Goal: Task Accomplishment & Management: Complete application form

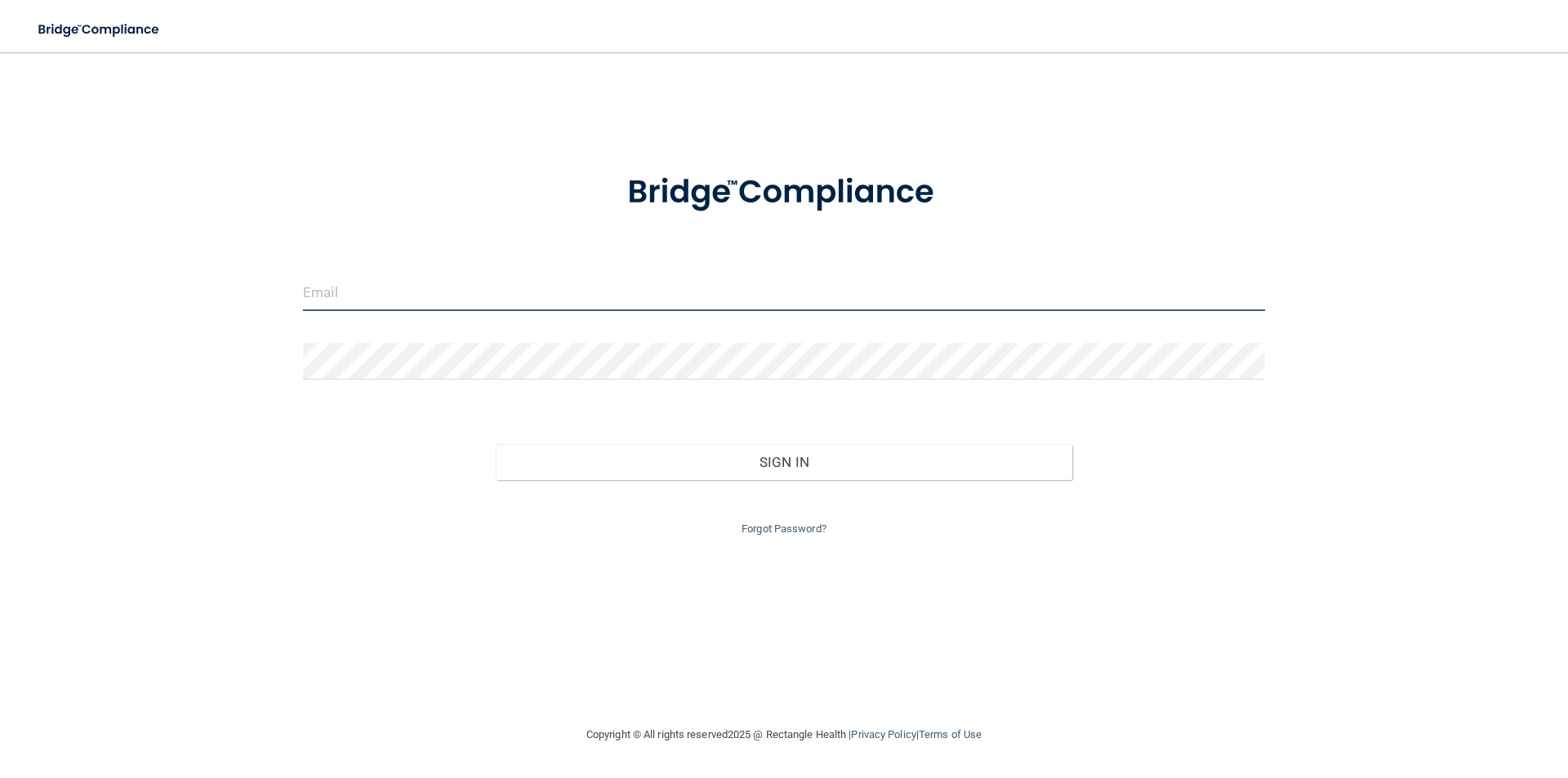
click at [311, 294] on input "email" at bounding box center [784, 292] width 962 height 37
type input "[PERSON_NAME][EMAIL_ADDRESS][DOMAIN_NAME]"
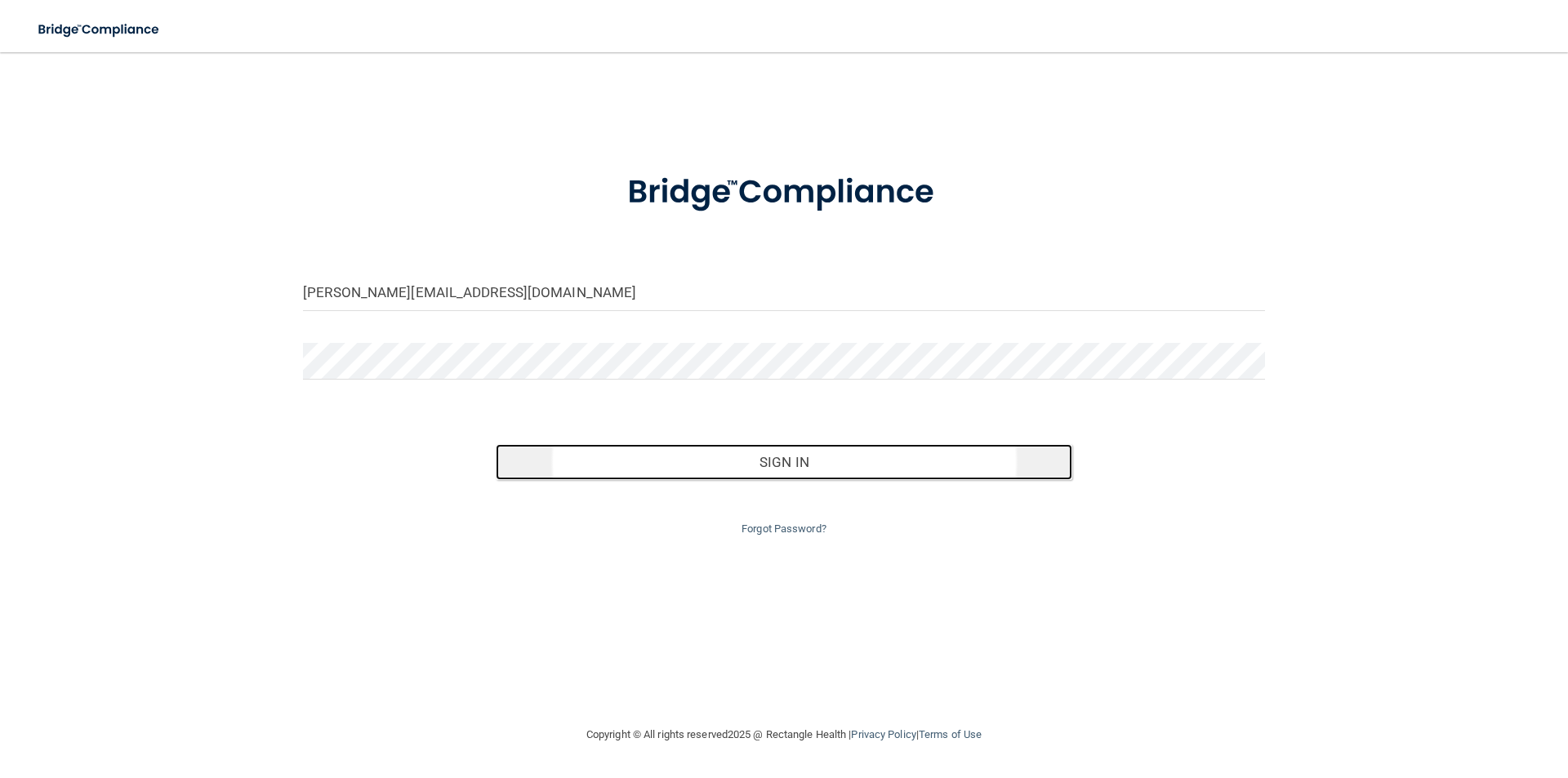
click at [704, 471] on button "Sign In" at bounding box center [785, 462] width 578 height 36
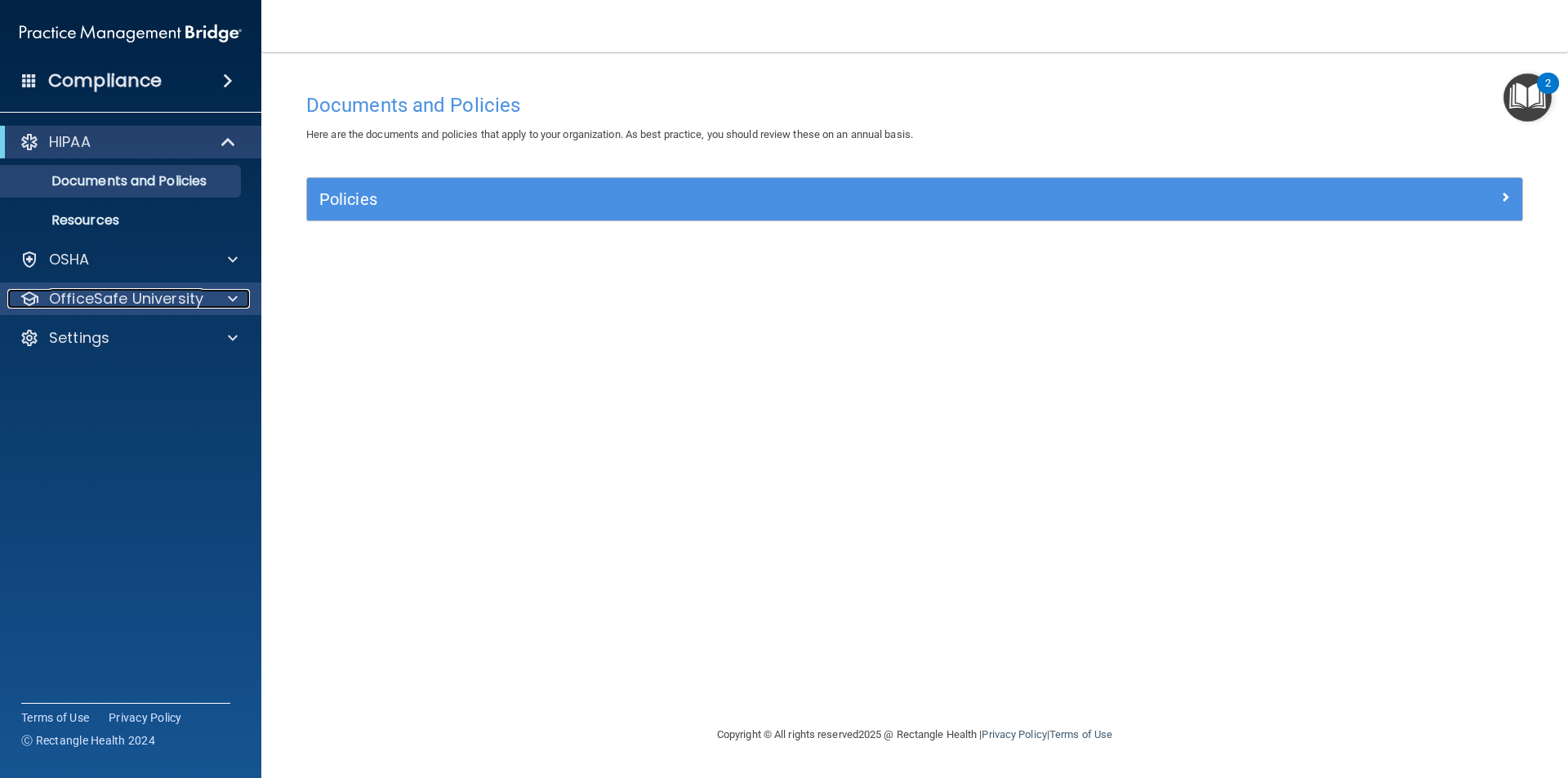
click at [145, 289] on p "OfficeSafe University" at bounding box center [126, 298] width 154 height 19
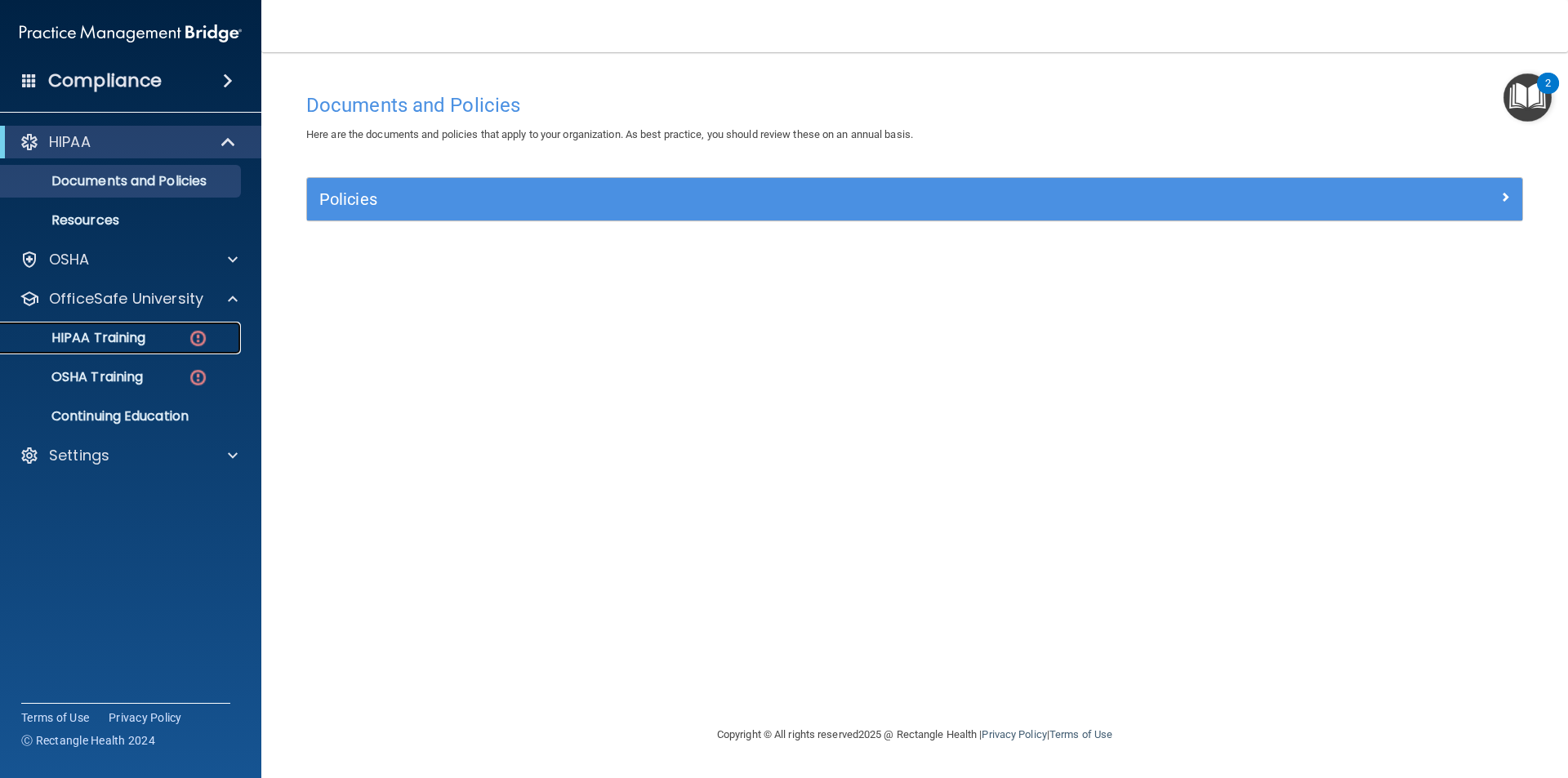
click at [160, 340] on div "HIPAA Training" at bounding box center [122, 338] width 223 height 16
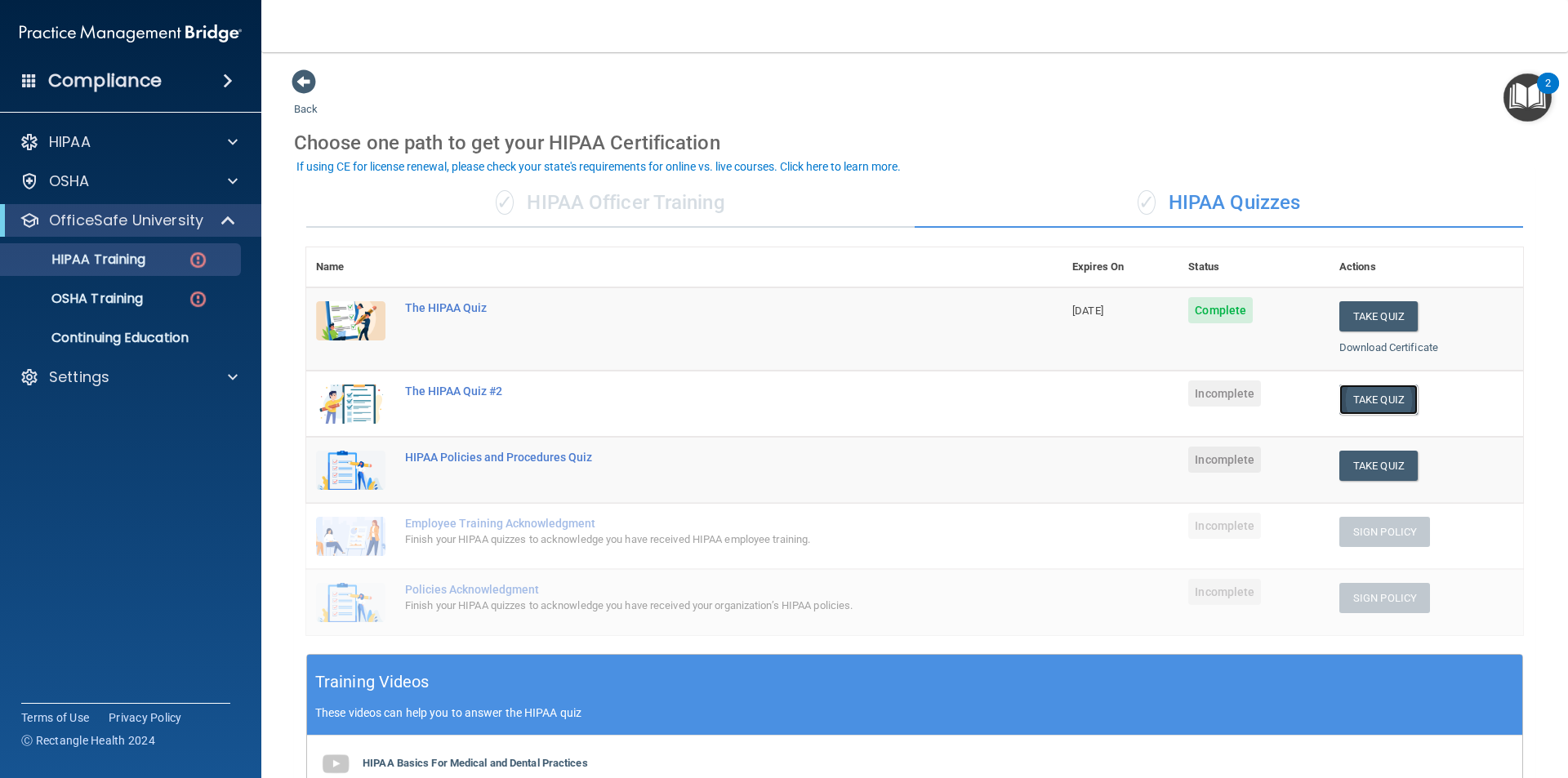
click at [1376, 396] on button "Take Quiz" at bounding box center [1379, 400] width 79 height 30
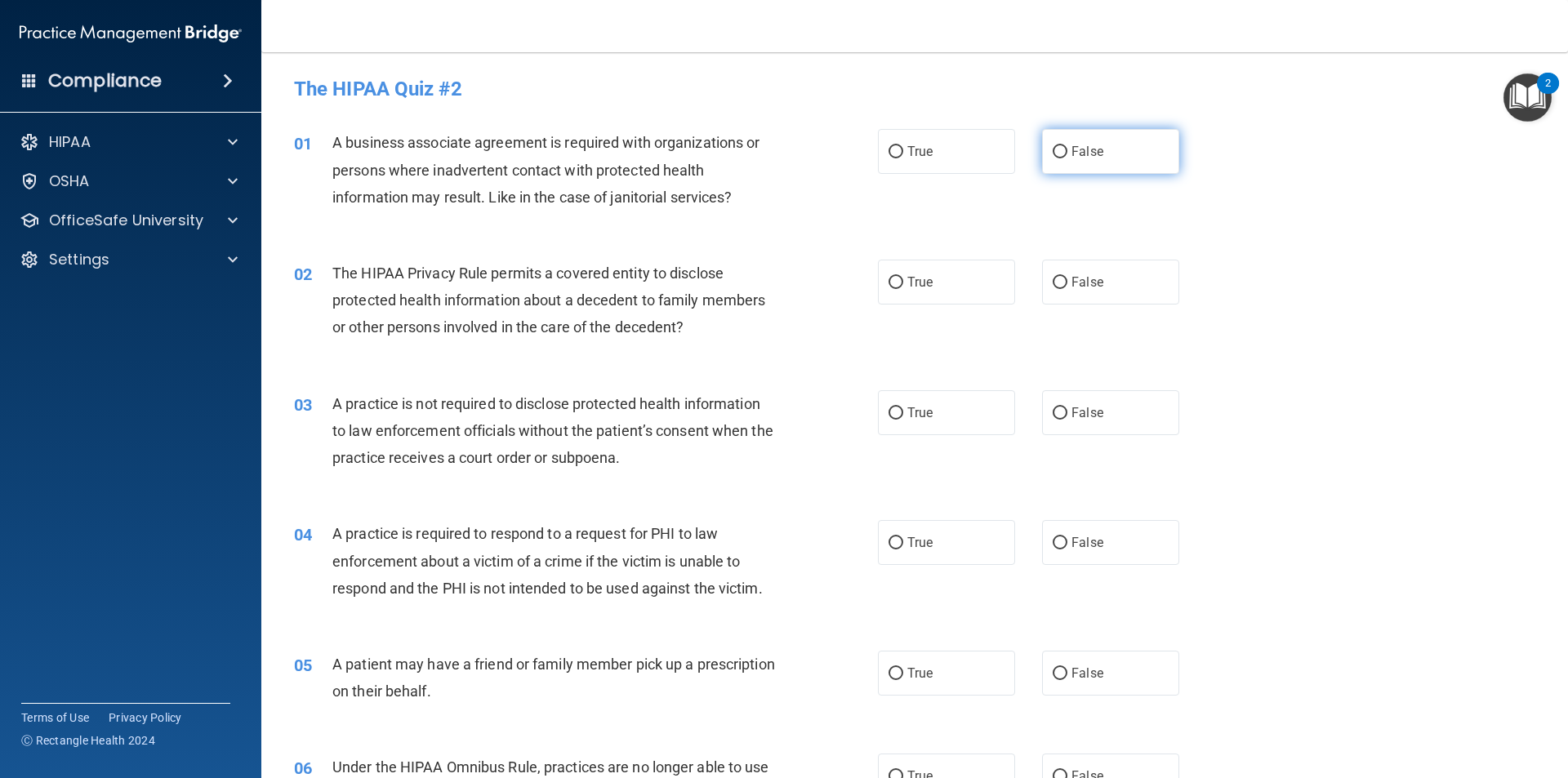
click at [1053, 147] on input "False" at bounding box center [1060, 151] width 15 height 12
radio input "true"
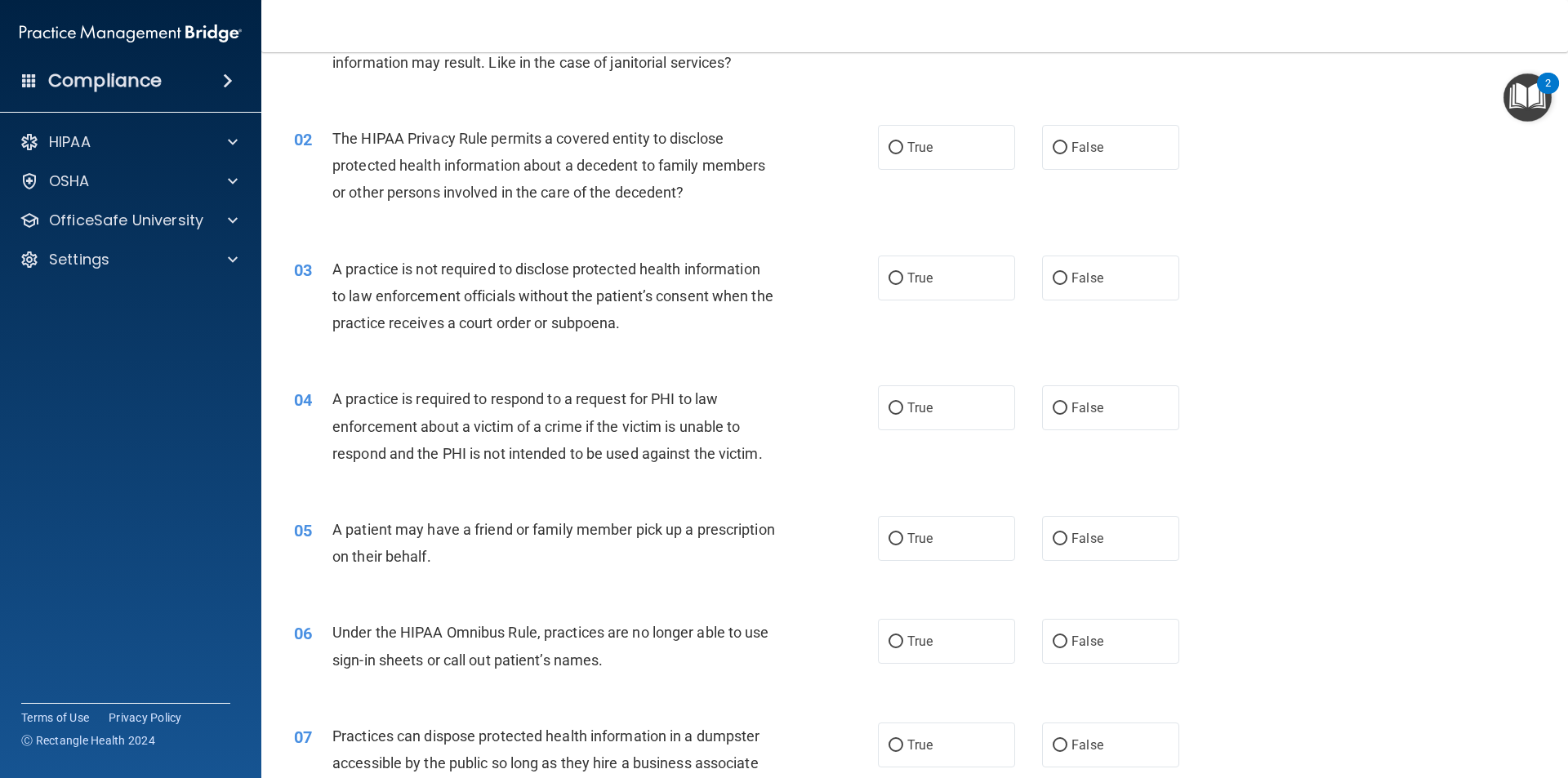
scroll to position [163, 0]
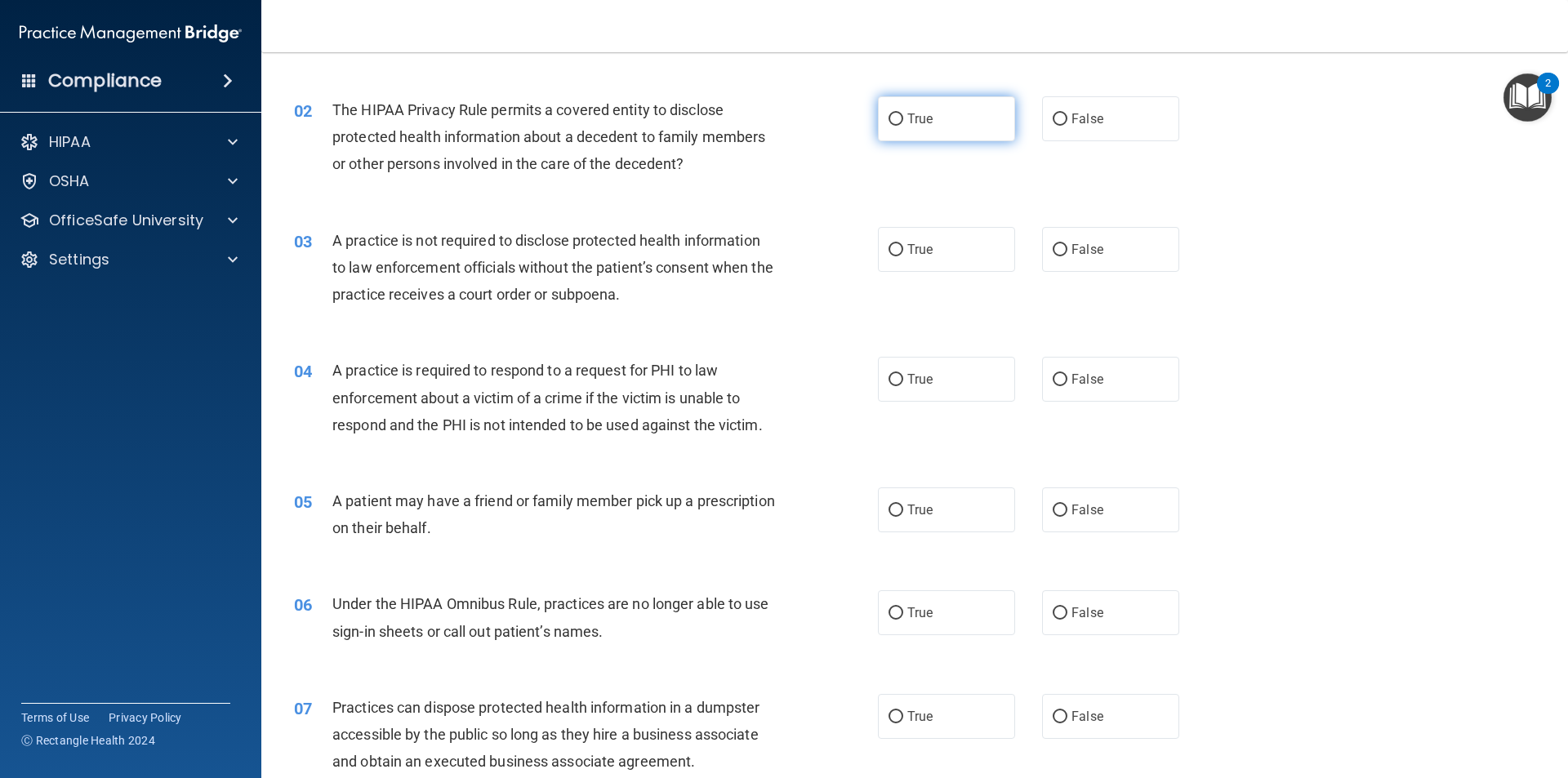
click at [889, 119] on input "True" at bounding box center [896, 119] width 15 height 12
radio input "true"
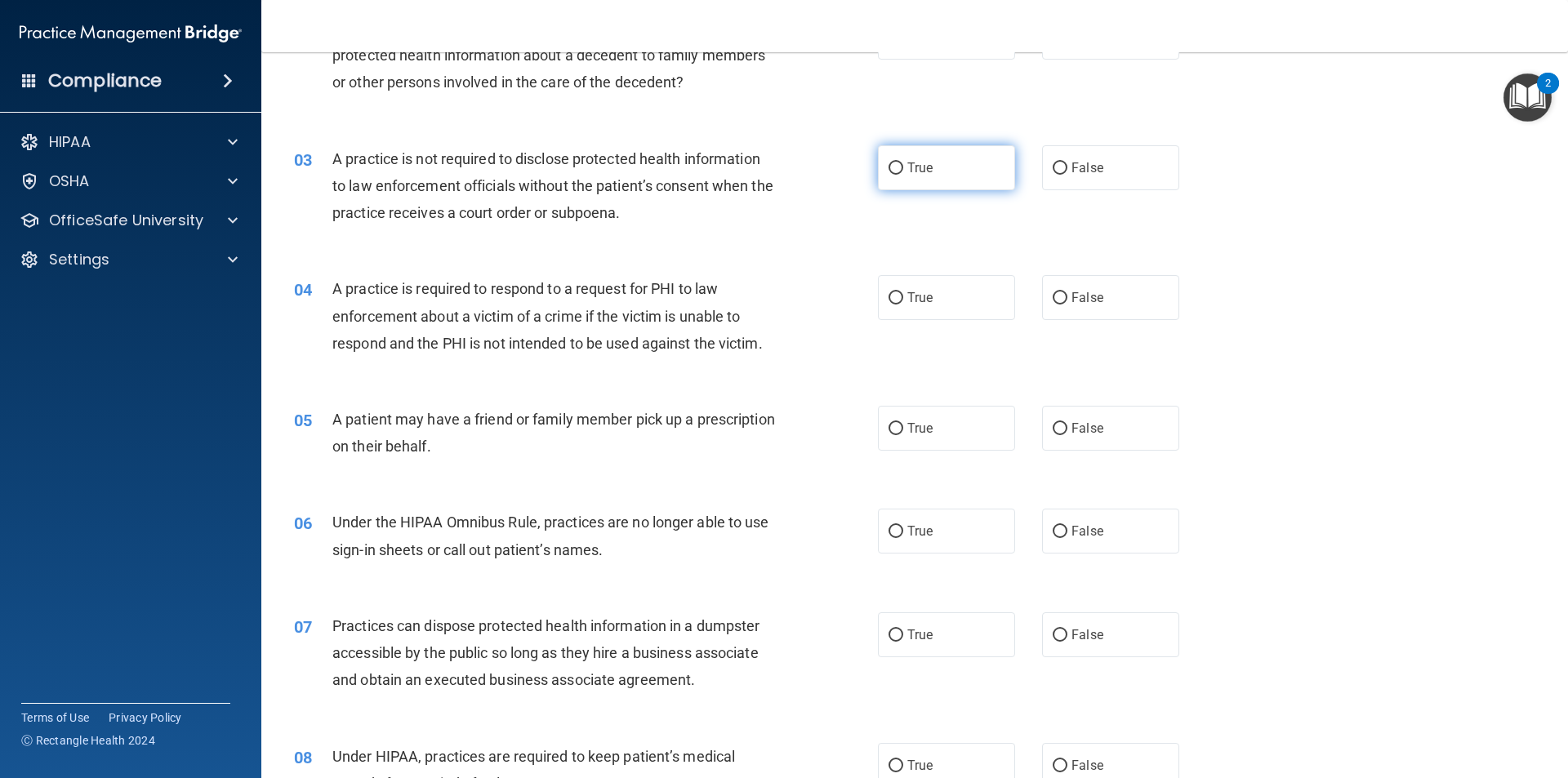
click at [892, 169] on input "True" at bounding box center [896, 168] width 15 height 12
radio input "true"
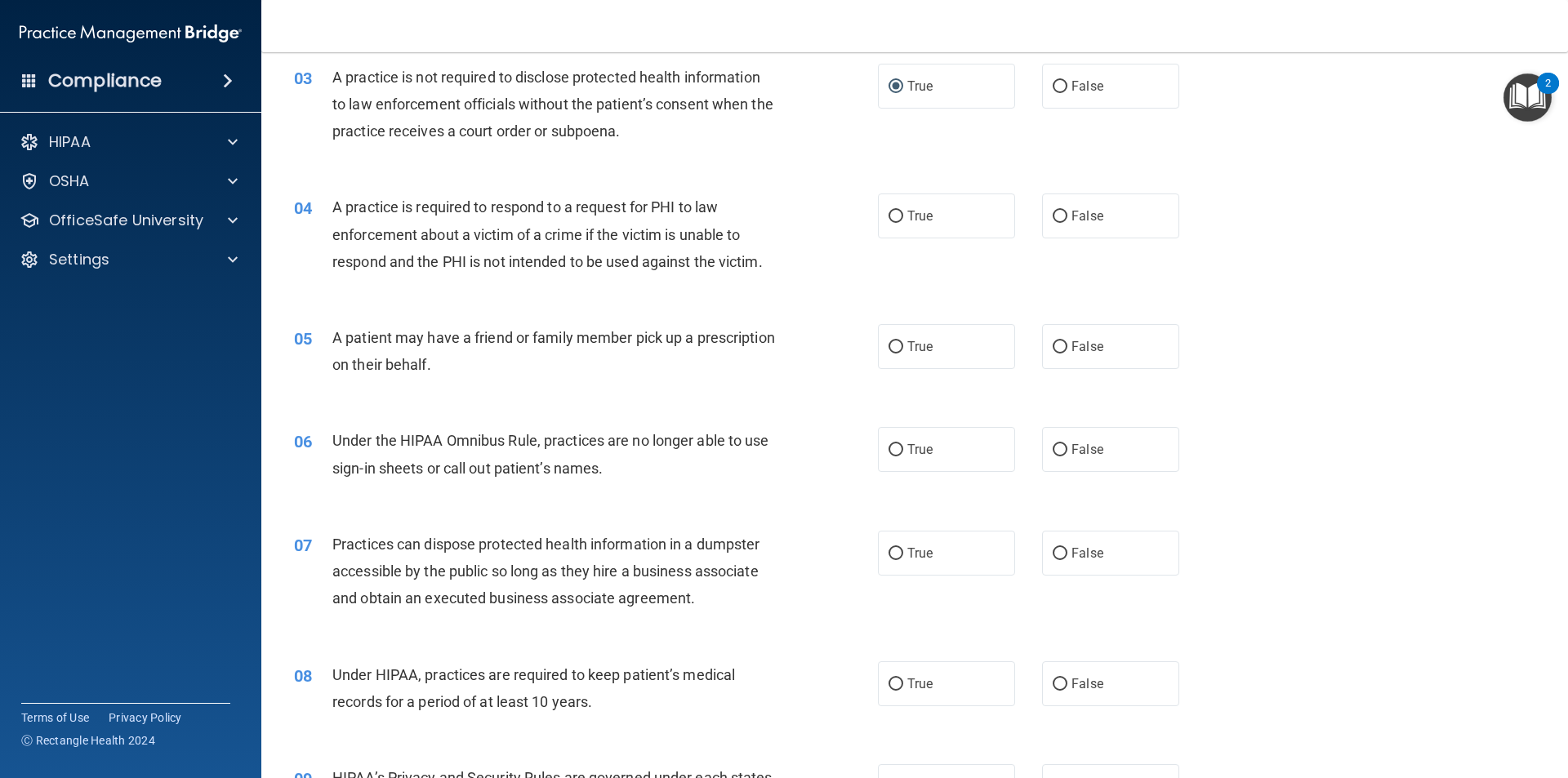
scroll to position [408, 0]
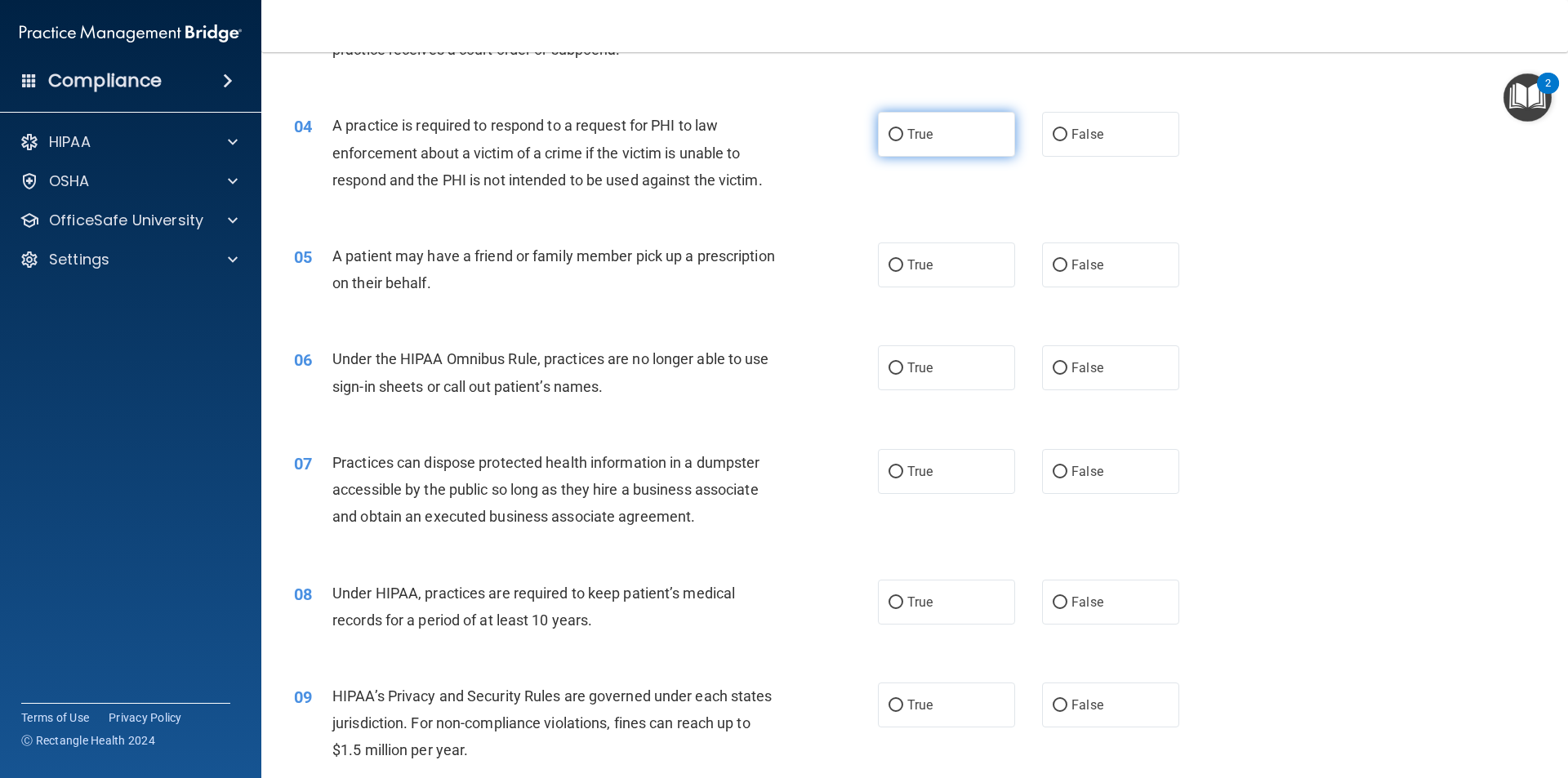
click at [889, 135] on input "True" at bounding box center [896, 135] width 15 height 12
radio input "true"
click at [1053, 259] on input "False" at bounding box center [1060, 265] width 15 height 12
radio input "true"
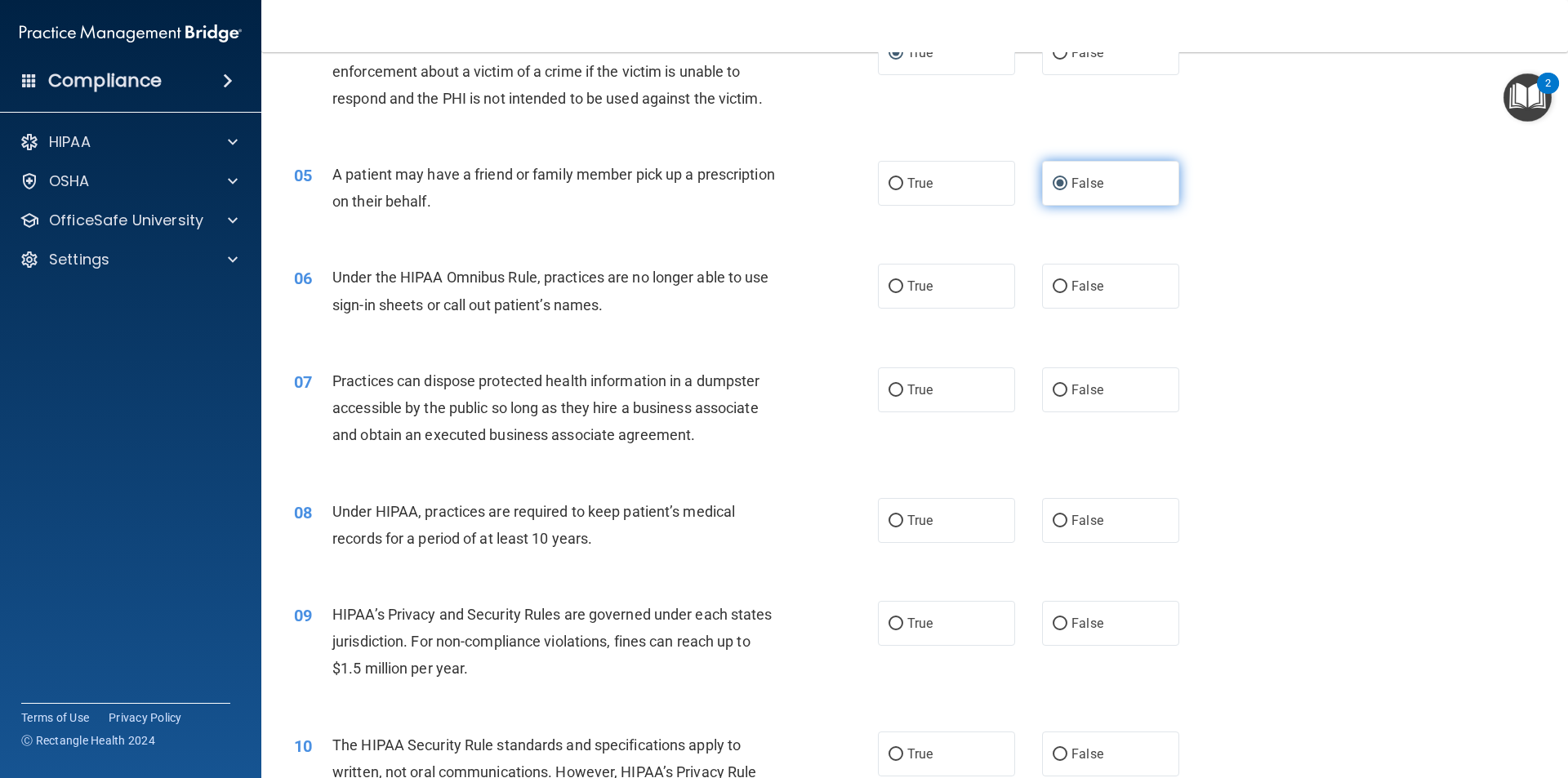
scroll to position [572, 0]
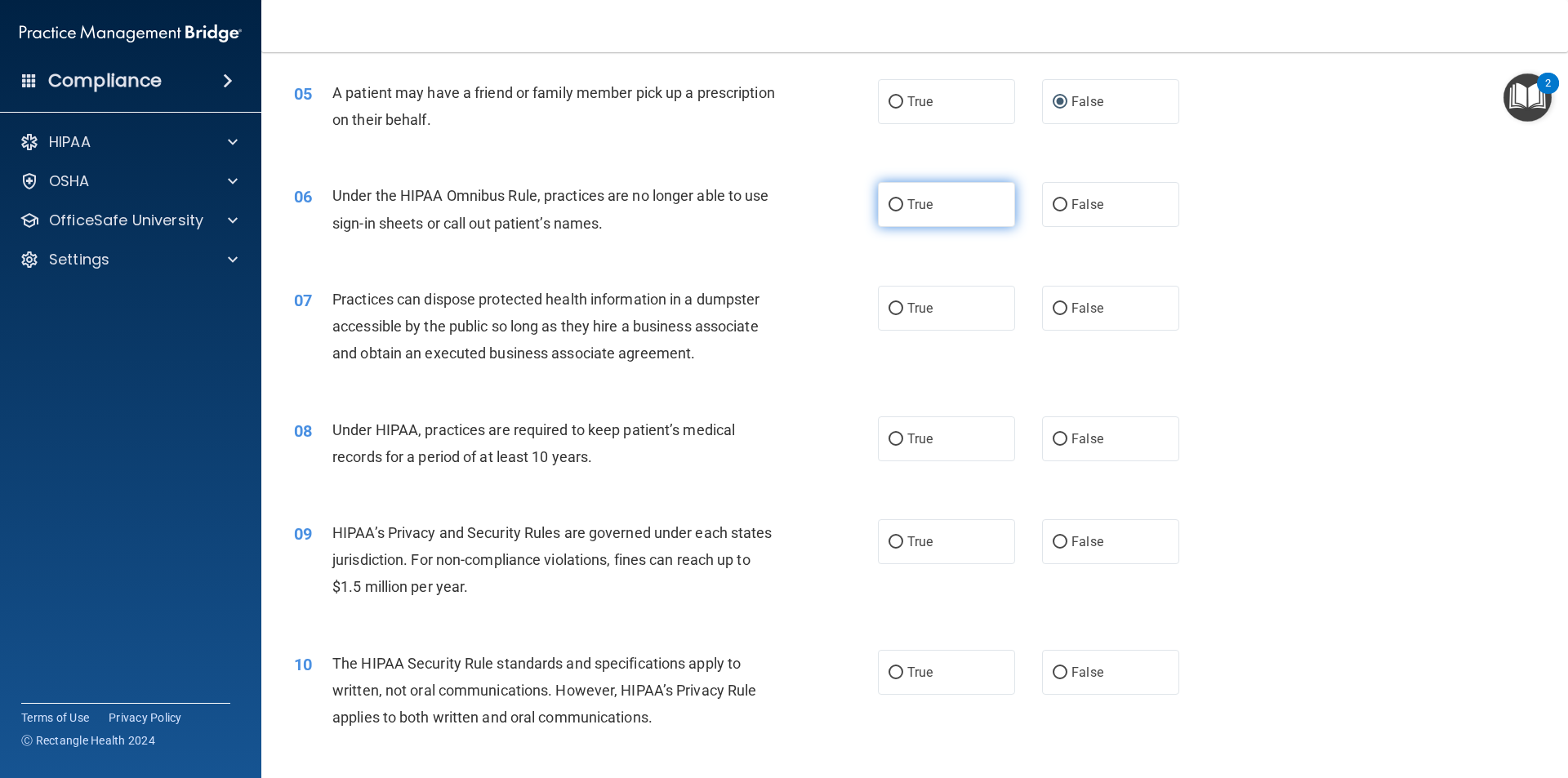
click at [889, 203] on input "True" at bounding box center [896, 204] width 15 height 12
radio input "true"
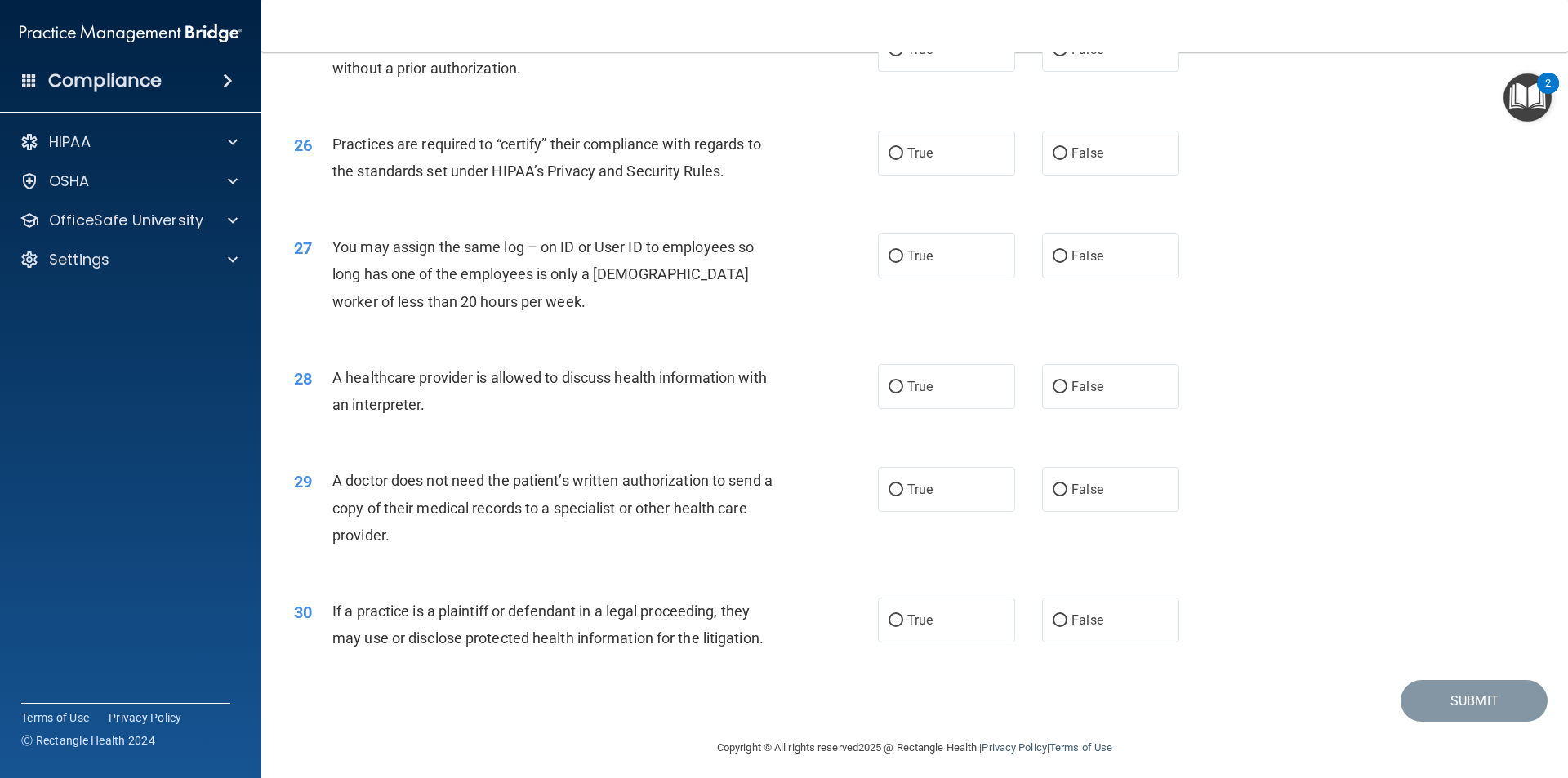
scroll to position [3022, 0]
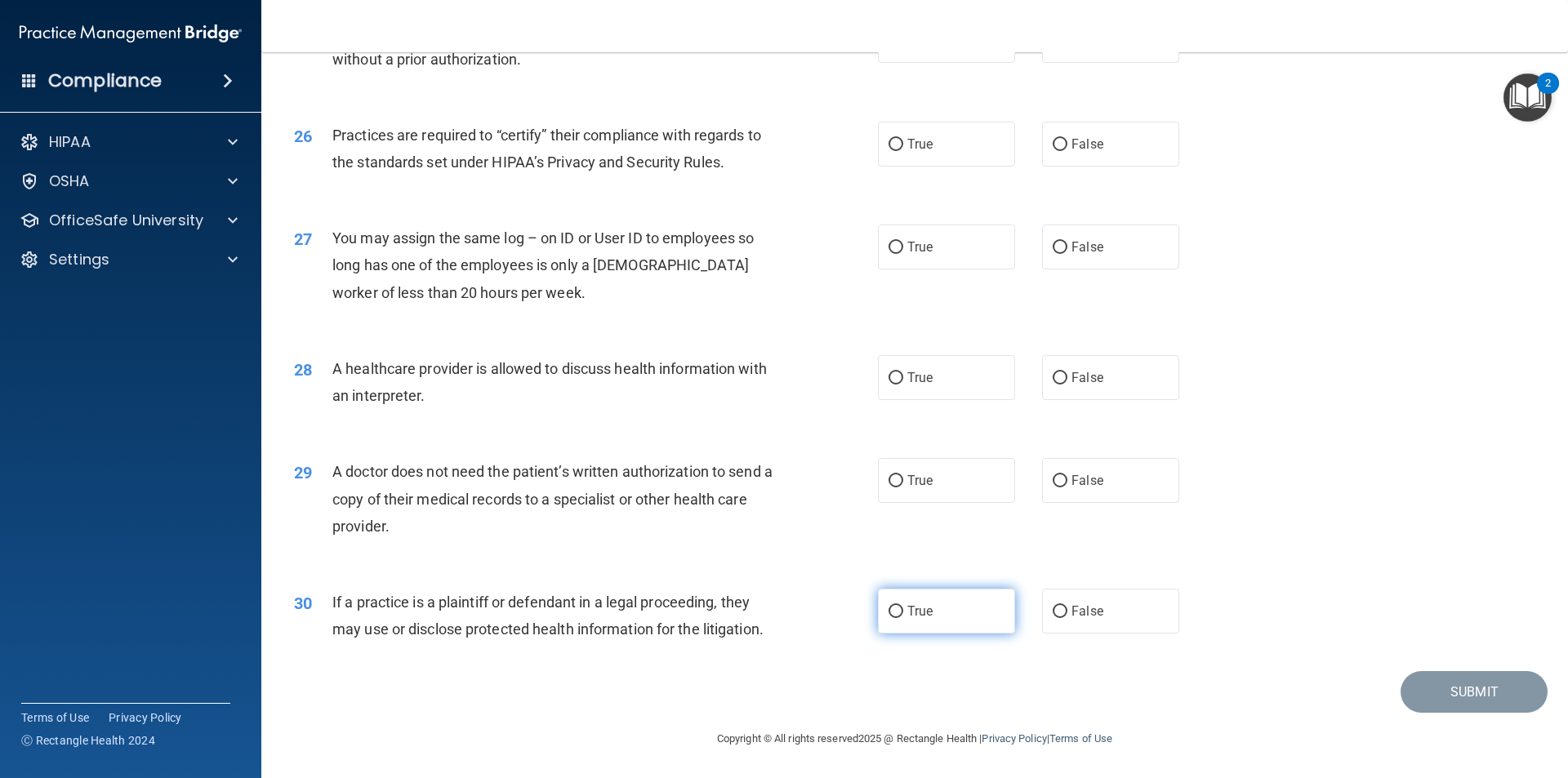
click at [892, 611] on input "True" at bounding box center [896, 611] width 15 height 12
radio input "true"
click at [1053, 483] on input "False" at bounding box center [1060, 480] width 15 height 12
radio input "true"
click at [889, 478] on input "True" at bounding box center [896, 480] width 15 height 12
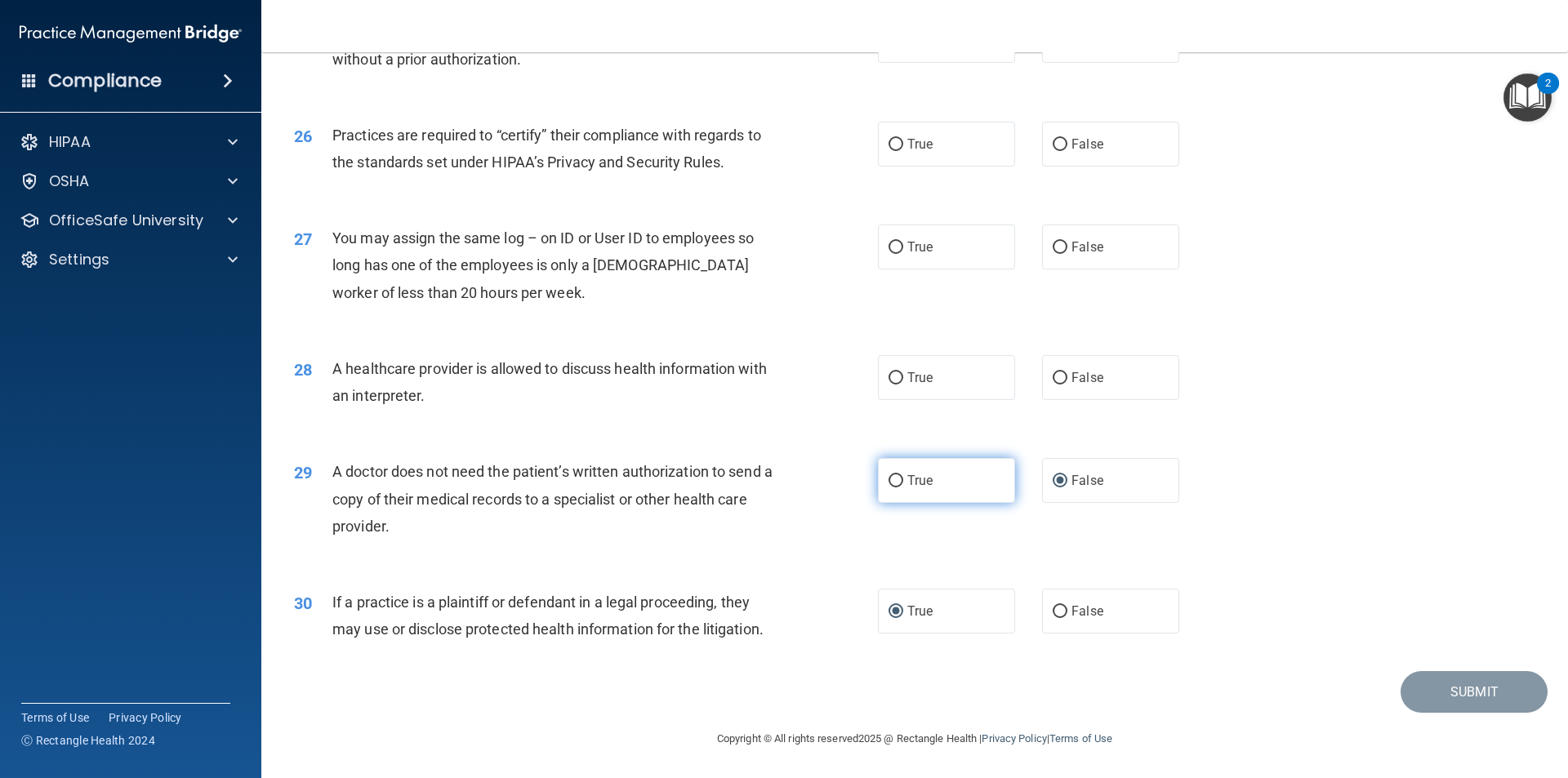
radio input "true"
radio input "false"
click at [1053, 378] on input "False" at bounding box center [1060, 378] width 15 height 12
radio input "true"
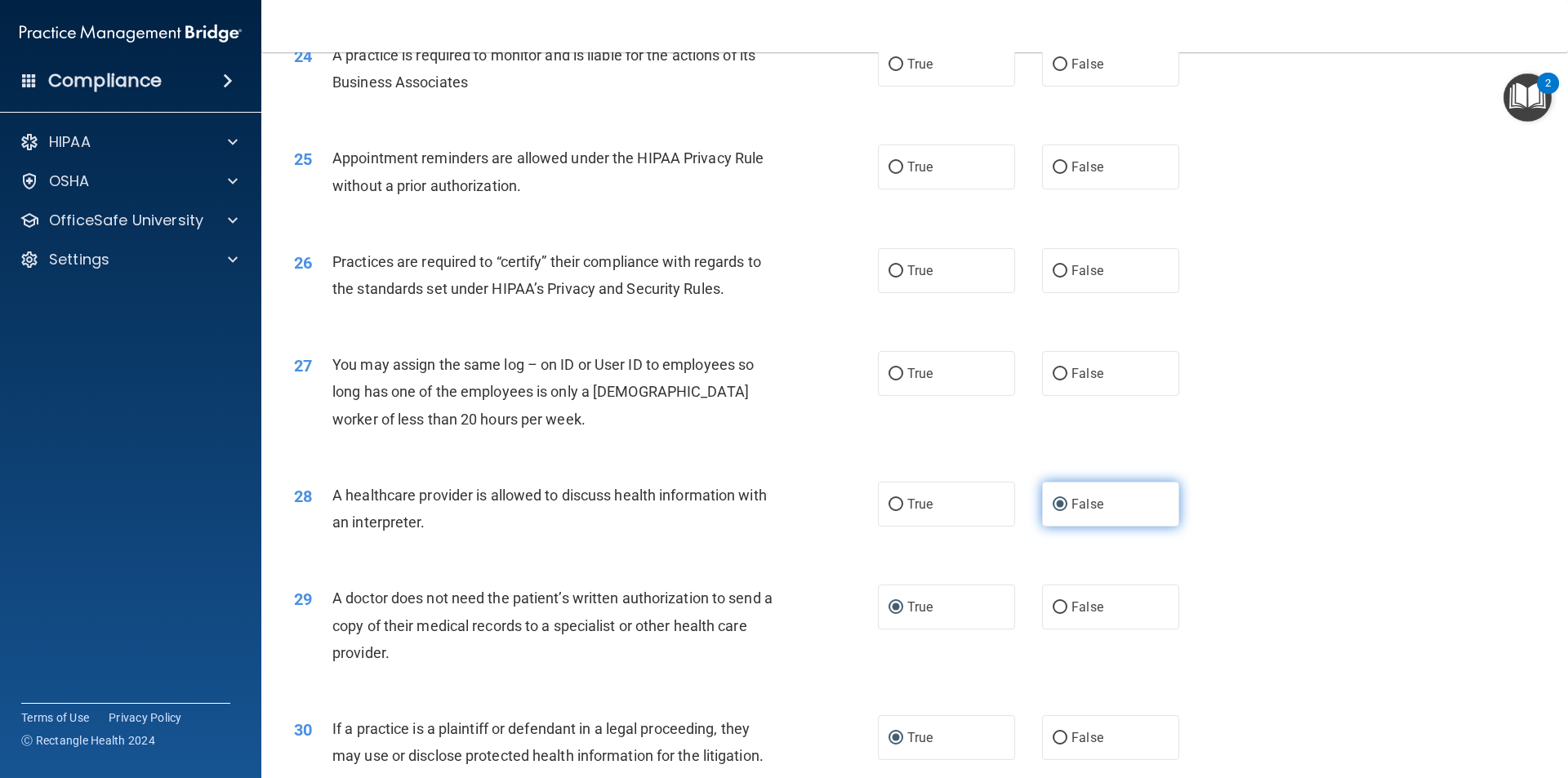
scroll to position [2859, 0]
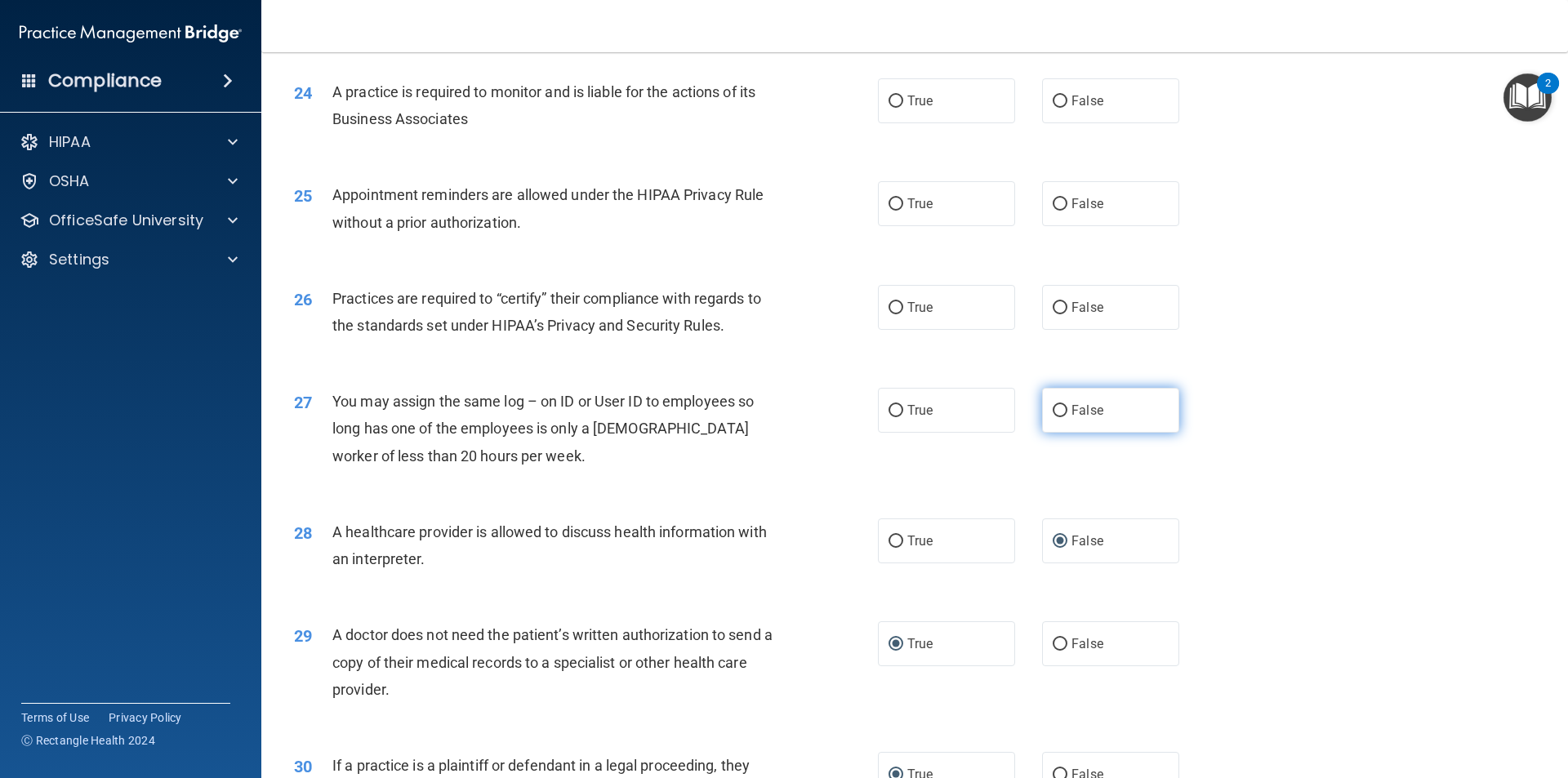
click at [1053, 408] on input "False" at bounding box center [1060, 411] width 15 height 12
radio input "true"
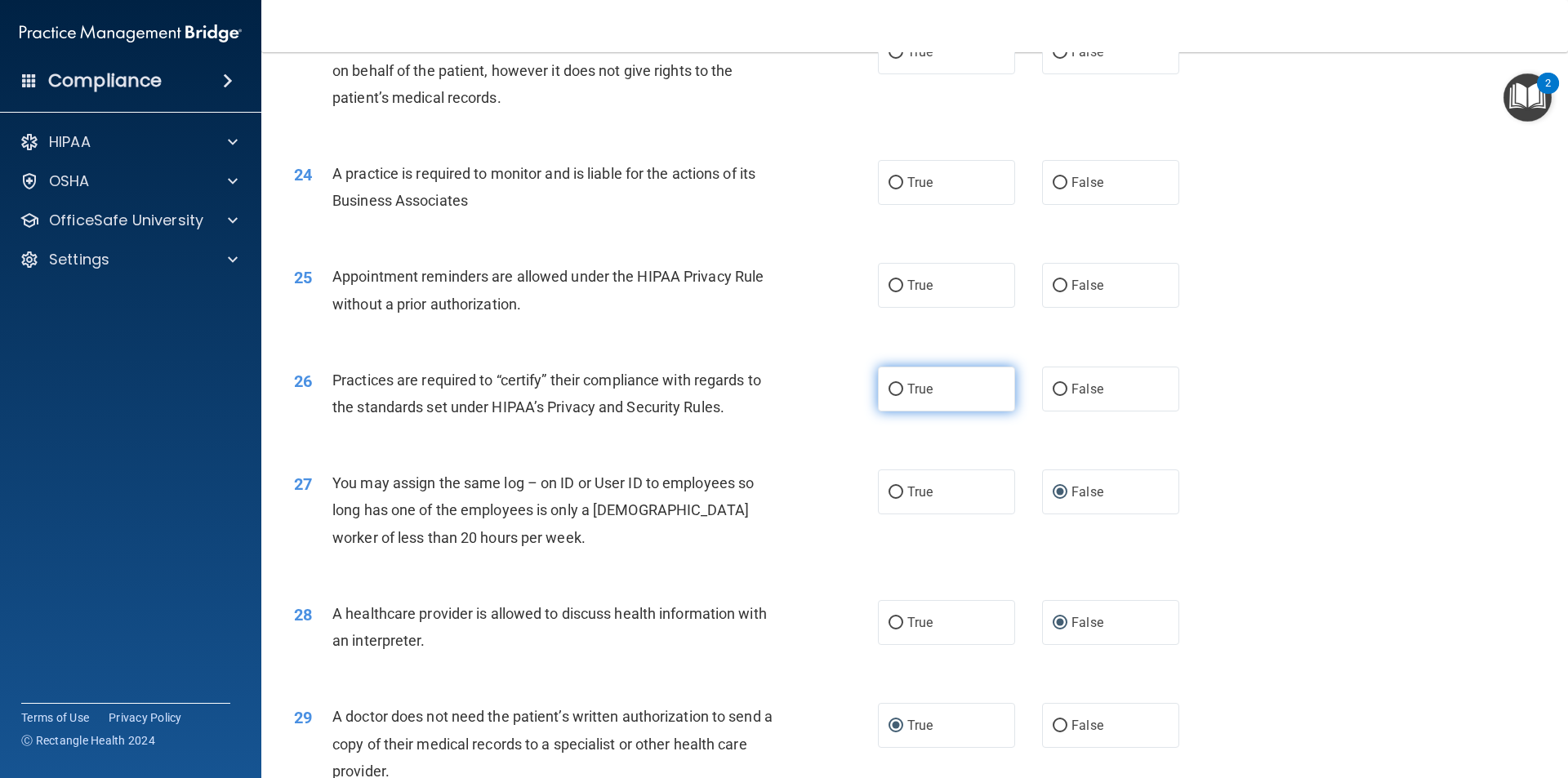
click at [890, 391] on input "True" at bounding box center [896, 389] width 15 height 12
radio input "true"
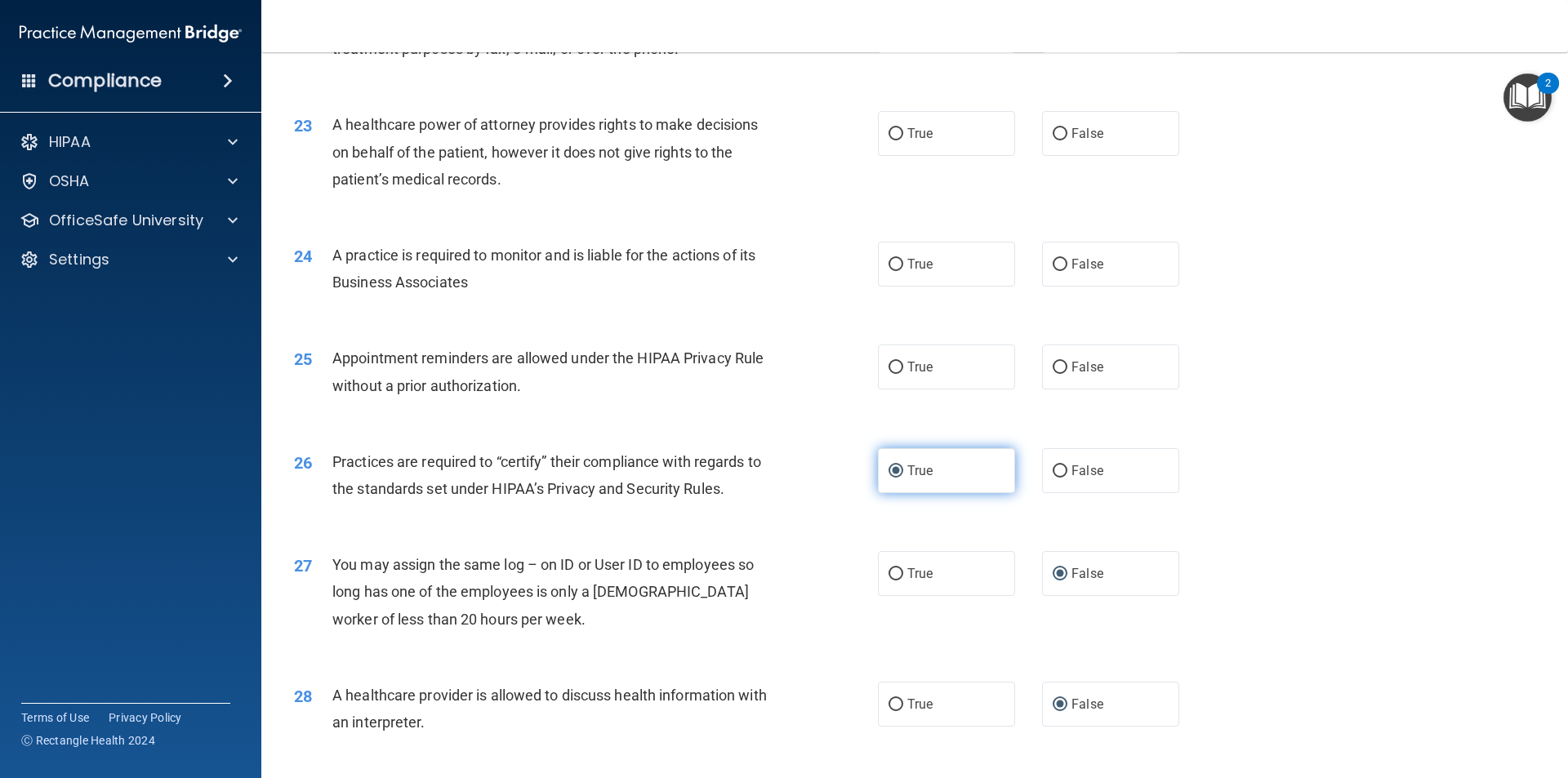
scroll to position [2613, 0]
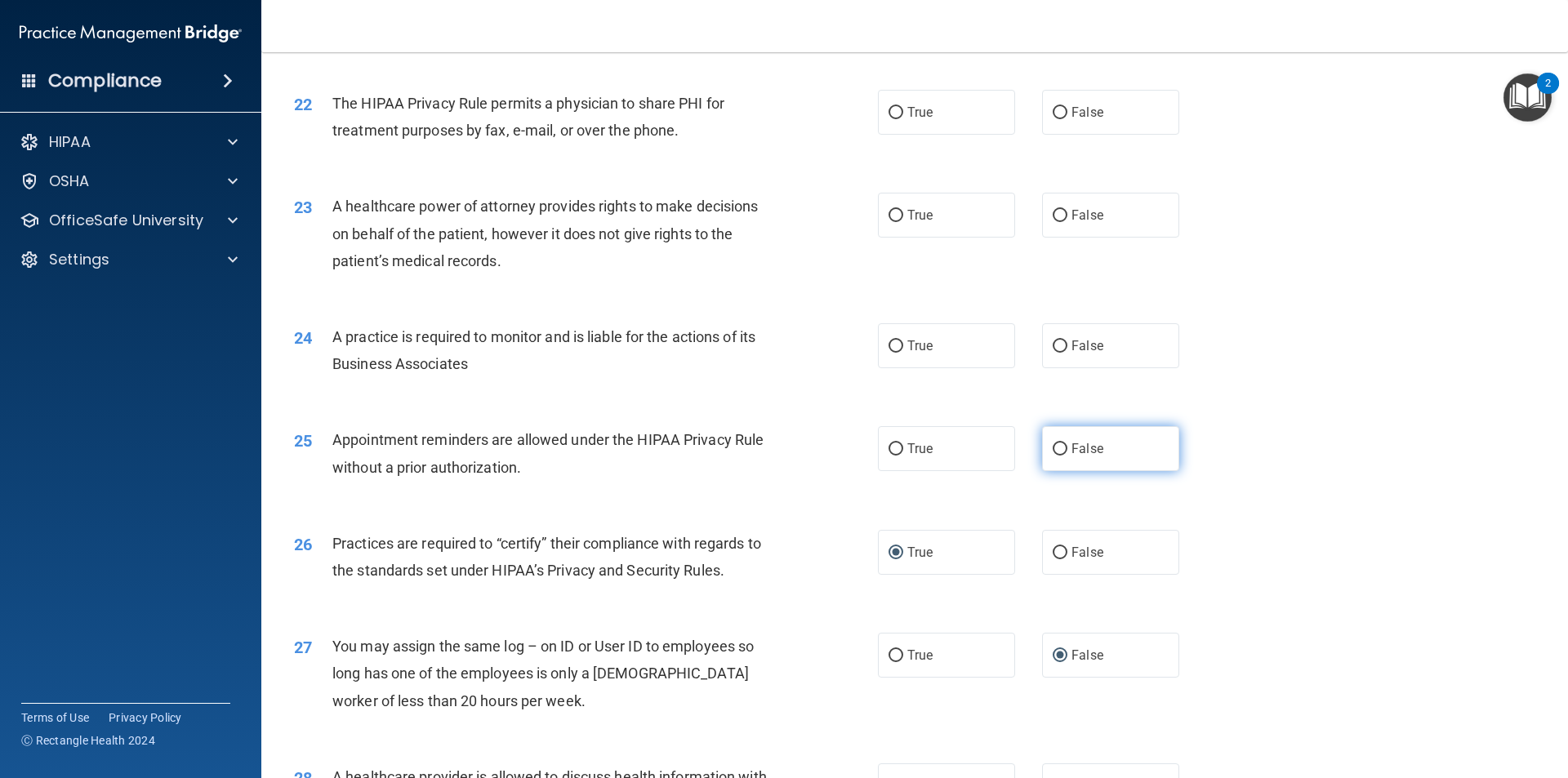
click at [1053, 446] on input "False" at bounding box center [1060, 449] width 15 height 12
radio input "true"
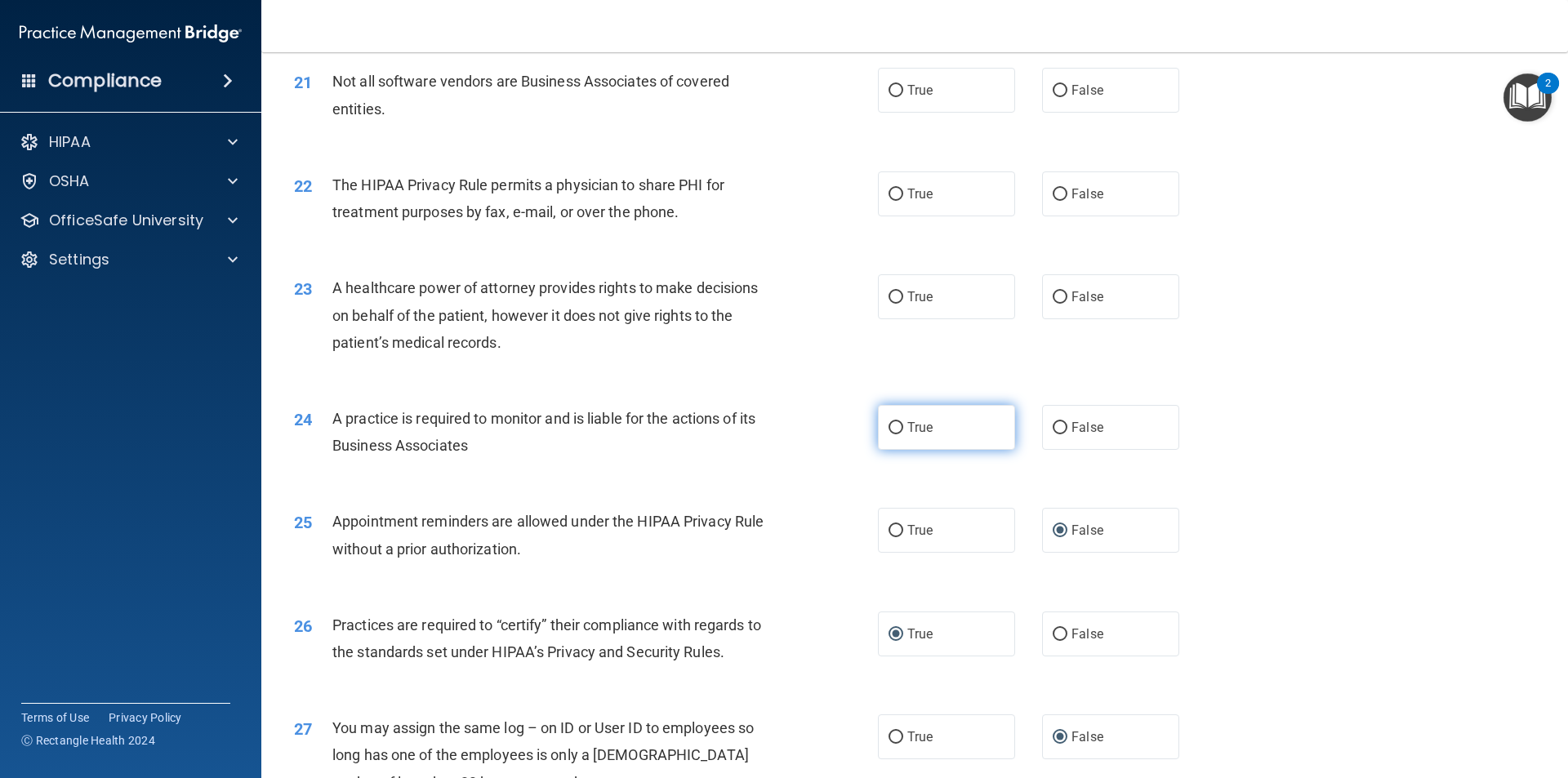
click at [892, 425] on input "True" at bounding box center [896, 428] width 15 height 12
radio input "true"
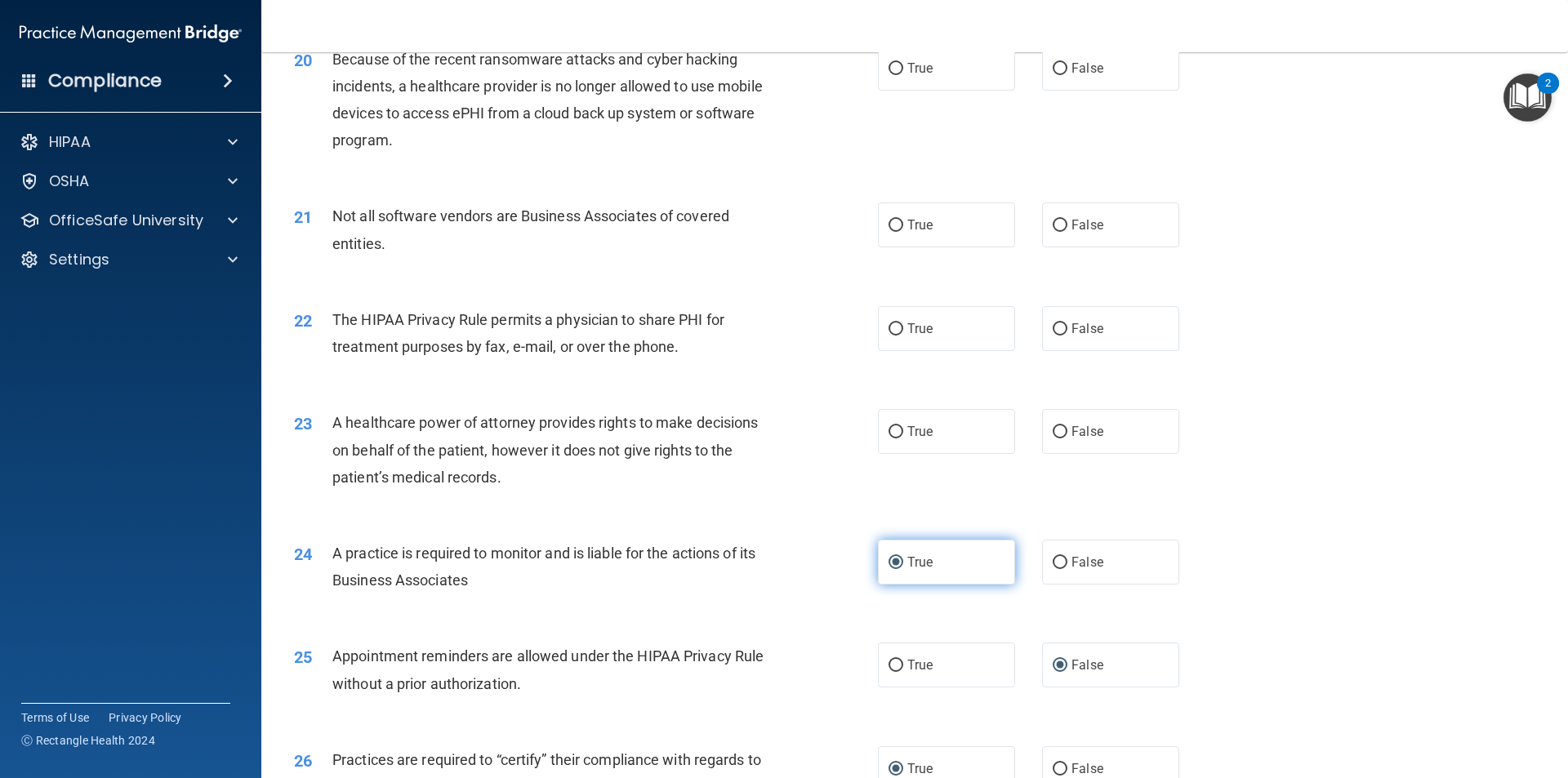
scroll to position [2369, 0]
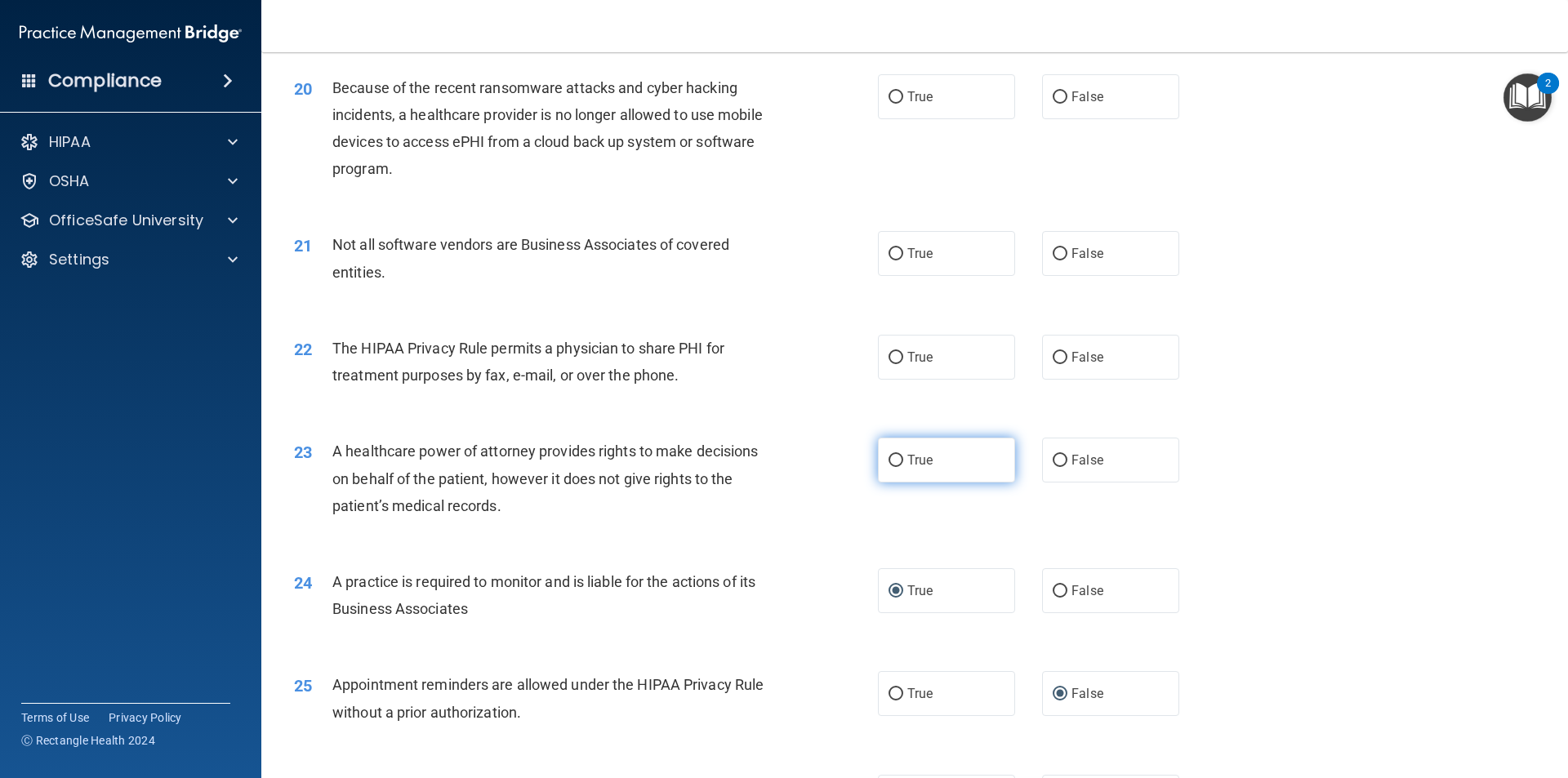
click at [893, 459] on input "True" at bounding box center [896, 460] width 15 height 12
radio input "true"
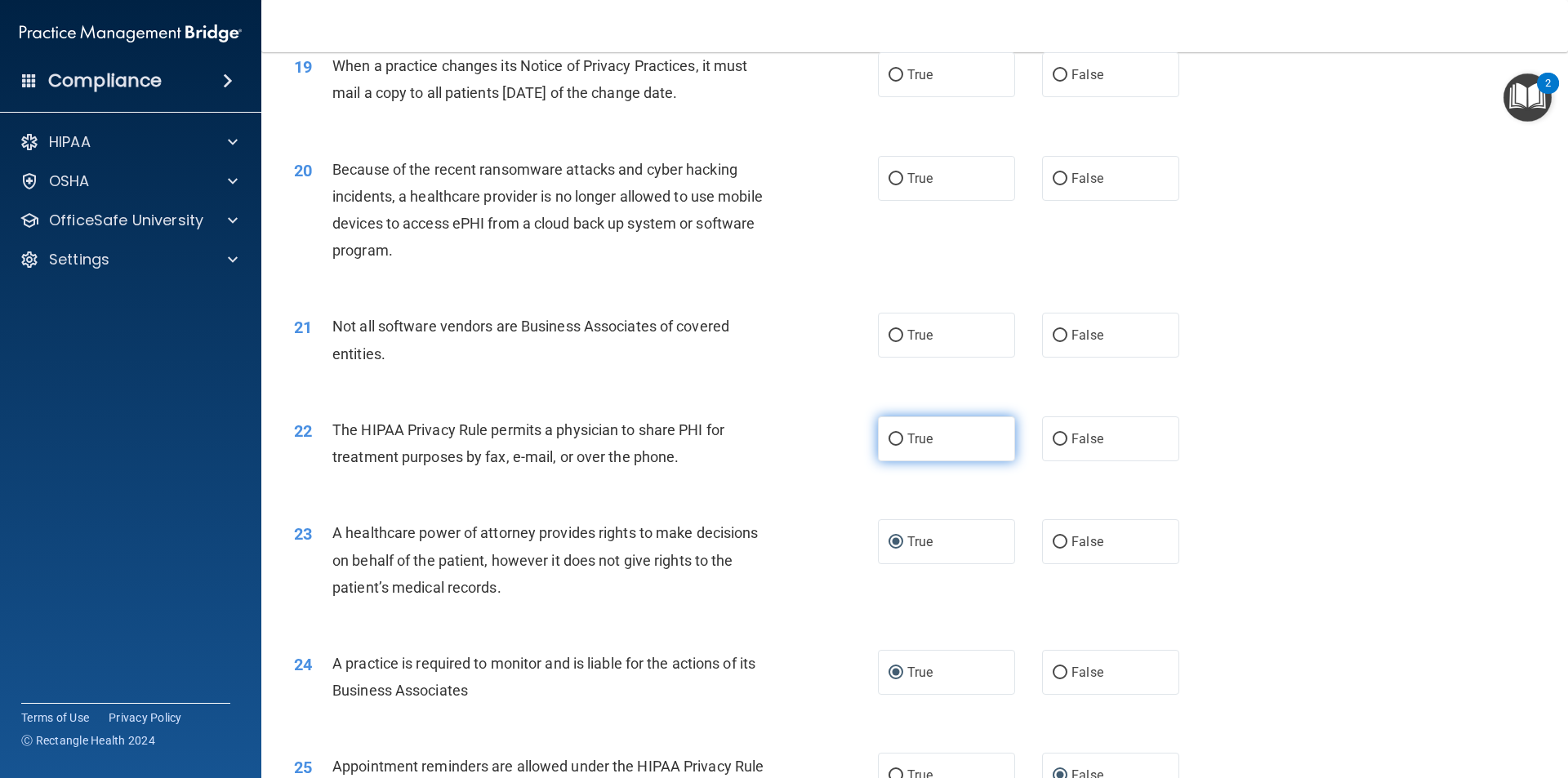
click at [889, 434] on input "True" at bounding box center [896, 439] width 15 height 12
radio input "true"
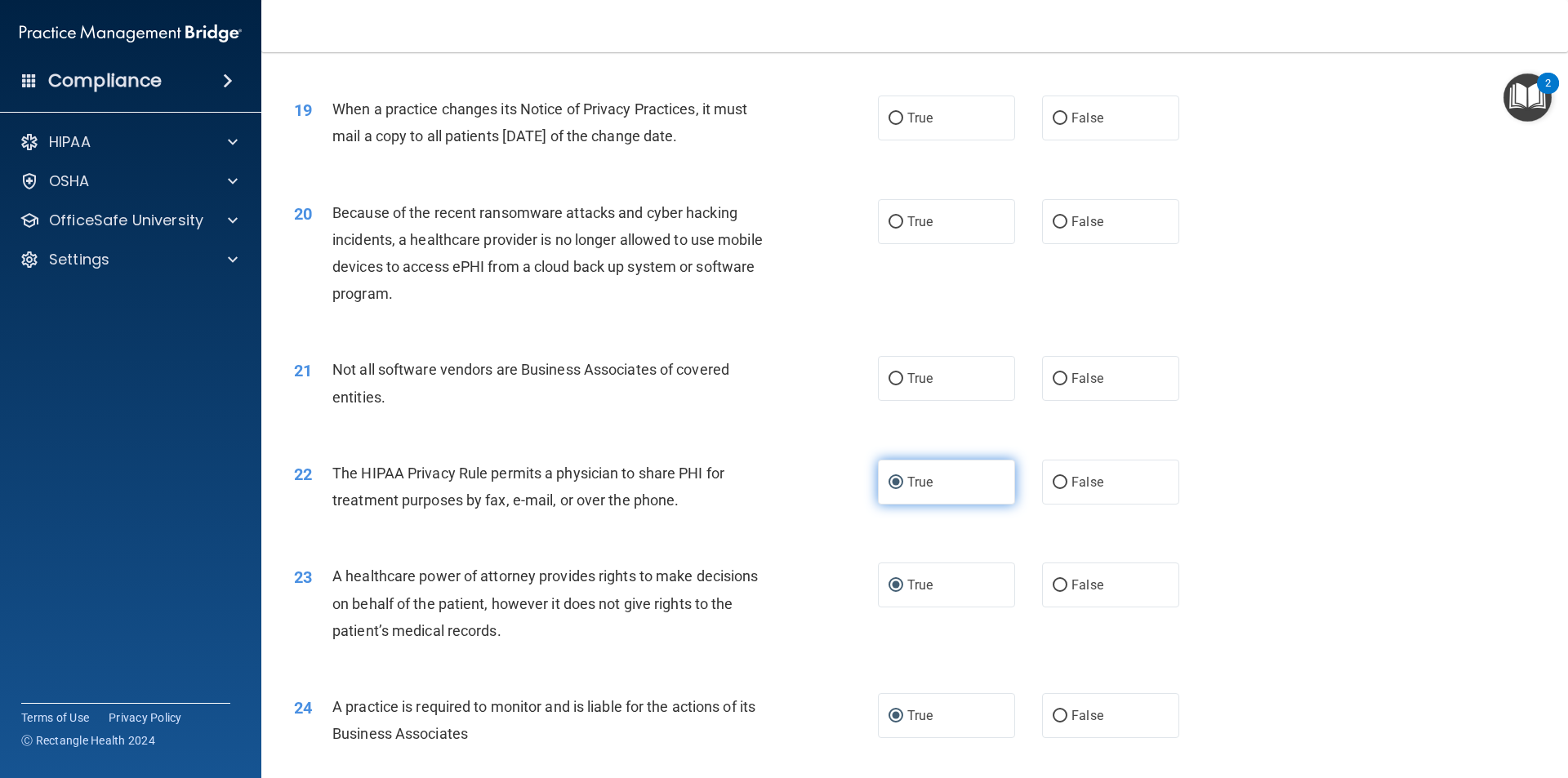
scroll to position [2206, 0]
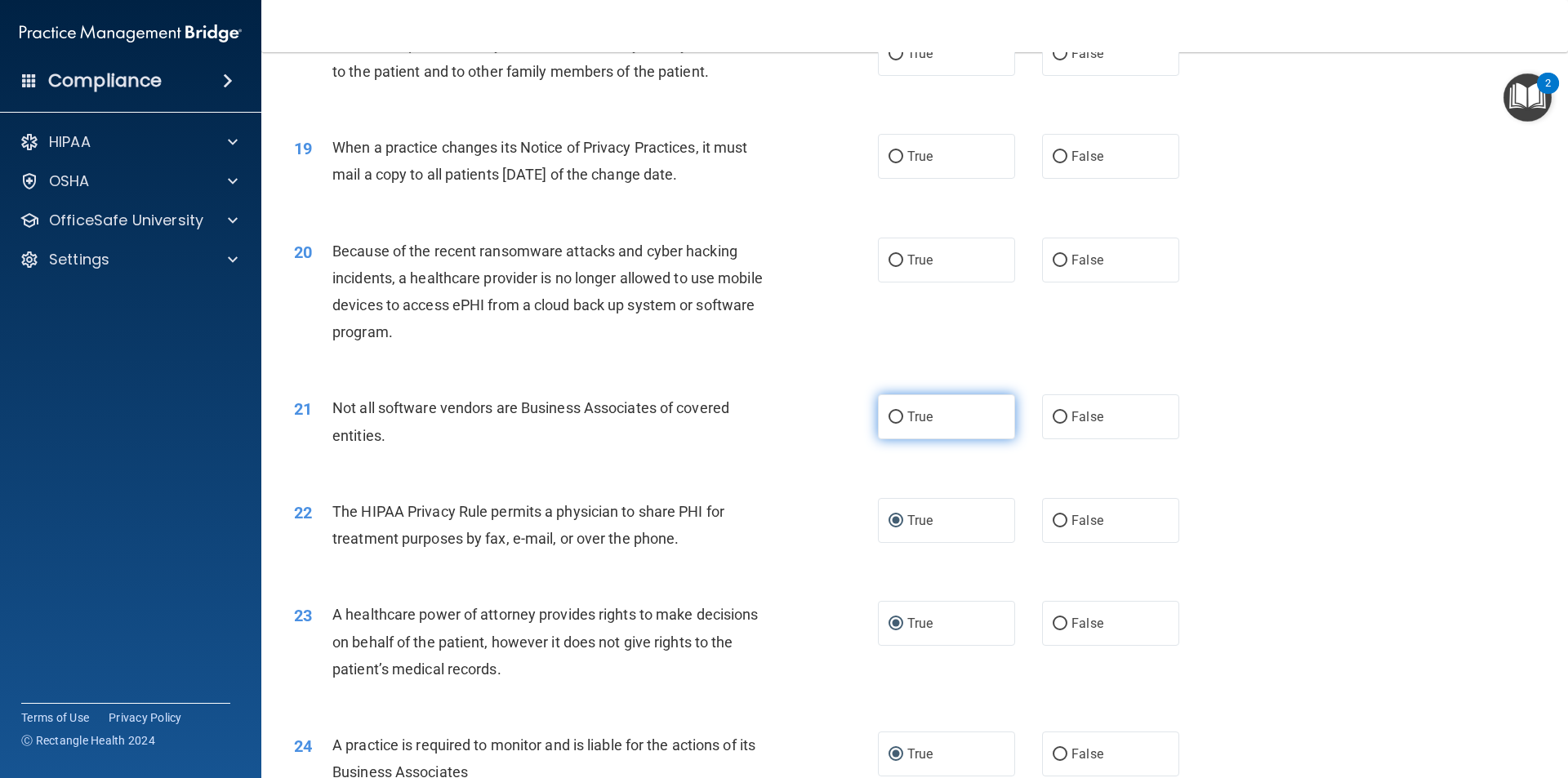
click at [889, 412] on input "True" at bounding box center [896, 417] width 15 height 12
radio input "true"
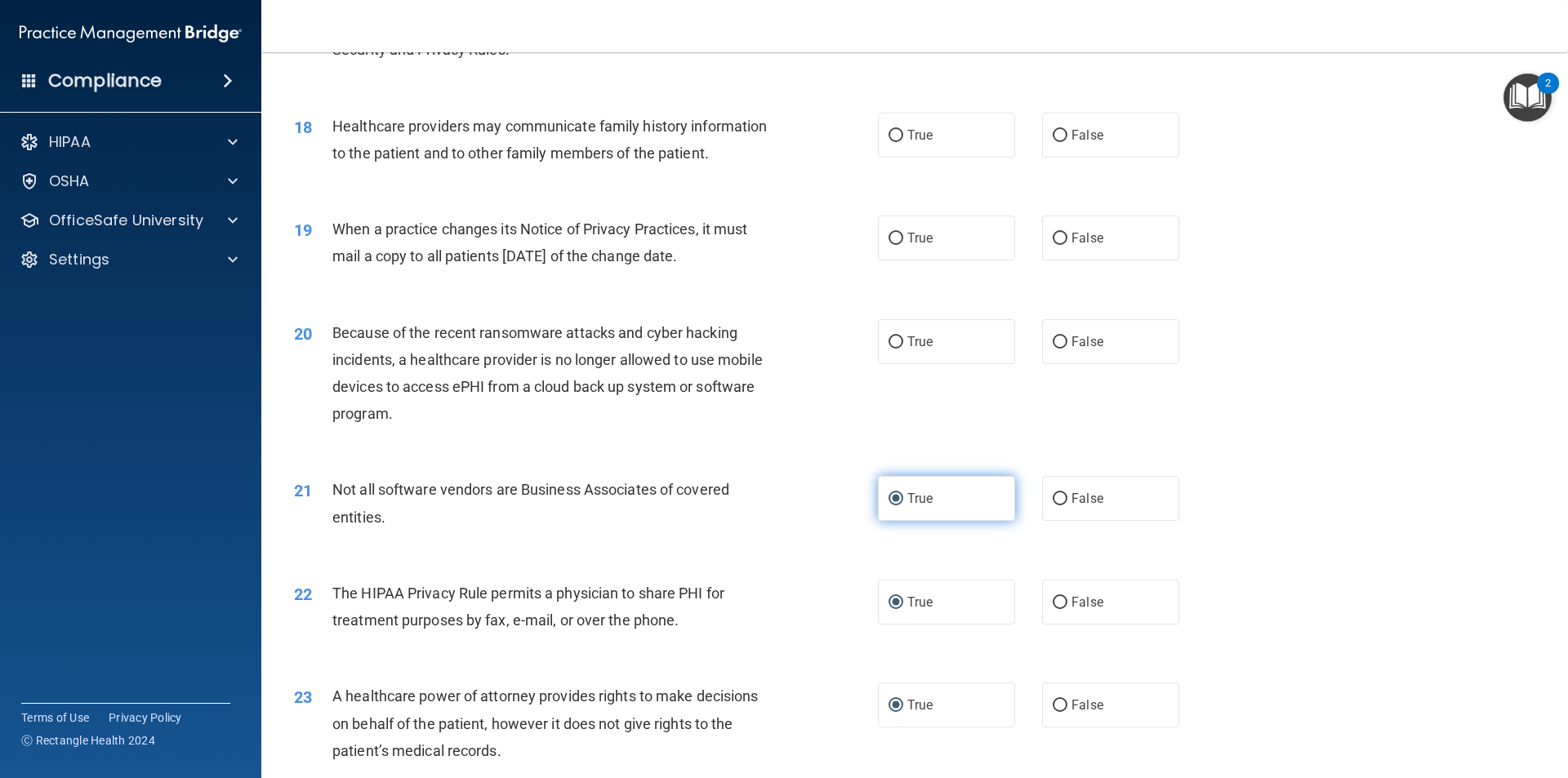
scroll to position [2043, 0]
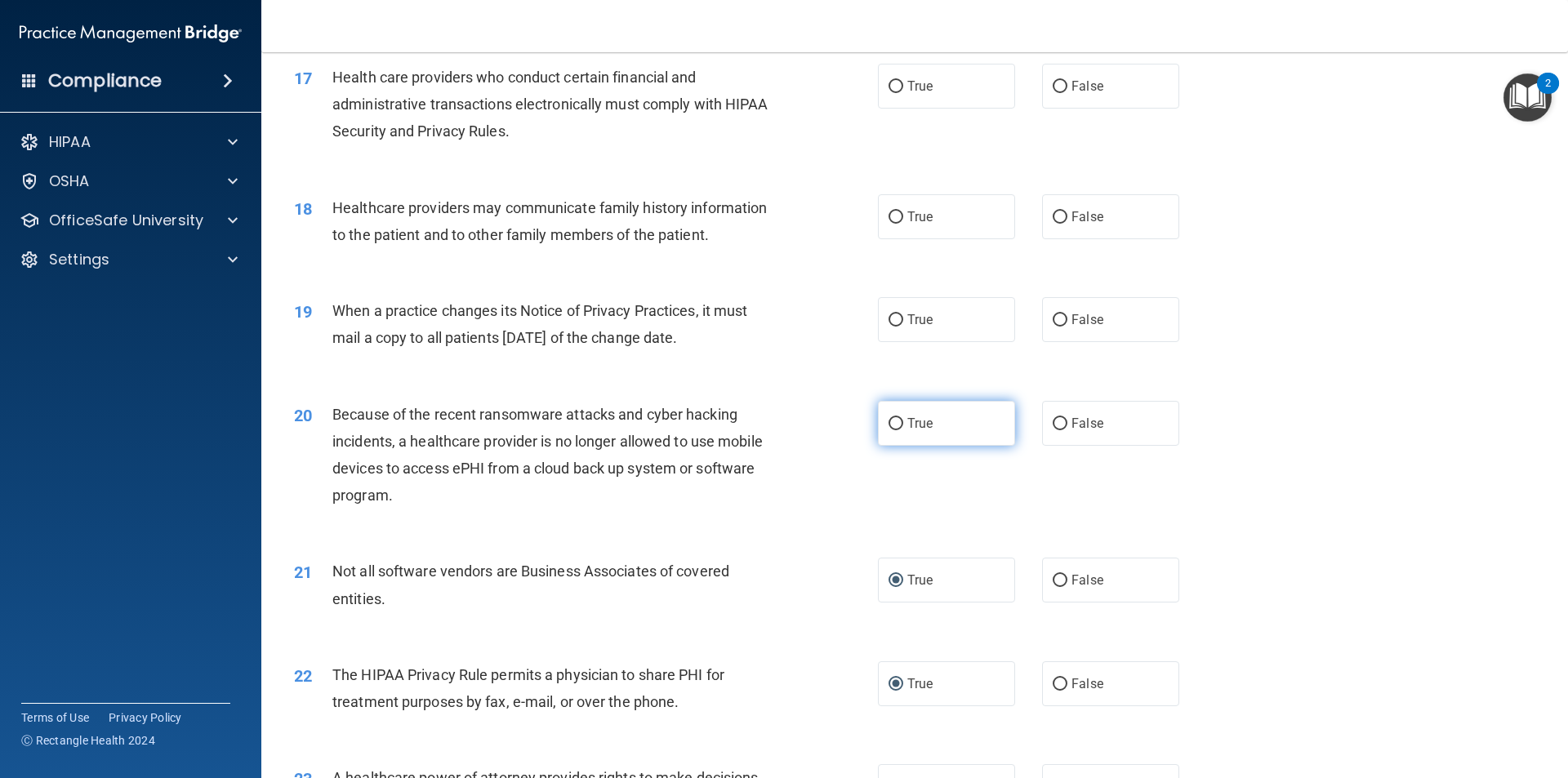
click at [891, 422] on input "True" at bounding box center [896, 423] width 15 height 12
radio input "true"
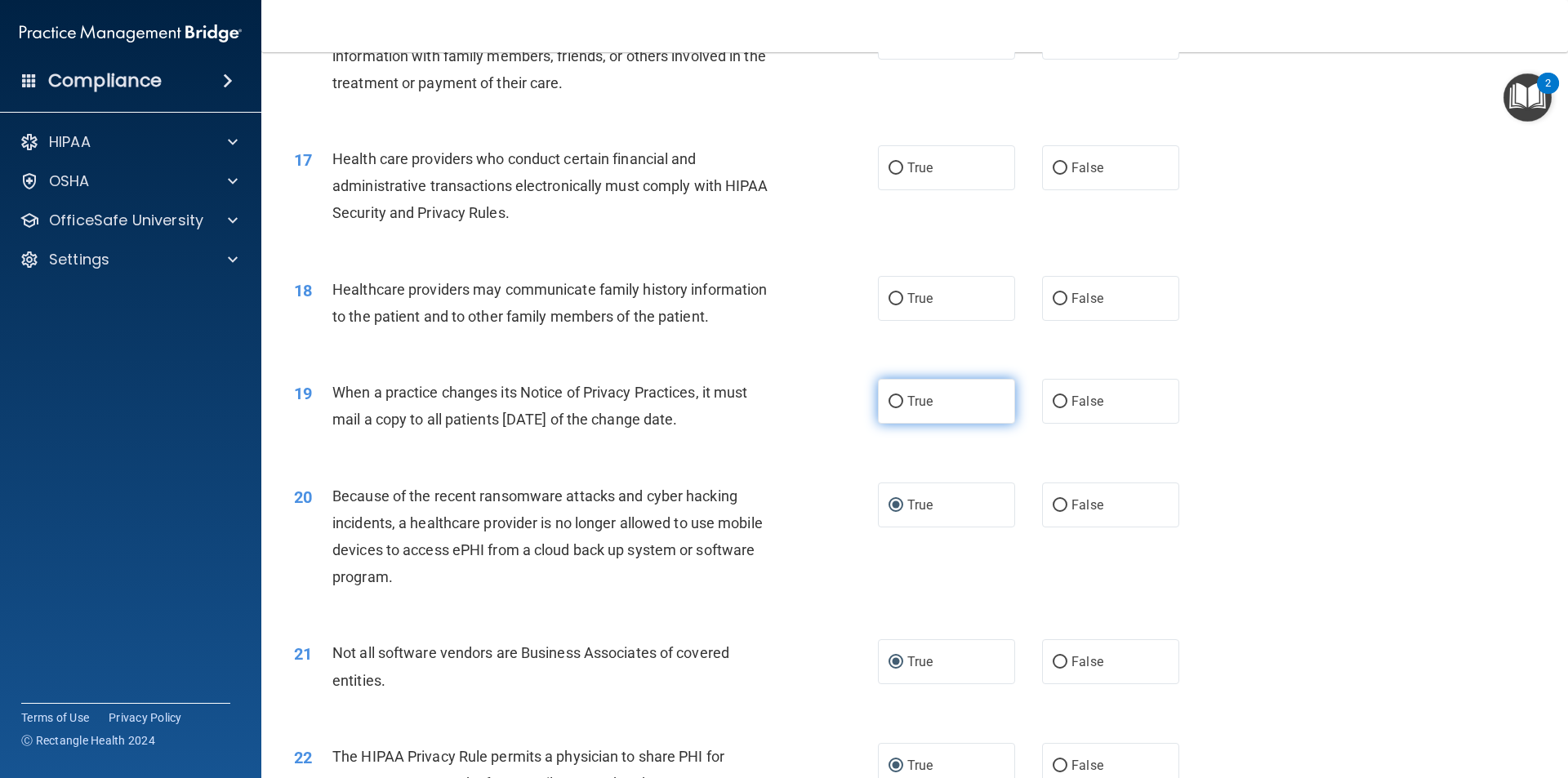
click at [891, 399] on input "True" at bounding box center [896, 401] width 15 height 12
radio input "true"
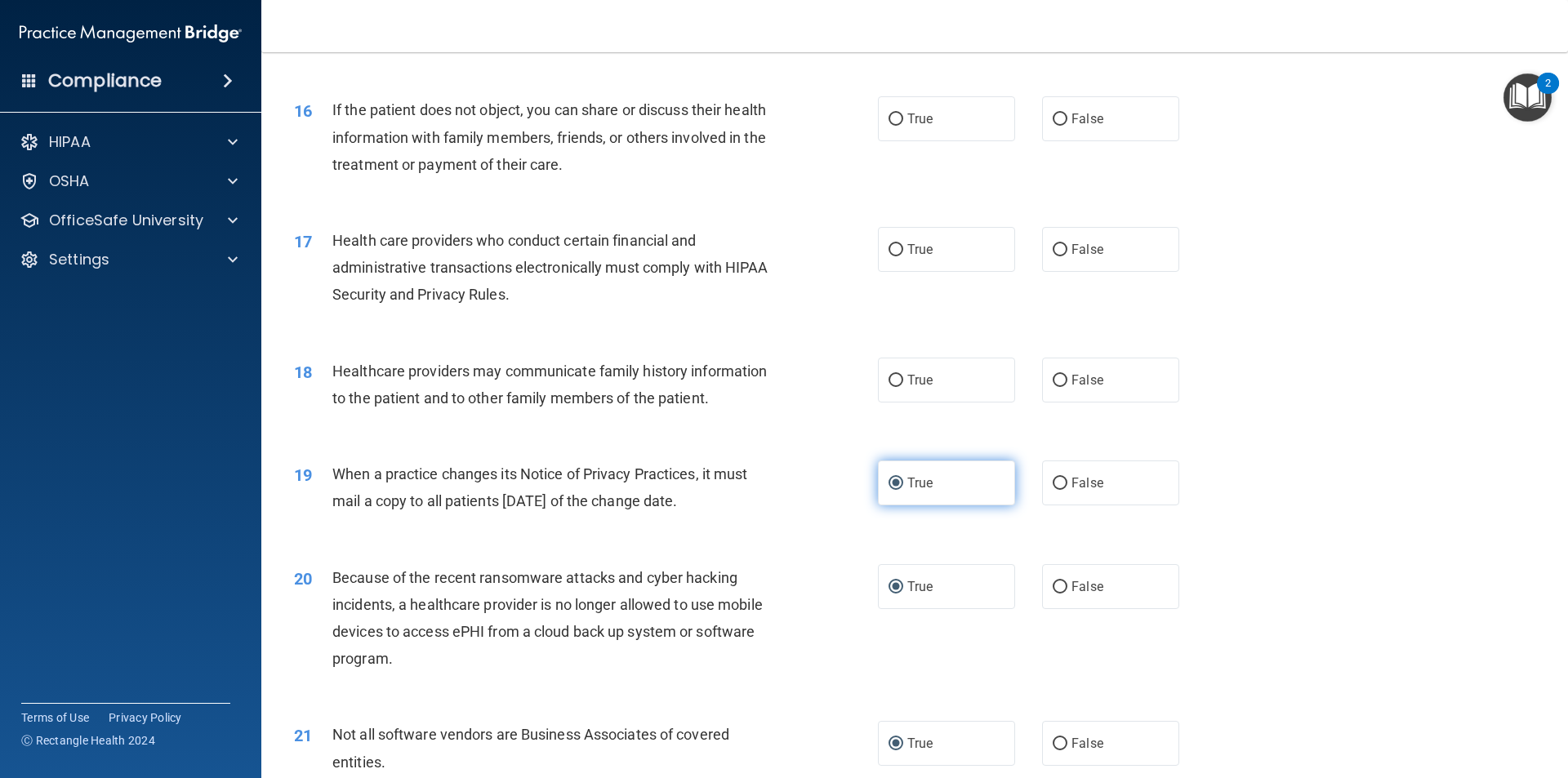
scroll to position [1798, 0]
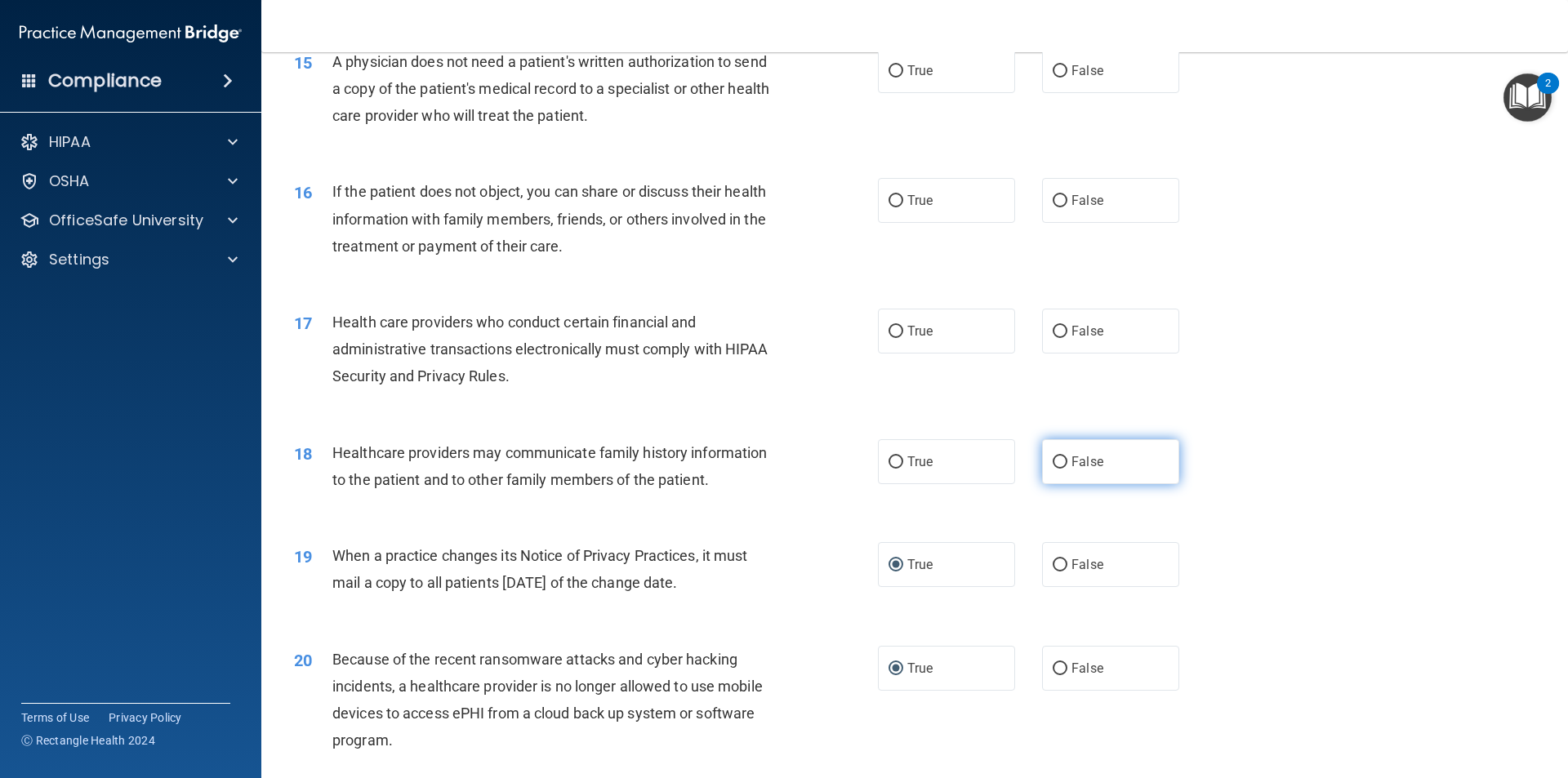
click at [1053, 458] on input "False" at bounding box center [1060, 462] width 15 height 12
radio input "true"
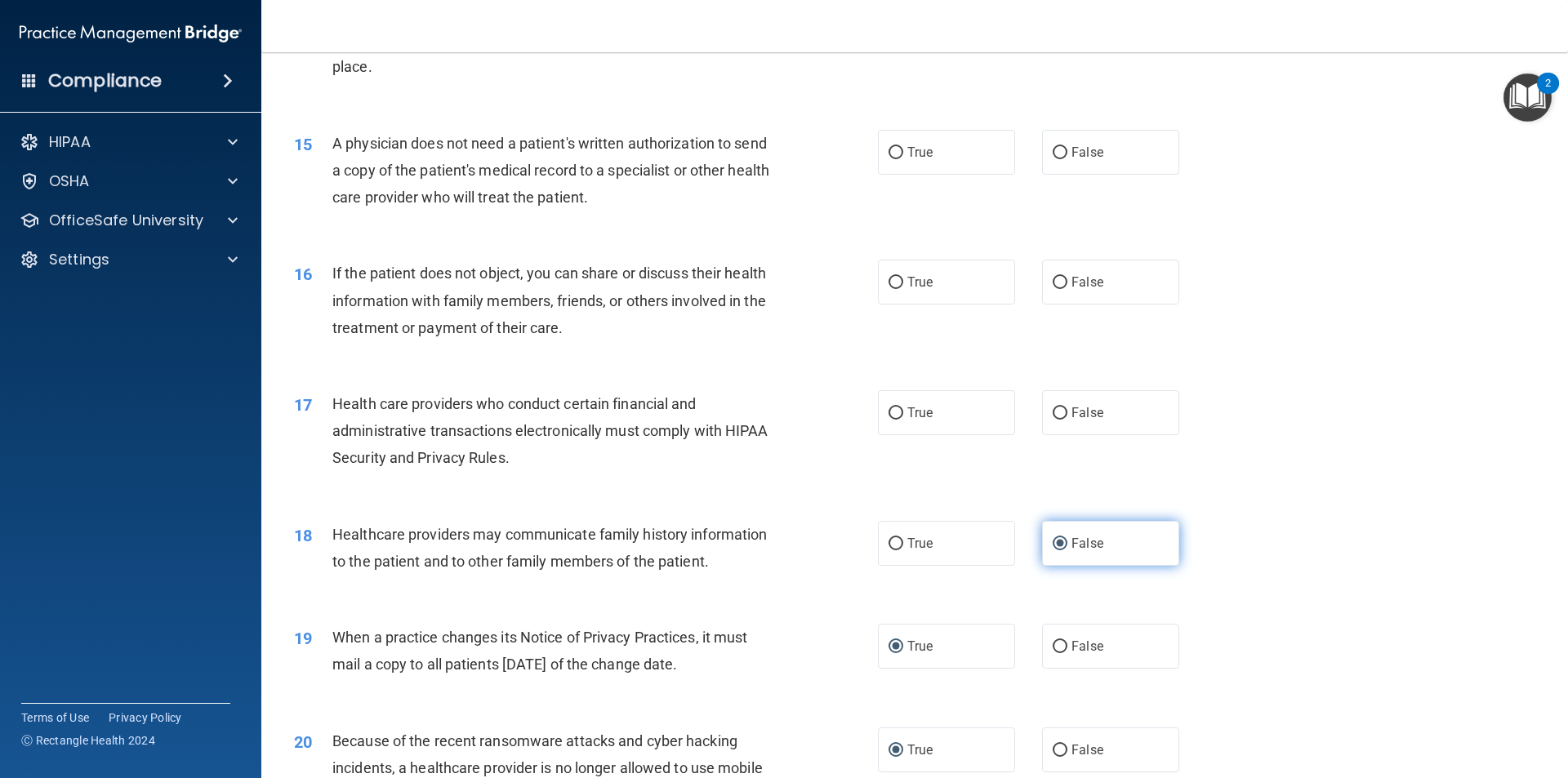
scroll to position [1634, 0]
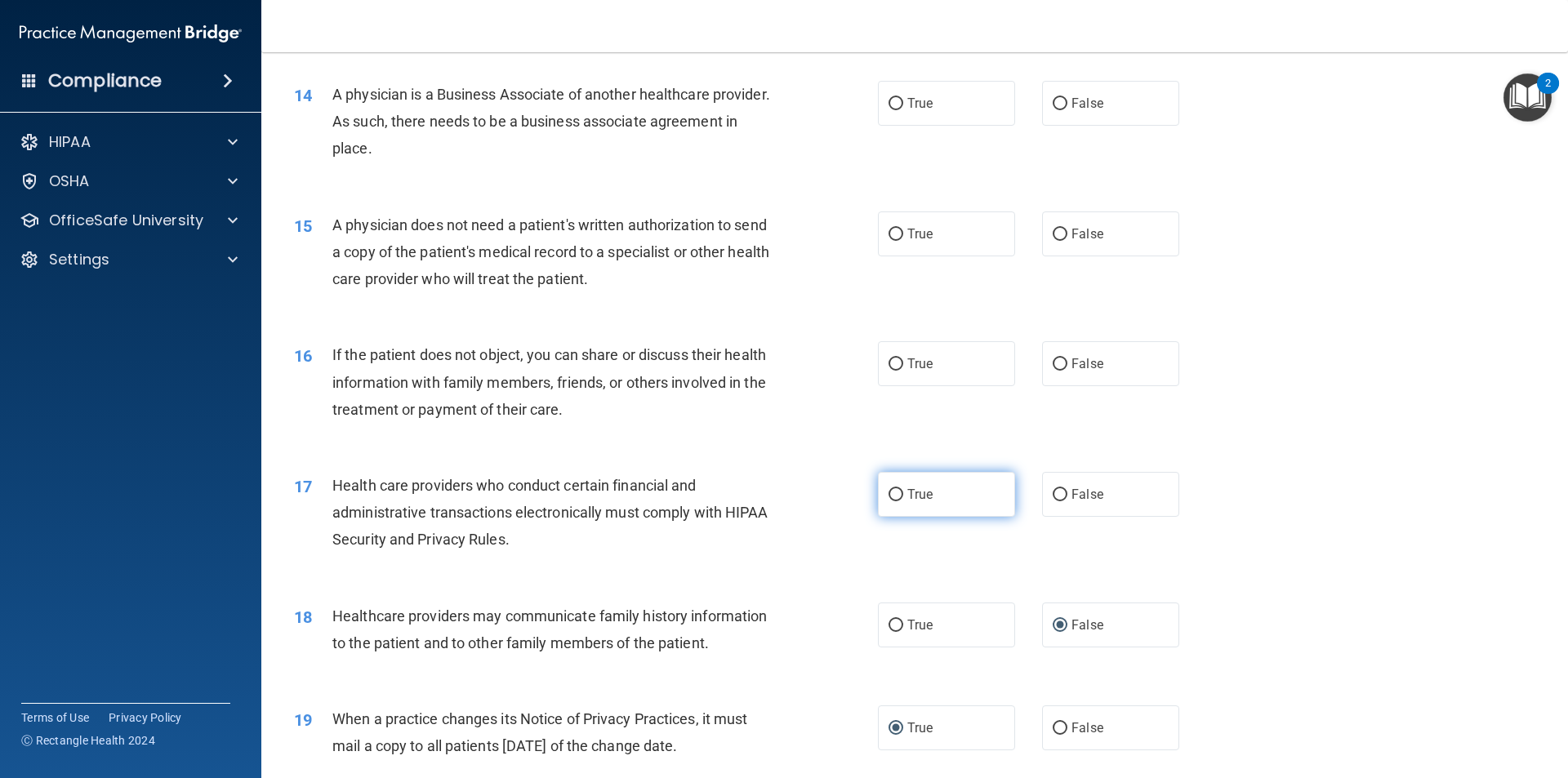
drag, startPoint x: 891, startPoint y: 490, endPoint x: 900, endPoint y: 490, distance: 9.0
click at [892, 490] on input "True" at bounding box center [896, 495] width 15 height 12
radio input "true"
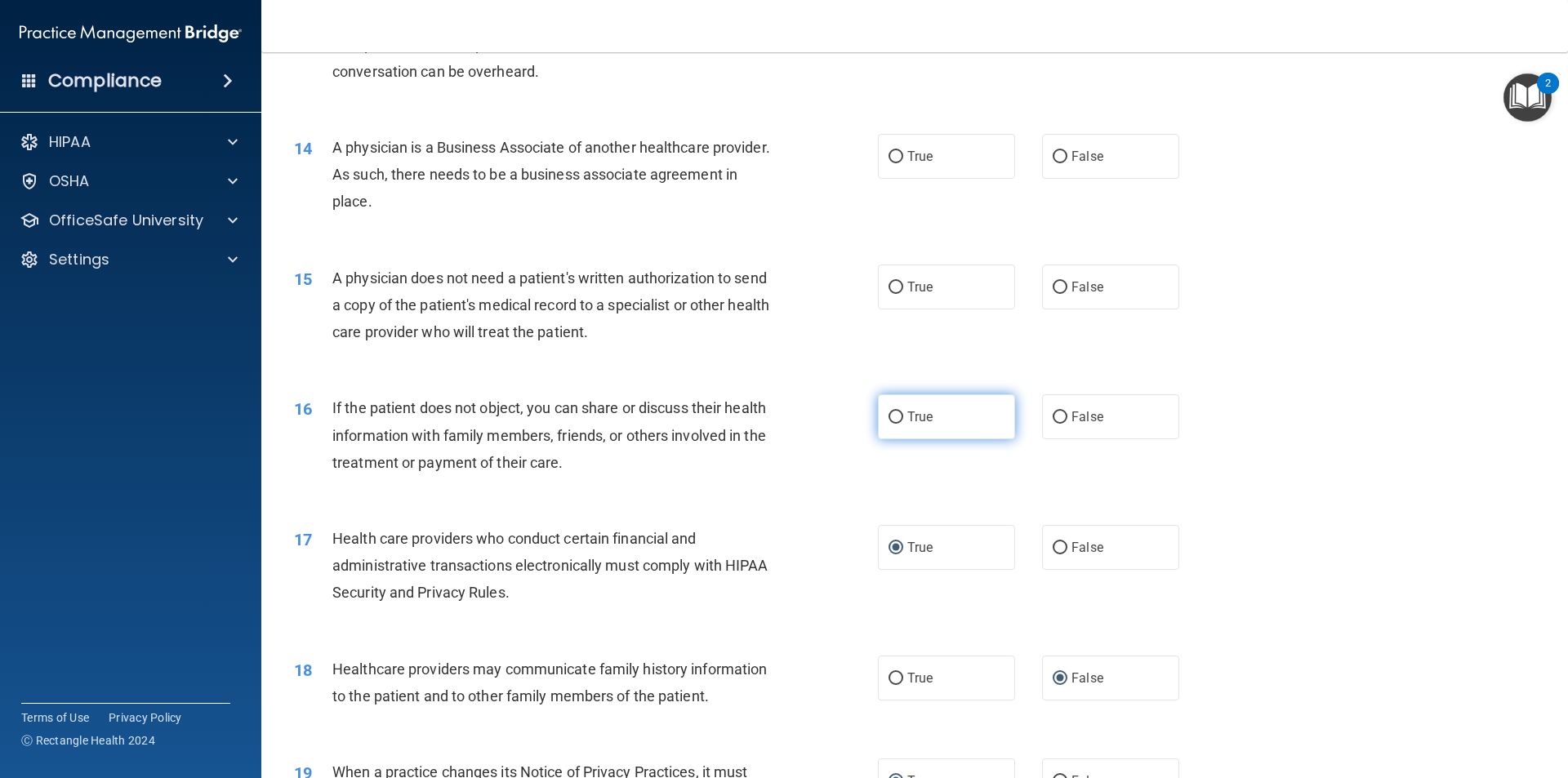
scroll to position [1552, 0]
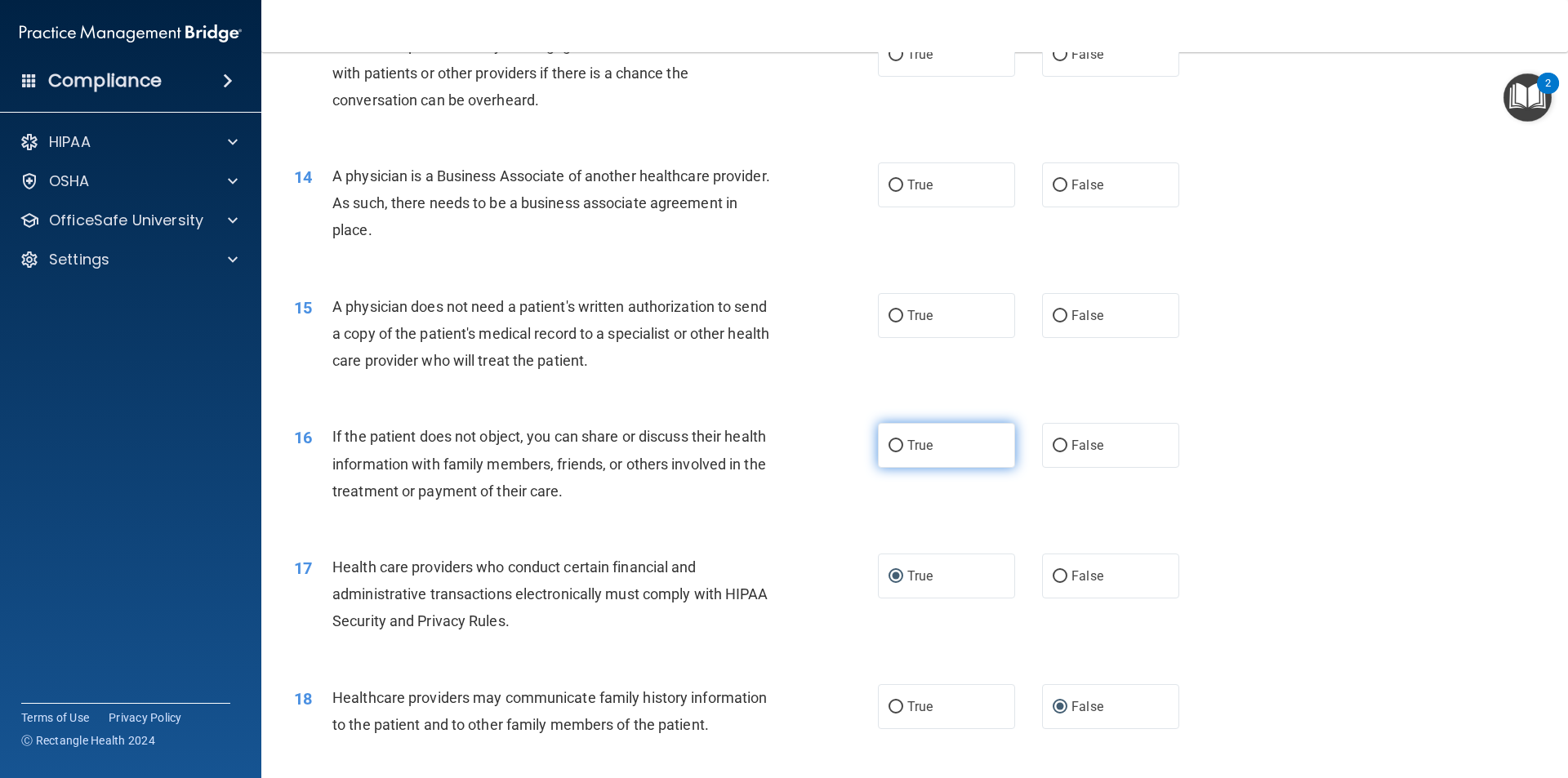
click at [889, 445] on input "True" at bounding box center [896, 445] width 15 height 12
radio input "true"
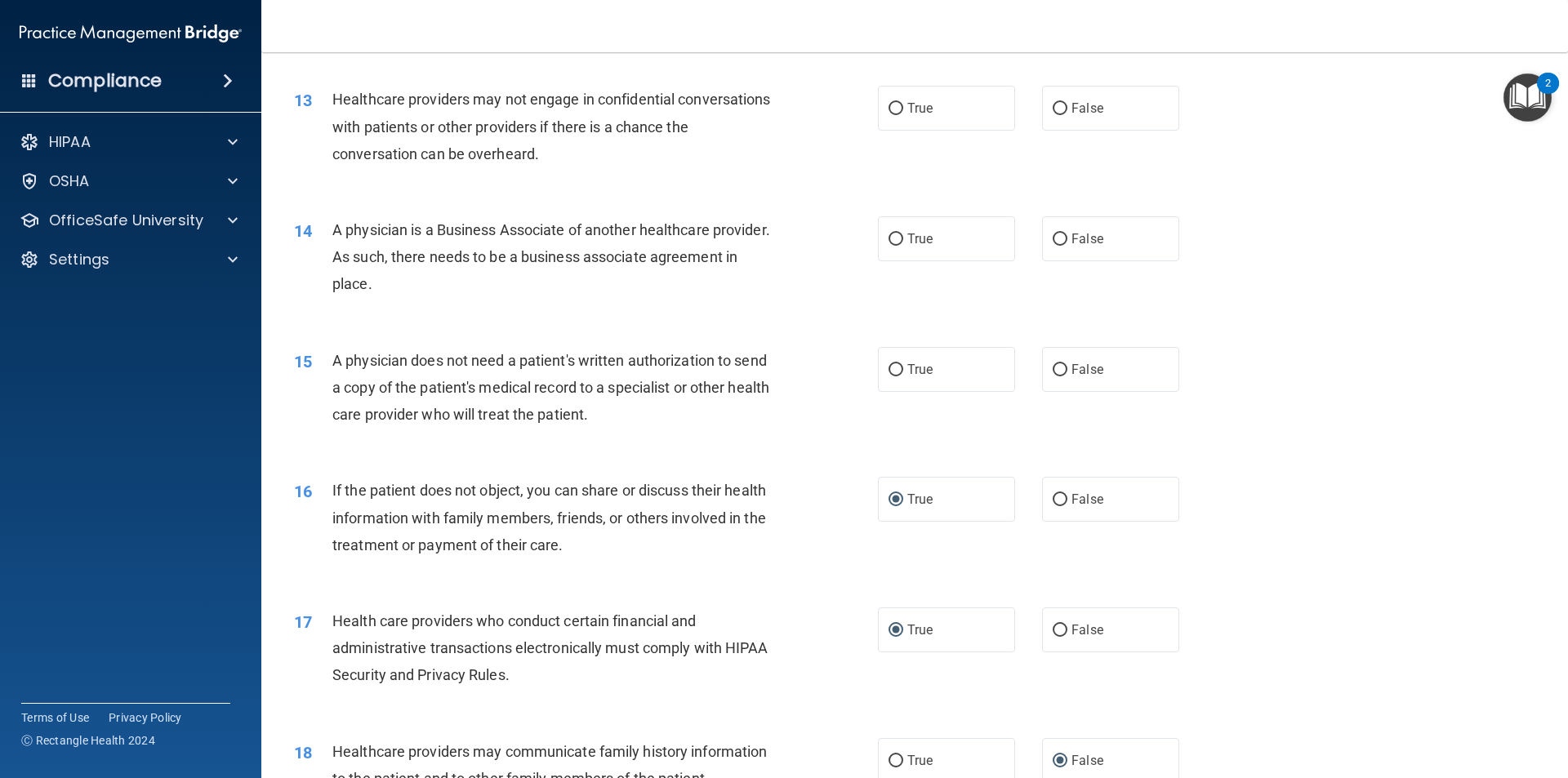
scroll to position [1471, 0]
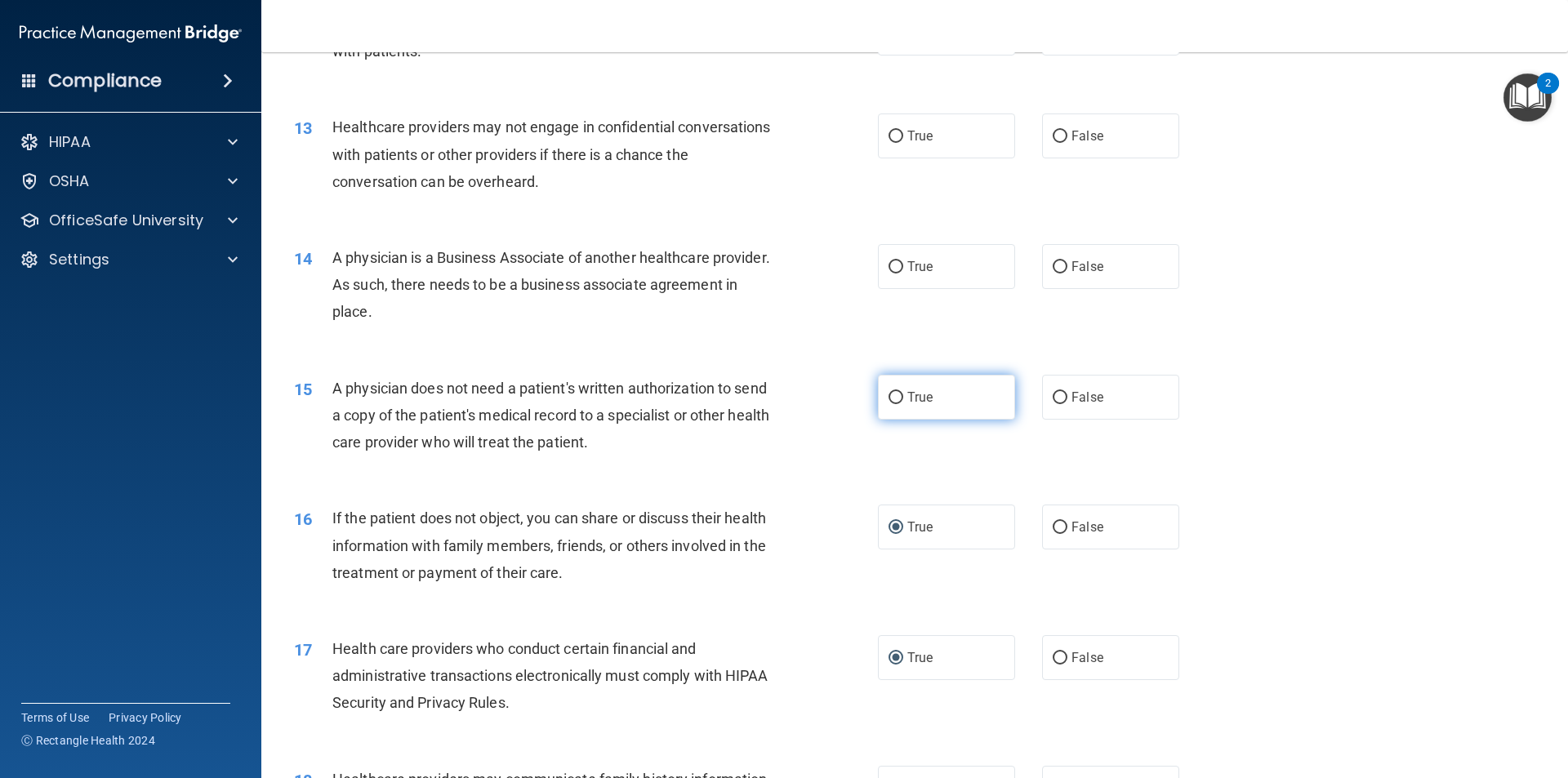
click at [893, 395] on input "True" at bounding box center [896, 398] width 15 height 12
radio input "true"
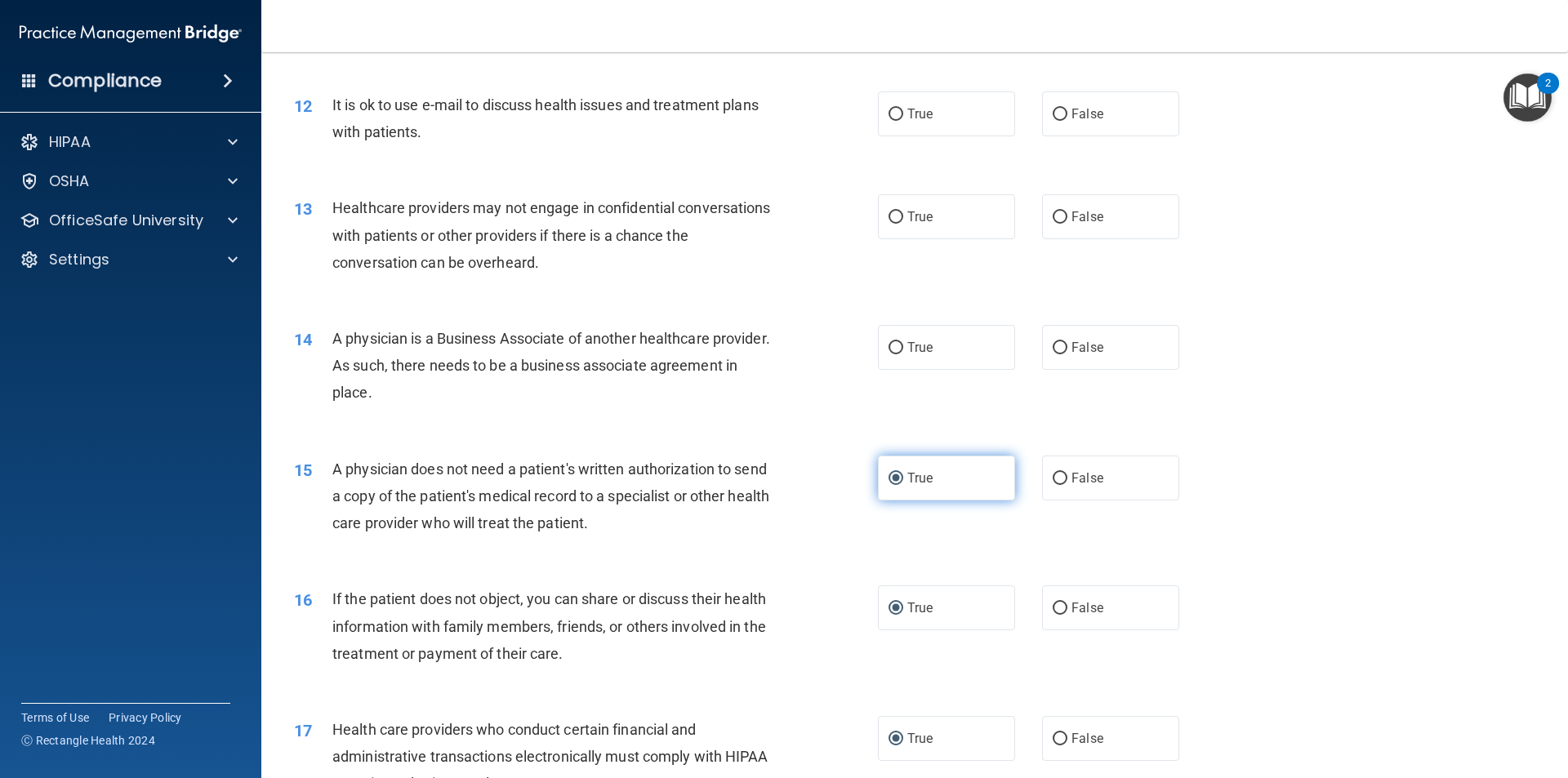
scroll to position [1389, 0]
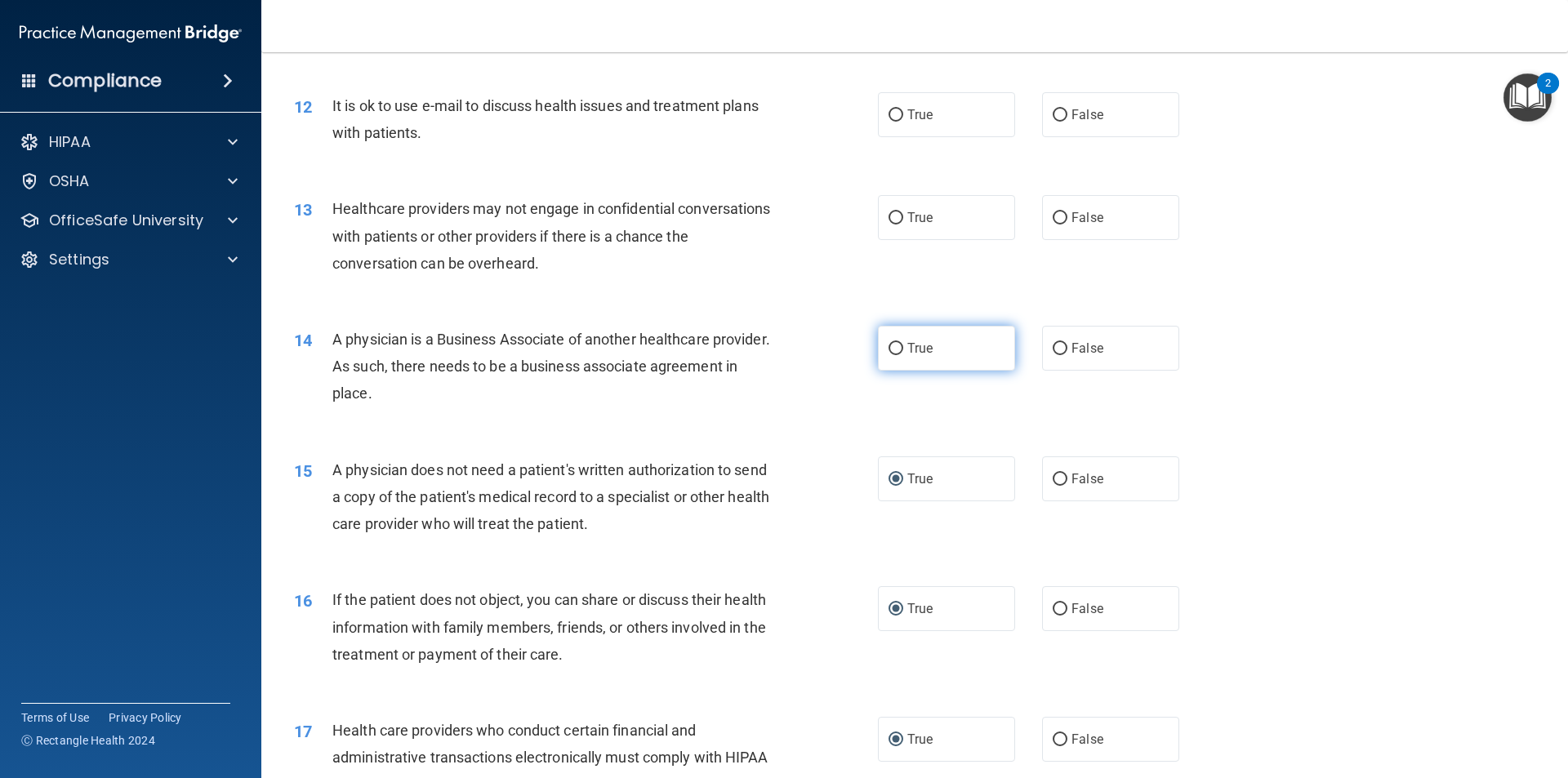
click at [889, 345] on input "True" at bounding box center [896, 348] width 15 height 12
radio input "true"
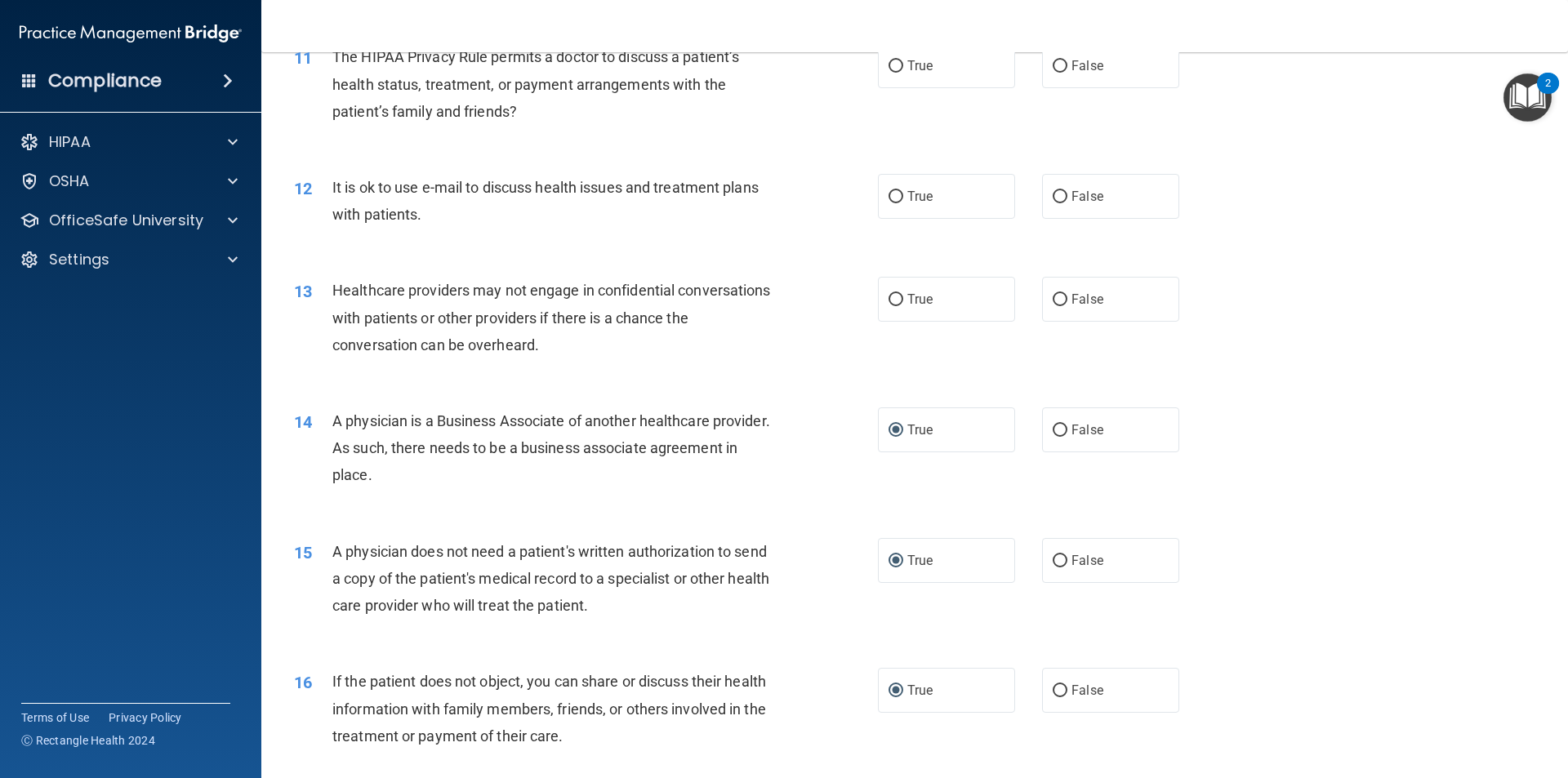
scroll to position [1226, 0]
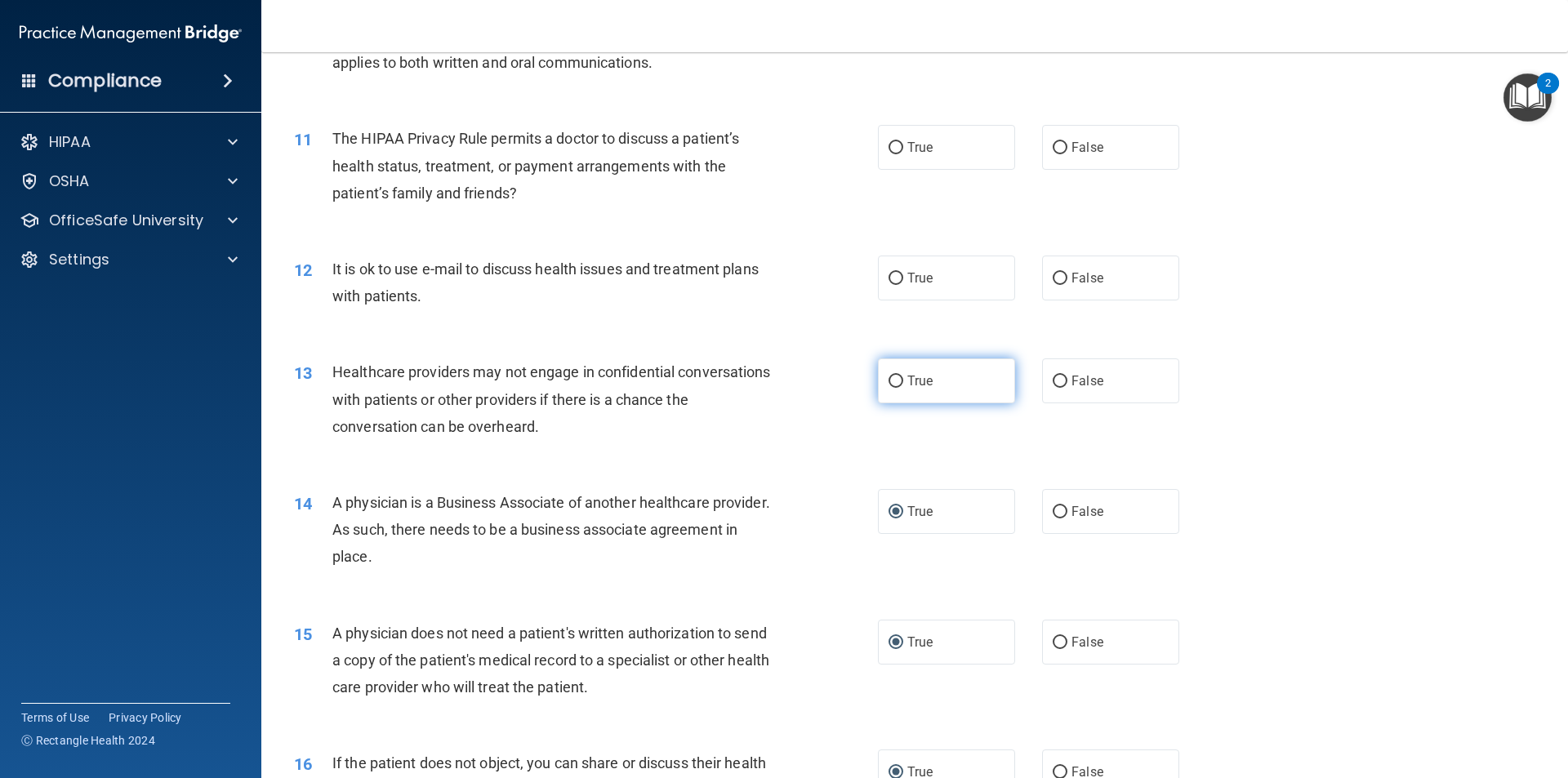
click at [889, 378] on input "True" at bounding box center [896, 381] width 15 height 12
radio input "true"
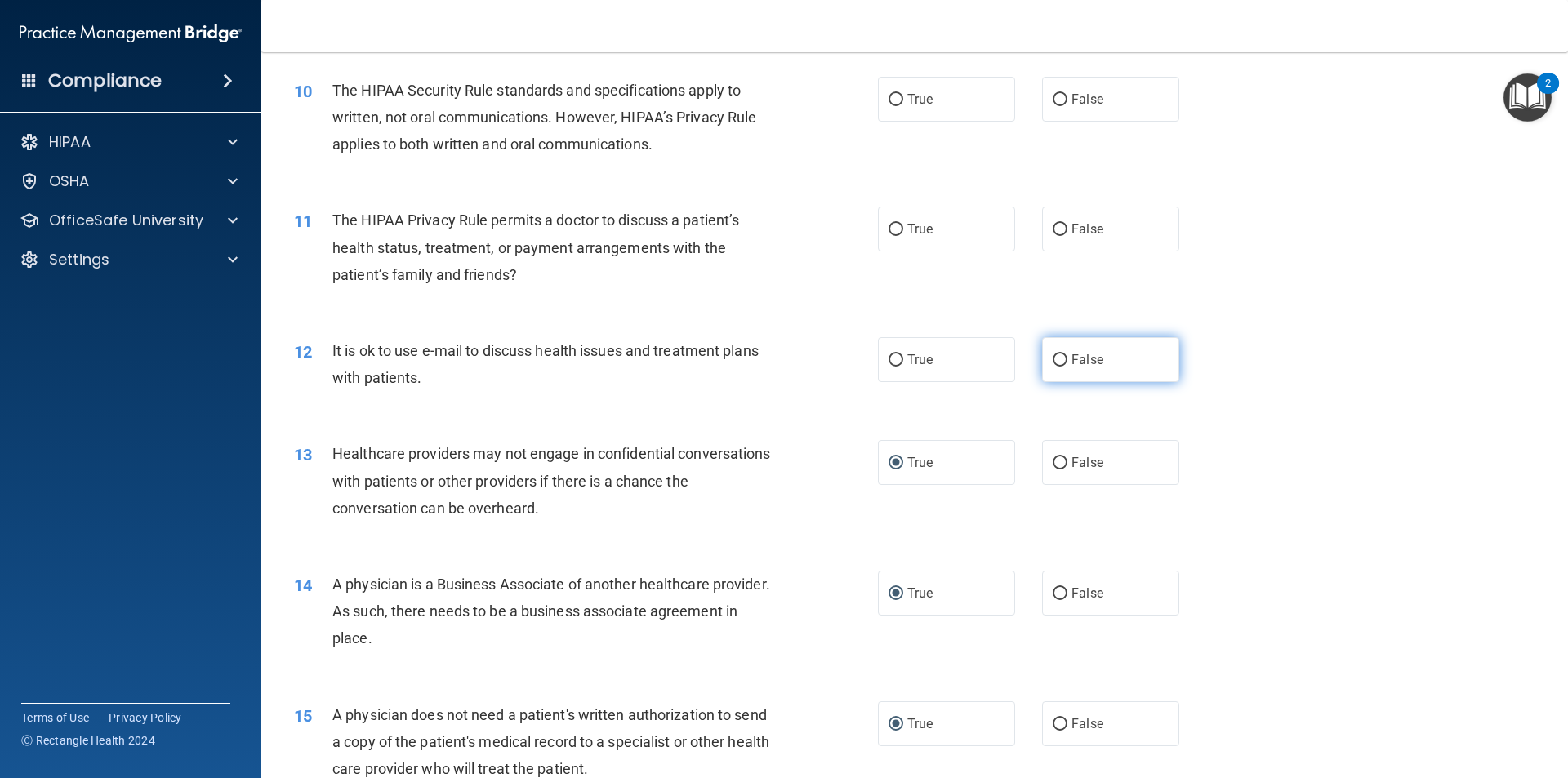
click at [1053, 358] on input "False" at bounding box center [1060, 360] width 15 height 12
radio input "true"
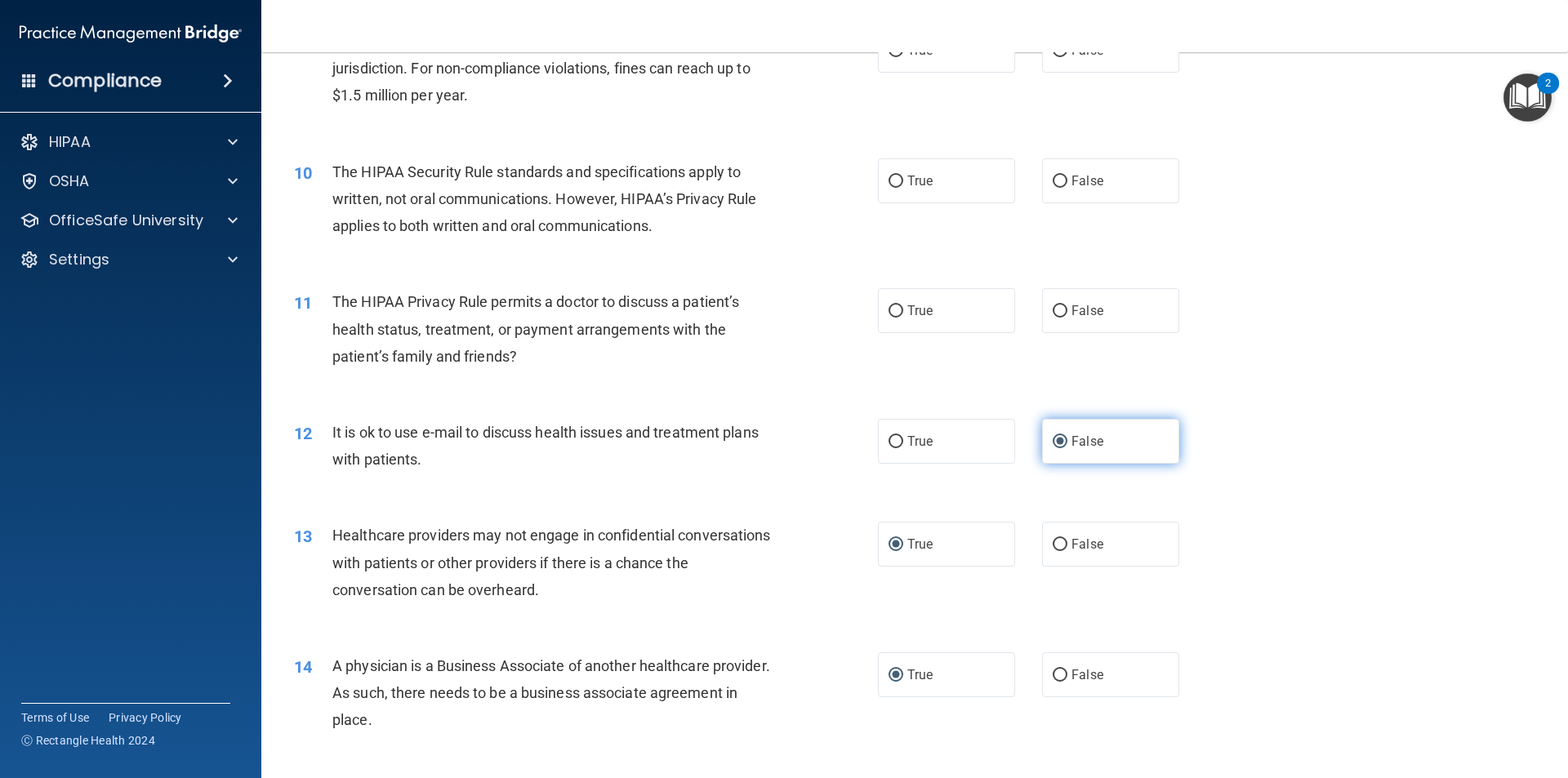
scroll to position [981, 0]
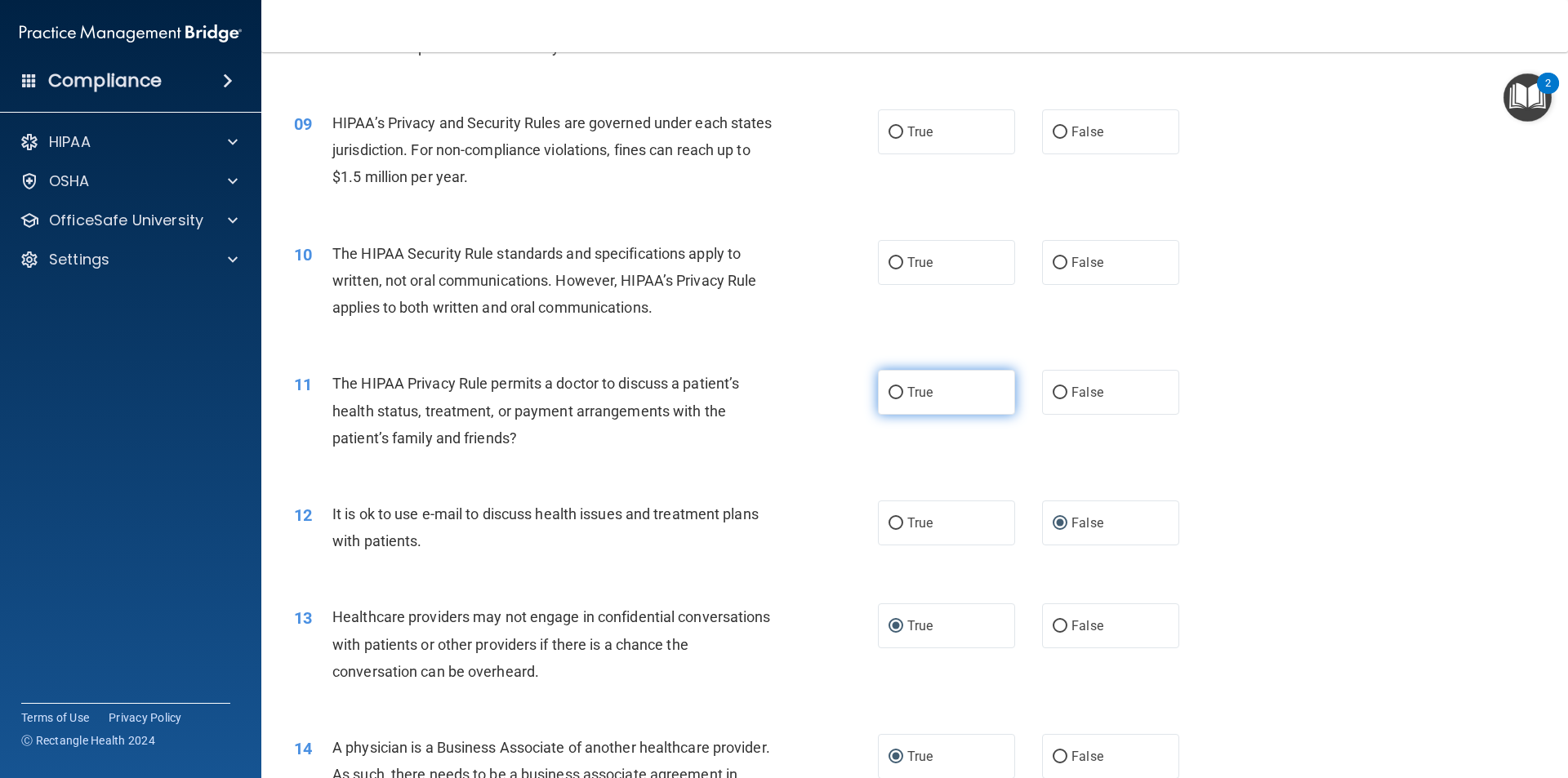
click at [889, 389] on input "True" at bounding box center [896, 392] width 15 height 12
radio input "true"
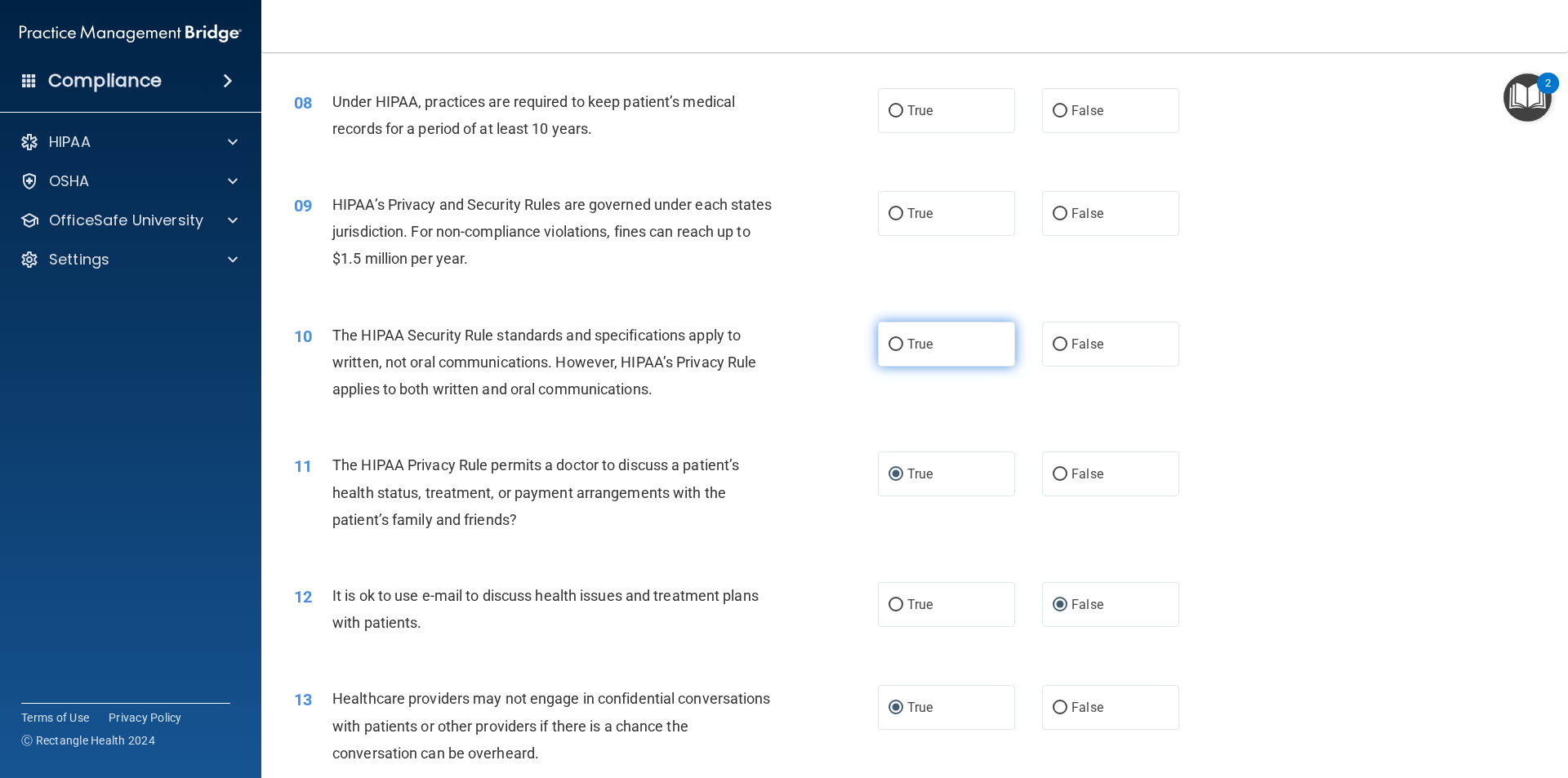
click at [889, 343] on input "True" at bounding box center [896, 345] width 15 height 12
radio input "true"
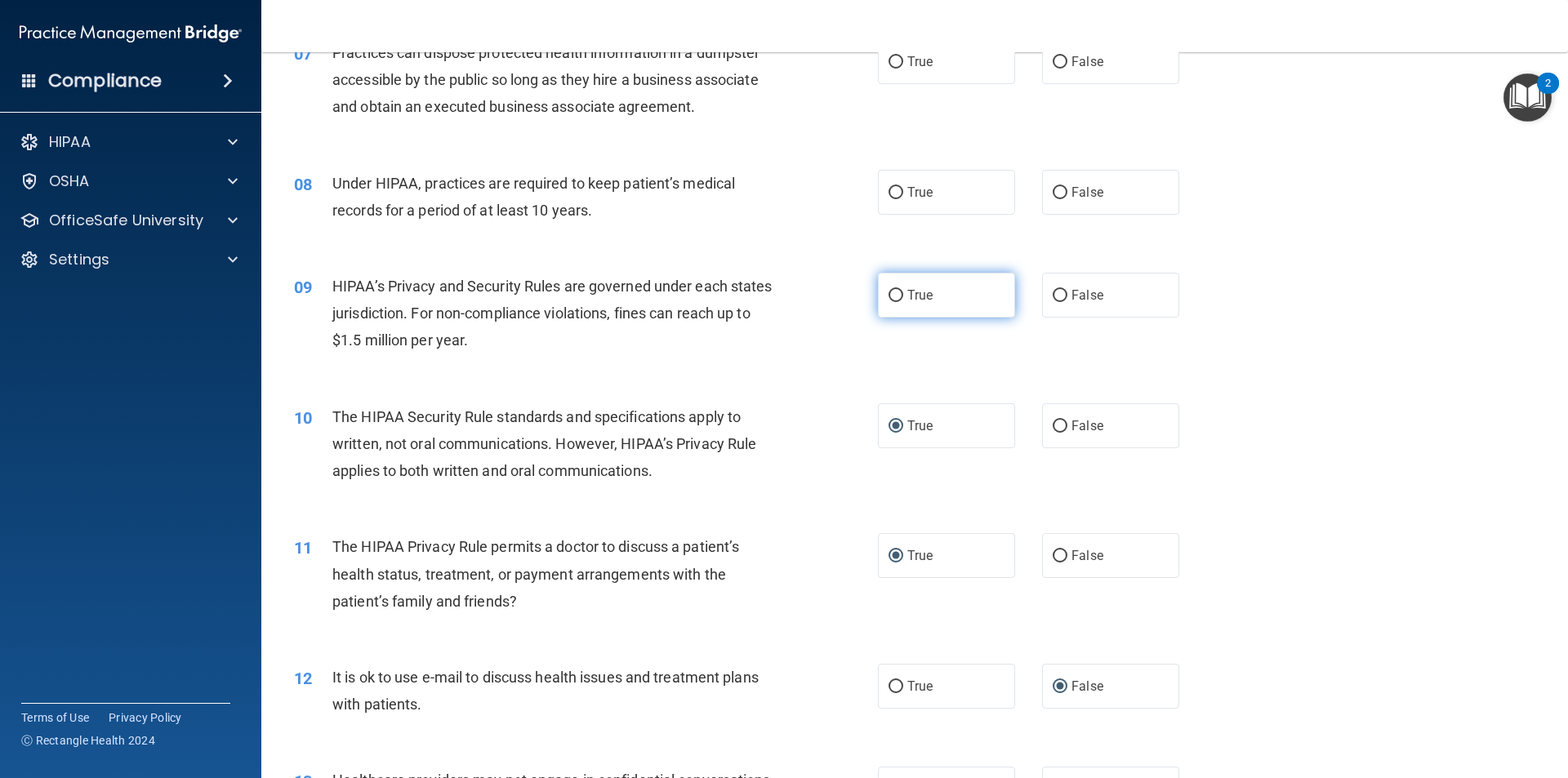
scroll to position [737, 0]
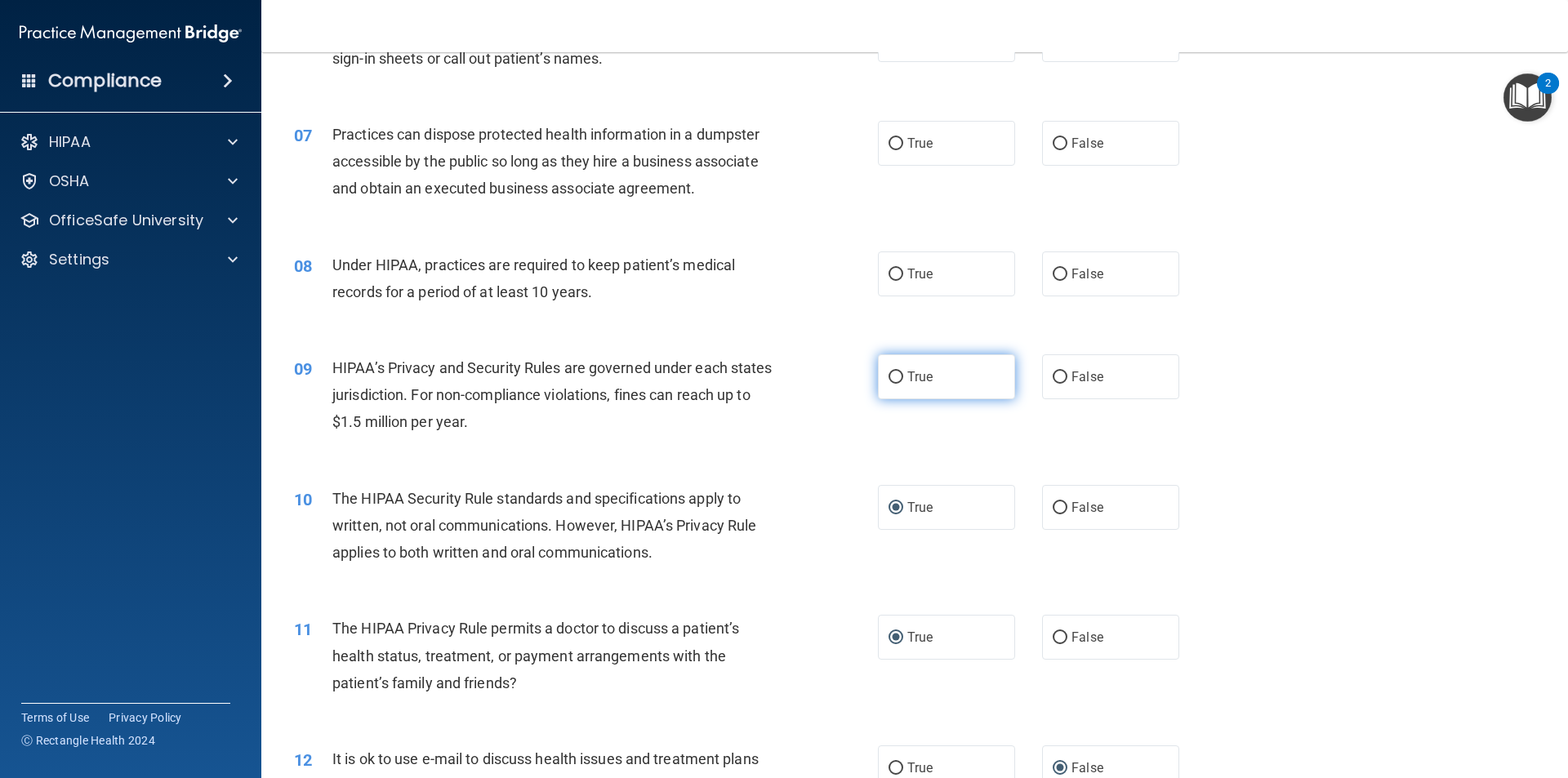
click at [889, 371] on input "True" at bounding box center [896, 377] width 15 height 12
radio input "true"
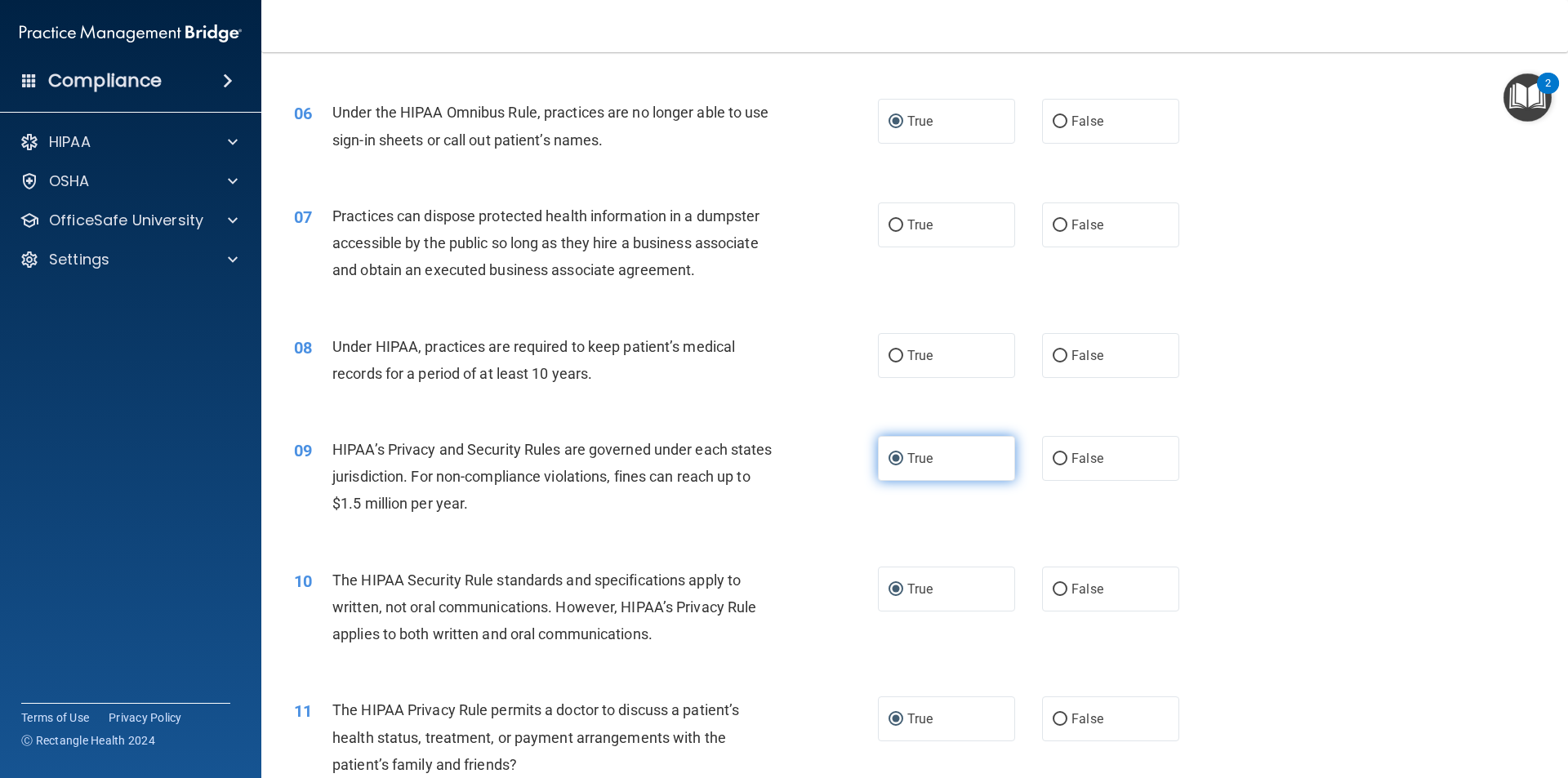
scroll to position [573, 0]
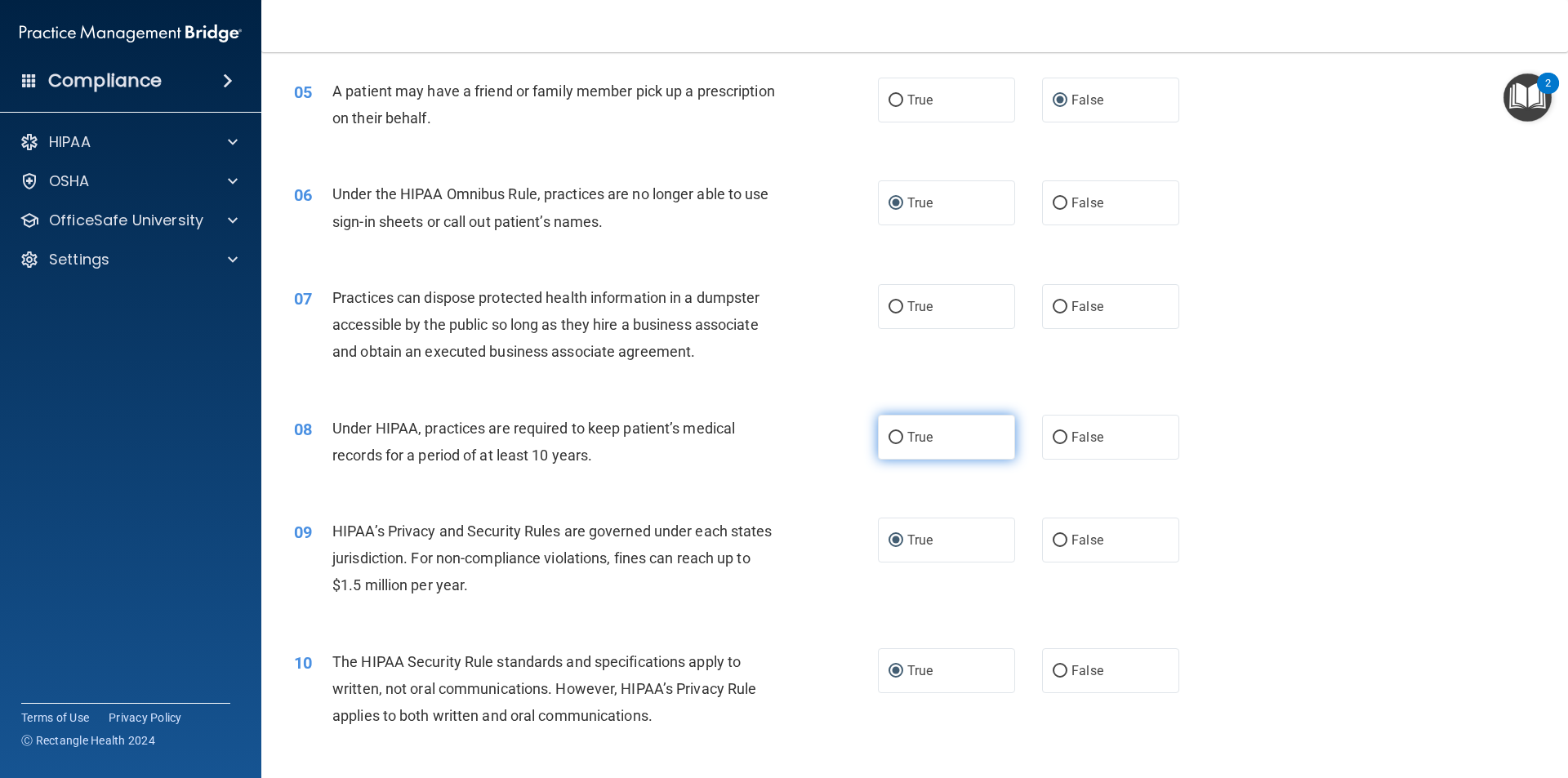
click at [890, 433] on input "True" at bounding box center [896, 437] width 15 height 12
radio input "true"
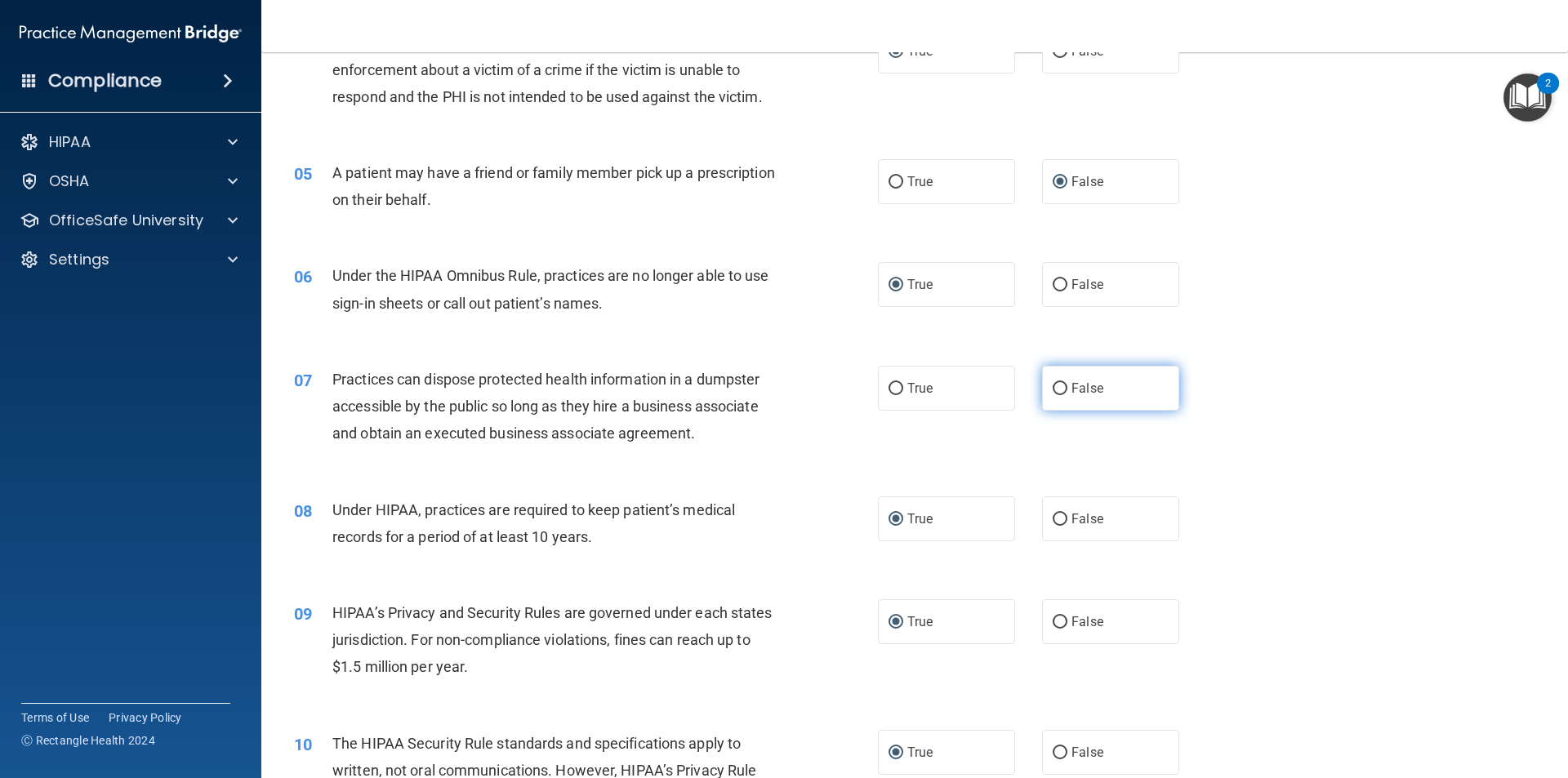
click at [1054, 385] on input "False" at bounding box center [1060, 389] width 15 height 12
radio input "true"
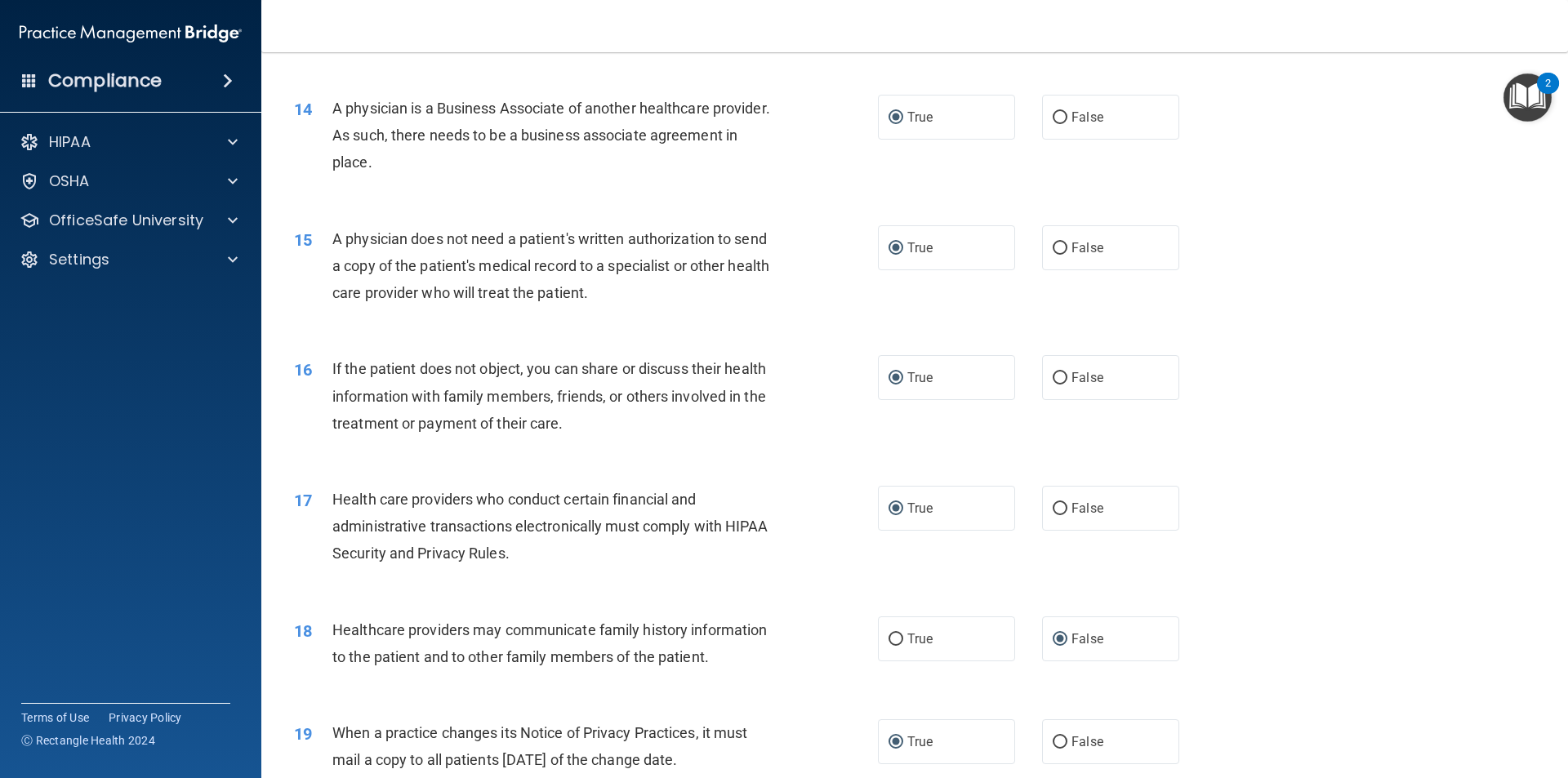
scroll to position [3022, 0]
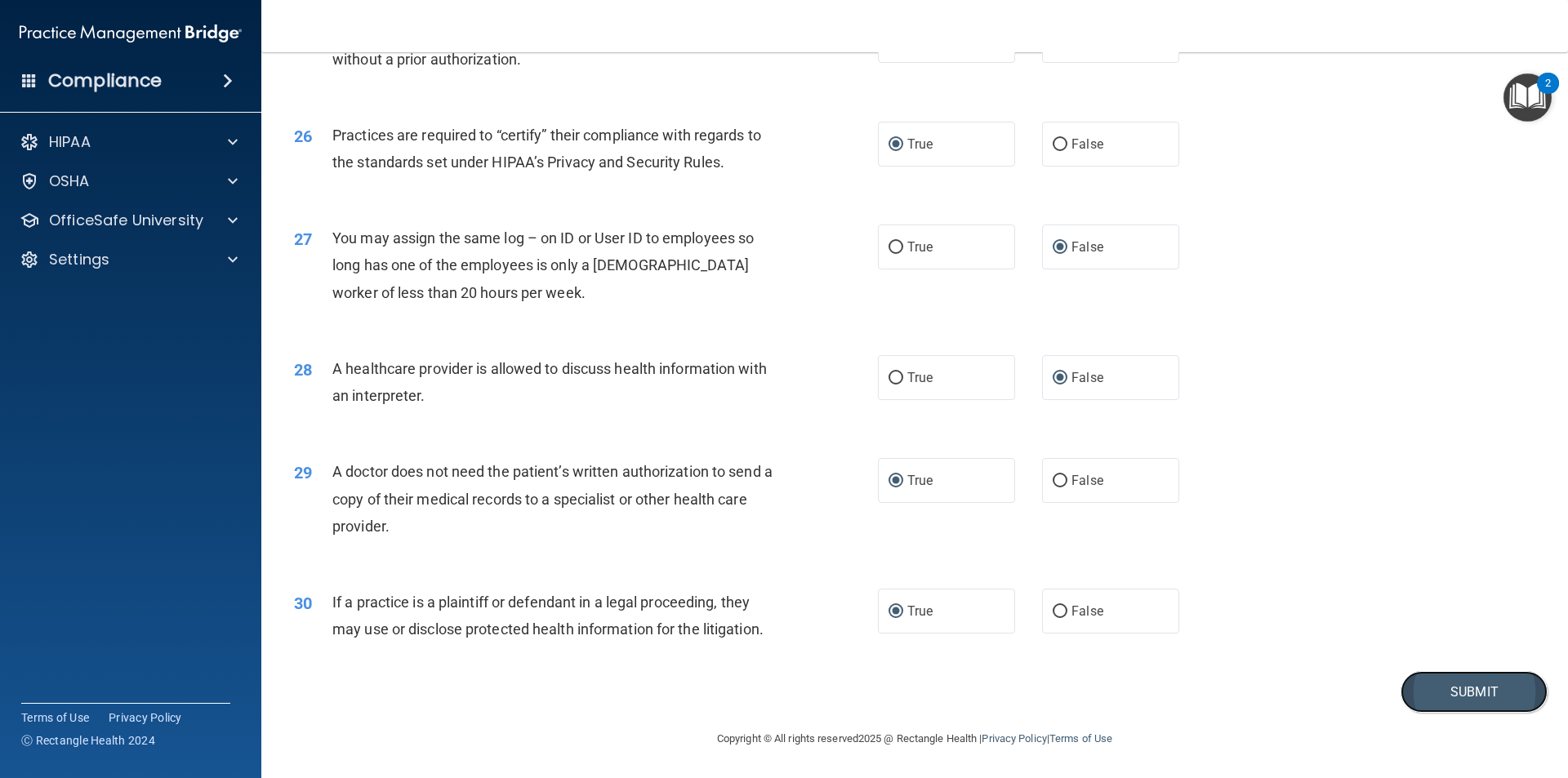
click at [1461, 689] on button "Submit" at bounding box center [1474, 691] width 147 height 41
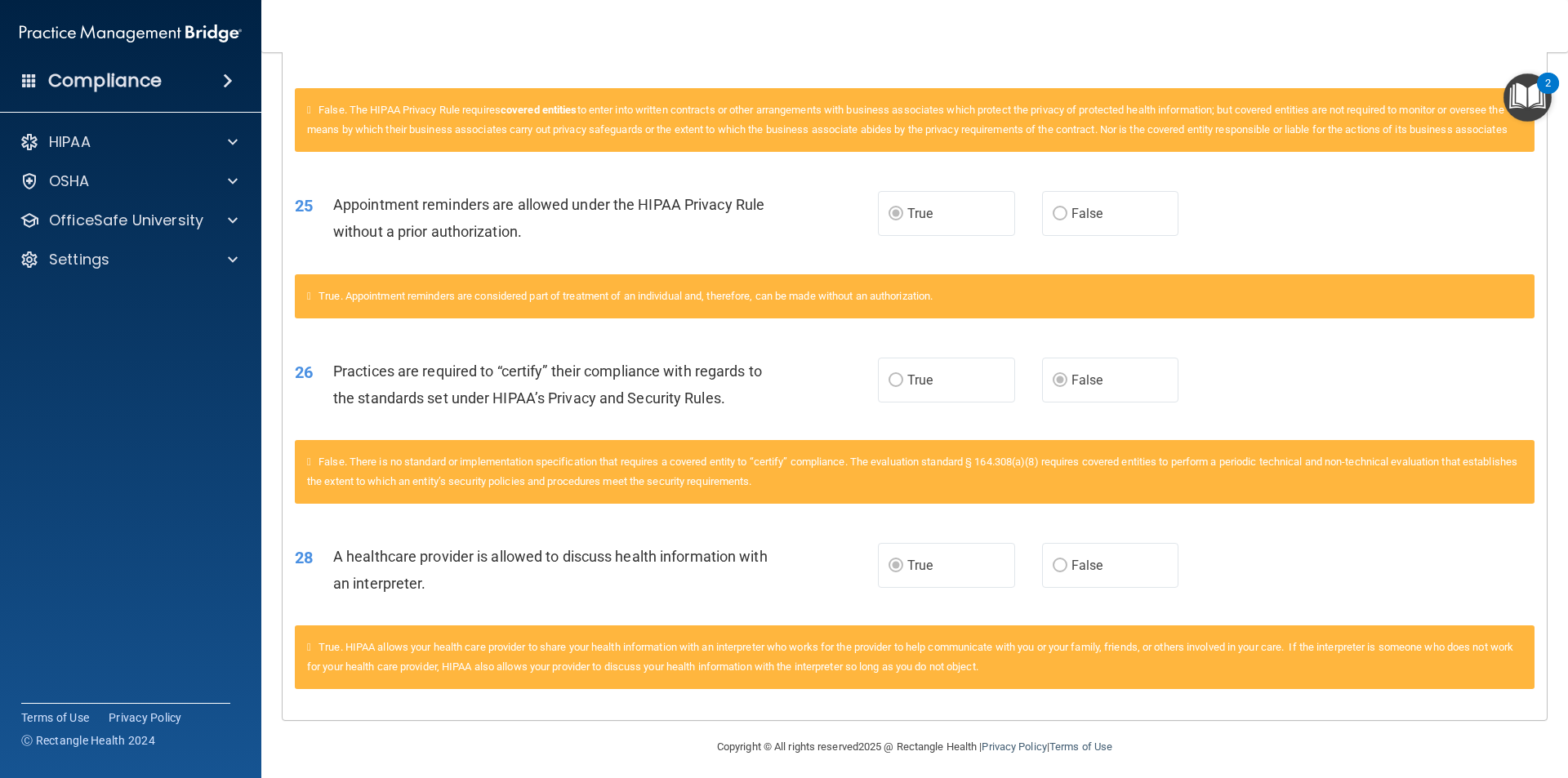
scroll to position [2635, 0]
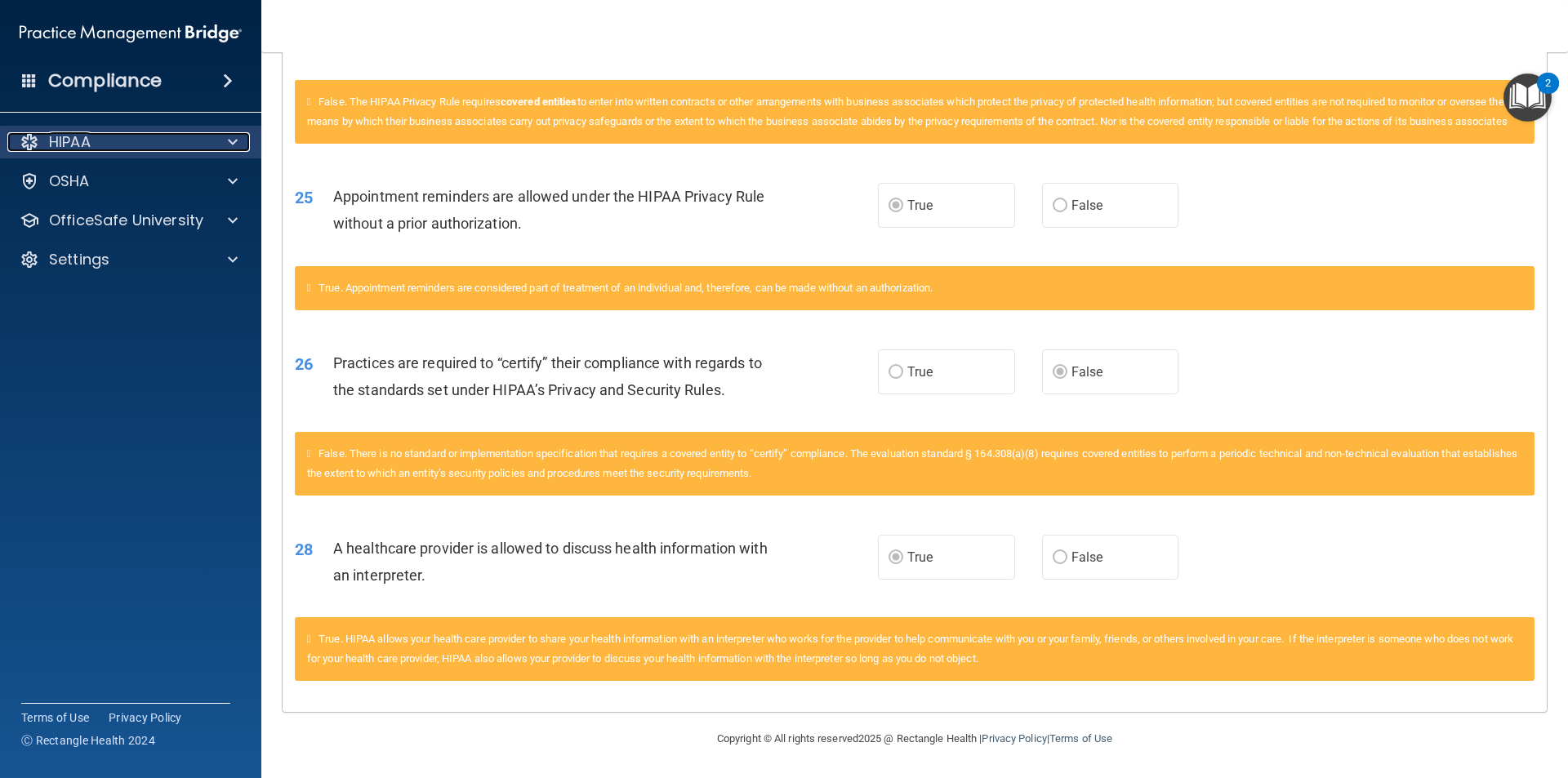
click at [231, 137] on span at bounding box center [233, 141] width 10 height 19
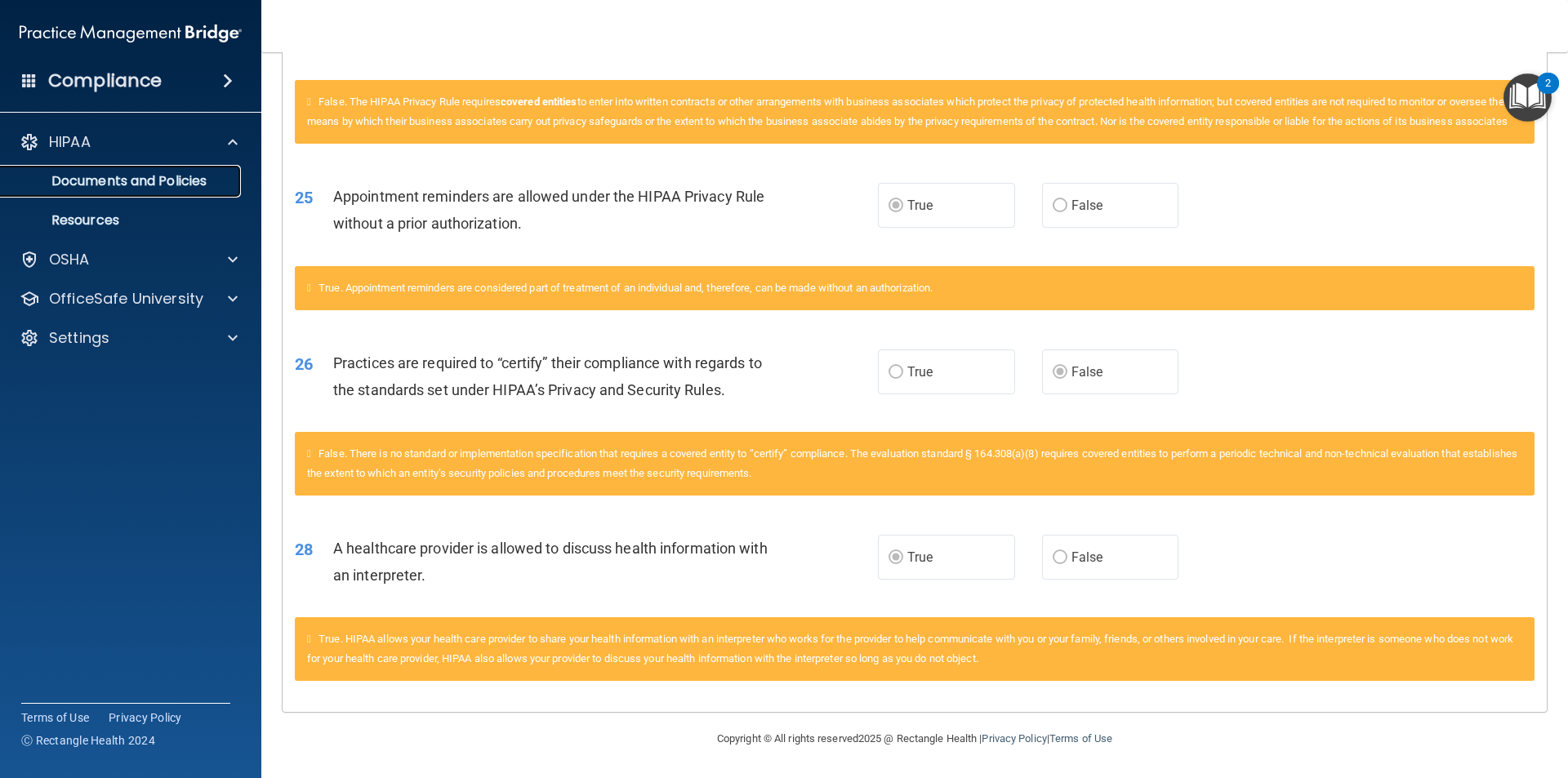
click at [128, 178] on p "Documents and Policies" at bounding box center [122, 181] width 223 height 16
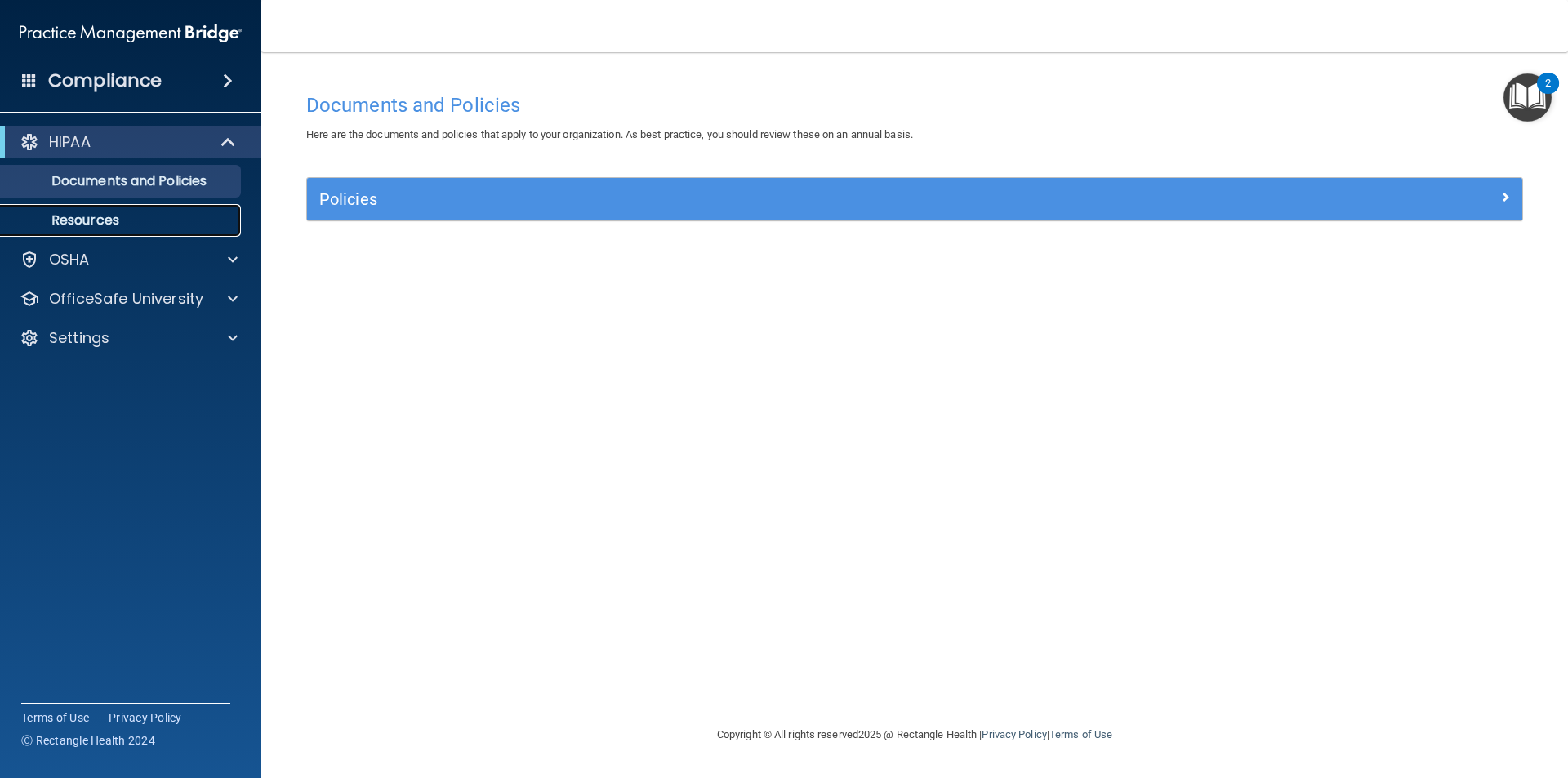
click at [94, 224] on p "Resources" at bounding box center [122, 221] width 223 height 16
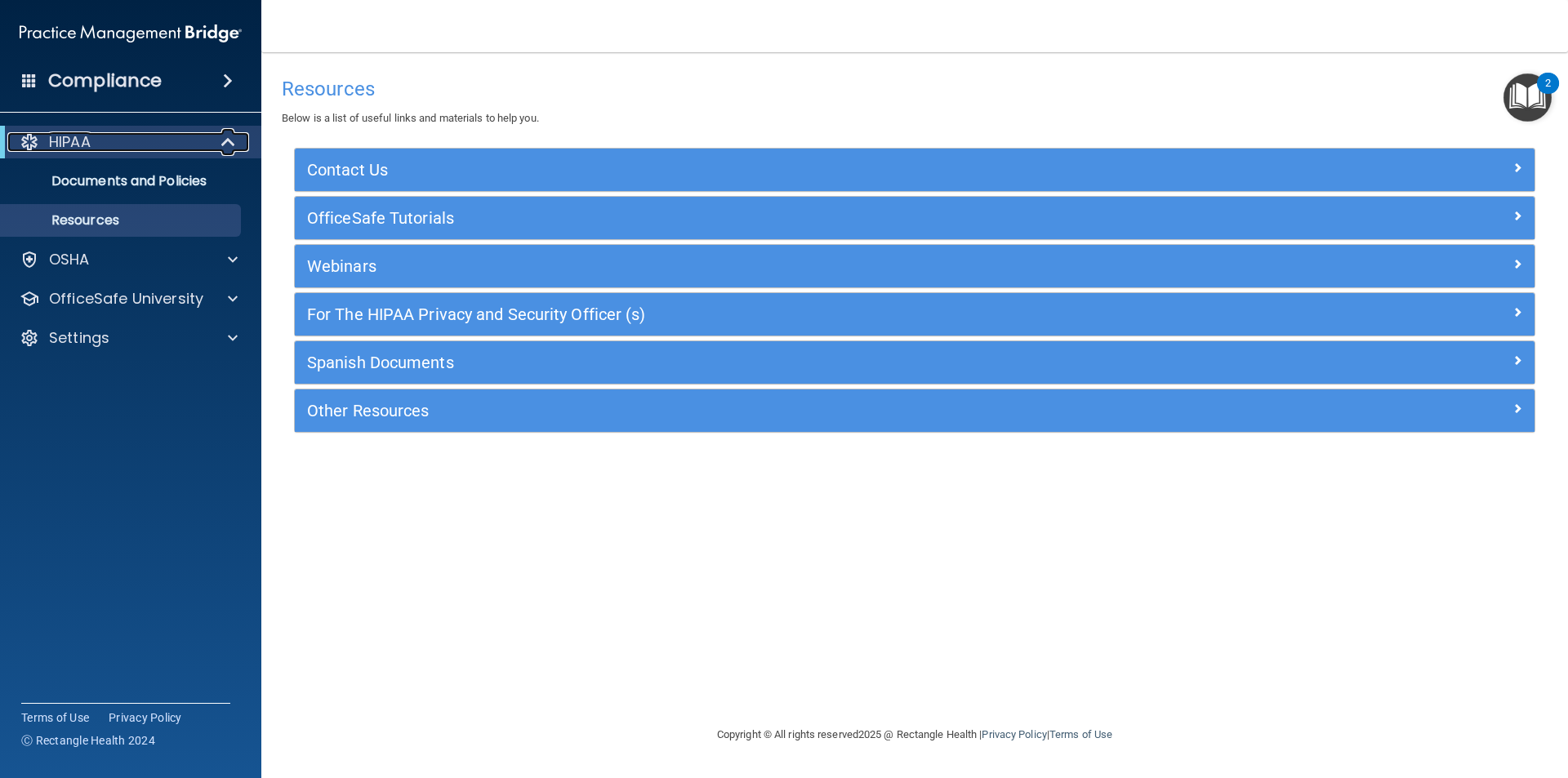
click at [223, 139] on span at bounding box center [229, 141] width 14 height 19
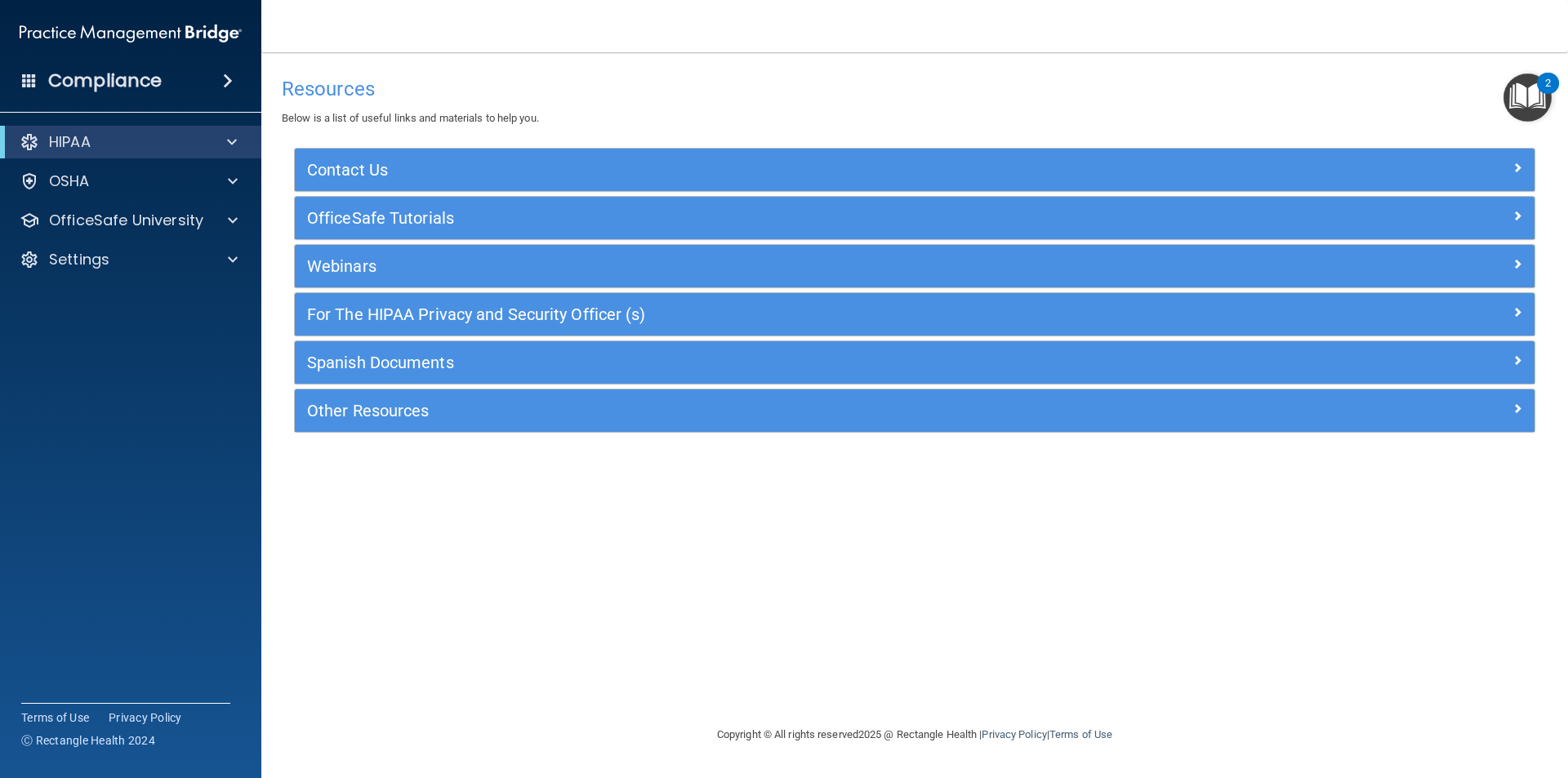
click at [225, 76] on span at bounding box center [227, 81] width 10 height 19
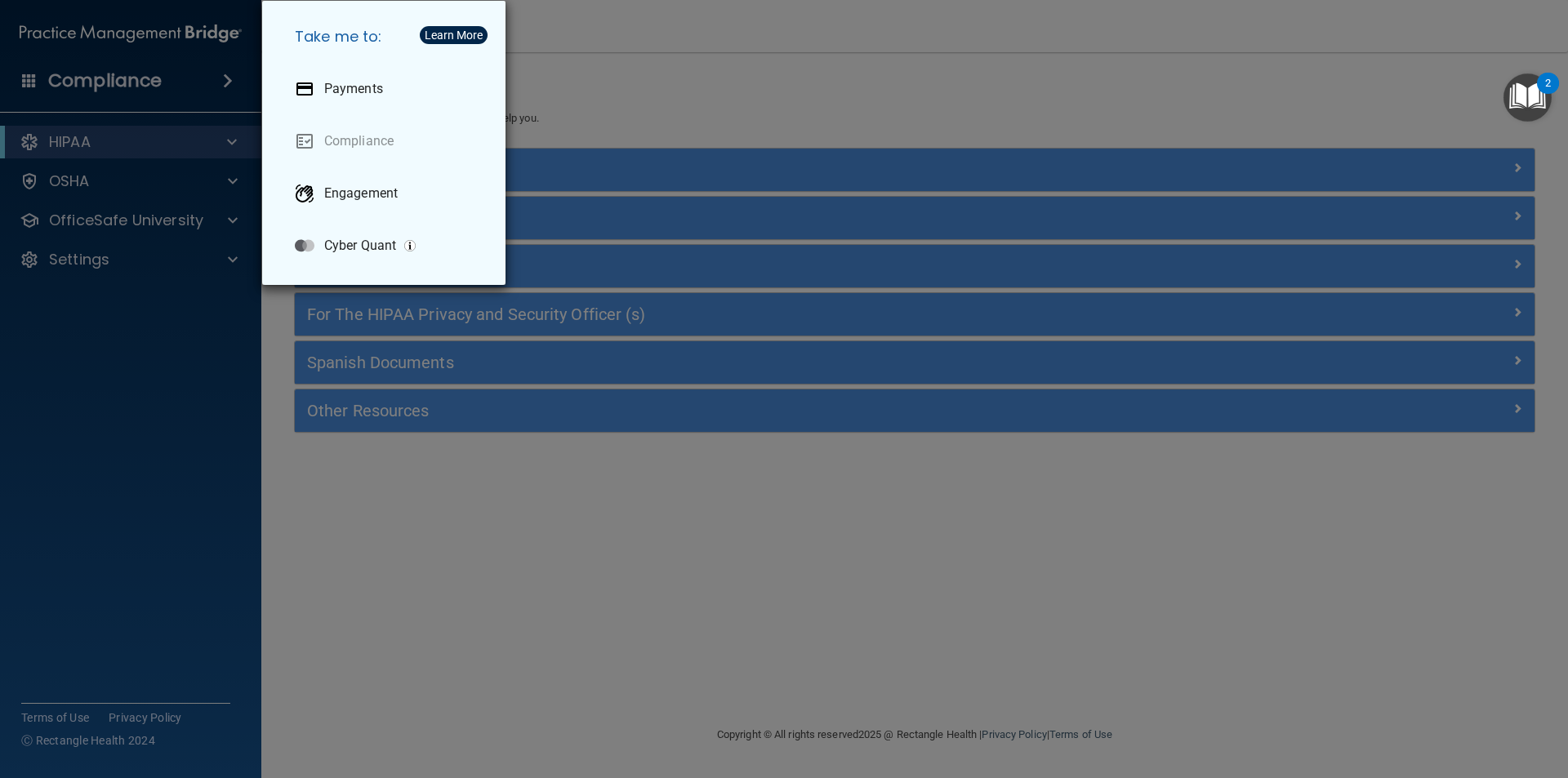
click at [110, 137] on div "Take me to: Payments Compliance Engagement Cyber Quant" at bounding box center [784, 389] width 1568 height 778
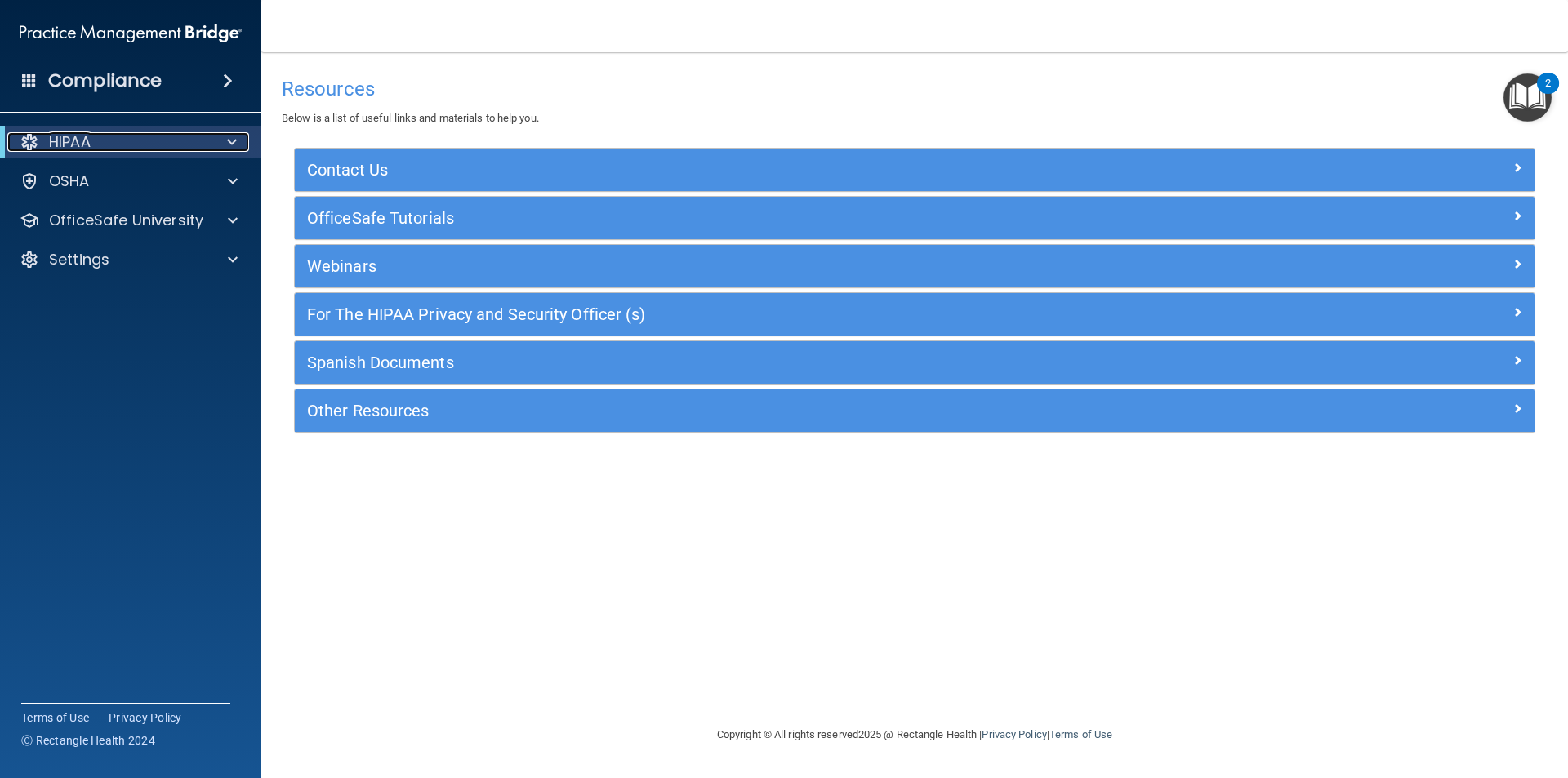
click at [23, 138] on div at bounding box center [28, 141] width 19 height 19
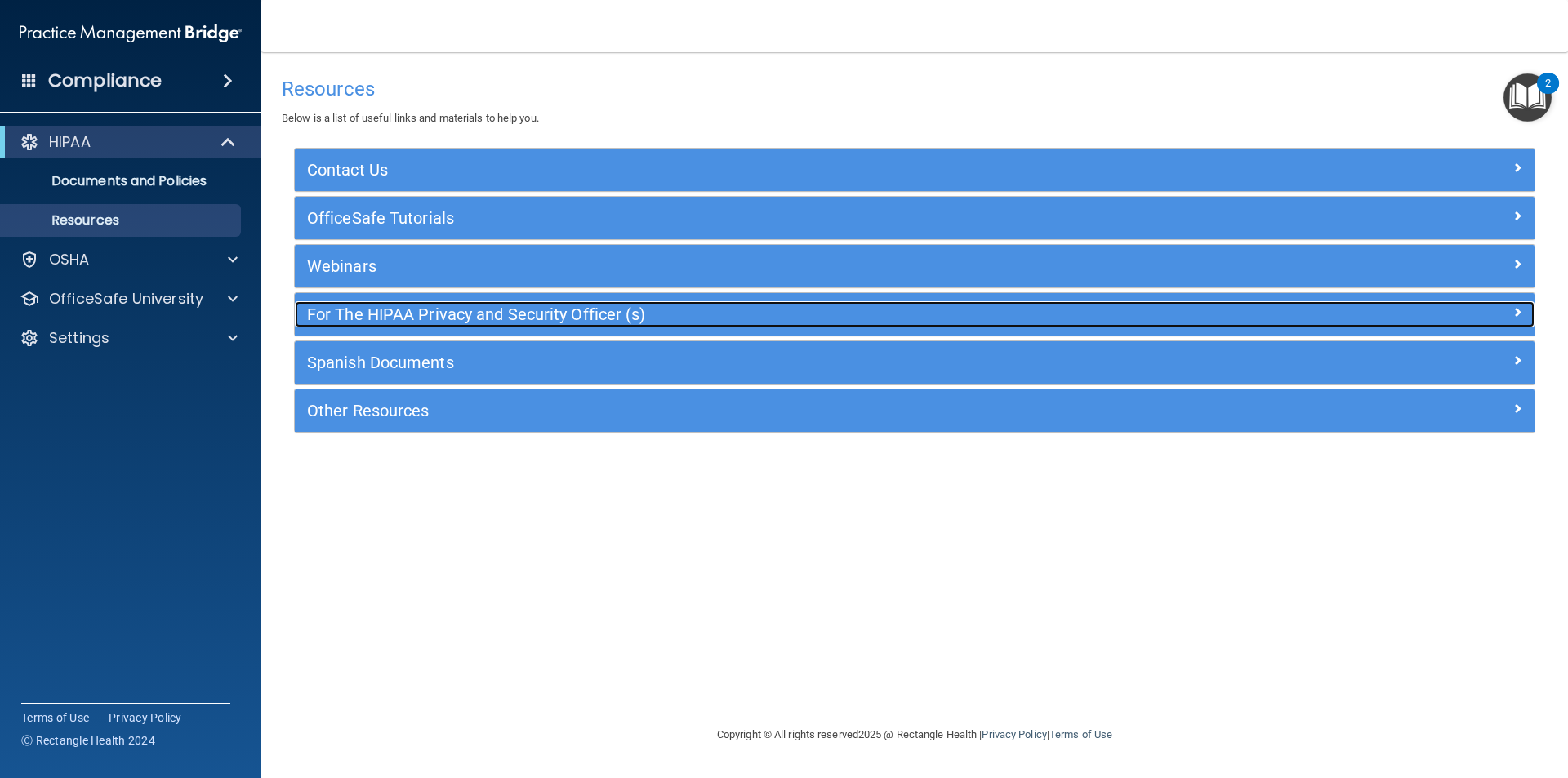
click at [1518, 312] on span at bounding box center [1518, 312] width 10 height 19
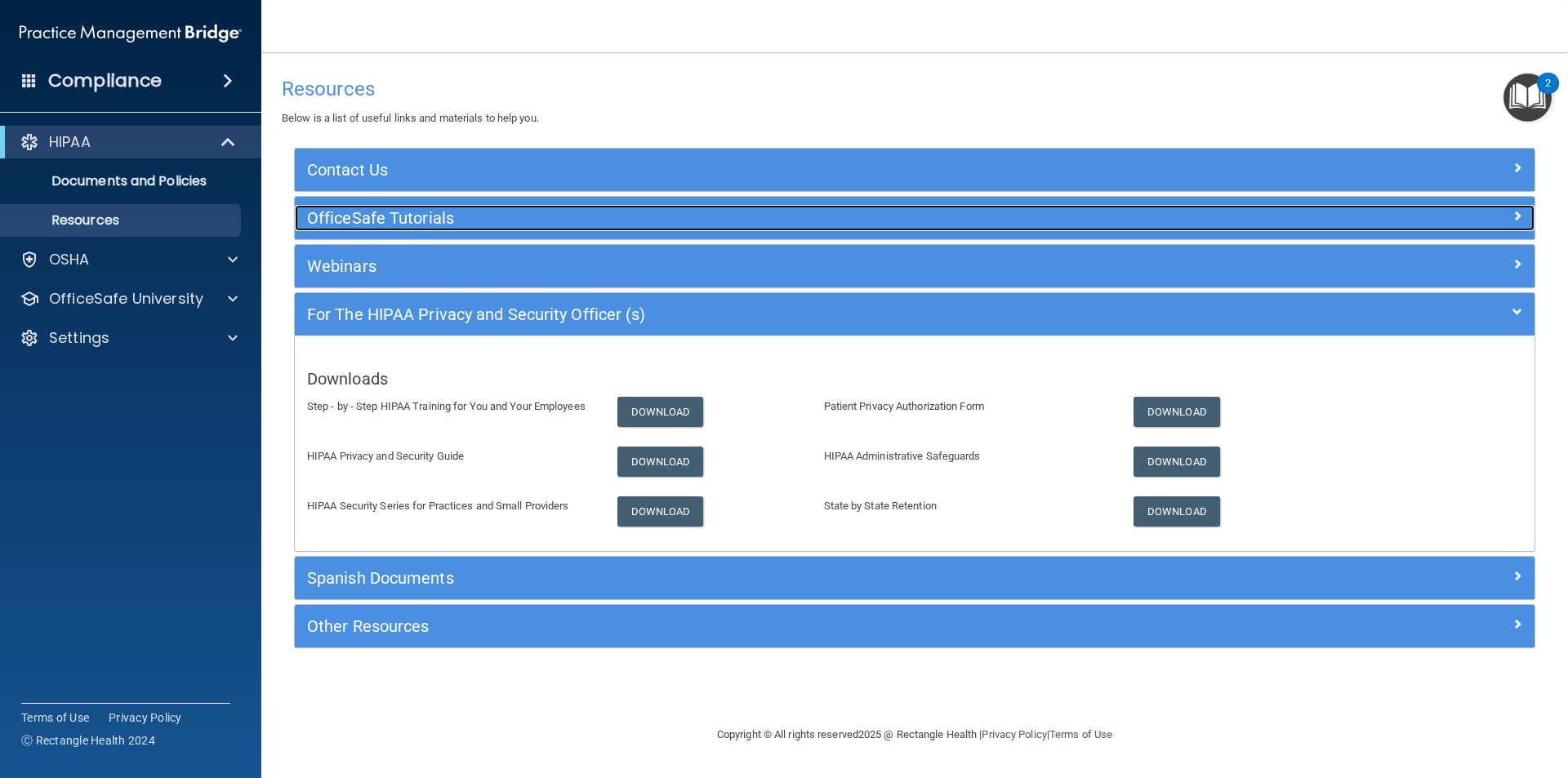
click at [1518, 215] on span at bounding box center [1518, 214] width 10 height 19
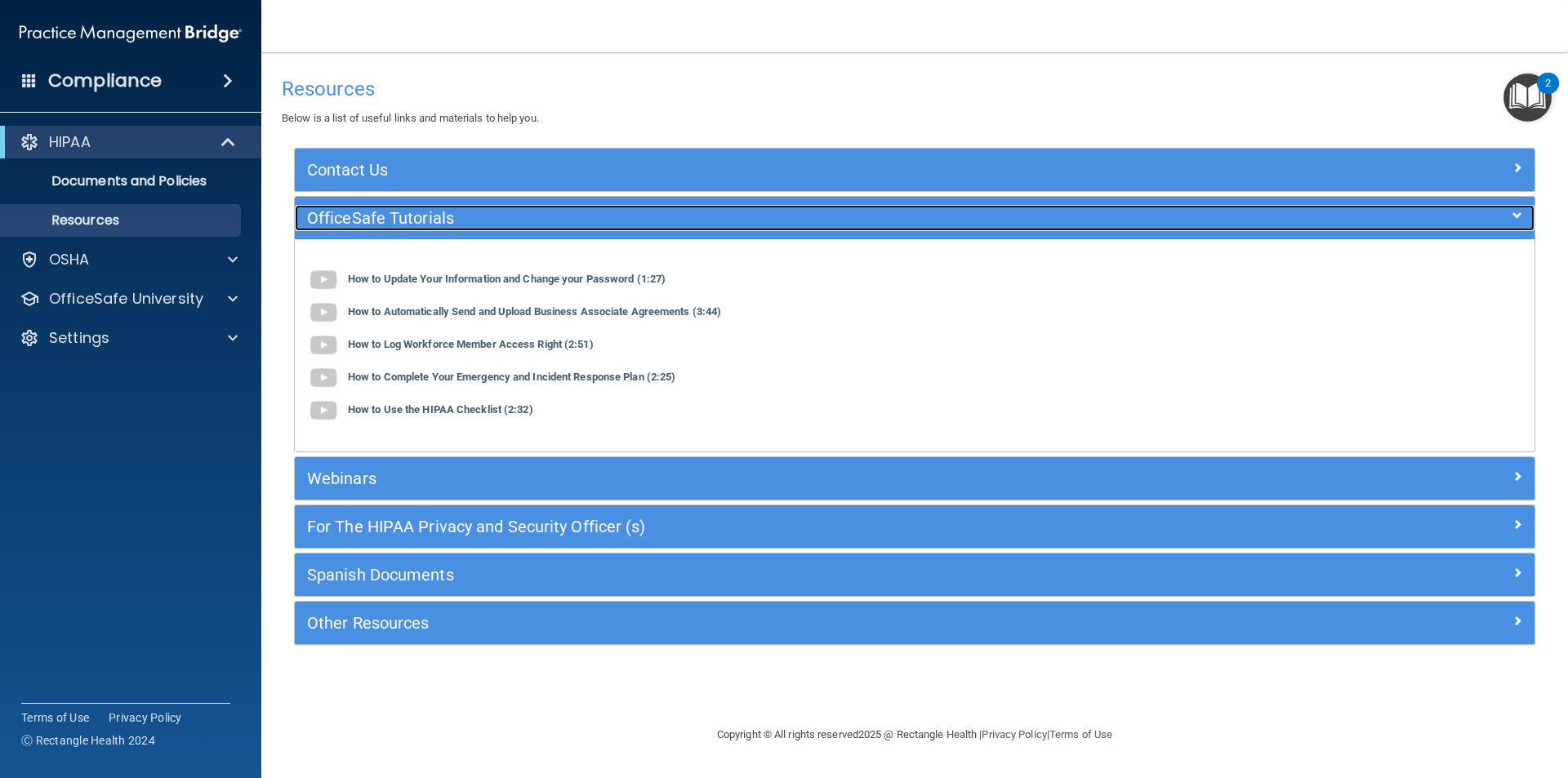
click at [1513, 216] on span at bounding box center [1518, 214] width 10 height 19
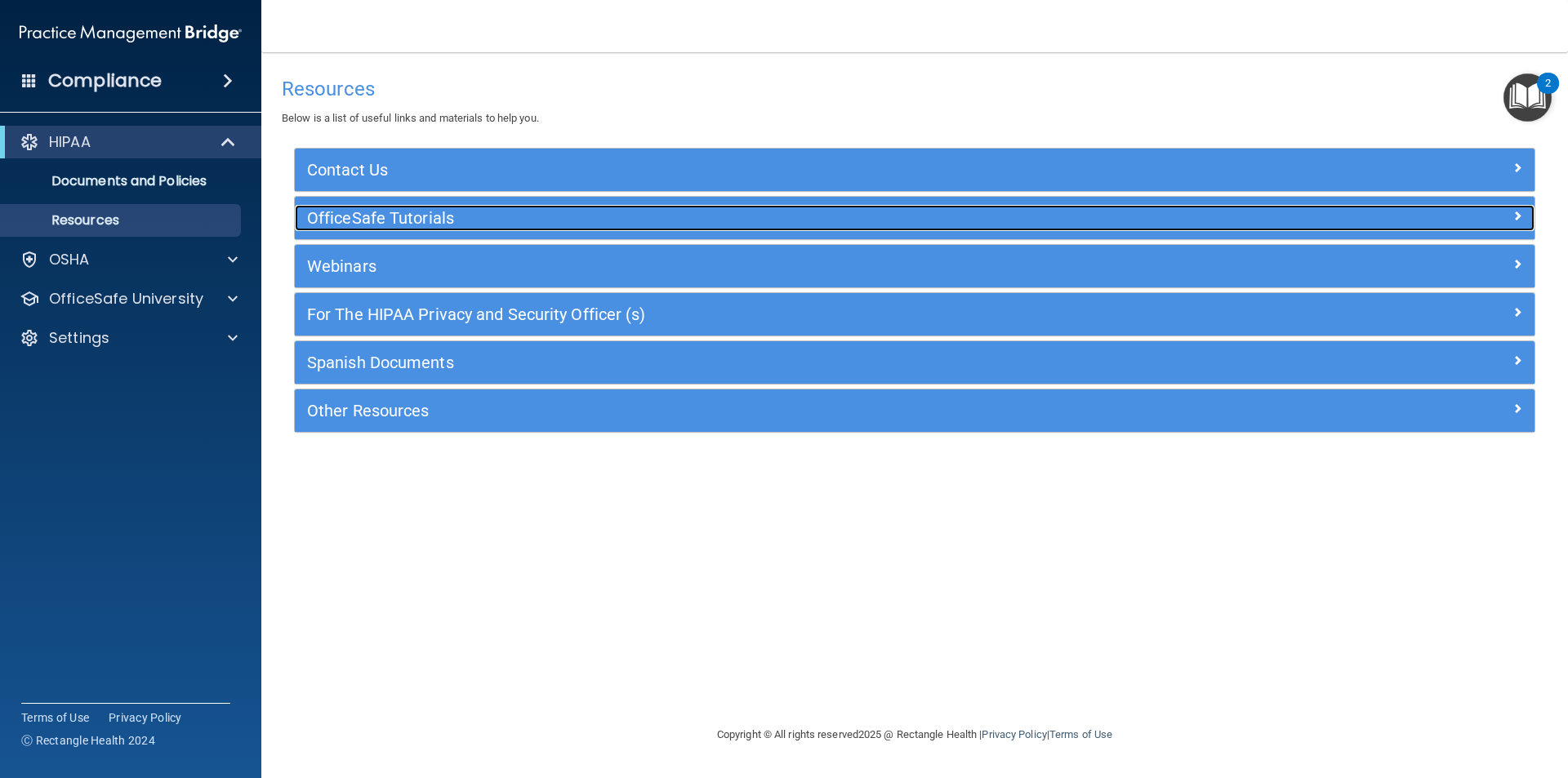
click at [1513, 216] on span at bounding box center [1518, 214] width 10 height 19
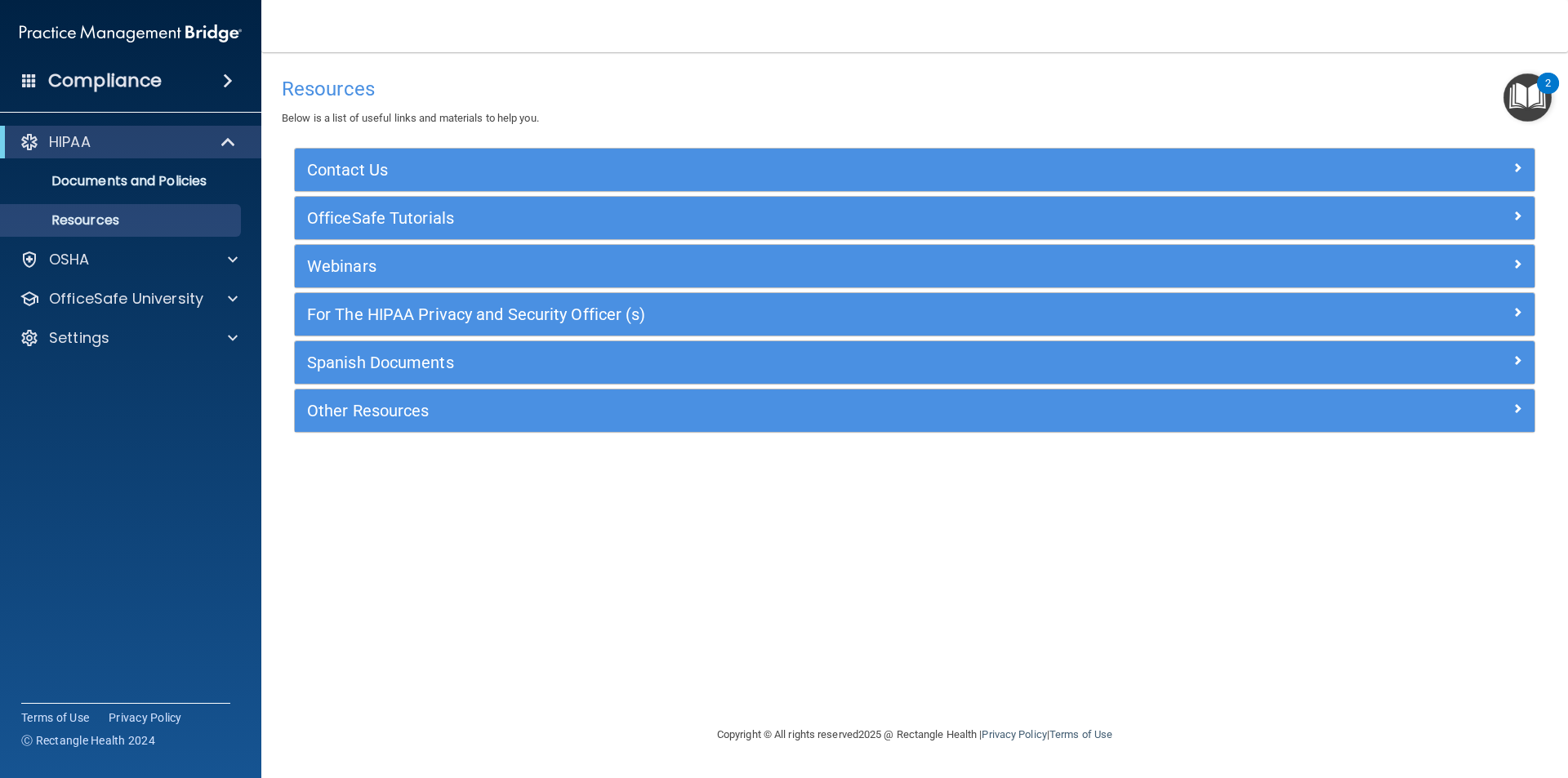
click at [1538, 93] on img "Open Resource Center, 2 new notifications" at bounding box center [1528, 97] width 49 height 49
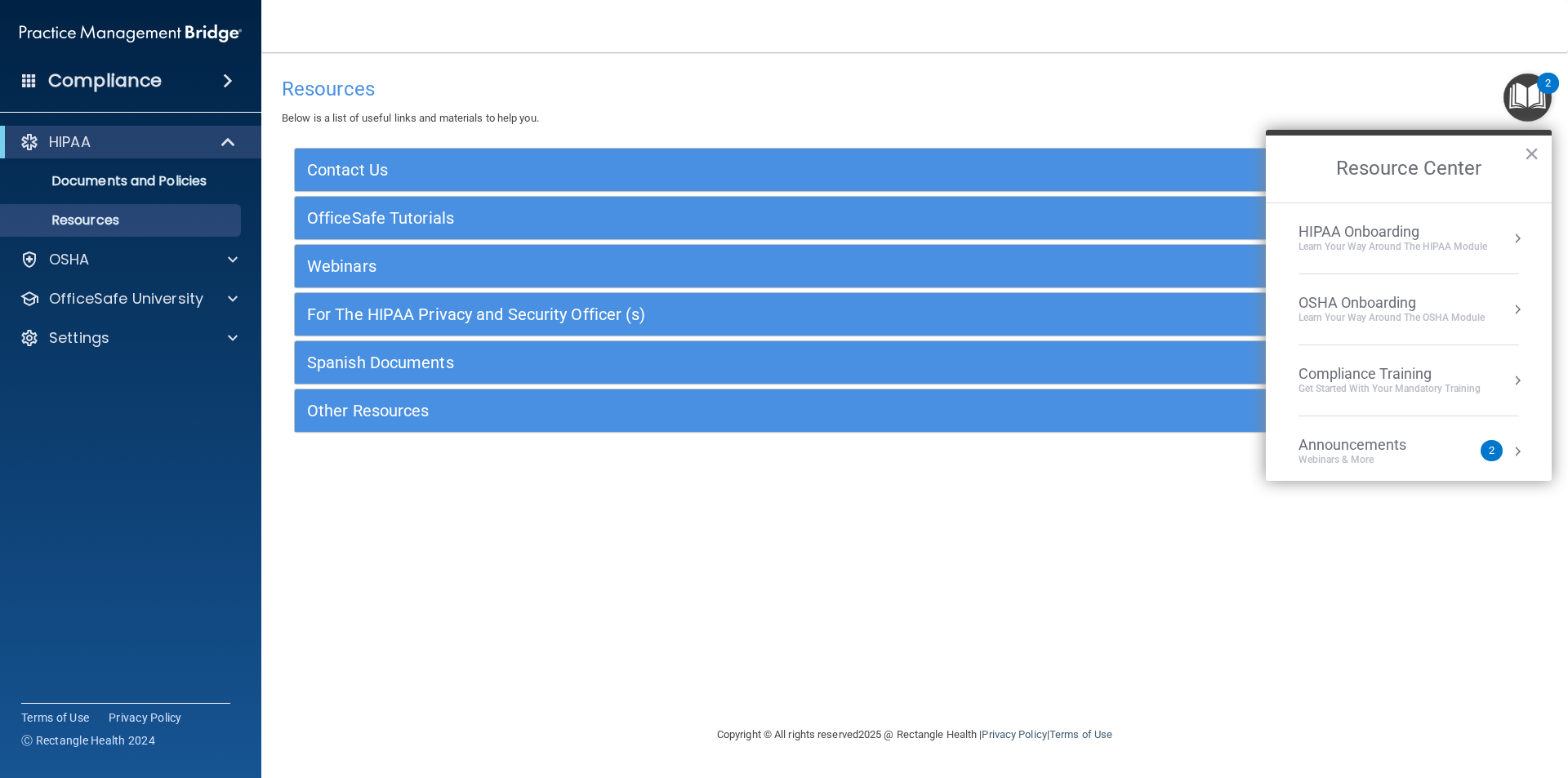
click at [1387, 252] on div "Learn Your Way around the HIPAA module" at bounding box center [1393, 247] width 189 height 14
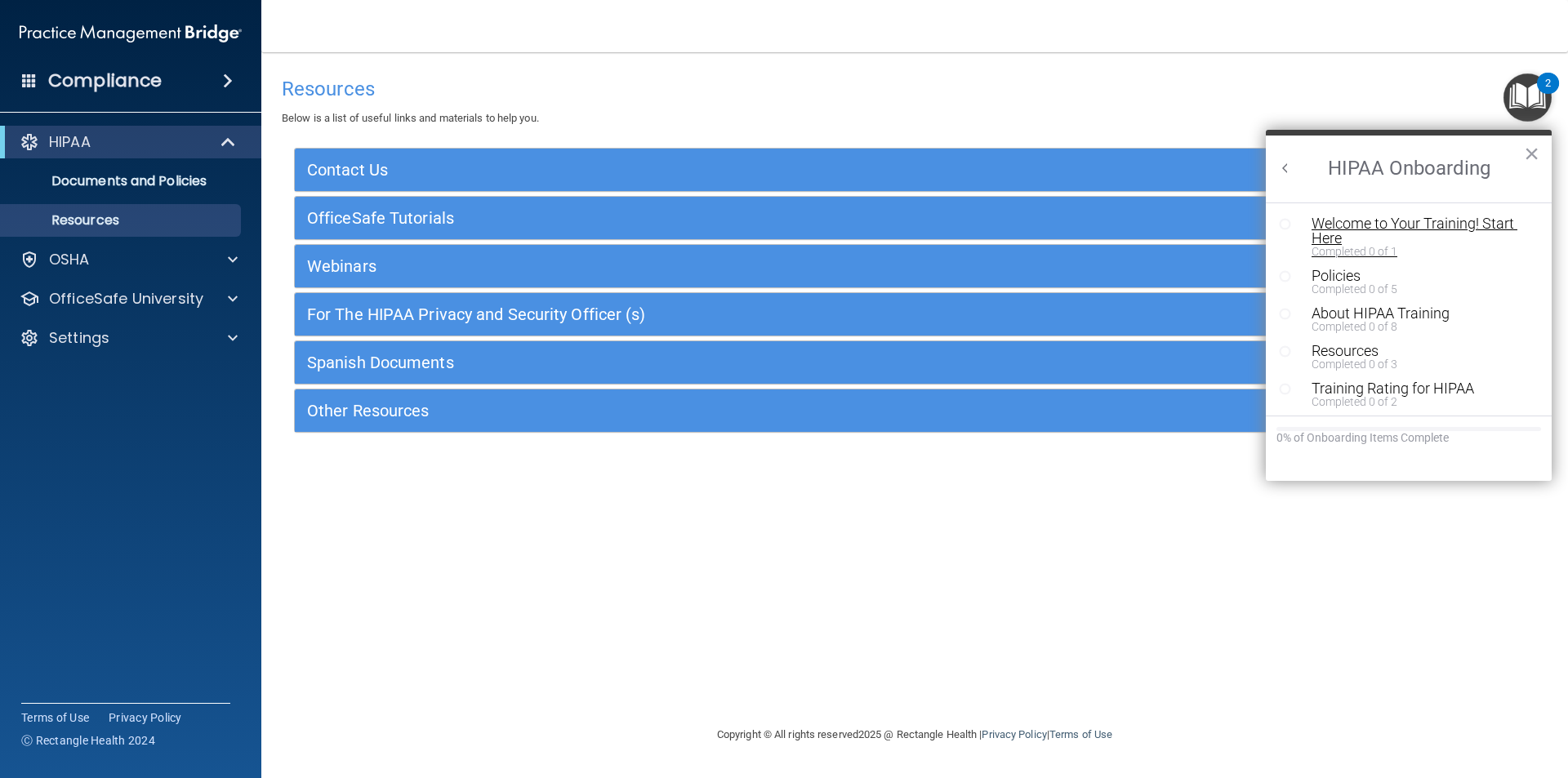
click at [1388, 223] on div "Welcome to Your Training! Start Here" at bounding box center [1415, 231] width 206 height 29
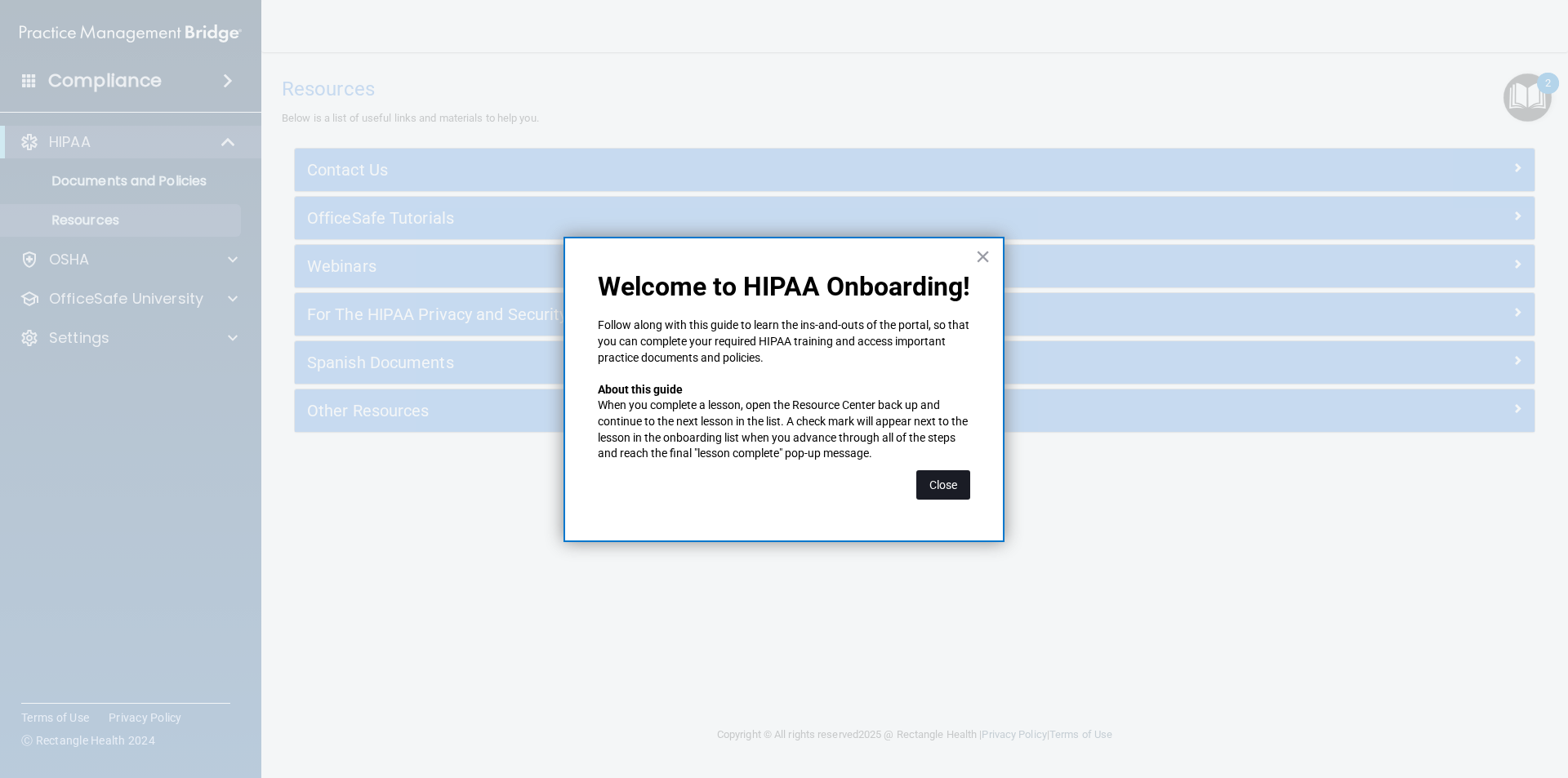
click at [954, 481] on button "Close" at bounding box center [944, 485] width 54 height 29
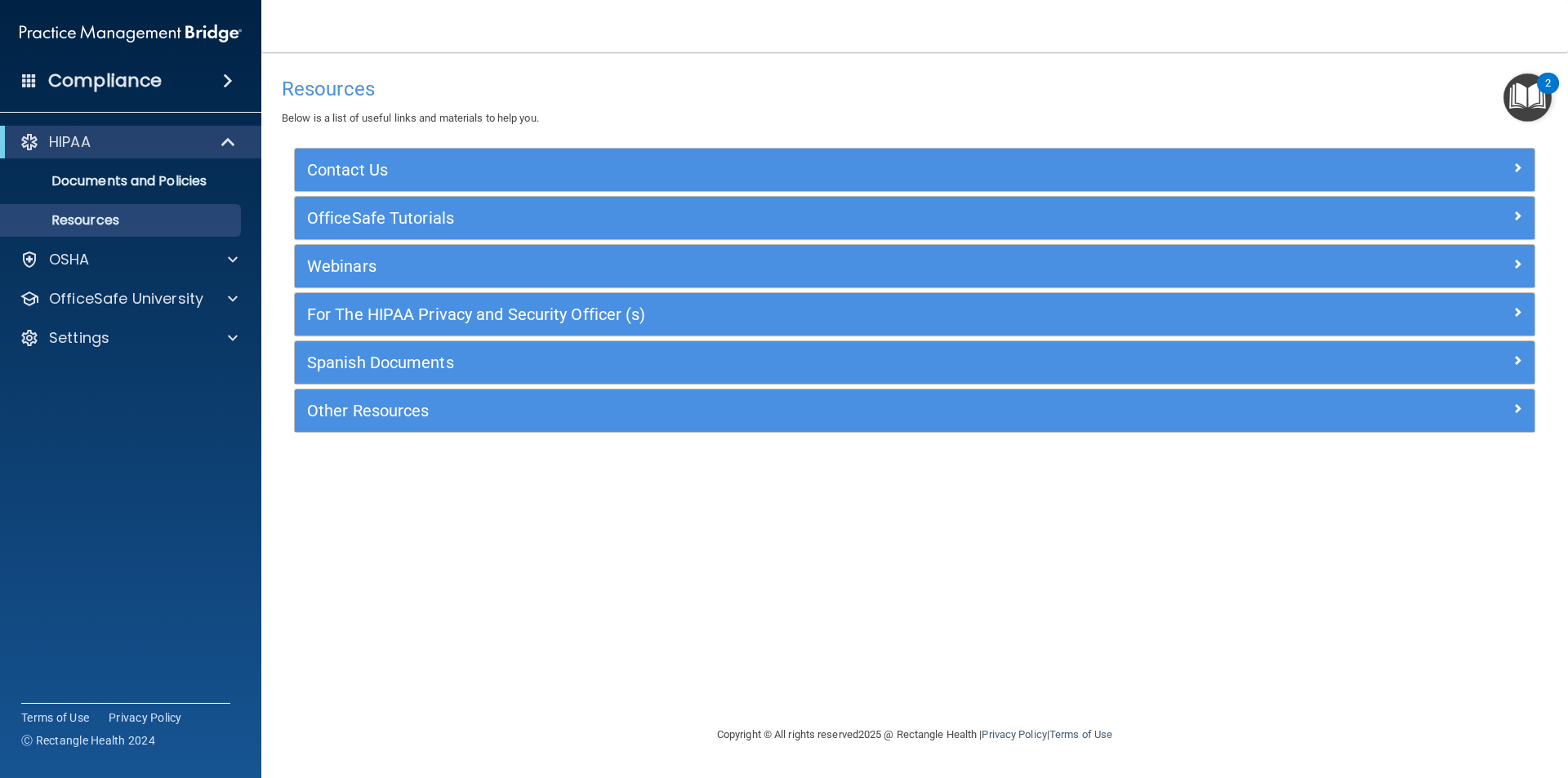
click at [1529, 100] on img "Open Resource Center, 2 new notifications" at bounding box center [1528, 97] width 49 height 49
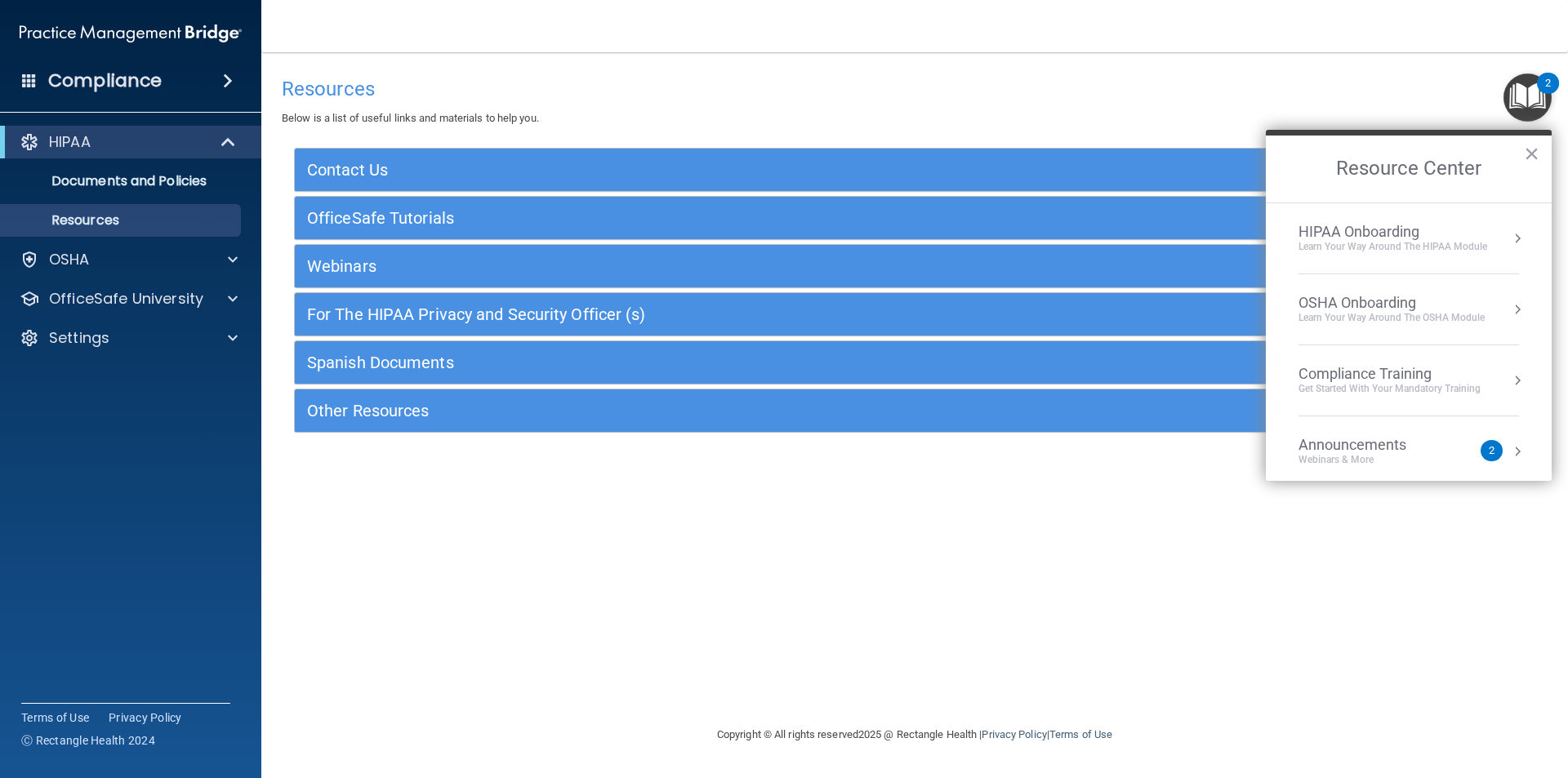
click at [1509, 376] on button "Resource Center" at bounding box center [1518, 380] width 17 height 16
click at [1404, 223] on div "HIPAA Training for Members" at bounding box center [1370, 230] width 182 height 15
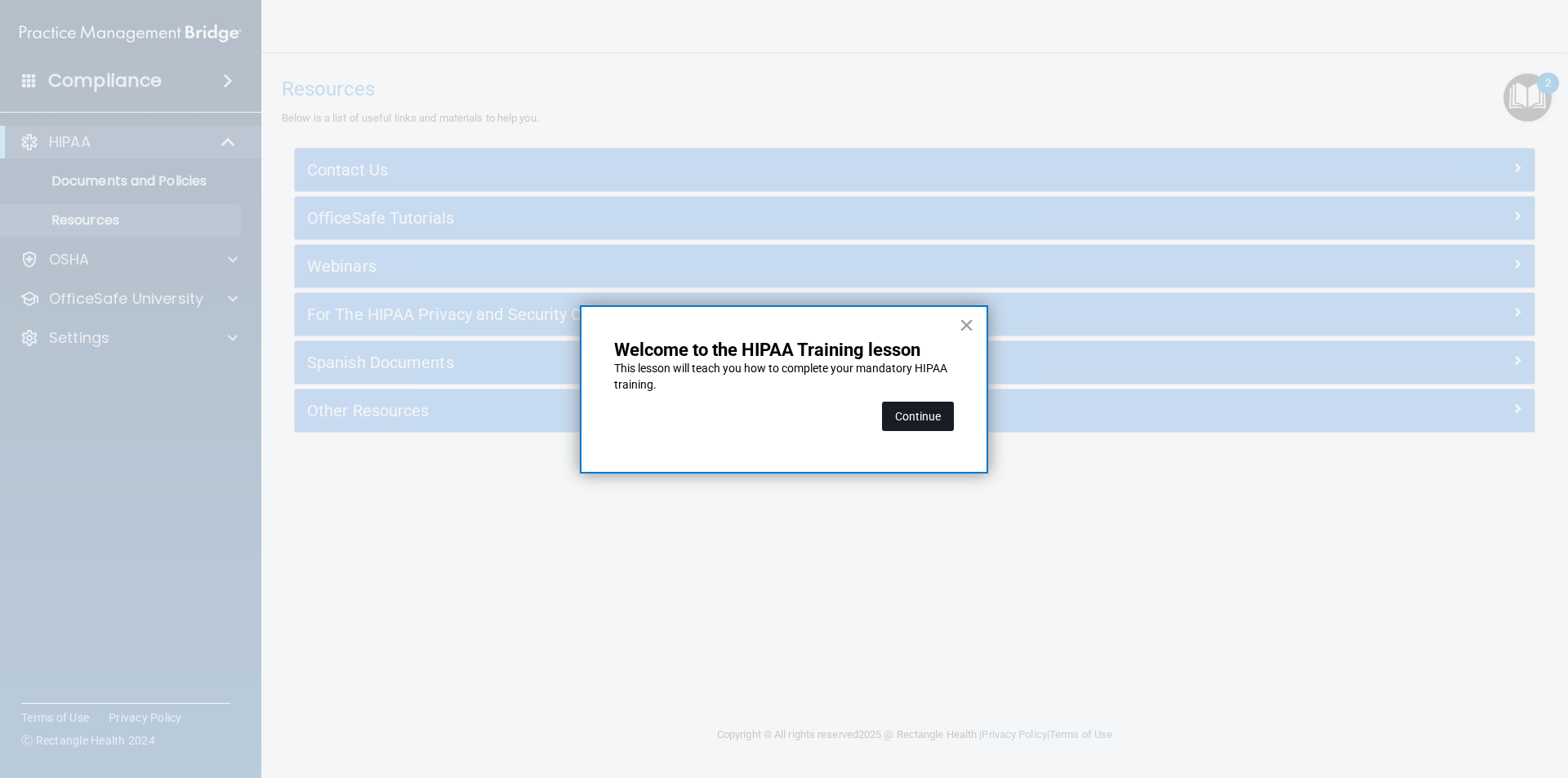
click at [915, 415] on button "Continue" at bounding box center [918, 416] width 72 height 29
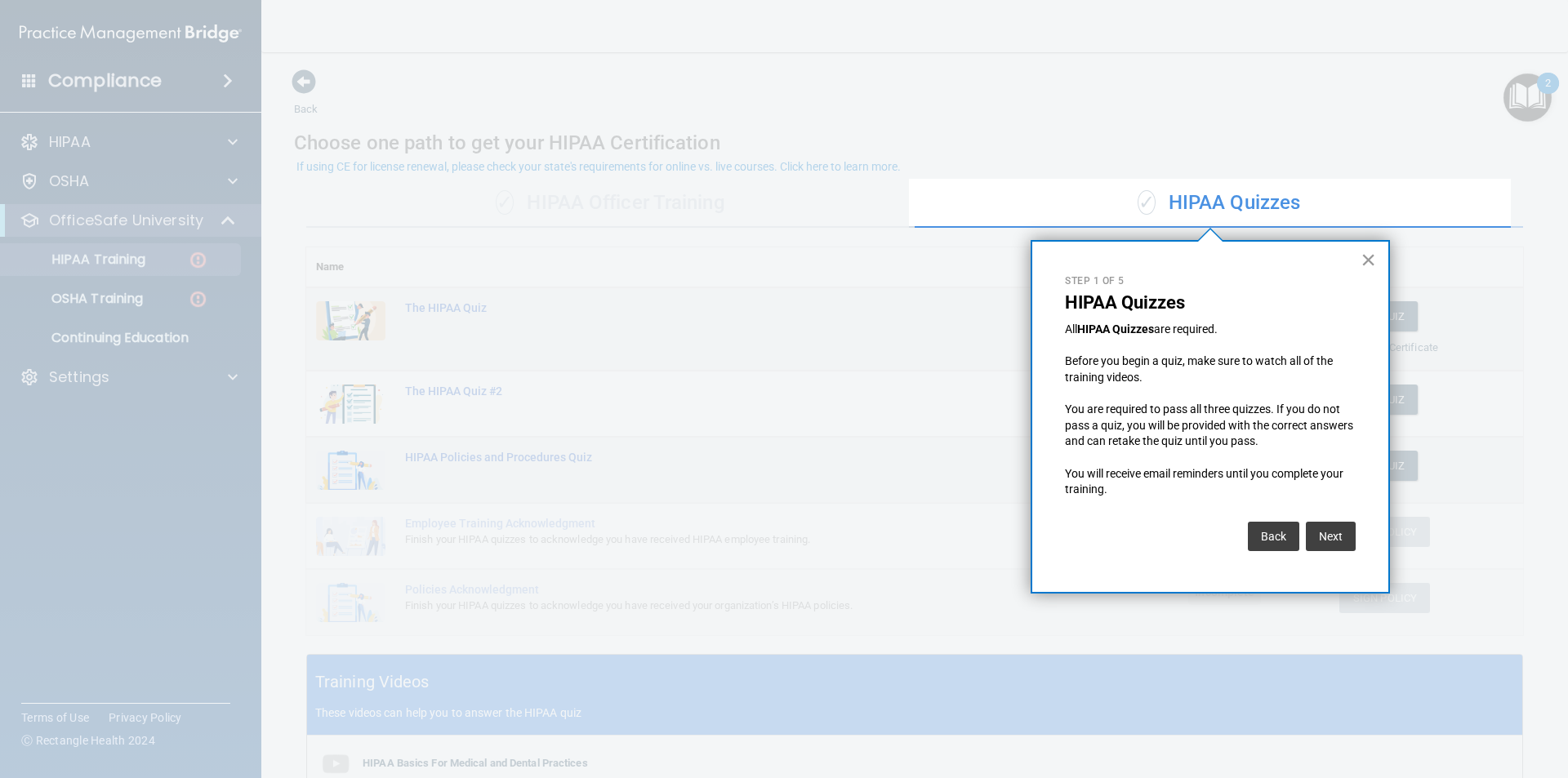
click at [1365, 258] on button "×" at bounding box center [1368, 259] width 16 height 27
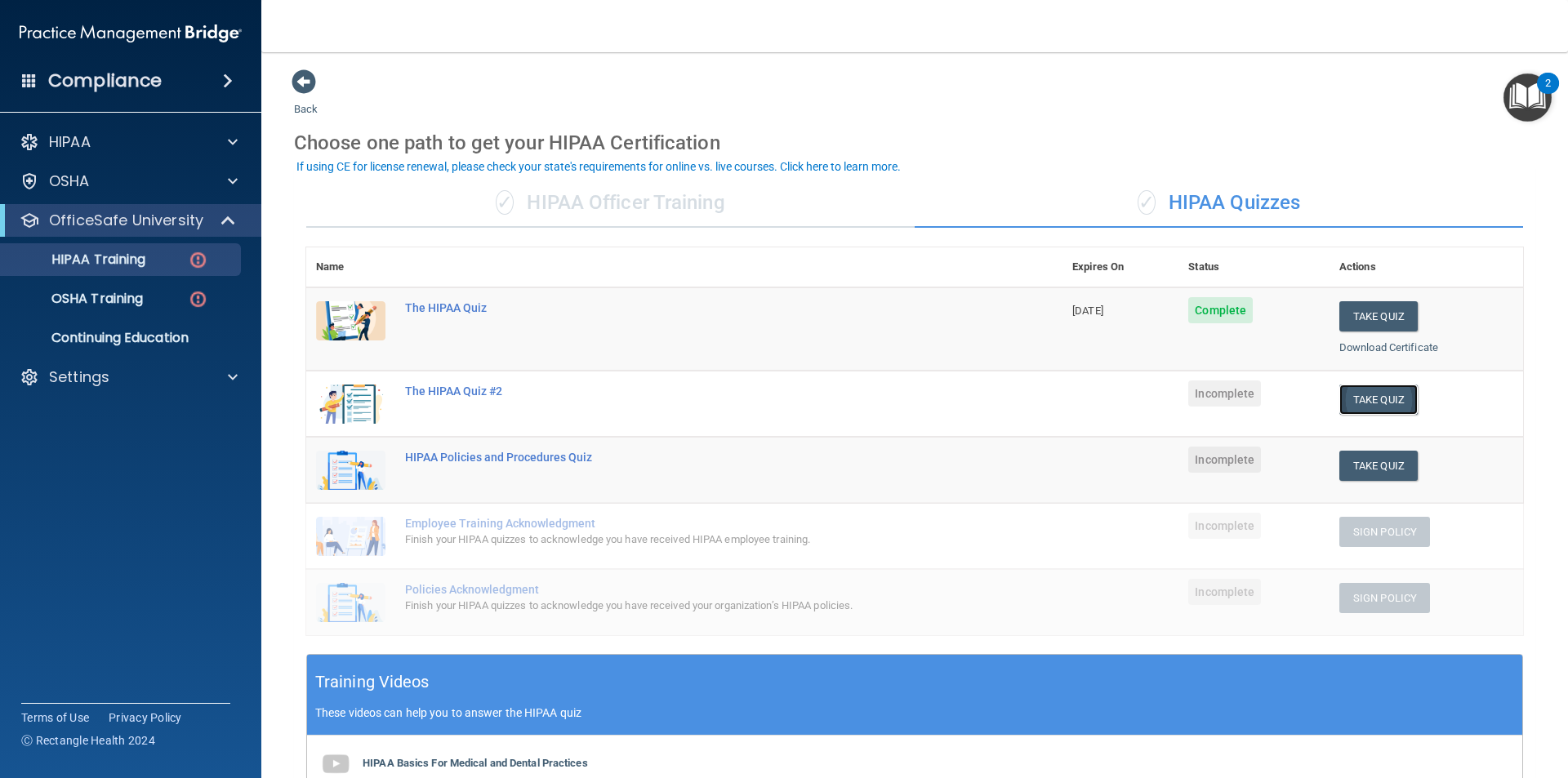
click at [1359, 400] on button "Take Quiz" at bounding box center [1379, 400] width 79 height 30
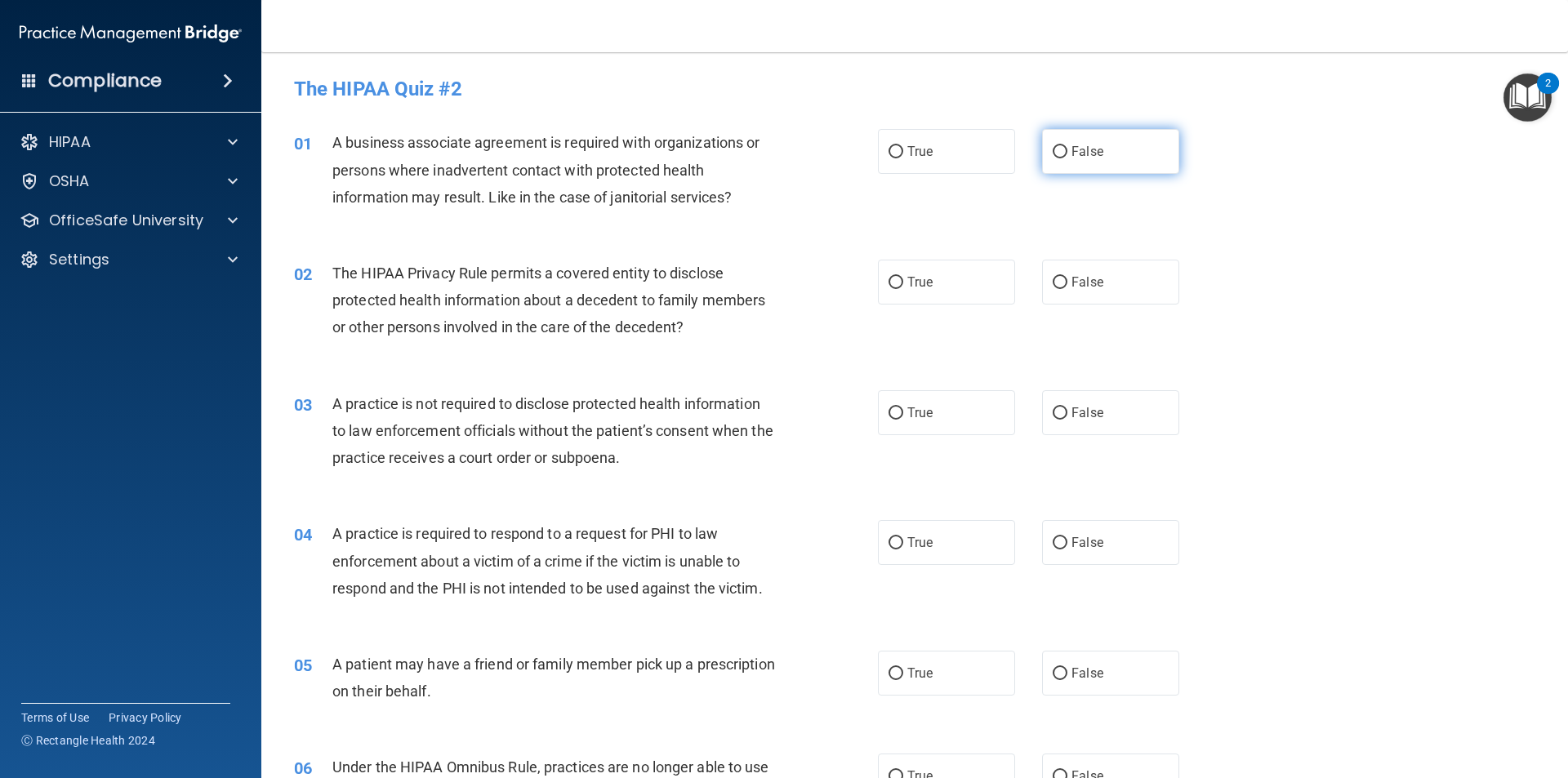
click at [1053, 148] on input "False" at bounding box center [1060, 151] width 15 height 12
radio input "true"
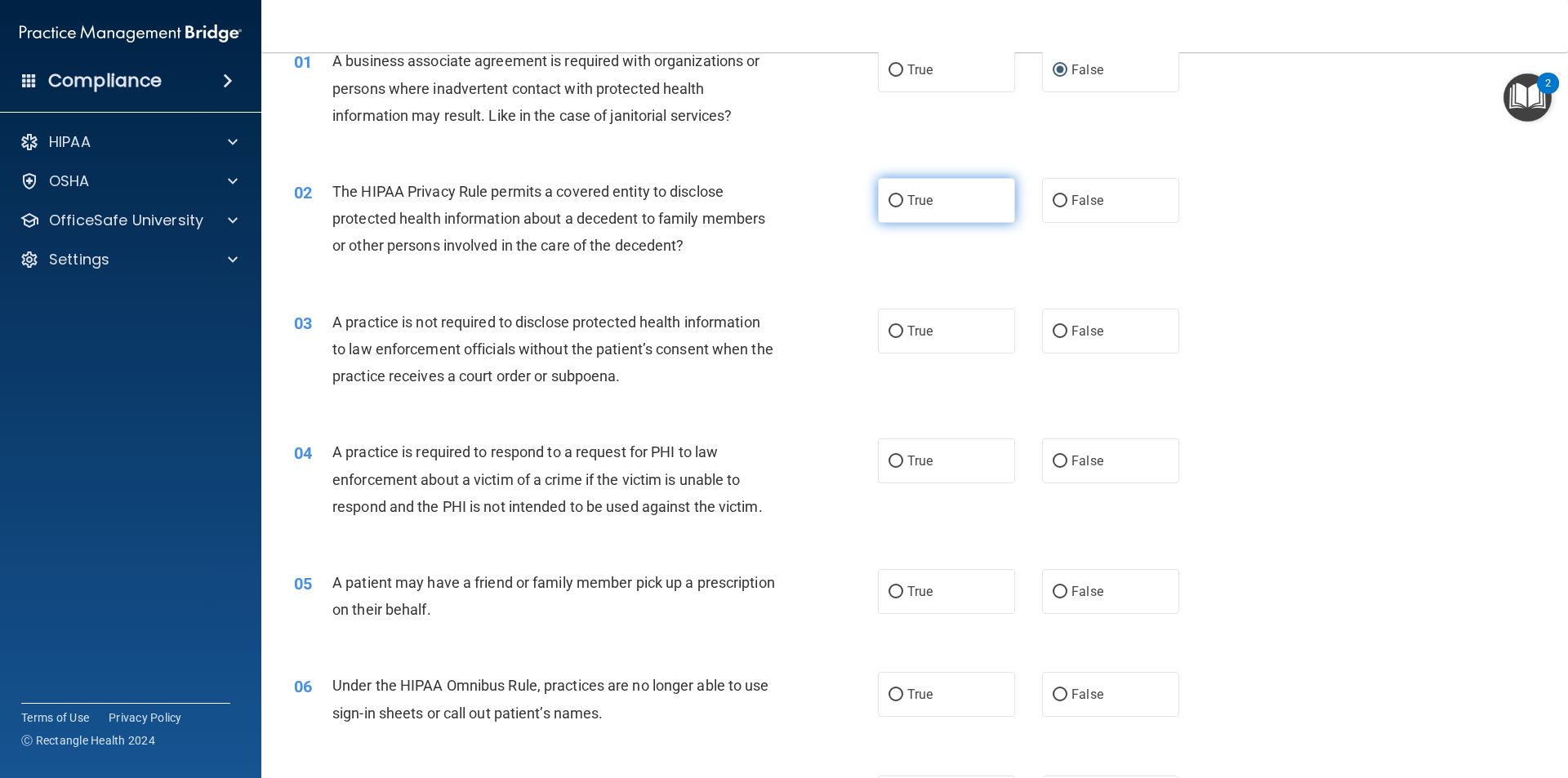
click at [889, 198] on input "True" at bounding box center [896, 201] width 15 height 12
radio input "true"
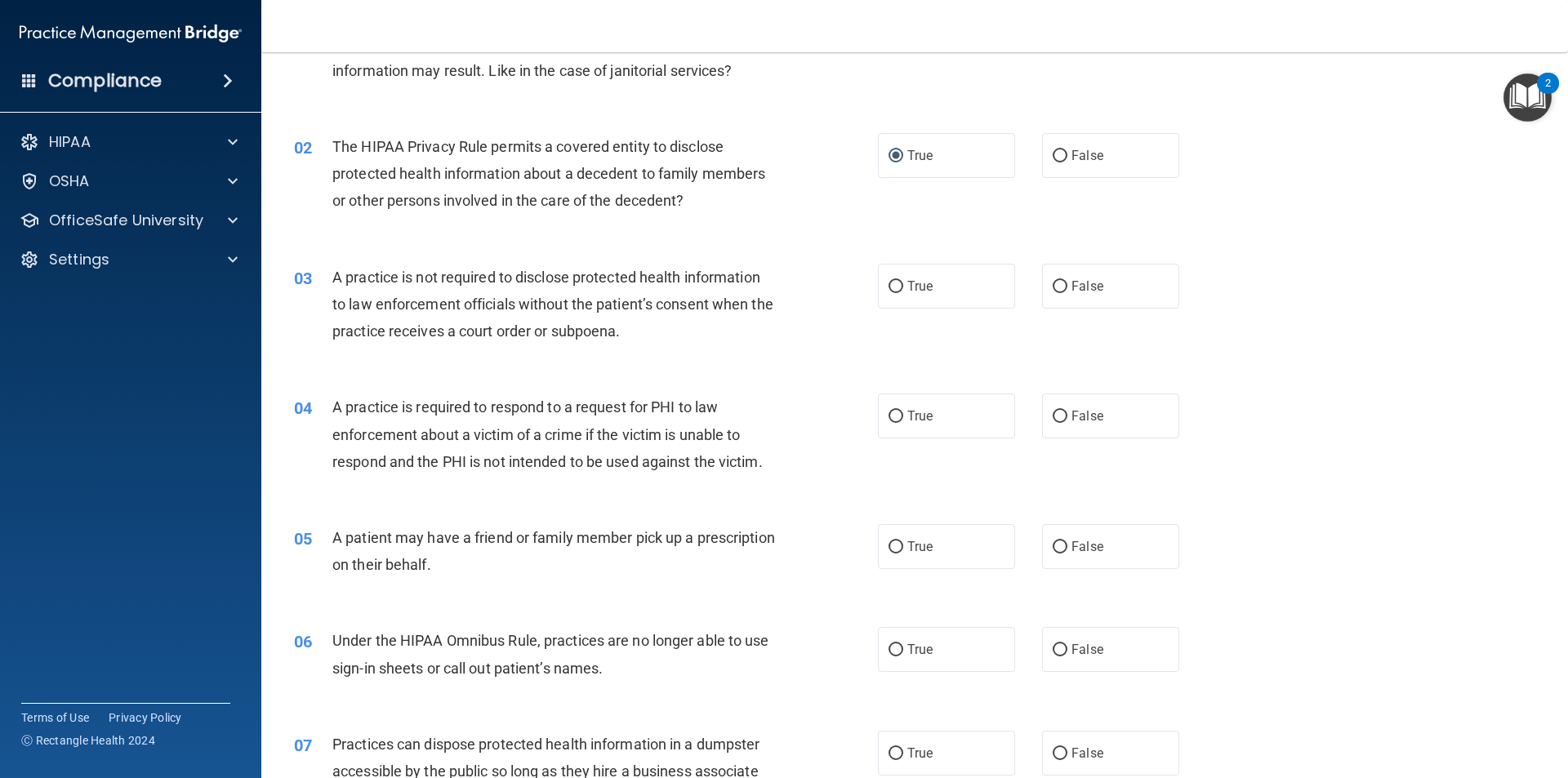
scroll to position [163, 0]
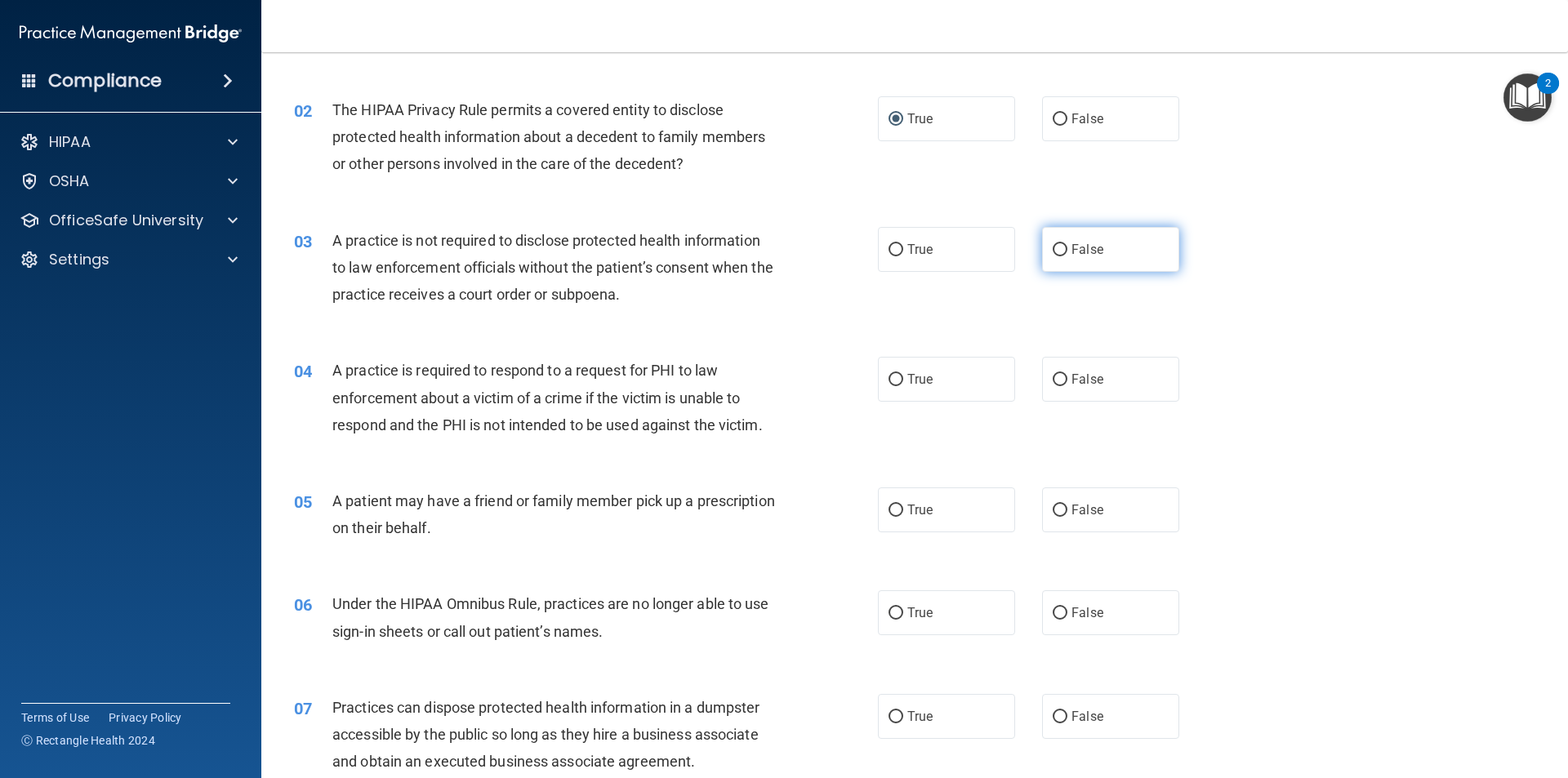
click at [1055, 247] on input "False" at bounding box center [1060, 249] width 15 height 12
radio input "true"
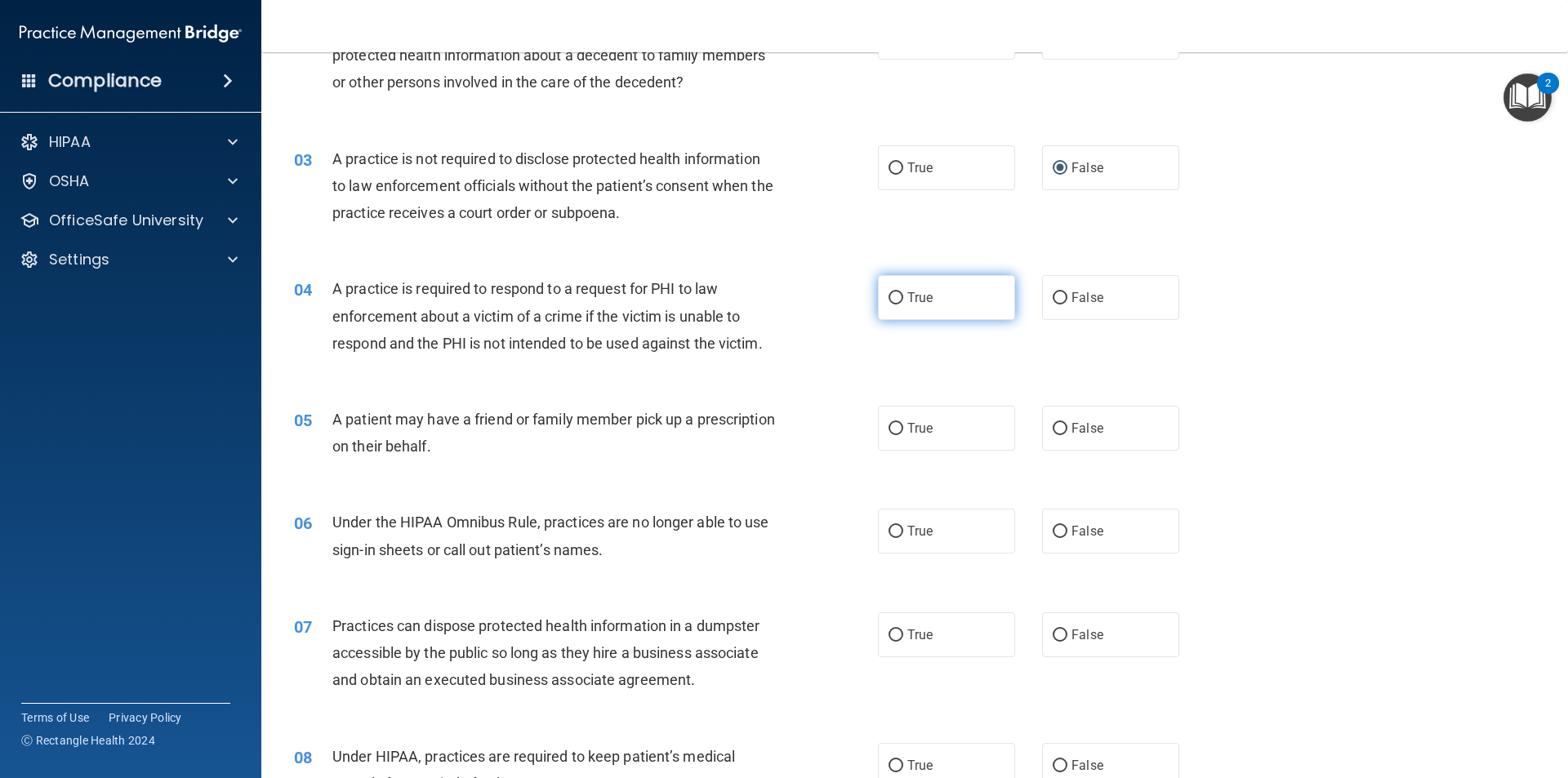
click at [889, 298] on input "True" at bounding box center [896, 298] width 15 height 12
radio input "true"
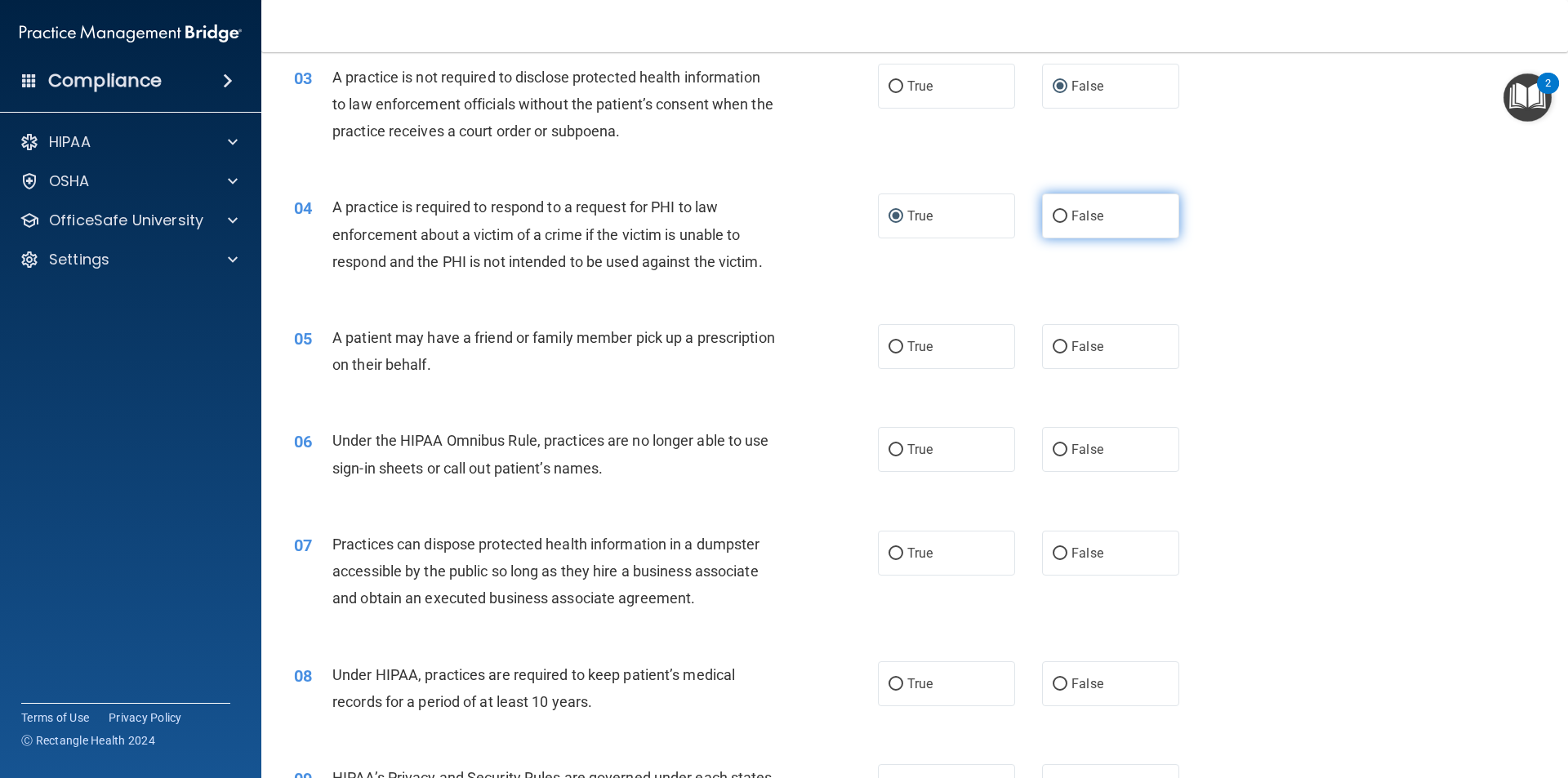
click at [1053, 214] on input "False" at bounding box center [1060, 216] width 15 height 12
radio input "true"
radio input "false"
click at [890, 342] on input "True" at bounding box center [896, 346] width 15 height 12
radio input "true"
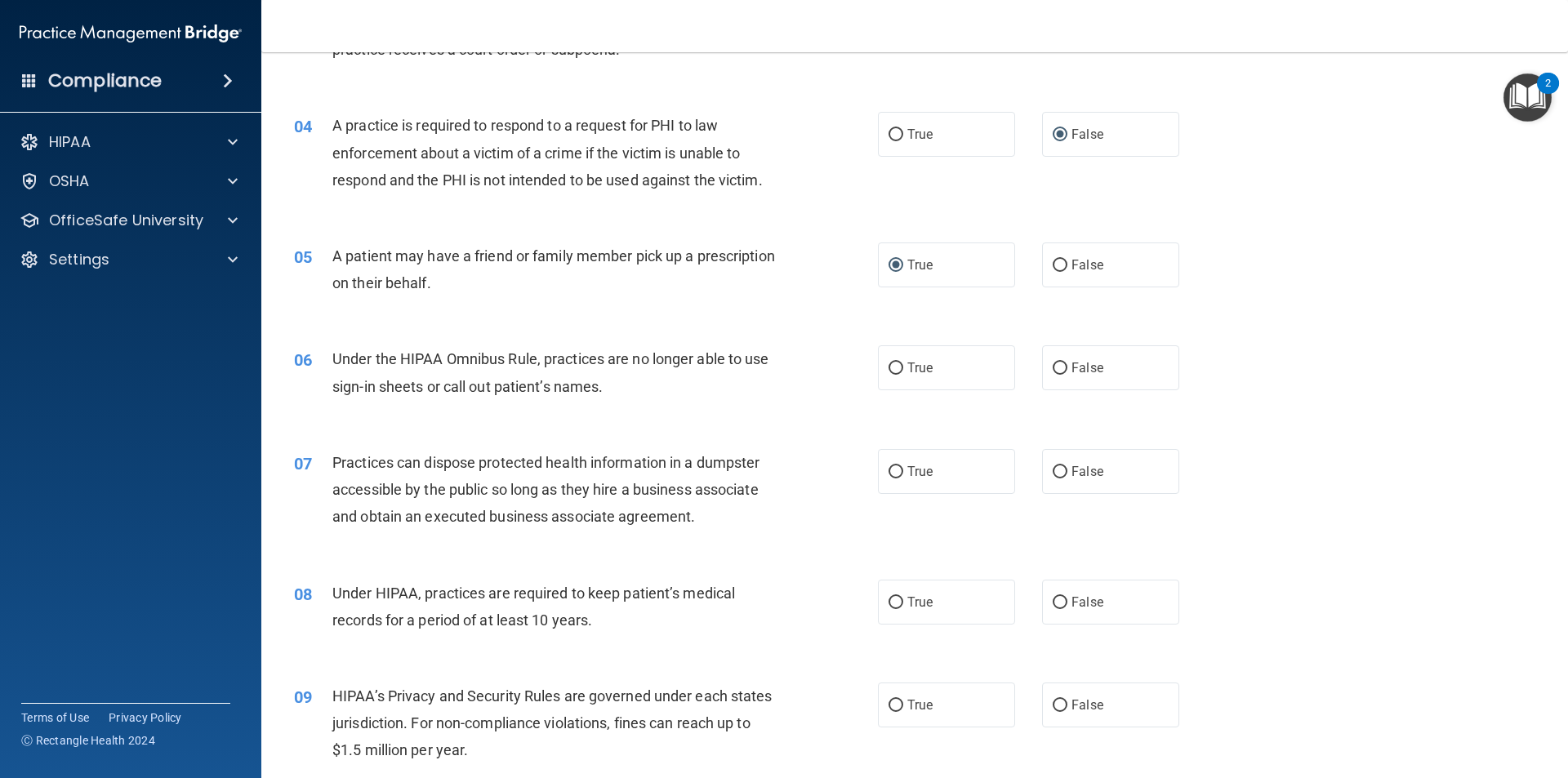
scroll to position [490, 0]
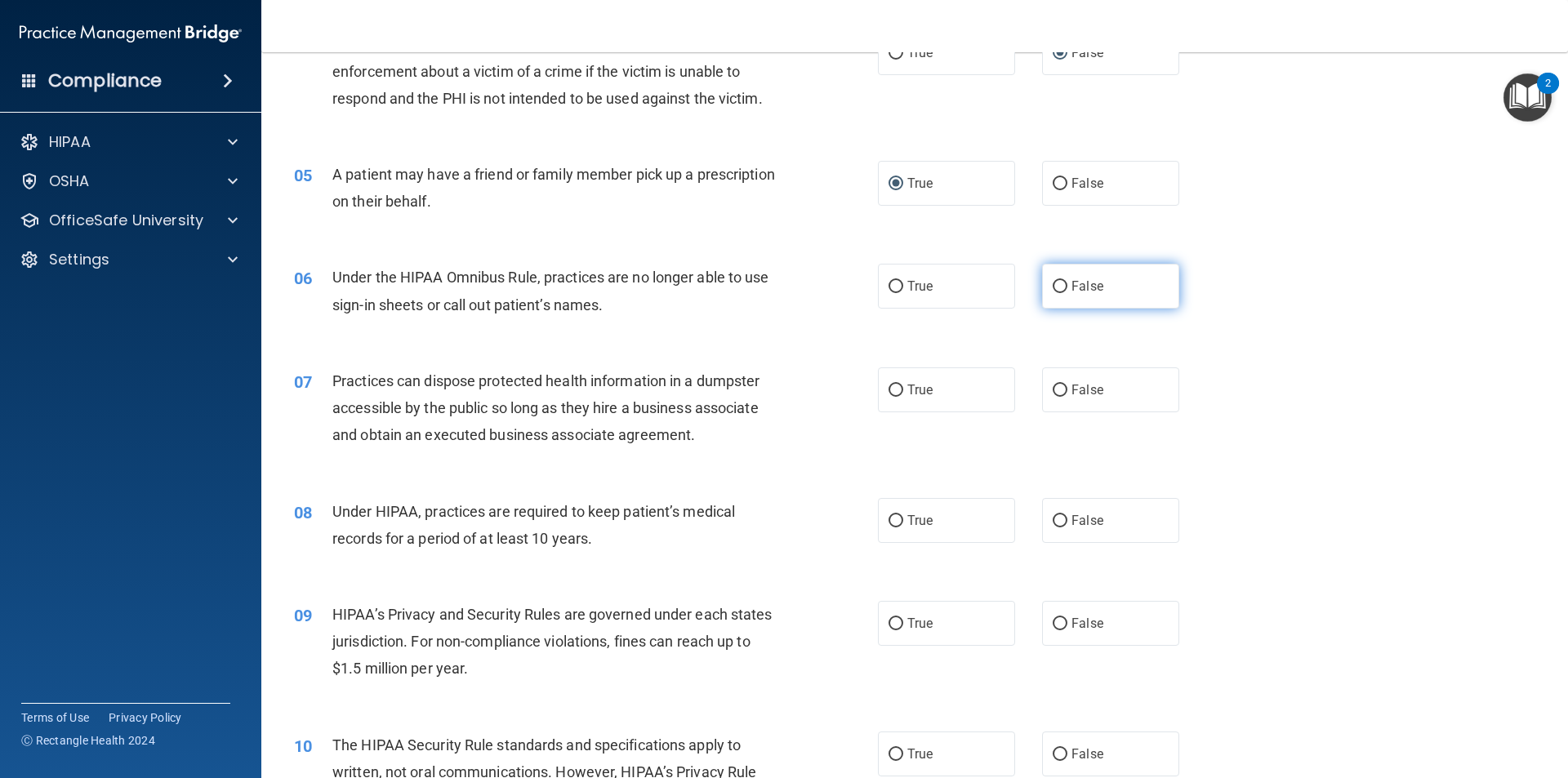
click at [1053, 282] on input "False" at bounding box center [1060, 286] width 15 height 12
radio input "true"
click at [1053, 389] on input "False" at bounding box center [1060, 390] width 15 height 12
radio input "true"
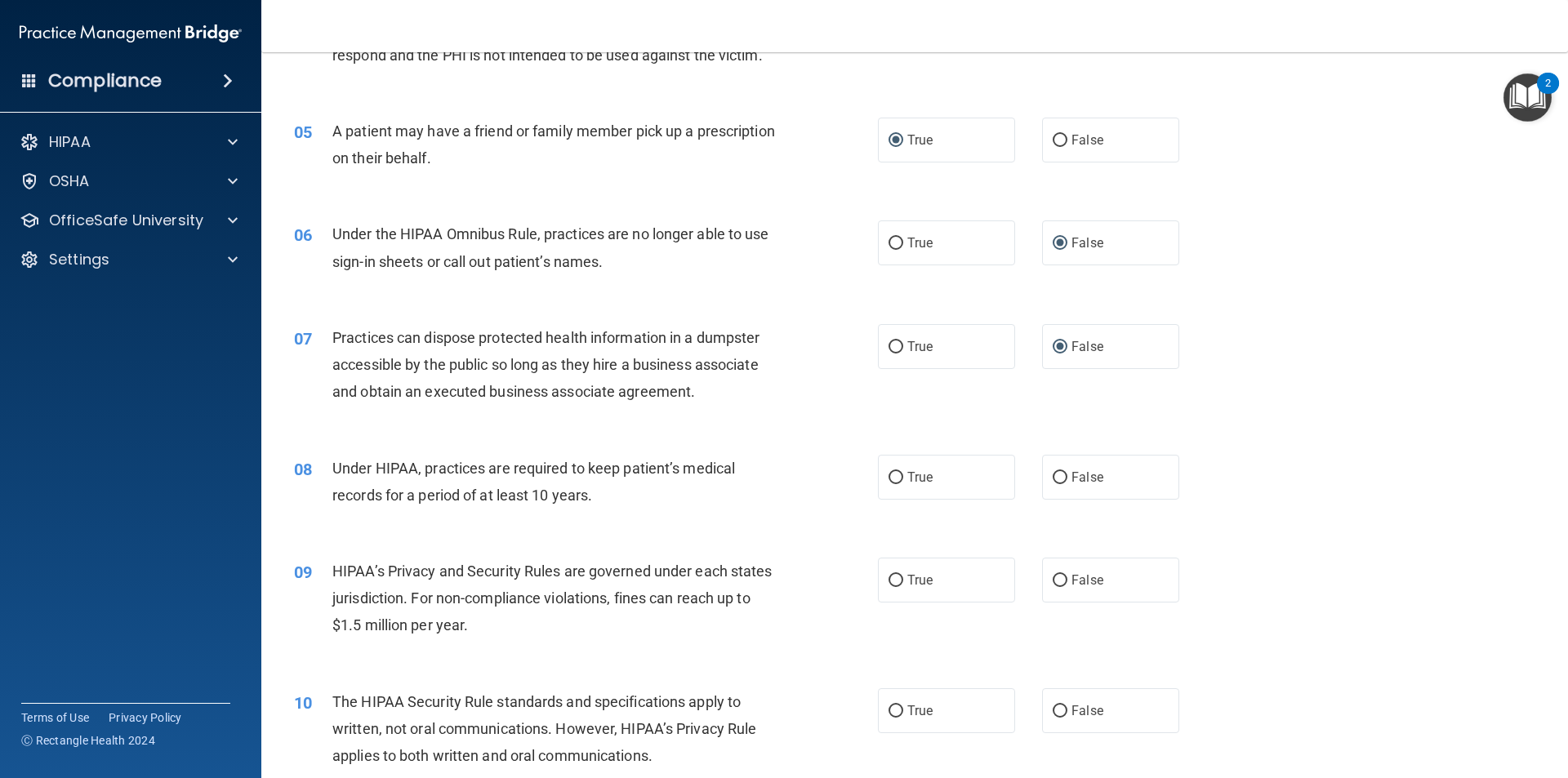
scroll to position [572, 0]
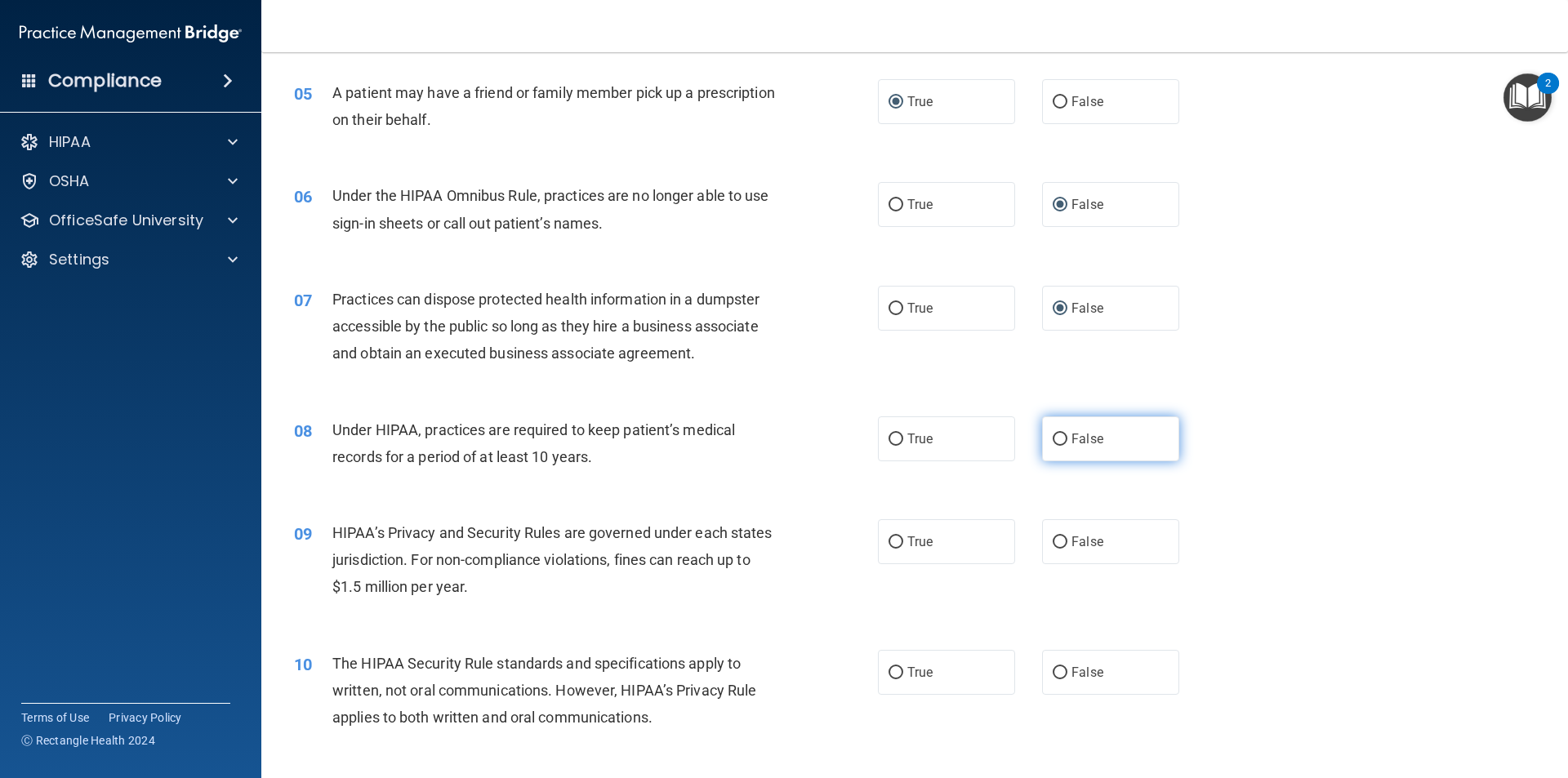
click at [1055, 437] on input "False" at bounding box center [1060, 439] width 15 height 12
radio input "true"
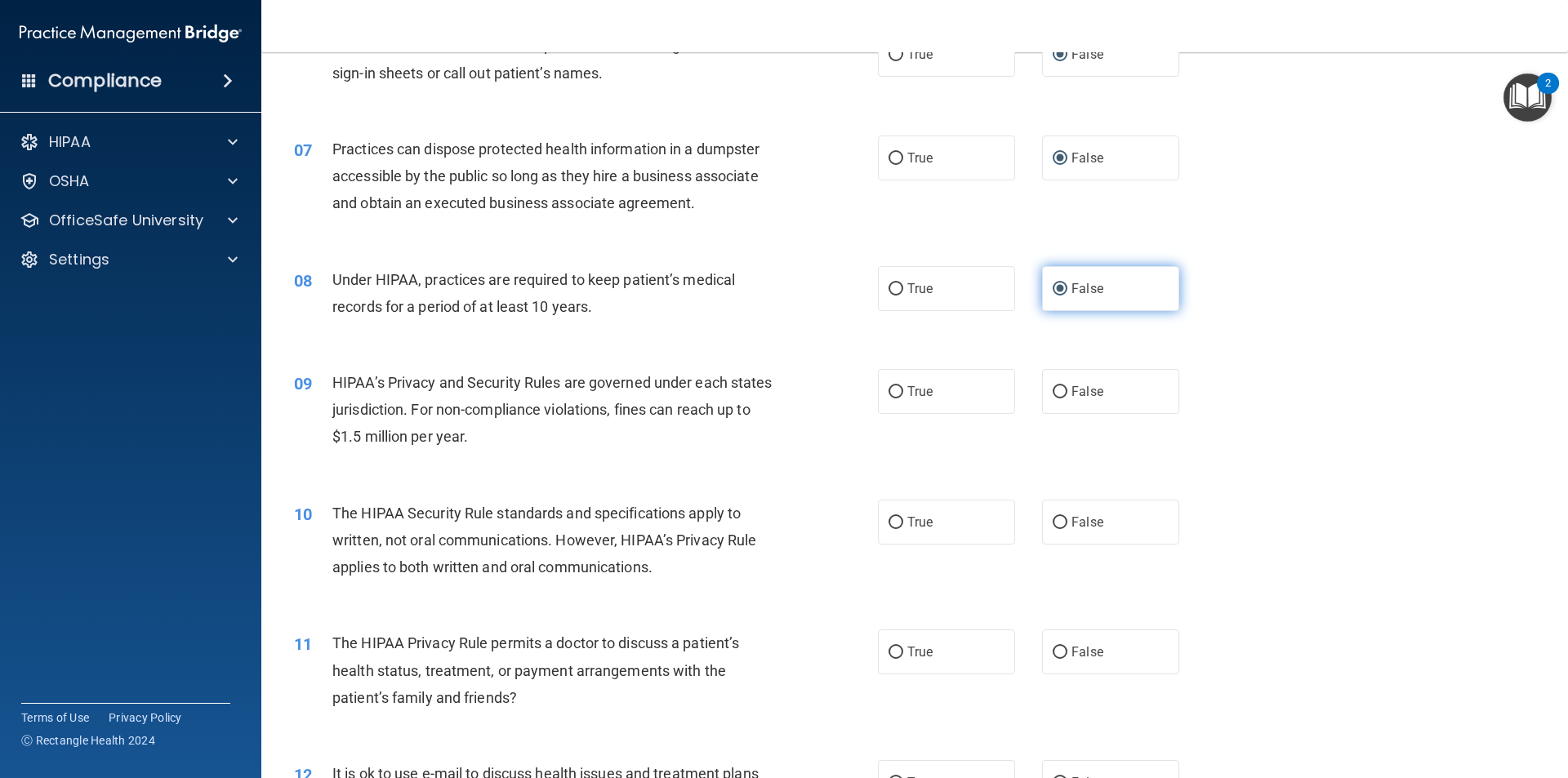
scroll to position [735, 0]
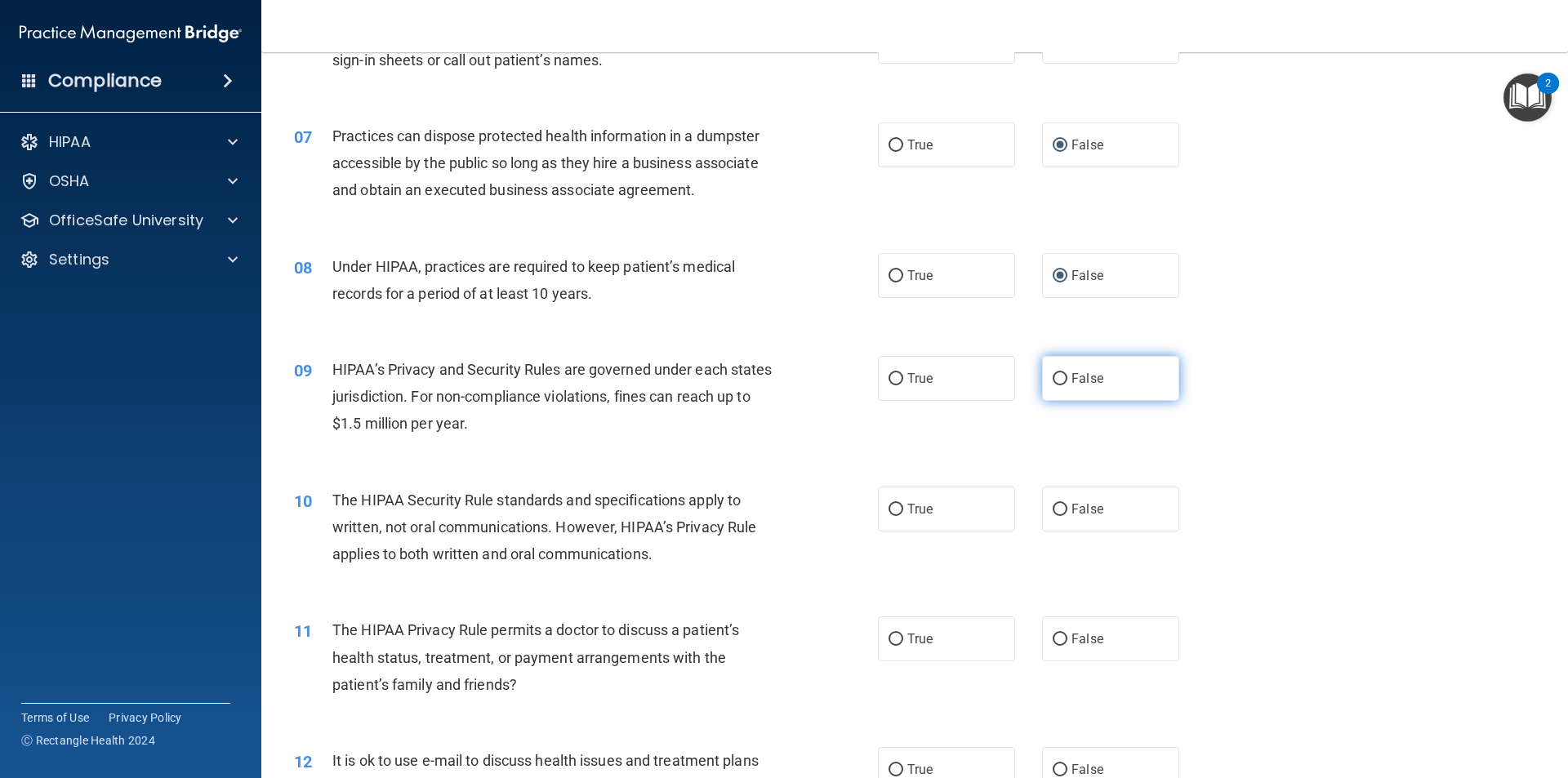
click at [1053, 378] on input "False" at bounding box center [1060, 378] width 15 height 12
radio input "true"
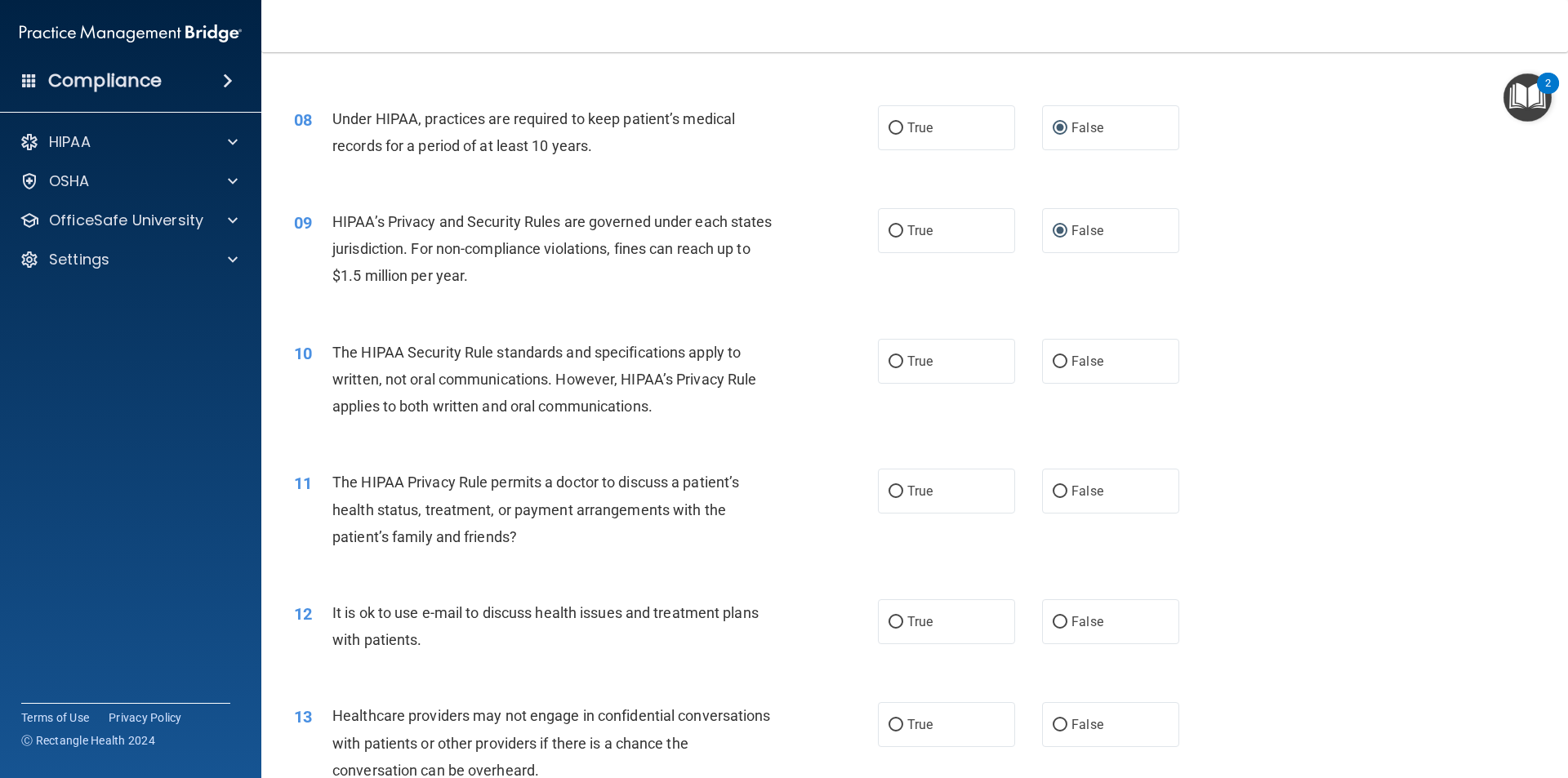
scroll to position [898, 0]
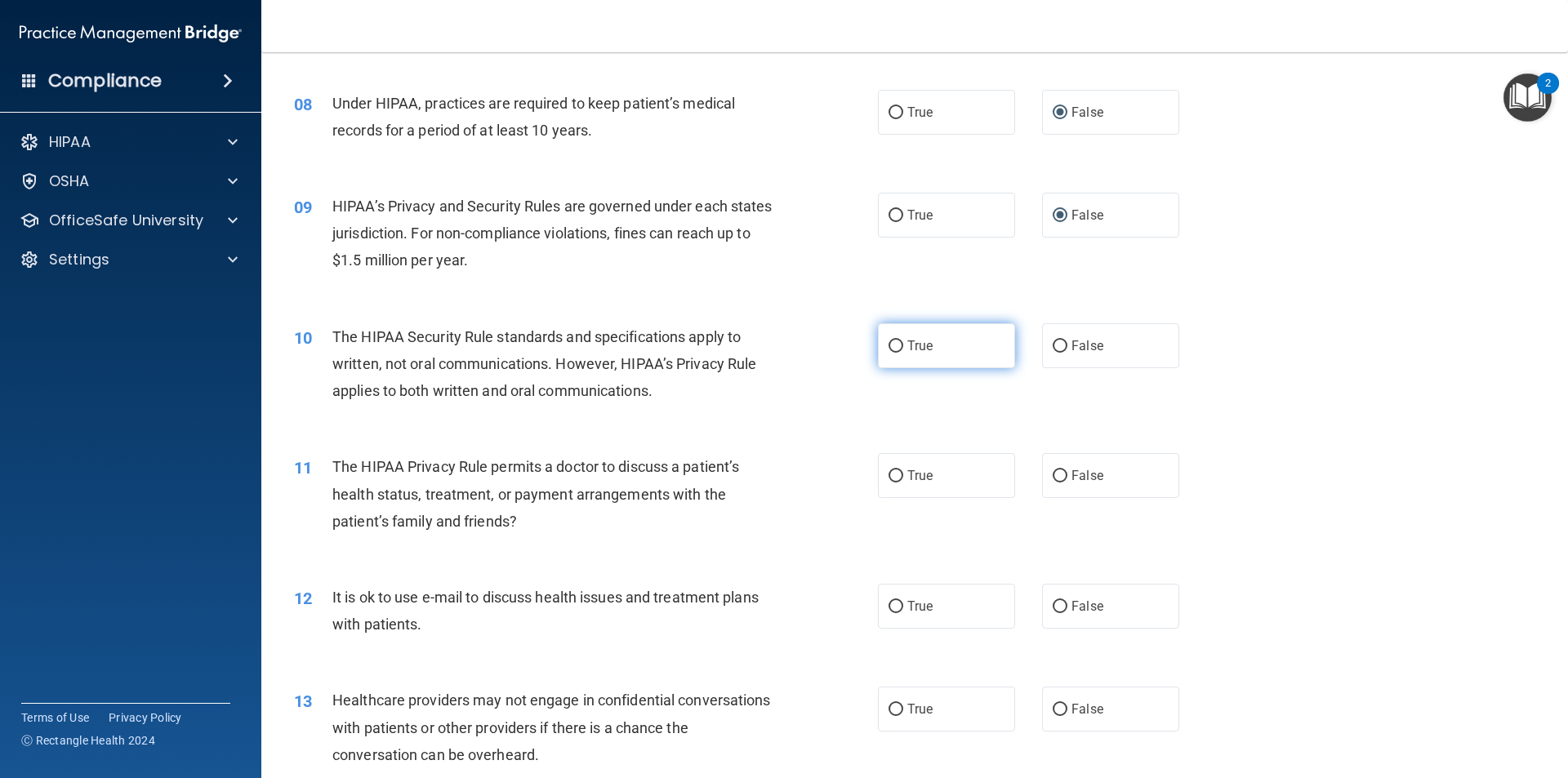
click at [889, 343] on input "True" at bounding box center [896, 345] width 15 height 12
radio input "true"
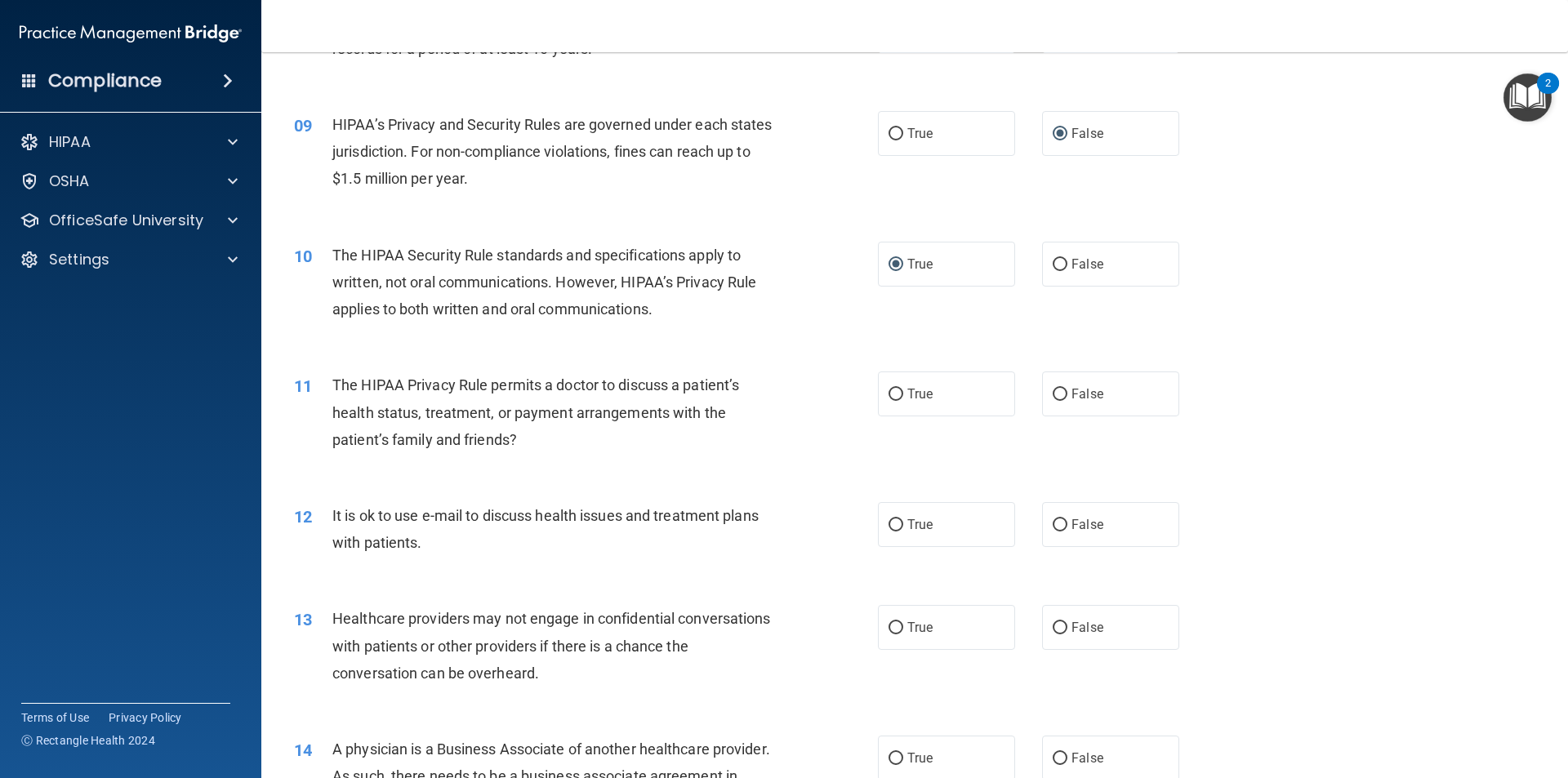
scroll to position [1061, 0]
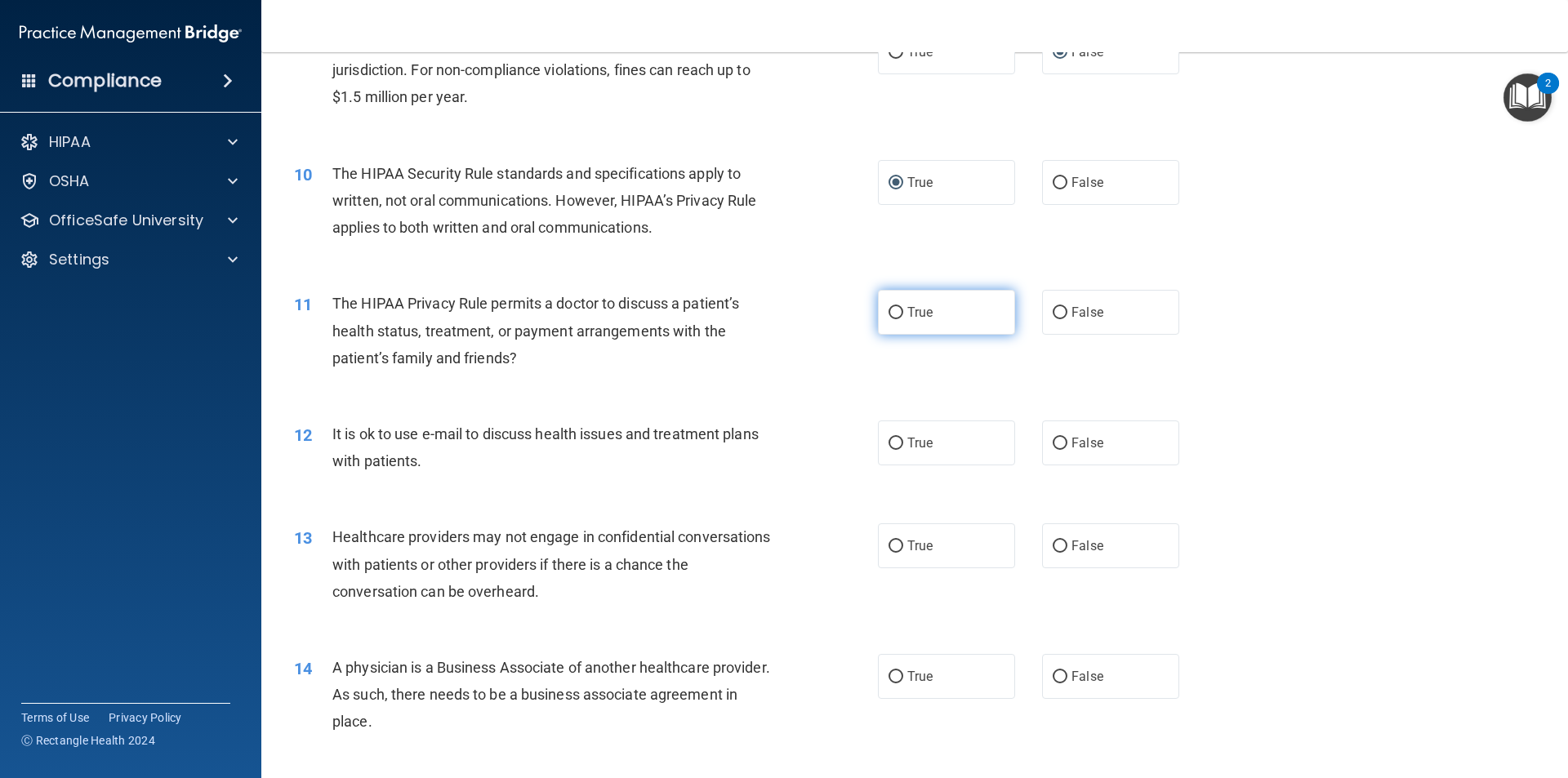
click at [889, 313] on input "True" at bounding box center [896, 312] width 15 height 12
radio input "true"
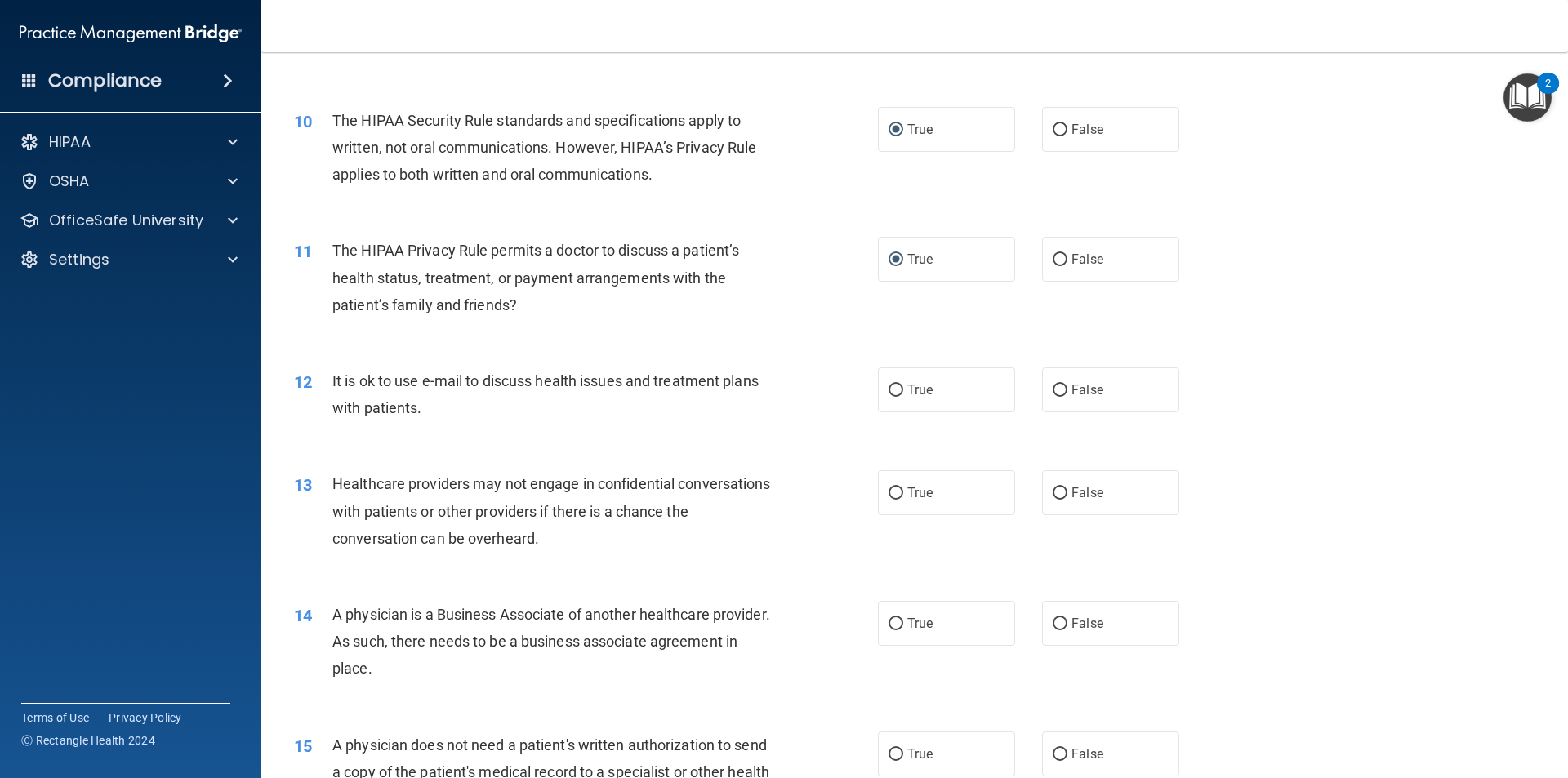
scroll to position [1143, 0]
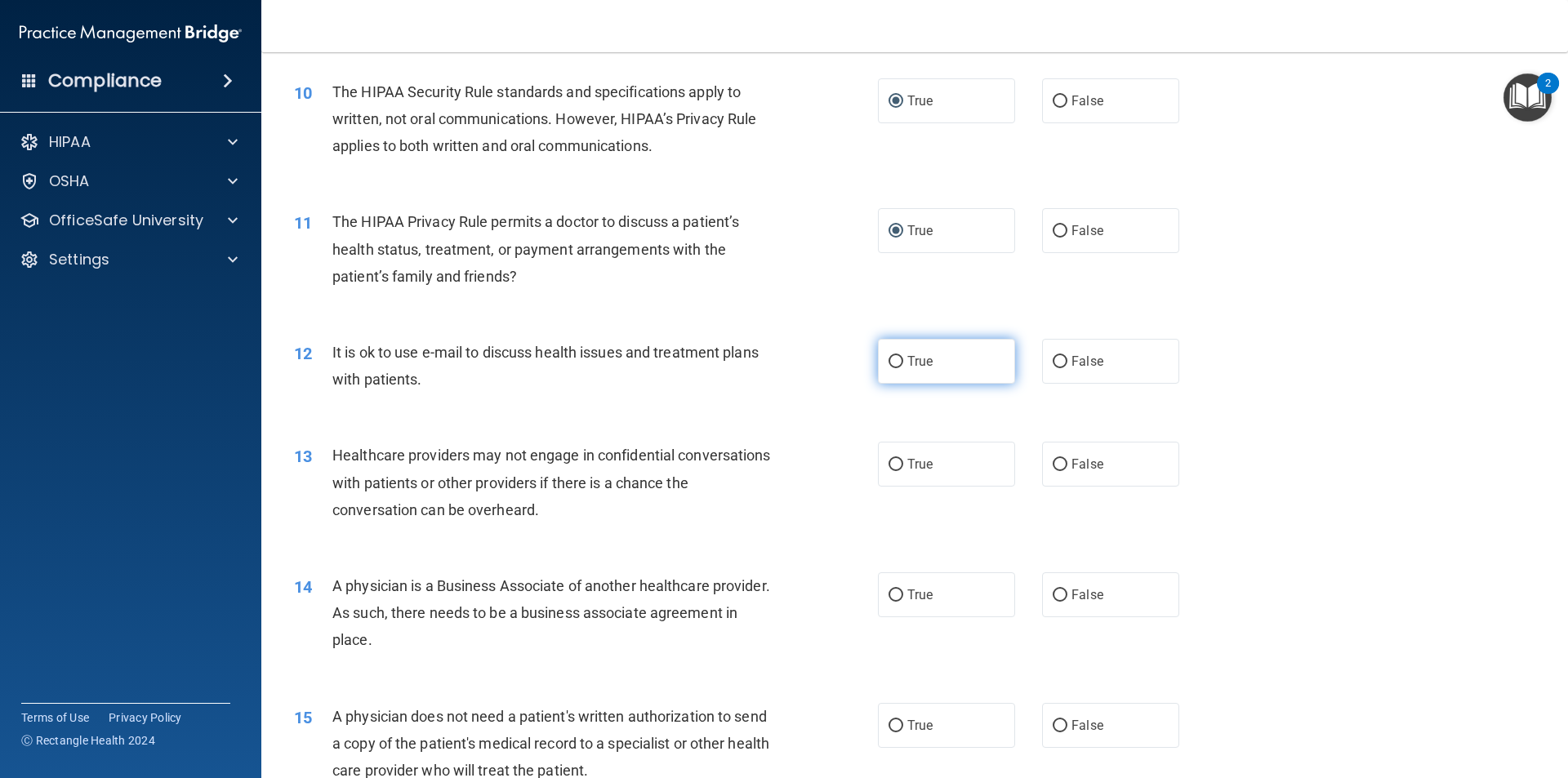
click at [889, 364] on input "True" at bounding box center [896, 361] width 15 height 12
radio input "true"
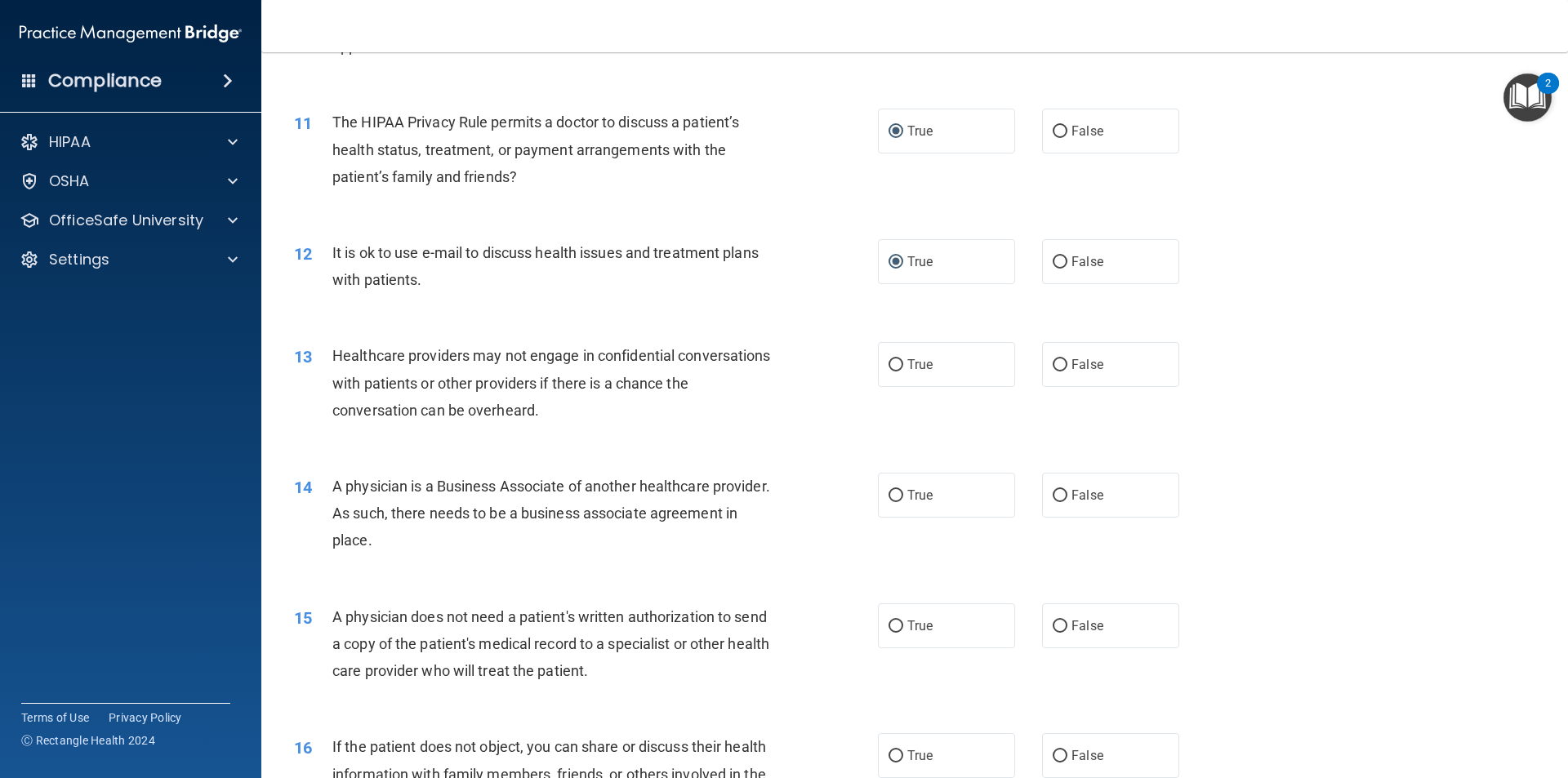
scroll to position [1306, 0]
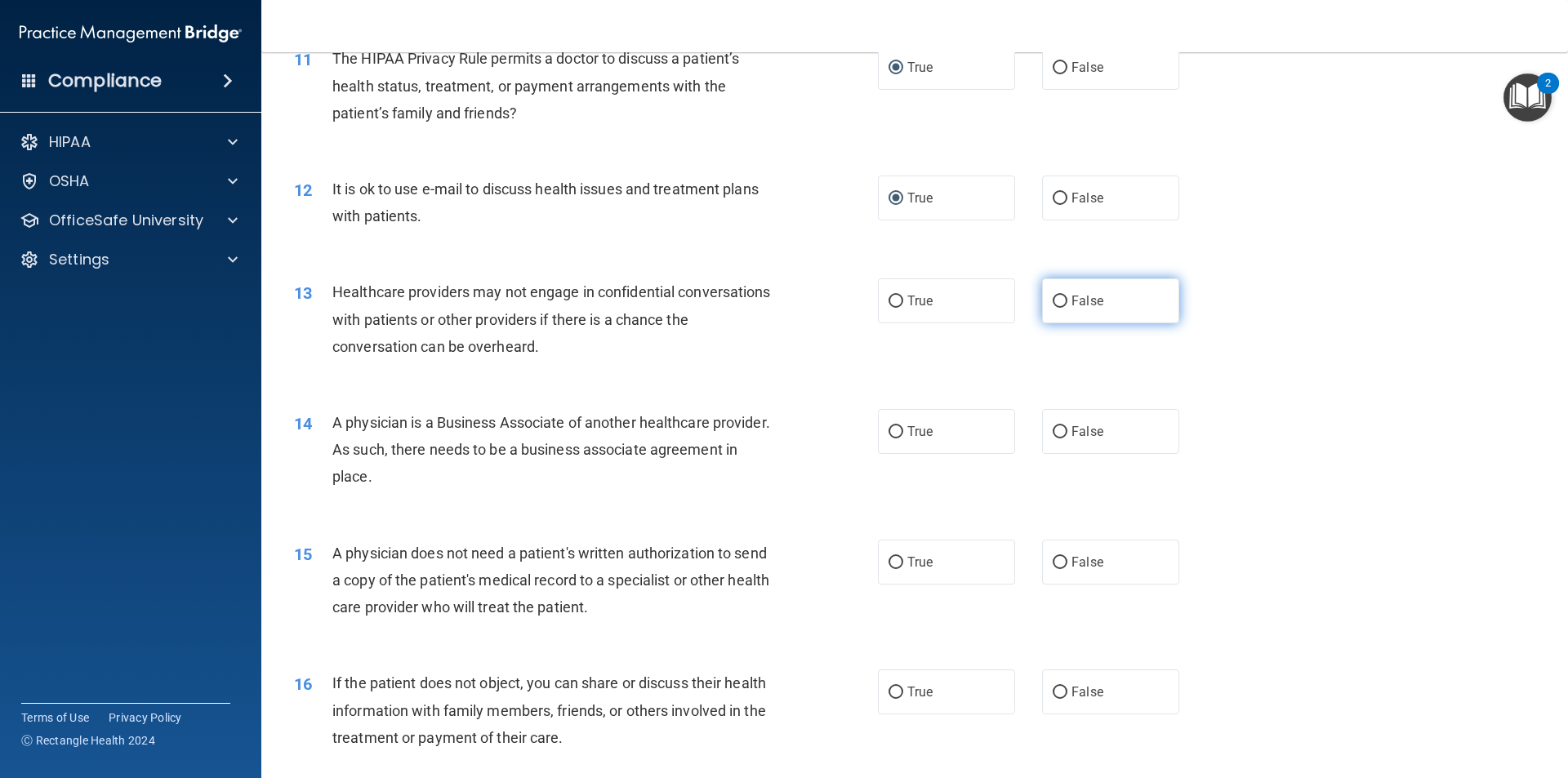
click at [1053, 295] on input "False" at bounding box center [1060, 301] width 15 height 12
radio input "true"
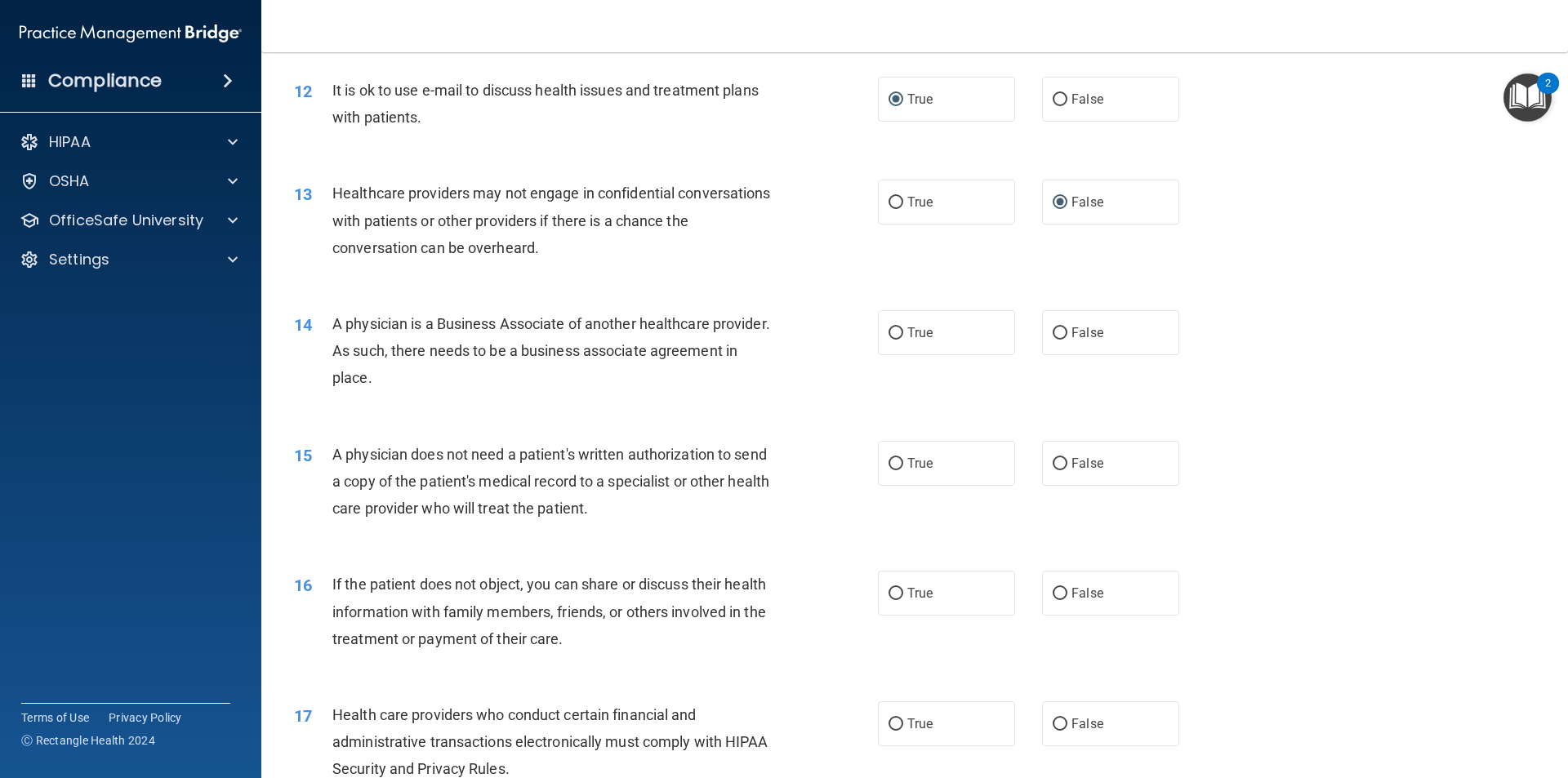
scroll to position [1470, 0]
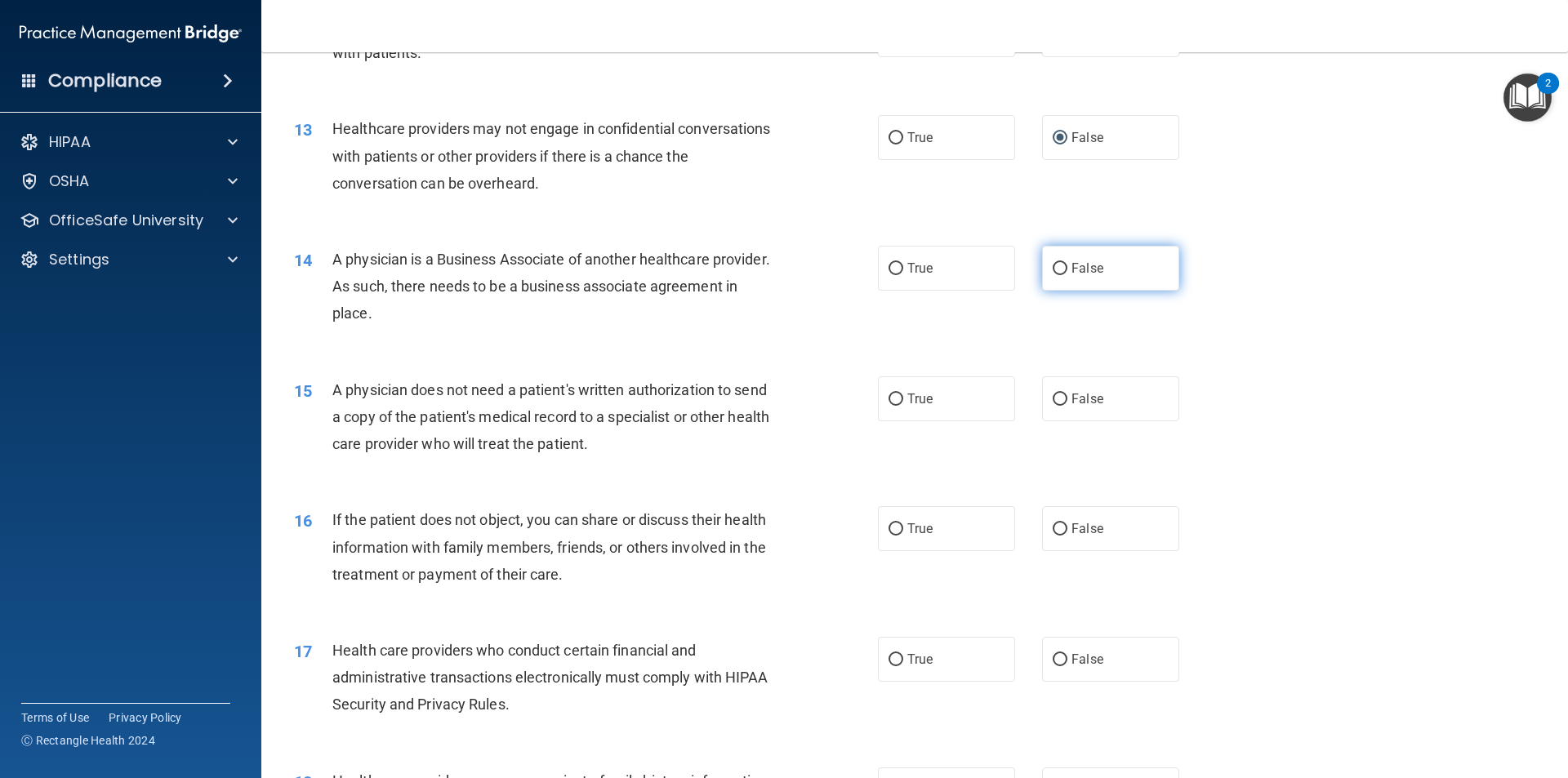
click at [1053, 265] on input "False" at bounding box center [1060, 268] width 15 height 12
radio input "true"
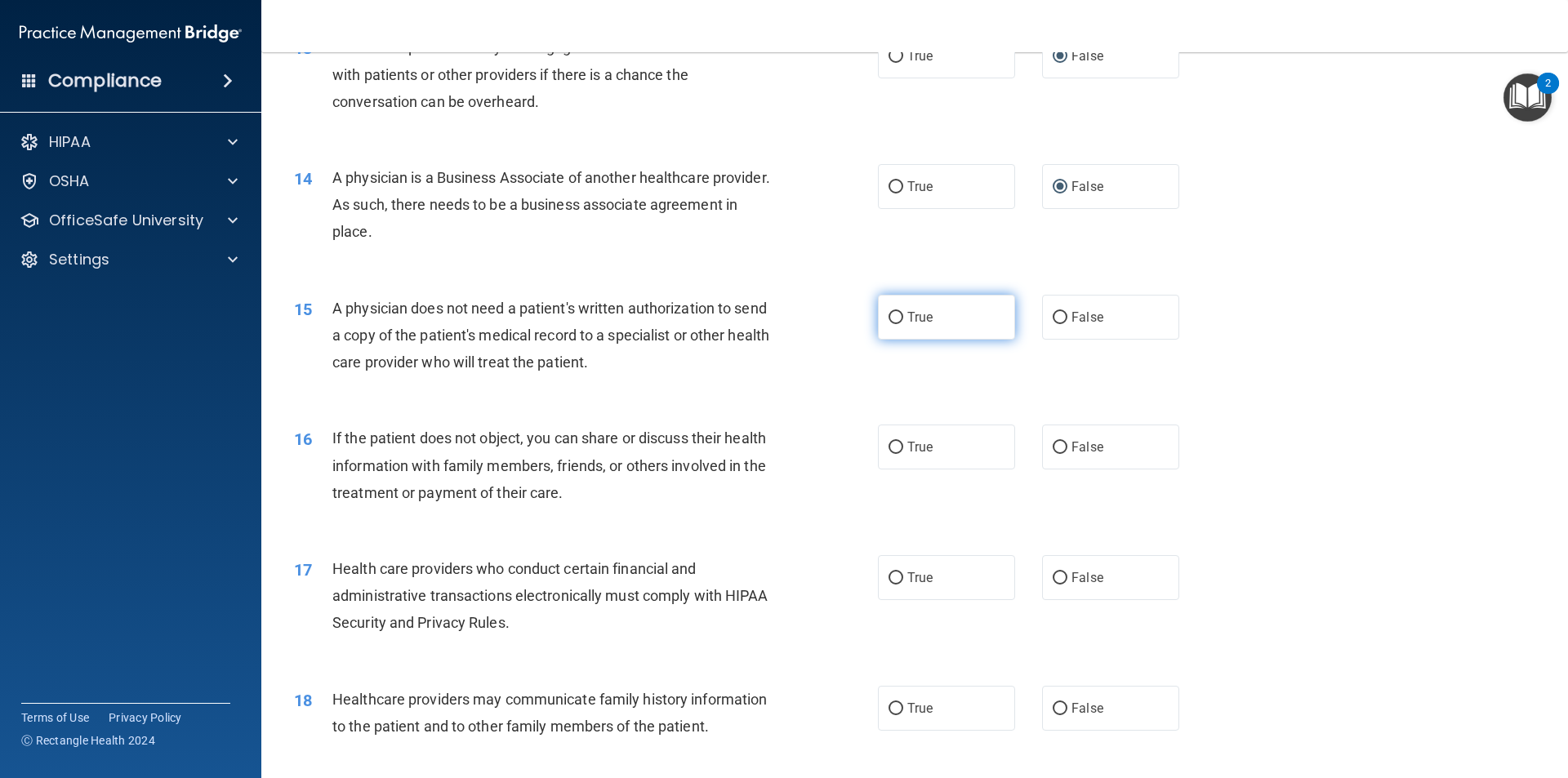
click at [892, 317] on input "True" at bounding box center [896, 317] width 15 height 12
radio input "true"
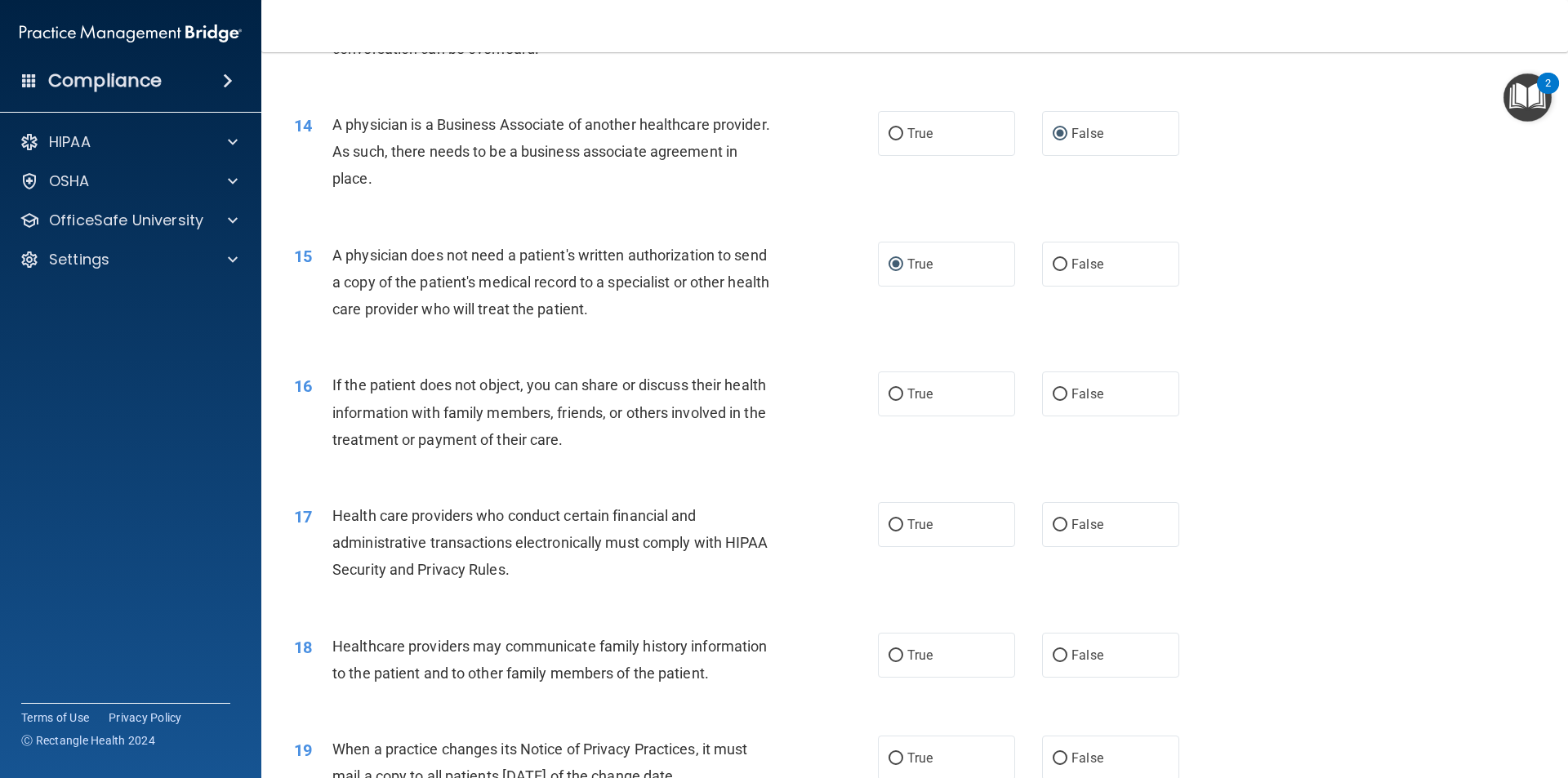
scroll to position [1633, 0]
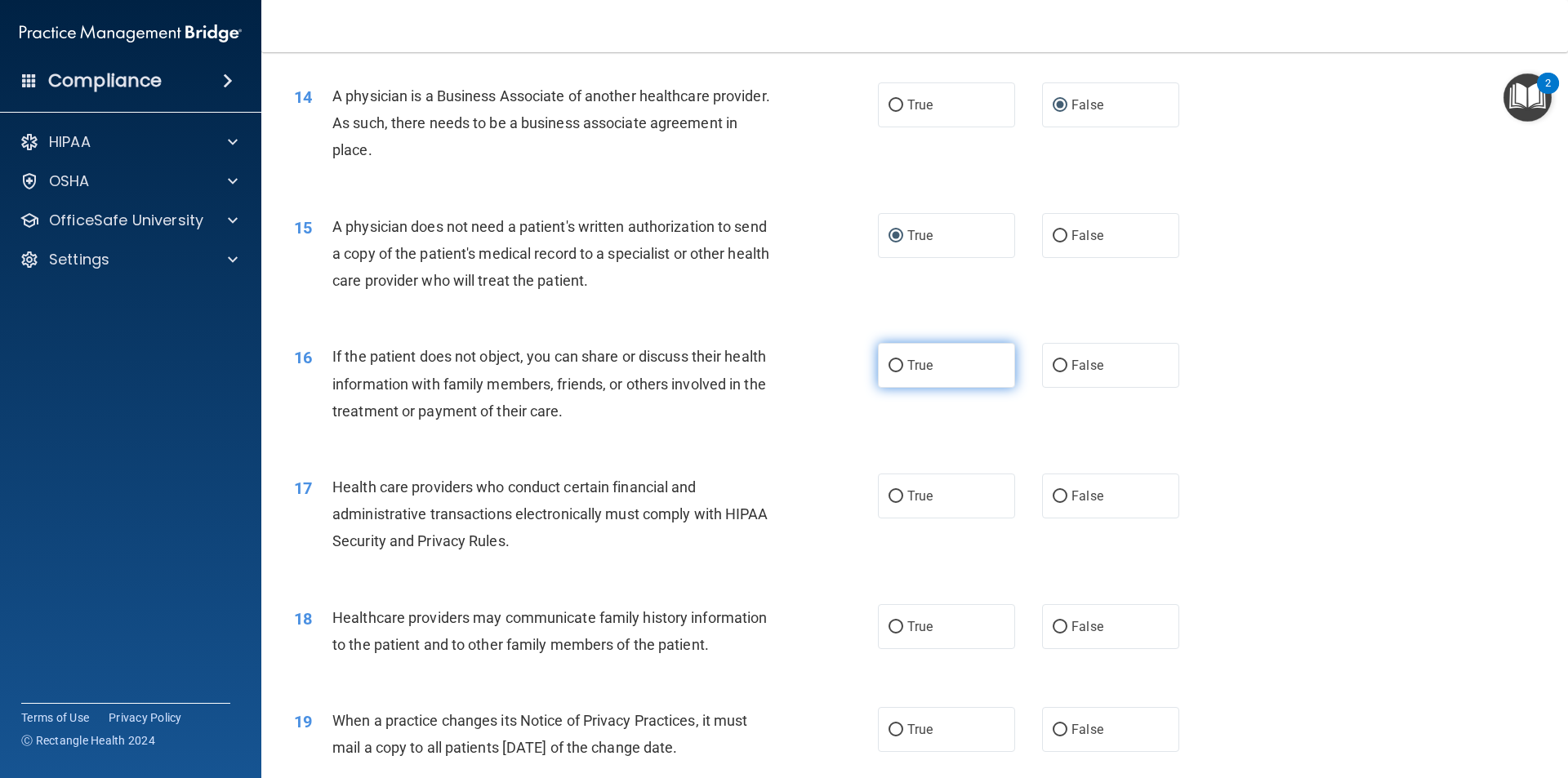
click at [889, 365] on input "True" at bounding box center [896, 366] width 15 height 12
radio input "true"
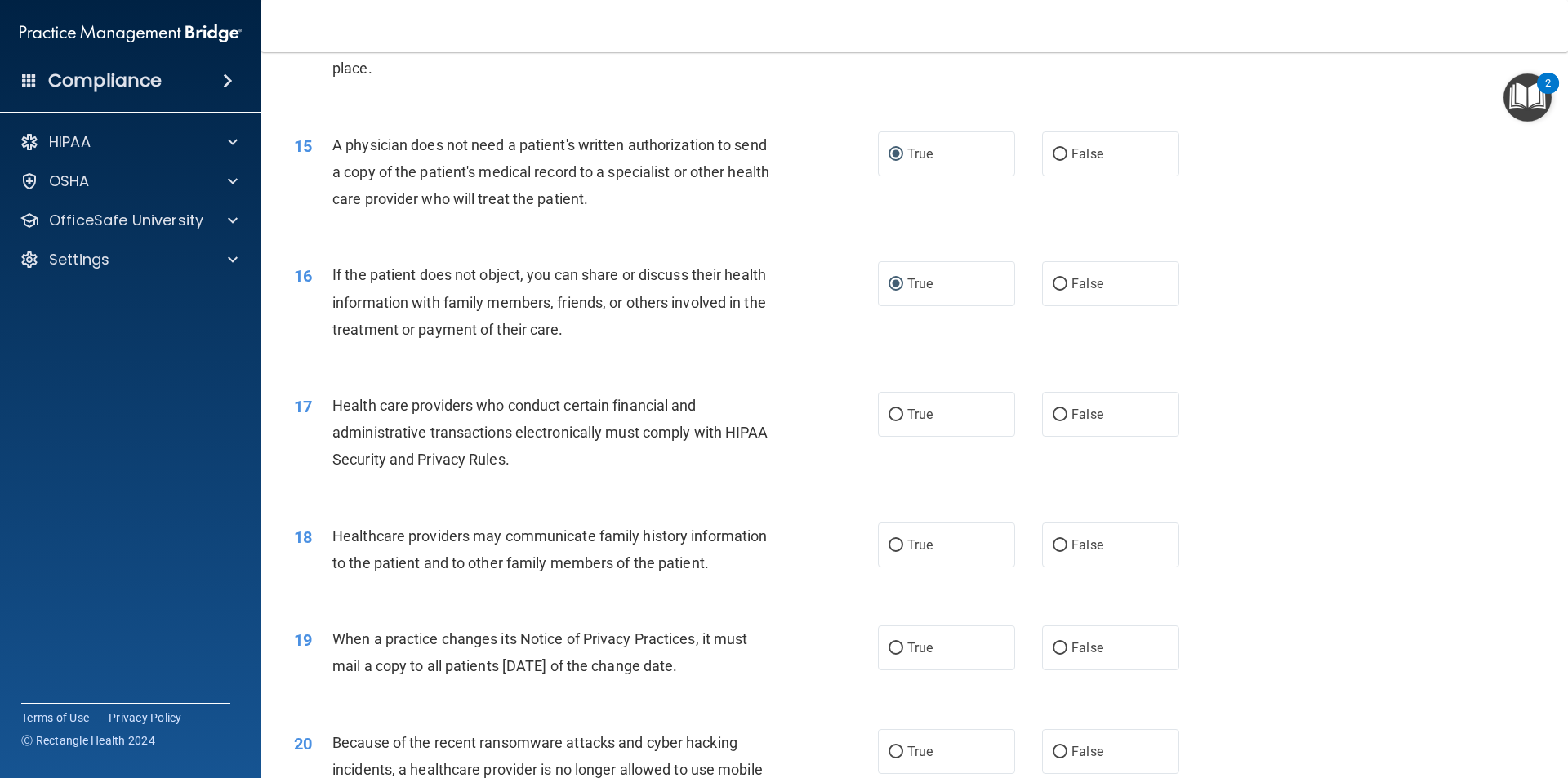
scroll to position [1796, 0]
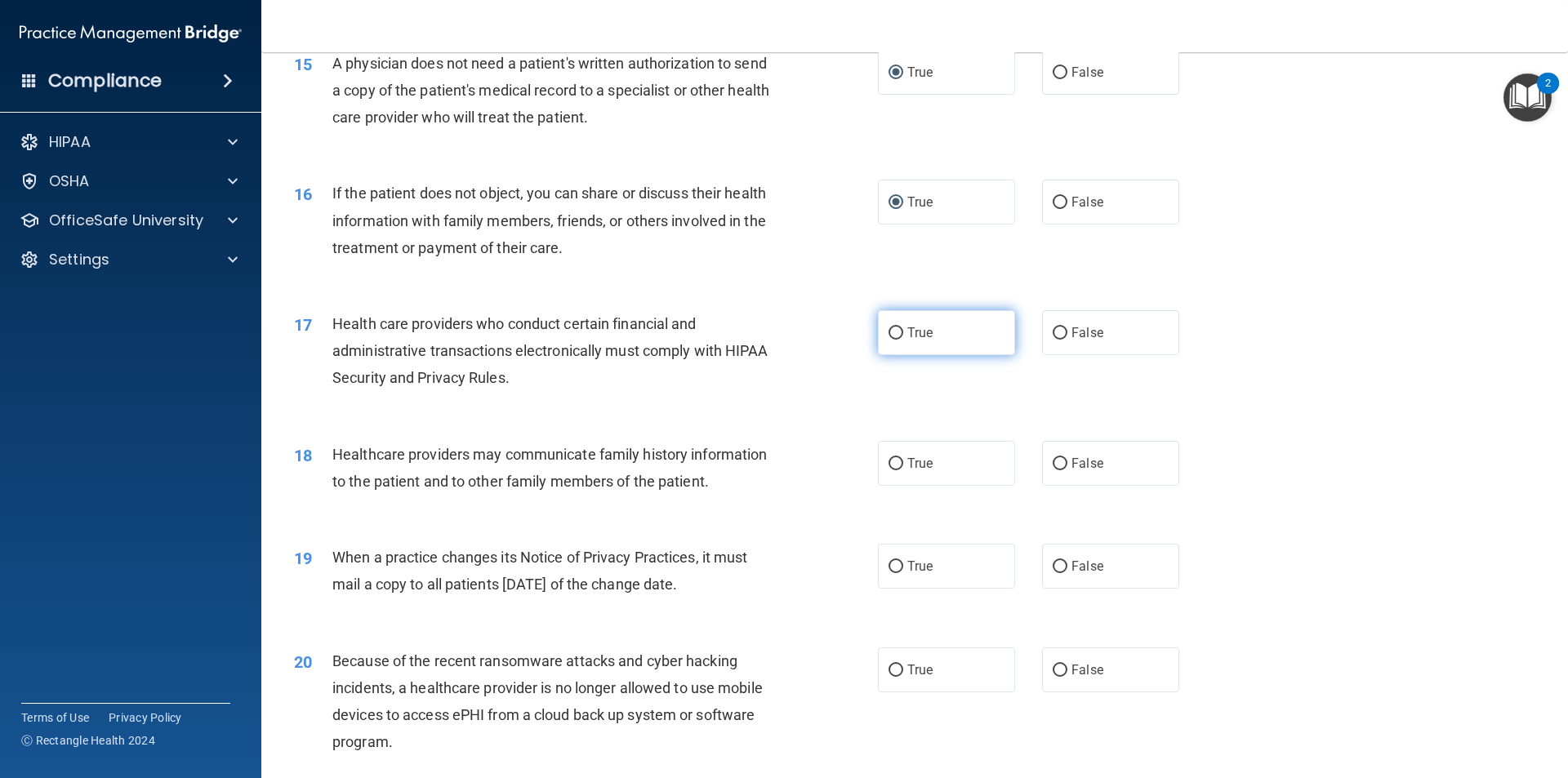
click at [889, 332] on input "True" at bounding box center [896, 333] width 15 height 12
radio input "true"
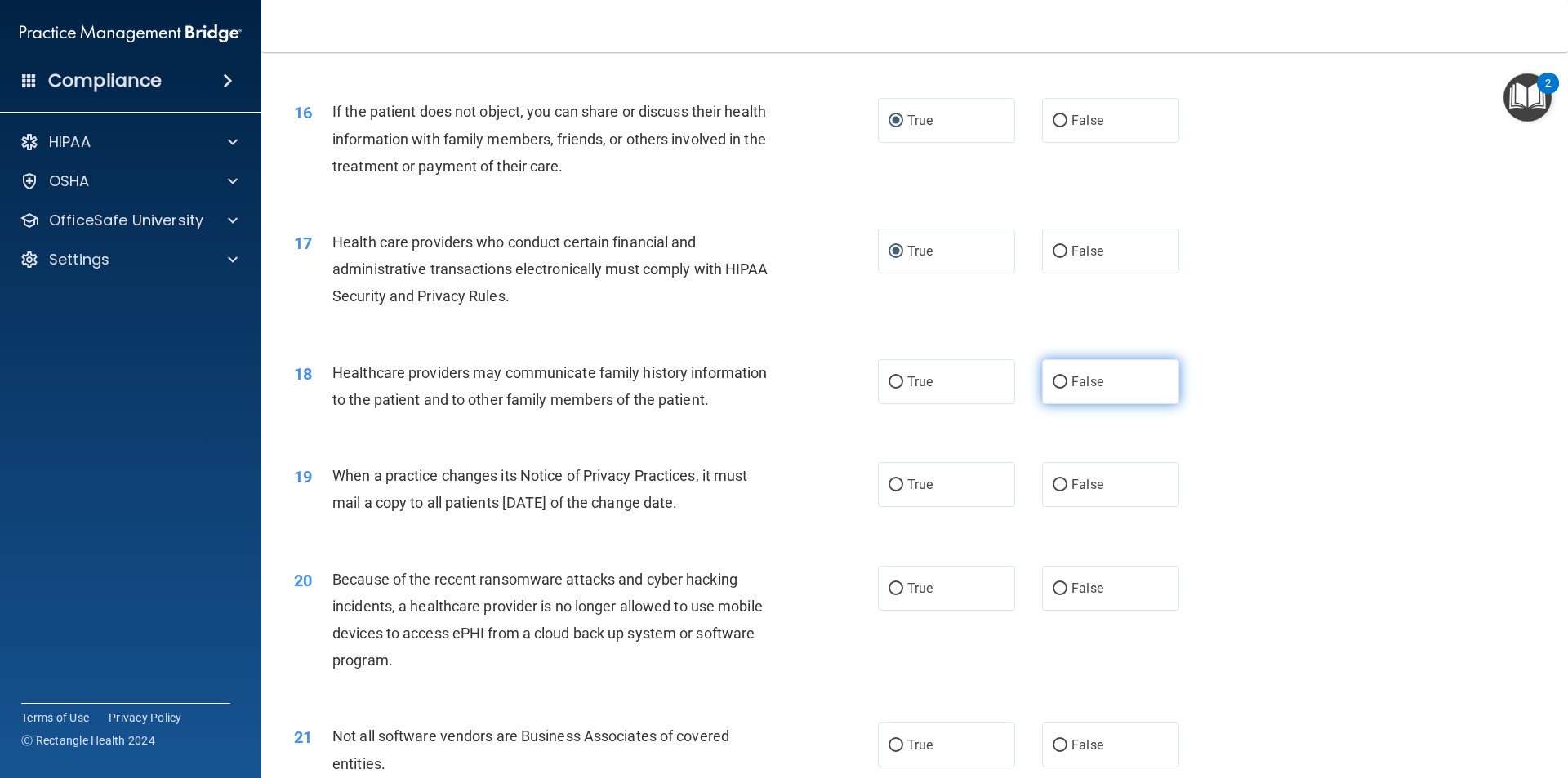
click at [1053, 382] on input "False" at bounding box center [1060, 382] width 15 height 12
radio input "true"
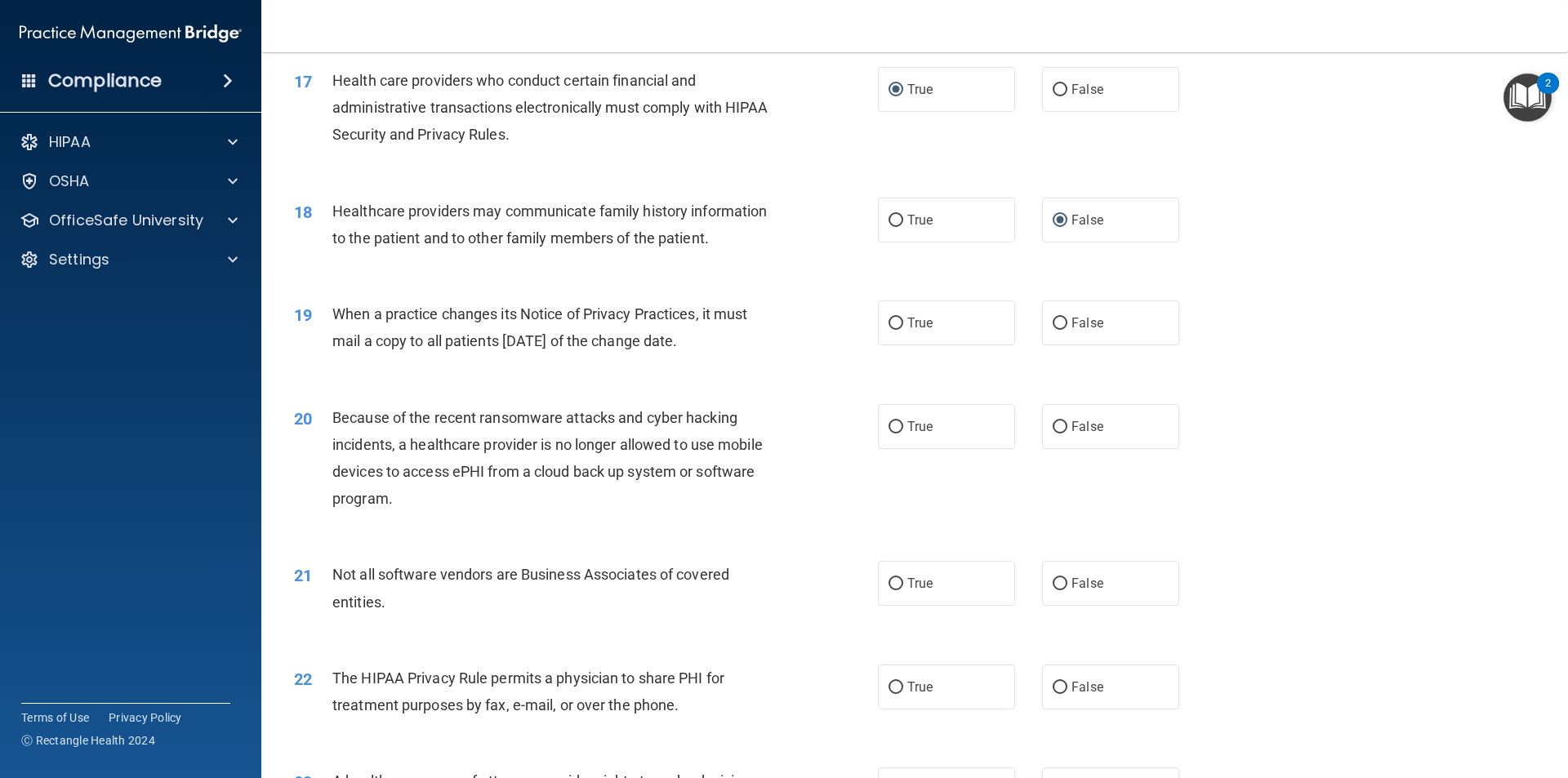
scroll to position [2041, 0]
click at [1054, 321] on input "False" at bounding box center [1060, 322] width 15 height 12
radio input "true"
click at [1053, 422] on input "False" at bounding box center [1060, 425] width 15 height 12
radio input "true"
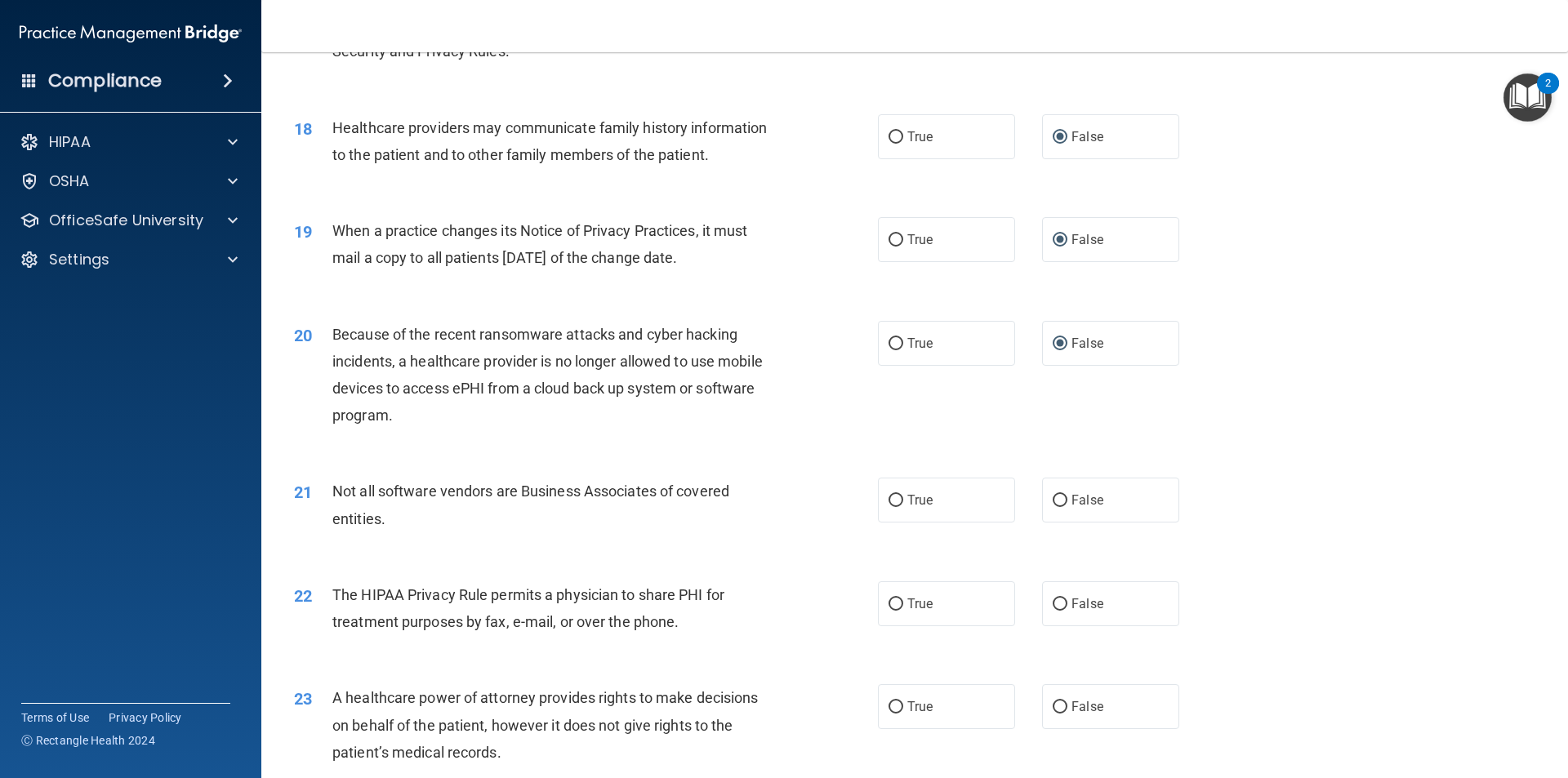
scroll to position [2204, 0]
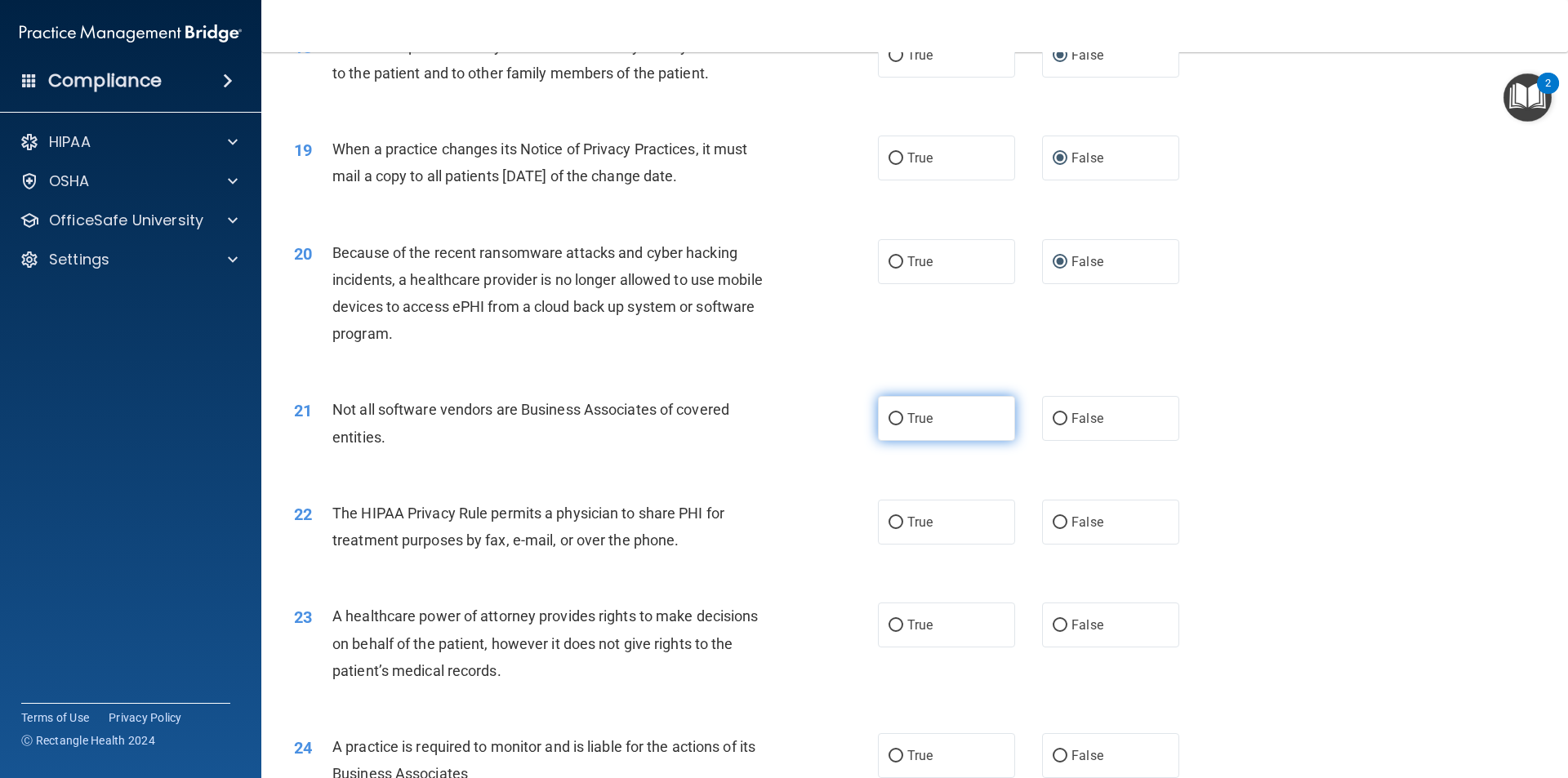
click at [889, 413] on input "True" at bounding box center [896, 419] width 15 height 12
radio input "true"
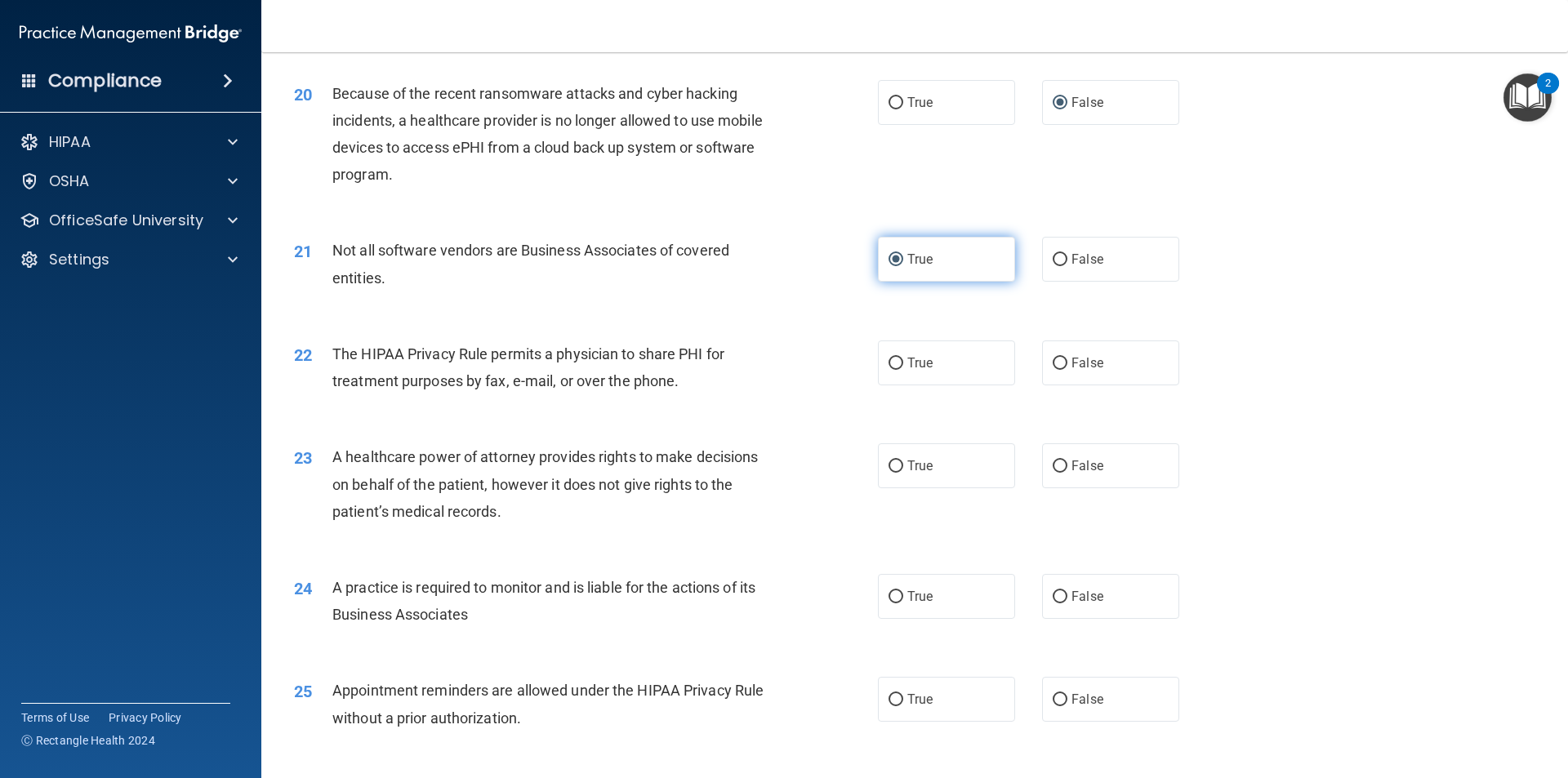
scroll to position [2367, 0]
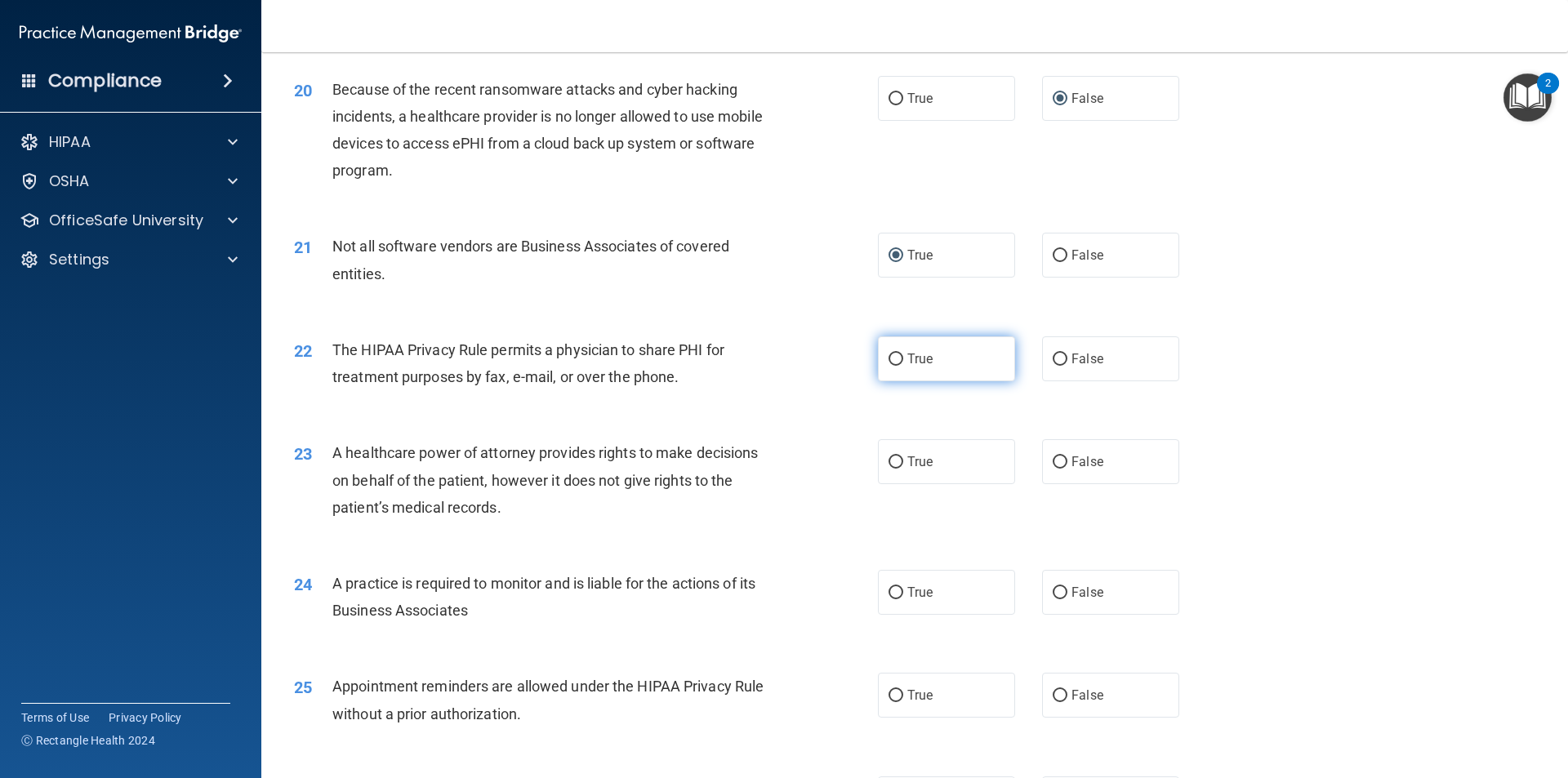
click at [891, 357] on input "True" at bounding box center [896, 359] width 15 height 12
radio input "true"
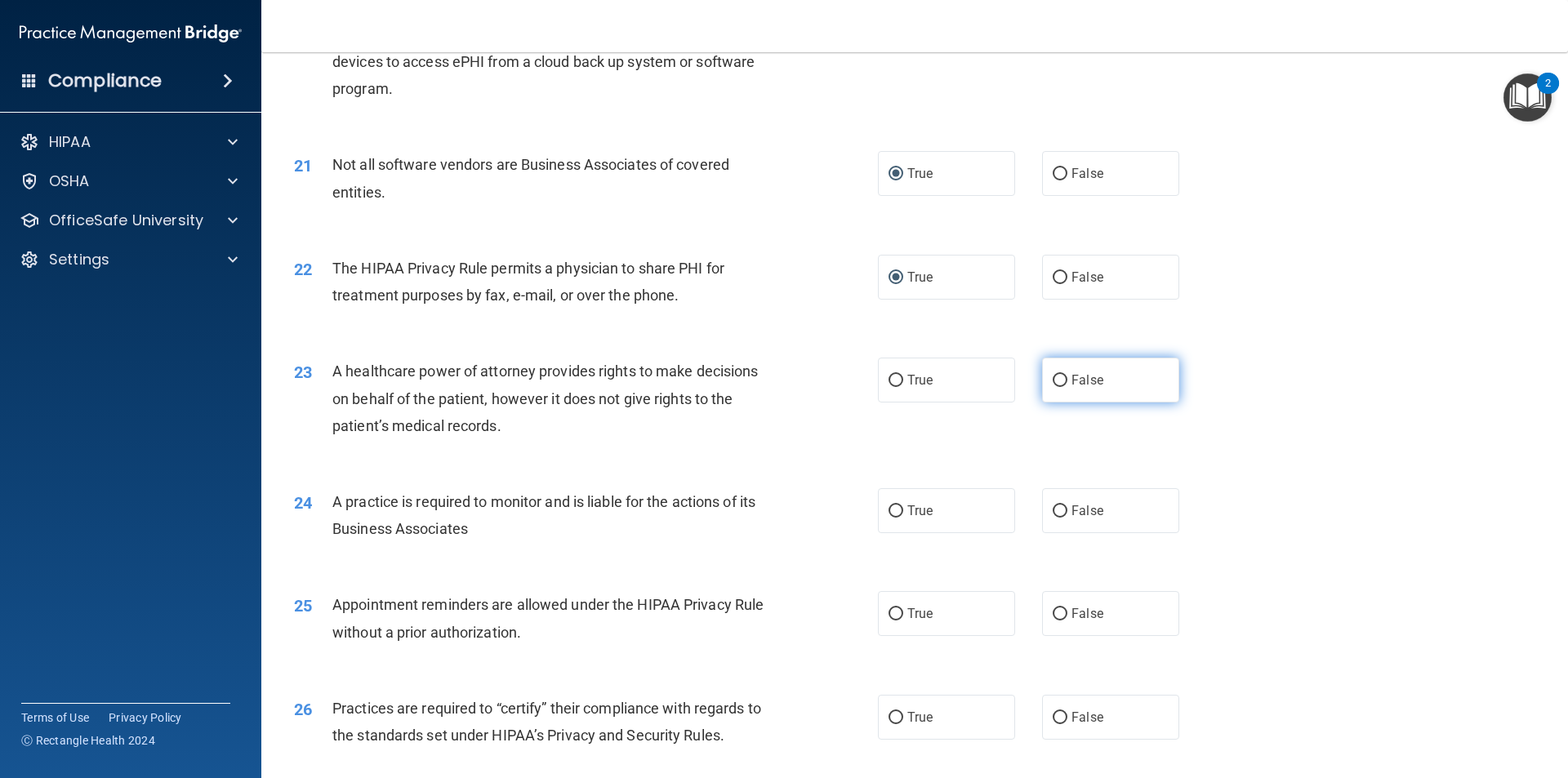
click at [1053, 378] on input "False" at bounding box center [1060, 380] width 15 height 12
radio input "true"
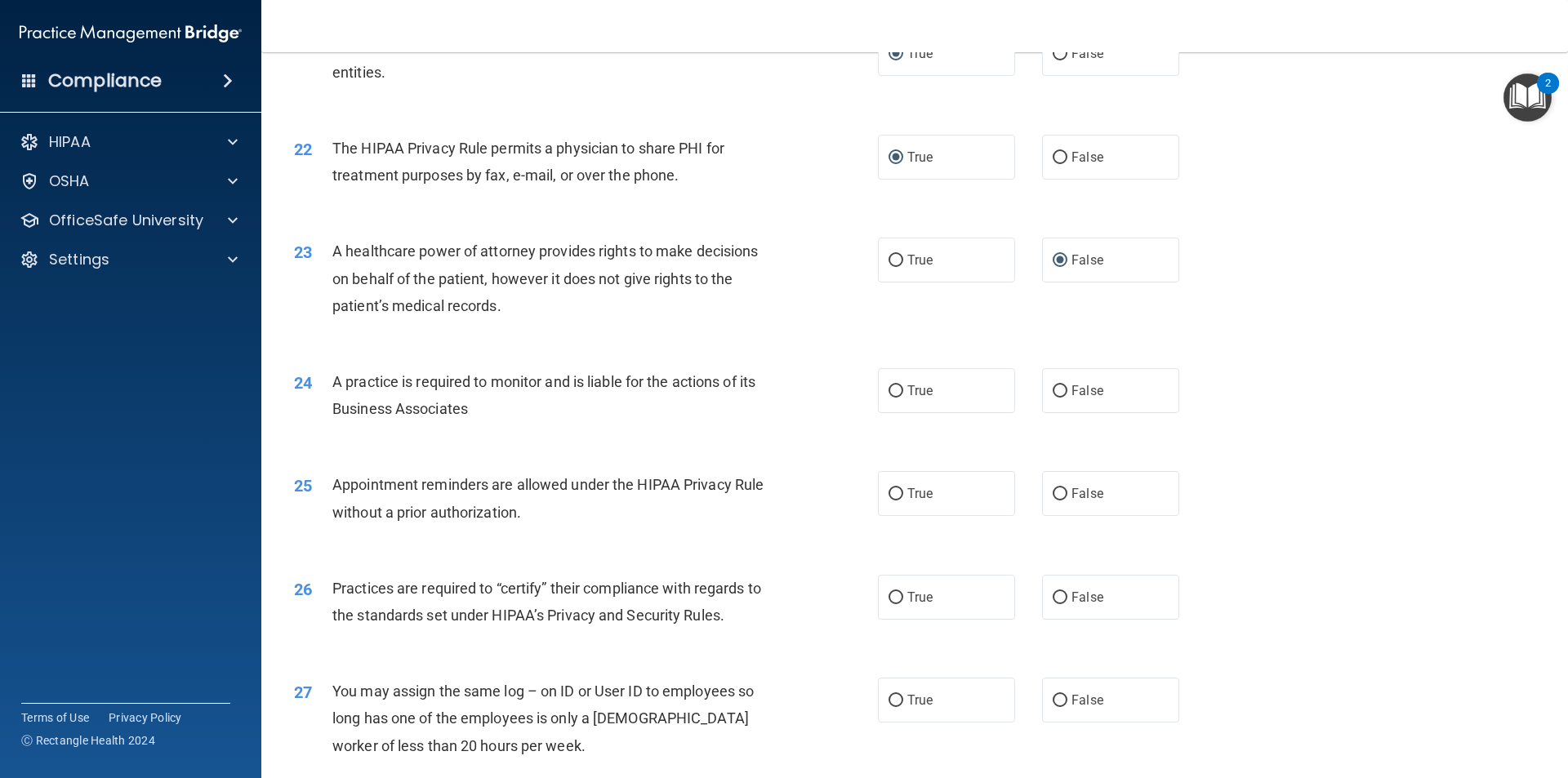
scroll to position [2613, 0]
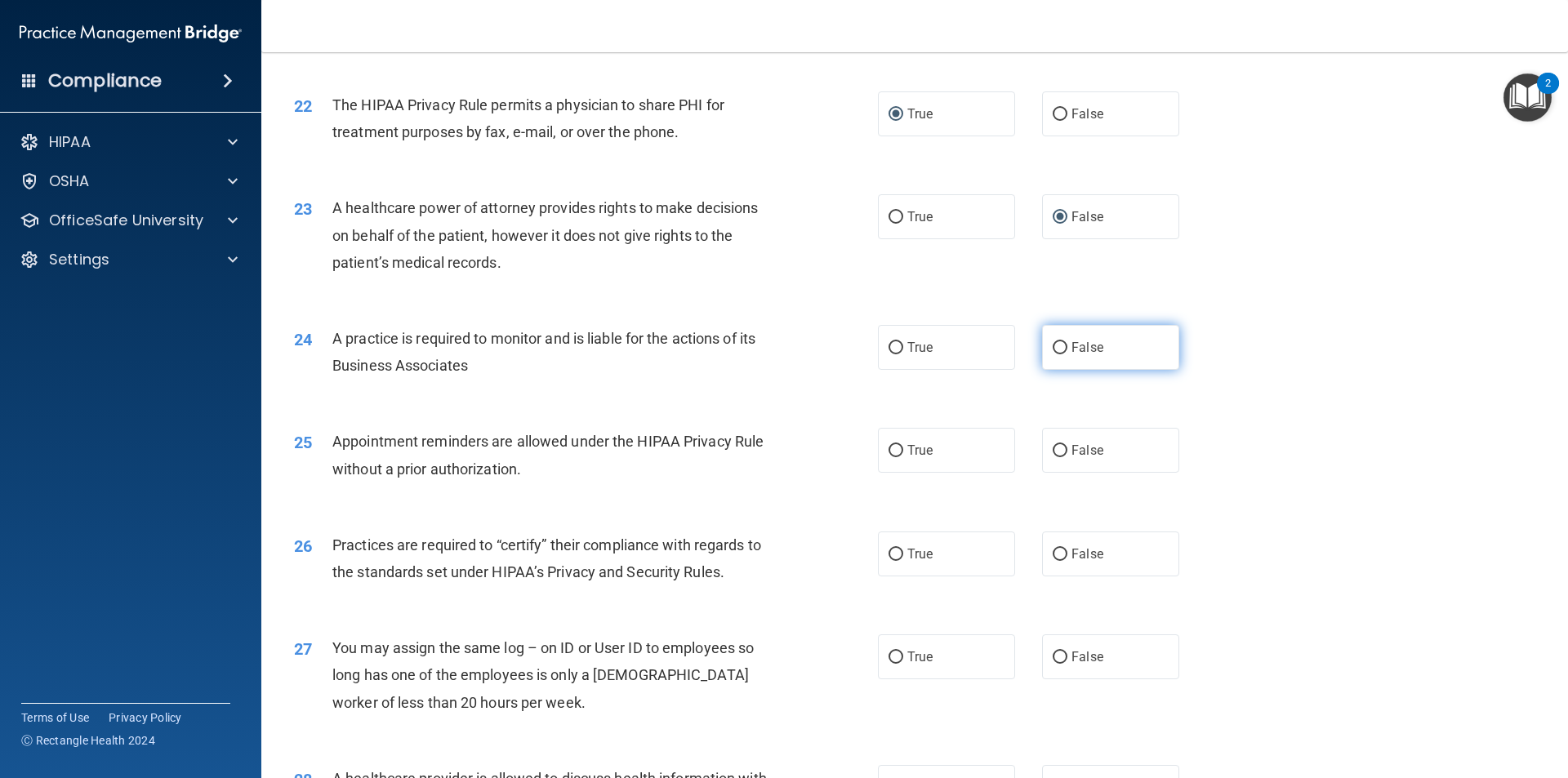
click at [1055, 346] on input "False" at bounding box center [1060, 347] width 15 height 12
radio input "true"
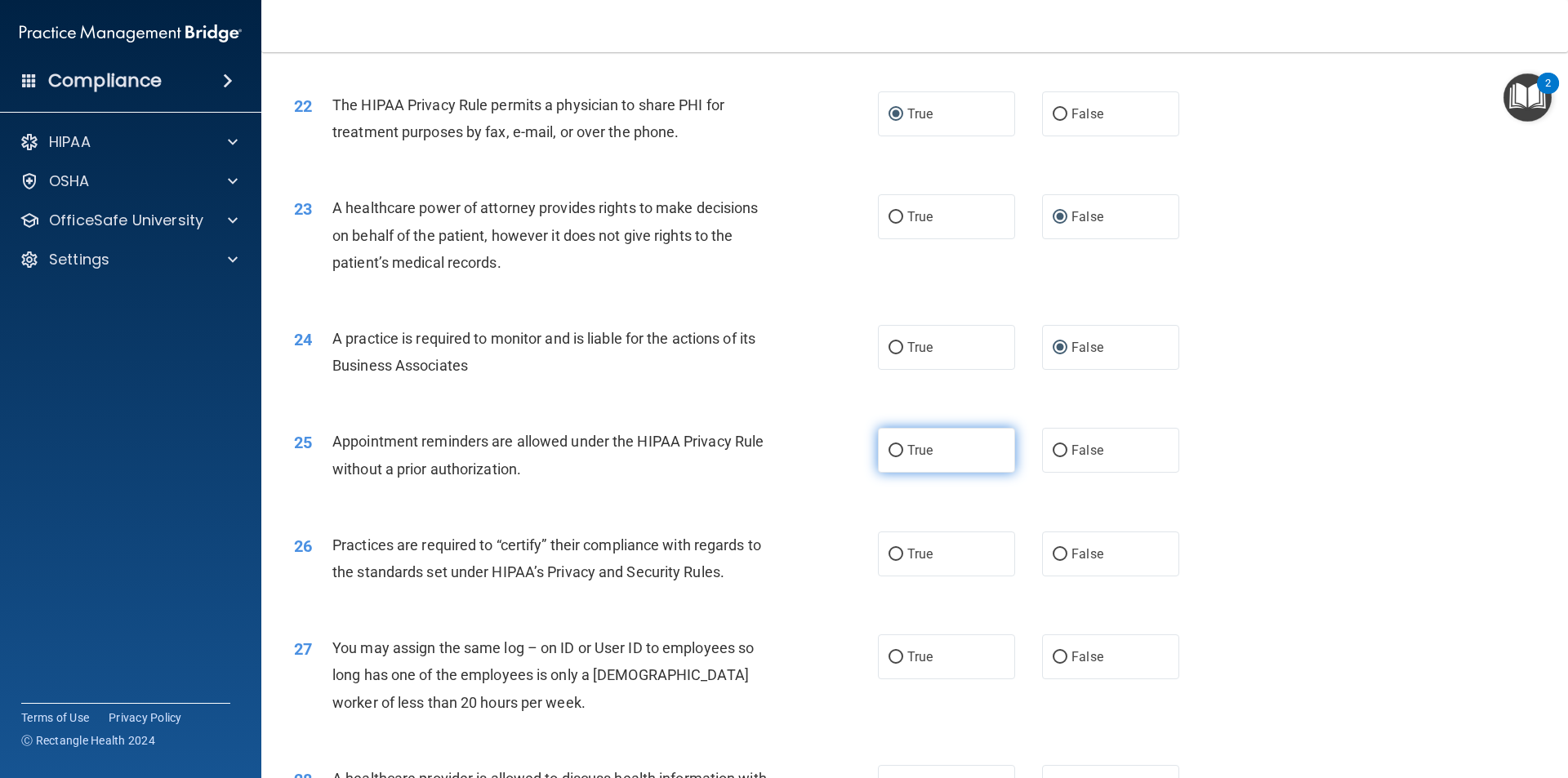
click at [891, 445] on input "True" at bounding box center [896, 451] width 15 height 12
radio input "true"
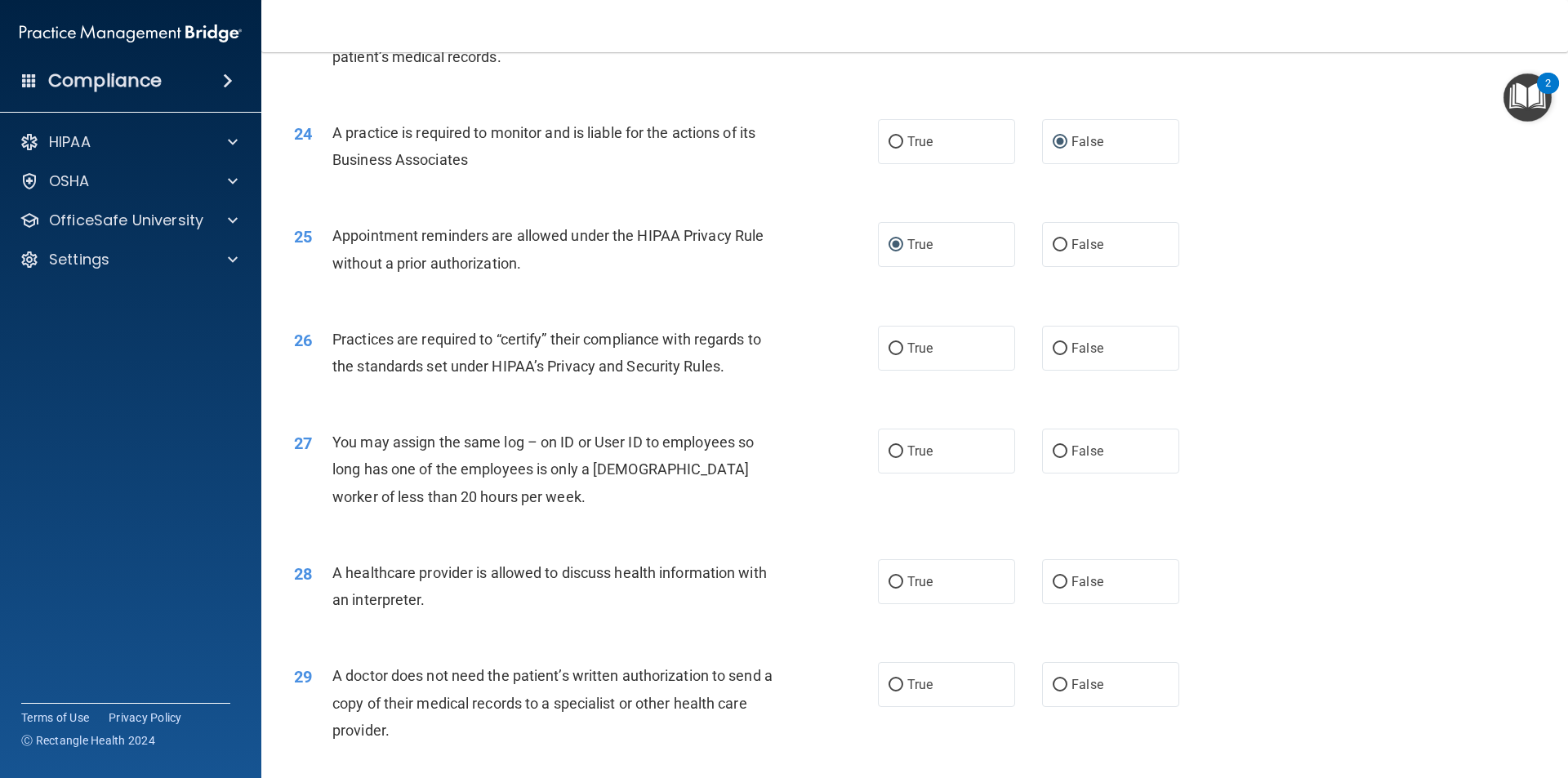
scroll to position [2857, 0]
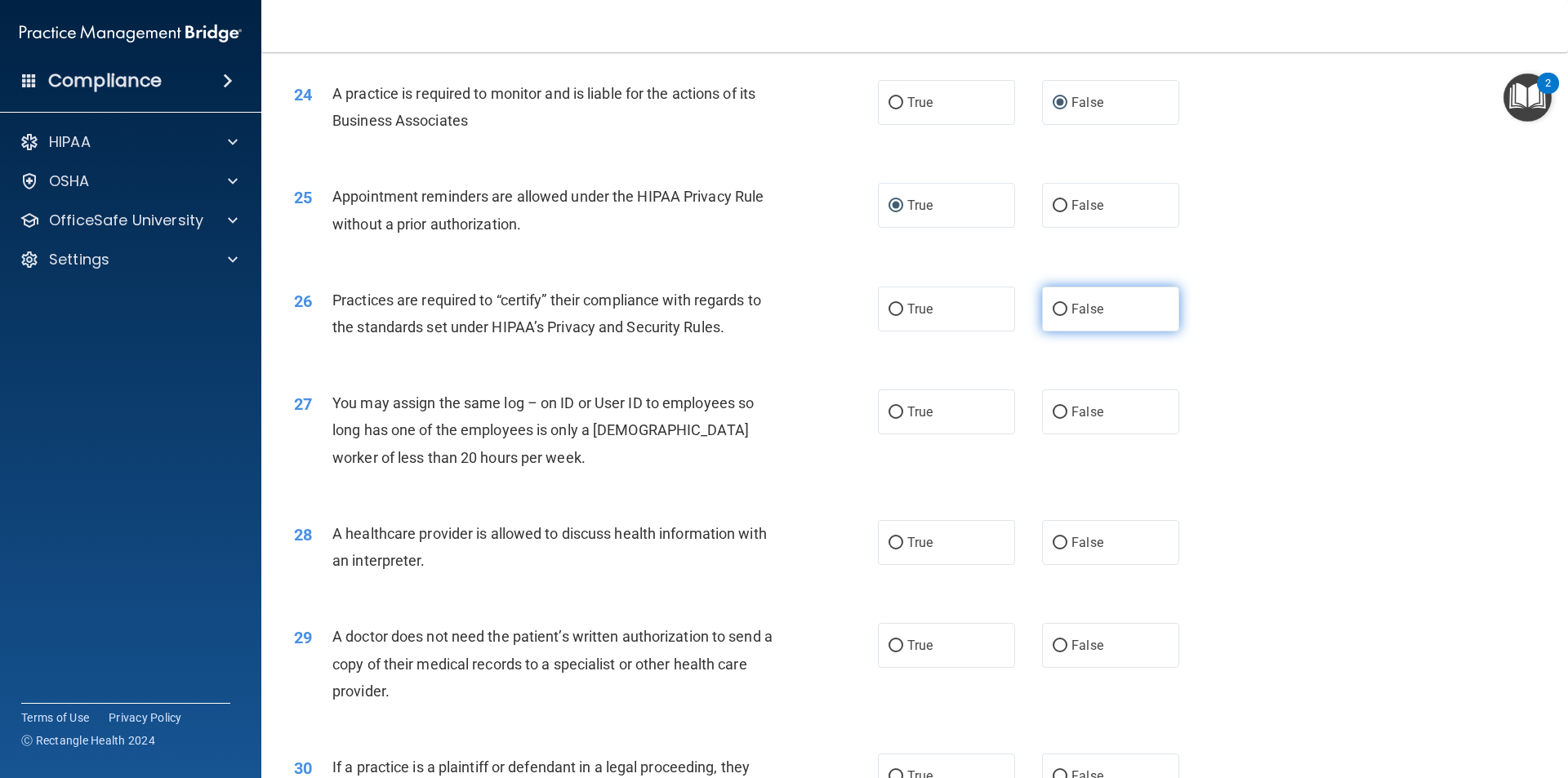
click at [1053, 306] on input "False" at bounding box center [1060, 309] width 15 height 12
radio input "true"
click at [1054, 409] on input "False" at bounding box center [1060, 412] width 15 height 12
radio input "true"
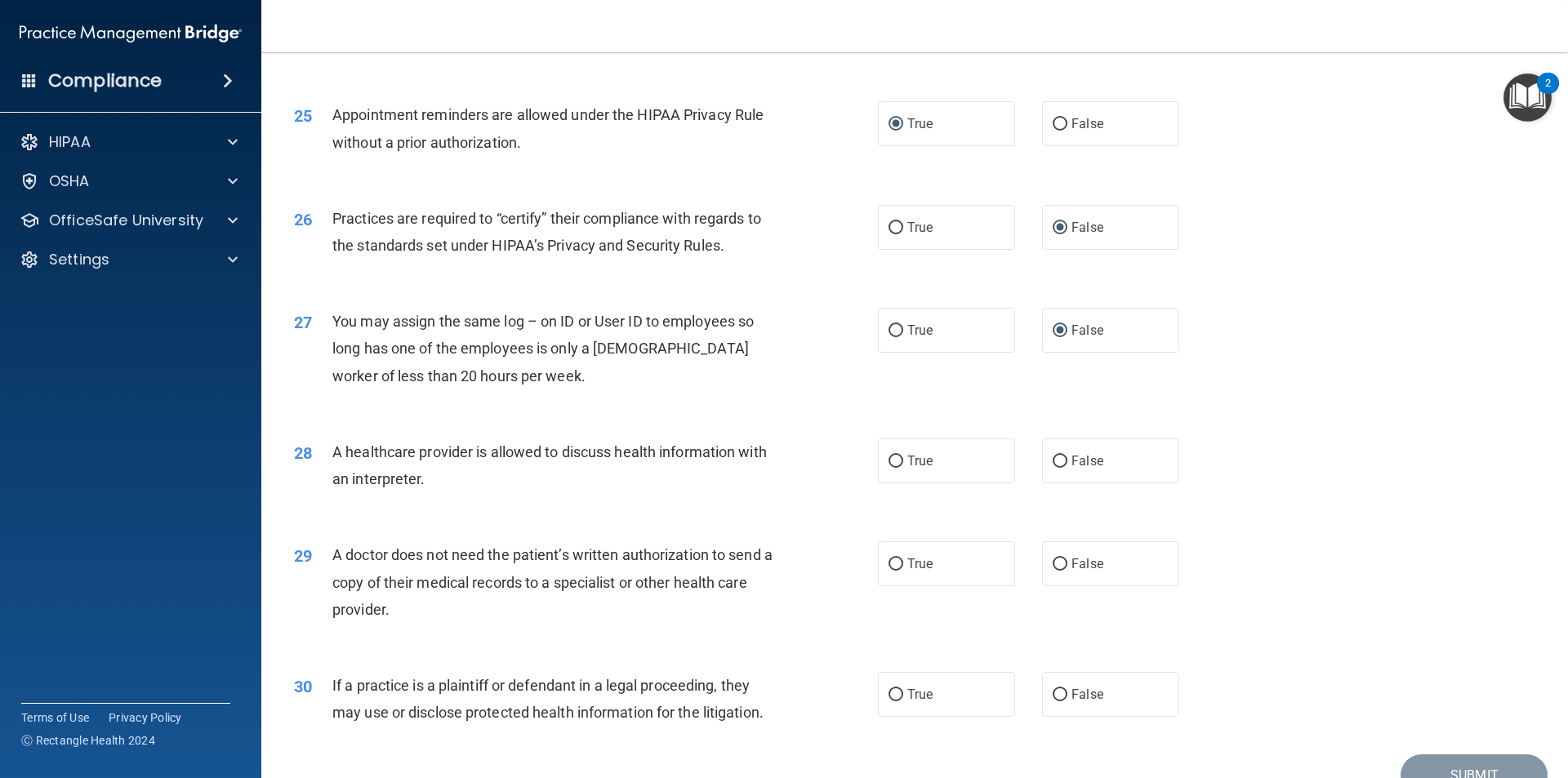
scroll to position [3020, 0]
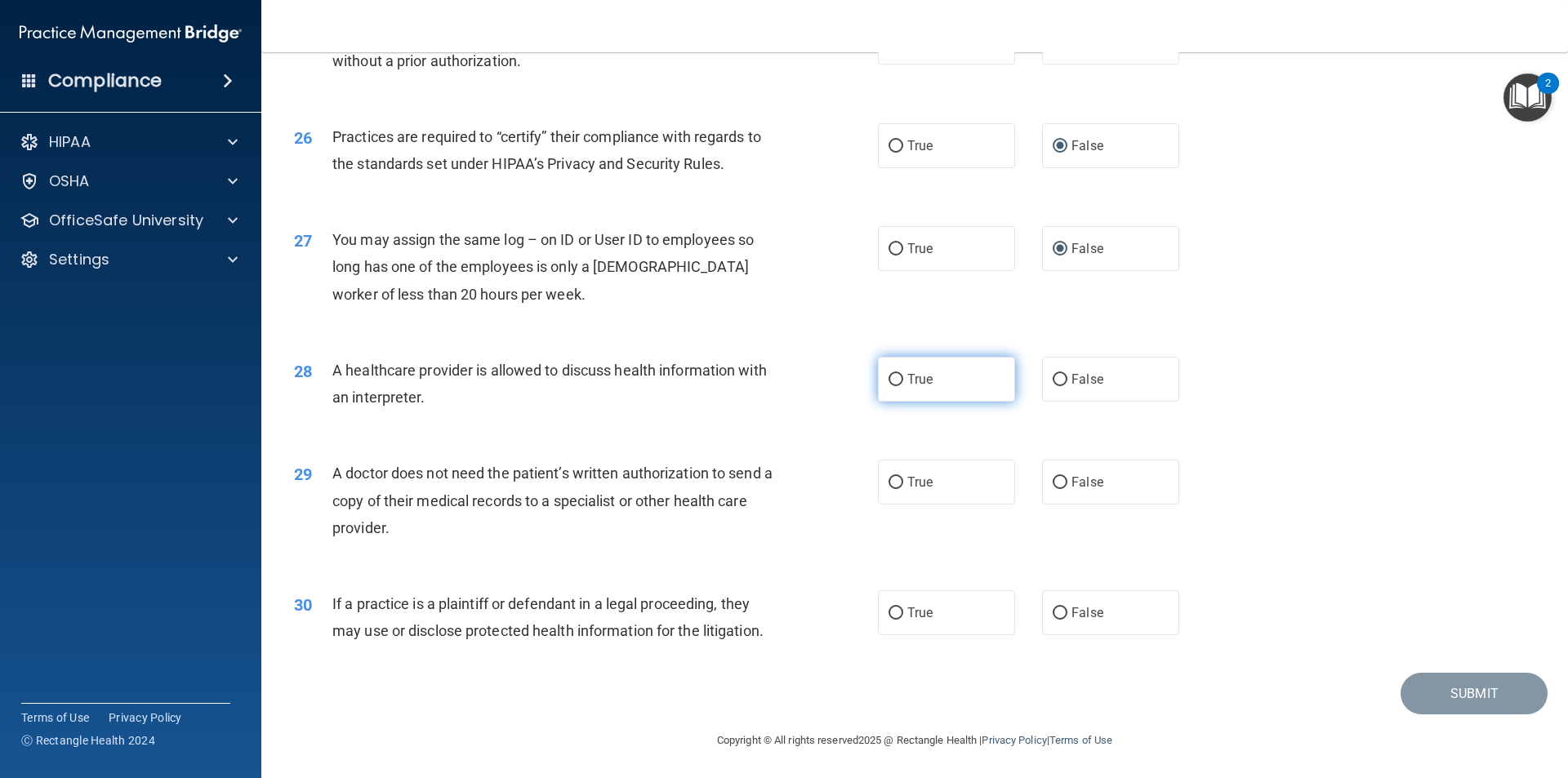
click at [891, 378] on input "True" at bounding box center [896, 379] width 15 height 12
radio input "true"
click at [889, 482] on input "True" at bounding box center [896, 482] width 15 height 12
radio input "true"
click at [889, 609] on input "True" at bounding box center [896, 613] width 15 height 12
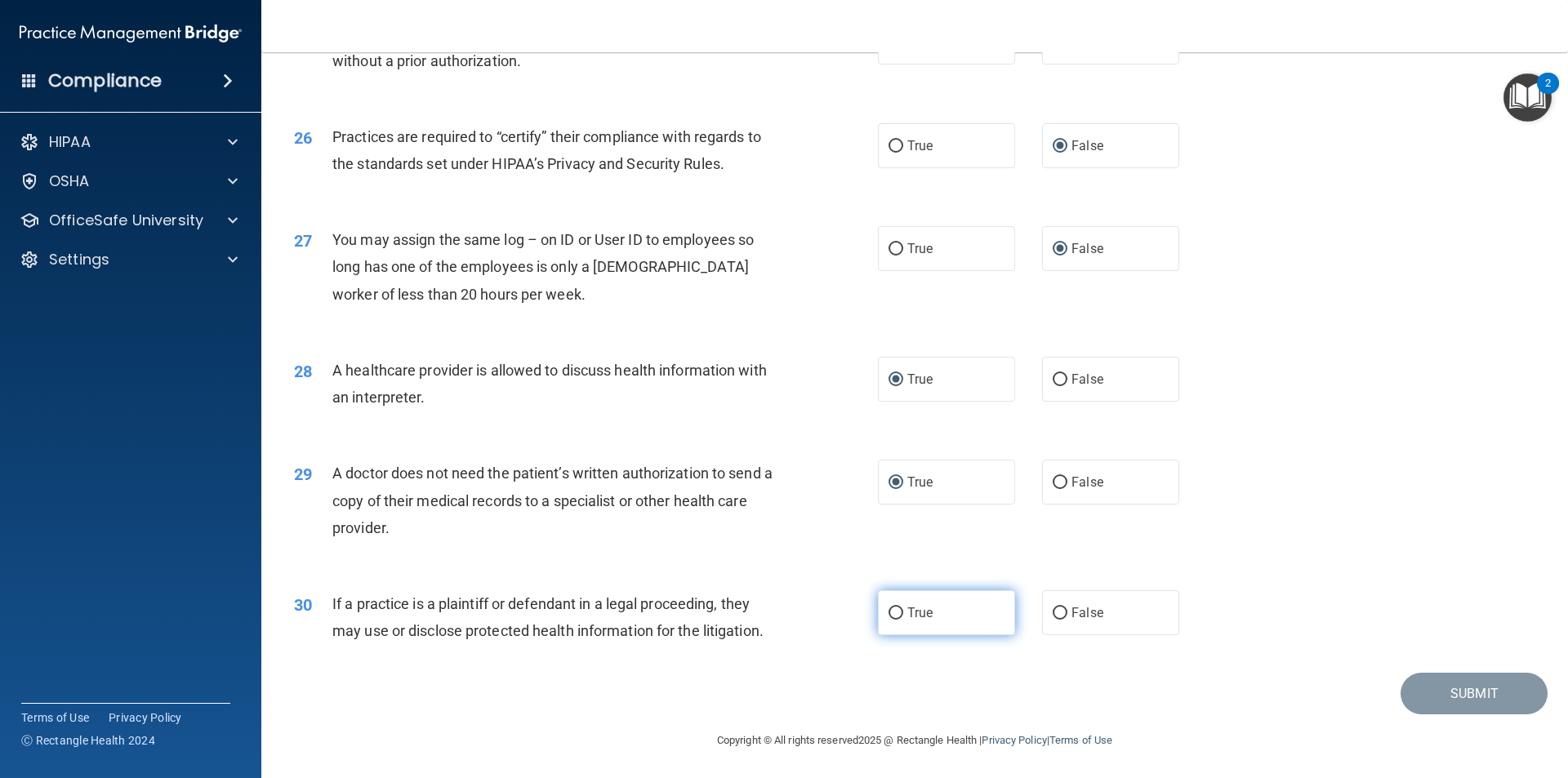
radio input "true"
click at [1433, 696] on button "Submit" at bounding box center [1474, 693] width 147 height 41
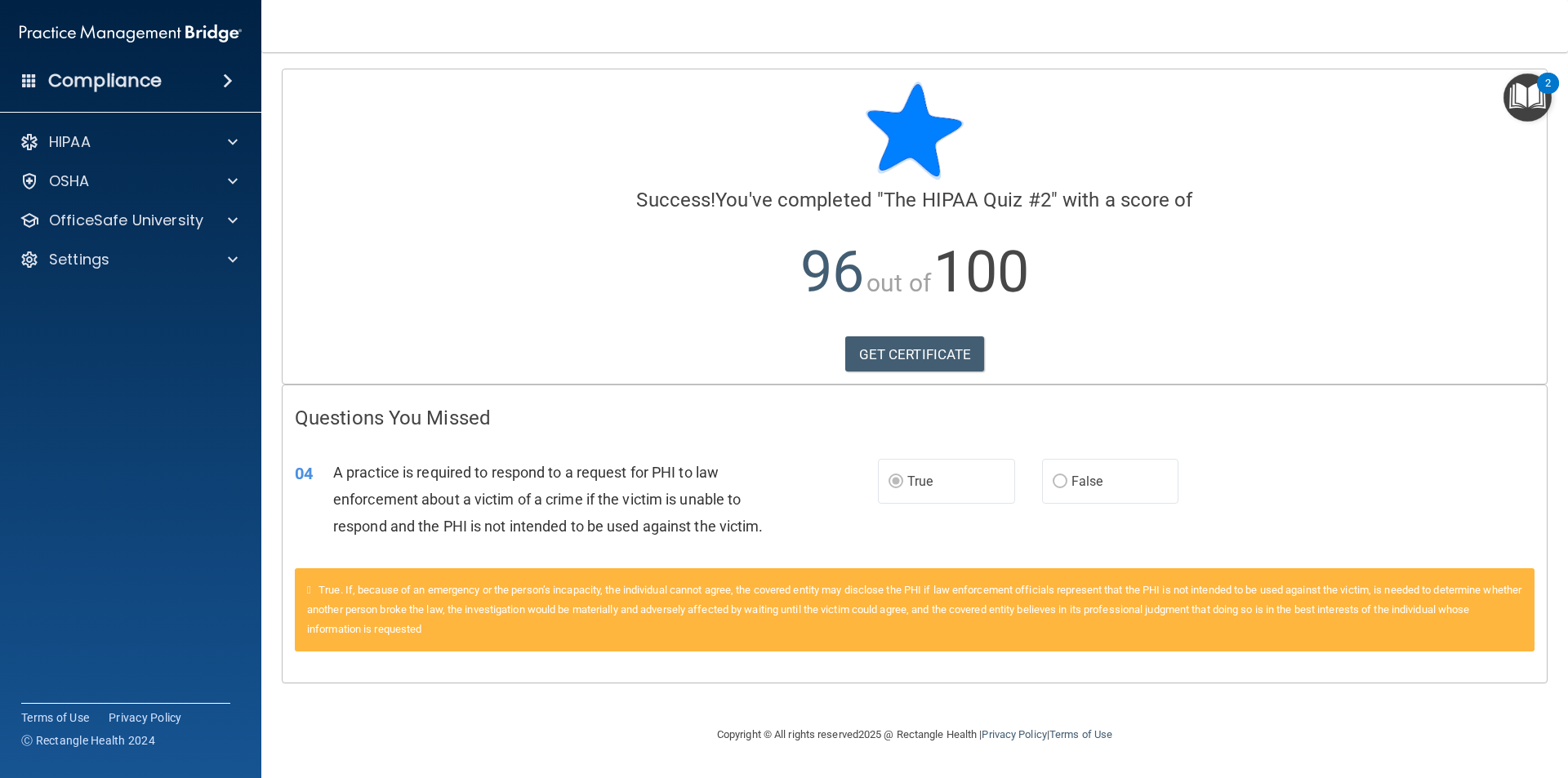
click at [1537, 89] on img "Open Resource Center, 2 new notifications" at bounding box center [1528, 97] width 49 height 49
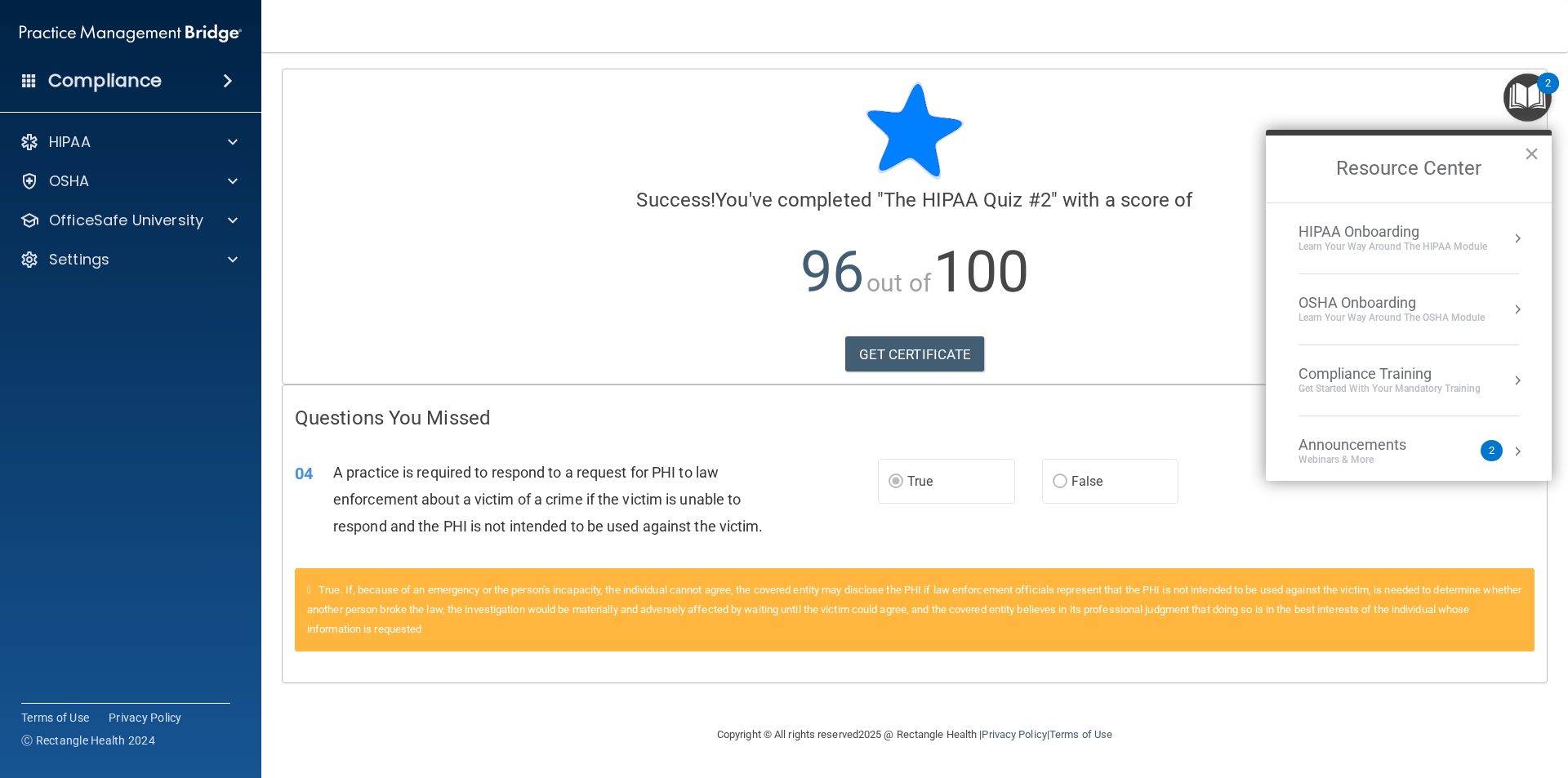
click at [1509, 238] on button "Resource Center" at bounding box center [1518, 238] width 17 height 16
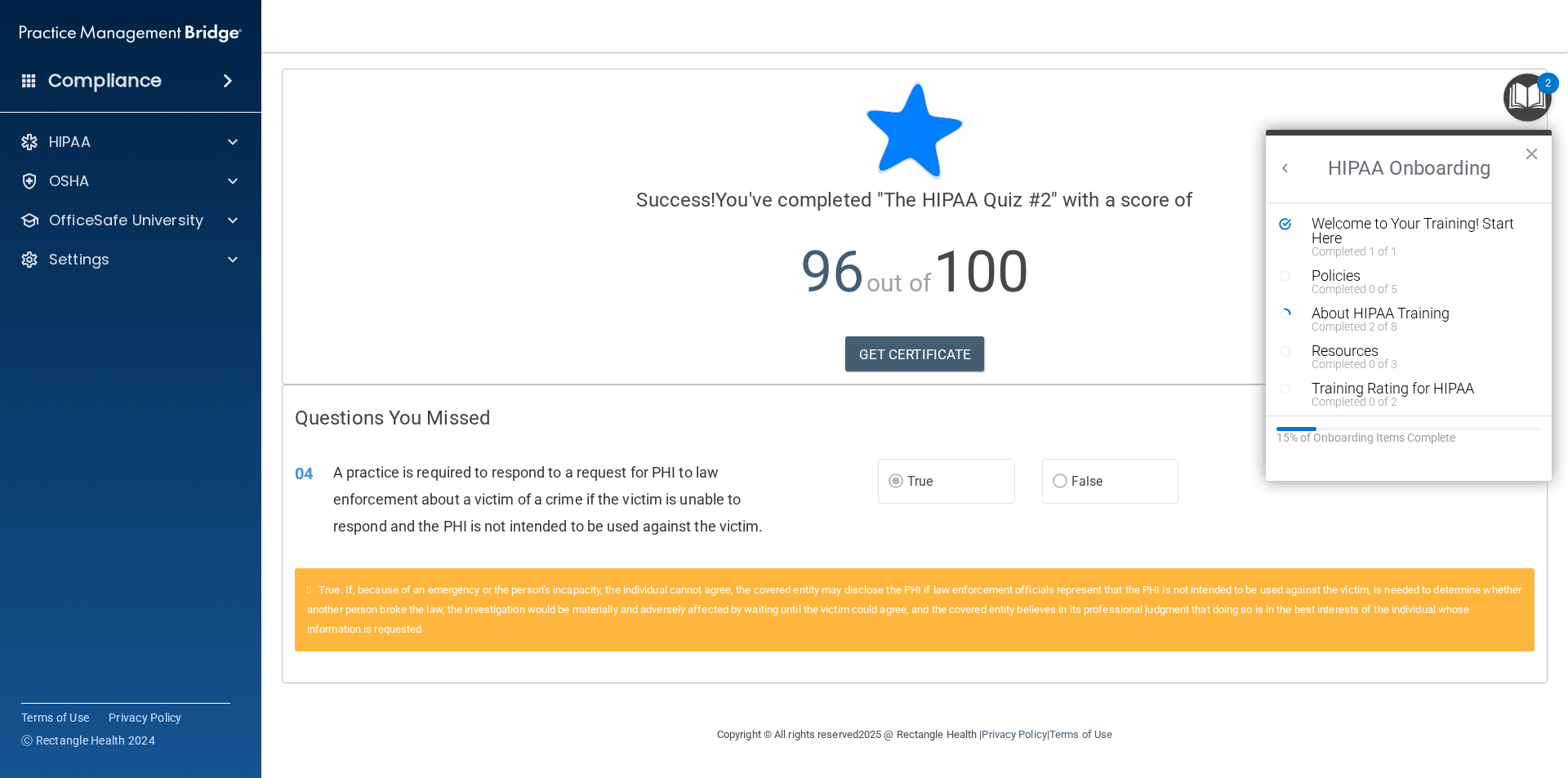
scroll to position [4, 0]
click at [1425, 386] on div "Training Rating for HIPAA" at bounding box center [1415, 385] width 206 height 15
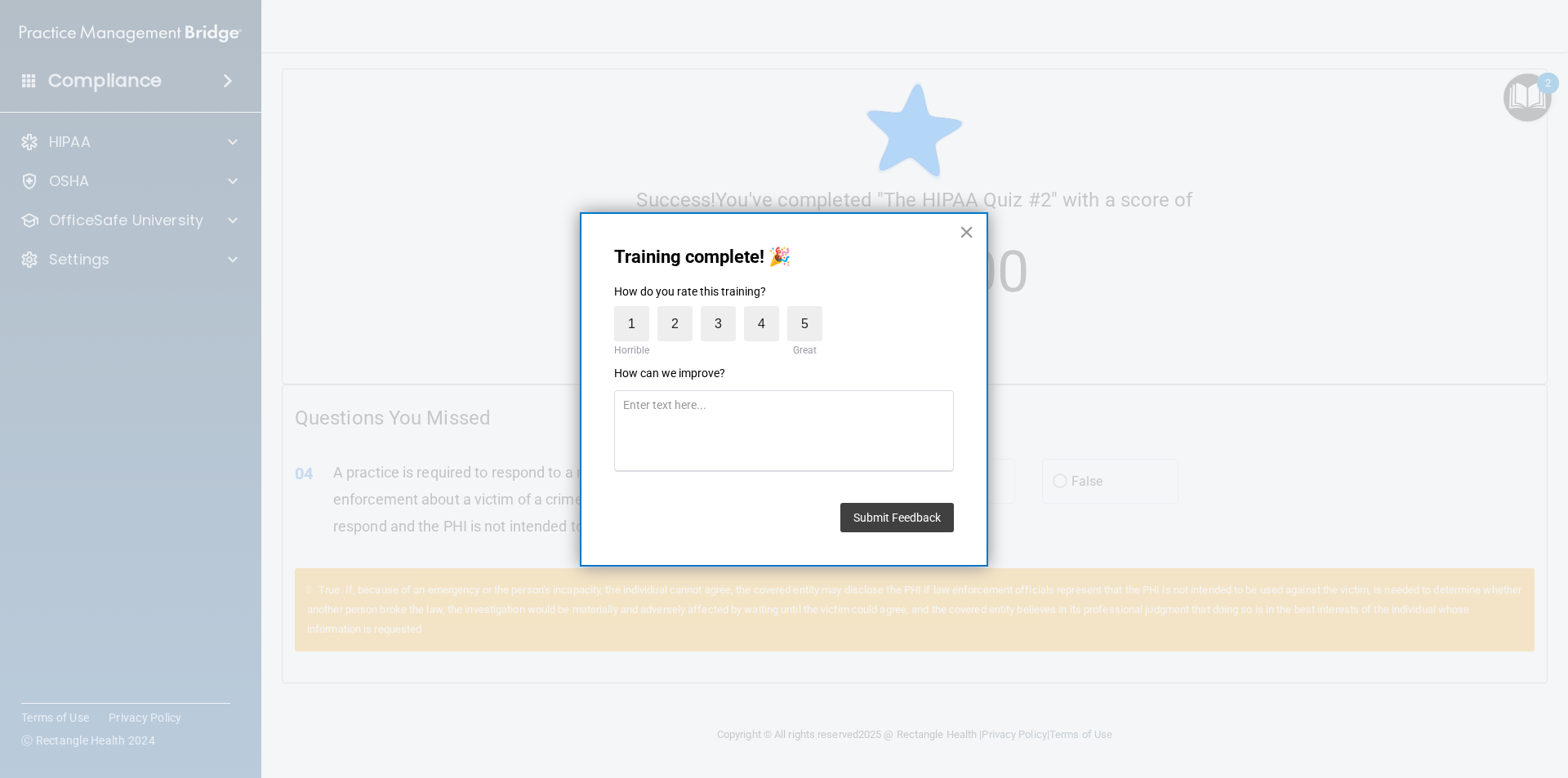
click at [965, 231] on button "×" at bounding box center [966, 232] width 16 height 27
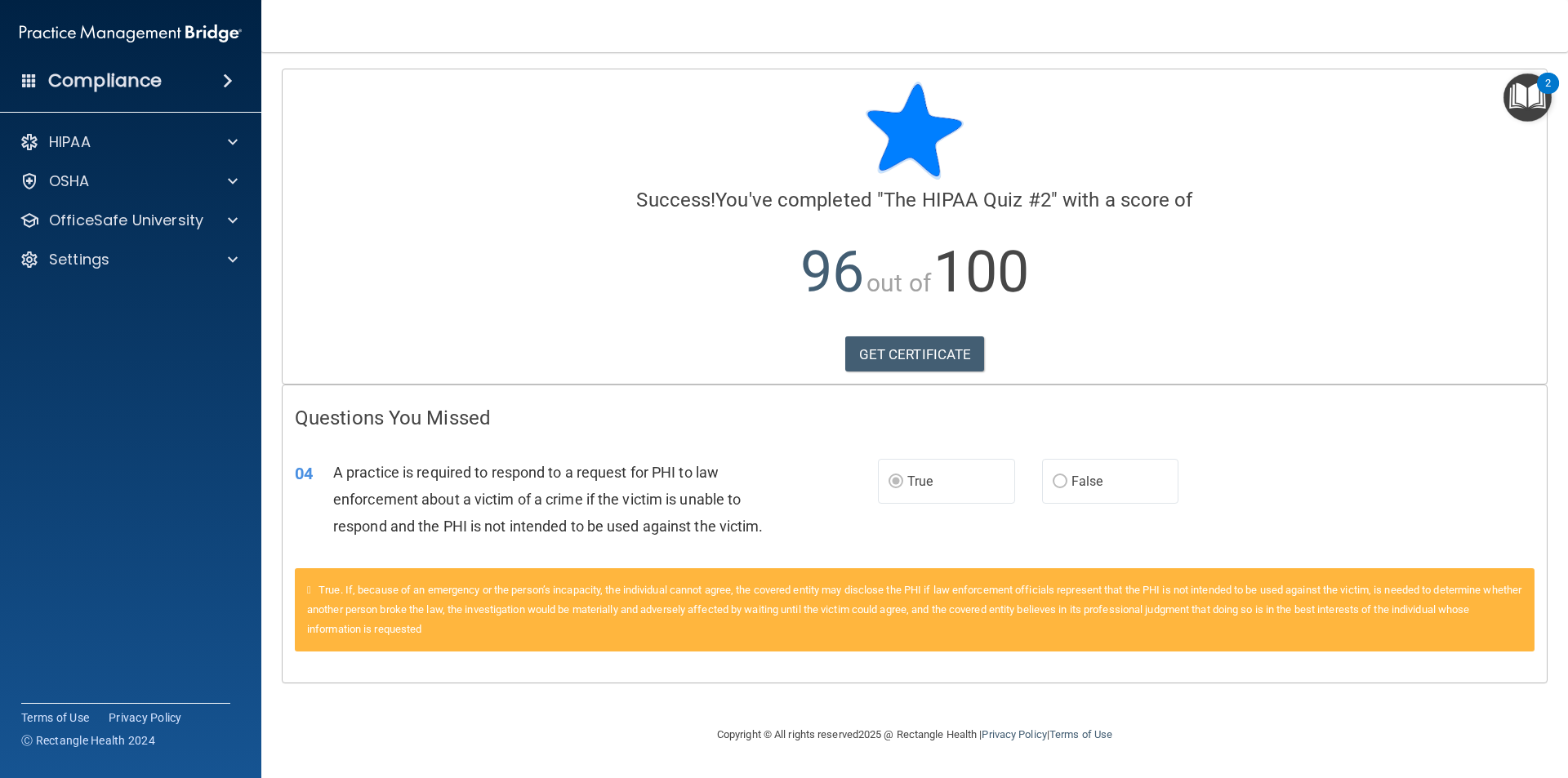
click at [1537, 91] on img "Open Resource Center, 2 new notifications" at bounding box center [1528, 97] width 49 height 49
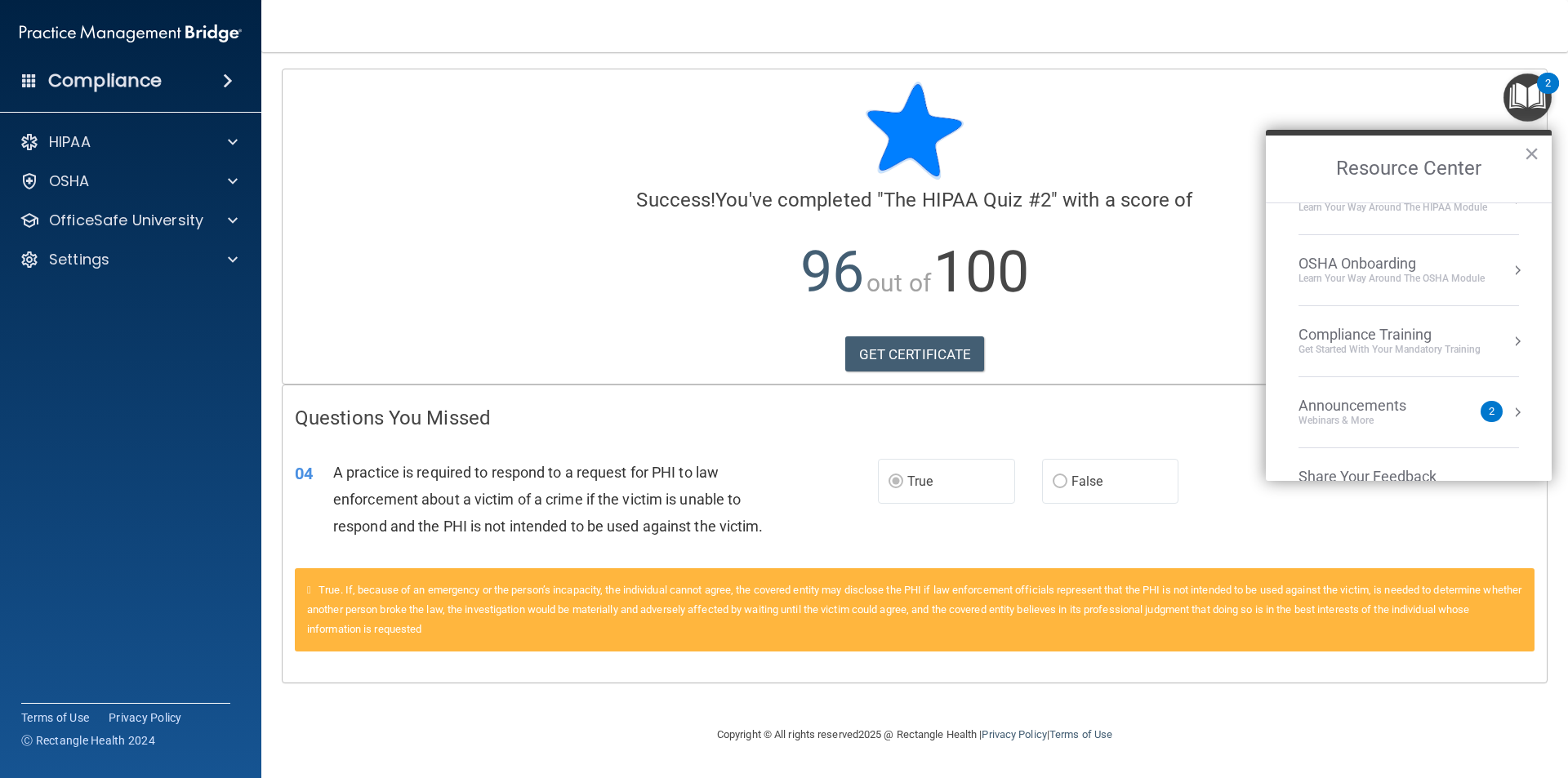
scroll to position [44, 0]
click at [1427, 338] on div "Get Started with your mandatory training" at bounding box center [1389, 345] width 182 height 14
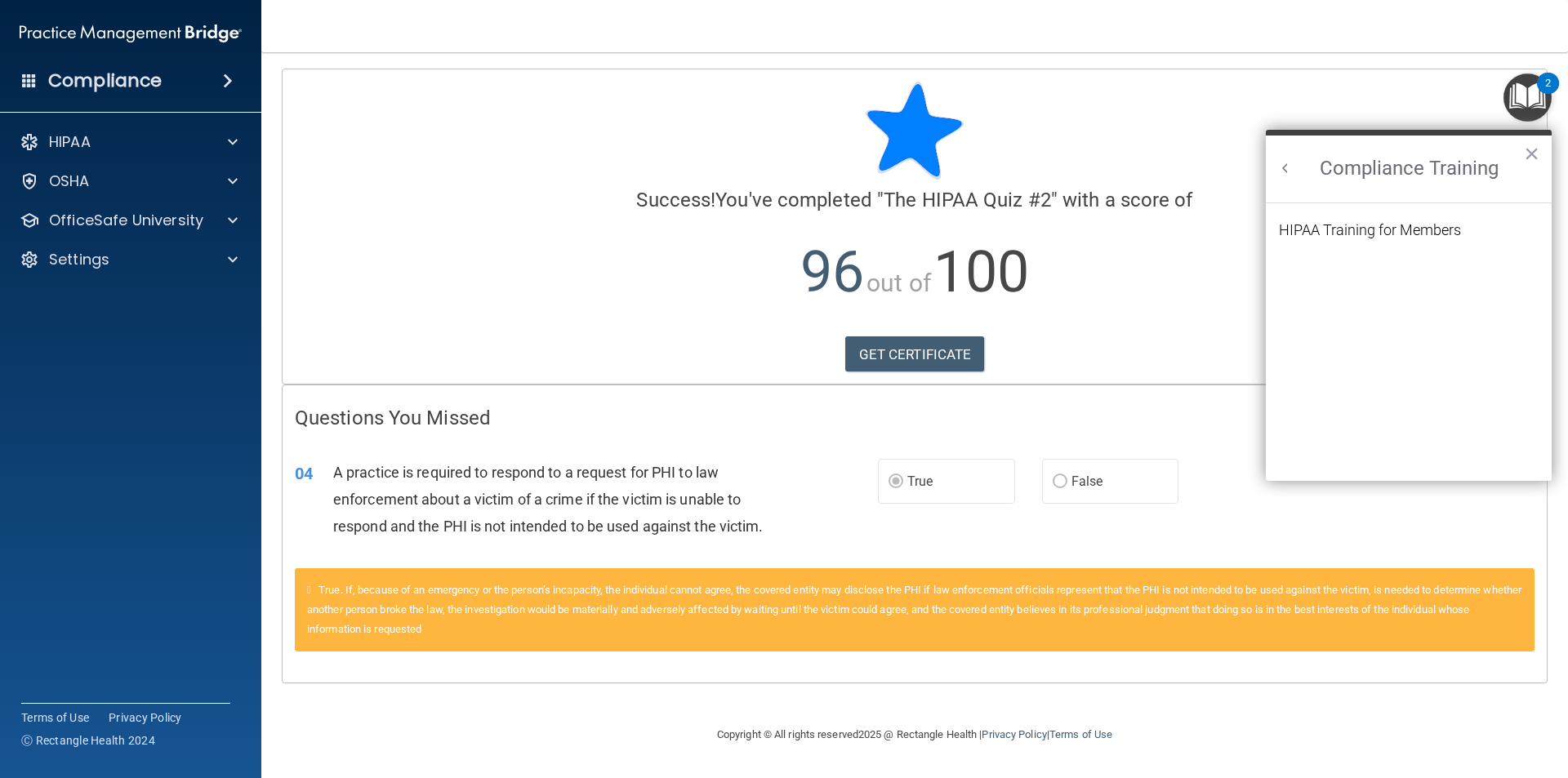
scroll to position [0, 0]
click at [1396, 225] on div "HIPAA Training for Members" at bounding box center [1370, 230] width 182 height 15
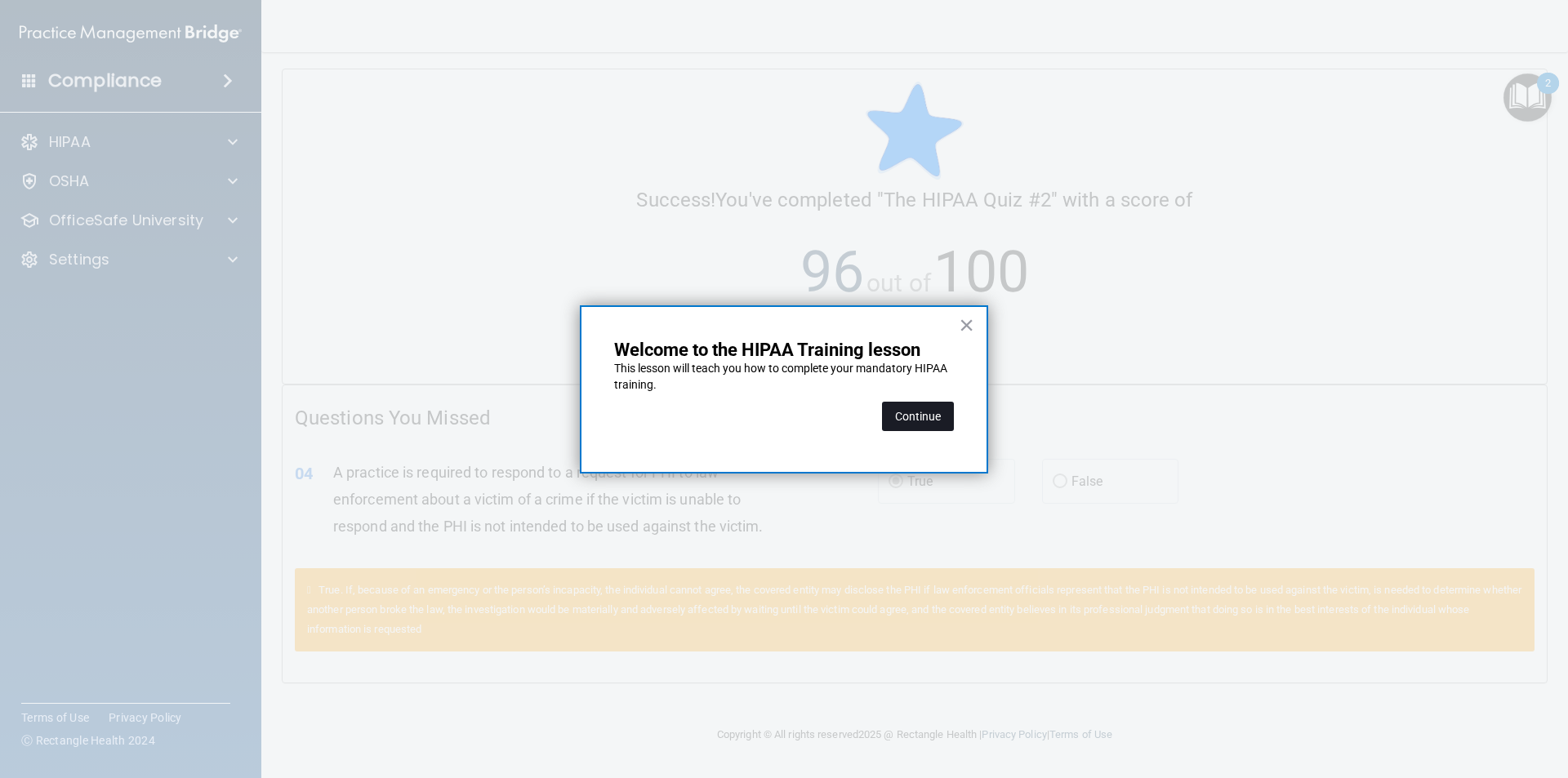
click at [911, 415] on button "Continue" at bounding box center [918, 416] width 72 height 29
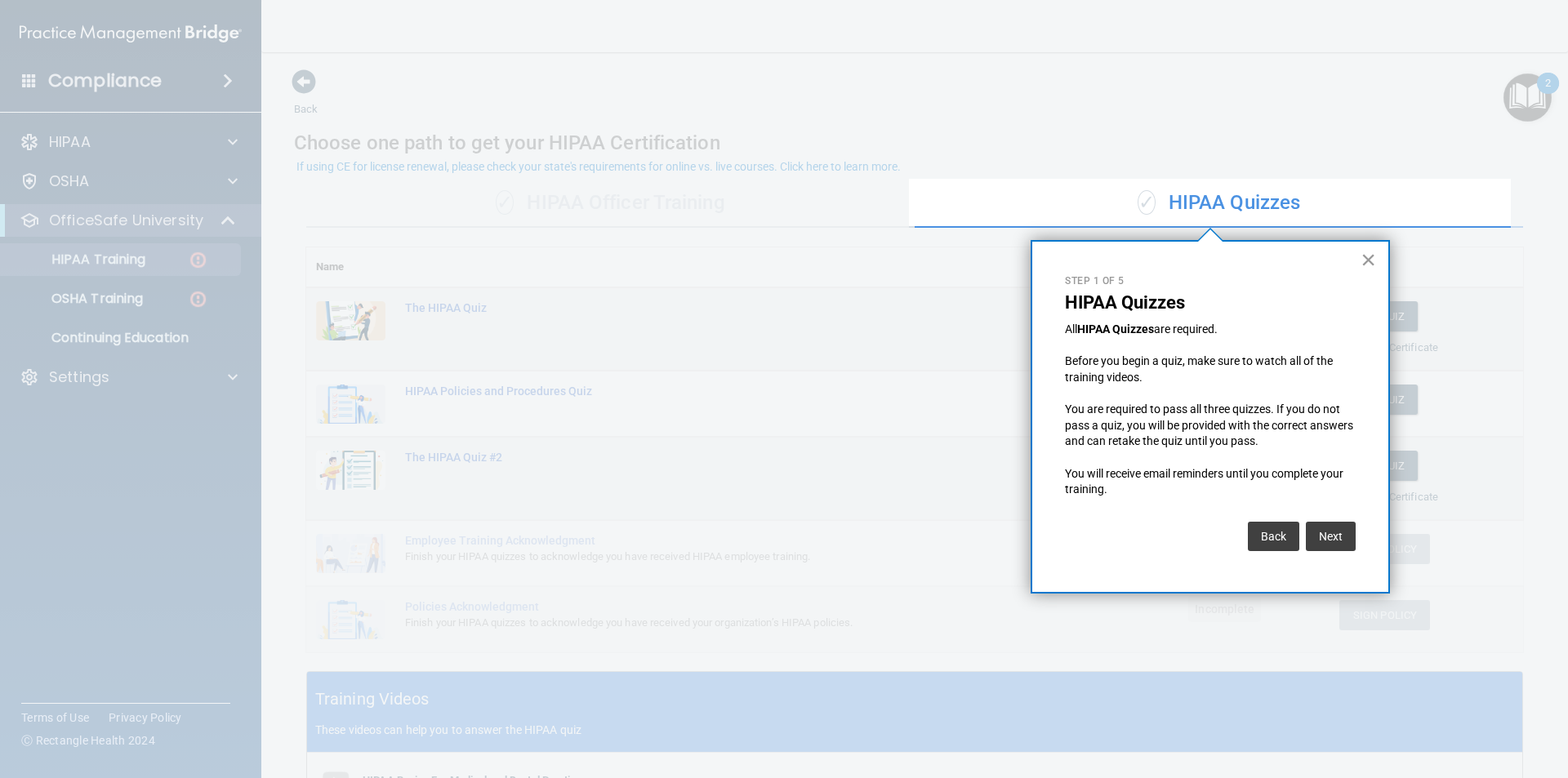
click at [1369, 258] on button "×" at bounding box center [1368, 259] width 16 height 27
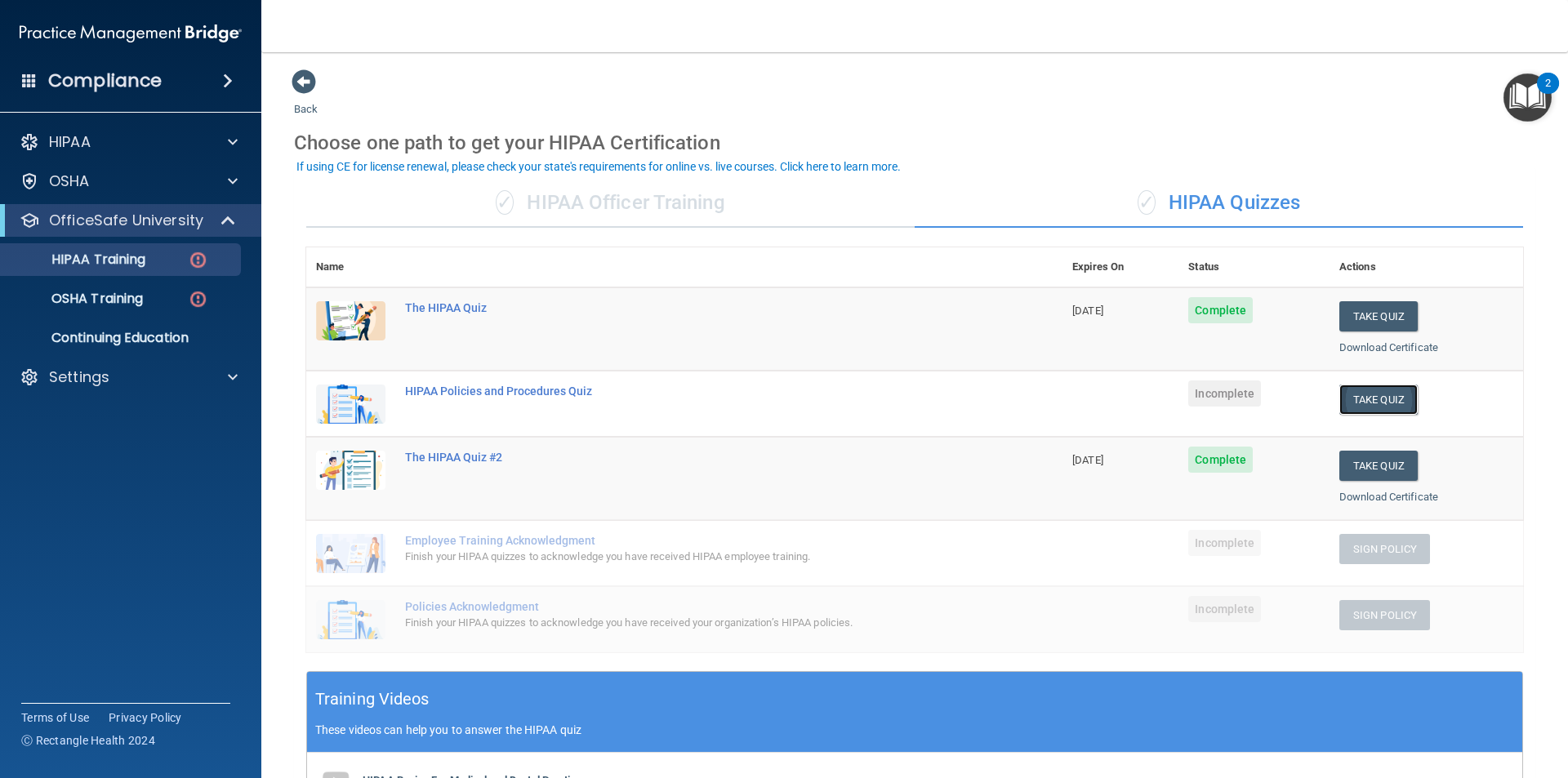
click at [1366, 397] on button "Take Quiz" at bounding box center [1379, 400] width 79 height 30
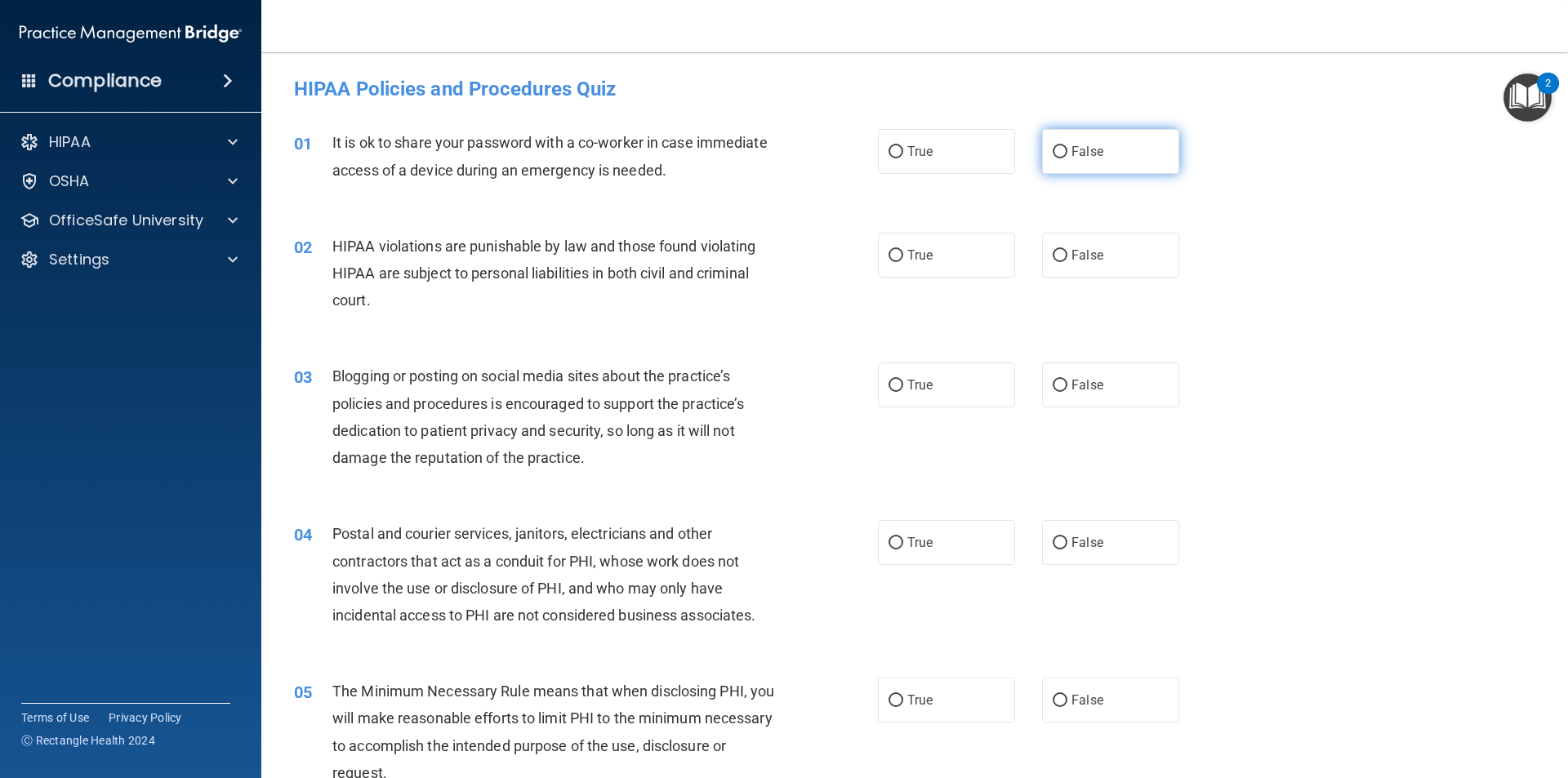
click at [1053, 151] on input "False" at bounding box center [1060, 151] width 15 height 12
radio input "true"
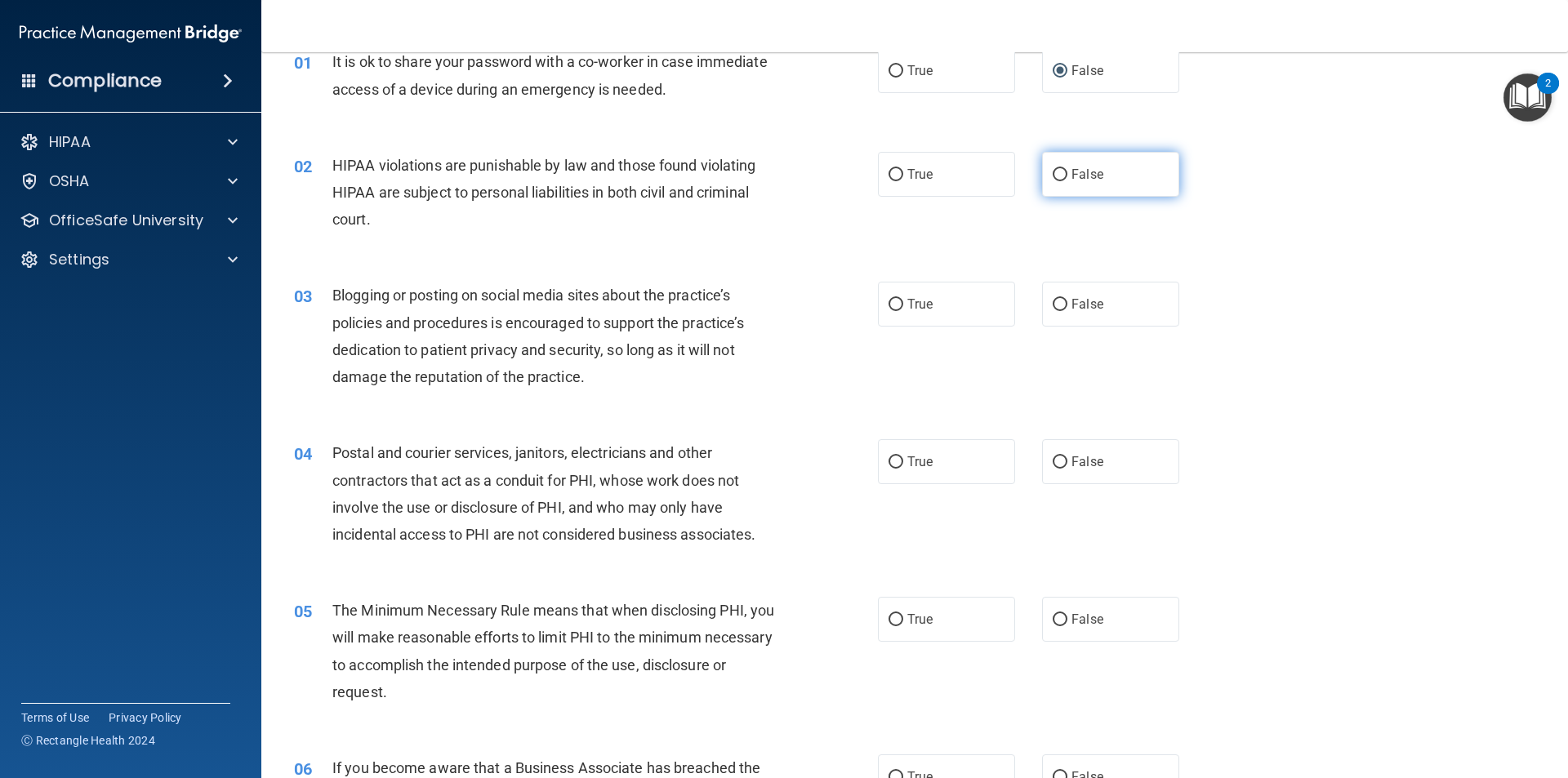
scroll to position [82, 0]
click at [889, 171] on input "True" at bounding box center [896, 174] width 15 height 12
radio input "true"
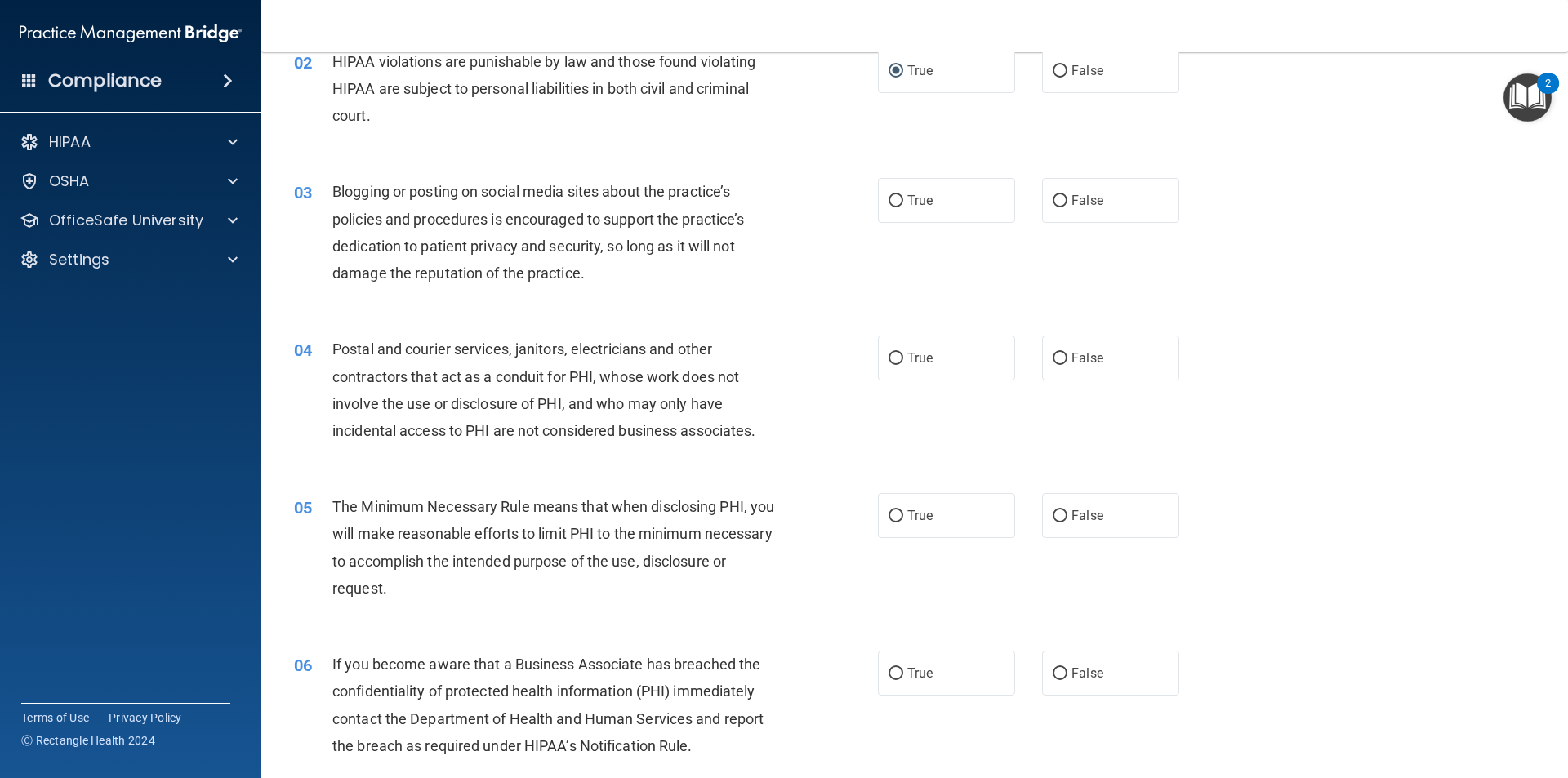
scroll to position [245, 0]
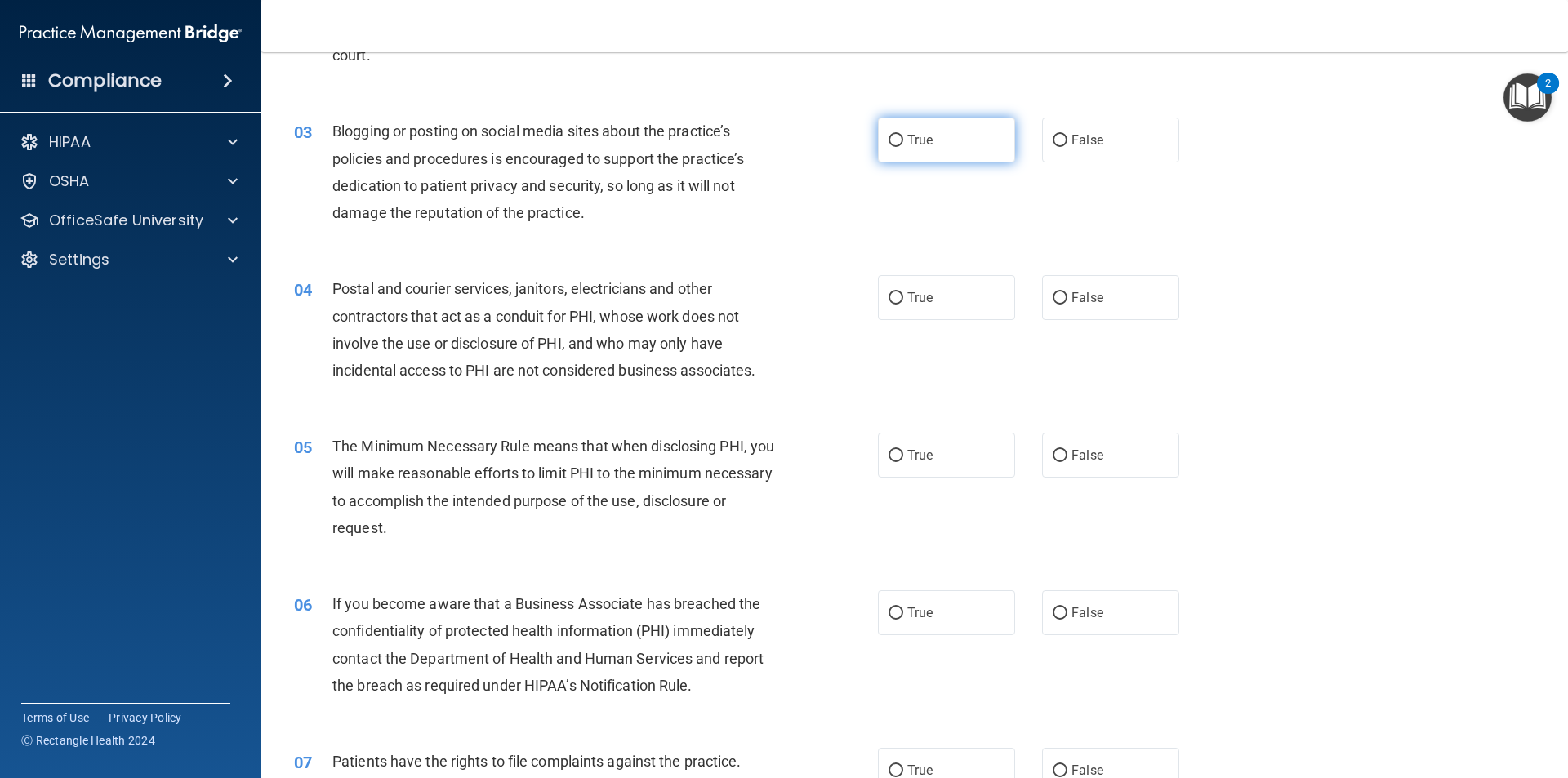
click at [889, 138] on input "True" at bounding box center [896, 140] width 15 height 12
radio input "true"
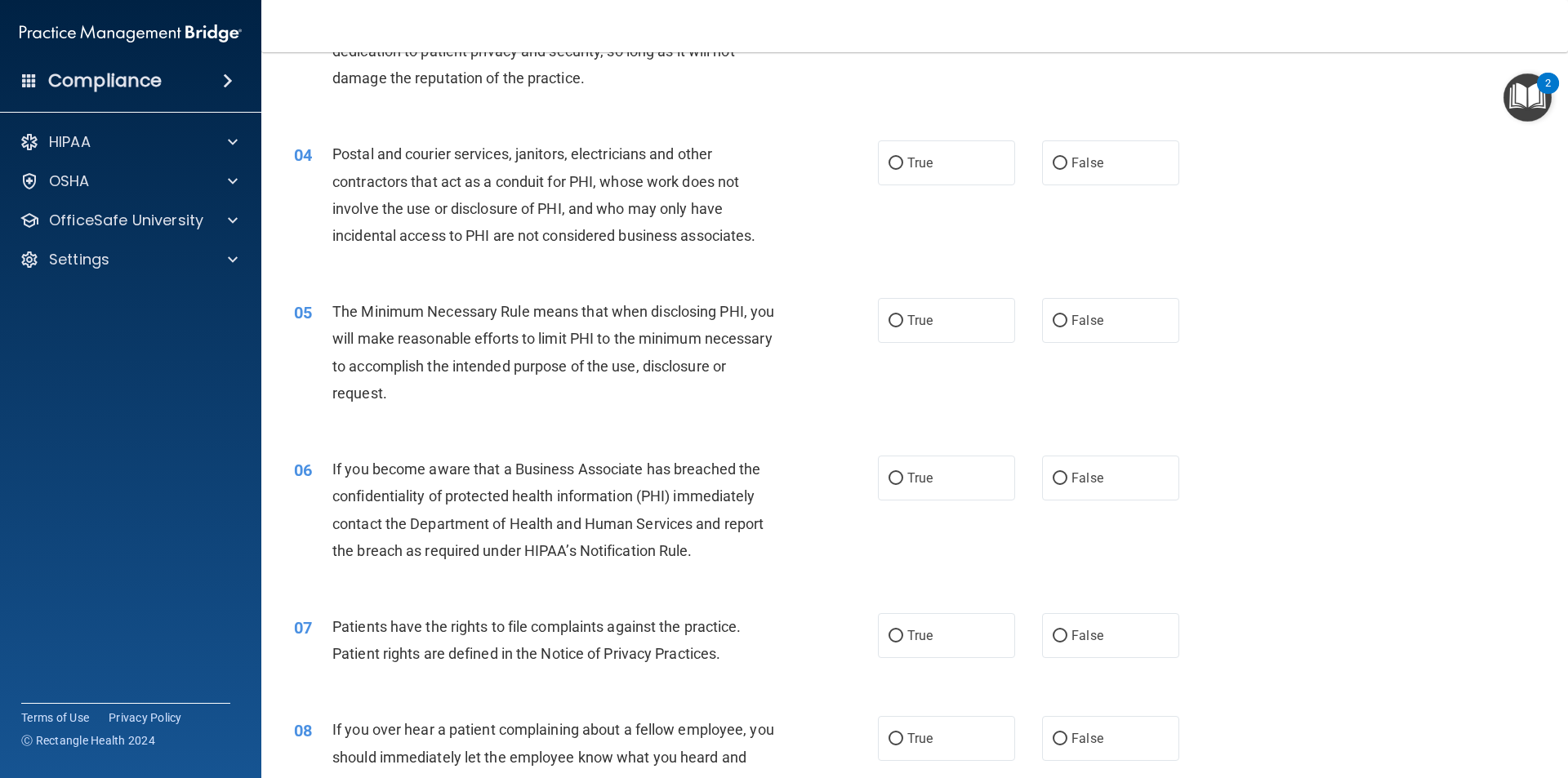
scroll to position [408, 0]
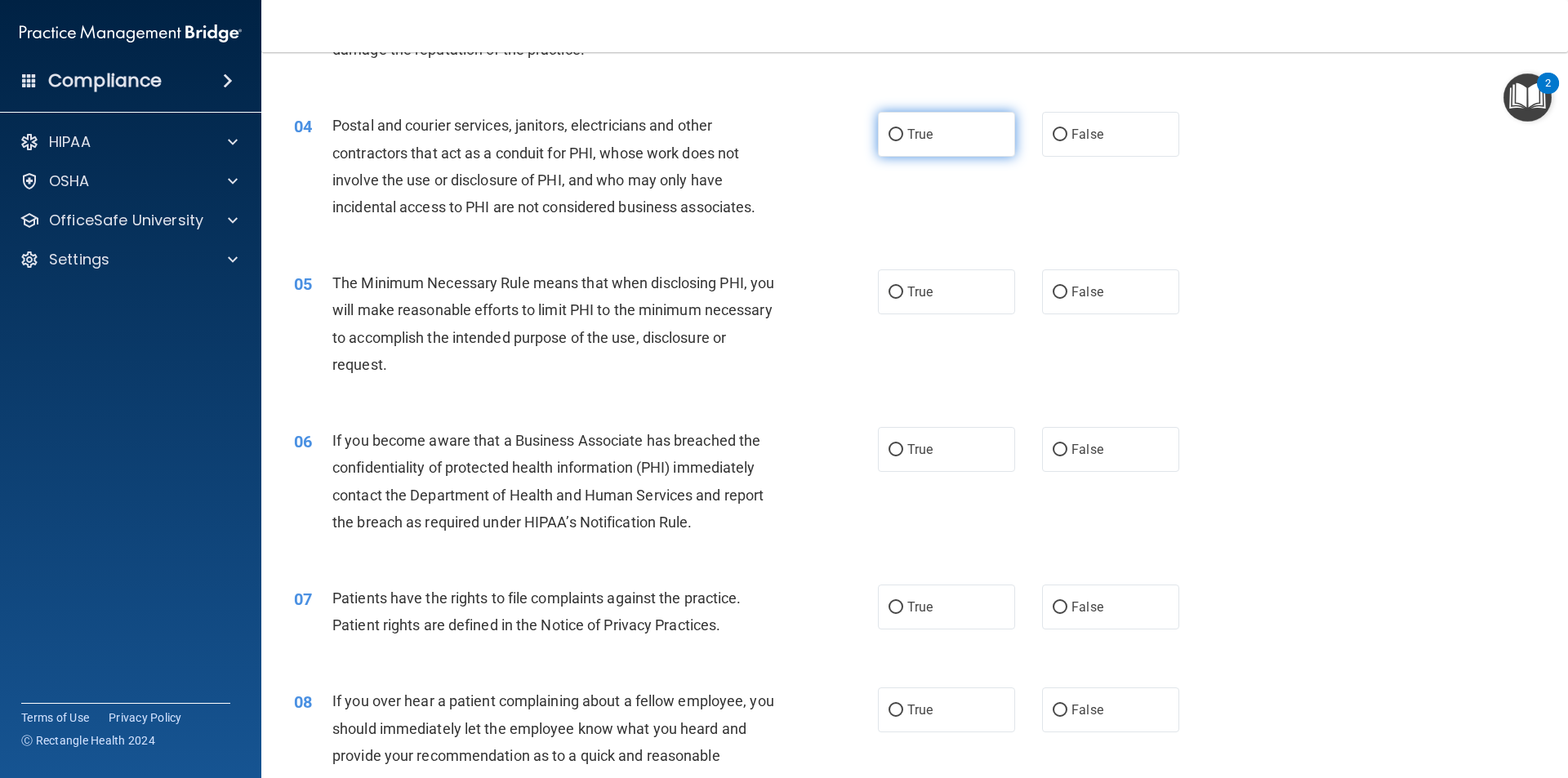
click at [889, 133] on input "True" at bounding box center [896, 135] width 15 height 12
radio input "true"
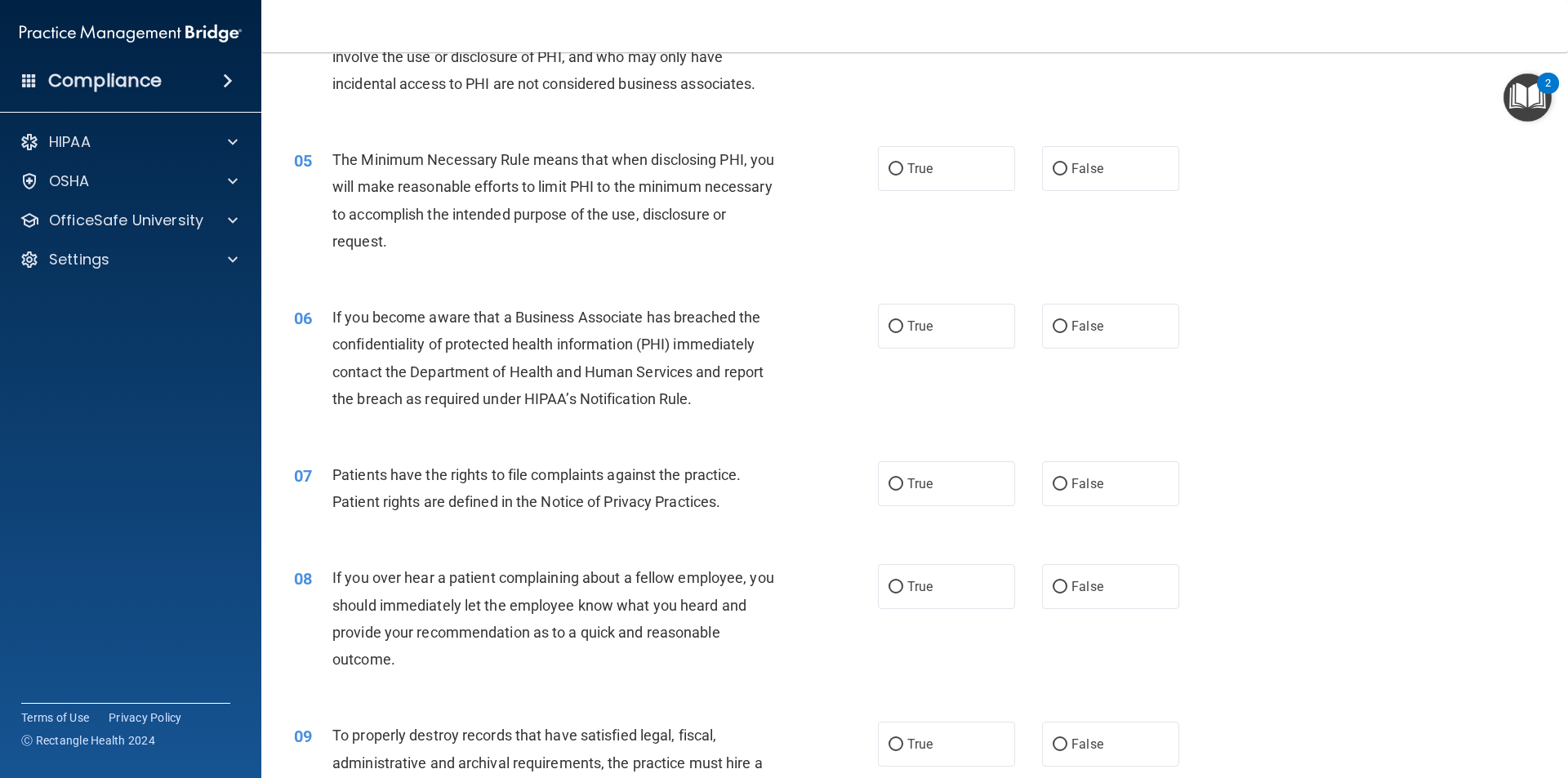
scroll to position [572, 0]
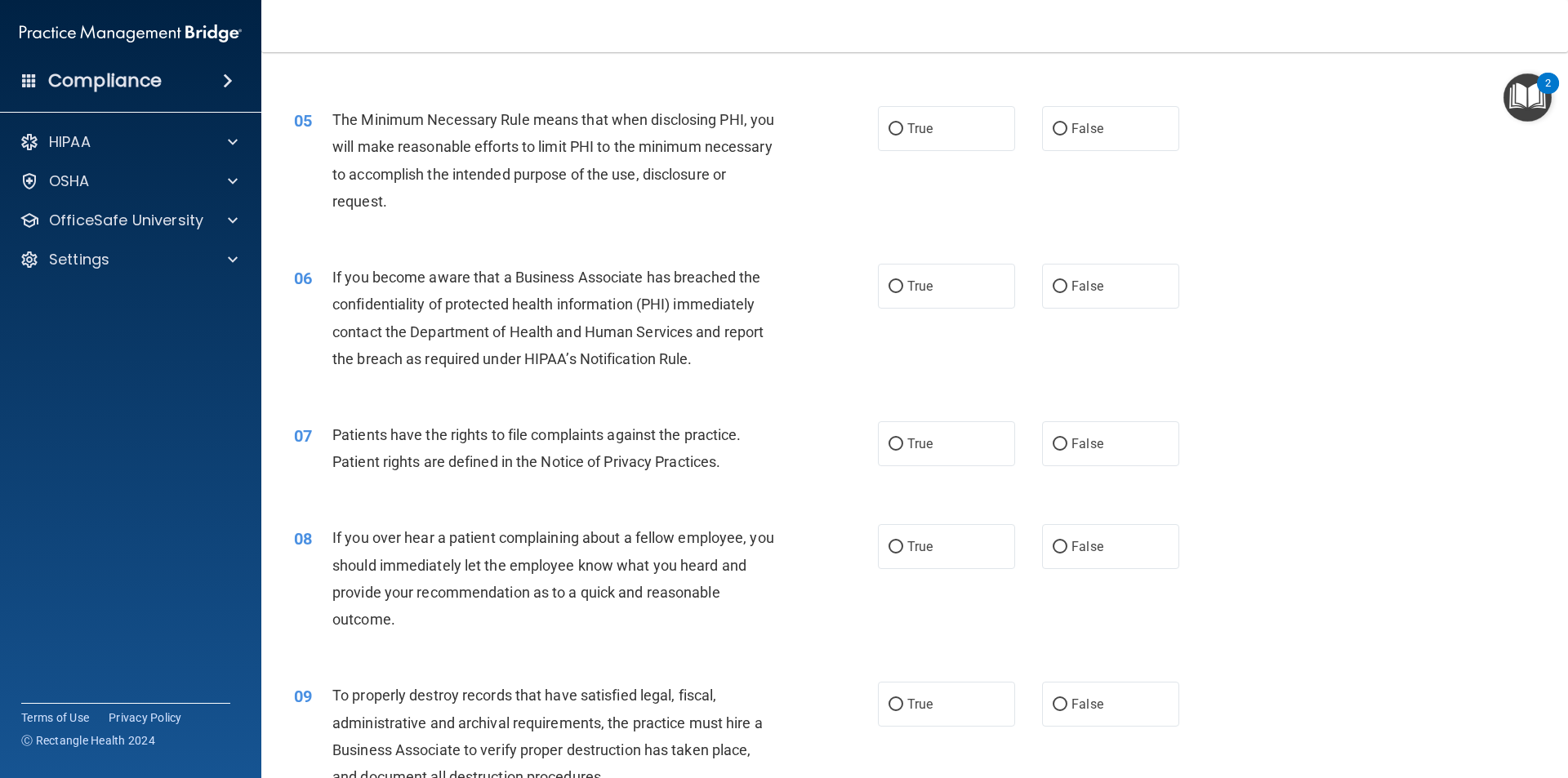
drag, startPoint x: 890, startPoint y: 126, endPoint x: 905, endPoint y: 156, distance: 33.5
click at [890, 128] on input "True" at bounding box center [896, 129] width 15 height 12
radio input "true"
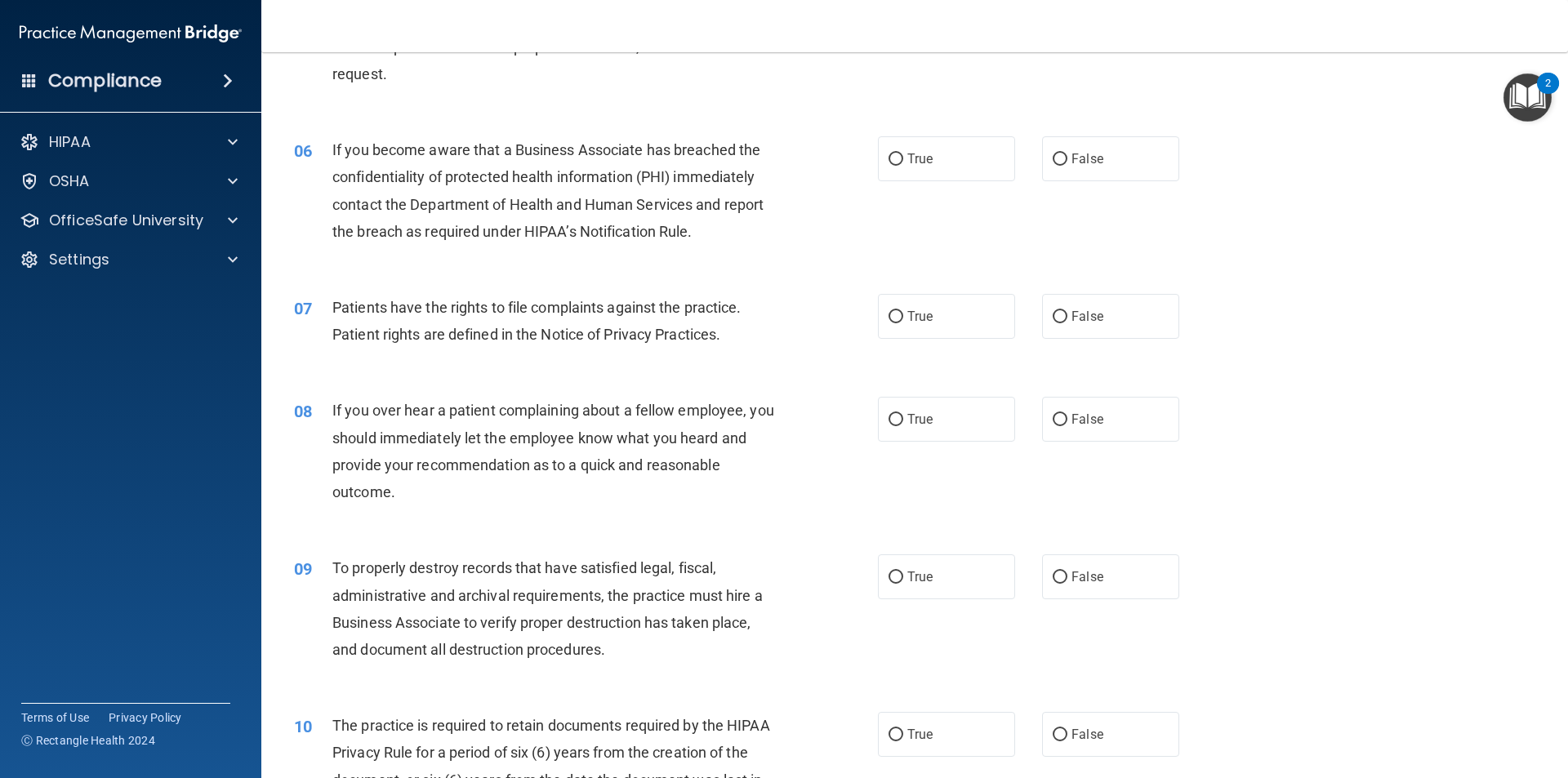
scroll to position [735, 0]
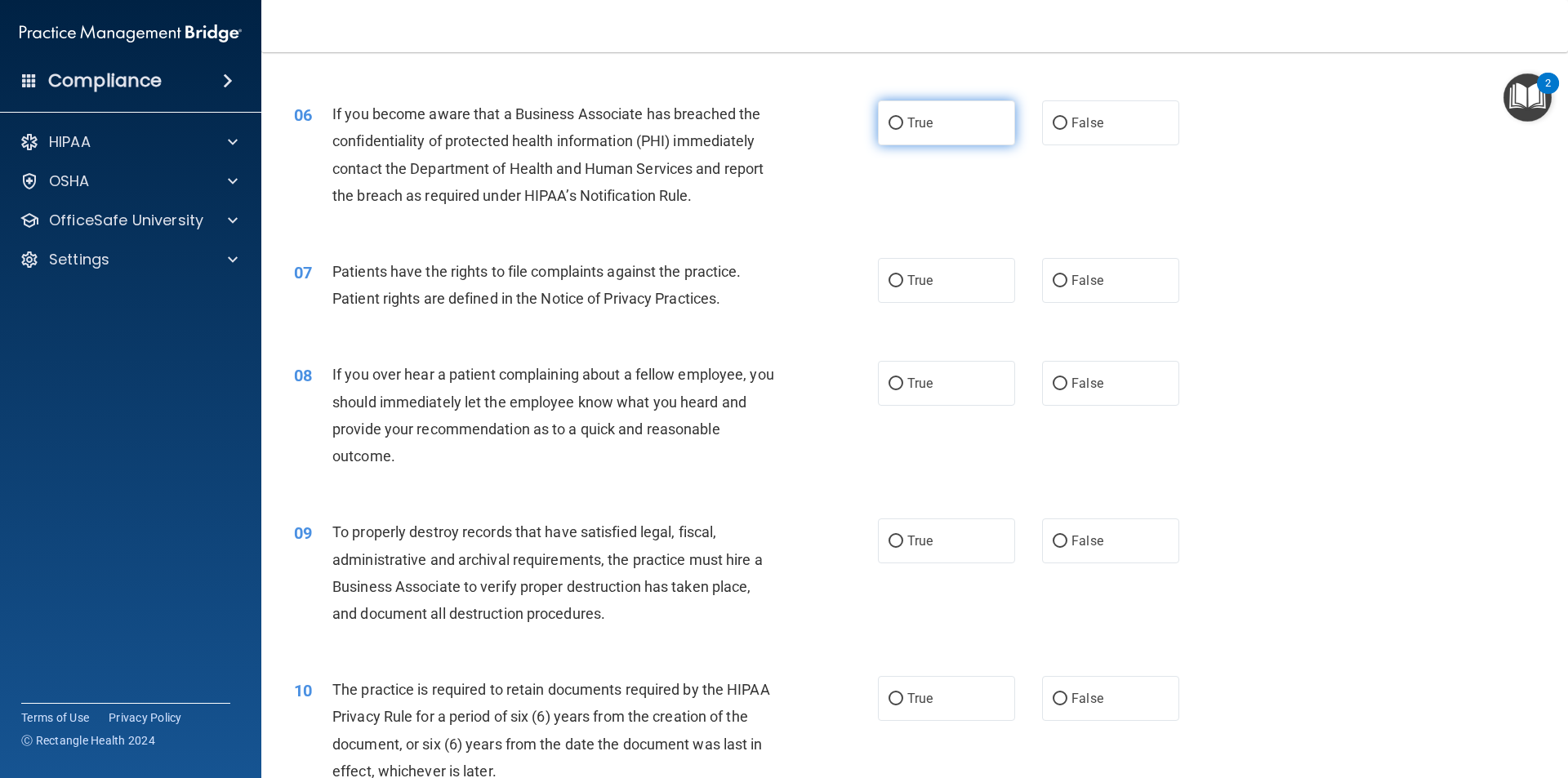
click at [891, 118] on input "True" at bounding box center [896, 123] width 15 height 12
radio input "true"
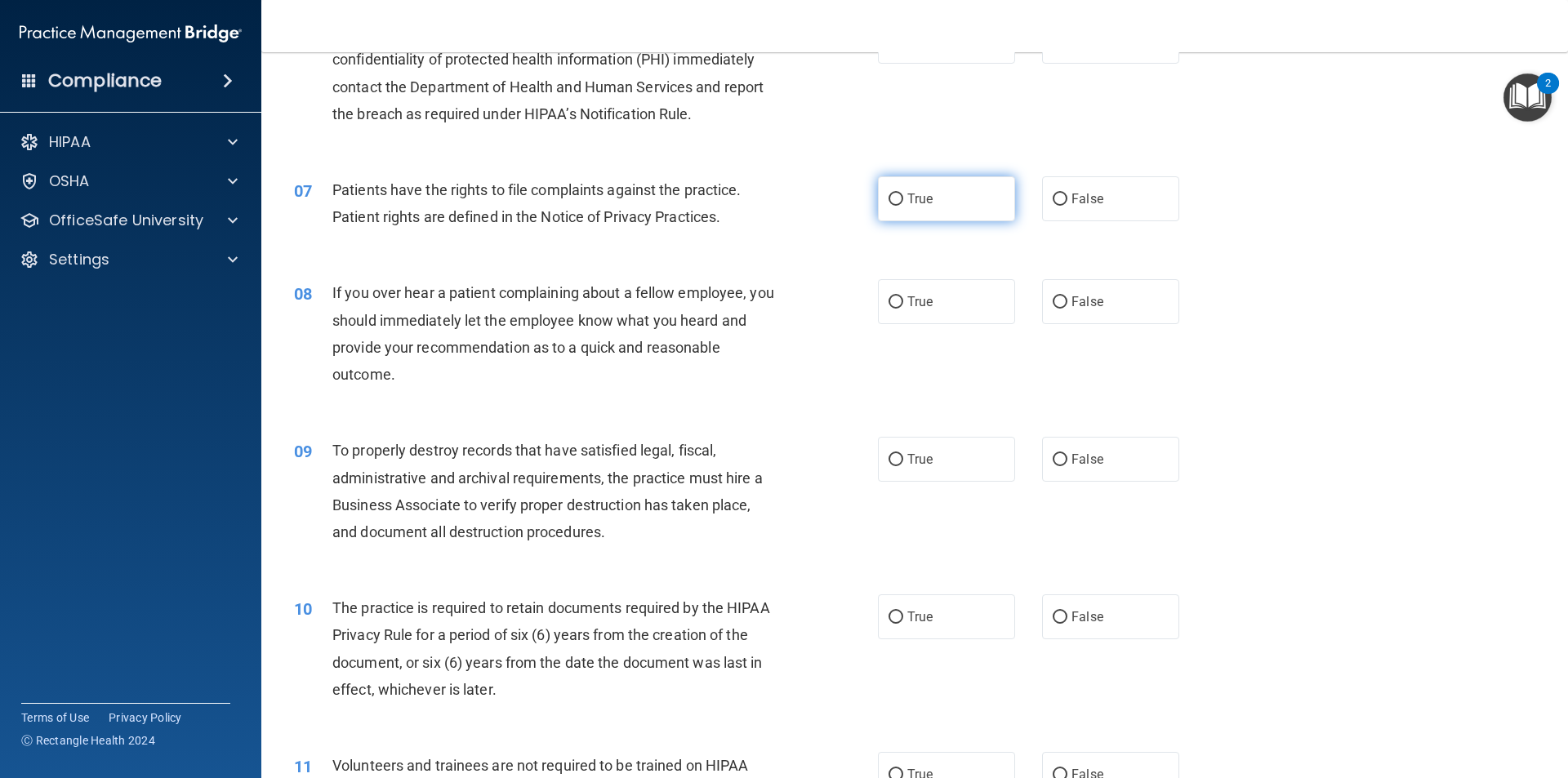
click at [889, 196] on input "True" at bounding box center [896, 199] width 15 height 12
radio input "true"
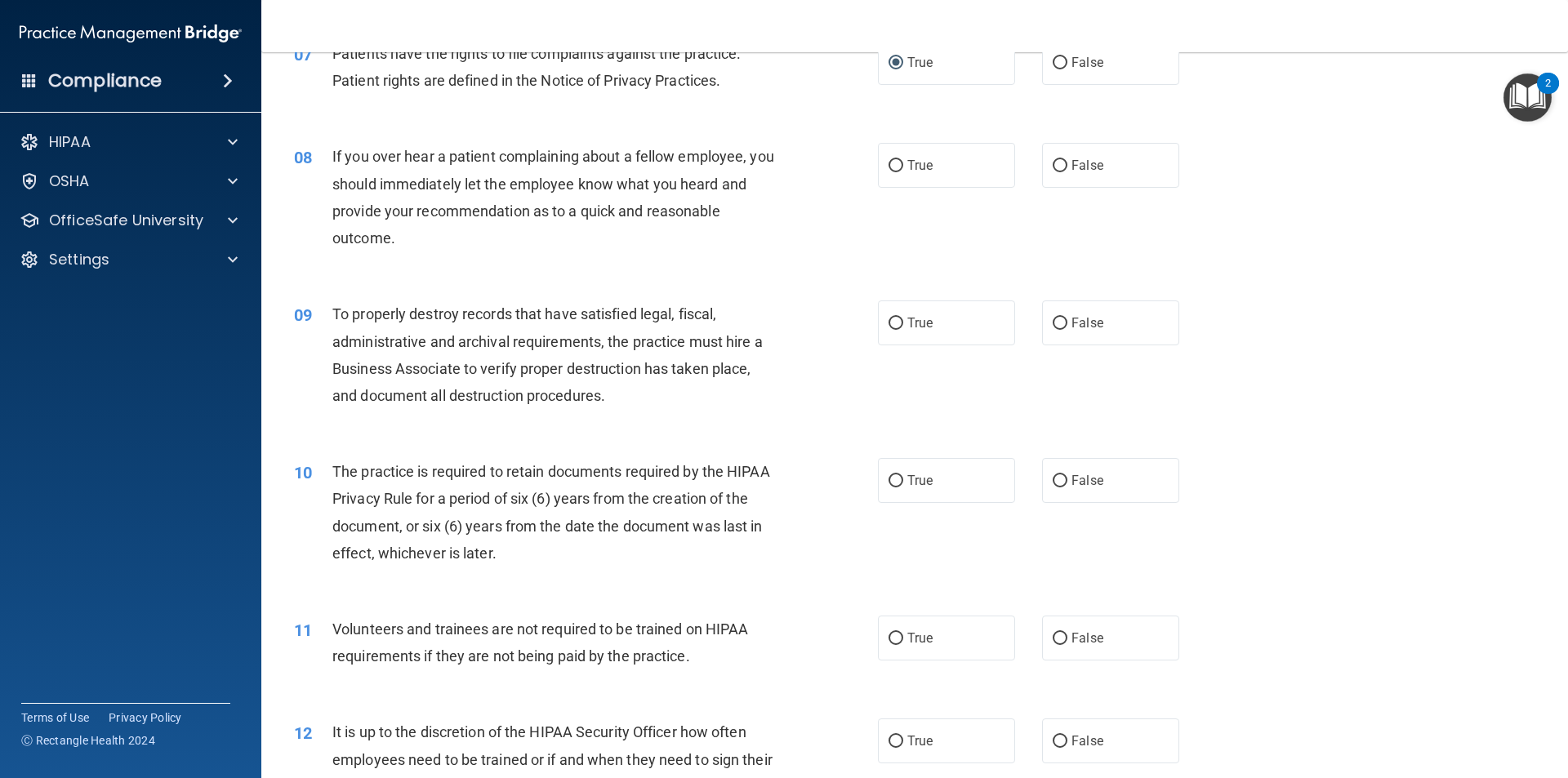
scroll to position [980, 0]
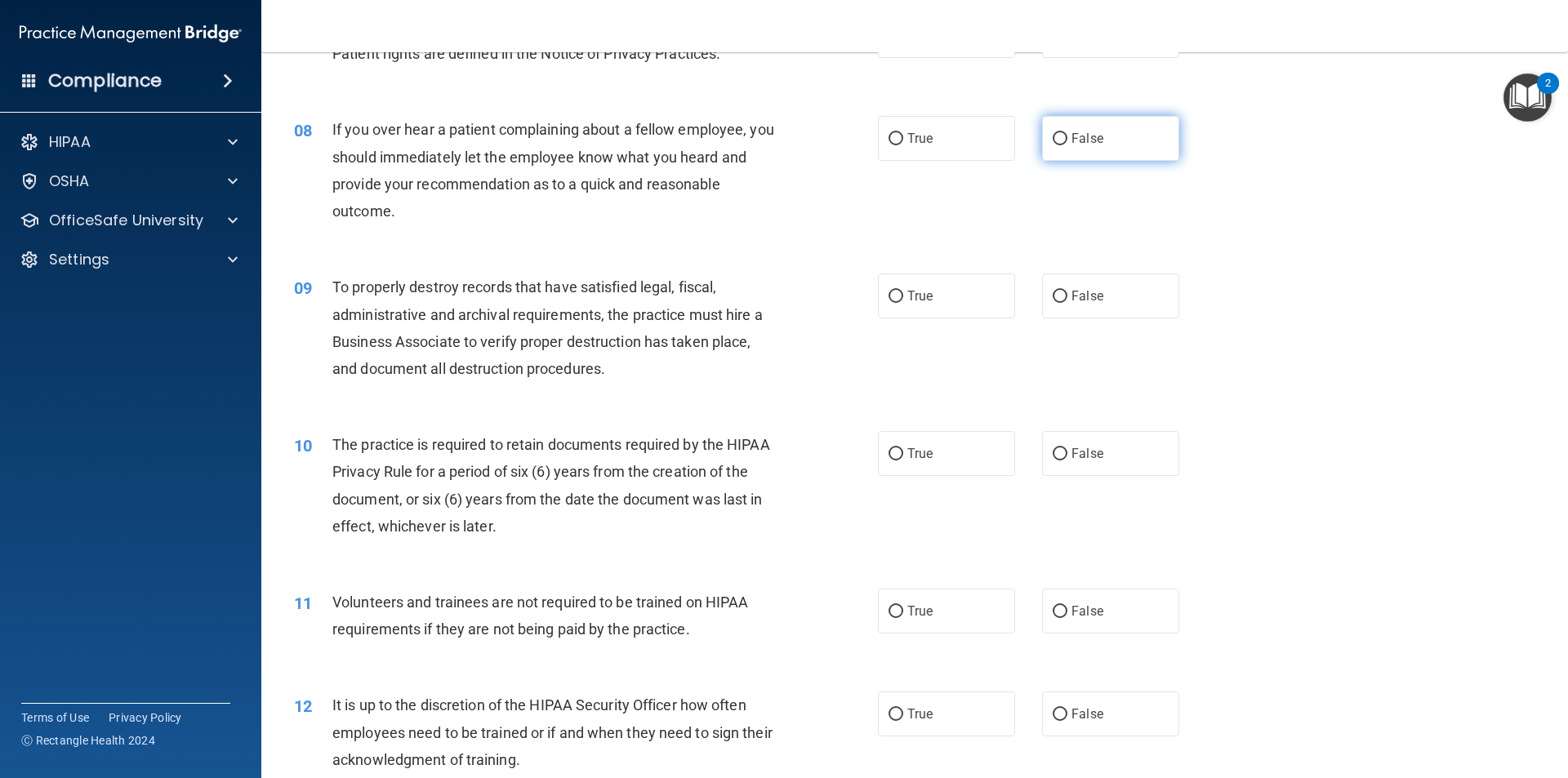
click at [1053, 135] on input "False" at bounding box center [1060, 138] width 15 height 12
radio input "true"
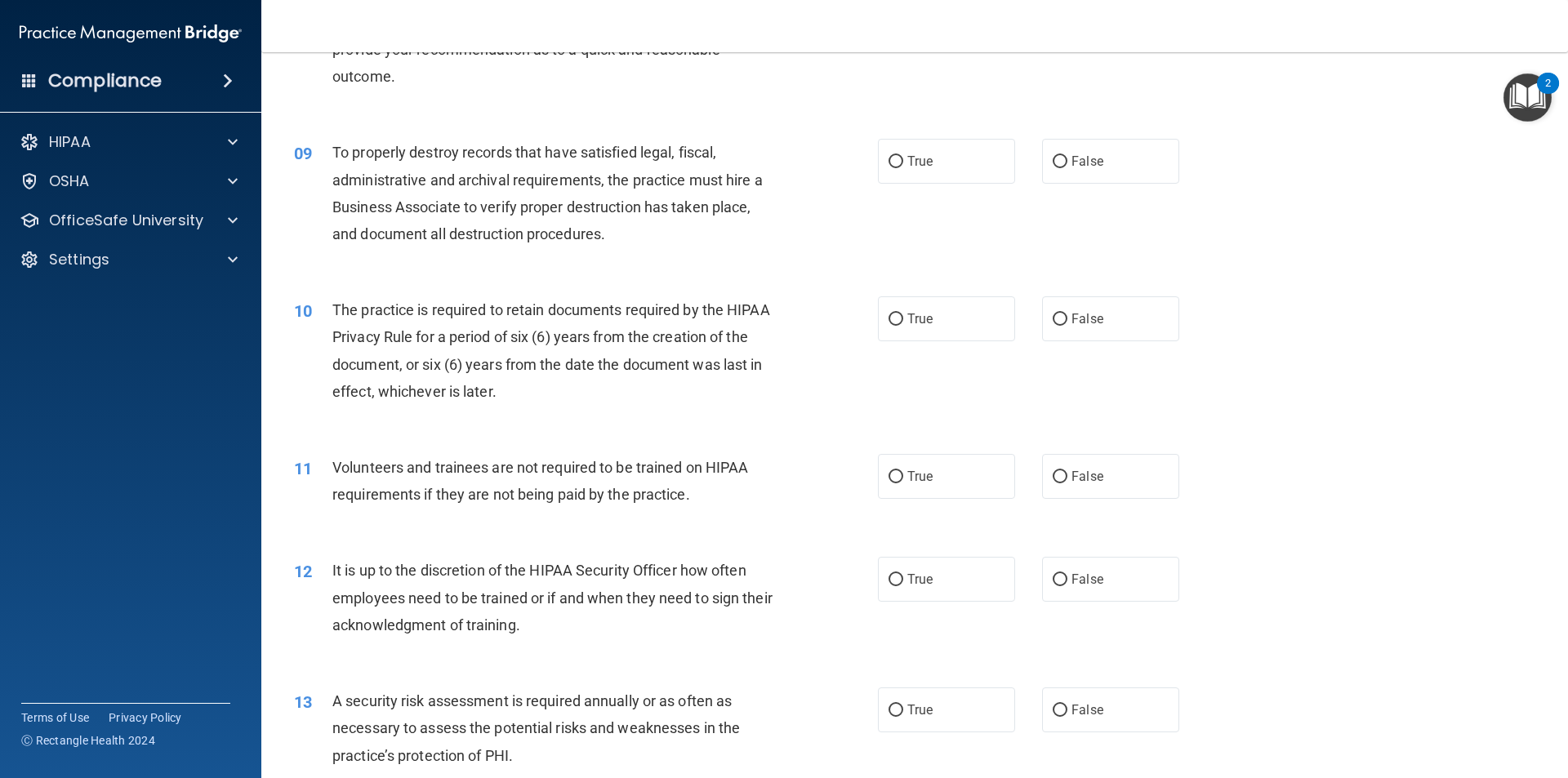
scroll to position [1143, 0]
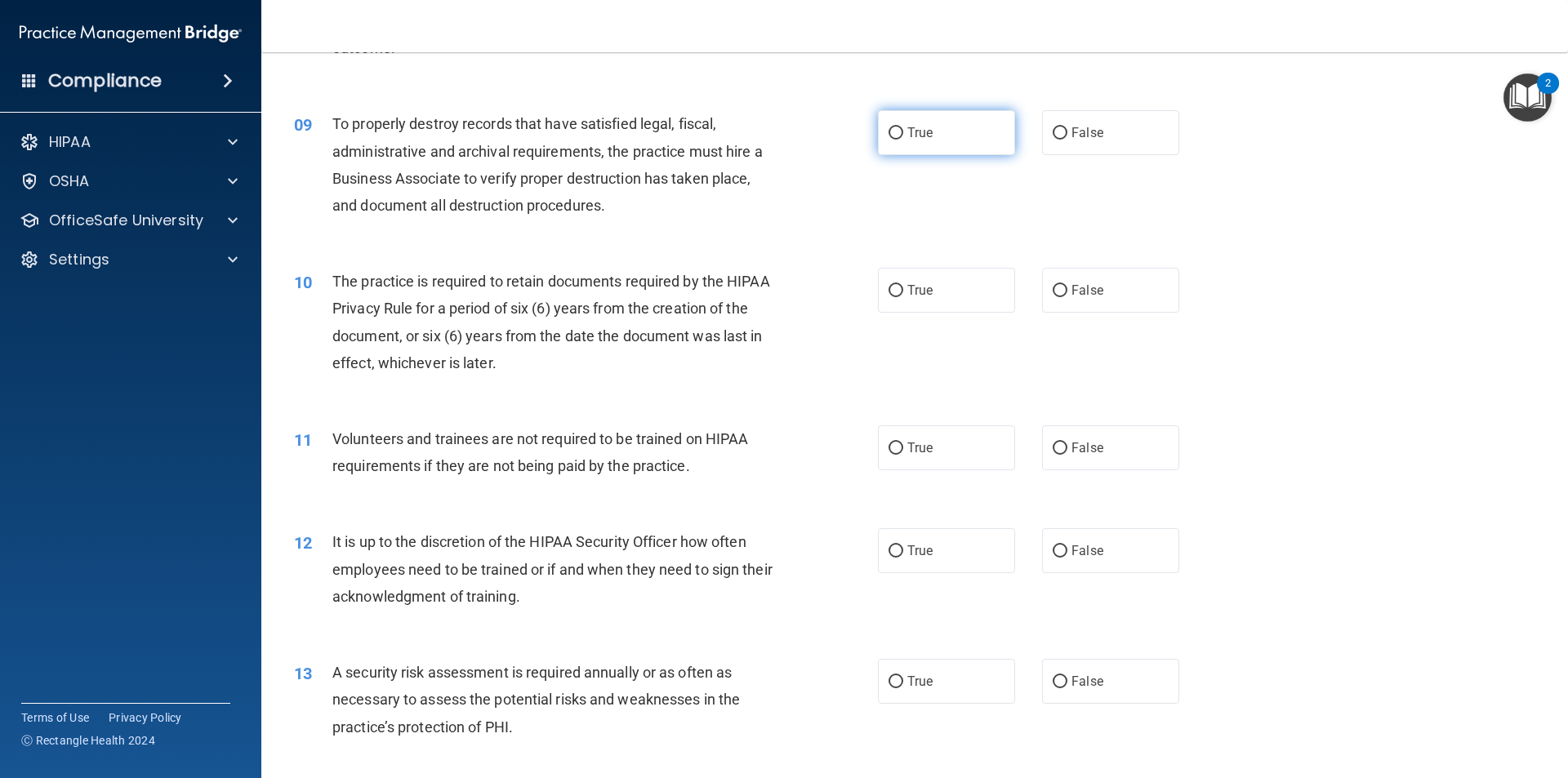
click at [889, 127] on input "True" at bounding box center [896, 133] width 15 height 12
radio input "true"
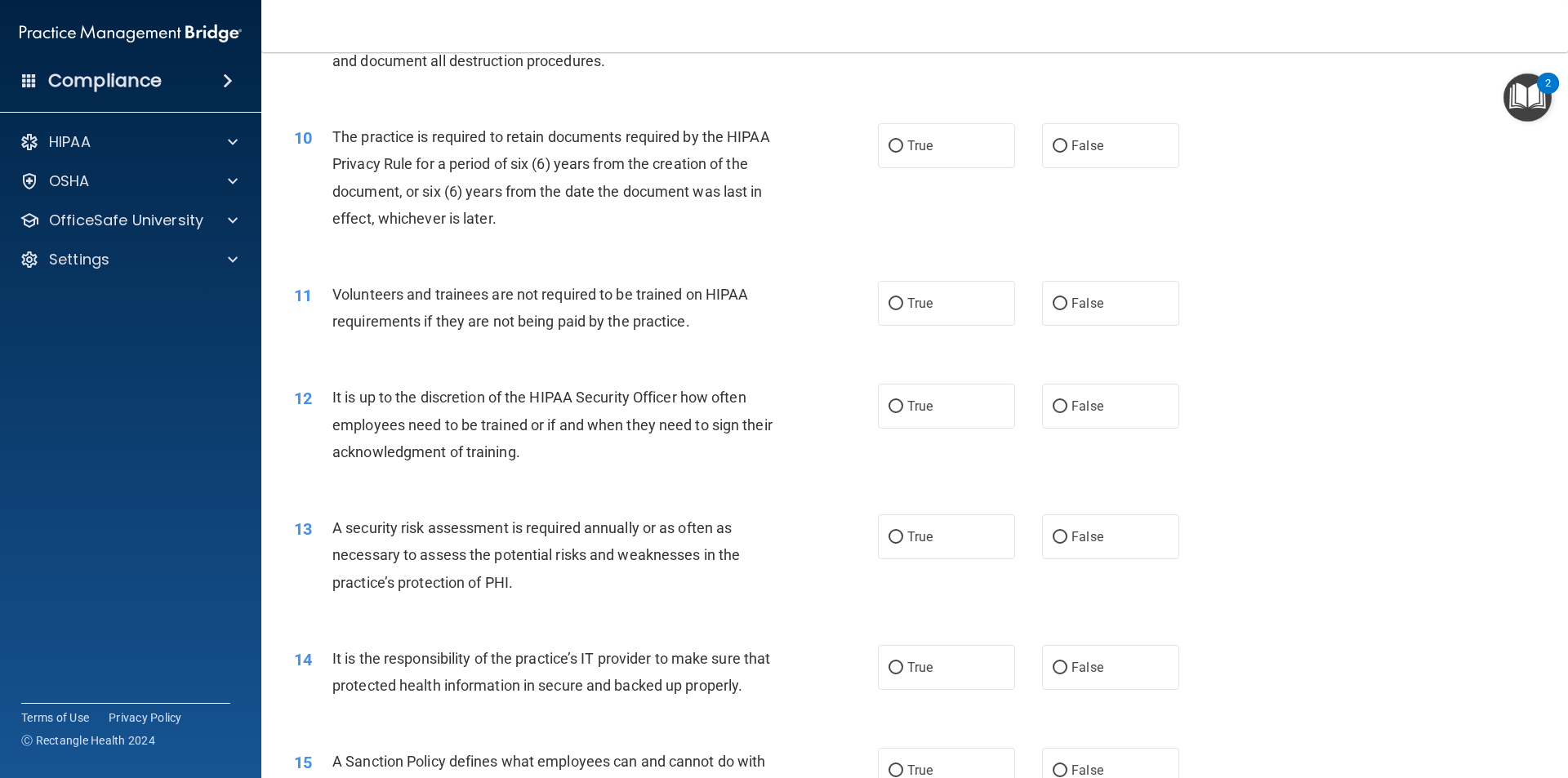
scroll to position [1306, 0]
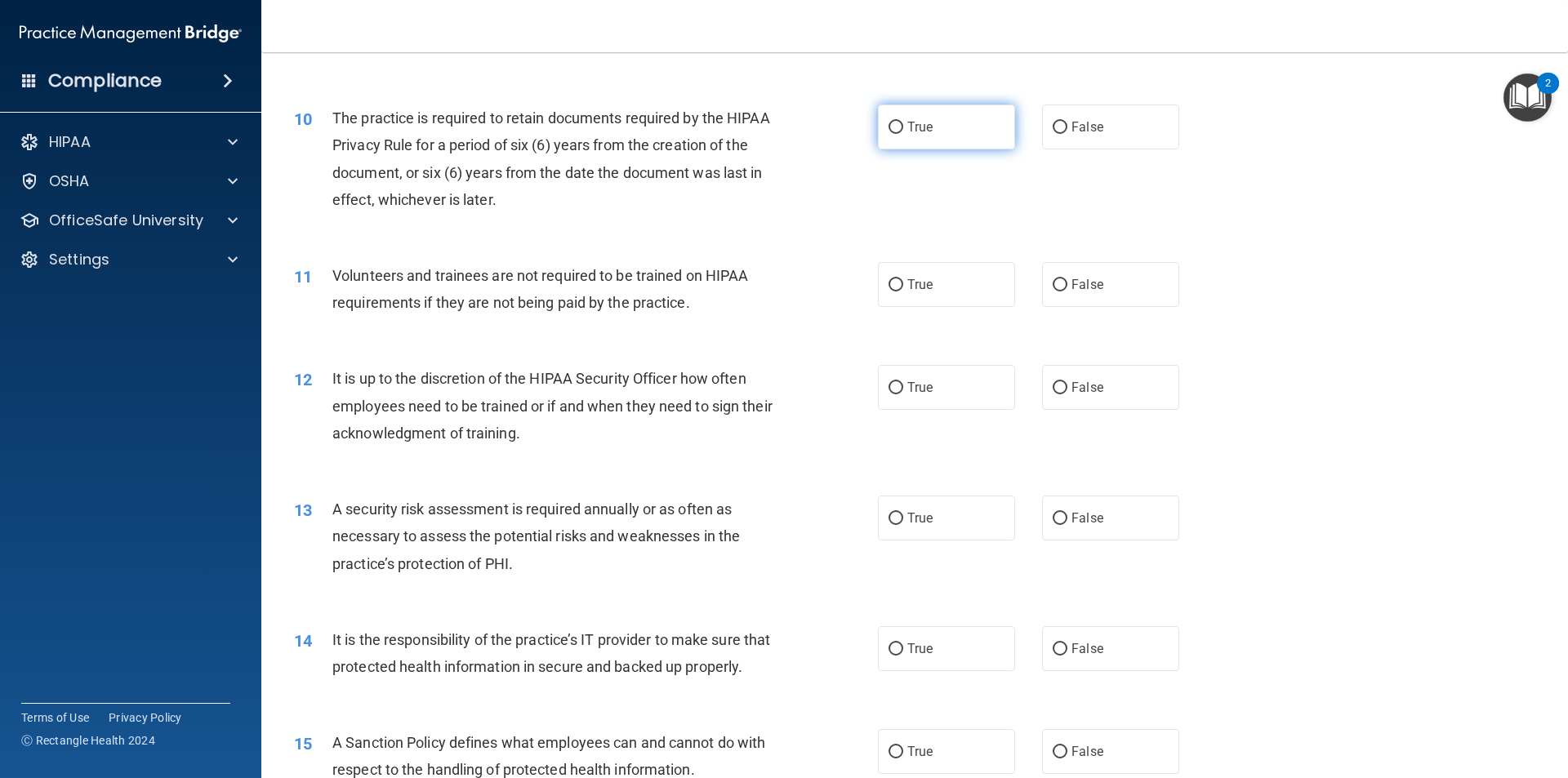
click at [893, 122] on input "True" at bounding box center [896, 127] width 15 height 12
radio input "true"
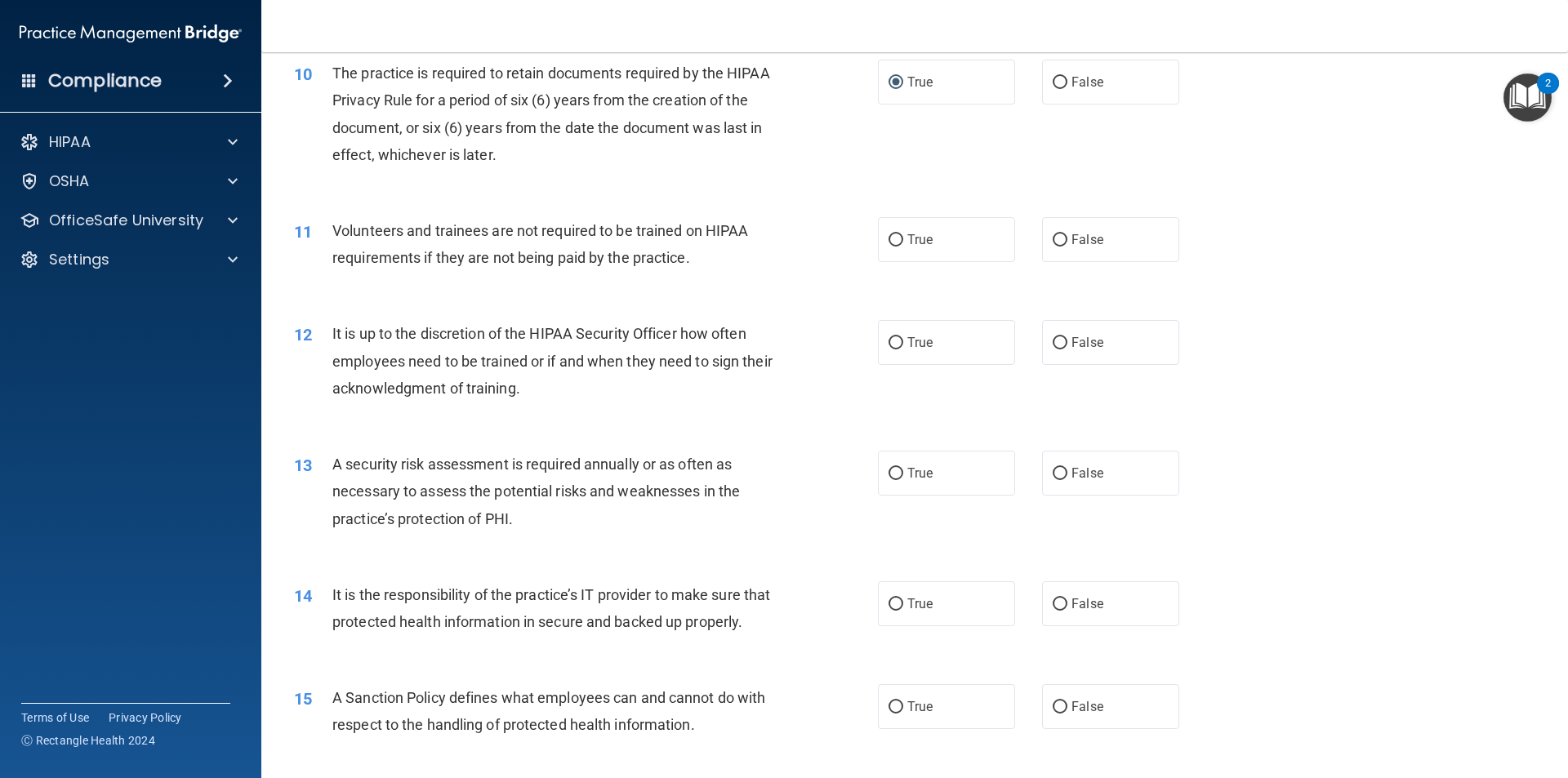
scroll to position [1387, 0]
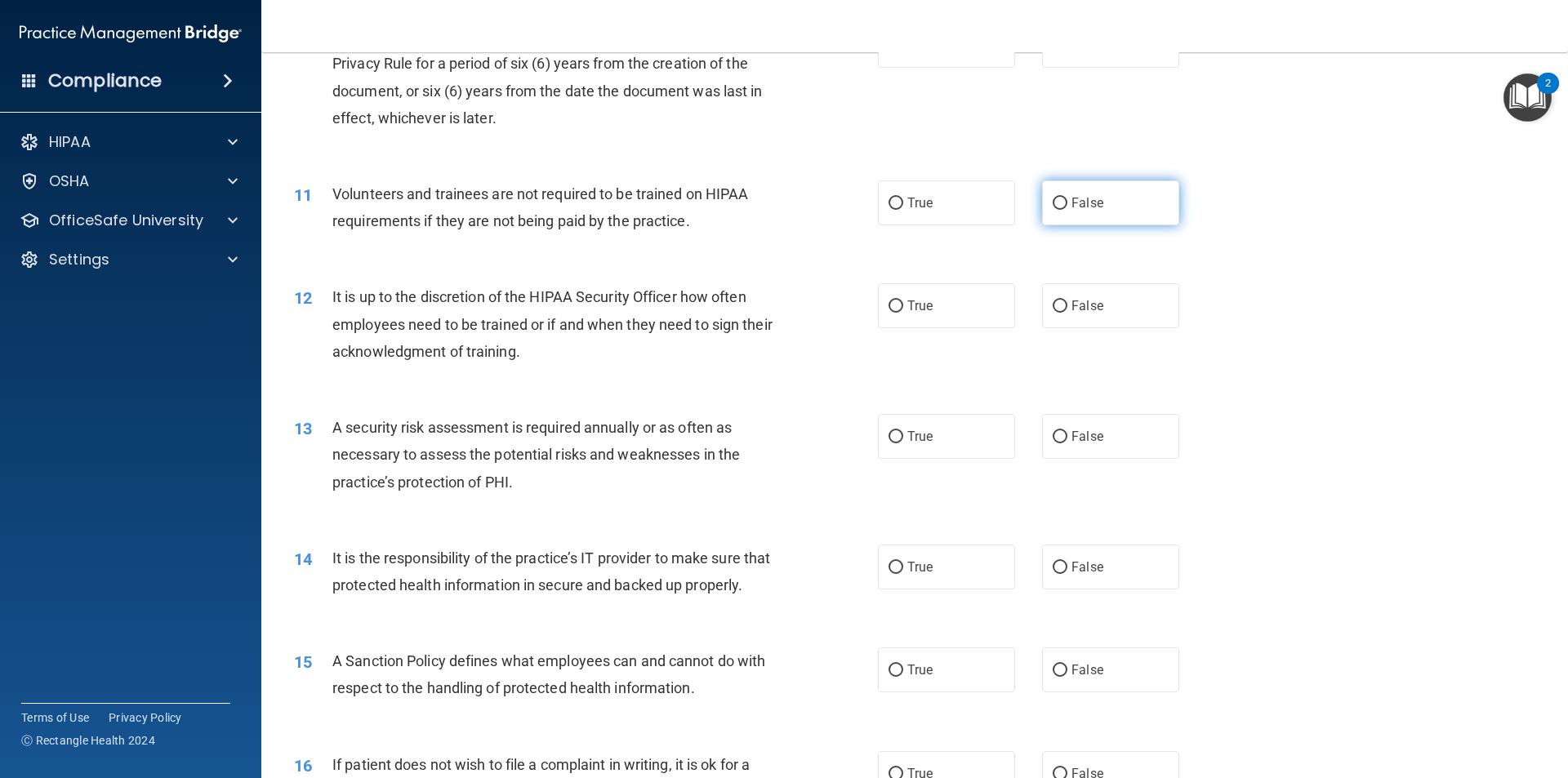
click at [1053, 202] on input "False" at bounding box center [1060, 203] width 15 height 12
radio input "true"
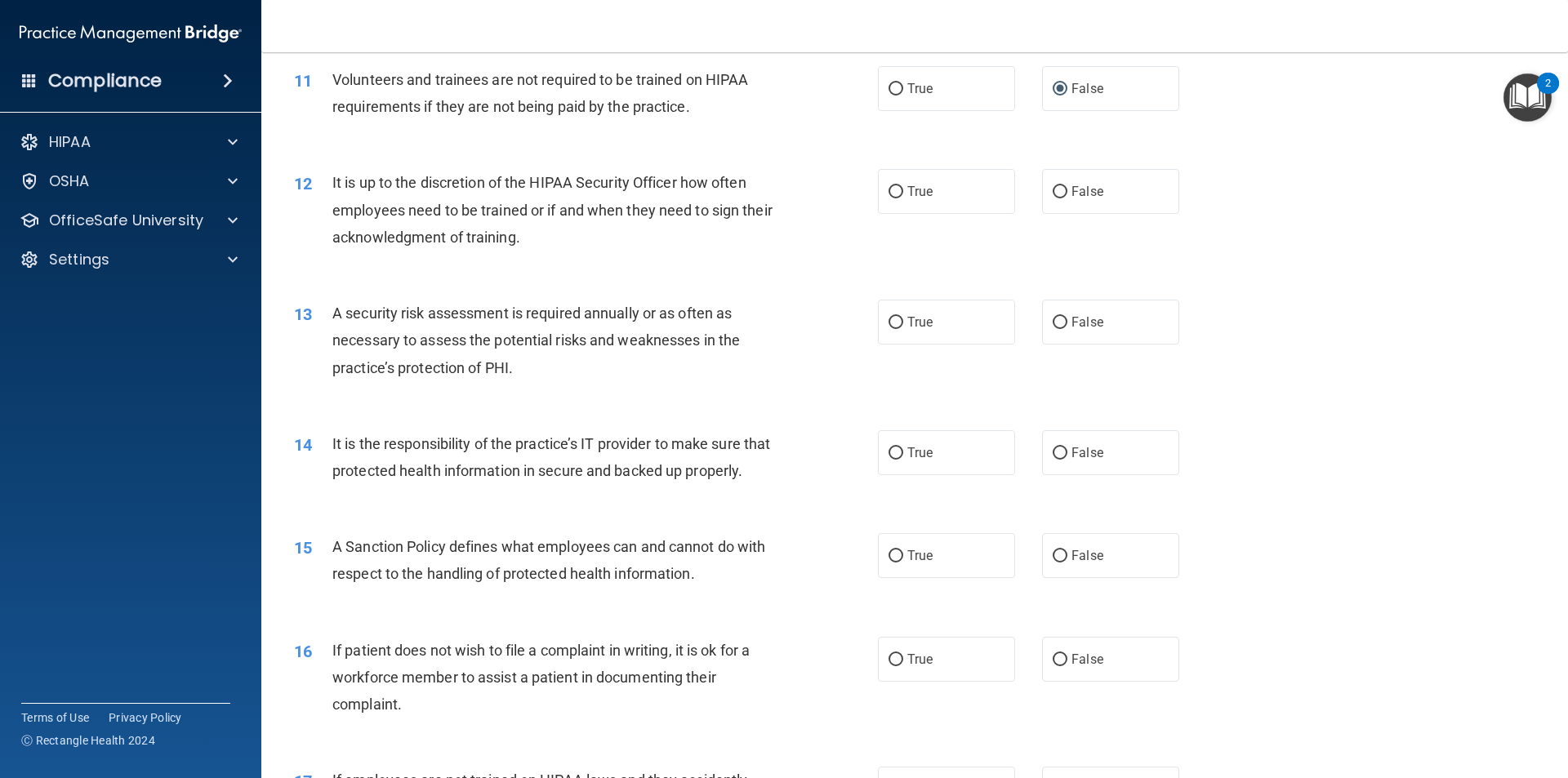
scroll to position [1551, 0]
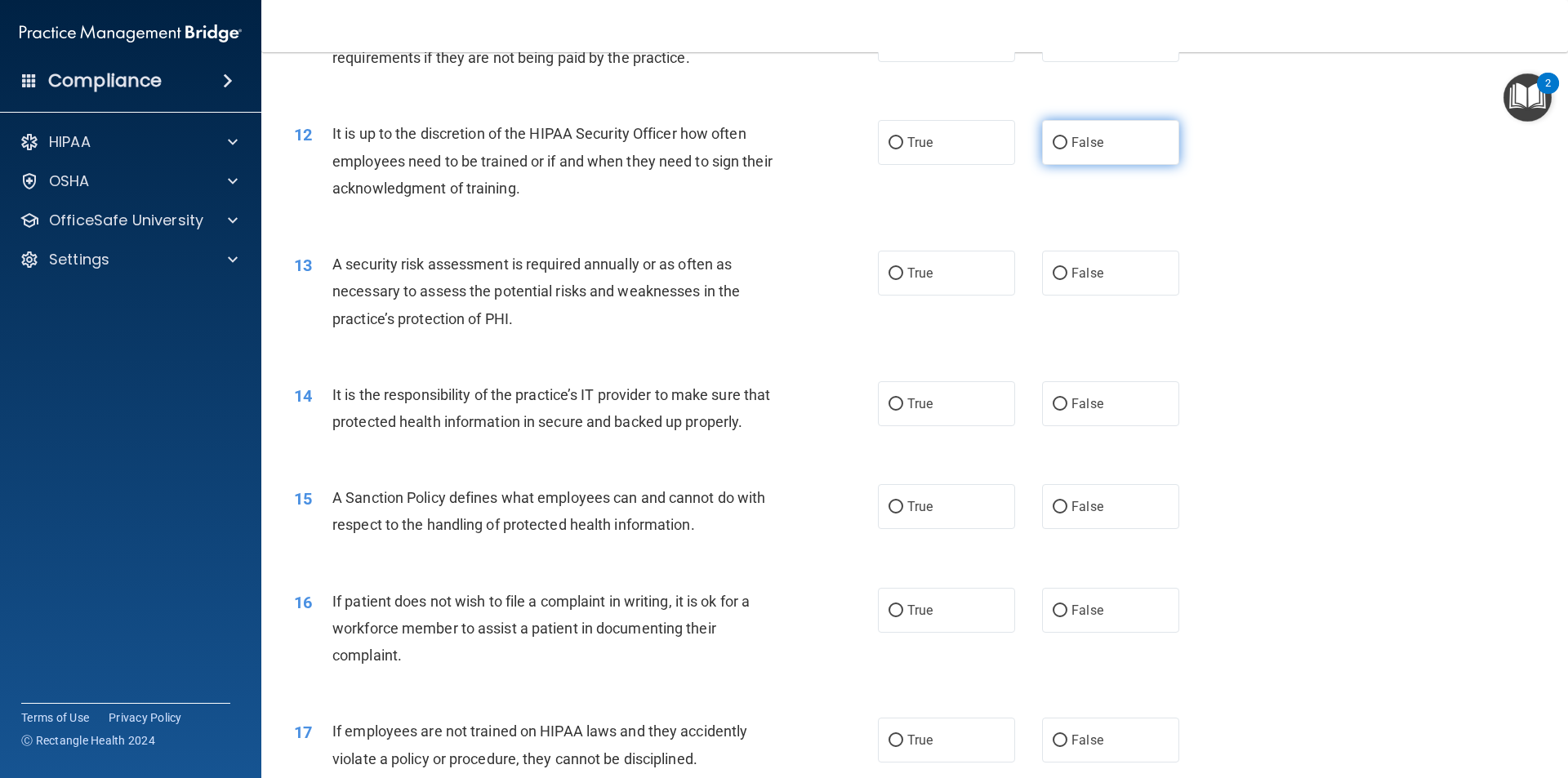
click at [1056, 139] on input "False" at bounding box center [1060, 143] width 15 height 12
radio input "true"
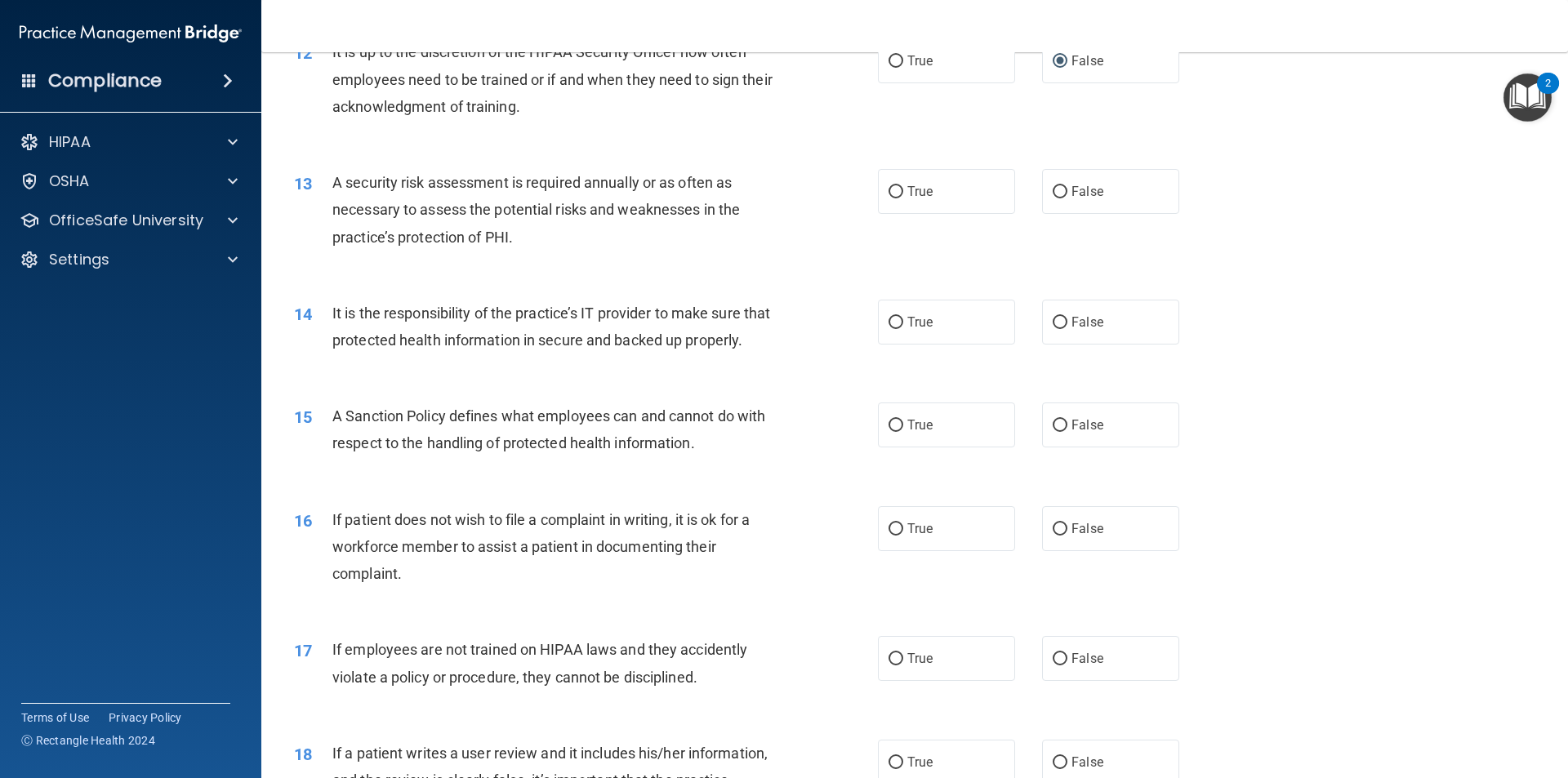
scroll to position [1715, 0]
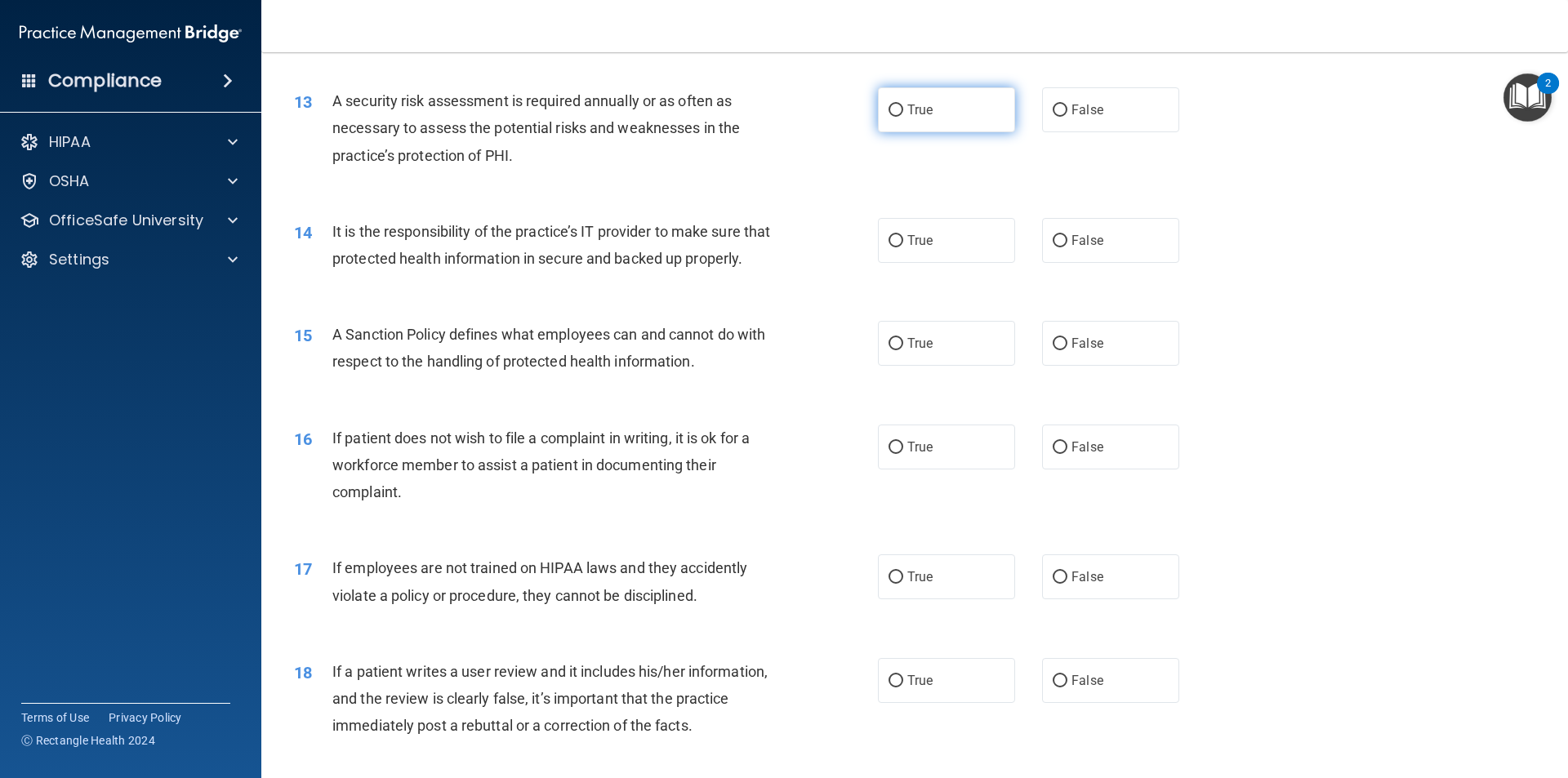
click at [891, 109] on input "True" at bounding box center [896, 110] width 15 height 12
radio input "true"
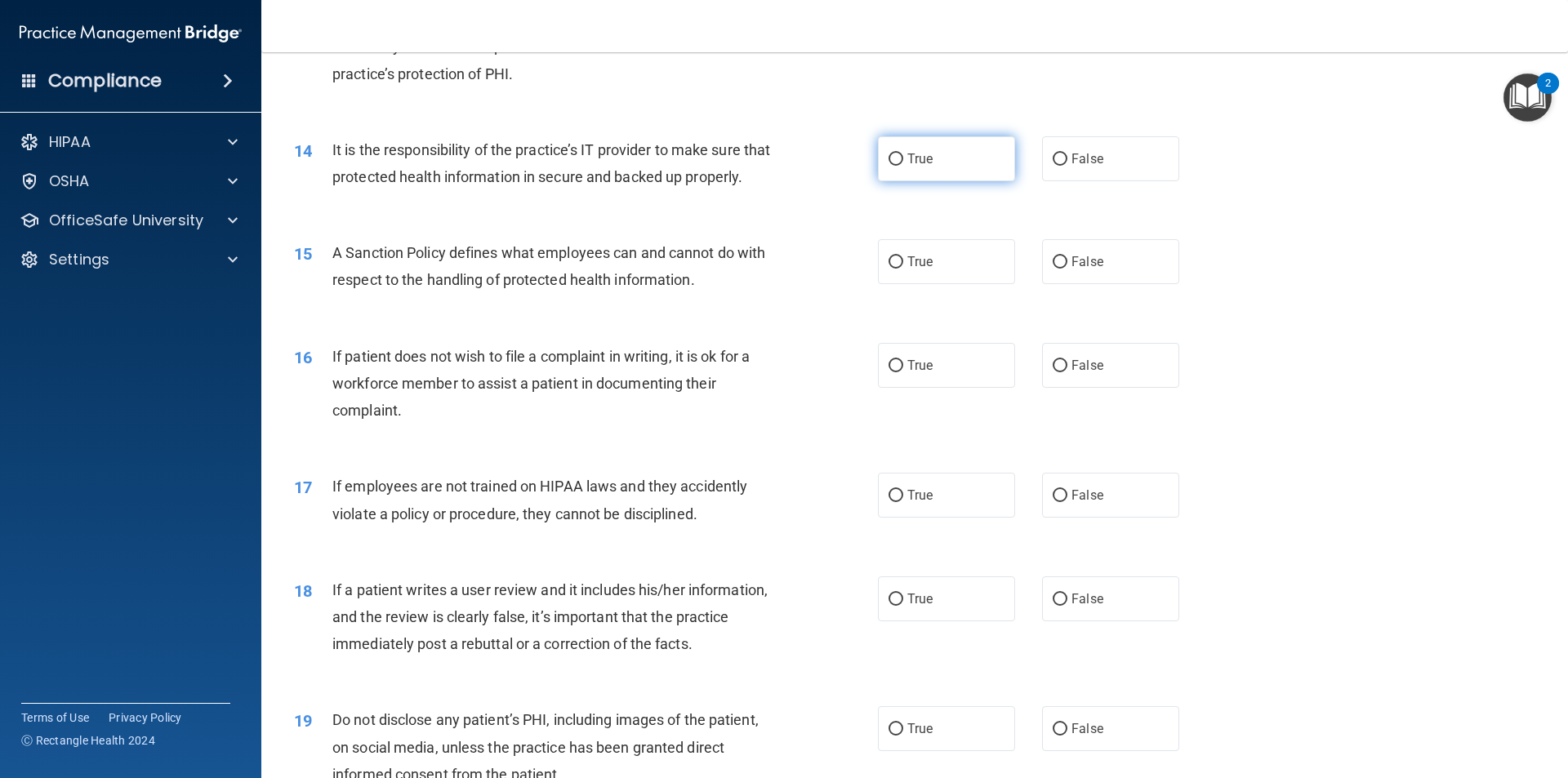
click at [890, 156] on input "True" at bounding box center [896, 159] width 15 height 12
radio input "true"
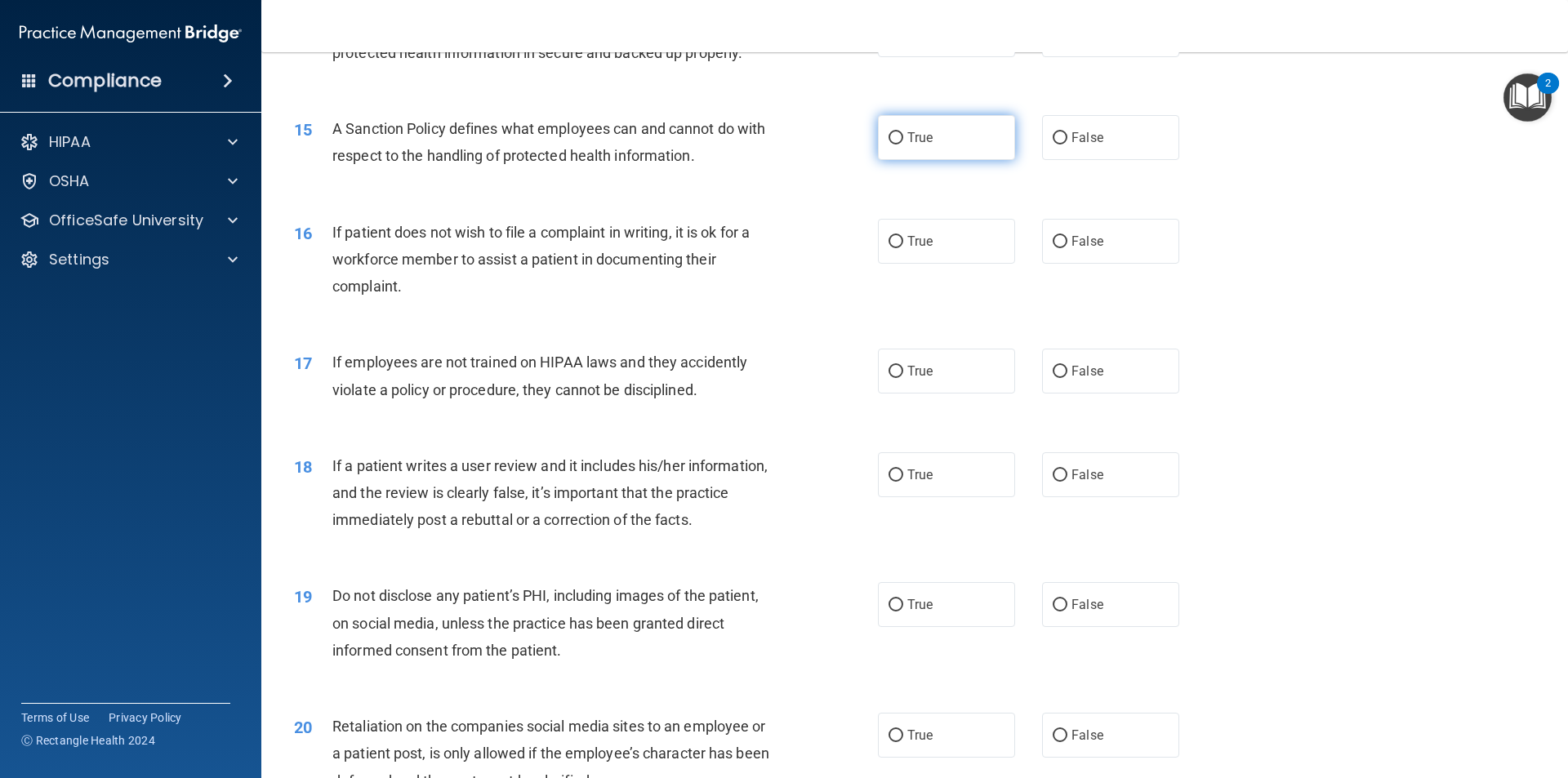
scroll to position [1959, 0]
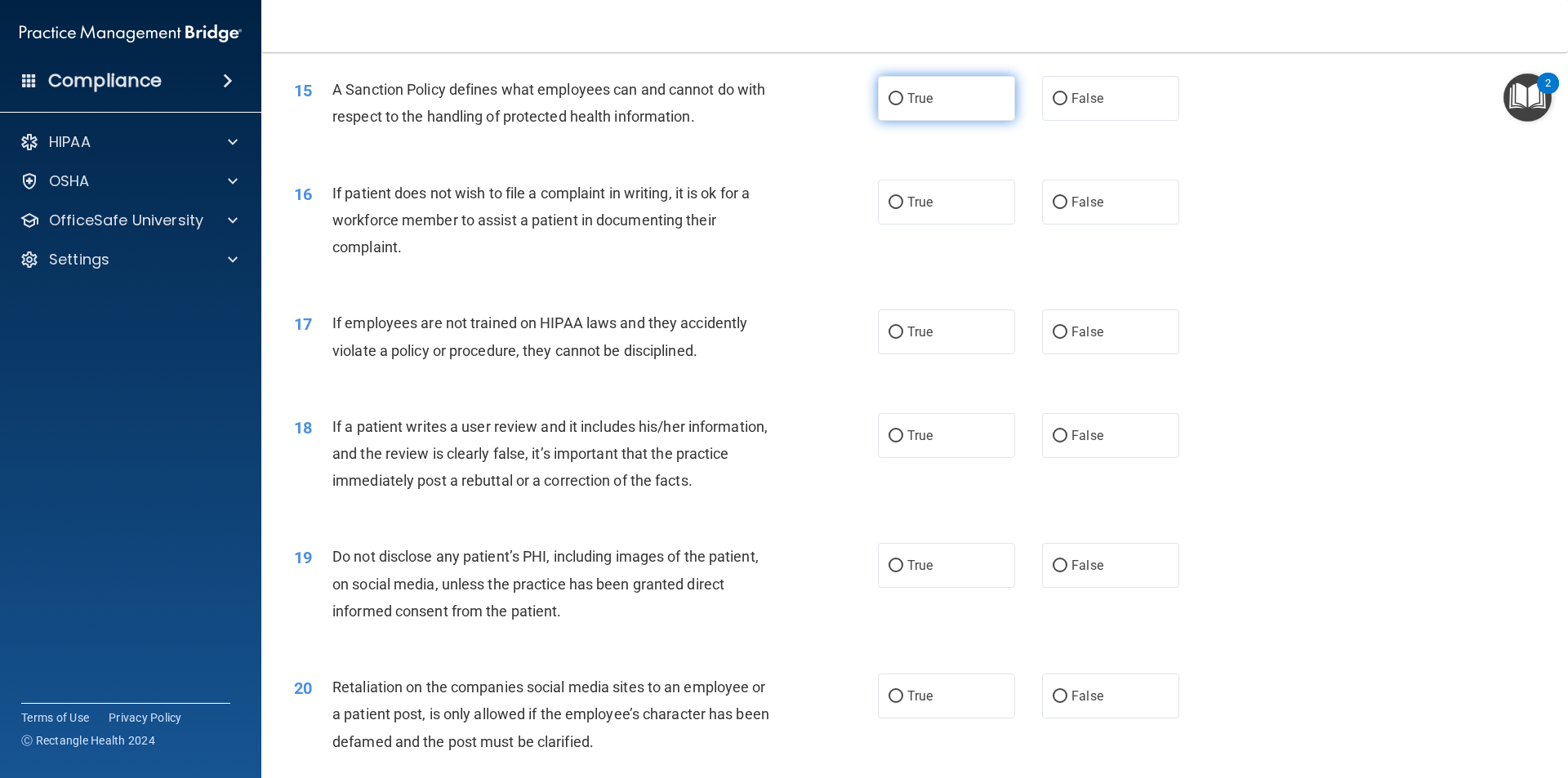
click at [891, 105] on input "True" at bounding box center [896, 99] width 15 height 12
radio input "true"
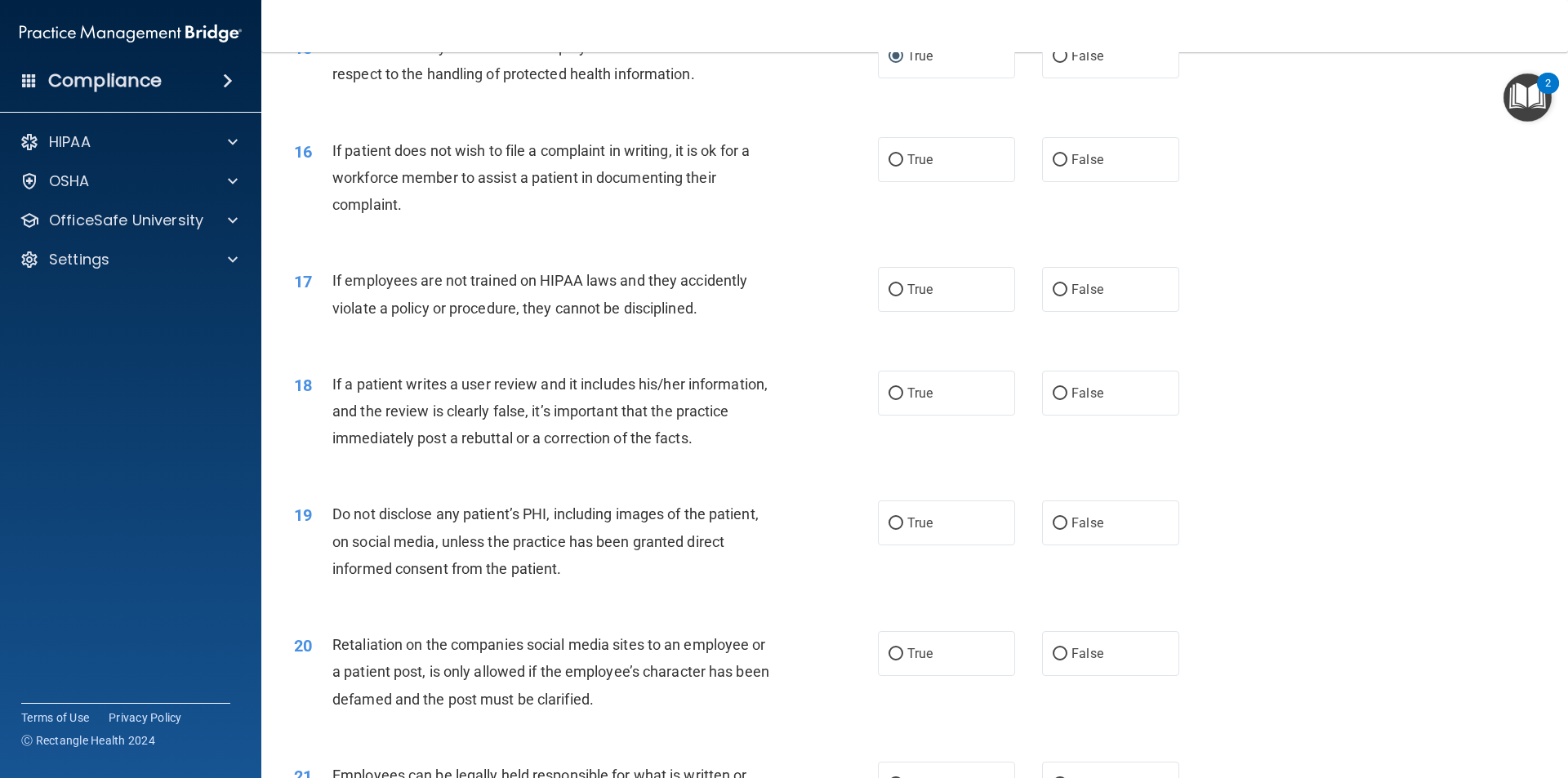
scroll to position [2041, 0]
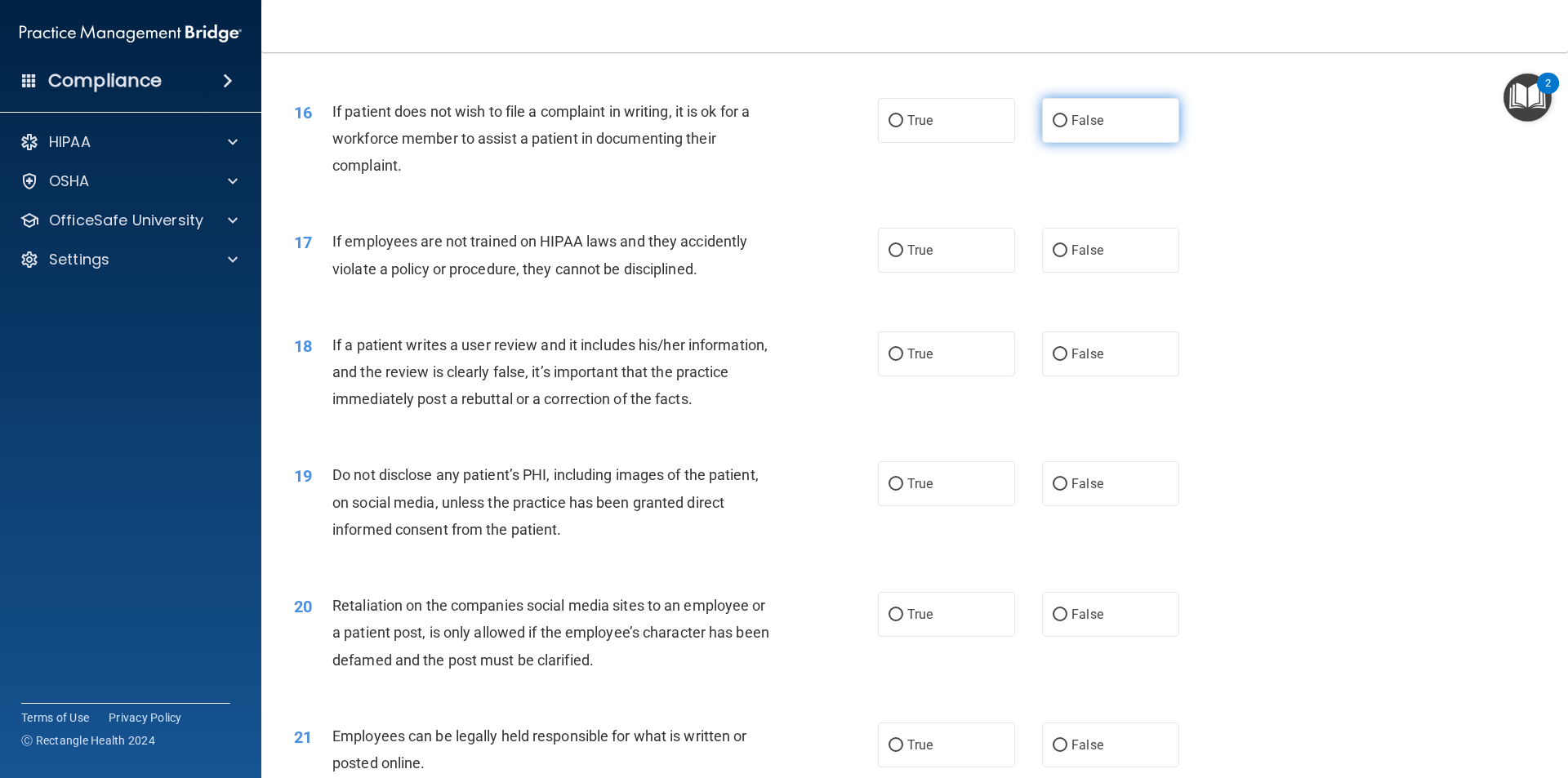
click at [1053, 127] on input "False" at bounding box center [1060, 121] width 15 height 12
radio input "true"
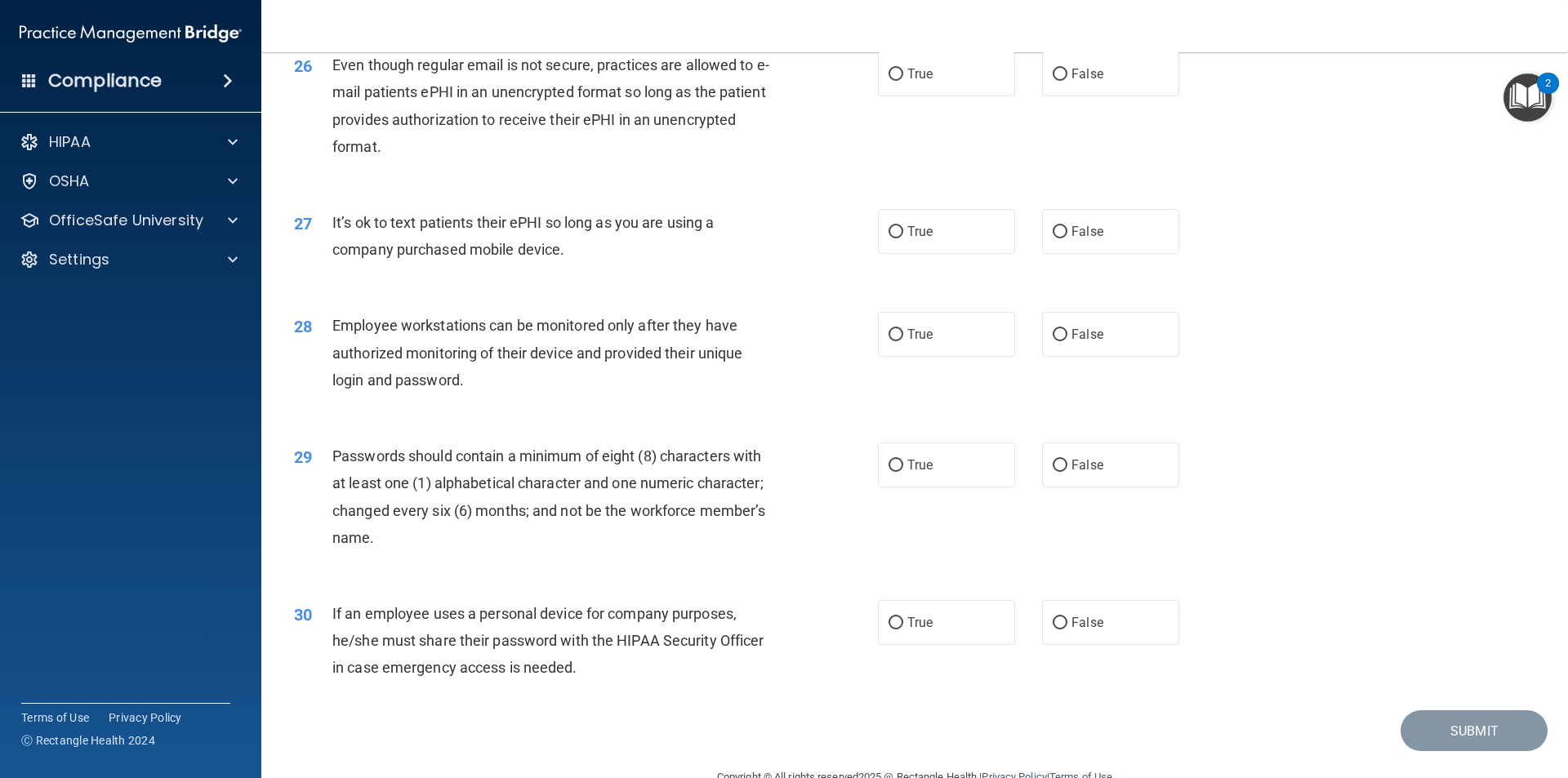
scroll to position [3320, 0]
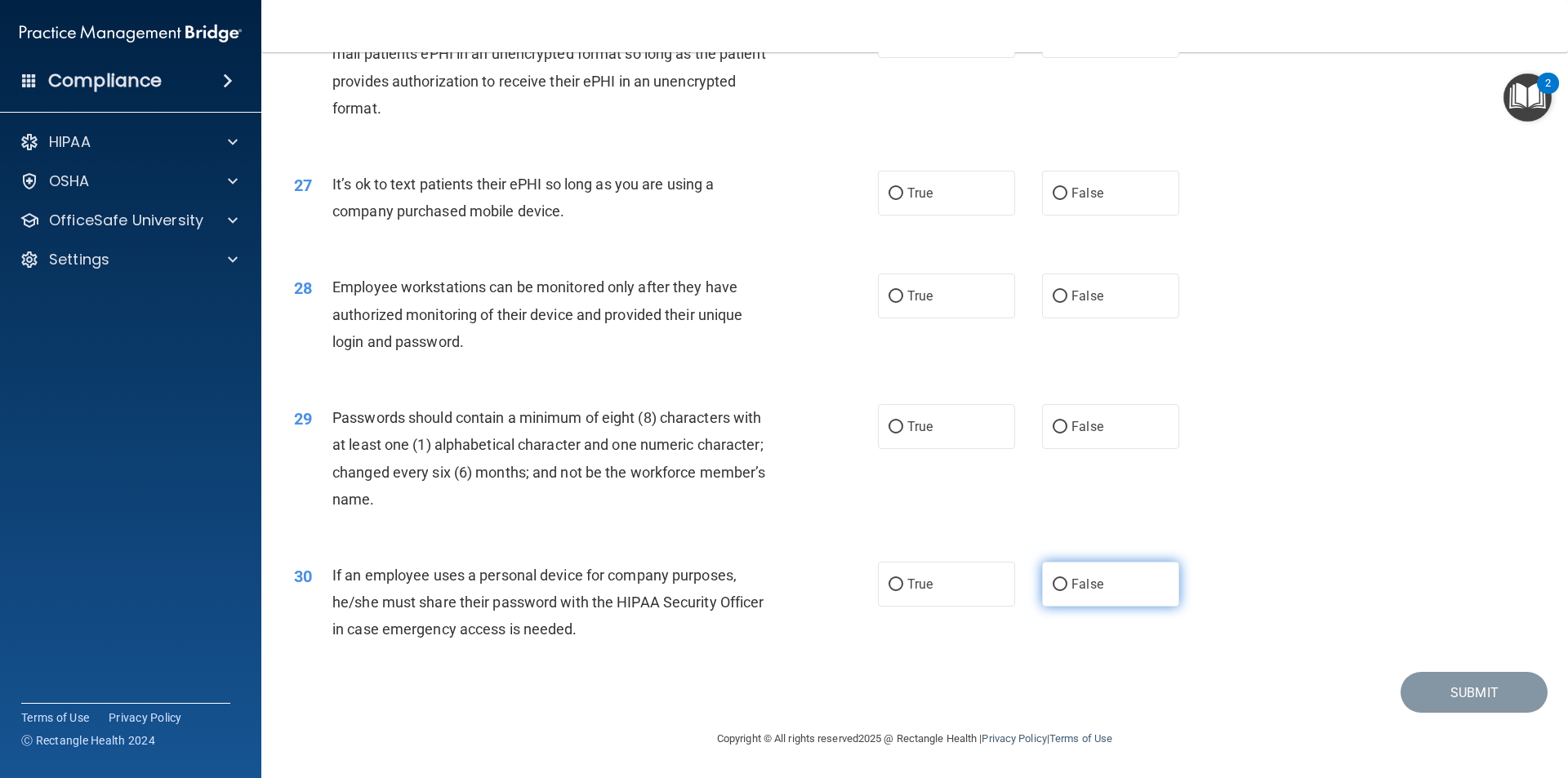
click at [1053, 580] on input "False" at bounding box center [1060, 585] width 15 height 12
radio input "true"
click at [893, 424] on input "True" at bounding box center [896, 427] width 15 height 12
radio input "true"
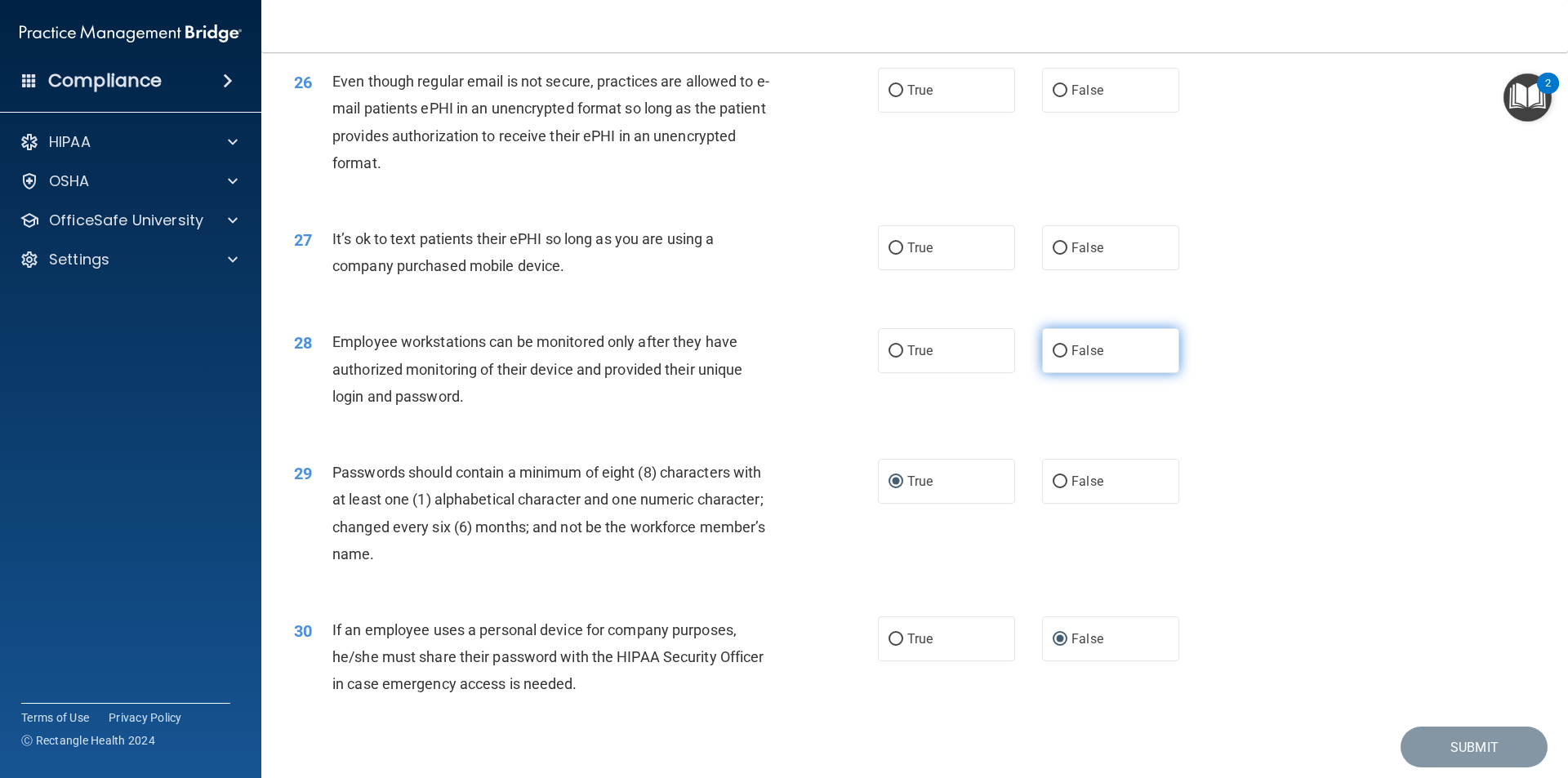
click at [1053, 357] on input "False" at bounding box center [1060, 351] width 15 height 12
radio input "true"
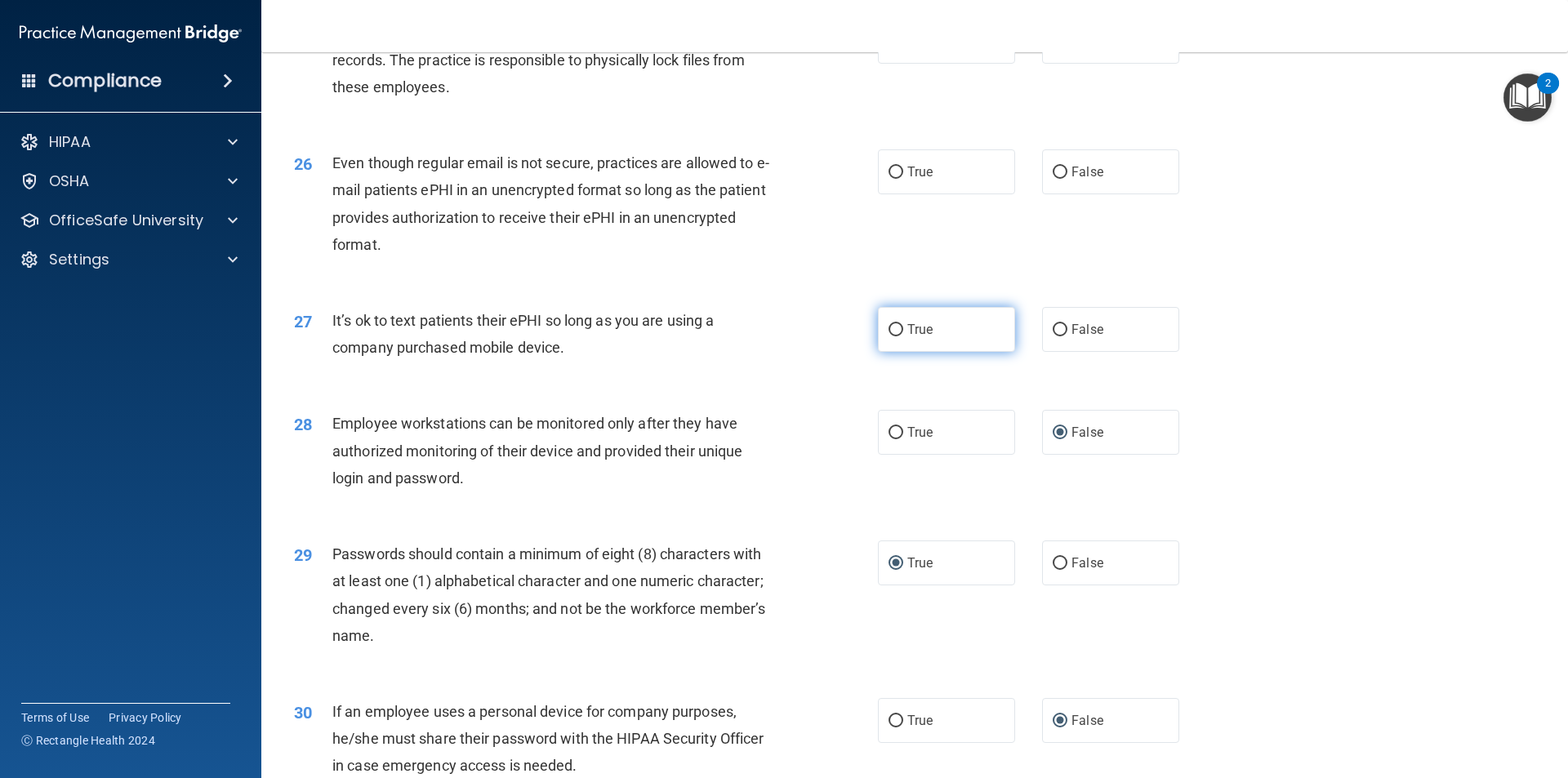
click at [890, 336] on input "True" at bounding box center [896, 330] width 15 height 12
radio input "true"
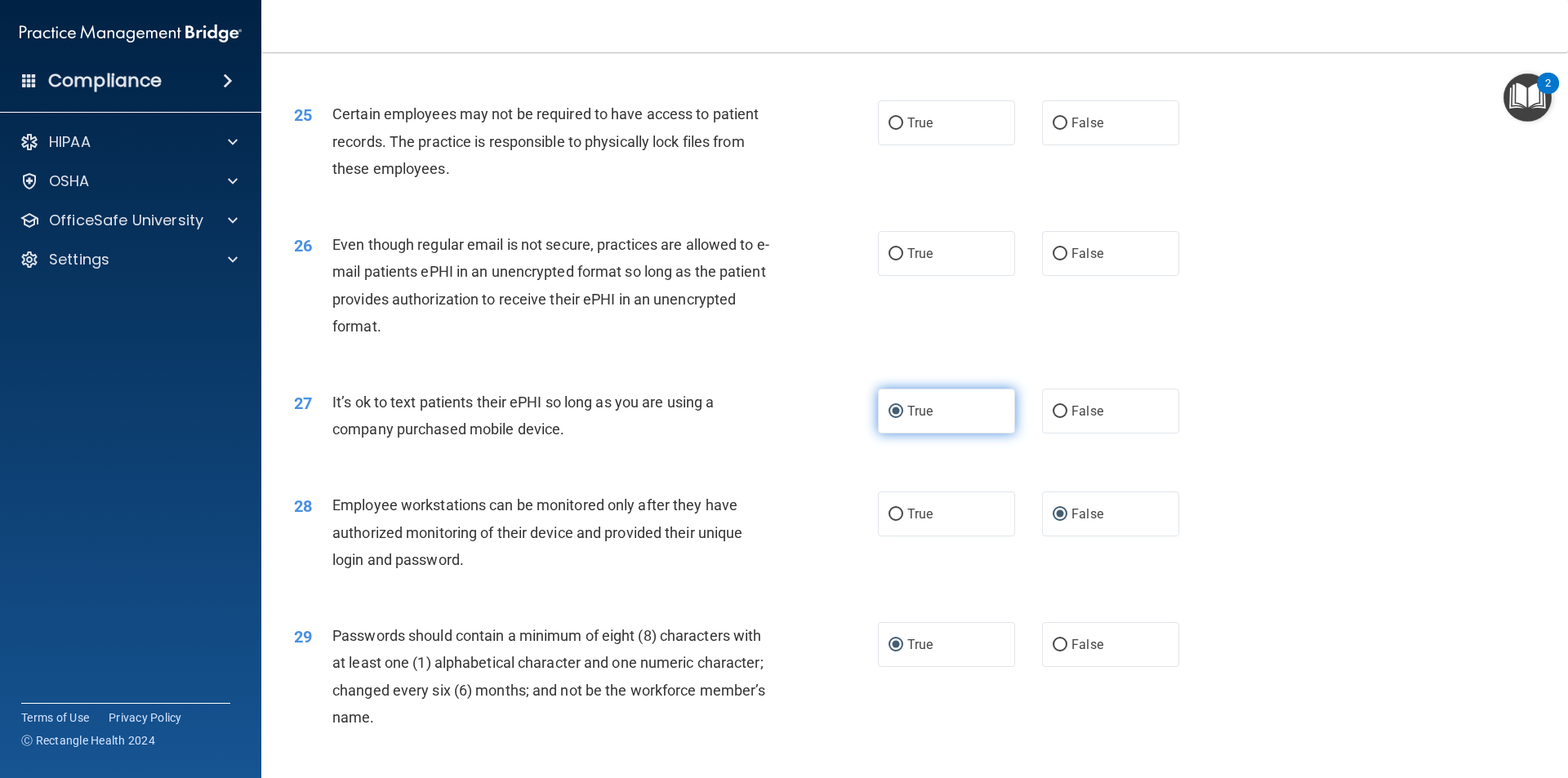
scroll to position [2994, 0]
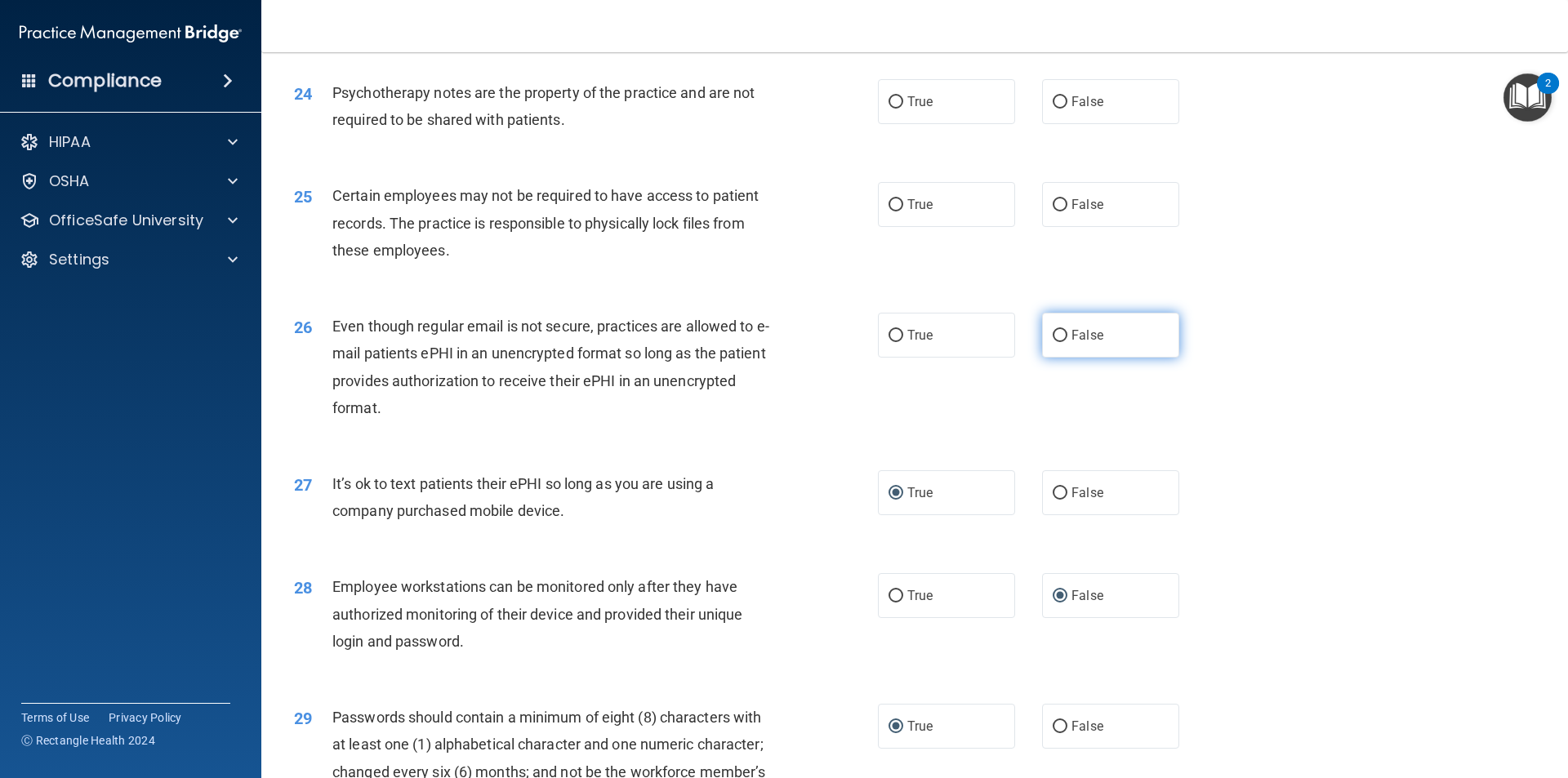
drag, startPoint x: 1050, startPoint y: 357, endPoint x: 1057, endPoint y: 362, distance: 8.6
click at [1053, 342] on input "False" at bounding box center [1060, 335] width 15 height 12
radio input "true"
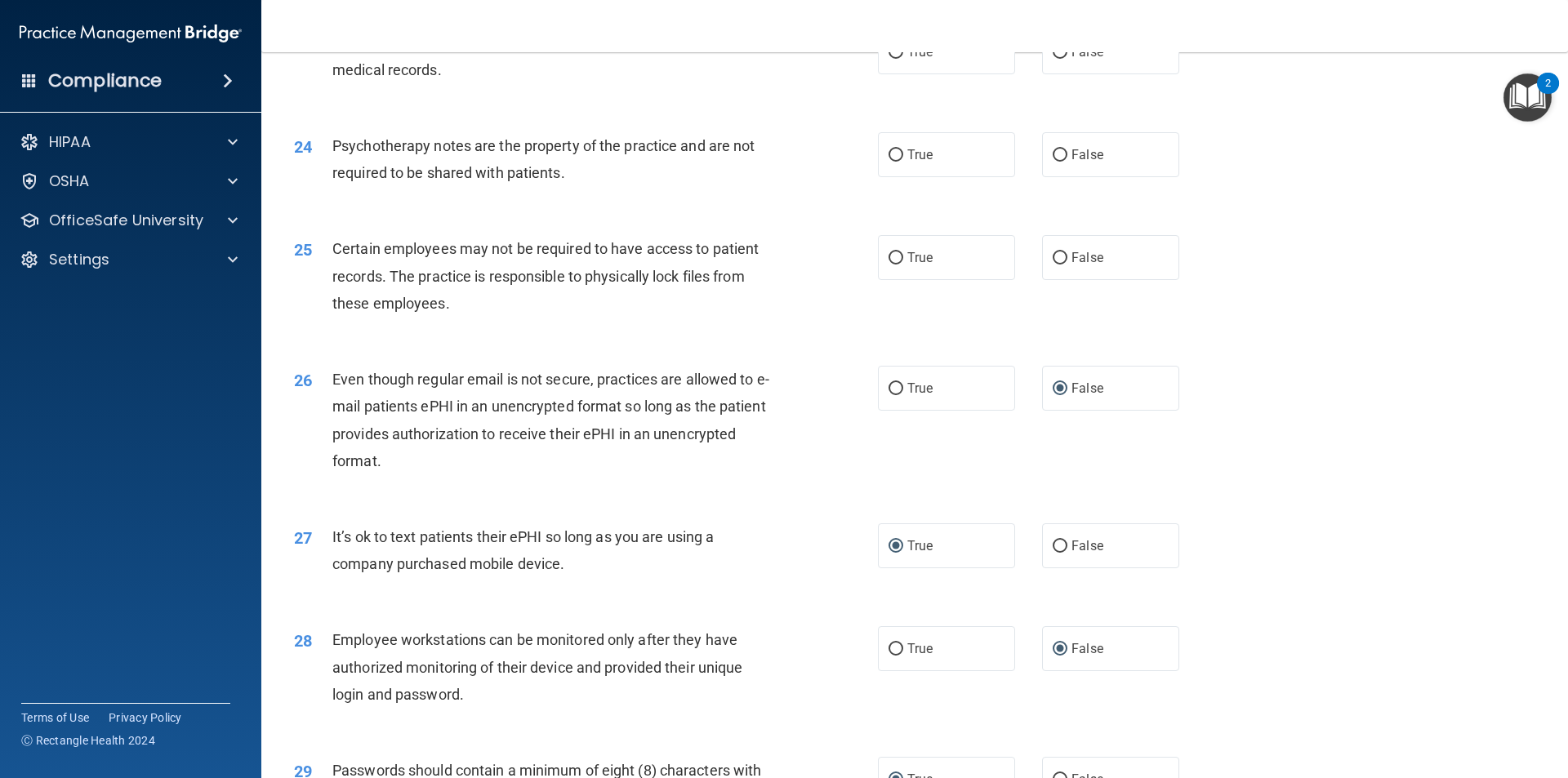
scroll to position [2912, 0]
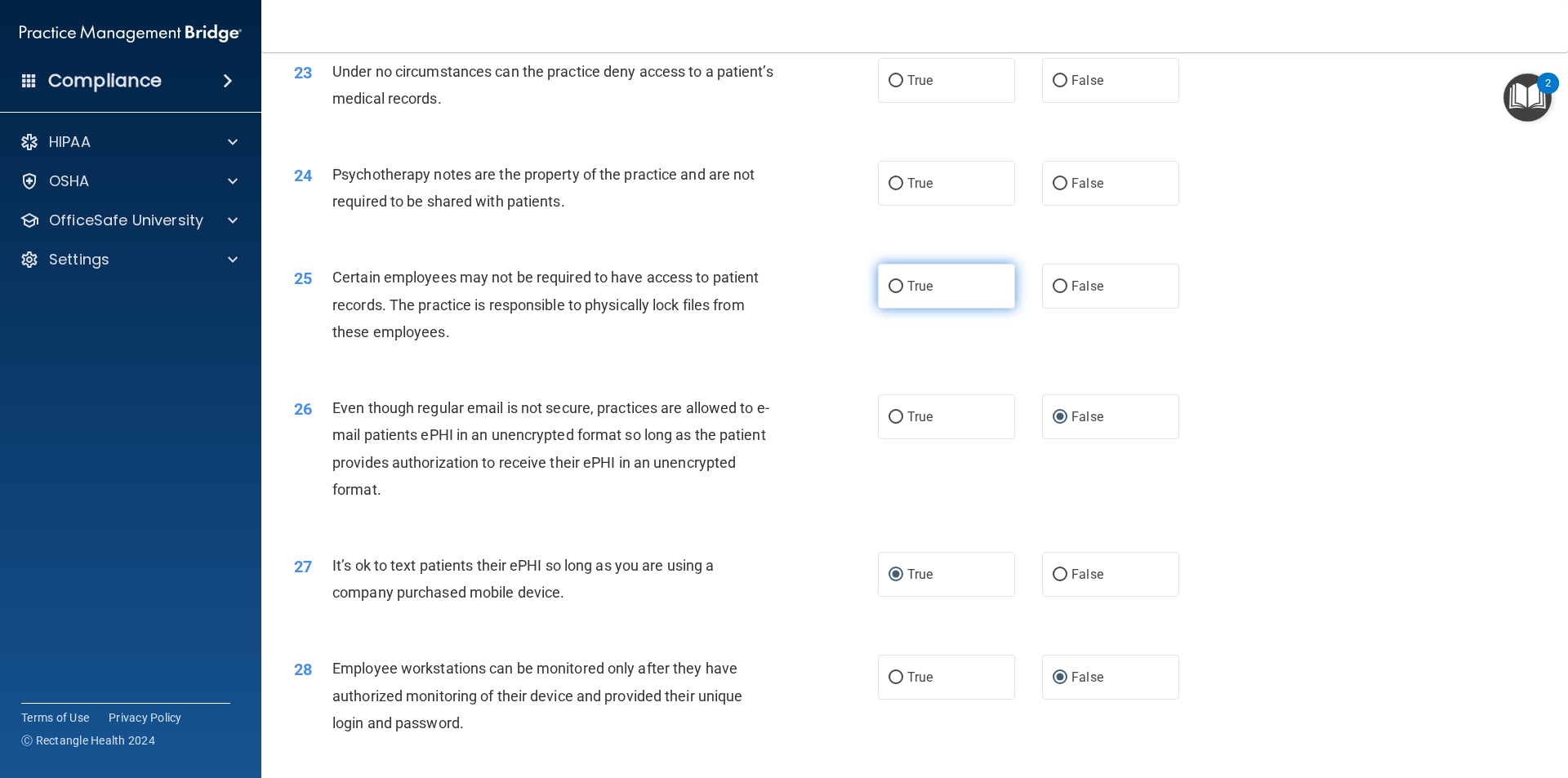
click at [892, 293] on input "True" at bounding box center [896, 286] width 15 height 12
radio input "true"
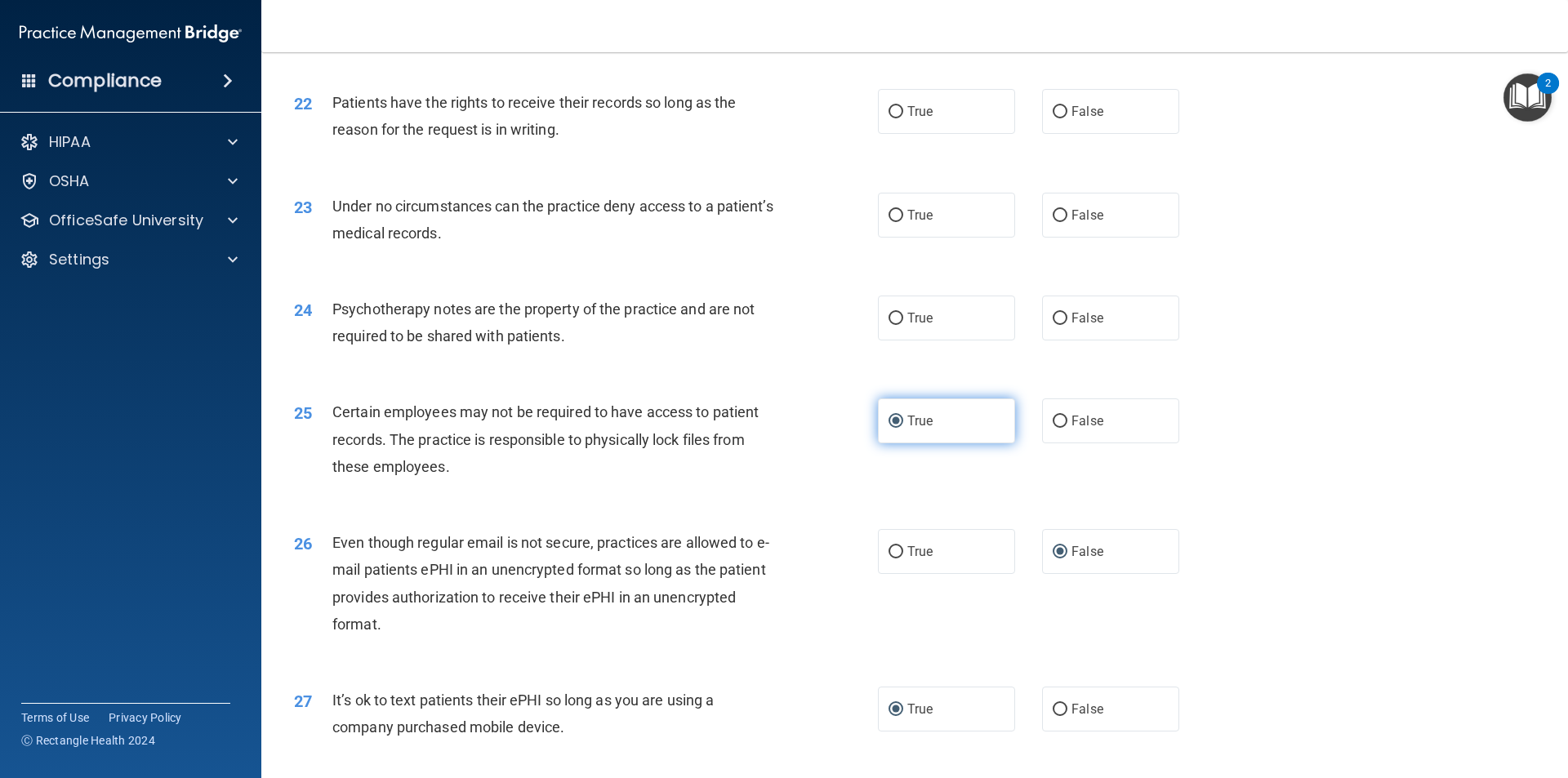
scroll to position [2748, 0]
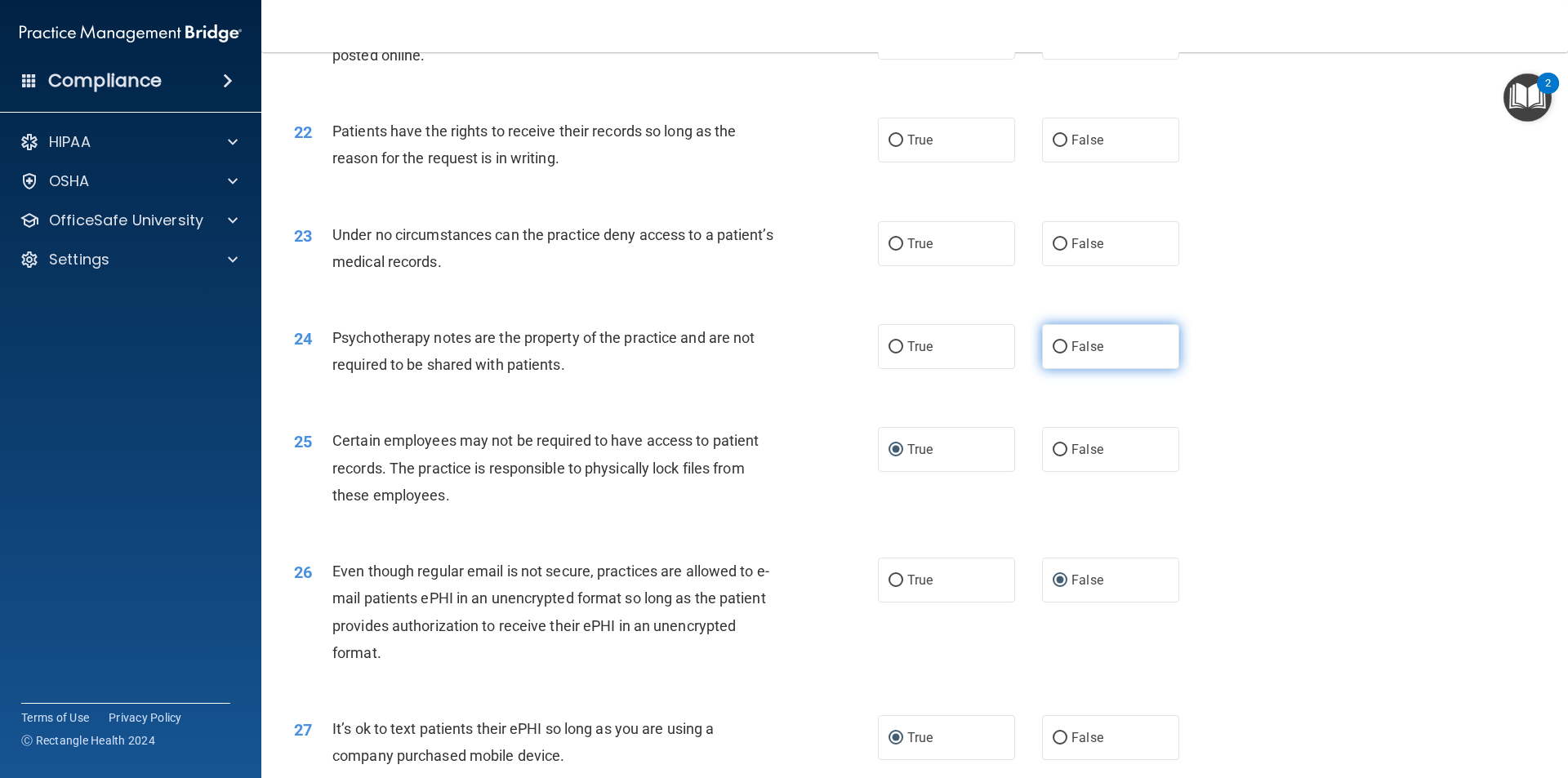
click at [1053, 354] on input "False" at bounding box center [1060, 346] width 15 height 12
radio input "true"
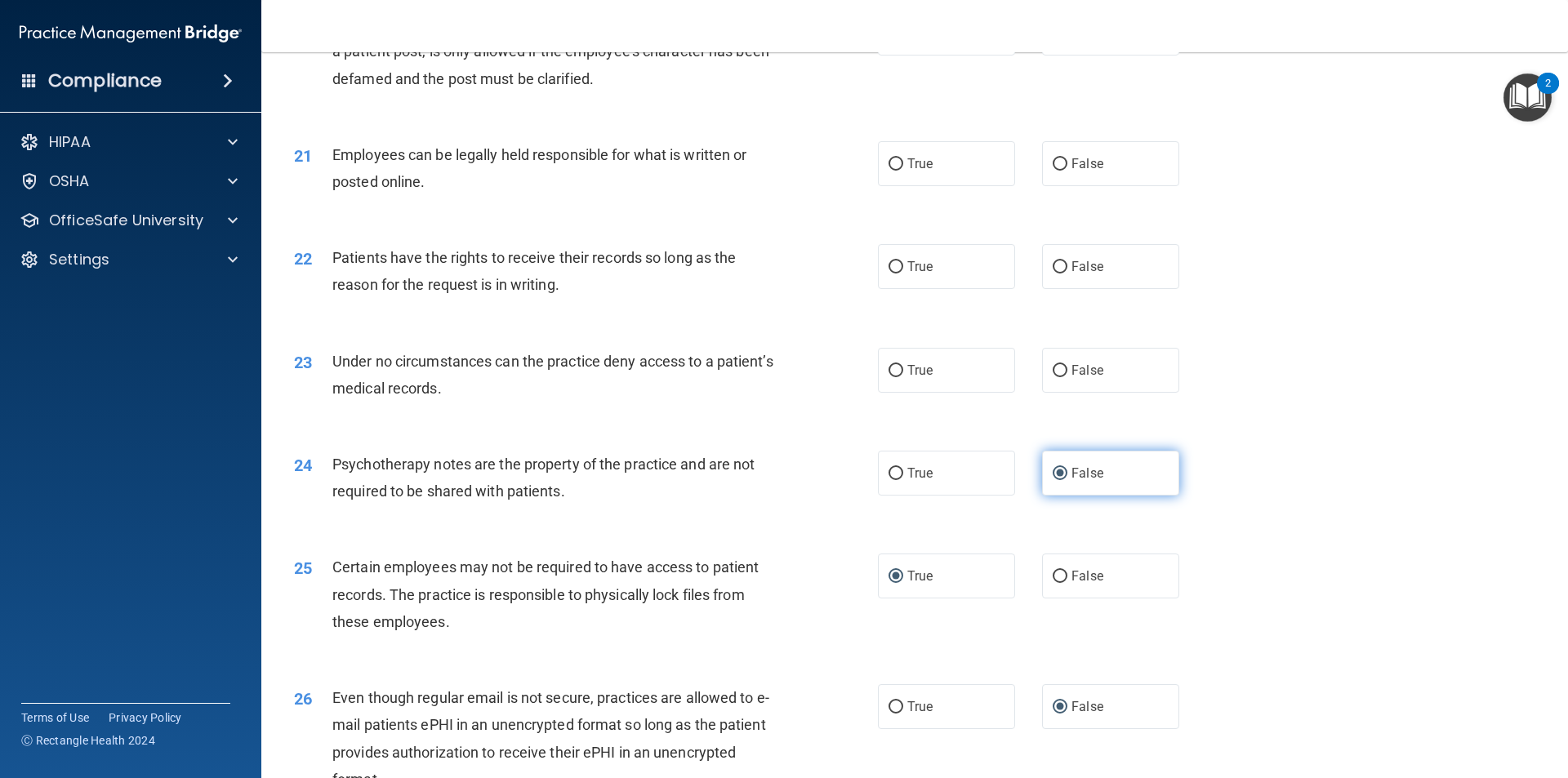
scroll to position [2585, 0]
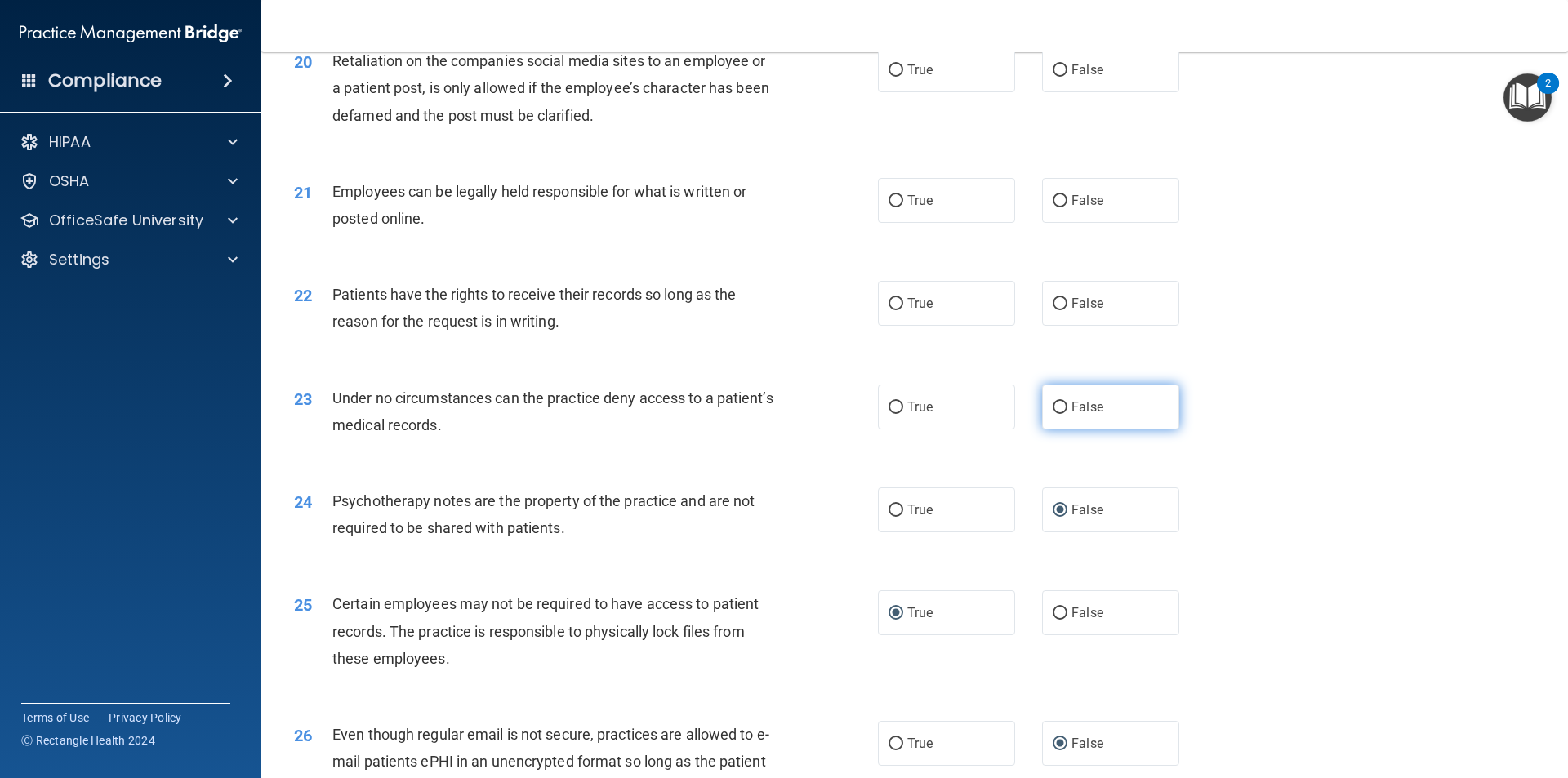
click at [1053, 414] on input "False" at bounding box center [1060, 407] width 15 height 12
radio input "true"
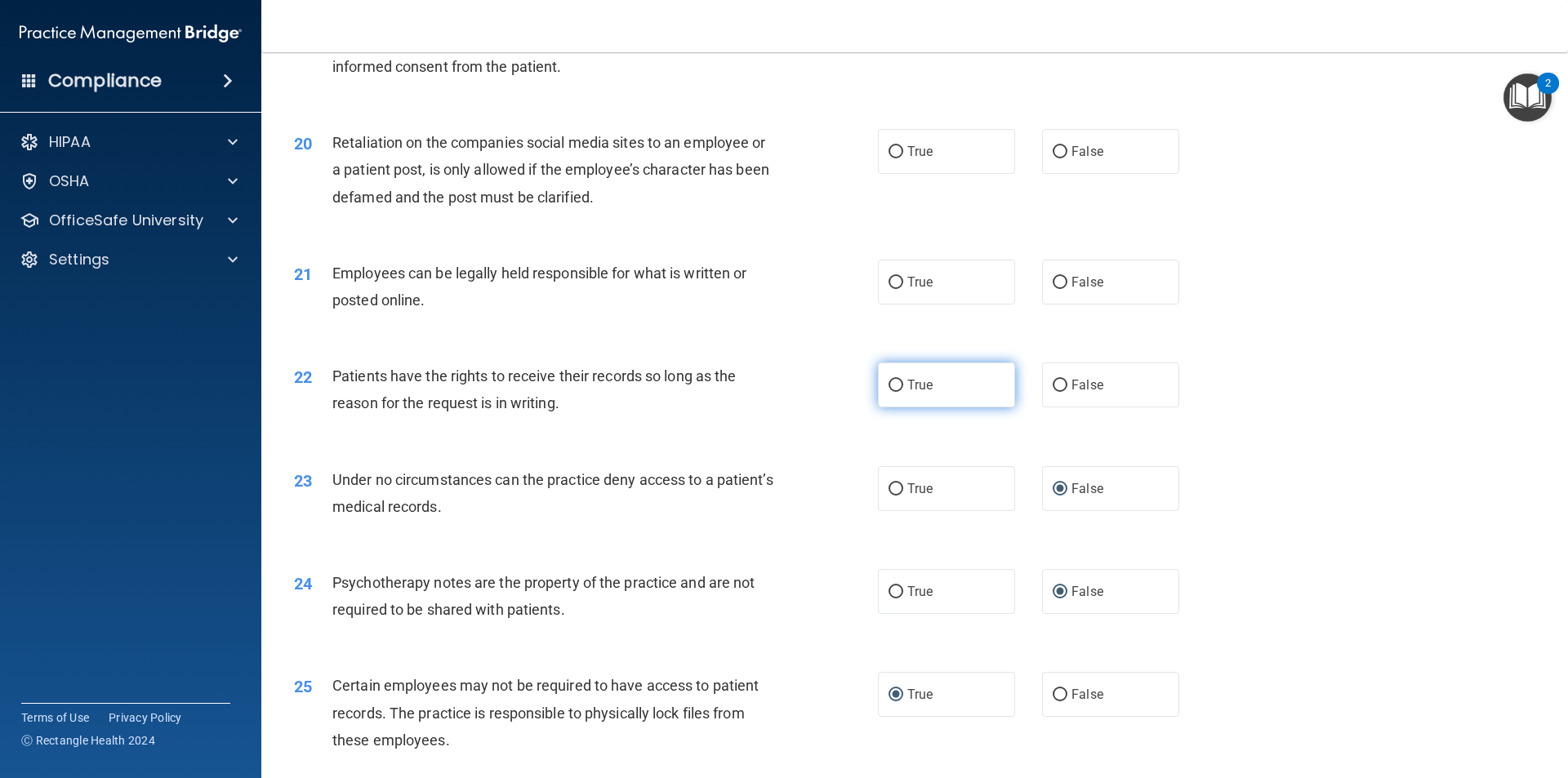
click at [894, 392] on input "True" at bounding box center [896, 385] width 15 height 12
radio input "true"
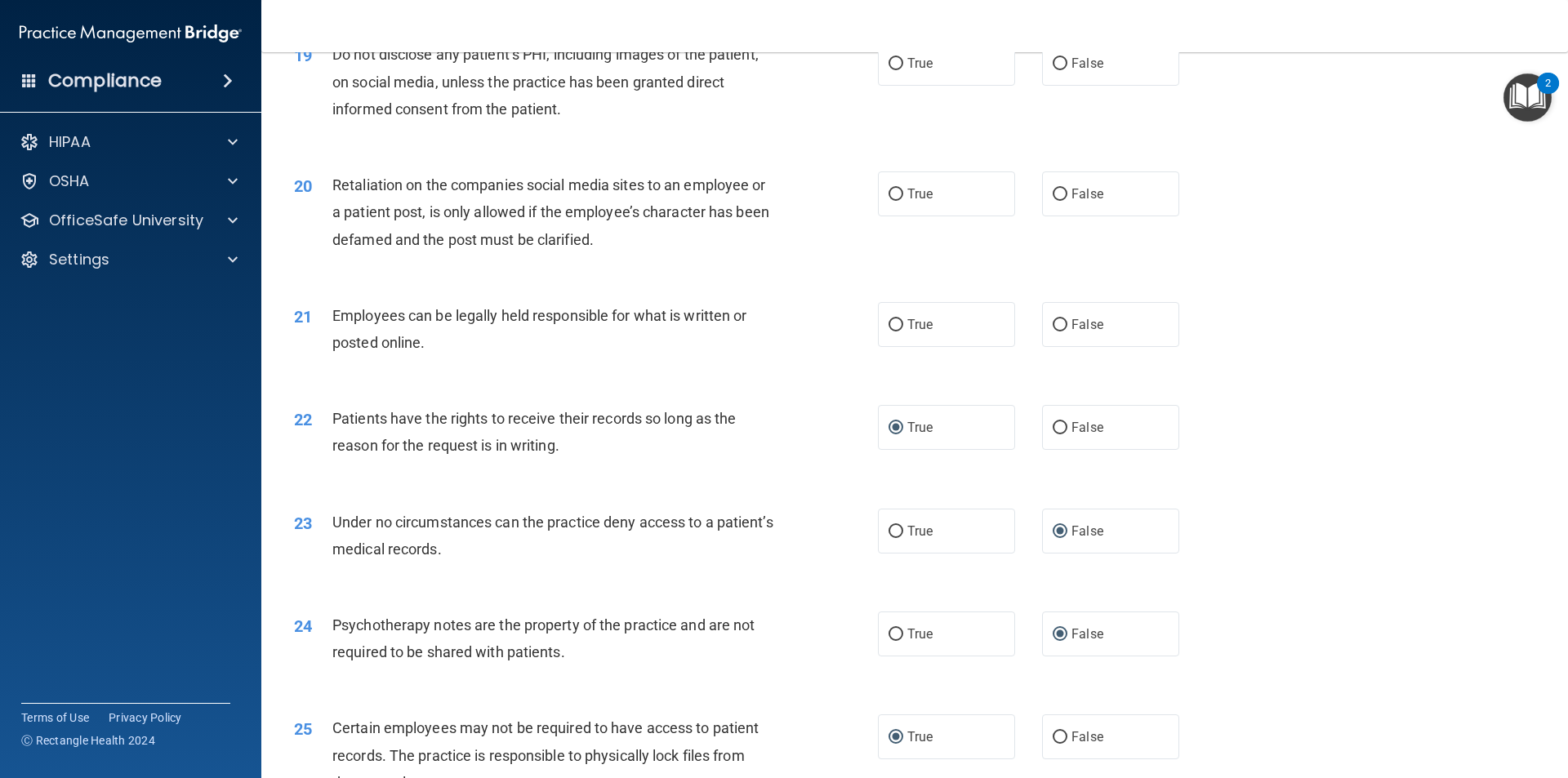
scroll to position [2422, 0]
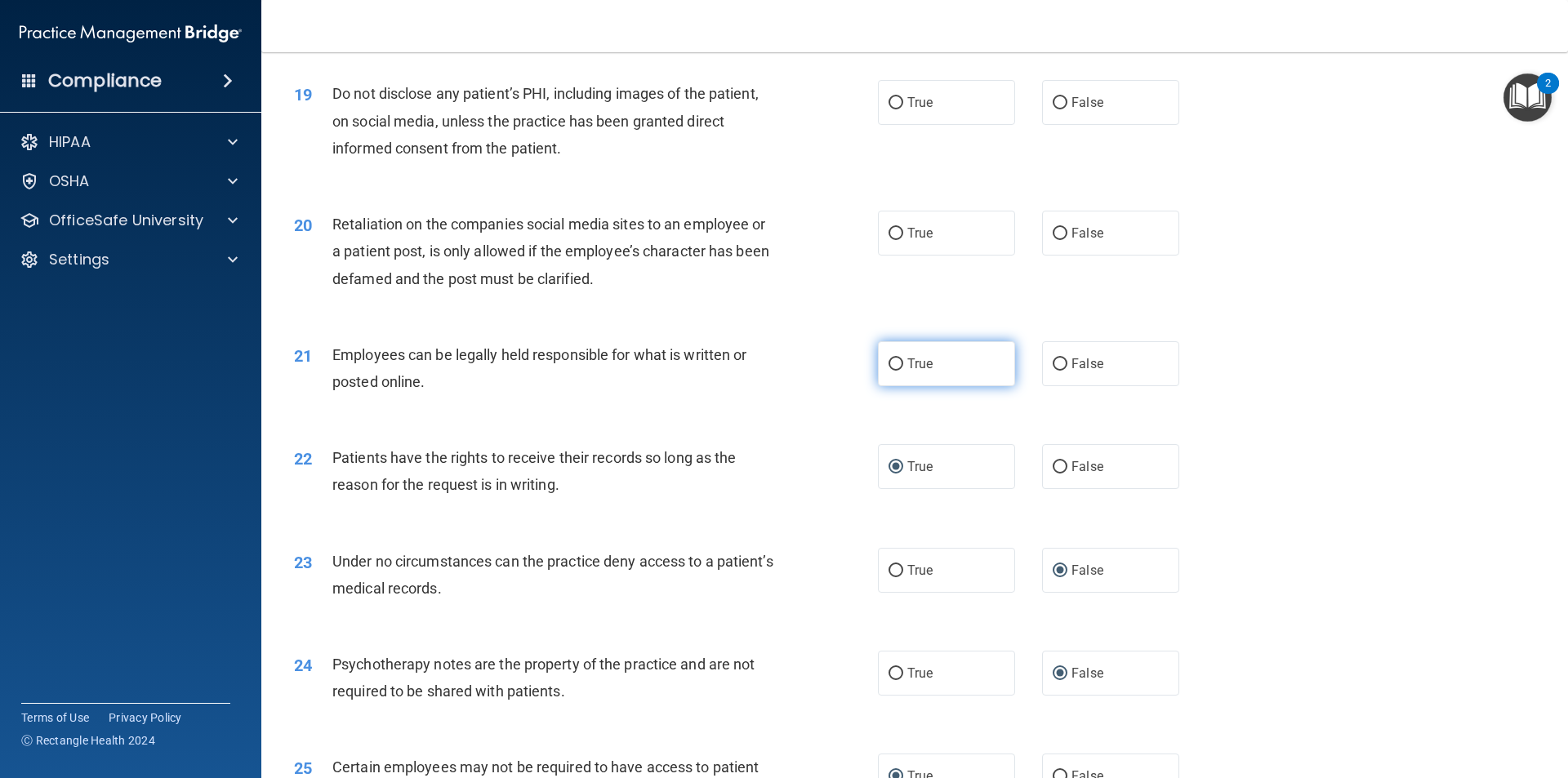
click at [892, 370] on input "True" at bounding box center [896, 364] width 15 height 12
radio input "true"
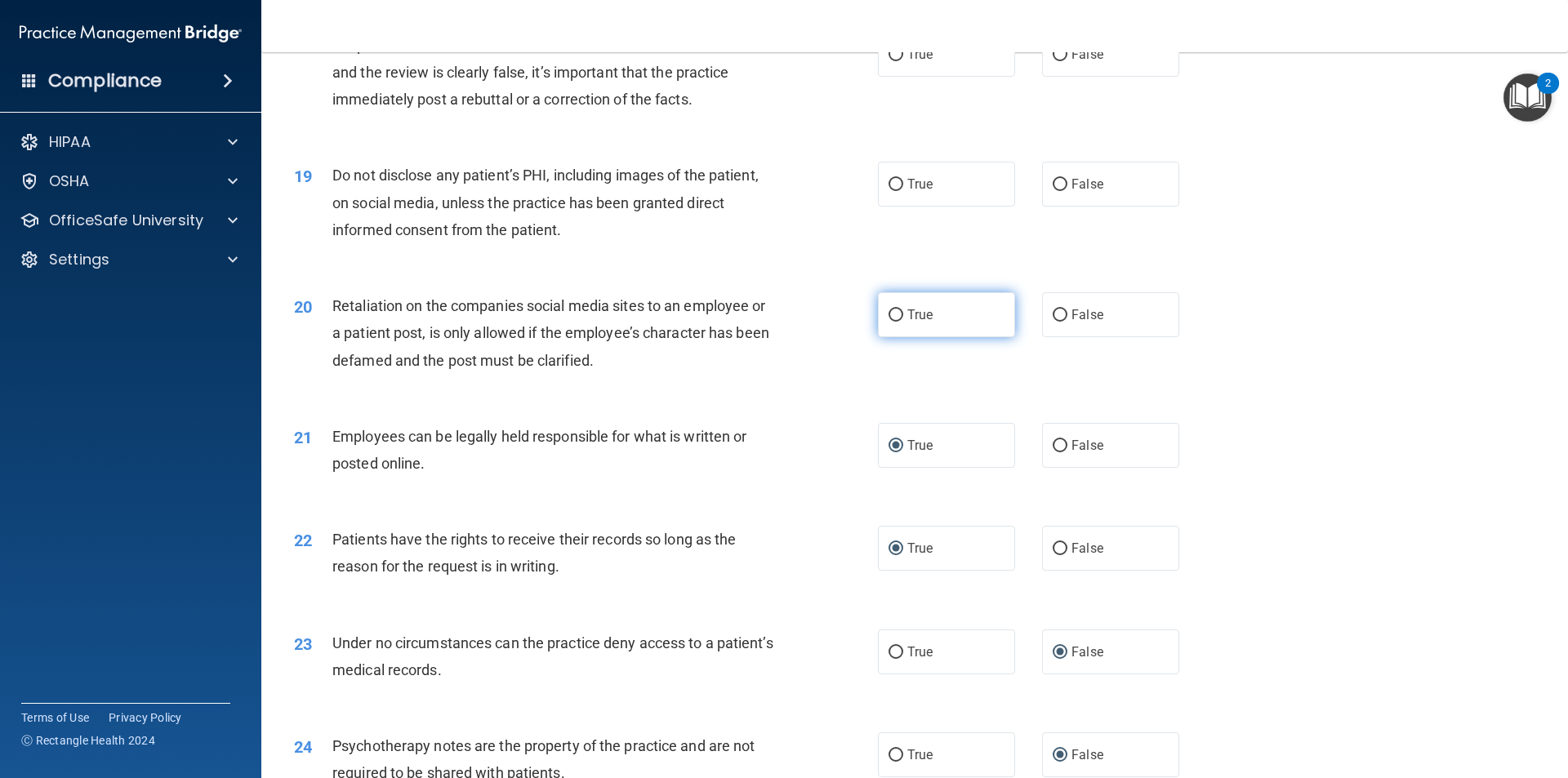
click at [890, 322] on input "True" at bounding box center [896, 315] width 15 height 12
radio input "true"
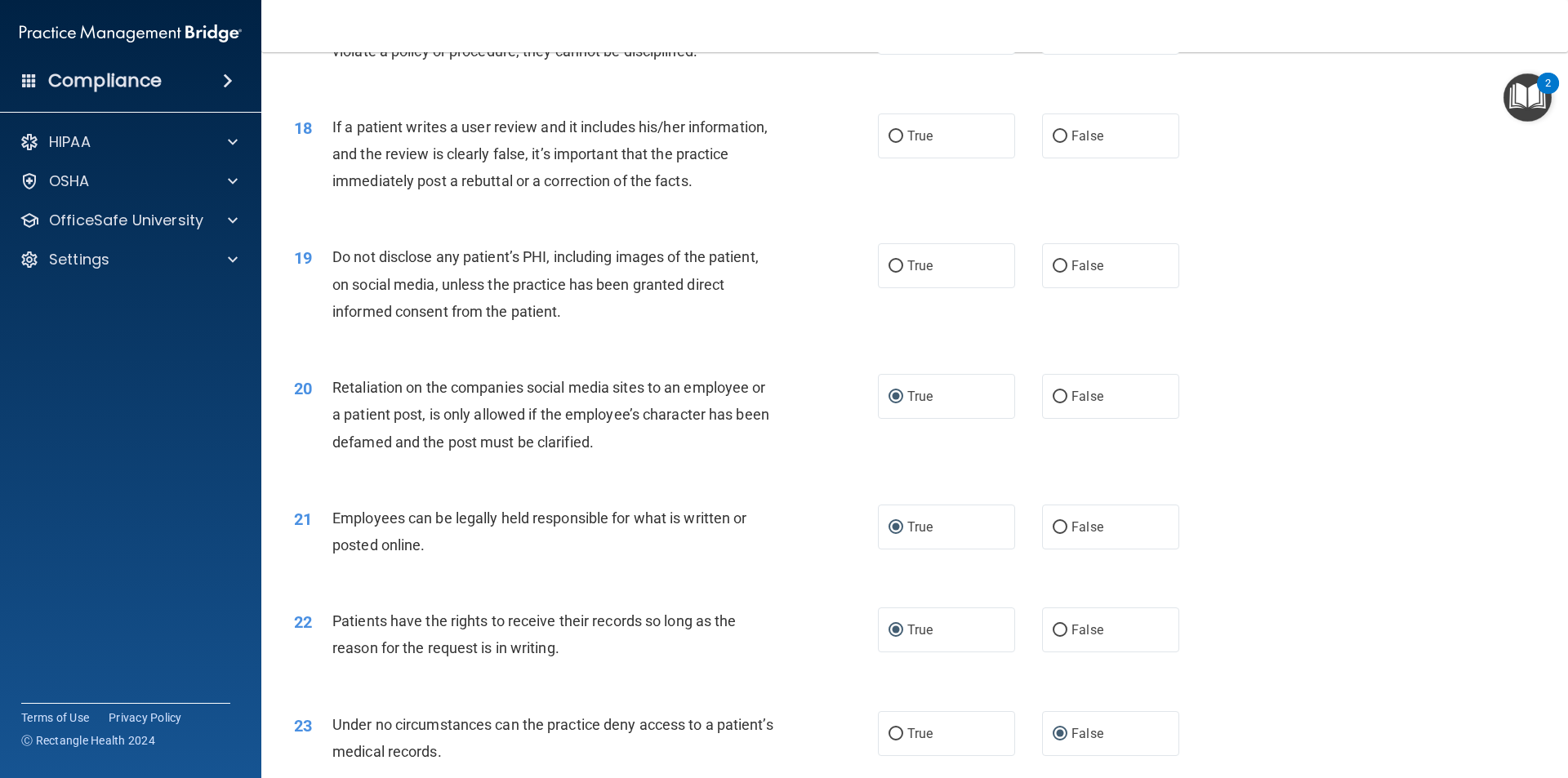
scroll to position [2177, 0]
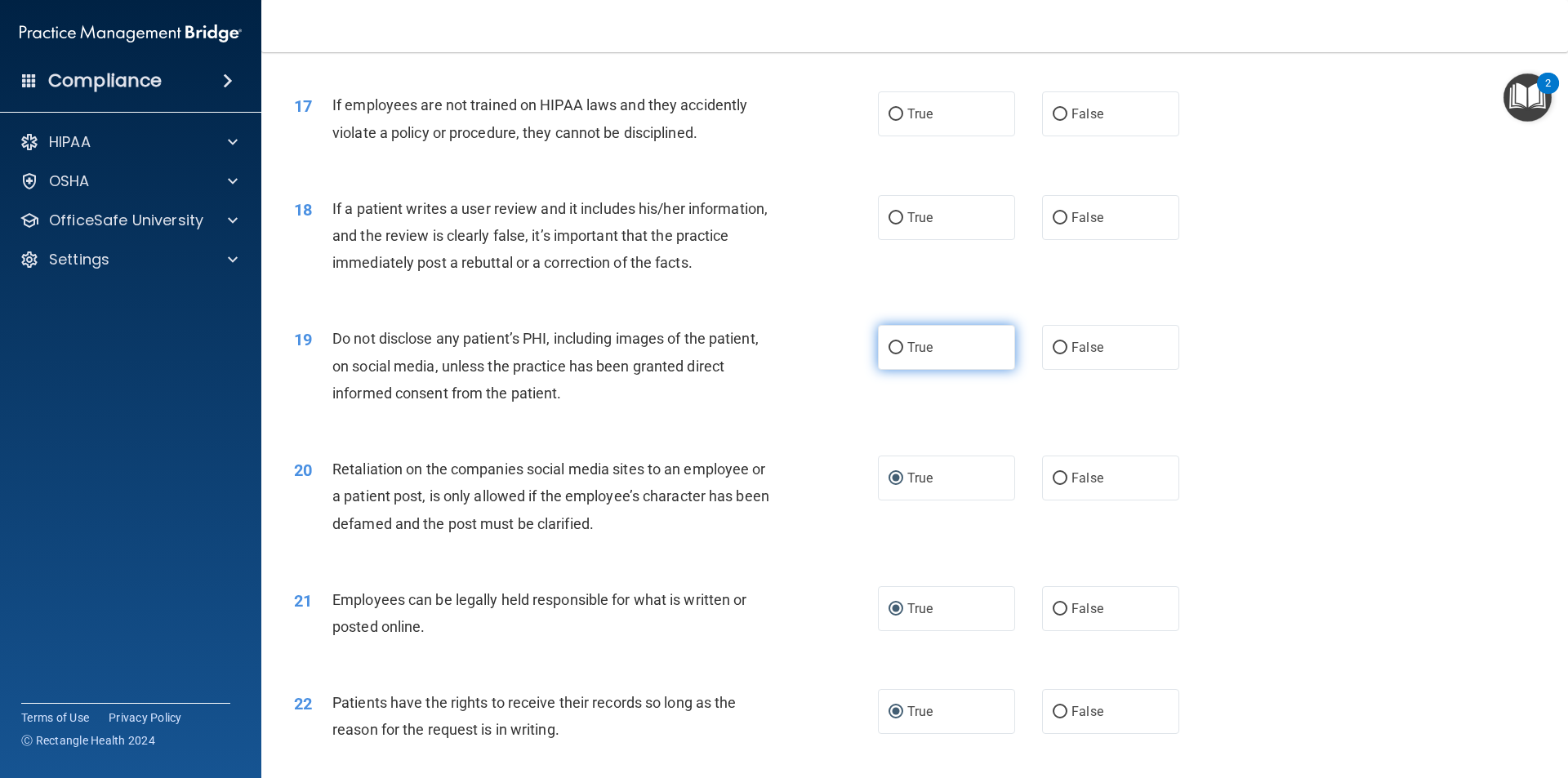
click at [889, 355] on input "True" at bounding box center [896, 347] width 15 height 12
radio input "true"
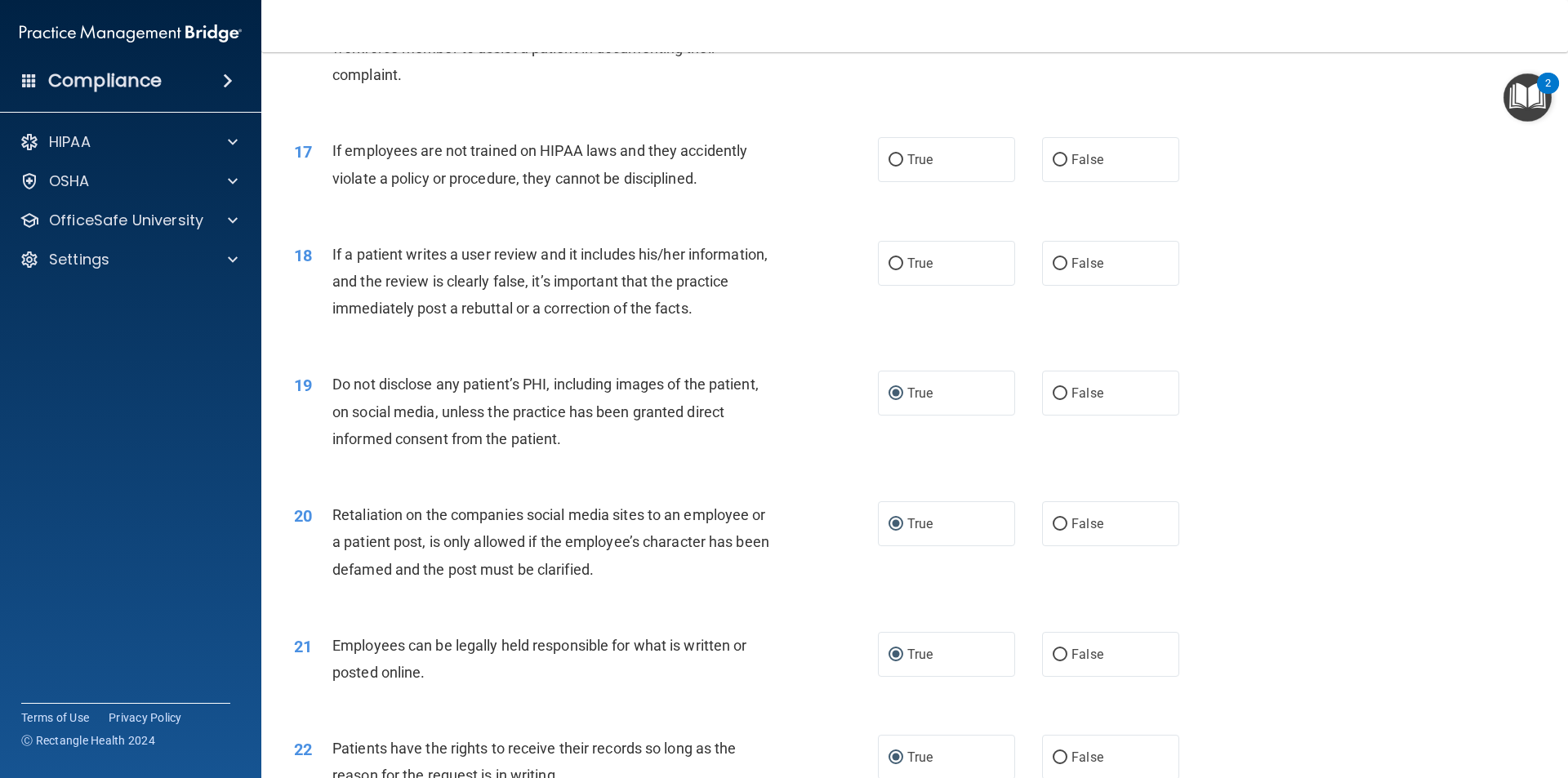
scroll to position [2096, 0]
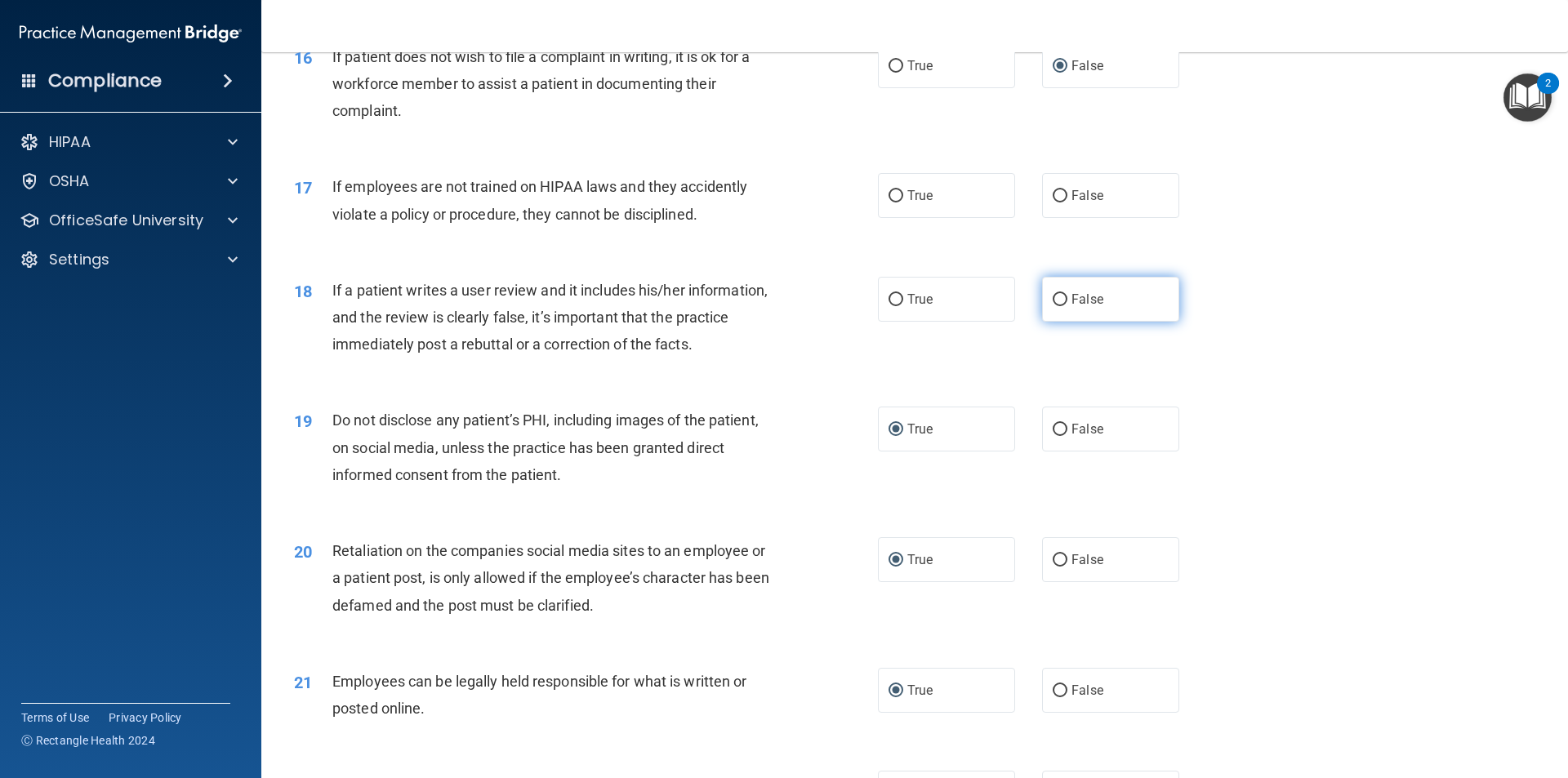
click at [1053, 306] on input "False" at bounding box center [1060, 300] width 15 height 12
radio input "true"
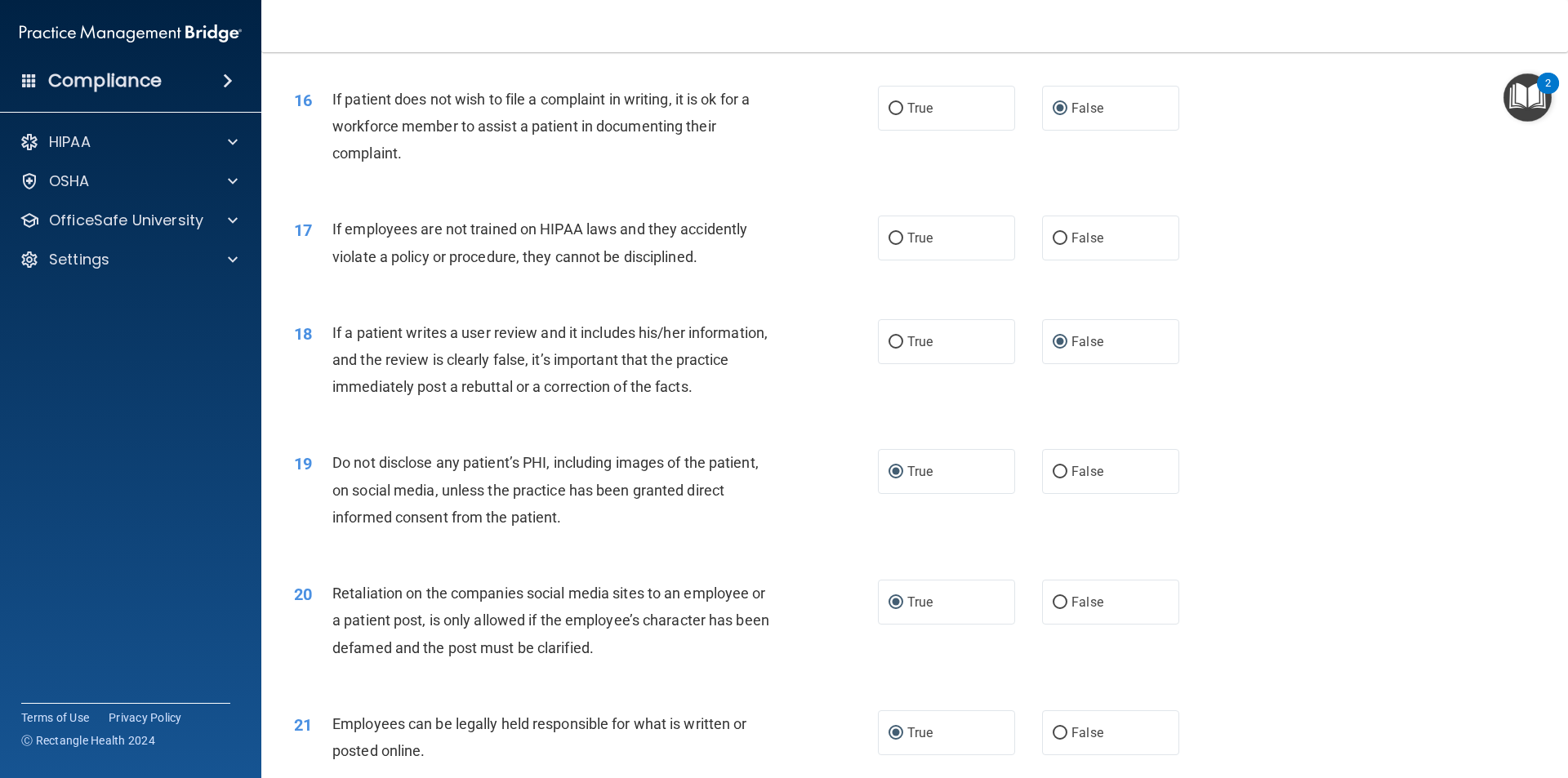
scroll to position [2014, 0]
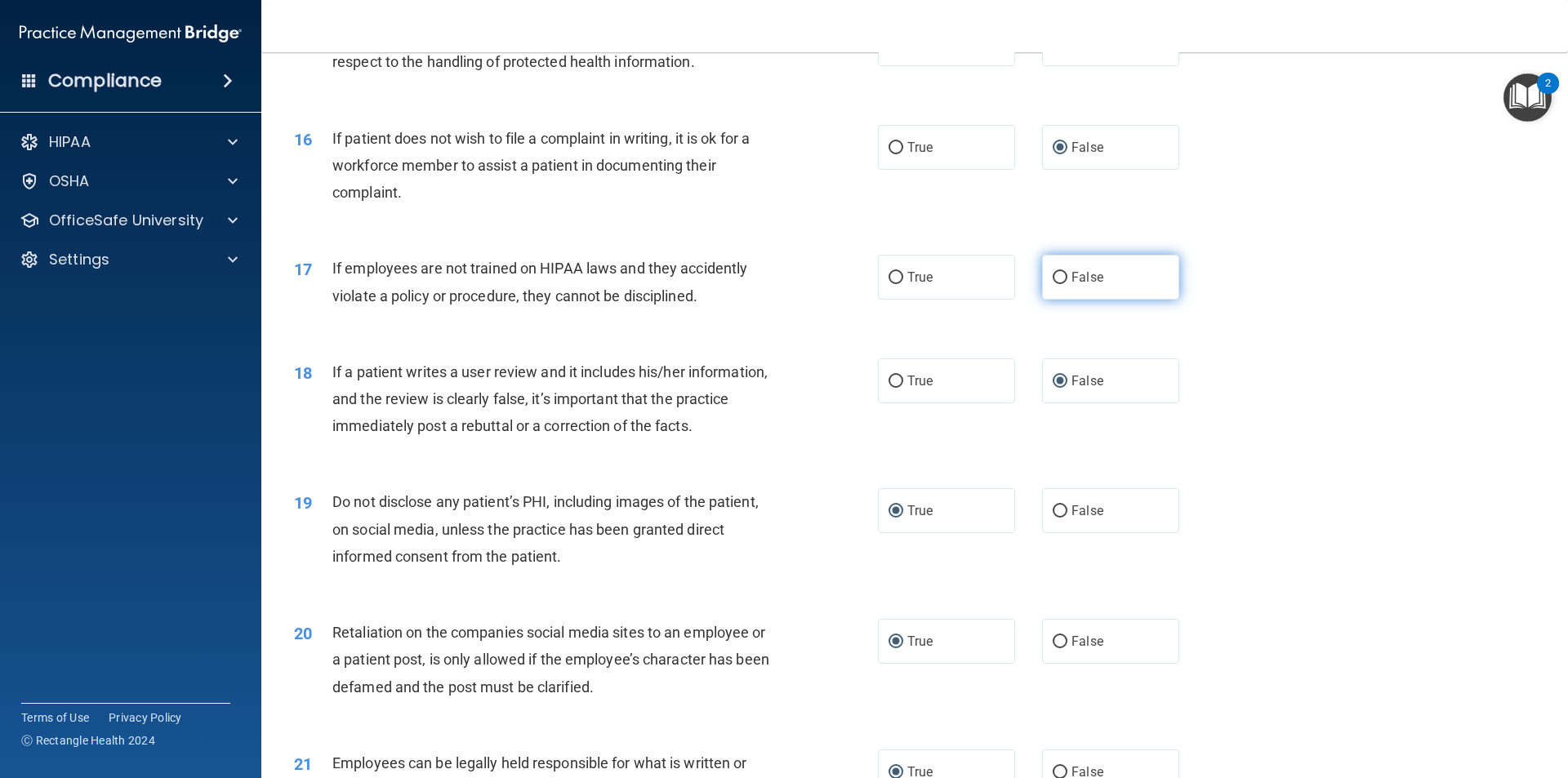
click at [1053, 284] on input "False" at bounding box center [1060, 278] width 15 height 12
radio input "true"
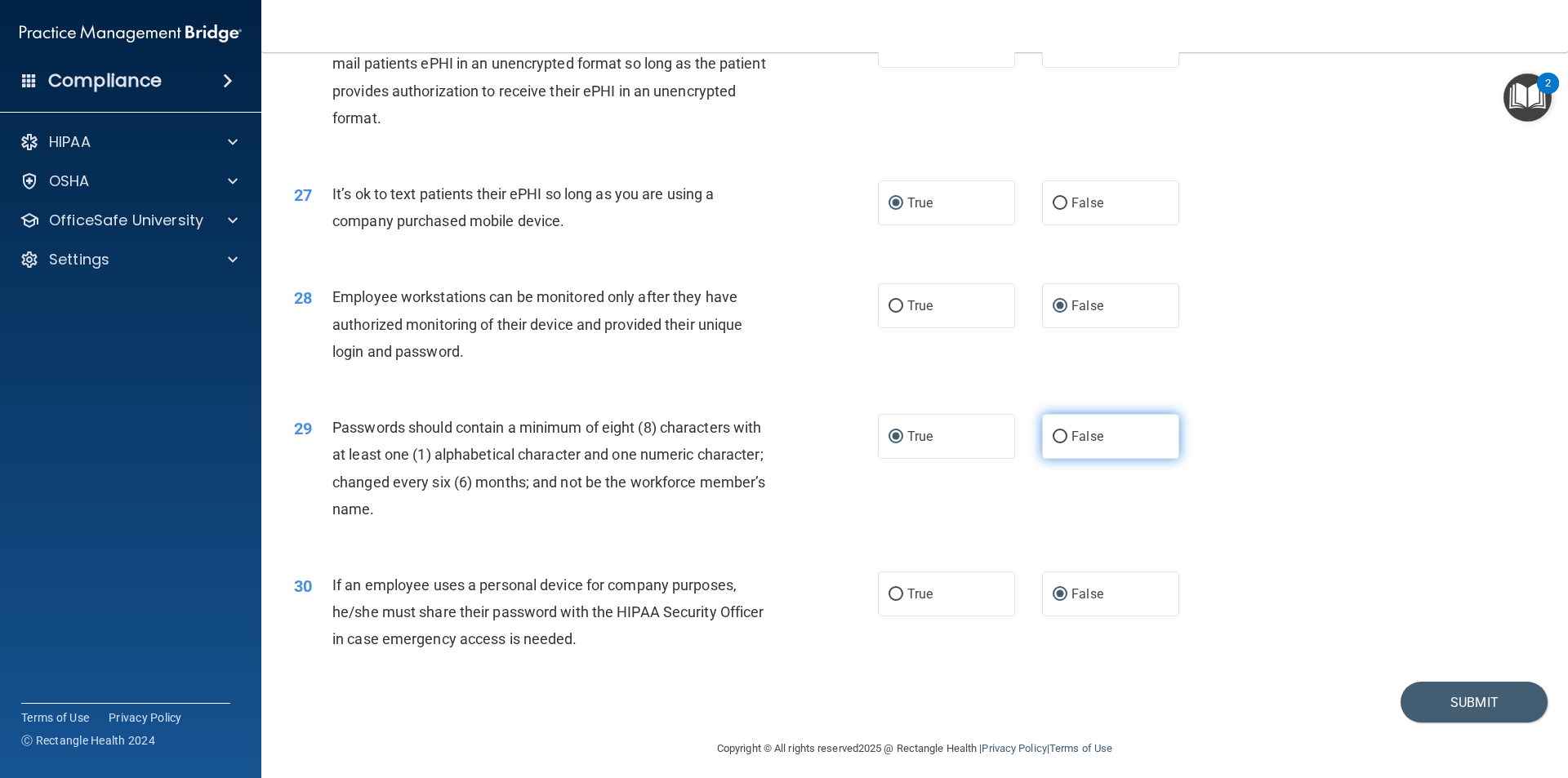
scroll to position [3320, 0]
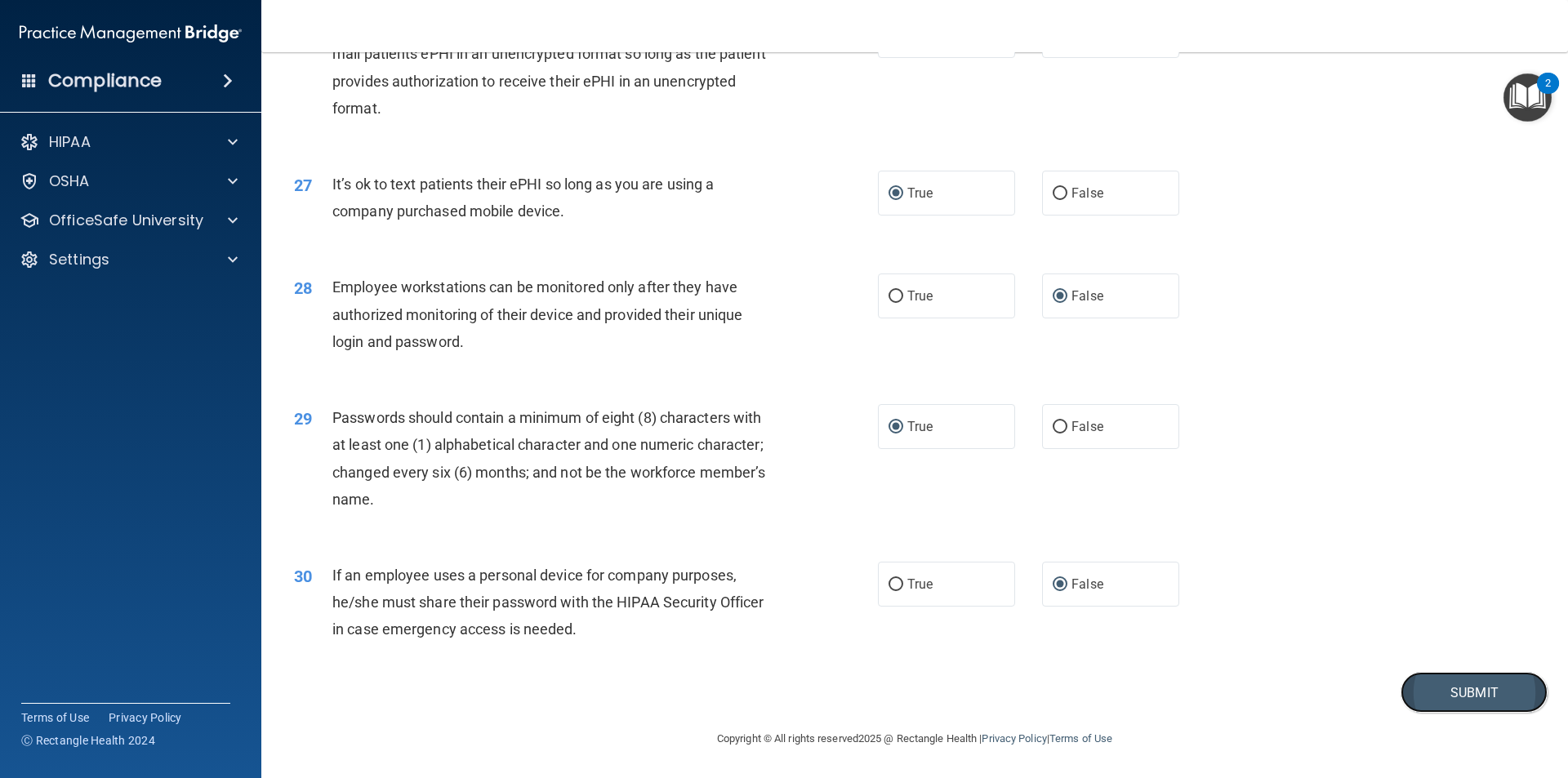
click at [1436, 686] on button "Submit" at bounding box center [1474, 692] width 147 height 41
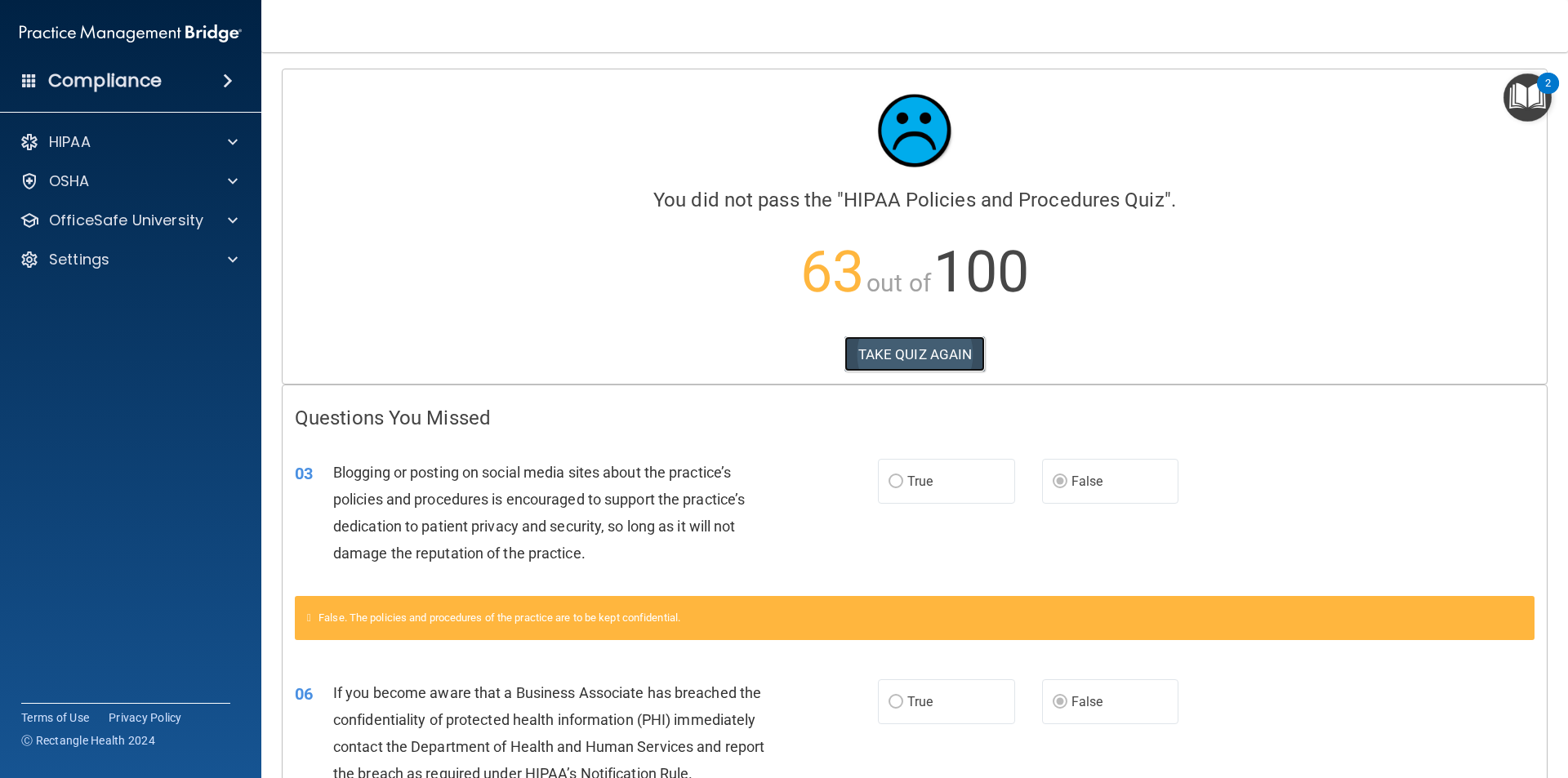
click at [901, 353] on button "TAKE QUIZ AGAIN" at bounding box center [915, 354] width 141 height 36
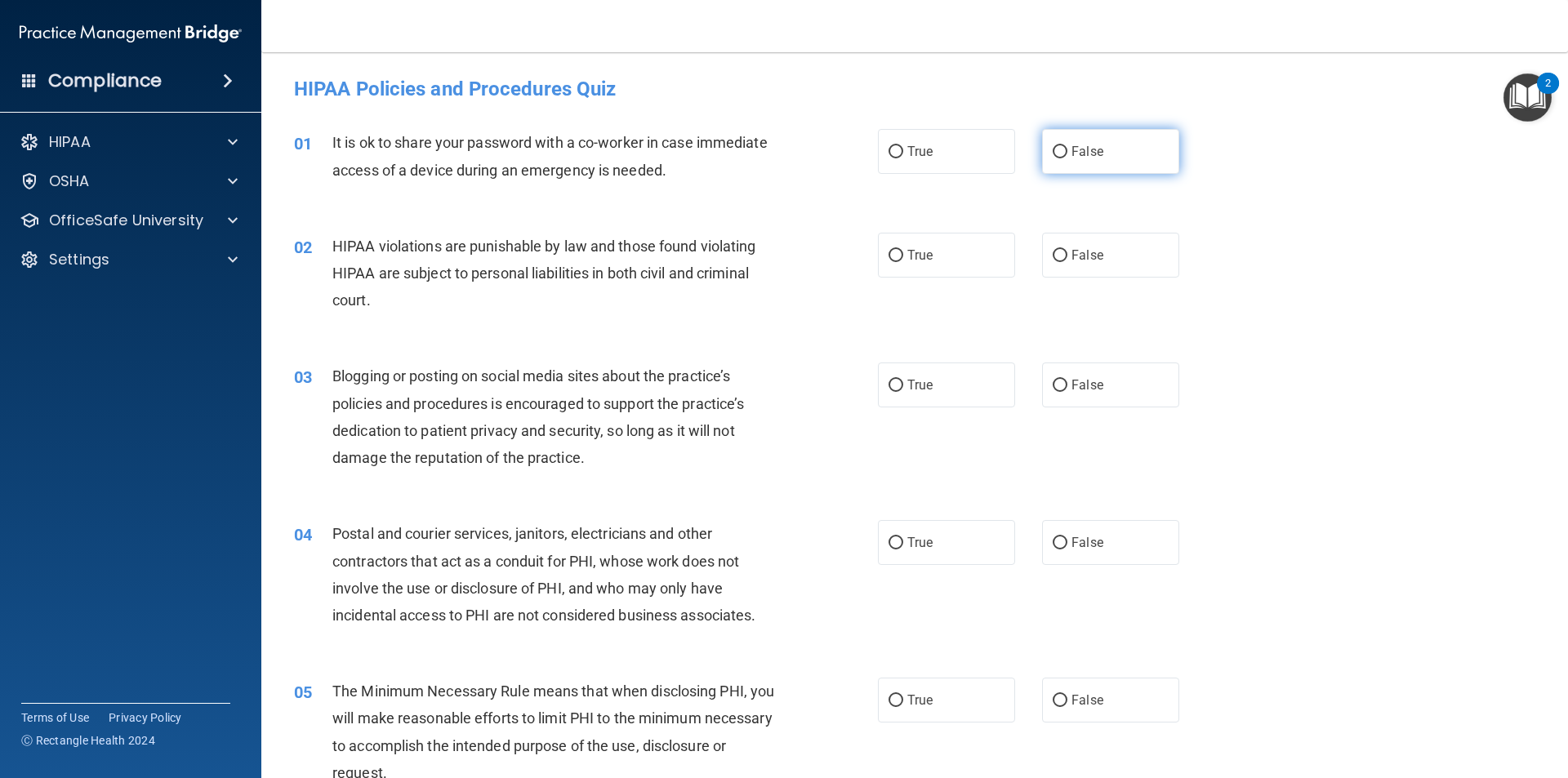
click at [1053, 147] on input "False" at bounding box center [1060, 151] width 15 height 12
radio input "true"
click at [1053, 382] on input "False" at bounding box center [1060, 385] width 15 height 12
radio input "true"
click at [889, 252] on input "True" at bounding box center [896, 256] width 15 height 12
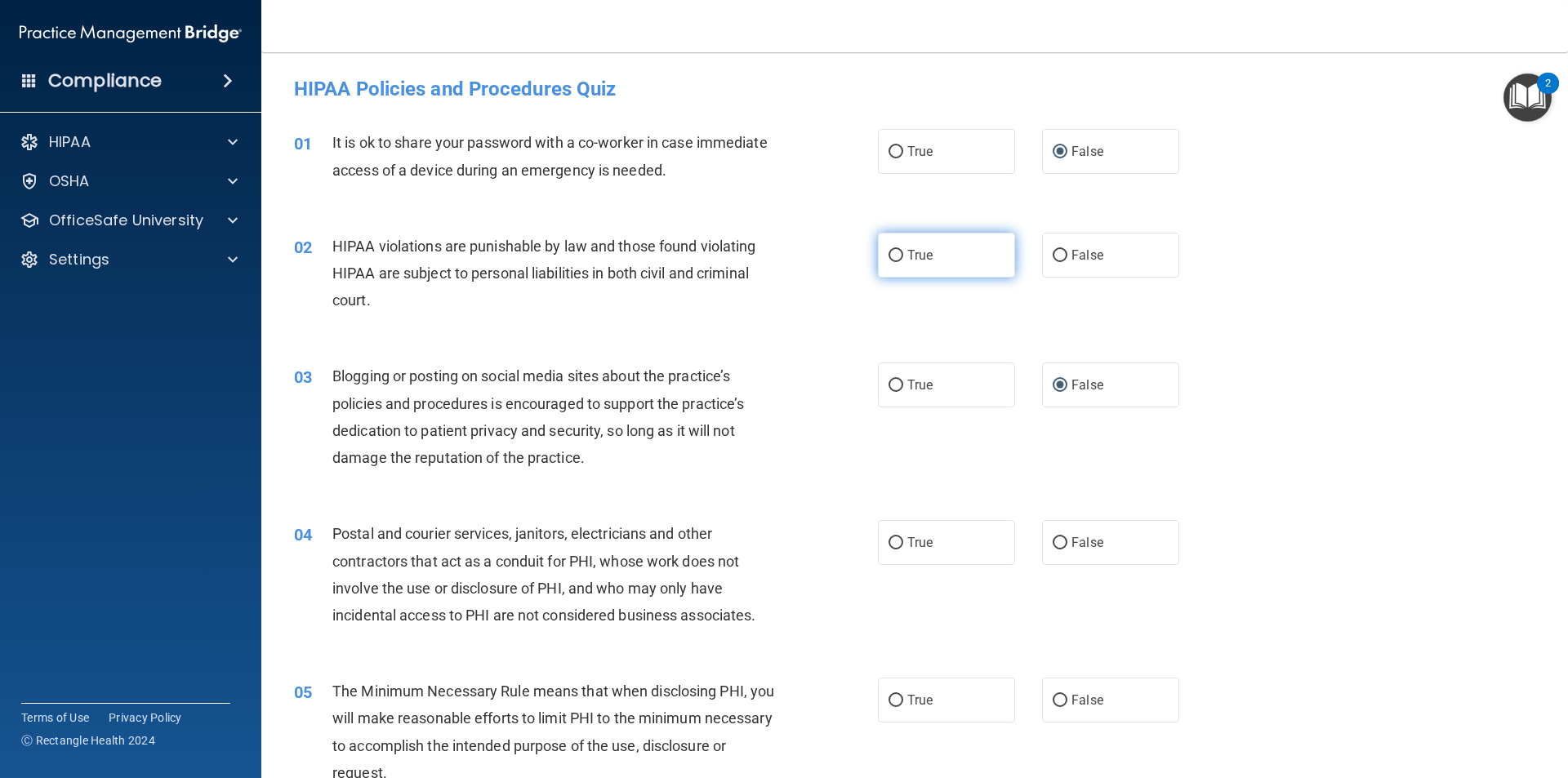
radio input "true"
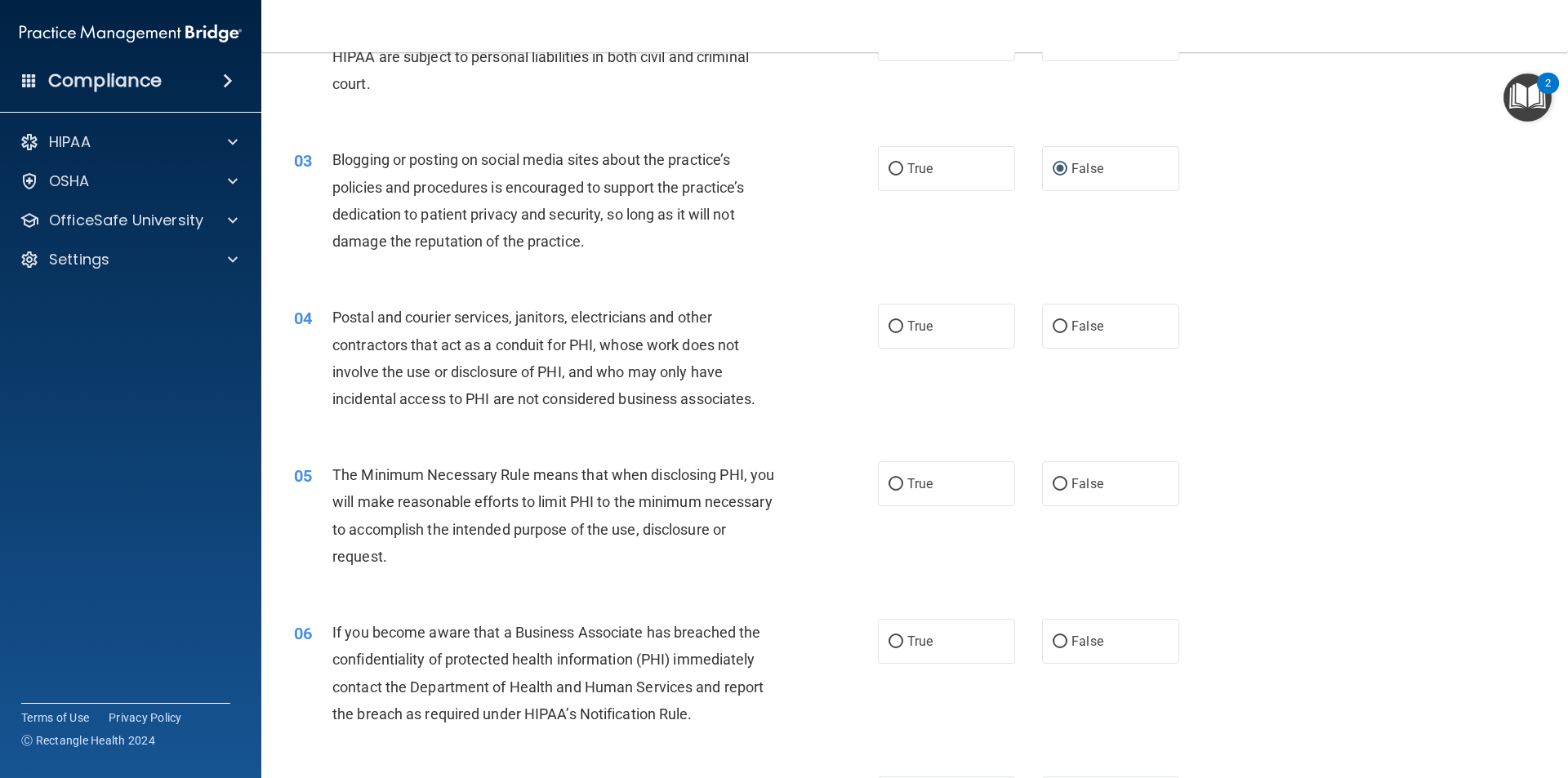
scroll to position [245, 0]
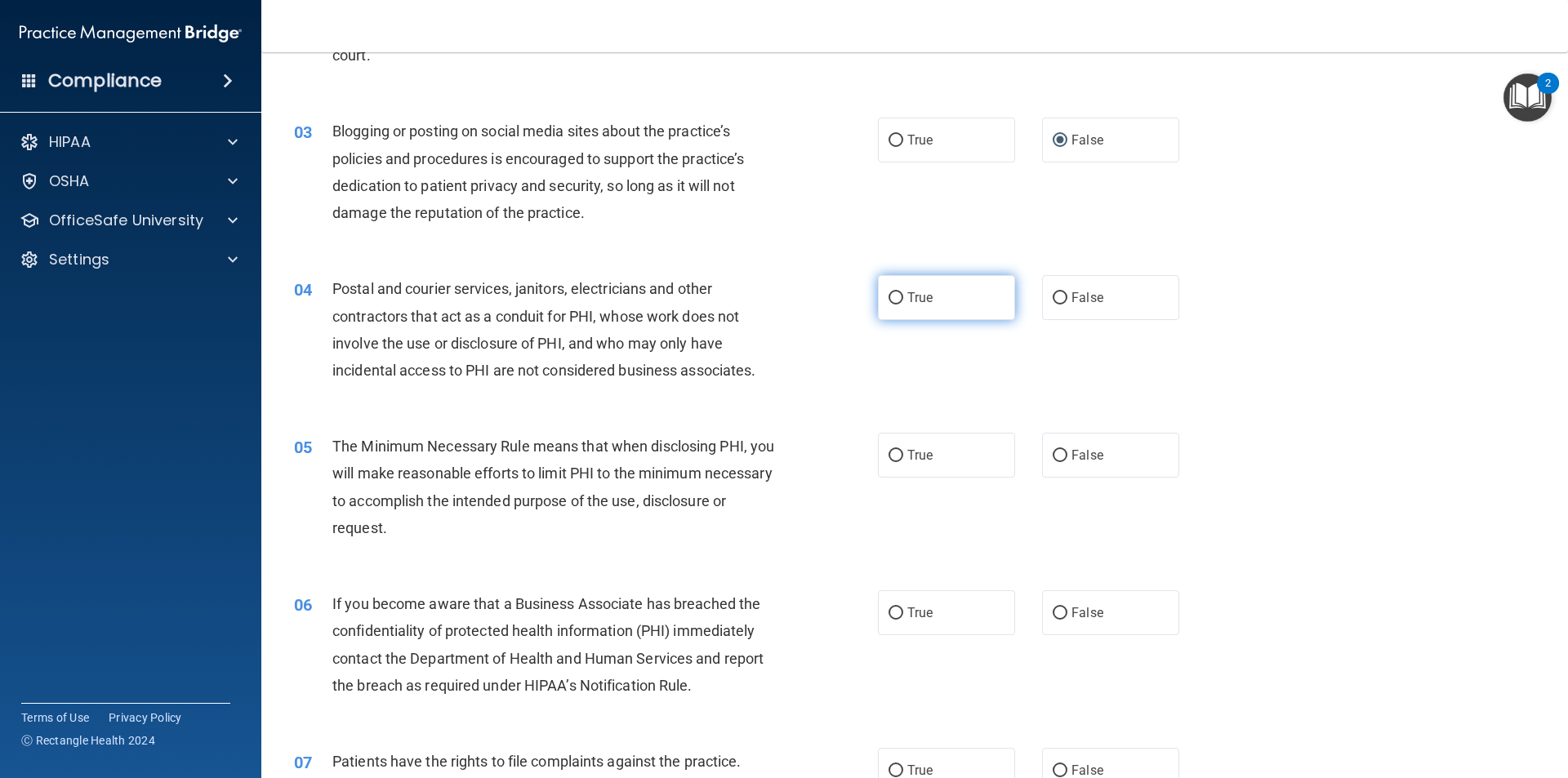
click at [894, 298] on input "True" at bounding box center [896, 298] width 15 height 12
radio input "true"
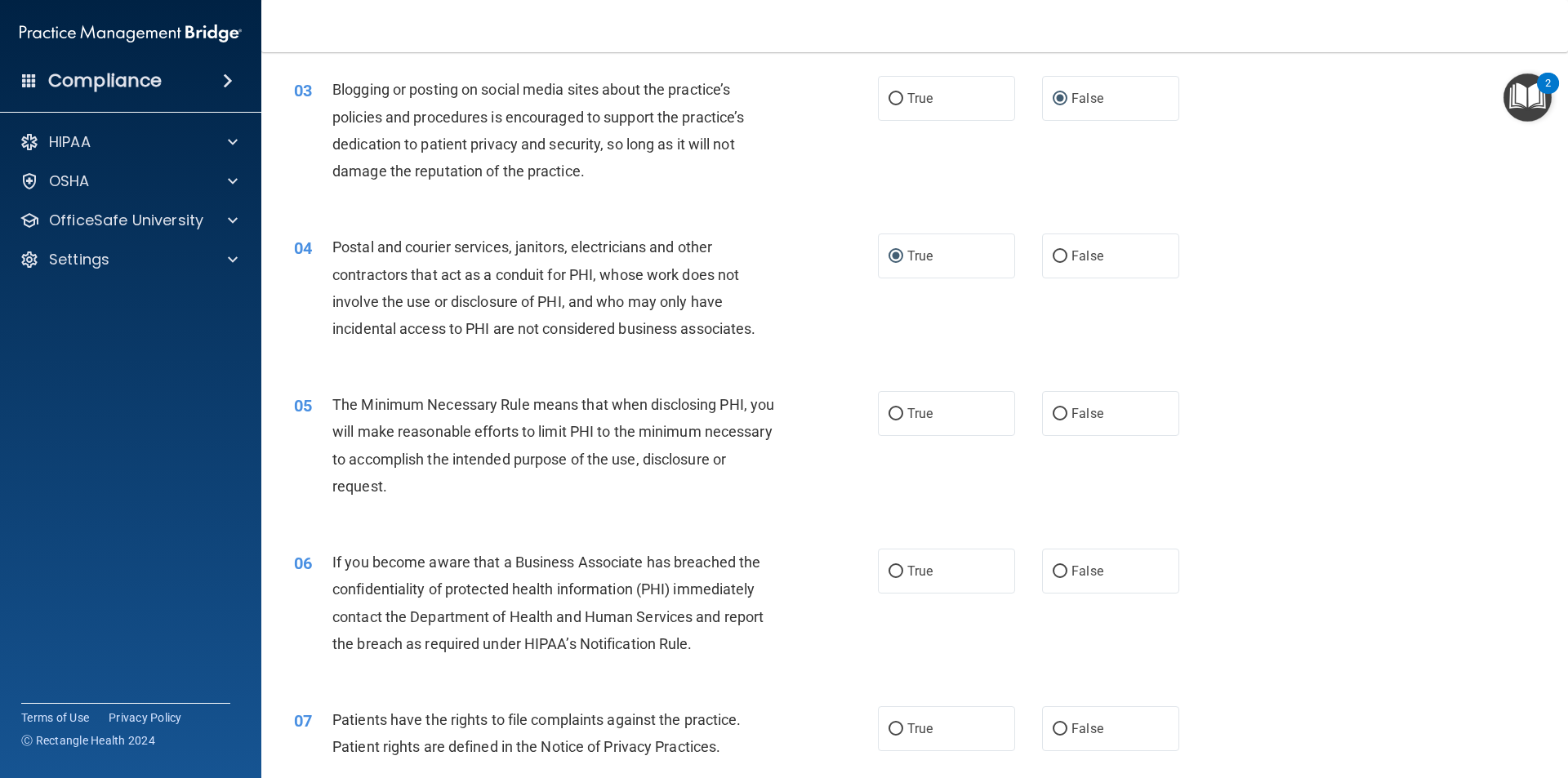
scroll to position [326, 0]
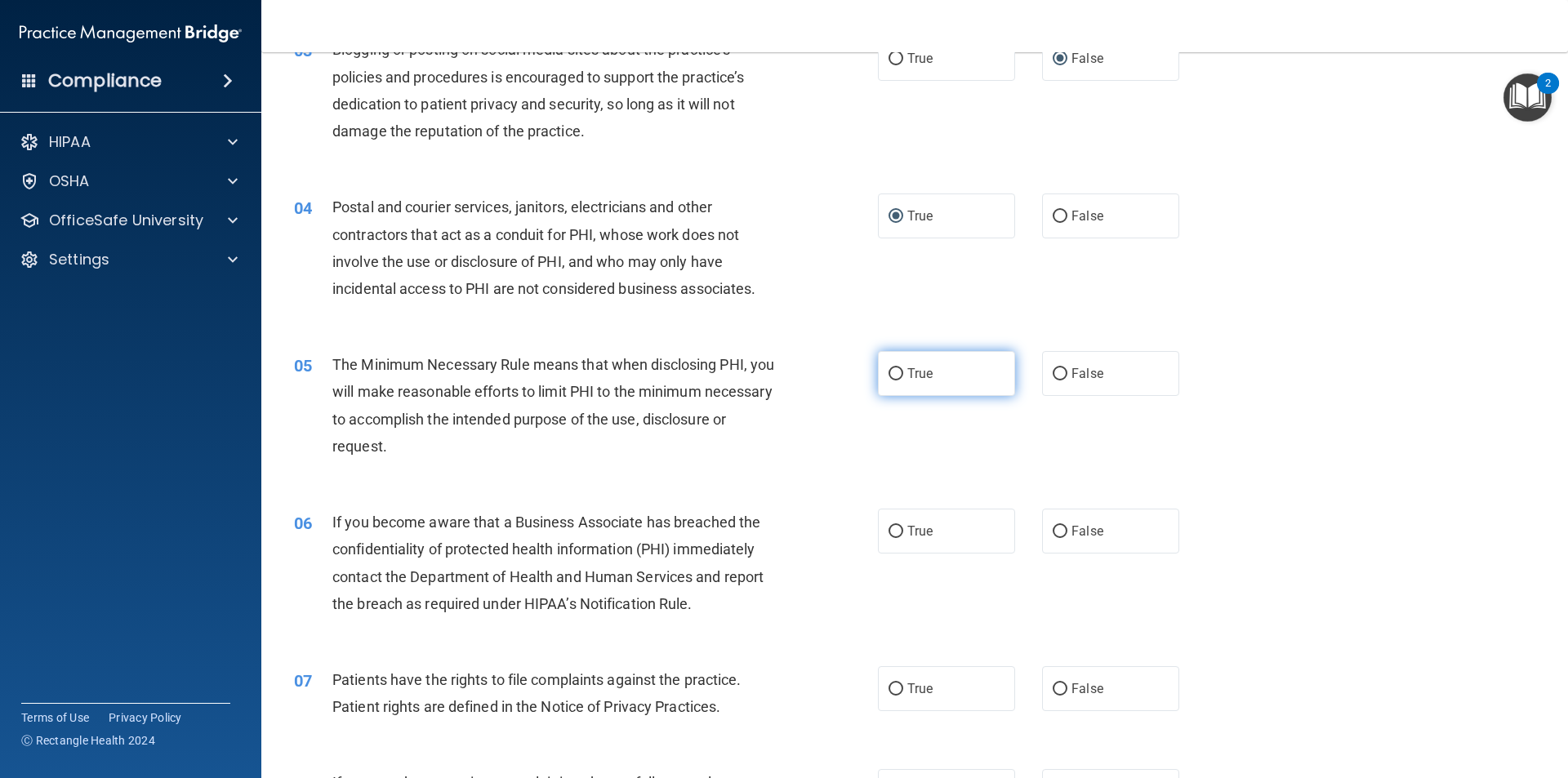
drag, startPoint x: 888, startPoint y: 367, endPoint x: 887, endPoint y: 377, distance: 10.0
click at [889, 371] on input "True" at bounding box center [896, 374] width 15 height 12
radio input "true"
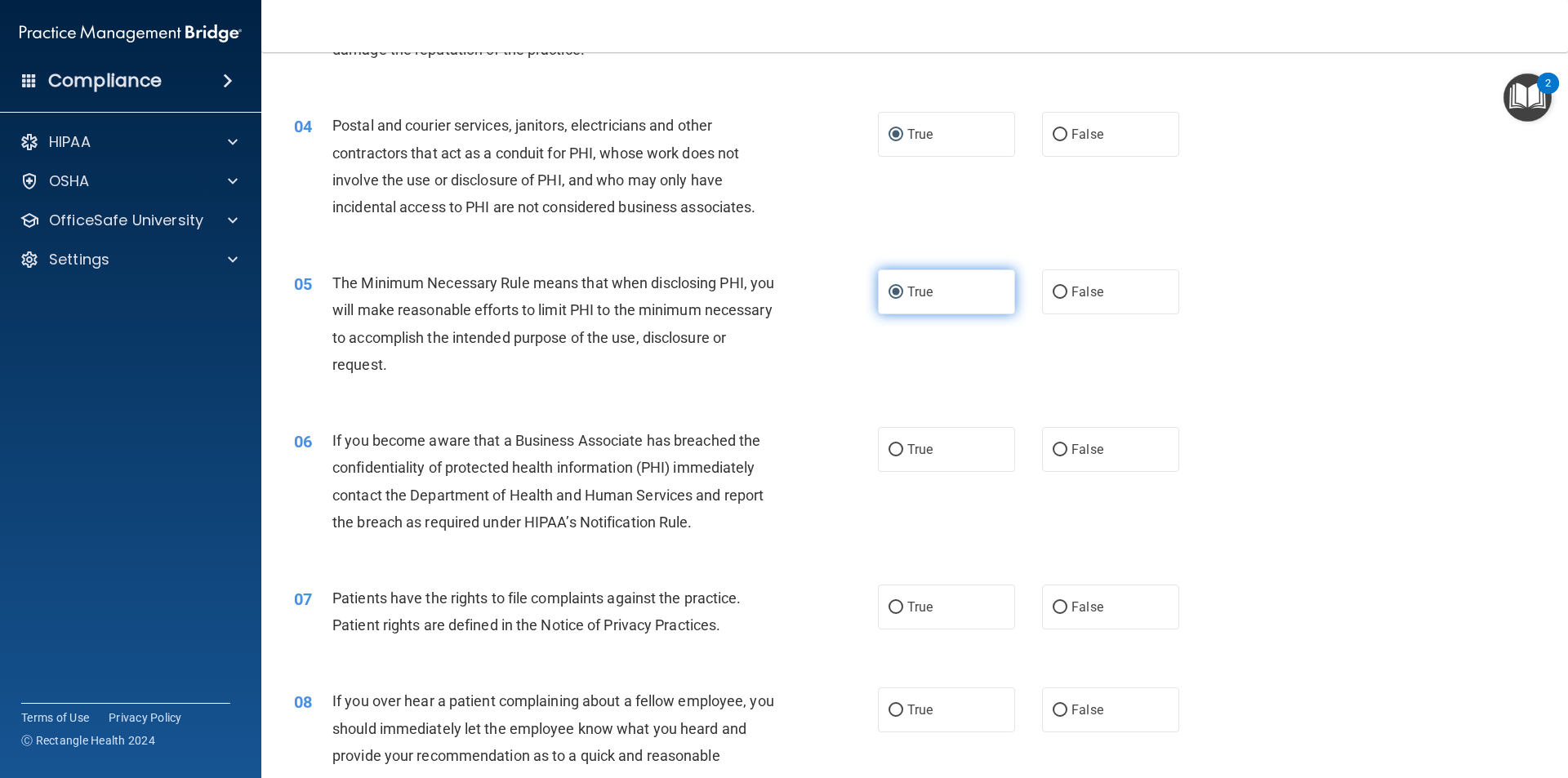
scroll to position [490, 0]
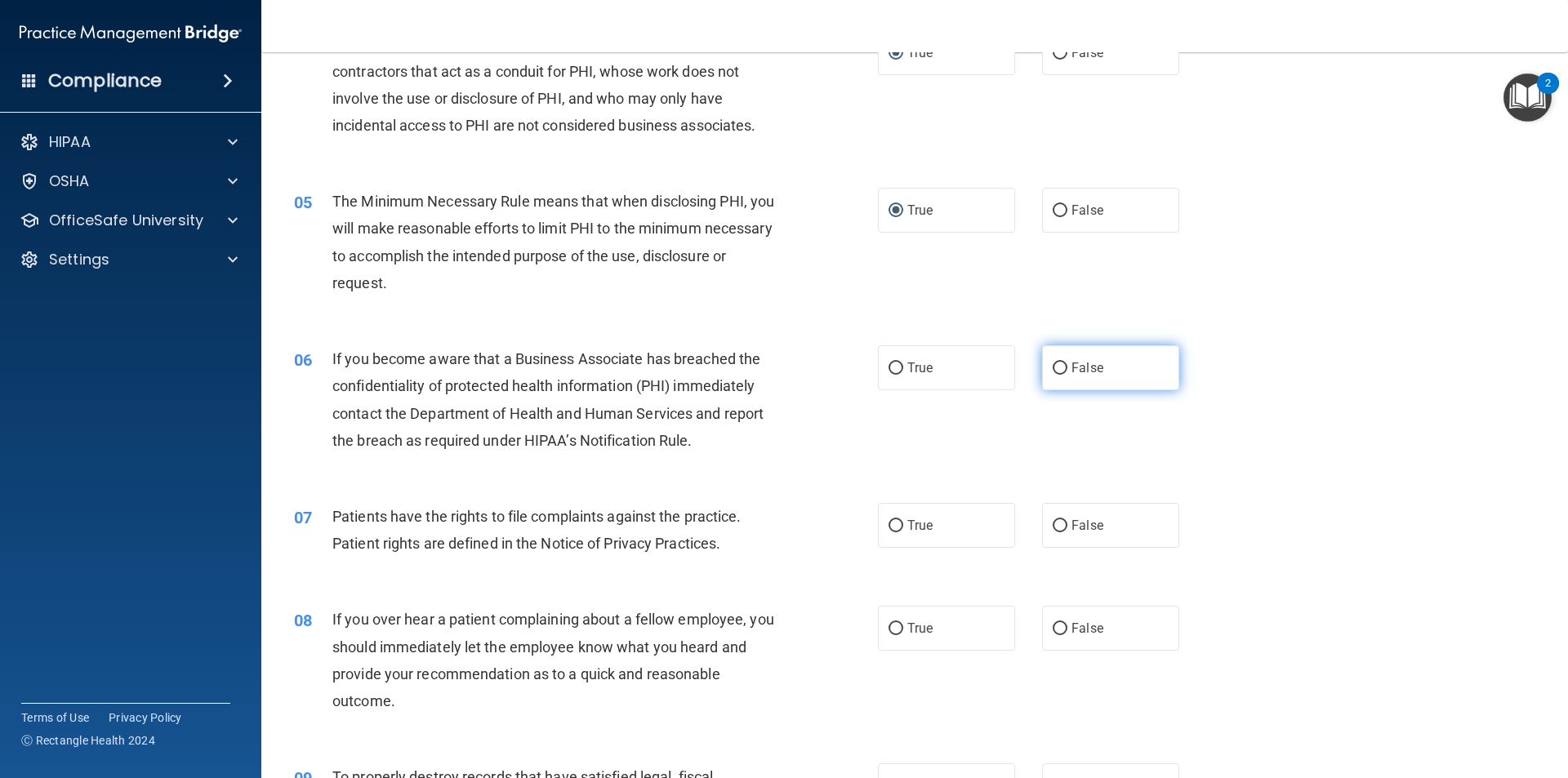
click at [1054, 367] on input "False" at bounding box center [1060, 368] width 15 height 12
radio input "true"
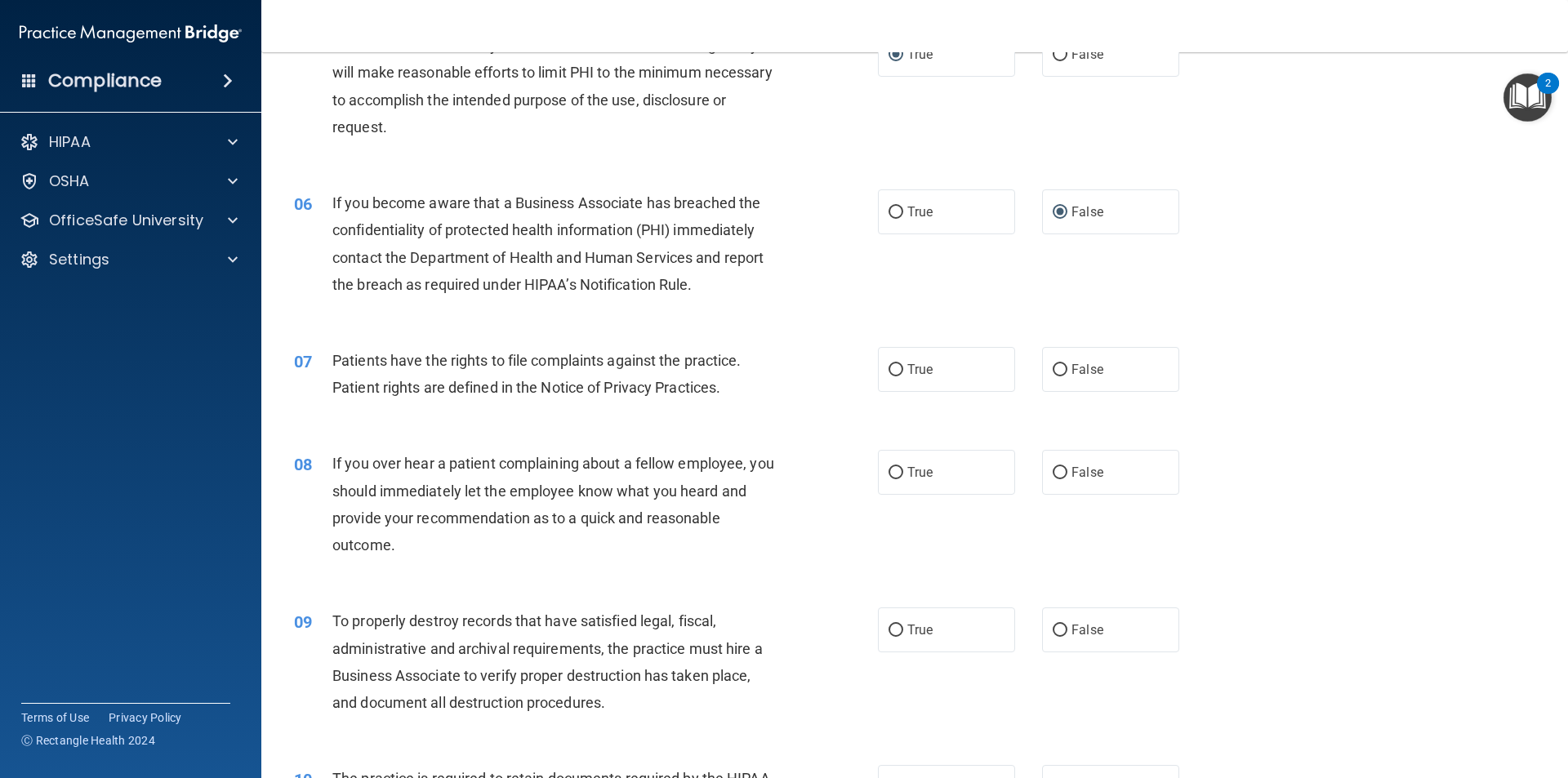
scroll to position [653, 0]
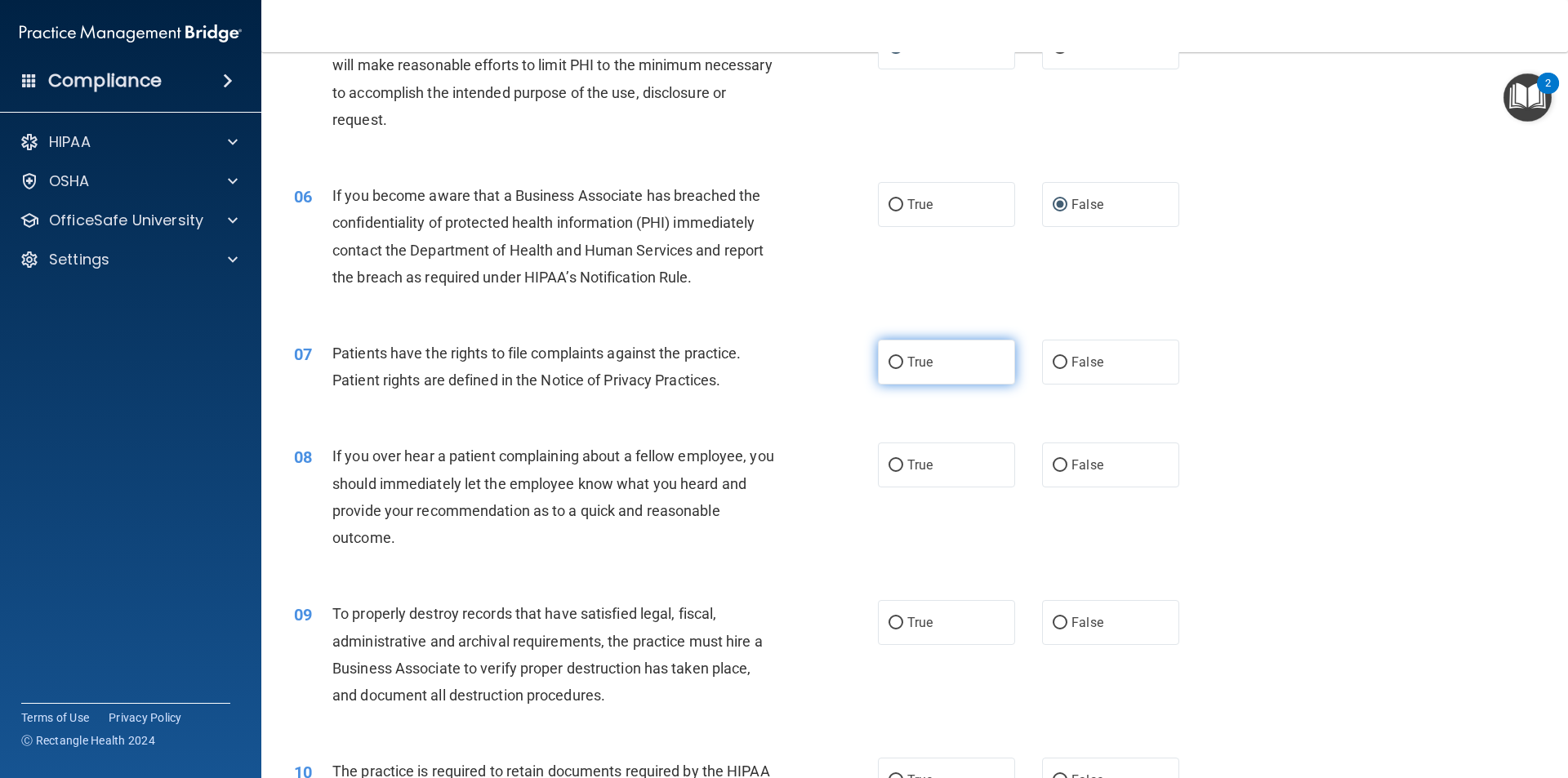
click at [889, 362] on input "True" at bounding box center [896, 362] width 15 height 12
radio input "true"
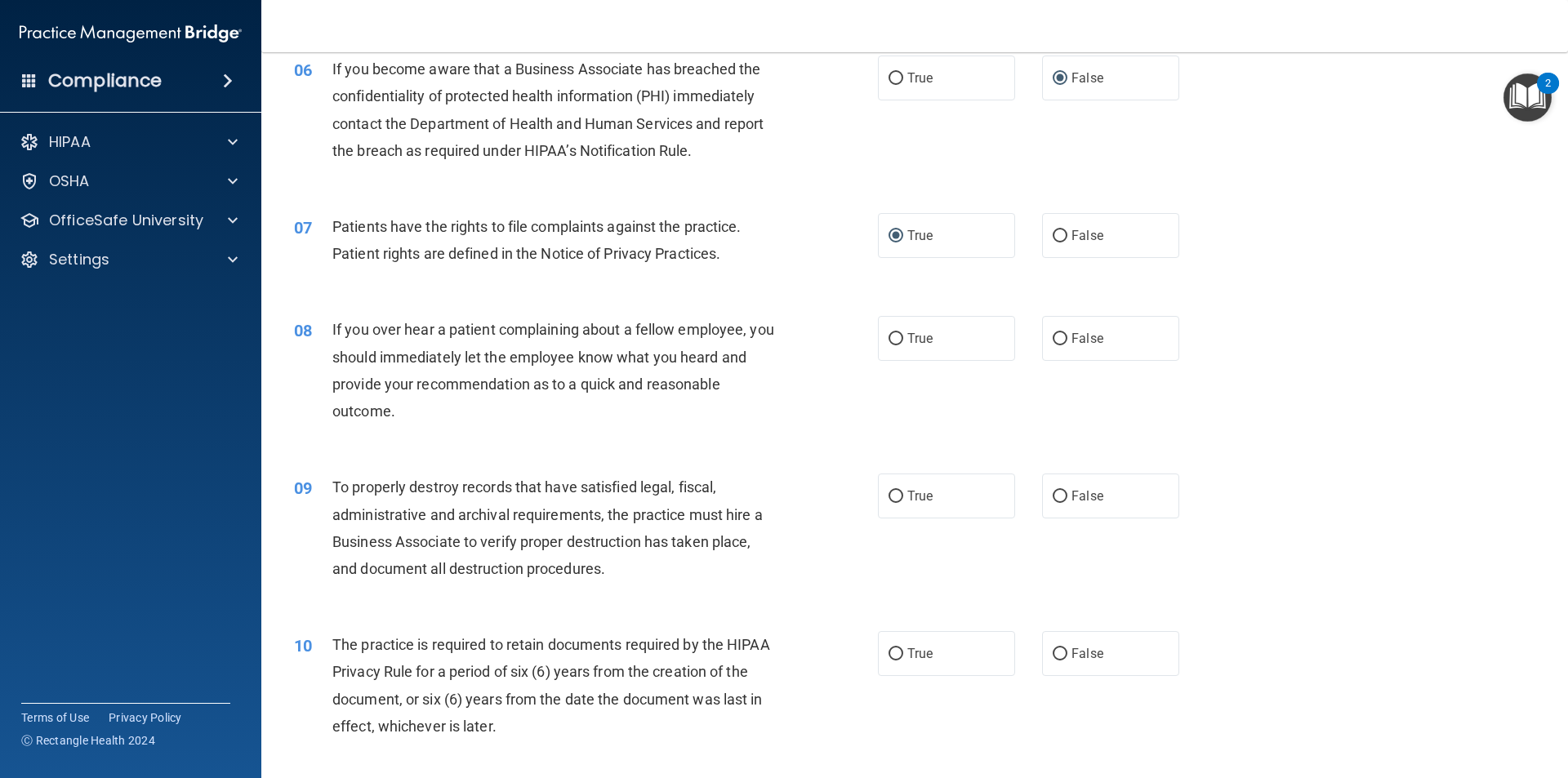
scroll to position [816, 0]
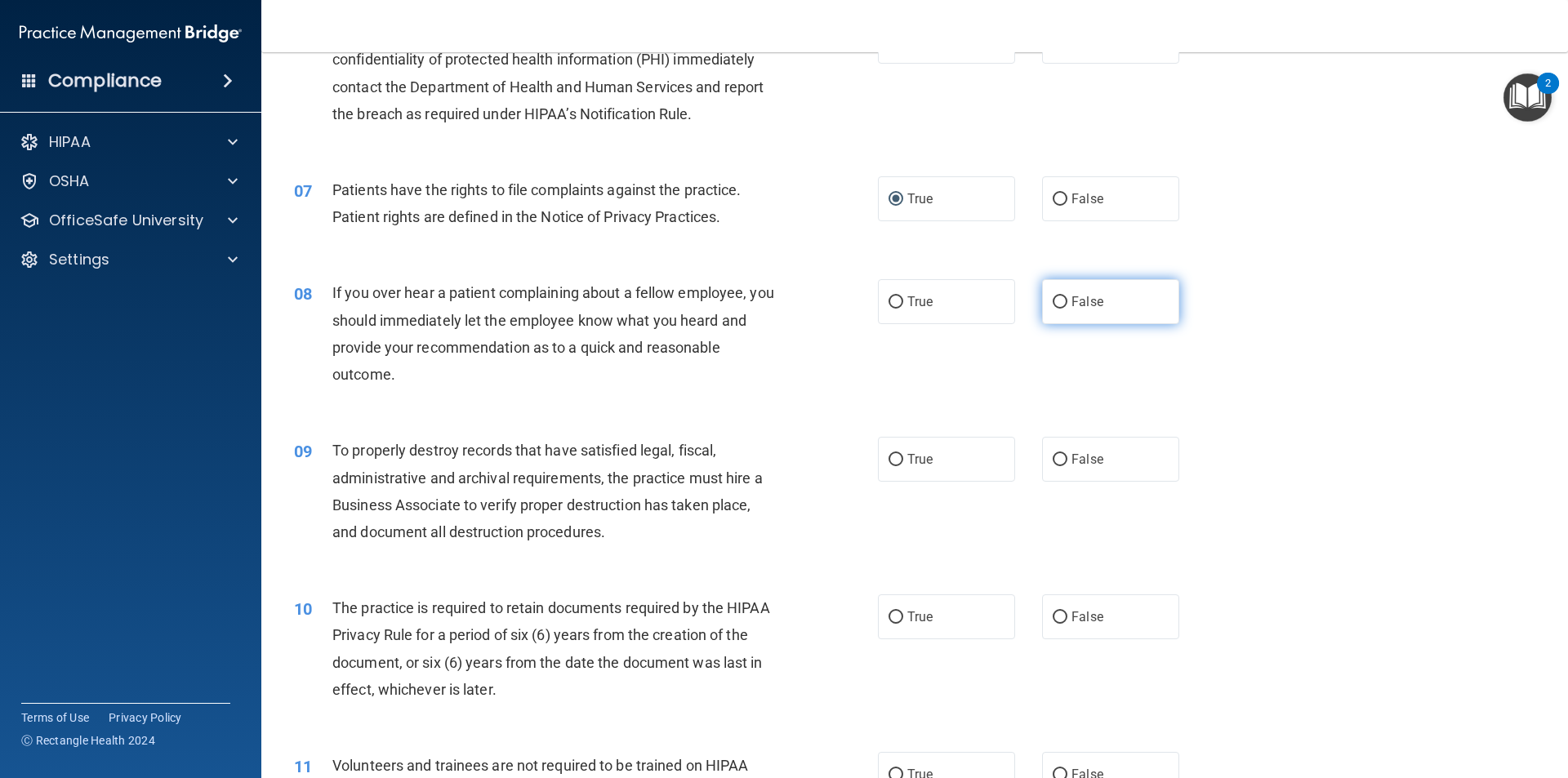
click at [1053, 298] on input "False" at bounding box center [1060, 301] width 15 height 12
radio input "true"
click at [1055, 458] on input "False" at bounding box center [1060, 459] width 15 height 12
radio input "true"
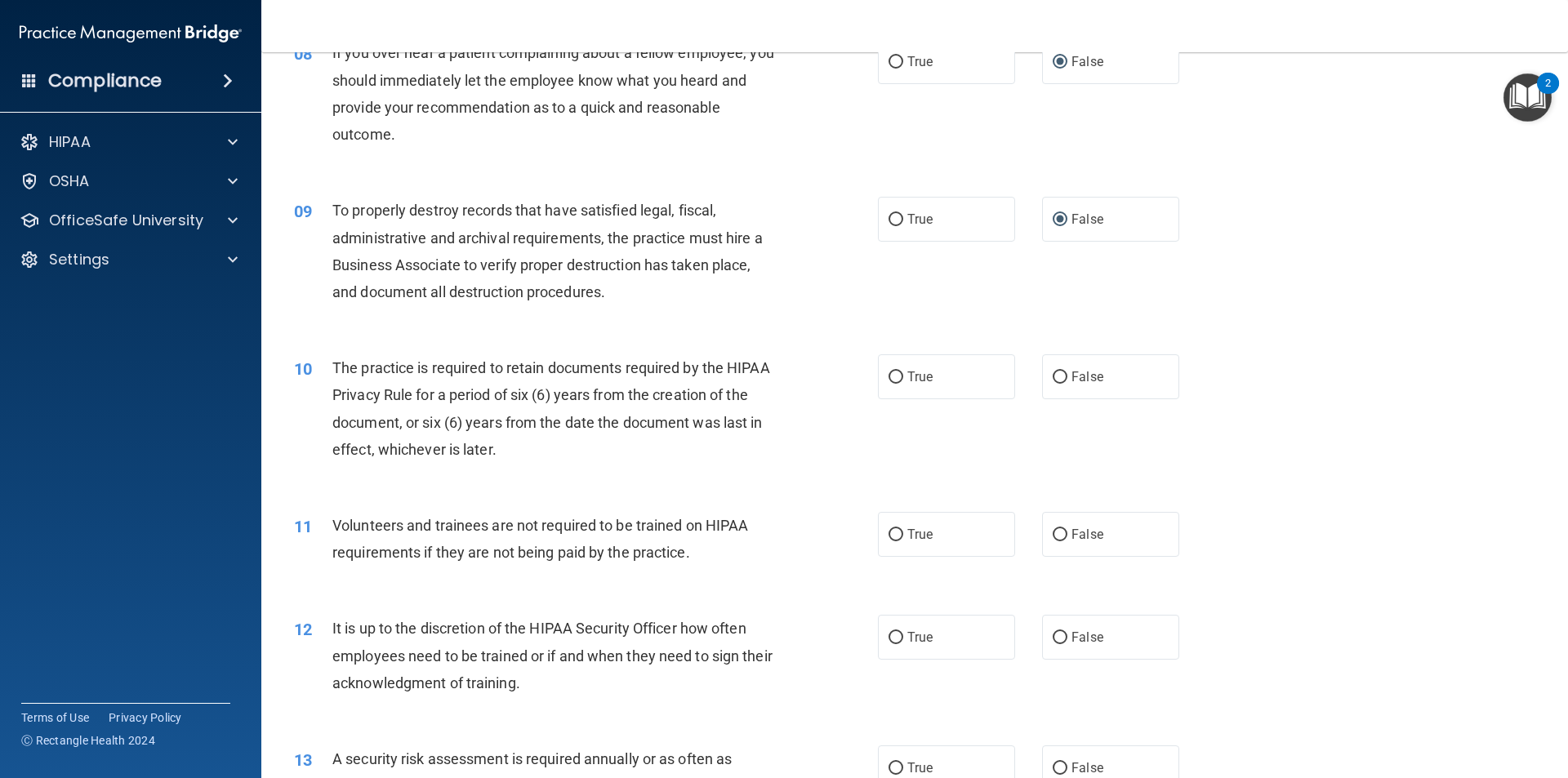
scroll to position [1061, 0]
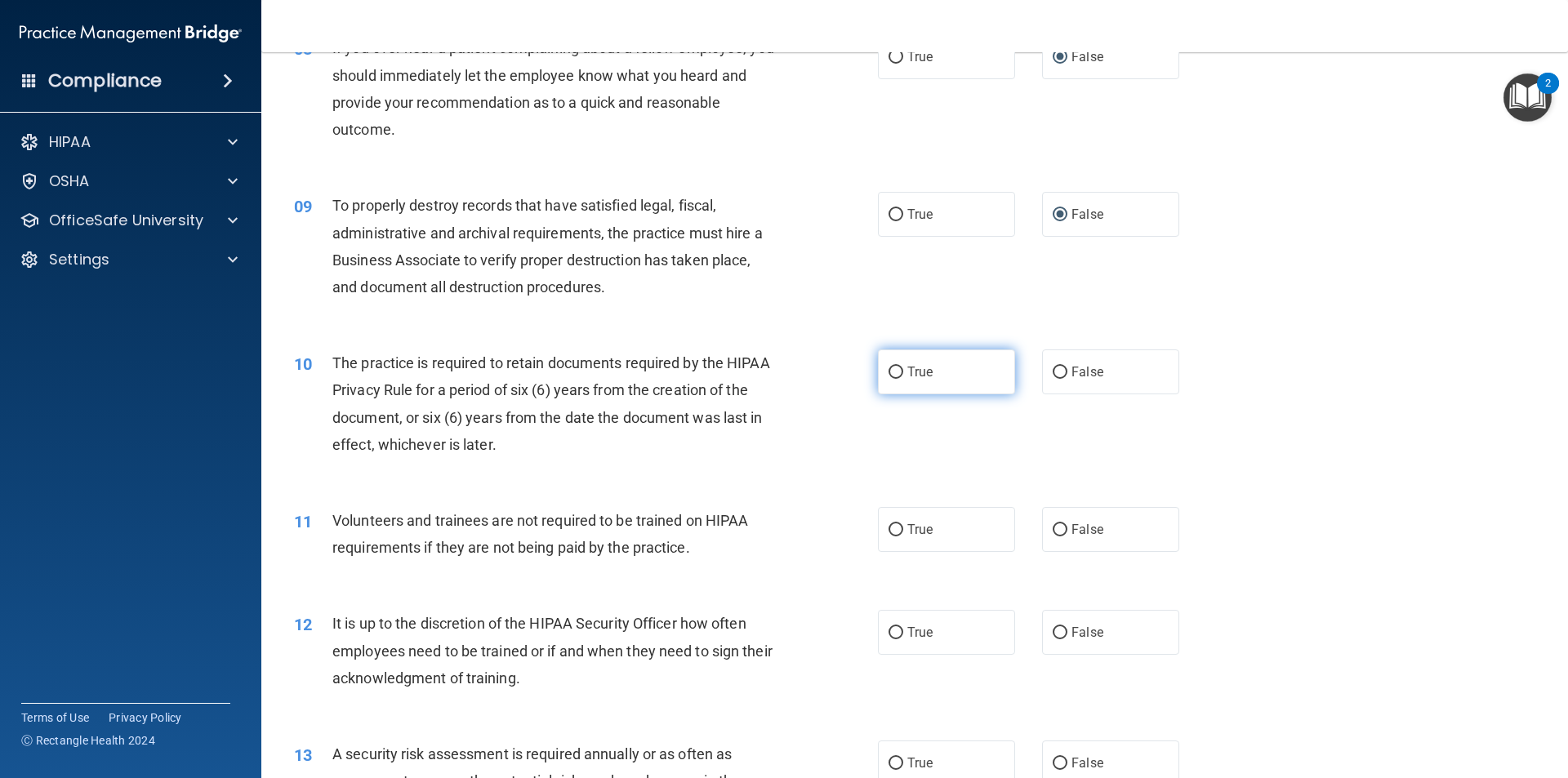
click at [892, 369] on input "True" at bounding box center [896, 372] width 15 height 12
radio input "true"
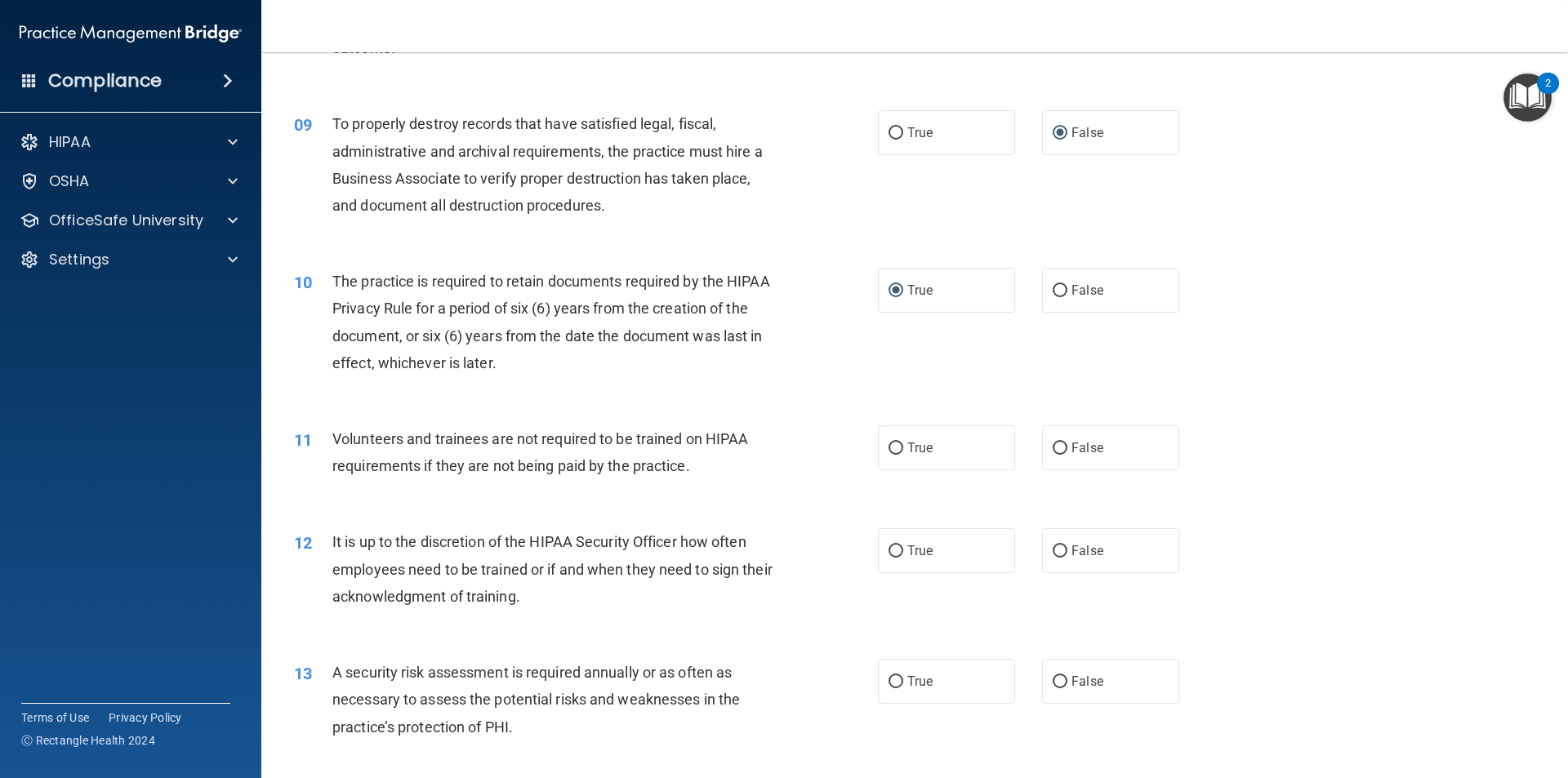
scroll to position [1224, 0]
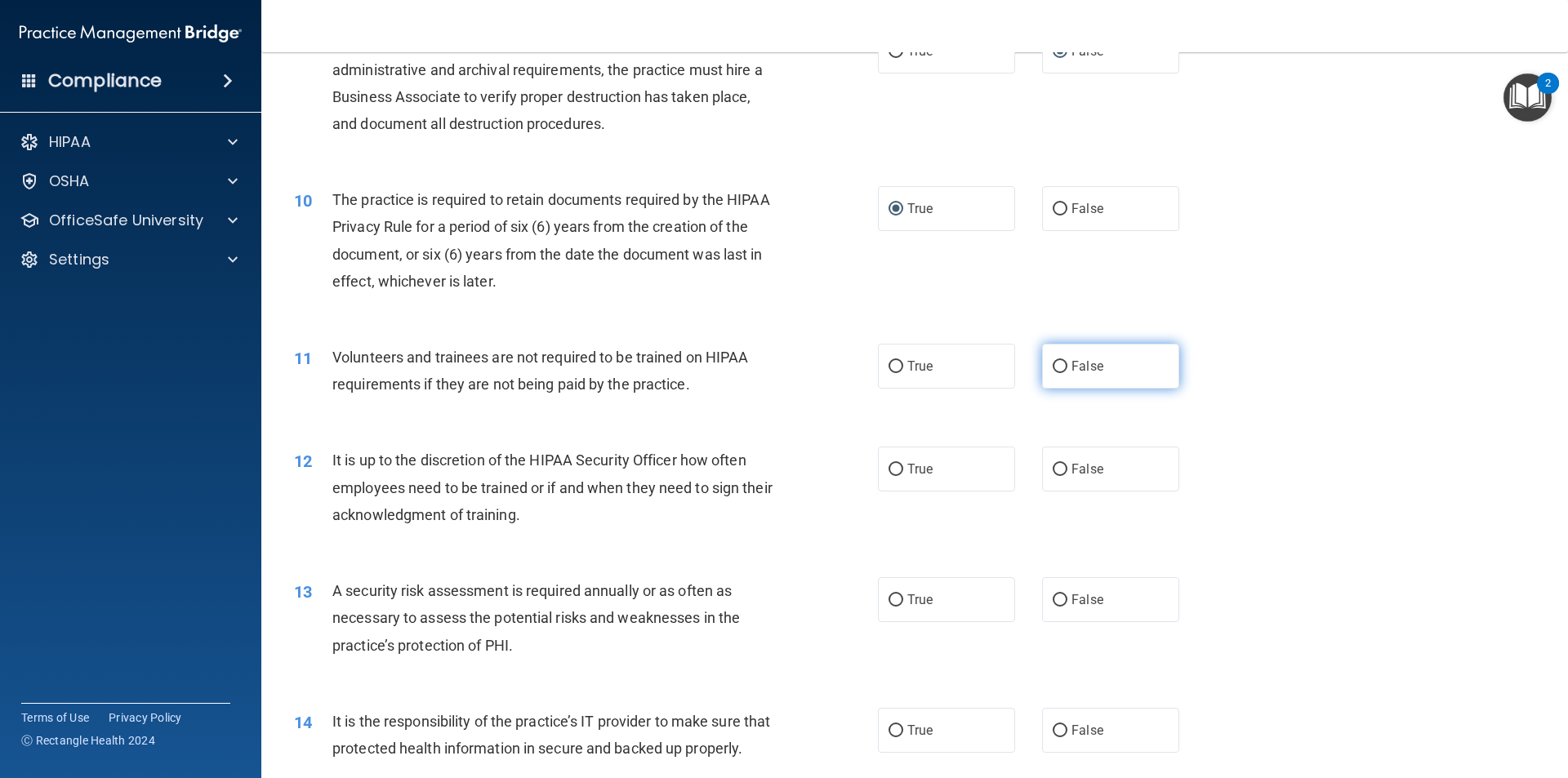
click at [1053, 365] on input "False" at bounding box center [1060, 367] width 15 height 12
radio input "true"
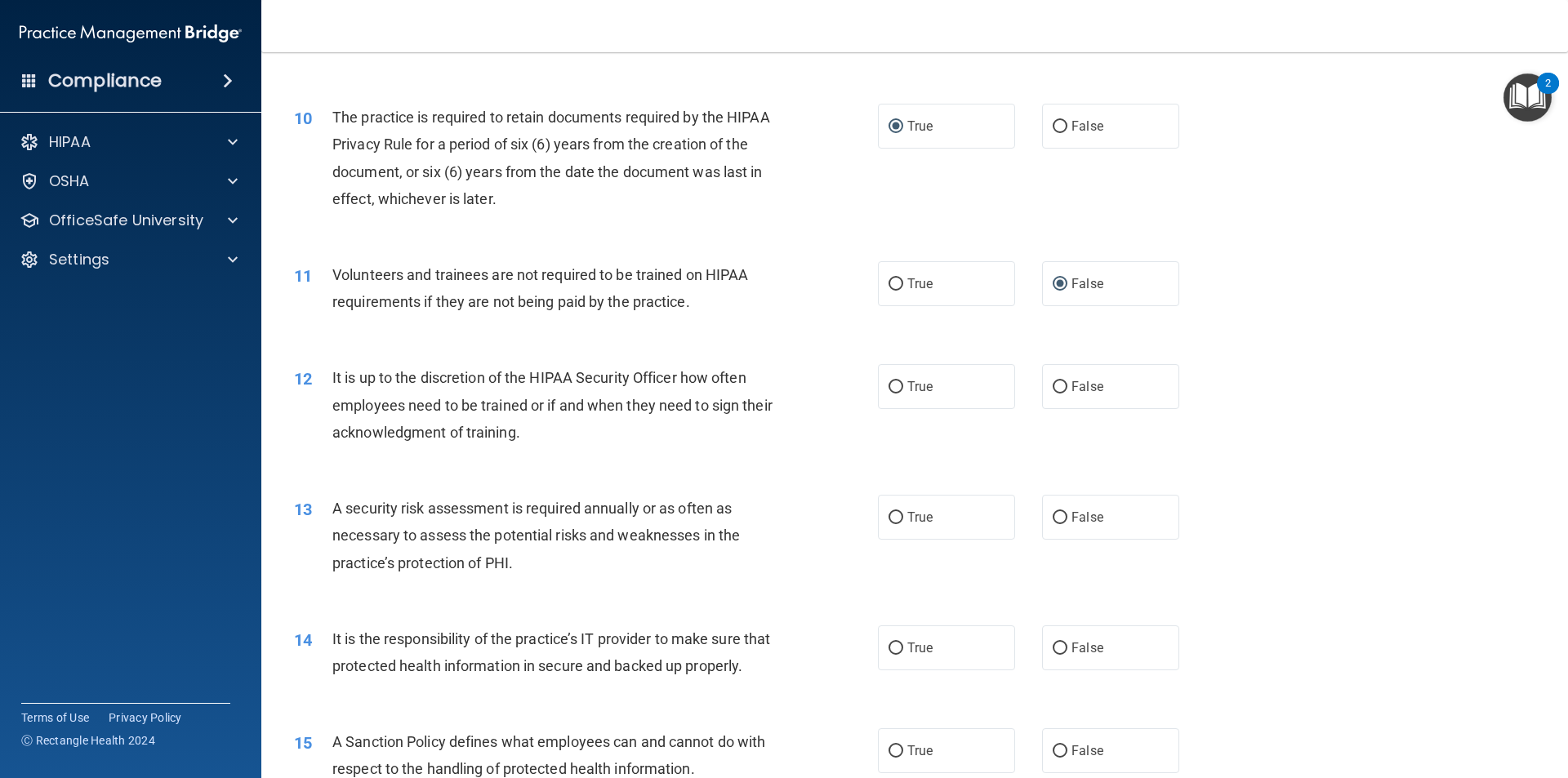
scroll to position [1387, 0]
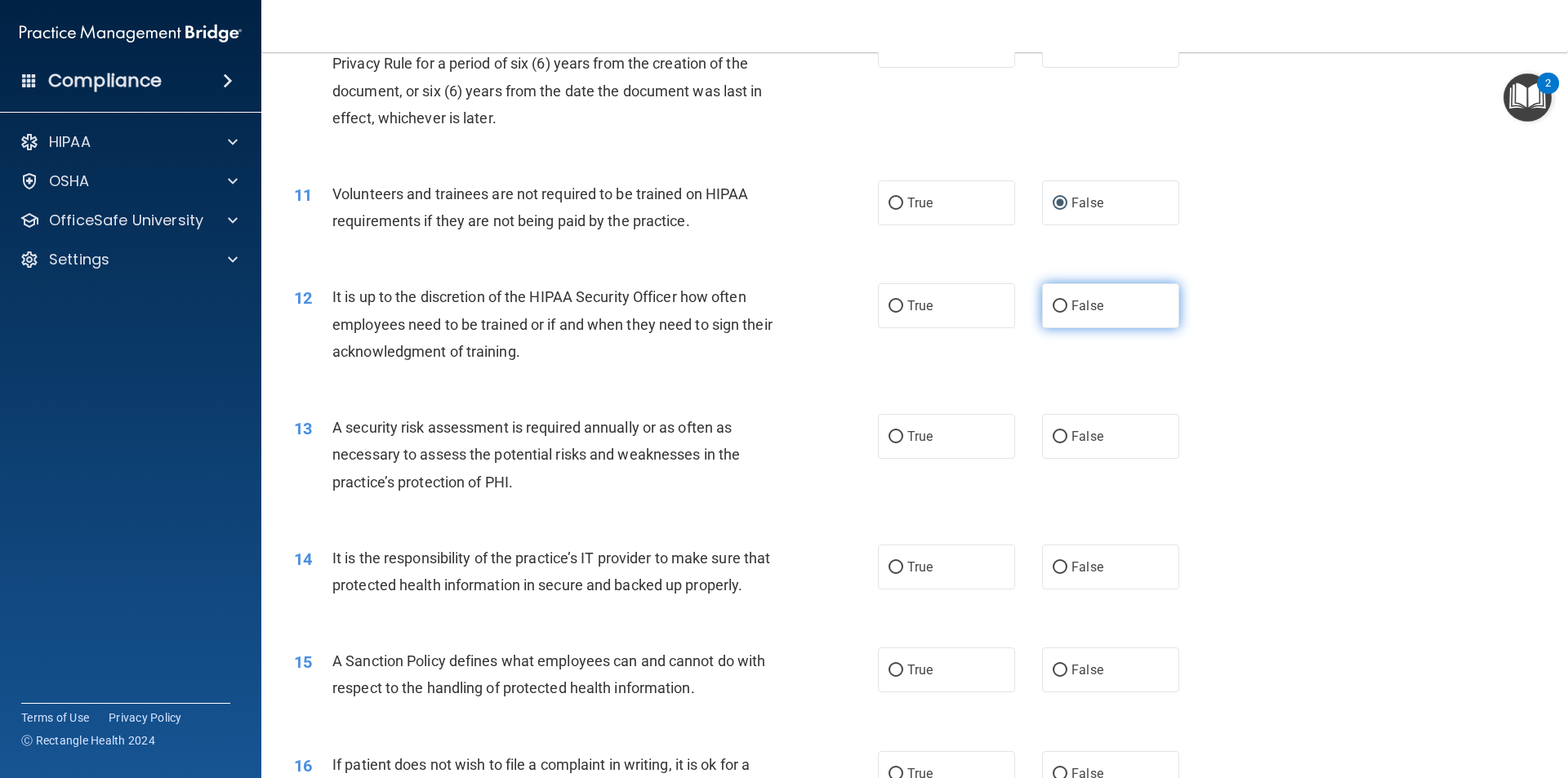
click at [1053, 307] on input "False" at bounding box center [1060, 306] width 15 height 12
radio input "true"
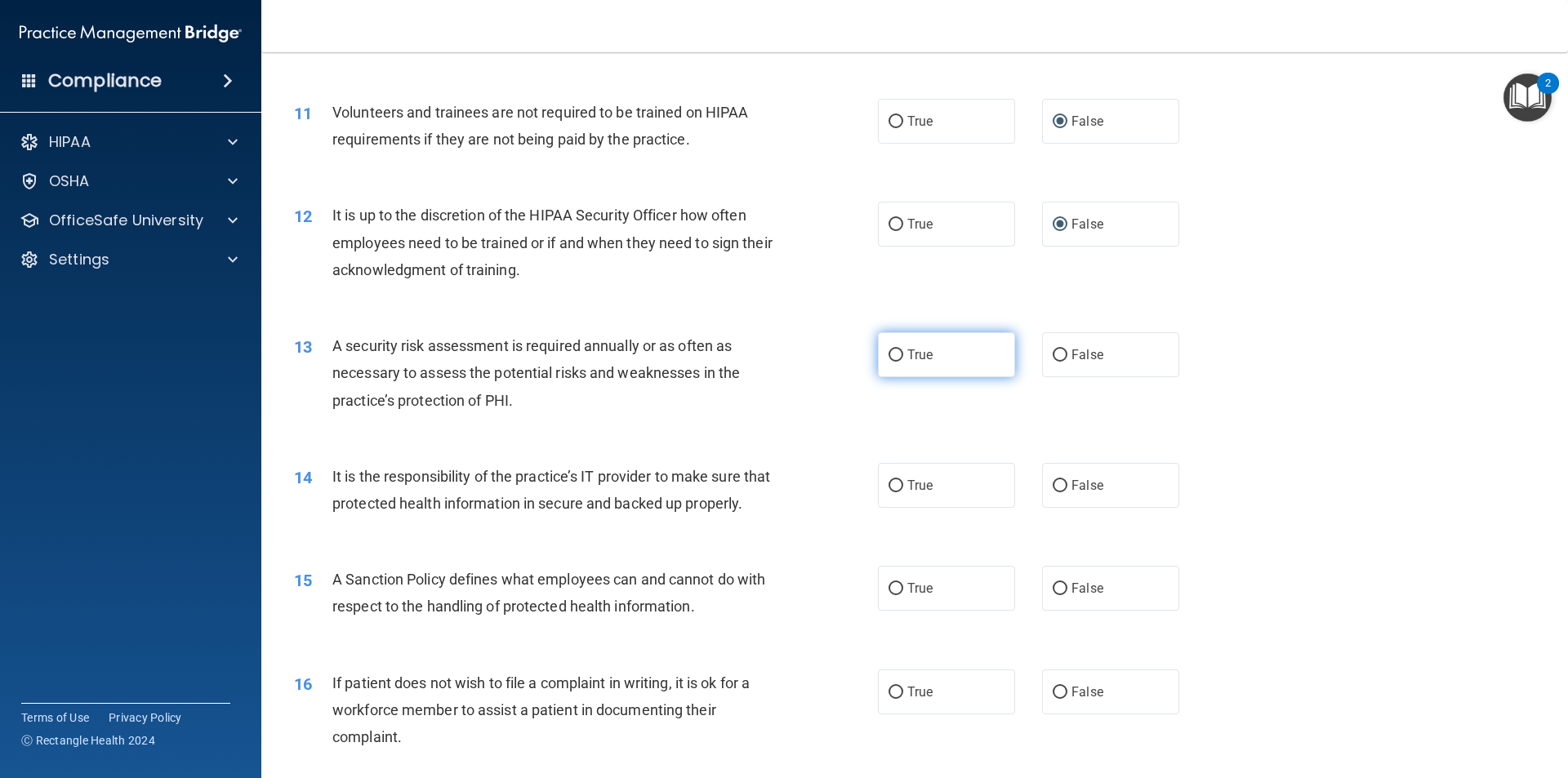
click at [889, 355] on input "True" at bounding box center [896, 355] width 15 height 12
radio input "true"
click at [1055, 482] on input "False" at bounding box center [1060, 486] width 15 height 12
radio input "true"
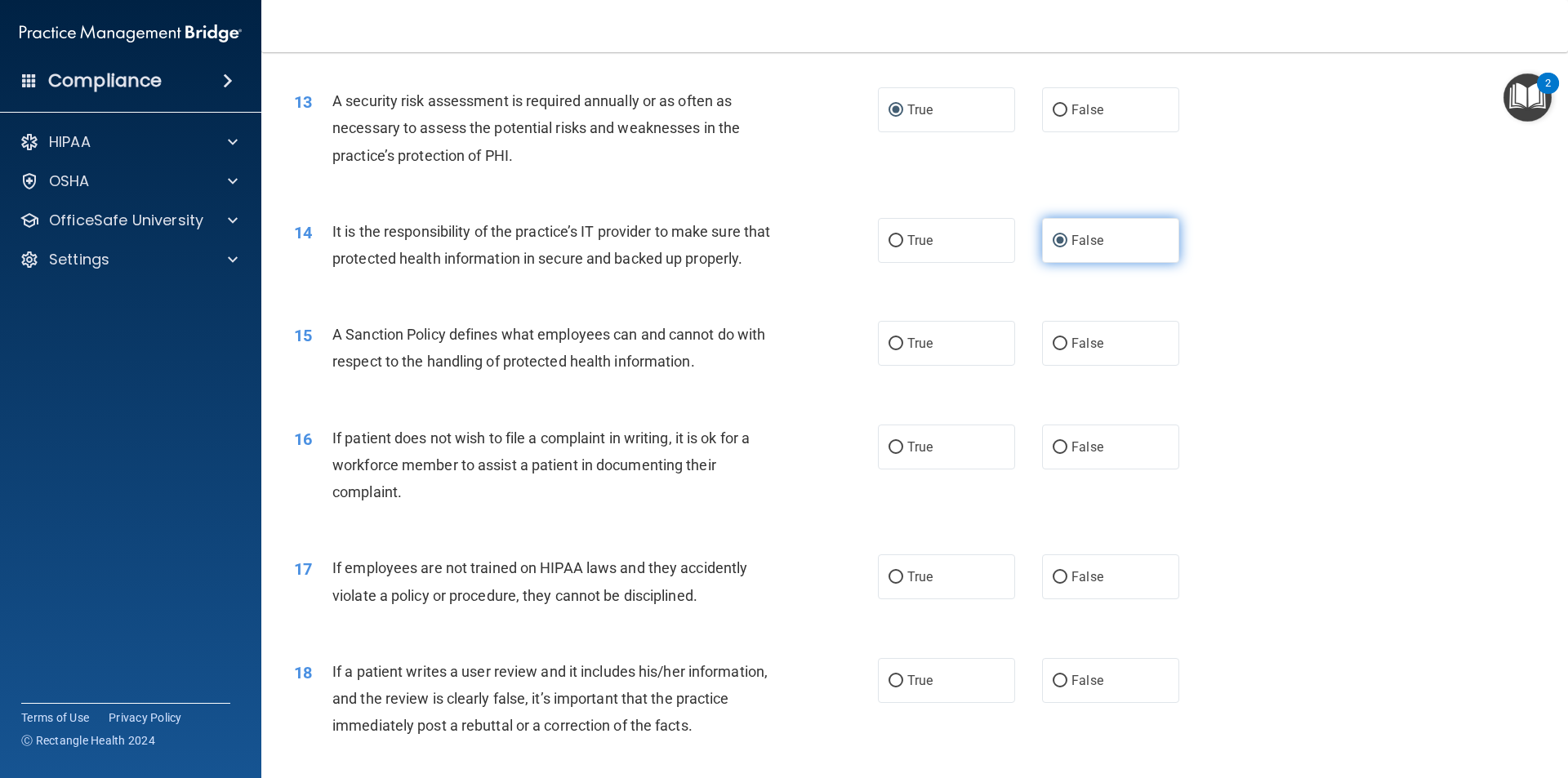
scroll to position [1796, 0]
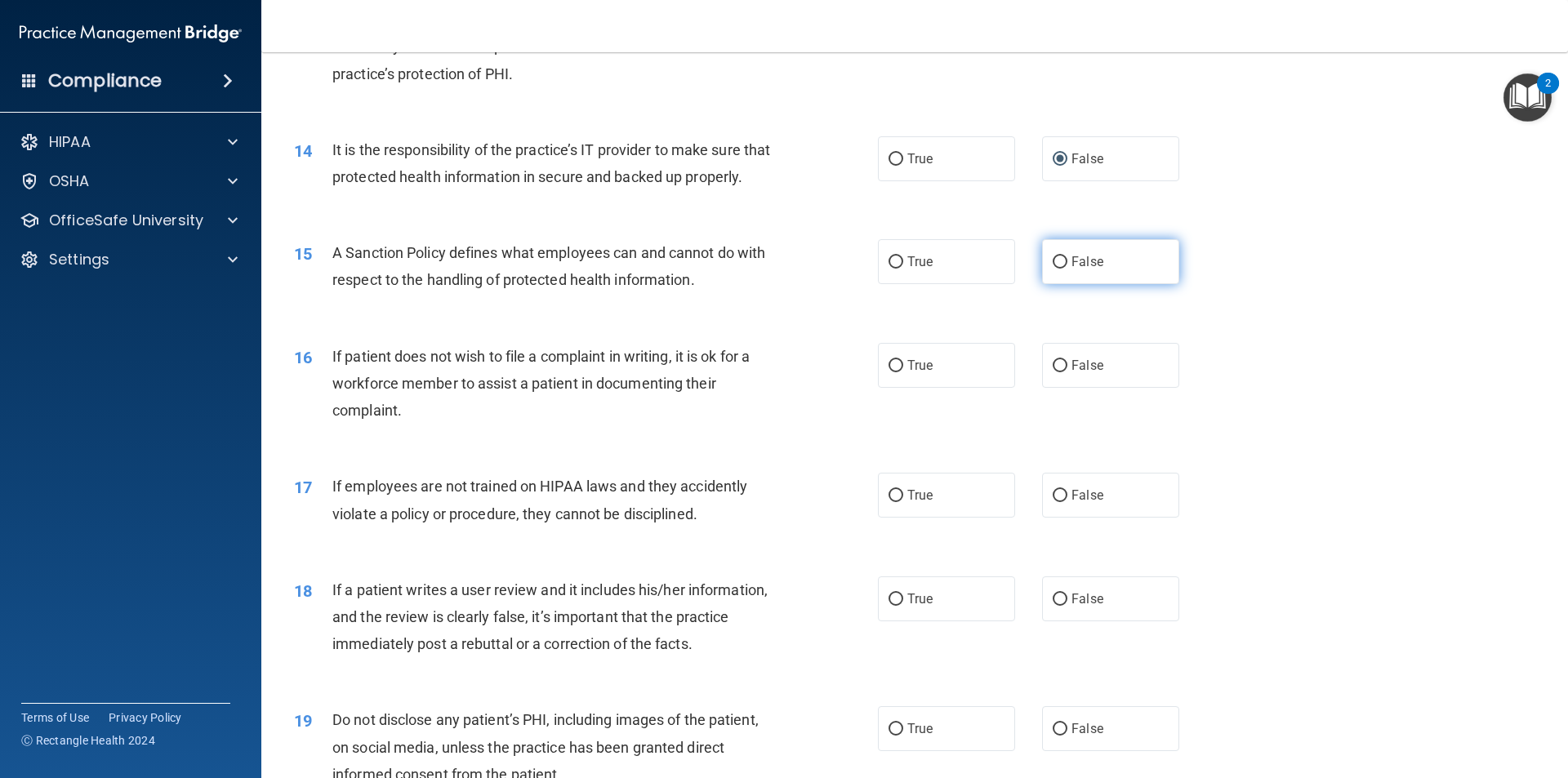
click at [1053, 268] on input "False" at bounding box center [1060, 262] width 15 height 12
radio input "true"
click at [889, 372] on input "True" at bounding box center [896, 366] width 15 height 12
radio input "true"
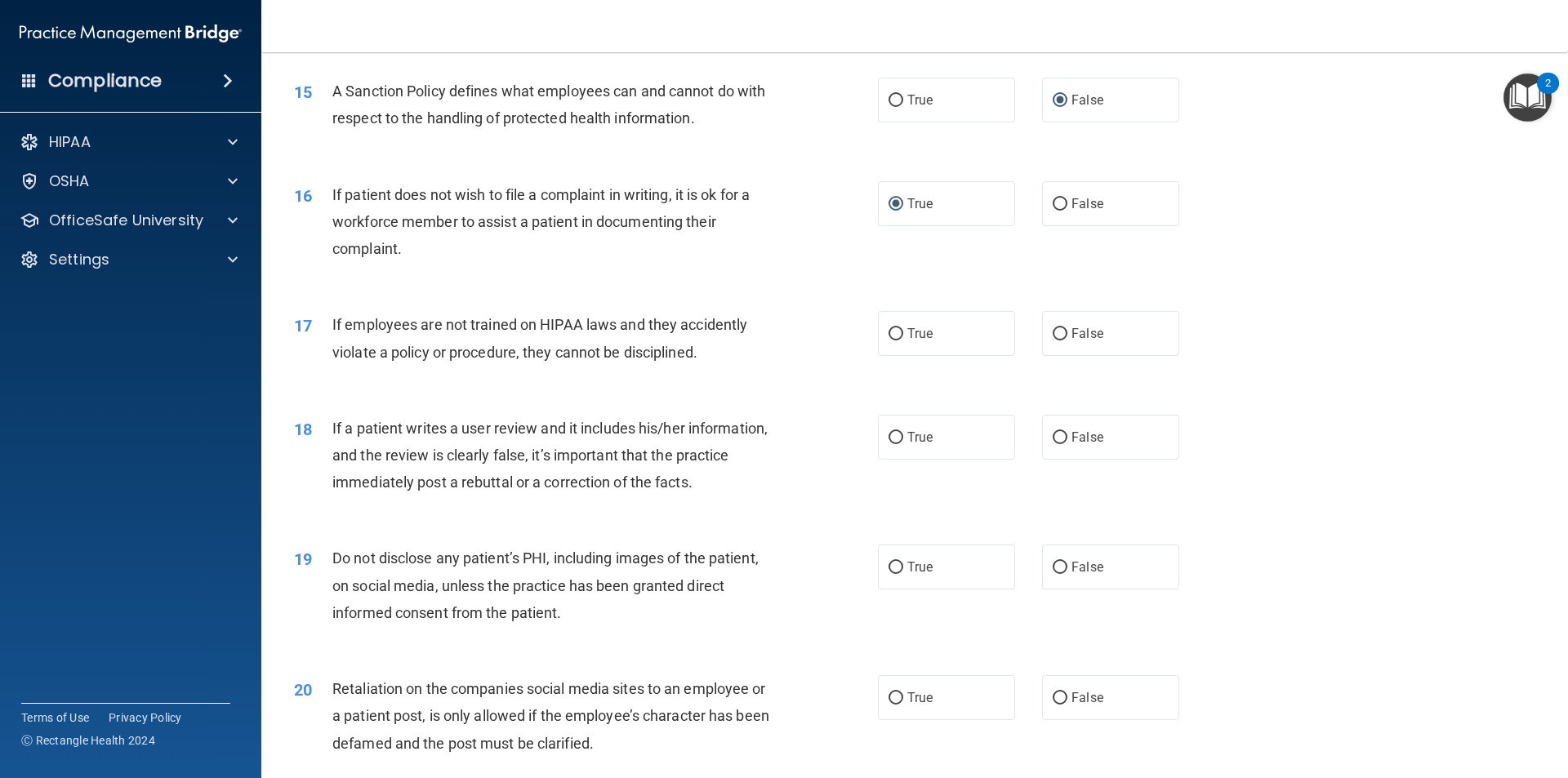
scroll to position [1959, 0]
click at [1053, 339] on input "False" at bounding box center [1060, 332] width 15 height 12
radio input "true"
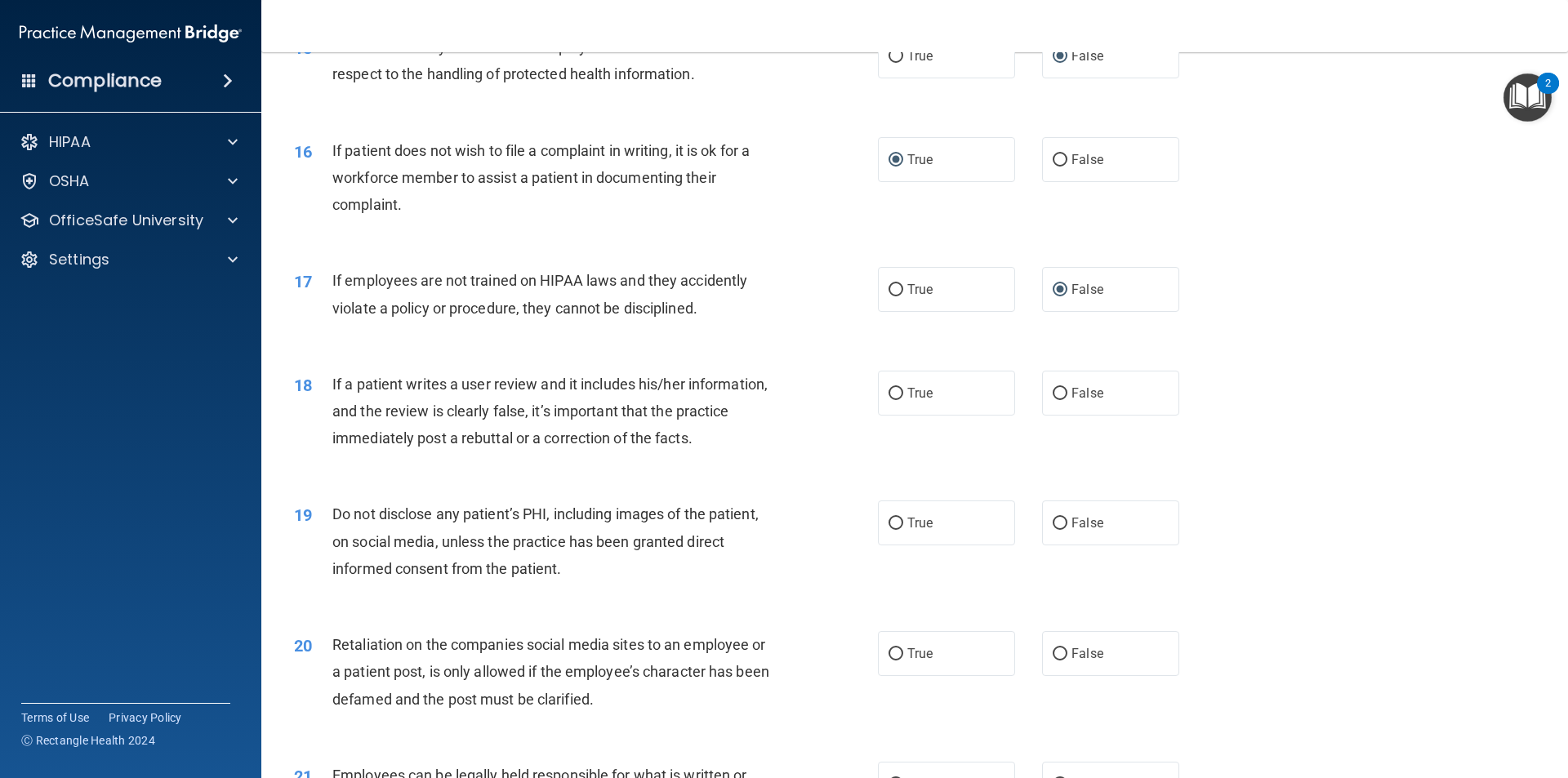
scroll to position [2041, 0]
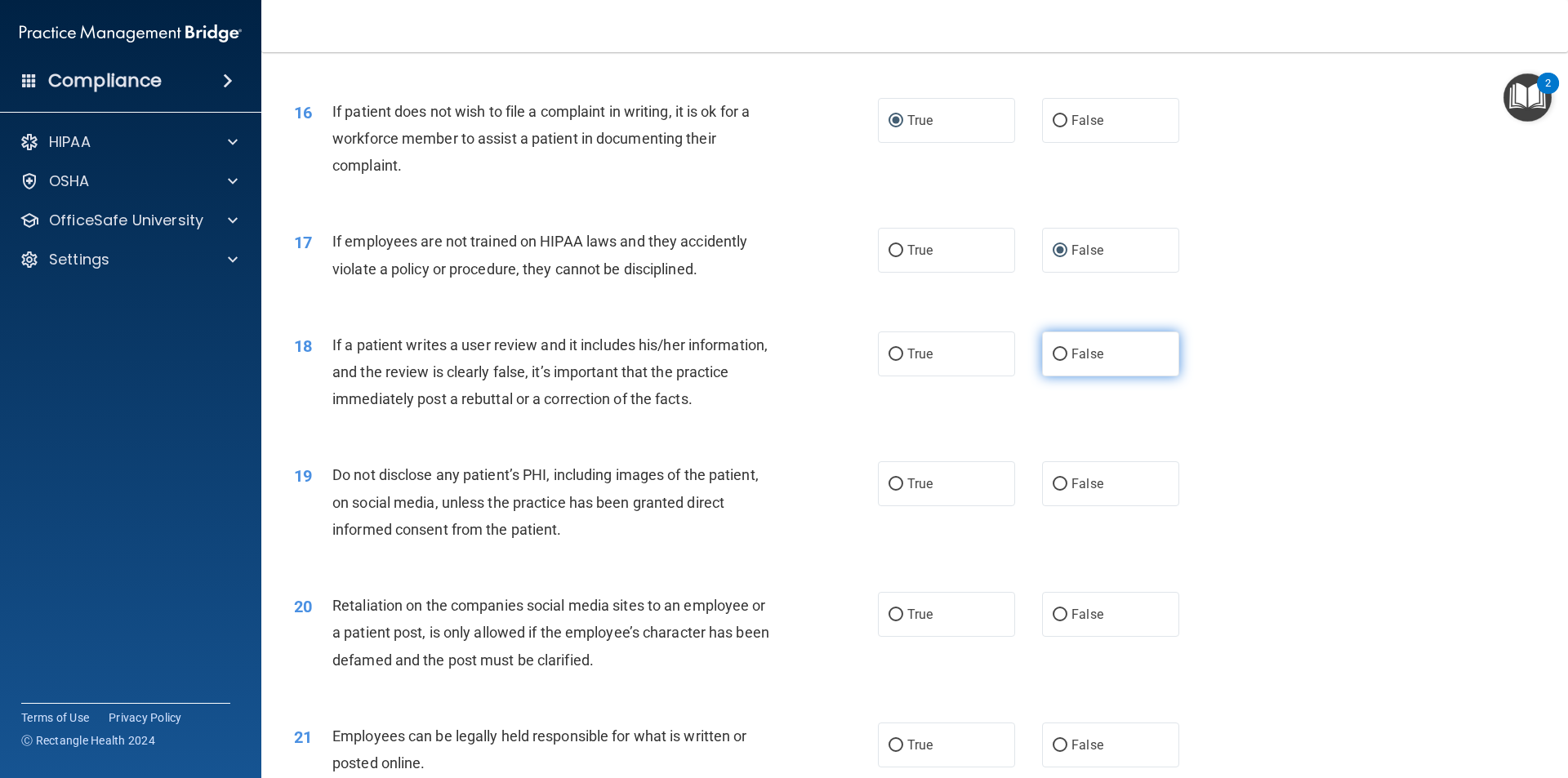
click at [1053, 361] on input "False" at bounding box center [1060, 354] width 15 height 12
radio input "true"
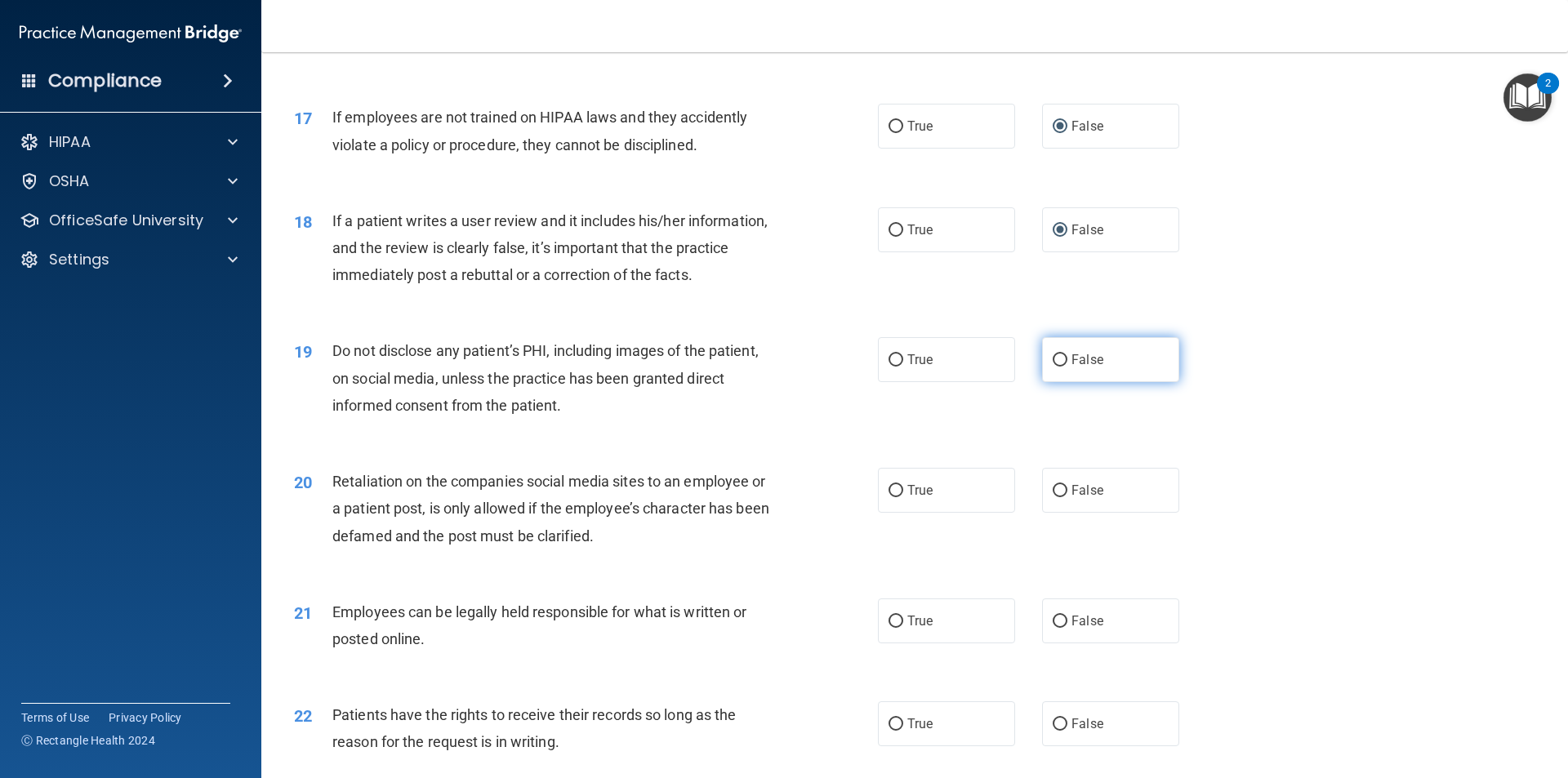
scroll to position [2204, 0]
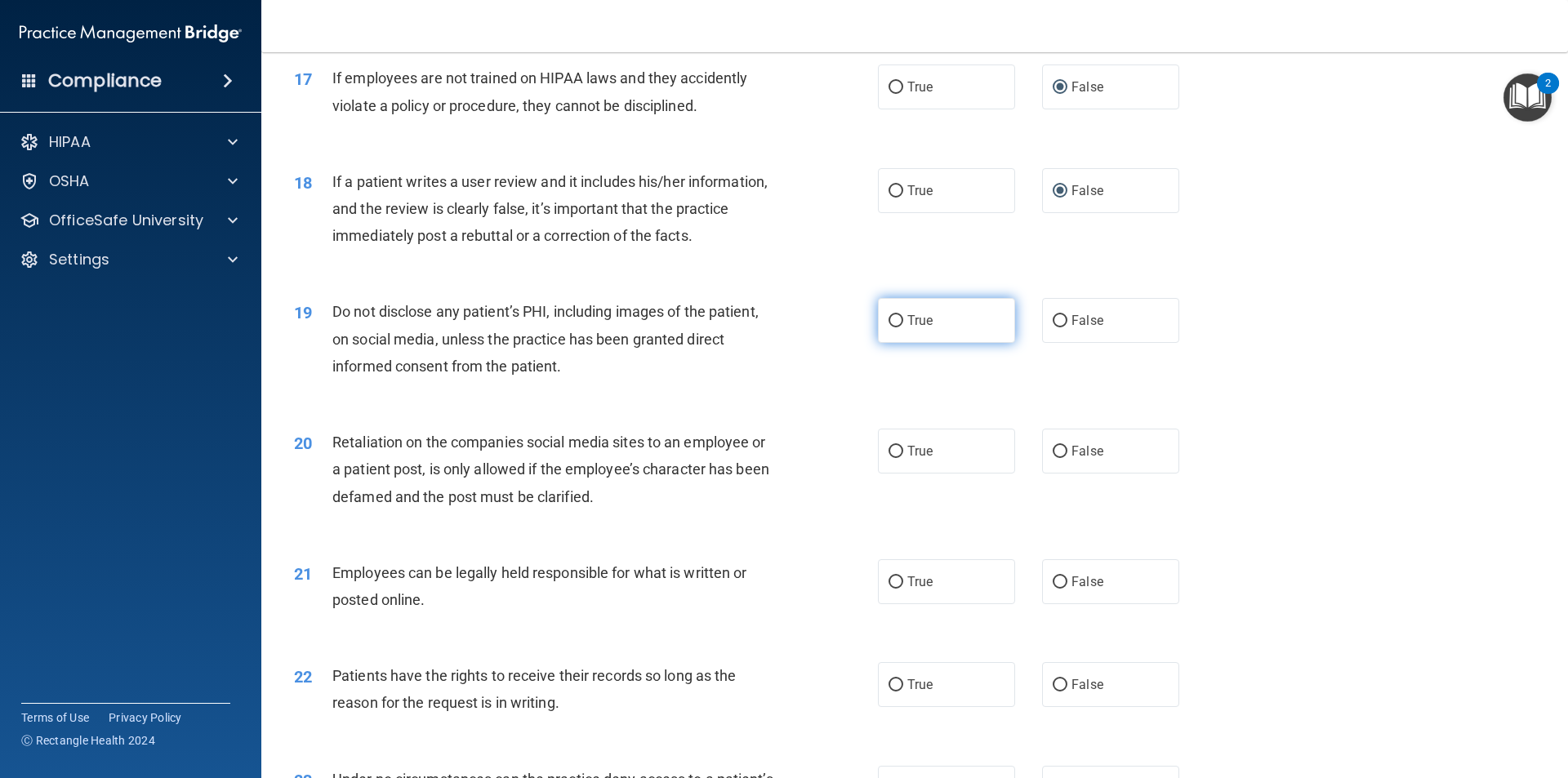
click at [891, 327] on input "True" at bounding box center [896, 321] width 15 height 12
radio input "true"
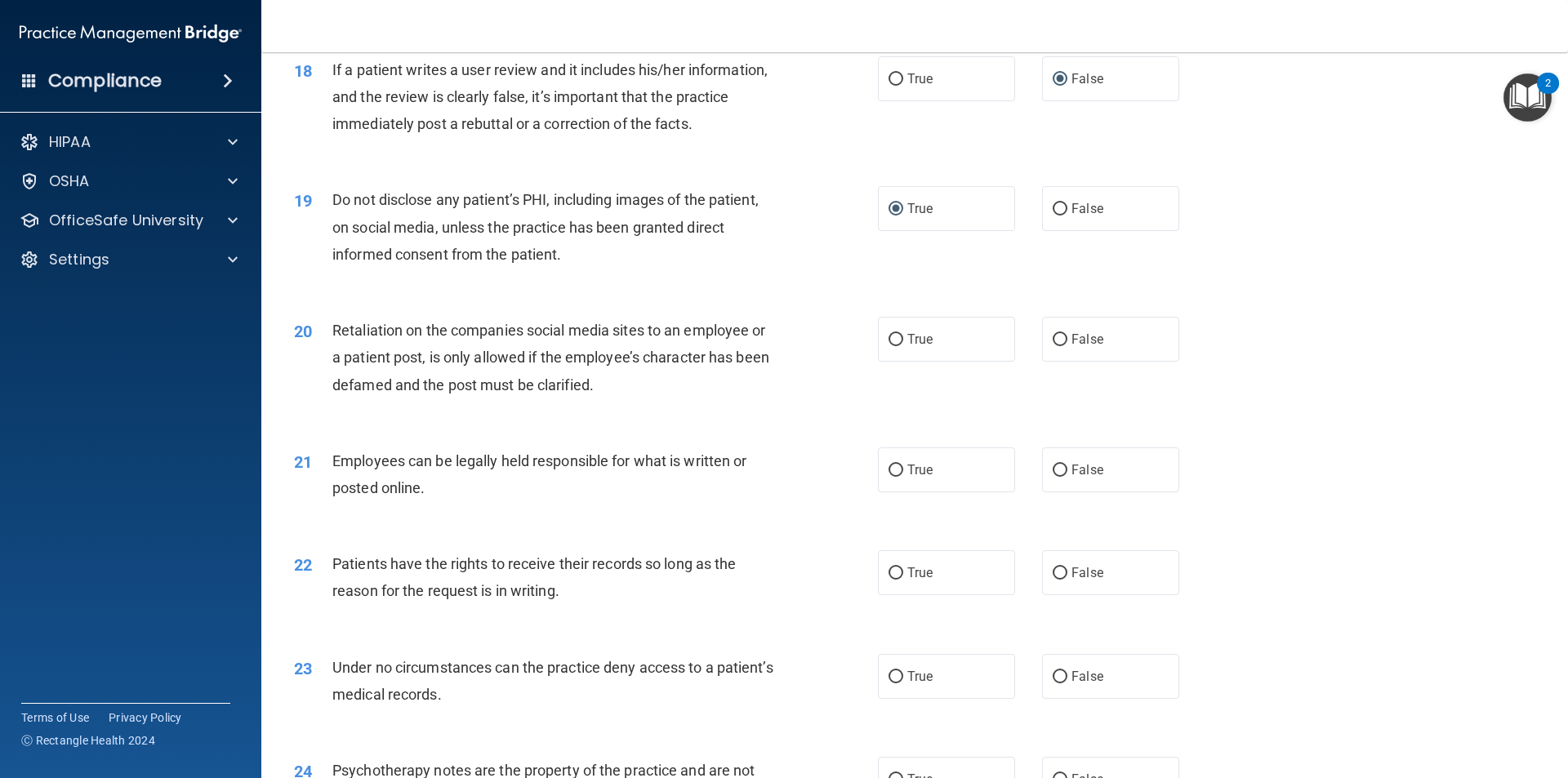
scroll to position [2367, 0]
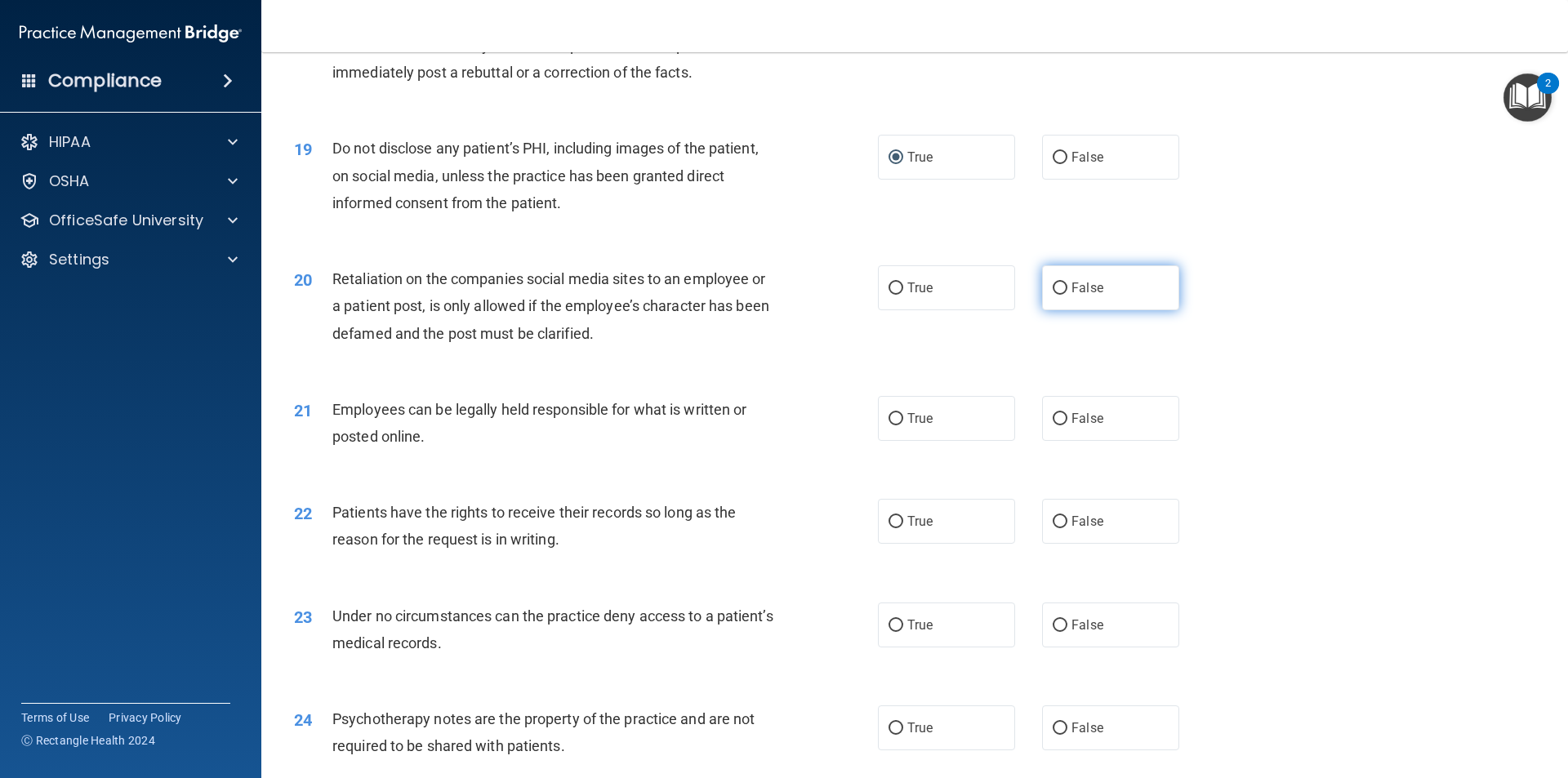
click at [1053, 295] on input "False" at bounding box center [1060, 288] width 15 height 12
radio input "true"
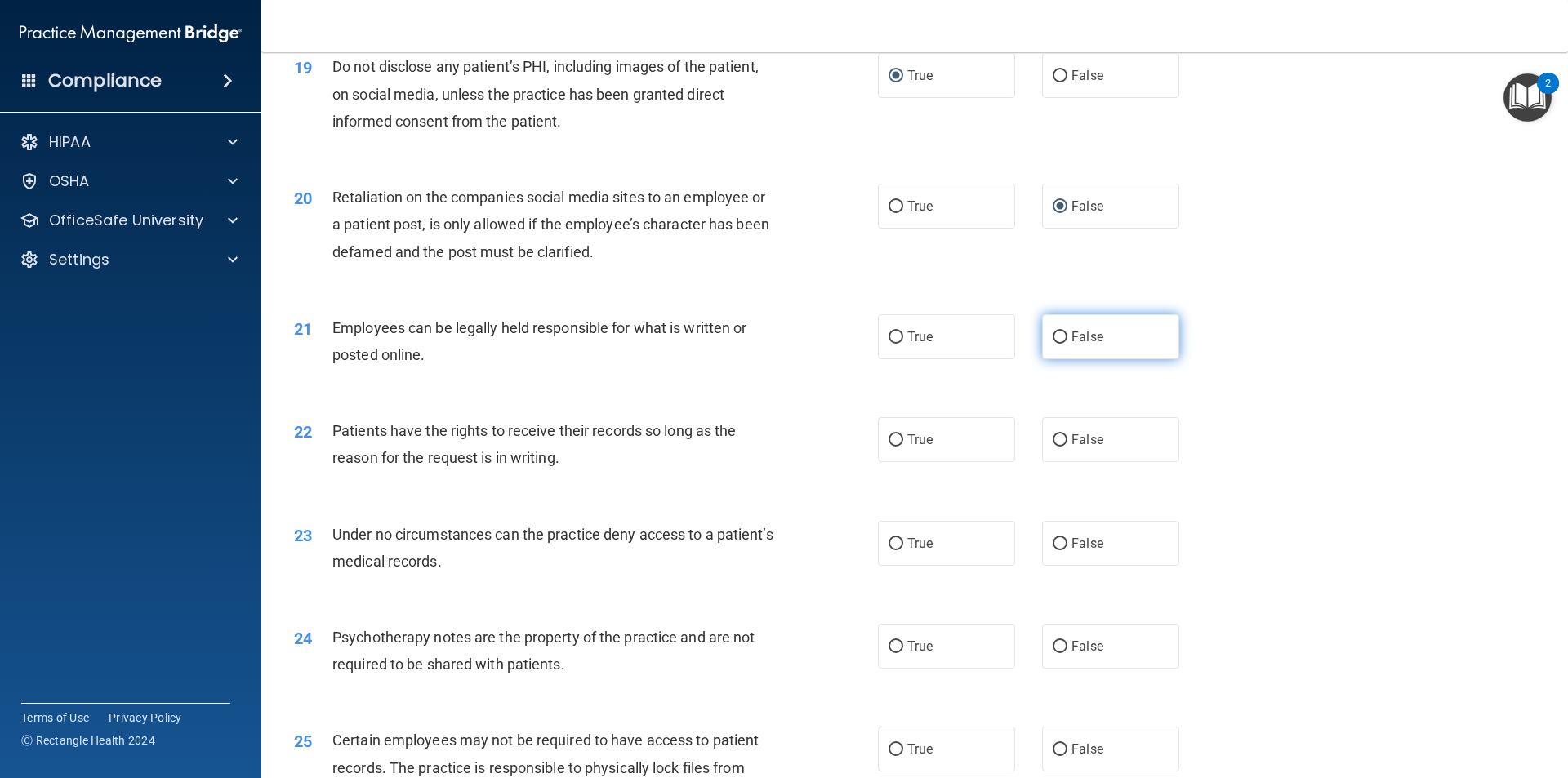
scroll to position [2531, 0]
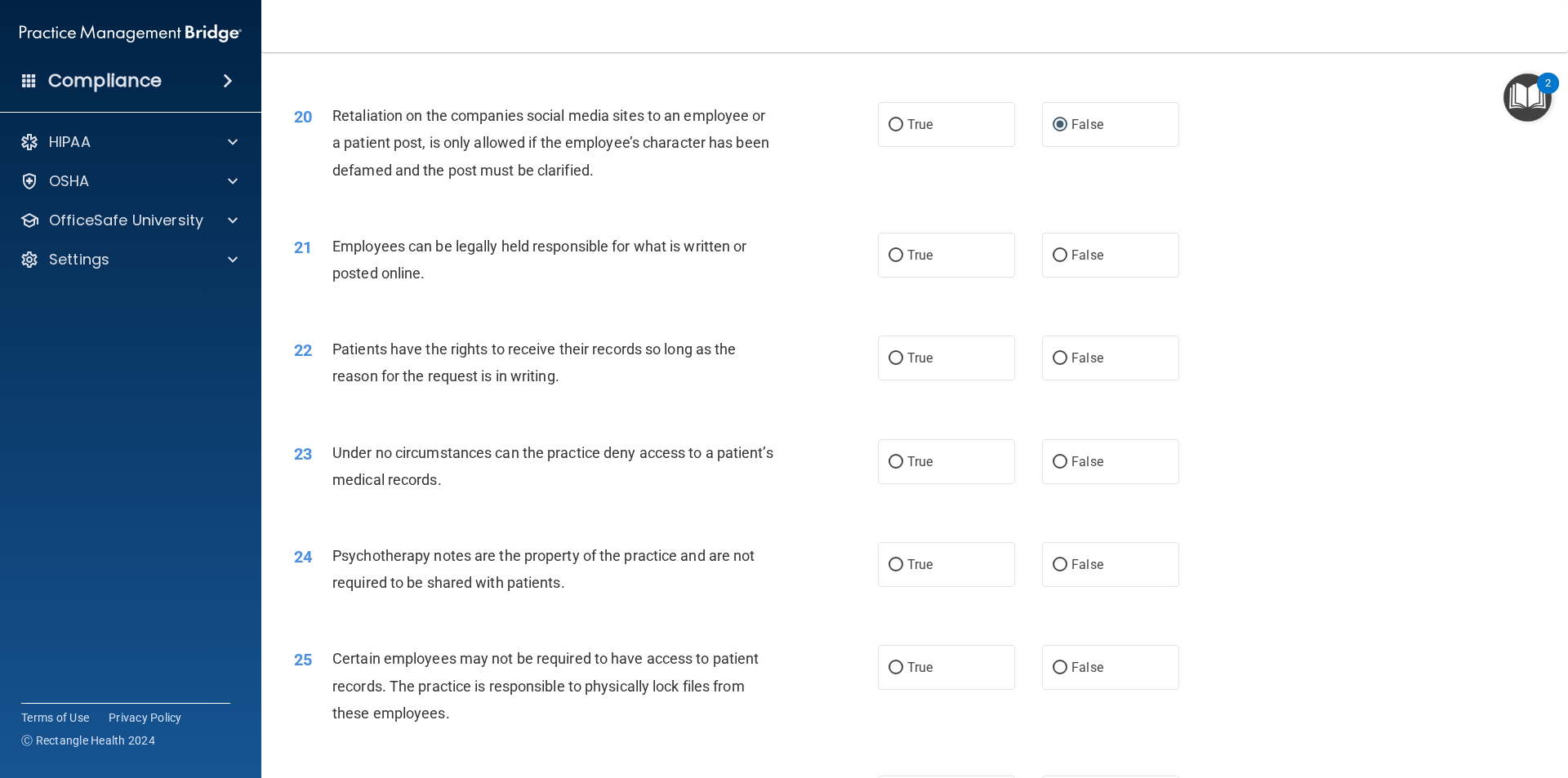
drag, startPoint x: 884, startPoint y: 278, endPoint x: 945, endPoint y: 320, distance: 74.1
click at [889, 262] on input "True" at bounding box center [896, 256] width 15 height 12
radio input "true"
click at [1058, 365] on input "False" at bounding box center [1060, 358] width 15 height 12
radio input "true"
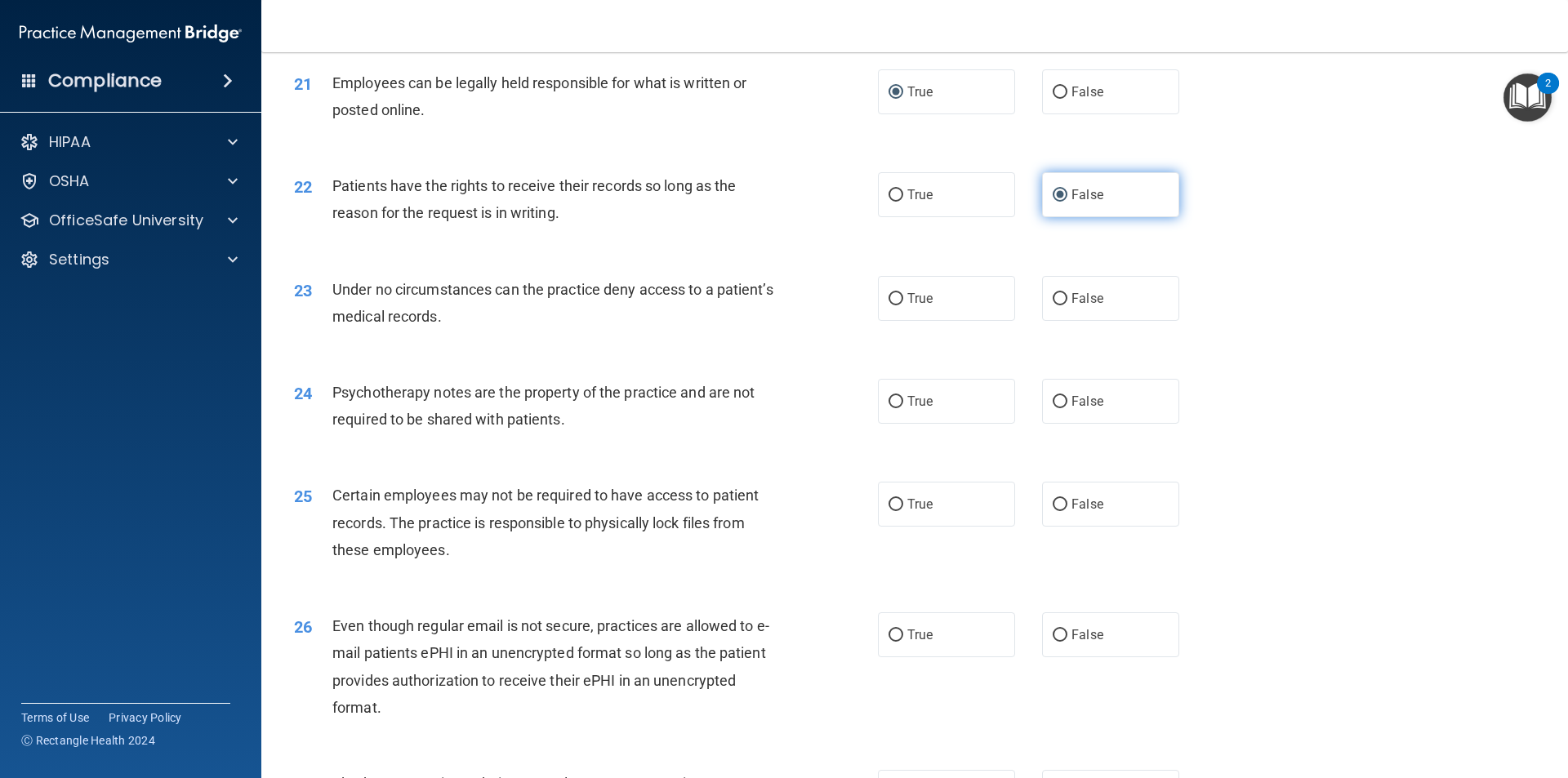
scroll to position [2776, 0]
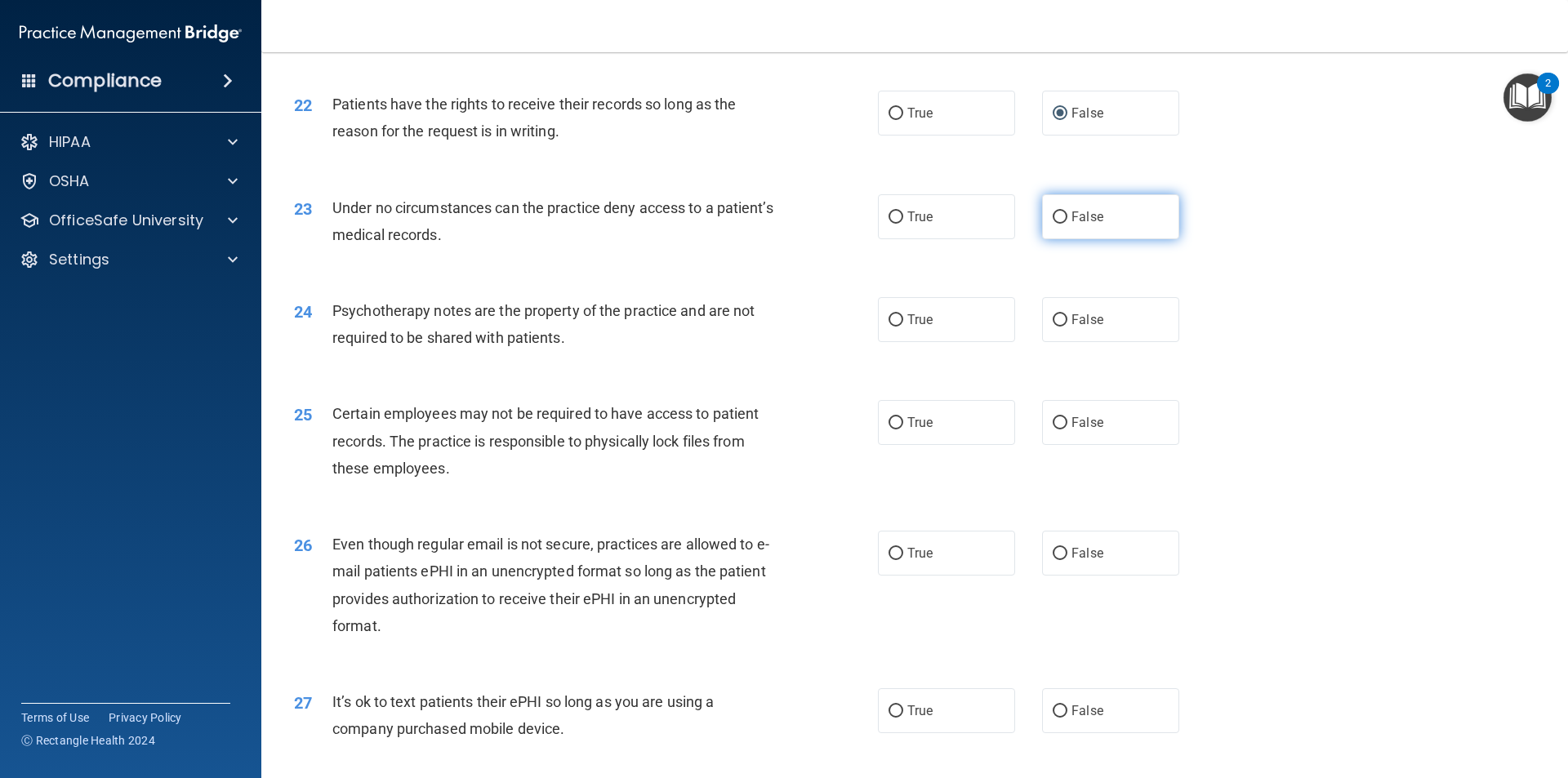
click at [1053, 224] on input "False" at bounding box center [1060, 217] width 15 height 12
radio input "true"
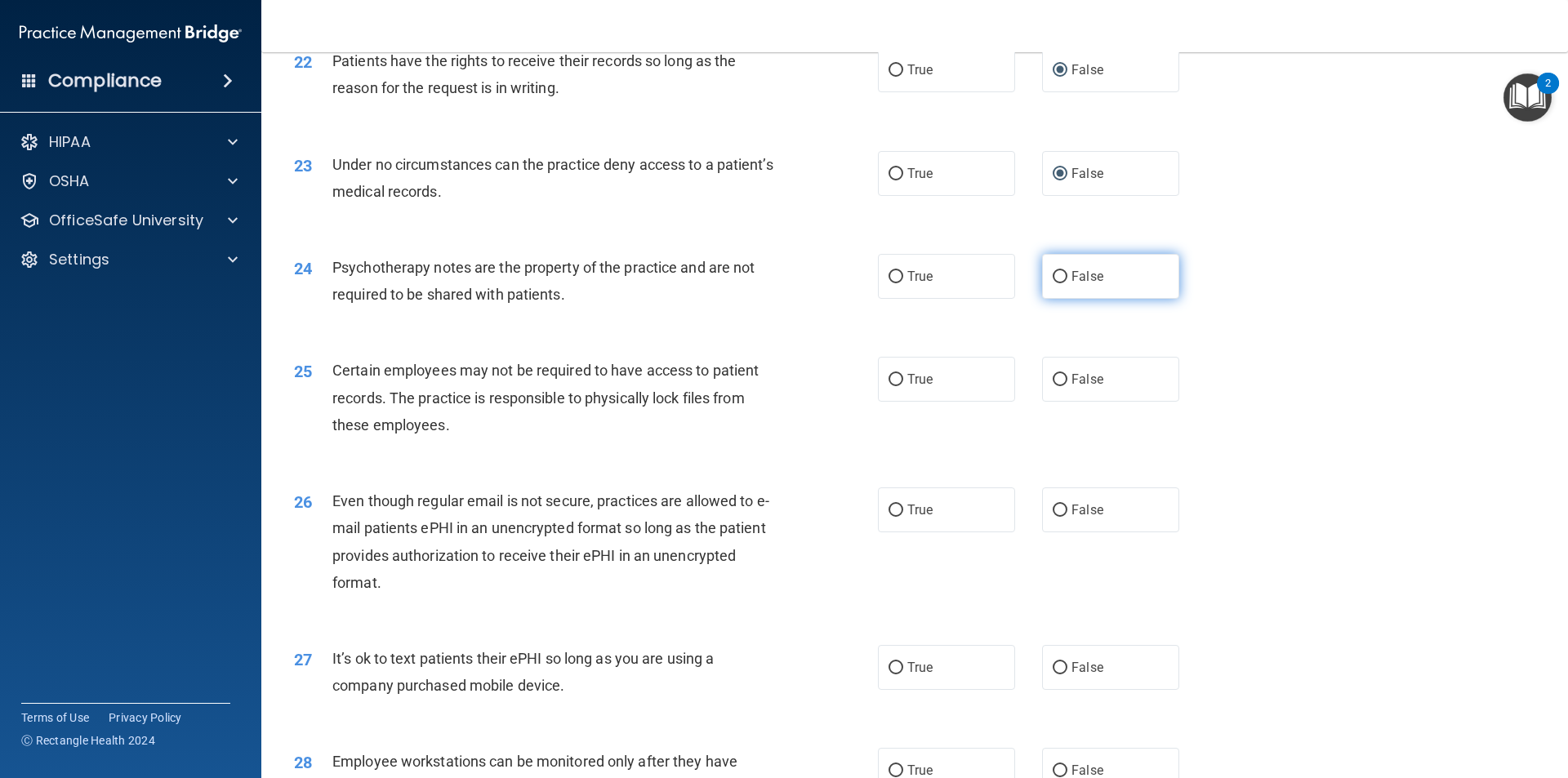
scroll to position [2857, 0]
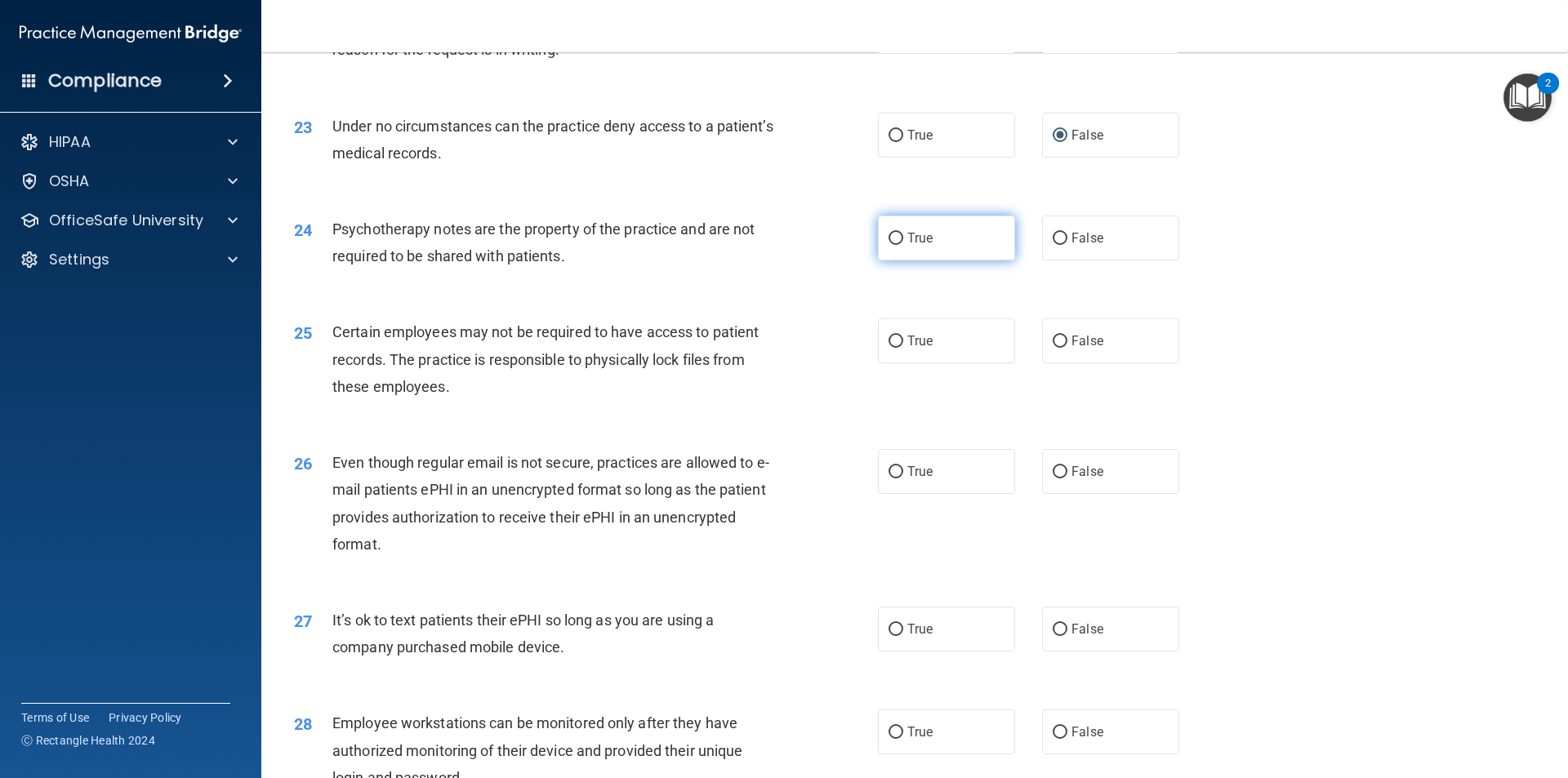
click at [889, 245] on input "True" at bounding box center [896, 238] width 15 height 12
radio input "true"
click at [889, 348] on input "True" at bounding box center [896, 341] width 15 height 12
radio input "true"
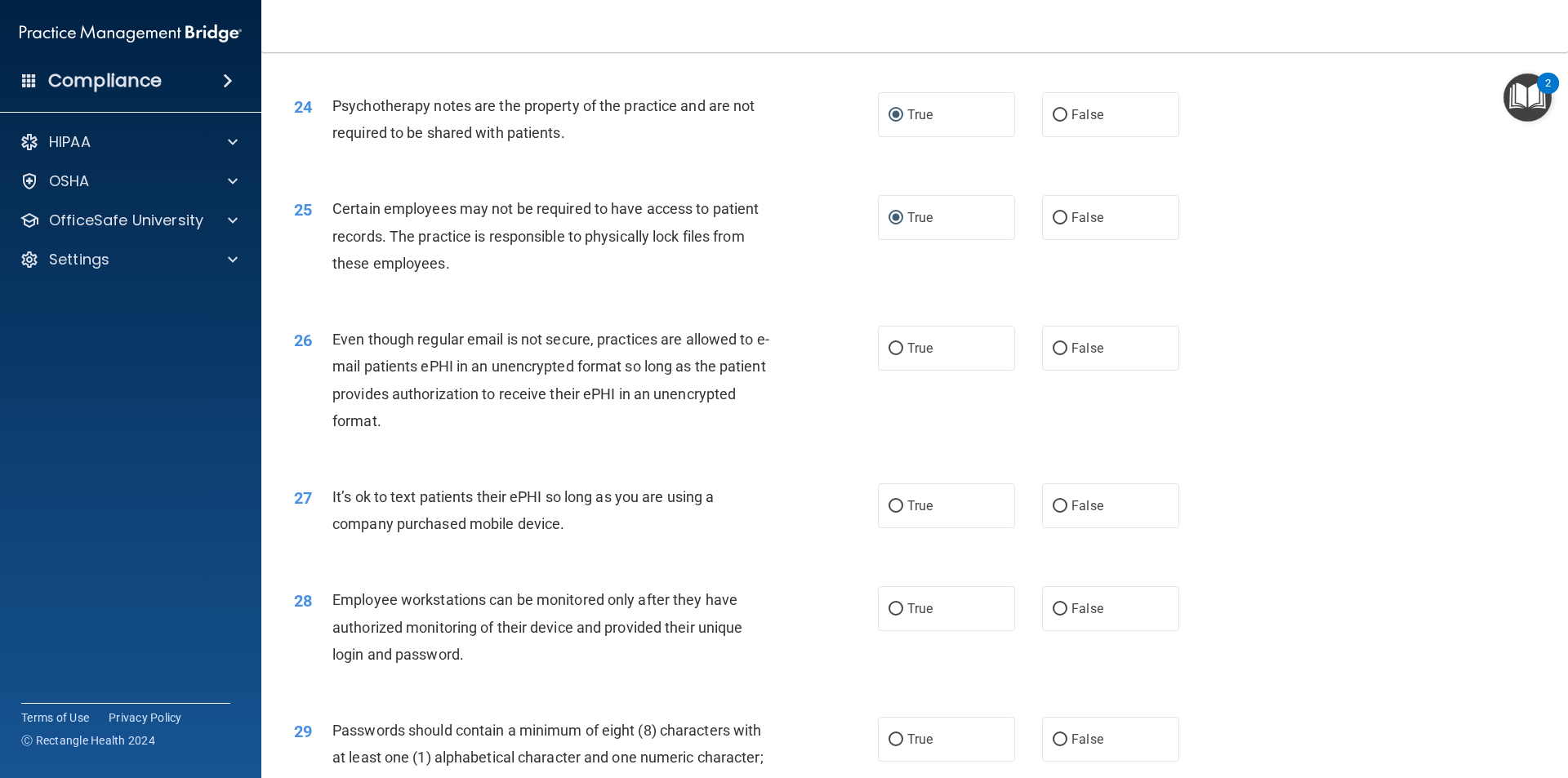
scroll to position [3020, 0]
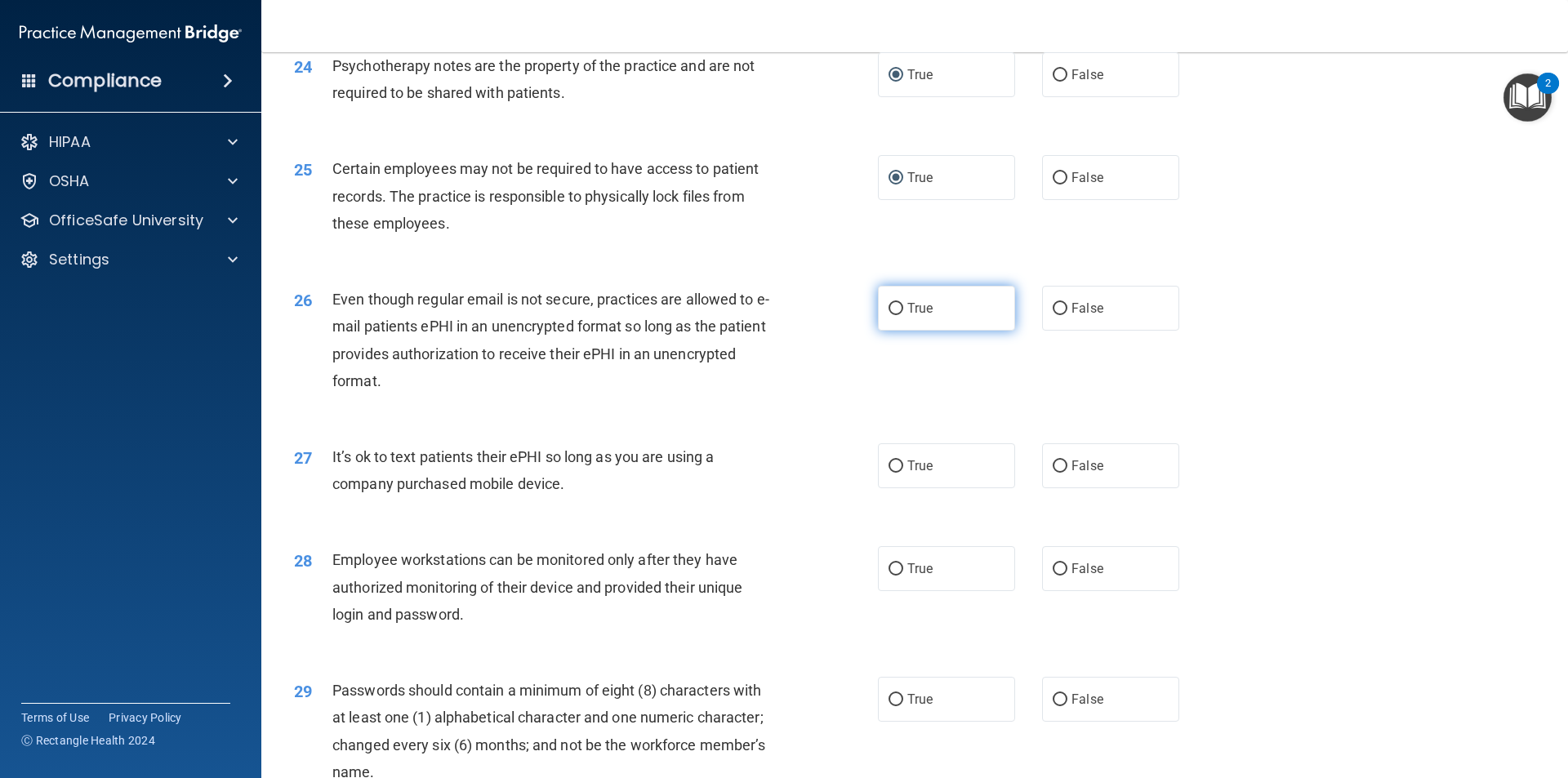
click at [891, 315] on input "True" at bounding box center [896, 309] width 15 height 12
radio input "true"
click at [1053, 473] on input "False" at bounding box center [1060, 466] width 15 height 12
radio input "true"
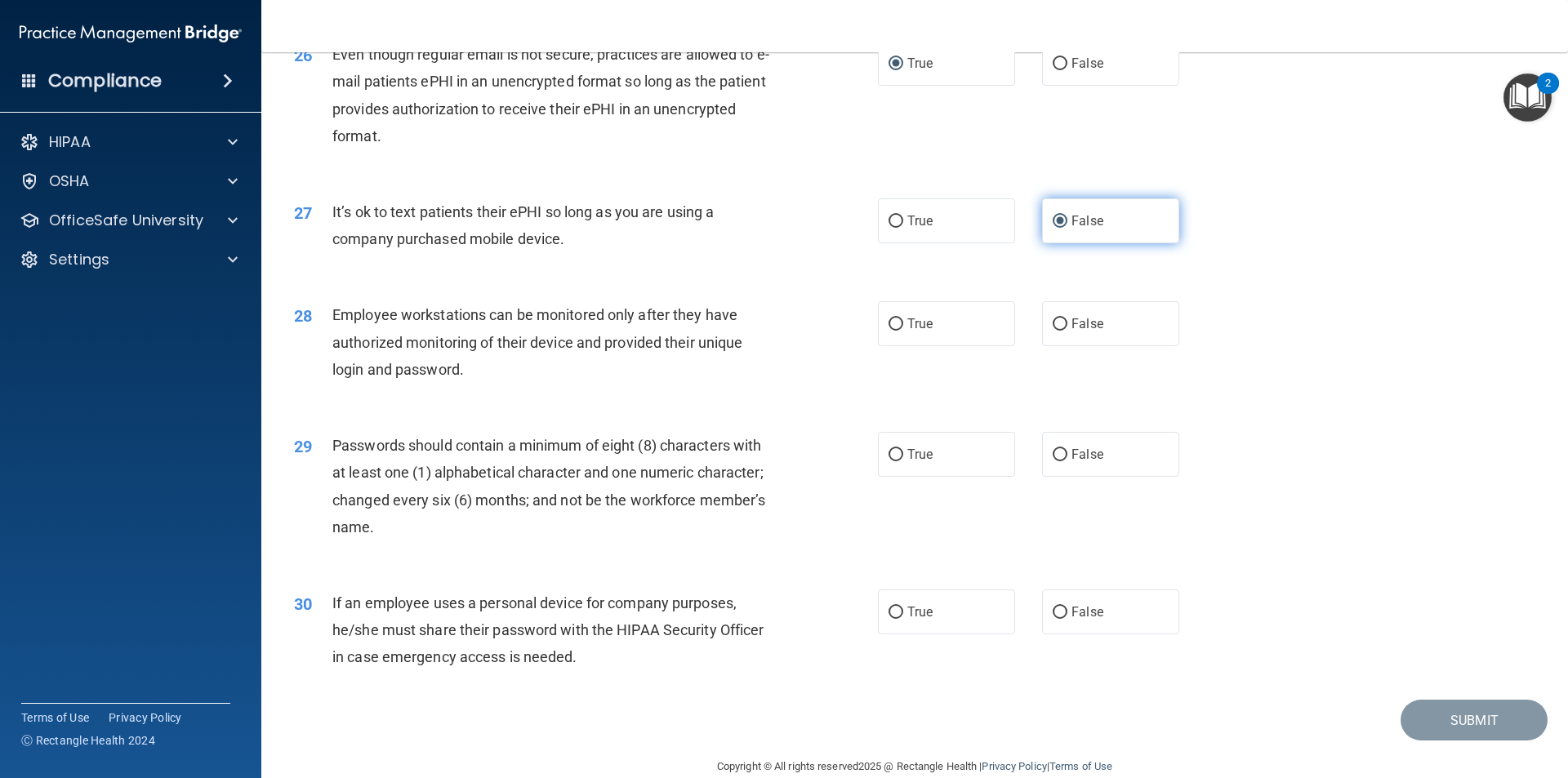
scroll to position [3320, 0]
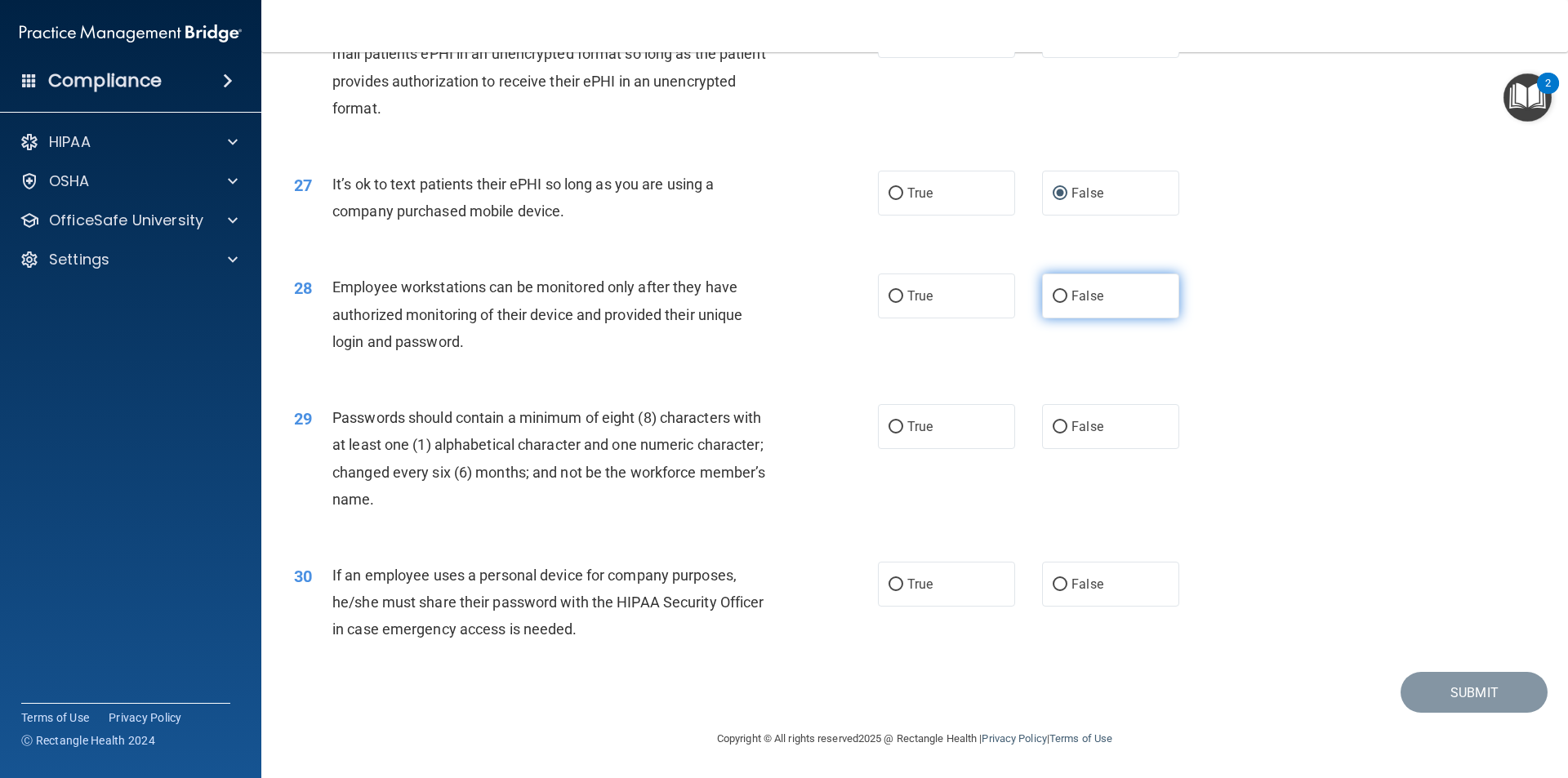
click at [1053, 290] on input "False" at bounding box center [1060, 296] width 15 height 12
radio input "true"
click at [889, 424] on input "True" at bounding box center [896, 427] width 15 height 12
radio input "true"
click at [1053, 581] on input "False" at bounding box center [1060, 585] width 15 height 12
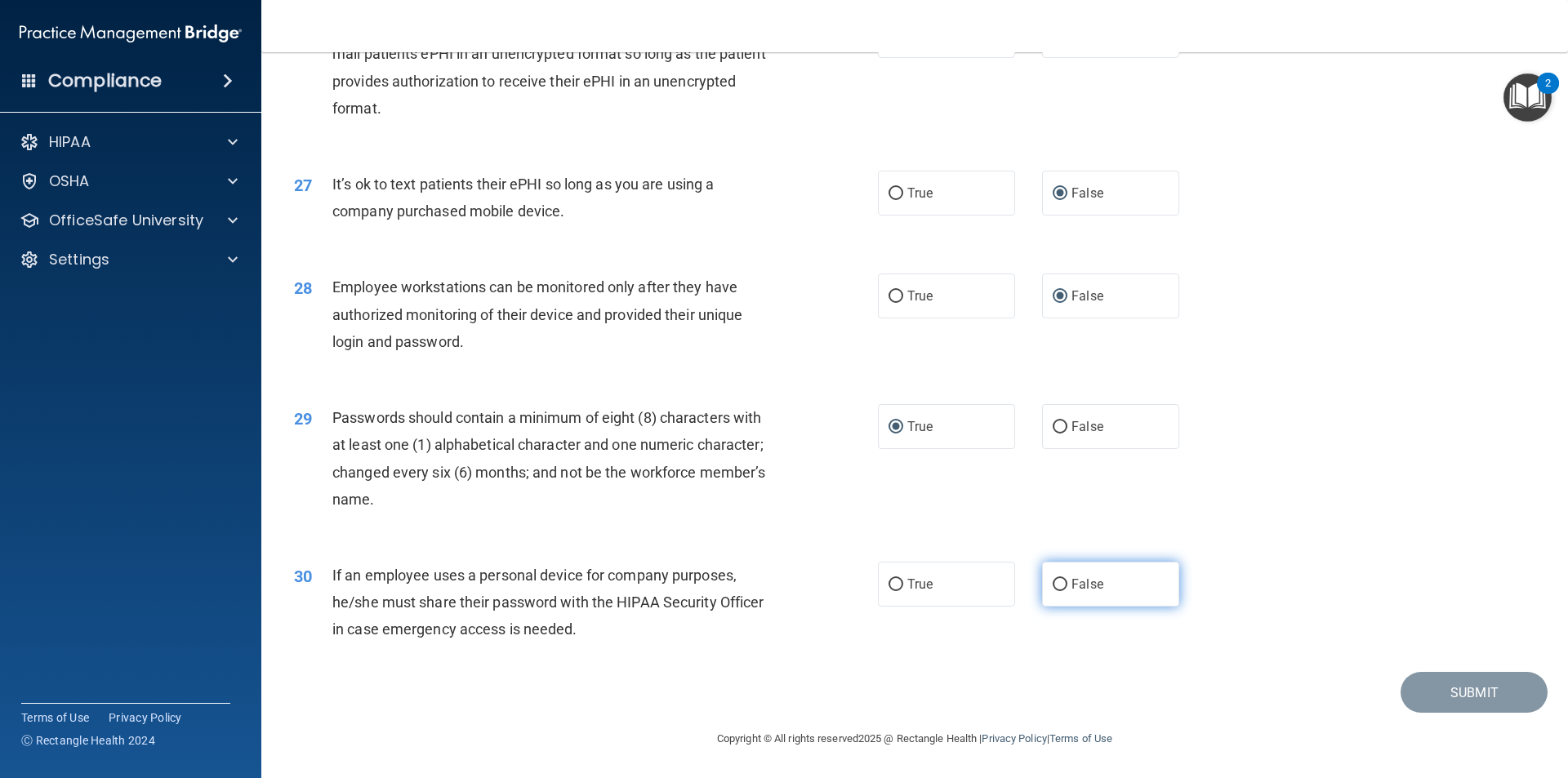
radio input "true"
click at [1419, 692] on button "Submit" at bounding box center [1474, 692] width 147 height 41
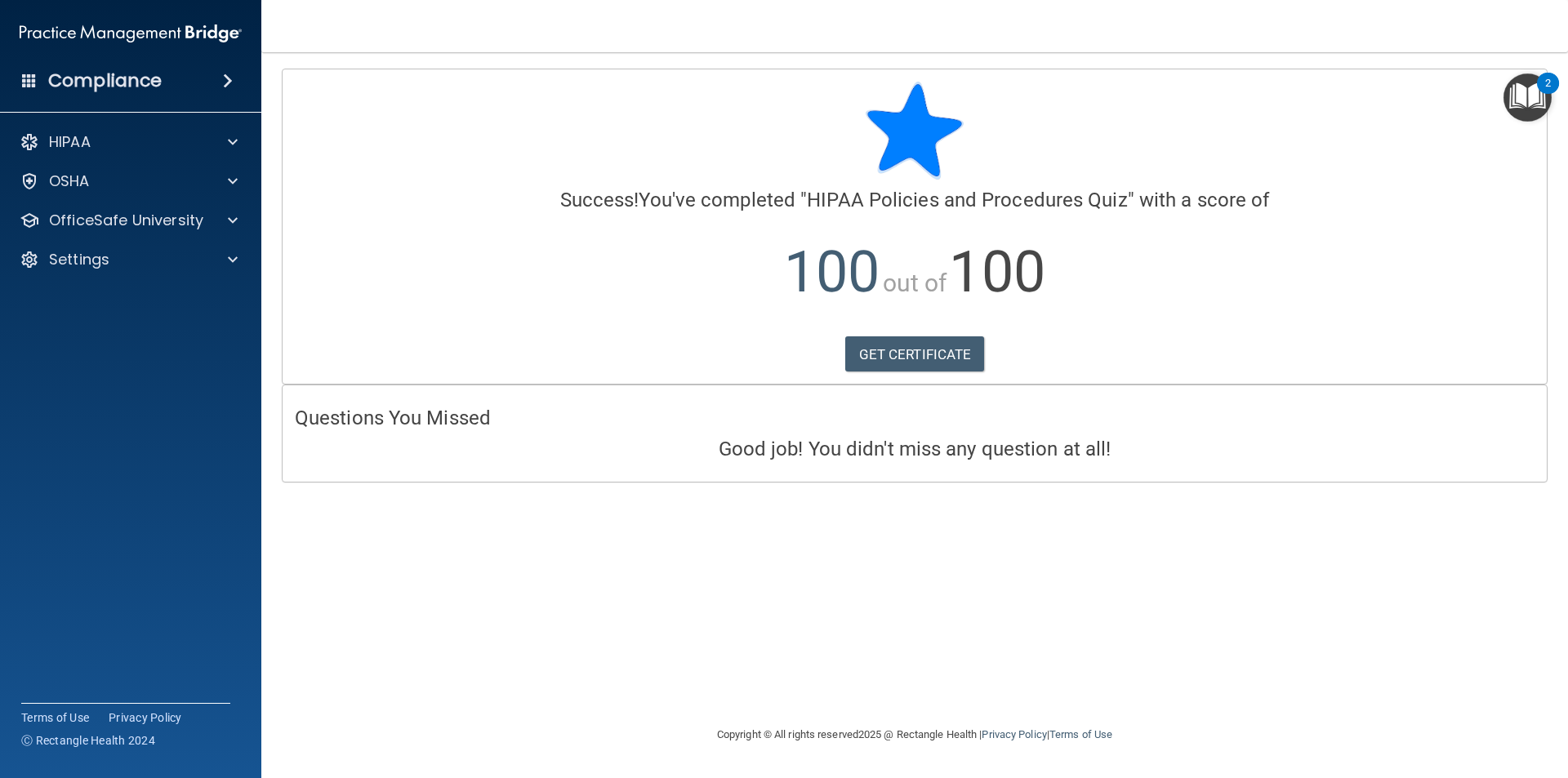
click at [1534, 96] on img "Open Resource Center, 2 new notifications" at bounding box center [1528, 97] width 49 height 49
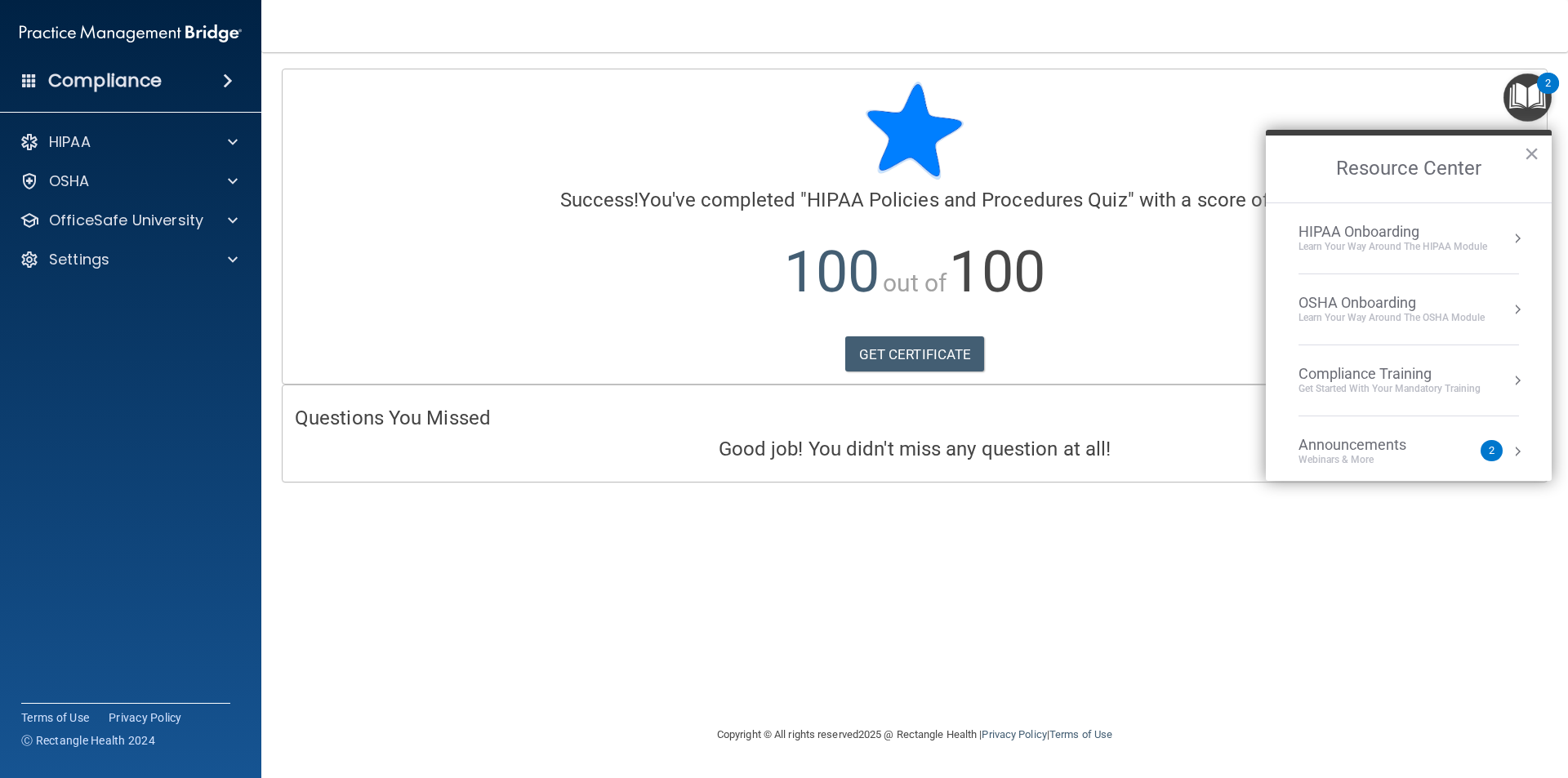
click at [1509, 309] on button "Resource Center" at bounding box center [1518, 310] width 17 height 16
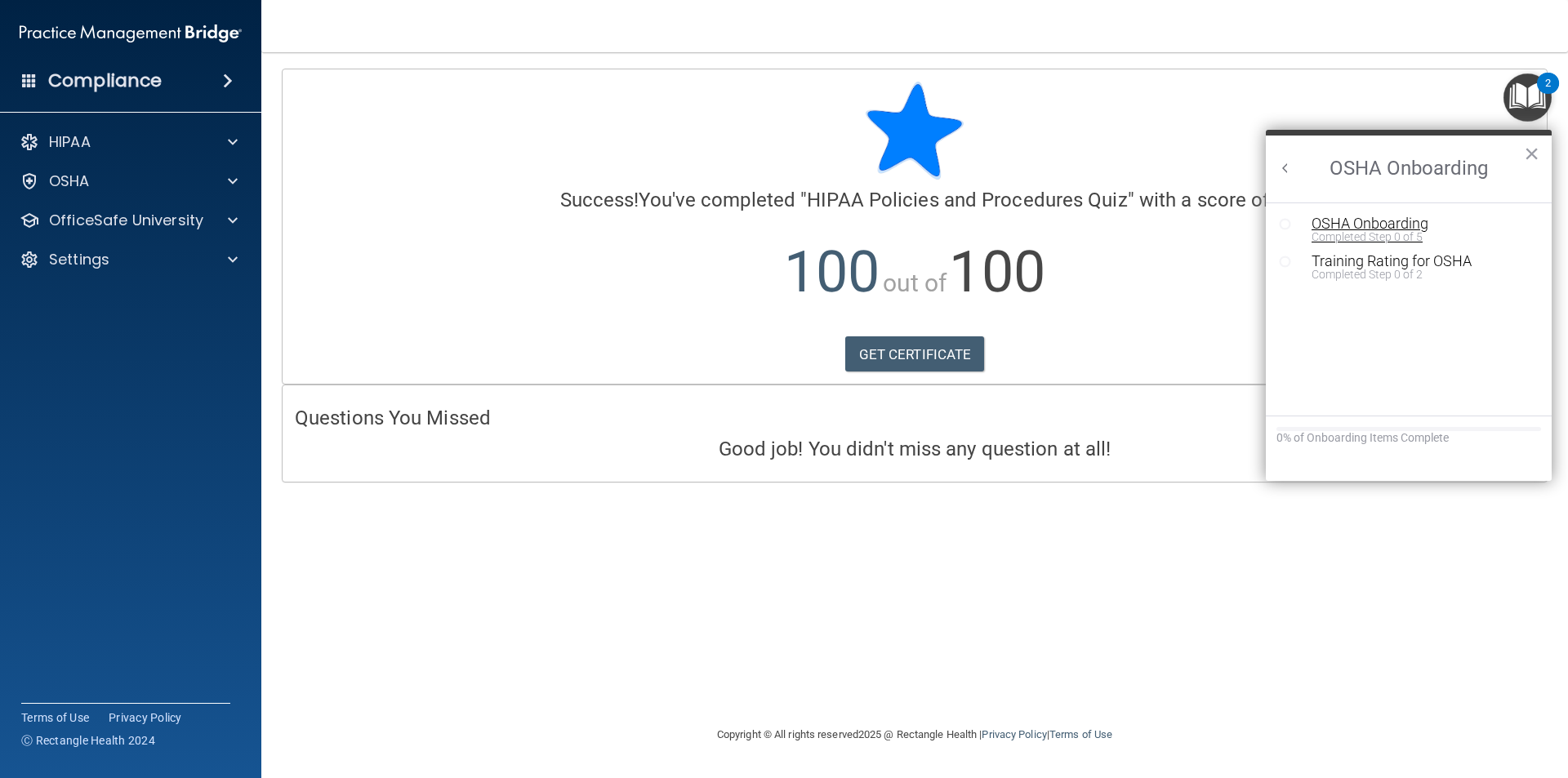
click at [1390, 231] on div "Completed Step 0 of 5" at bounding box center [1421, 236] width 219 height 11
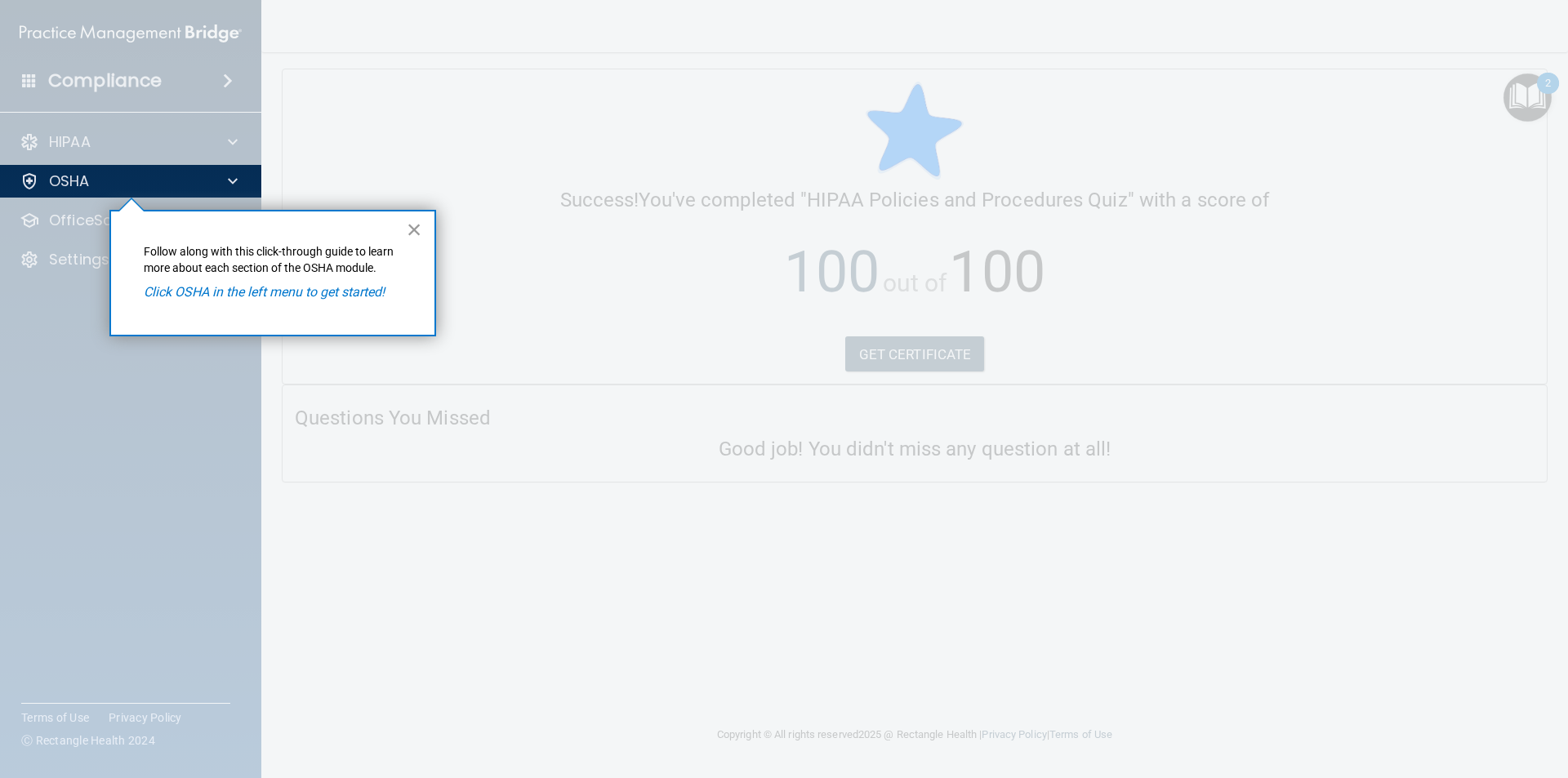
click at [416, 225] on button "×" at bounding box center [414, 229] width 16 height 27
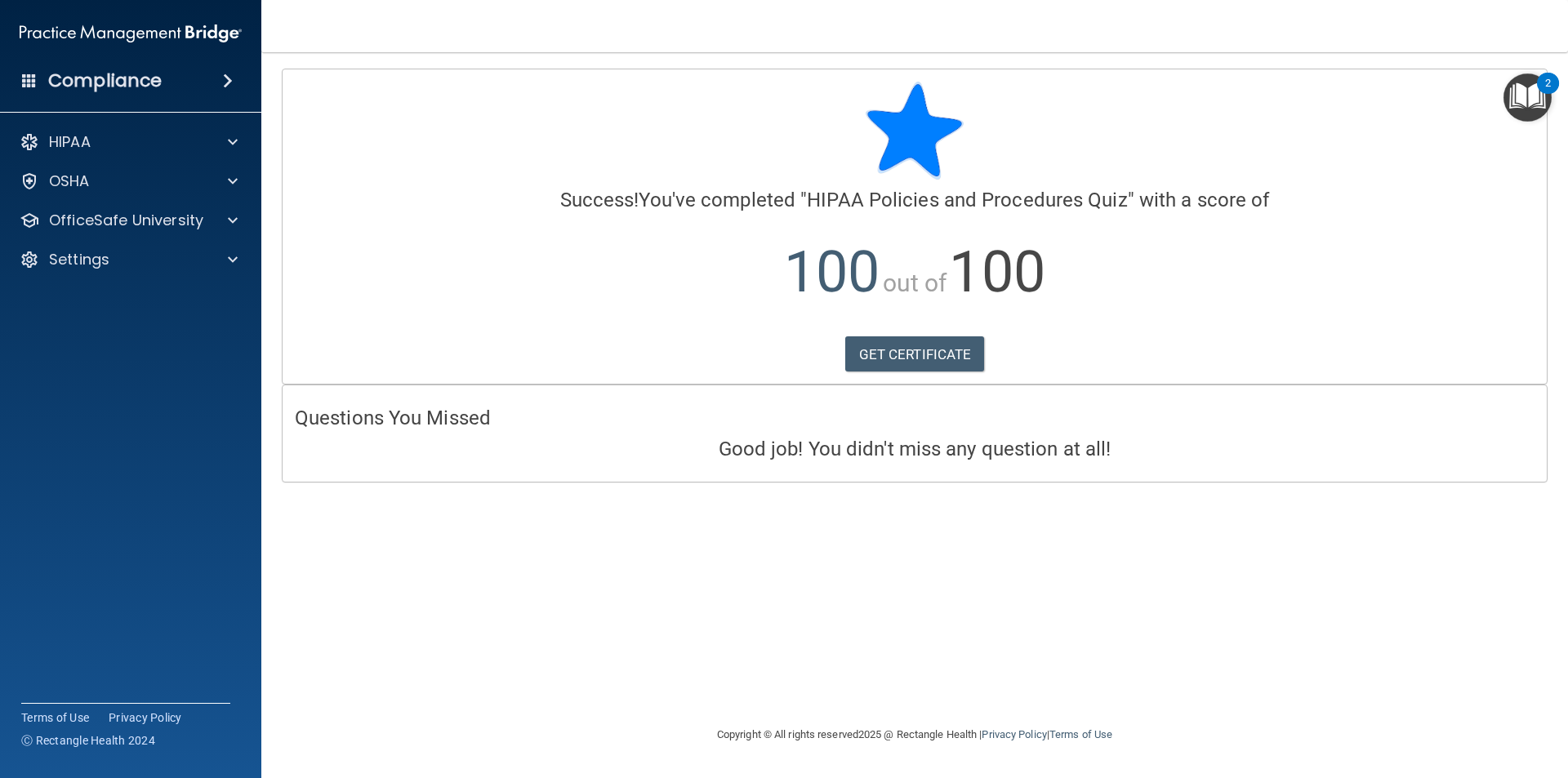
click at [1530, 93] on img "Open Resource Center, 2 new notifications" at bounding box center [1528, 97] width 49 height 49
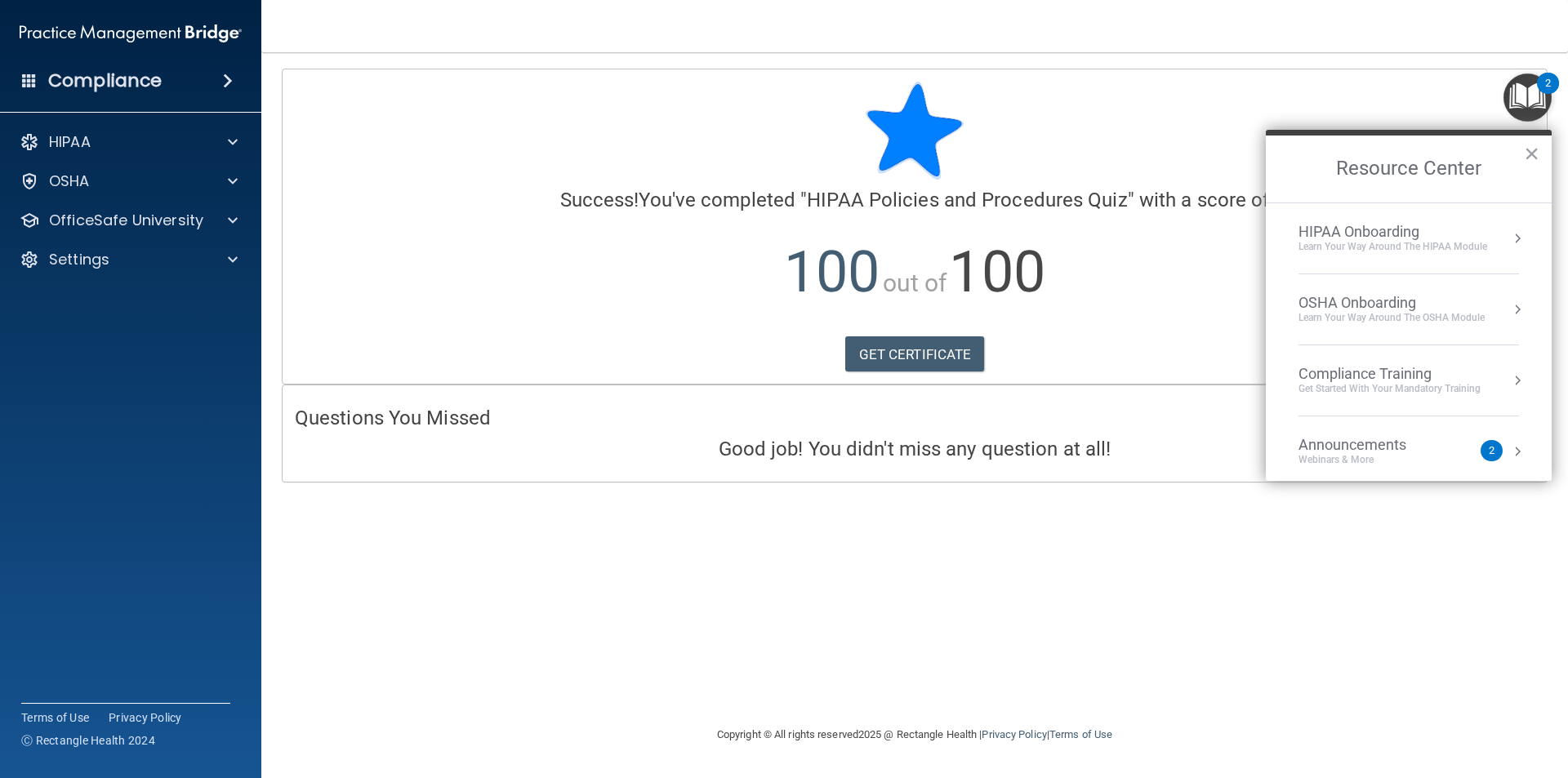
click at [1509, 308] on button "Resource Center" at bounding box center [1518, 310] width 17 height 16
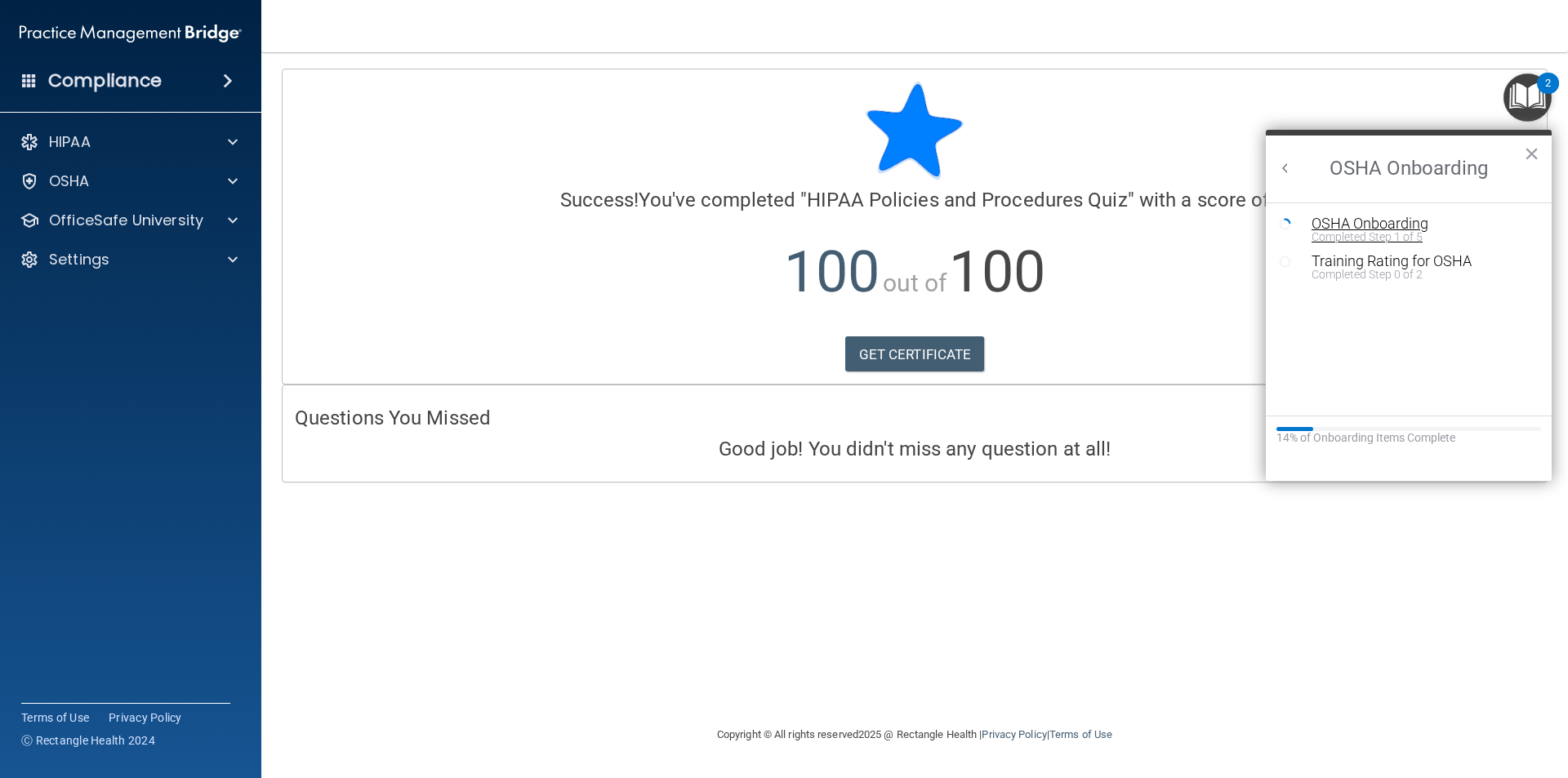
click at [1339, 225] on div "OSHA Onboarding" at bounding box center [1421, 224] width 219 height 15
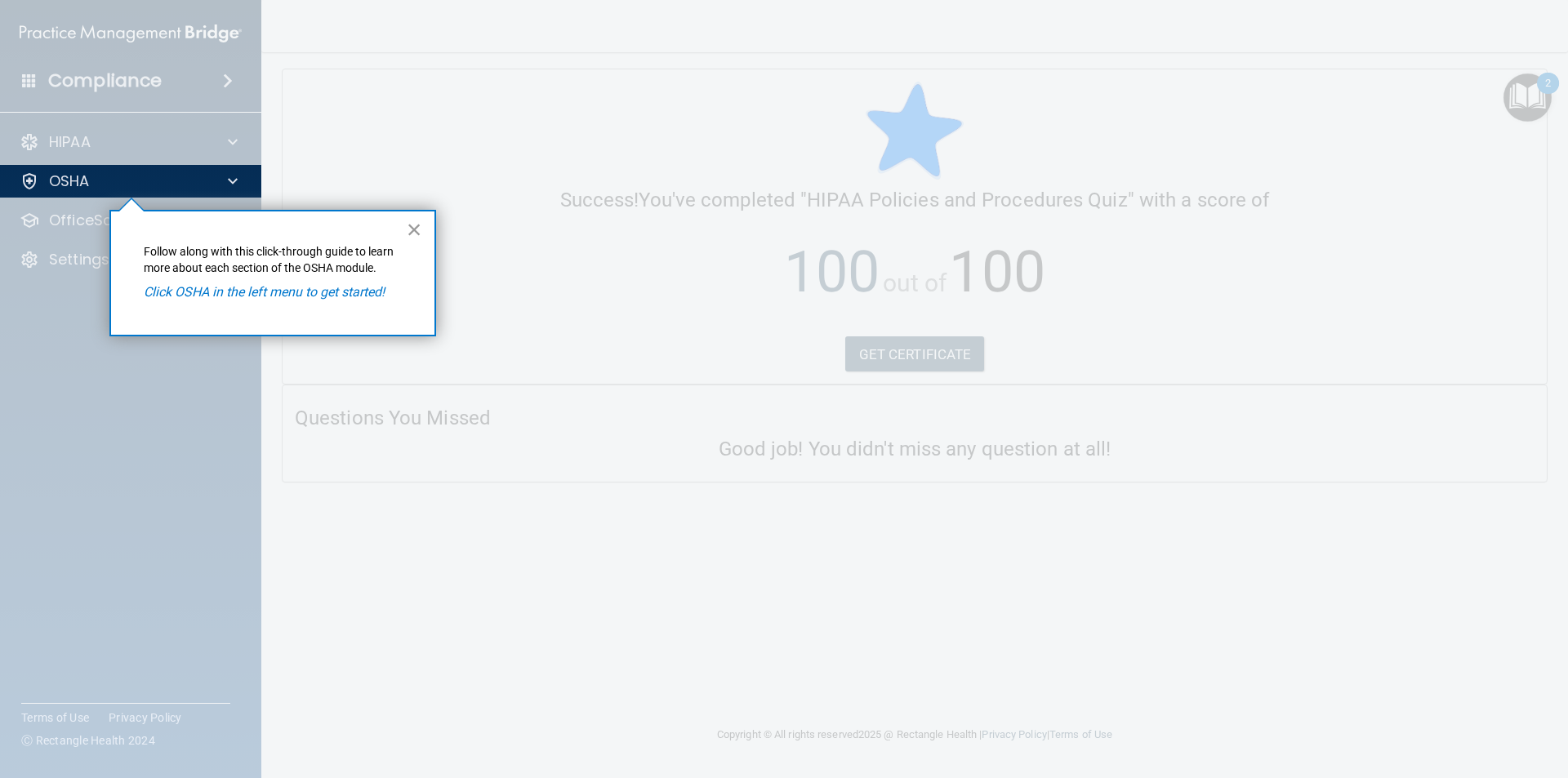
click at [414, 225] on button "×" at bounding box center [414, 229] width 16 height 27
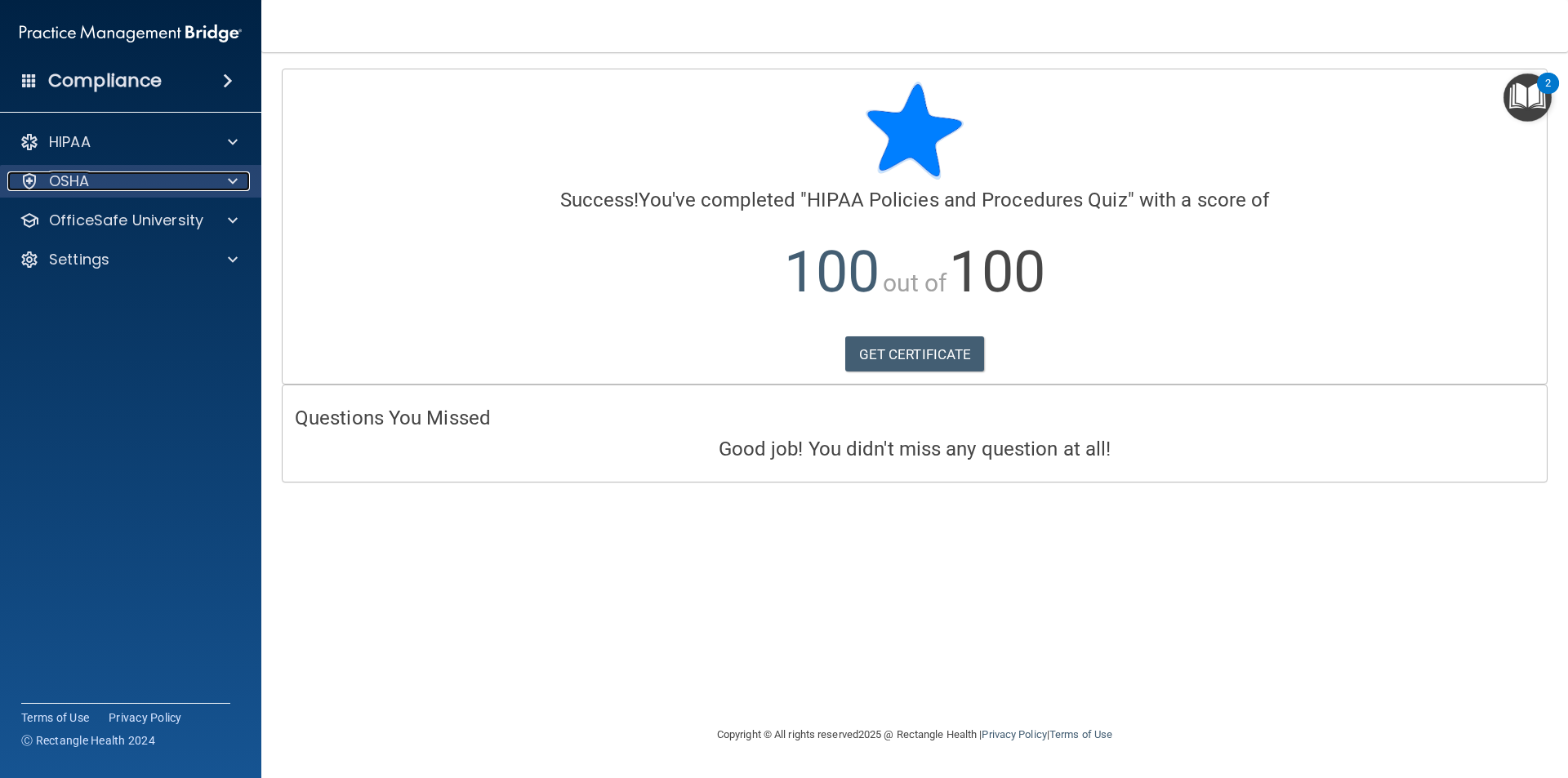
click at [77, 176] on p "OSHA" at bounding box center [69, 181] width 41 height 19
click at [101, 175] on div "OSHA" at bounding box center [108, 181] width 203 height 19
click at [232, 179] on span at bounding box center [233, 181] width 10 height 19
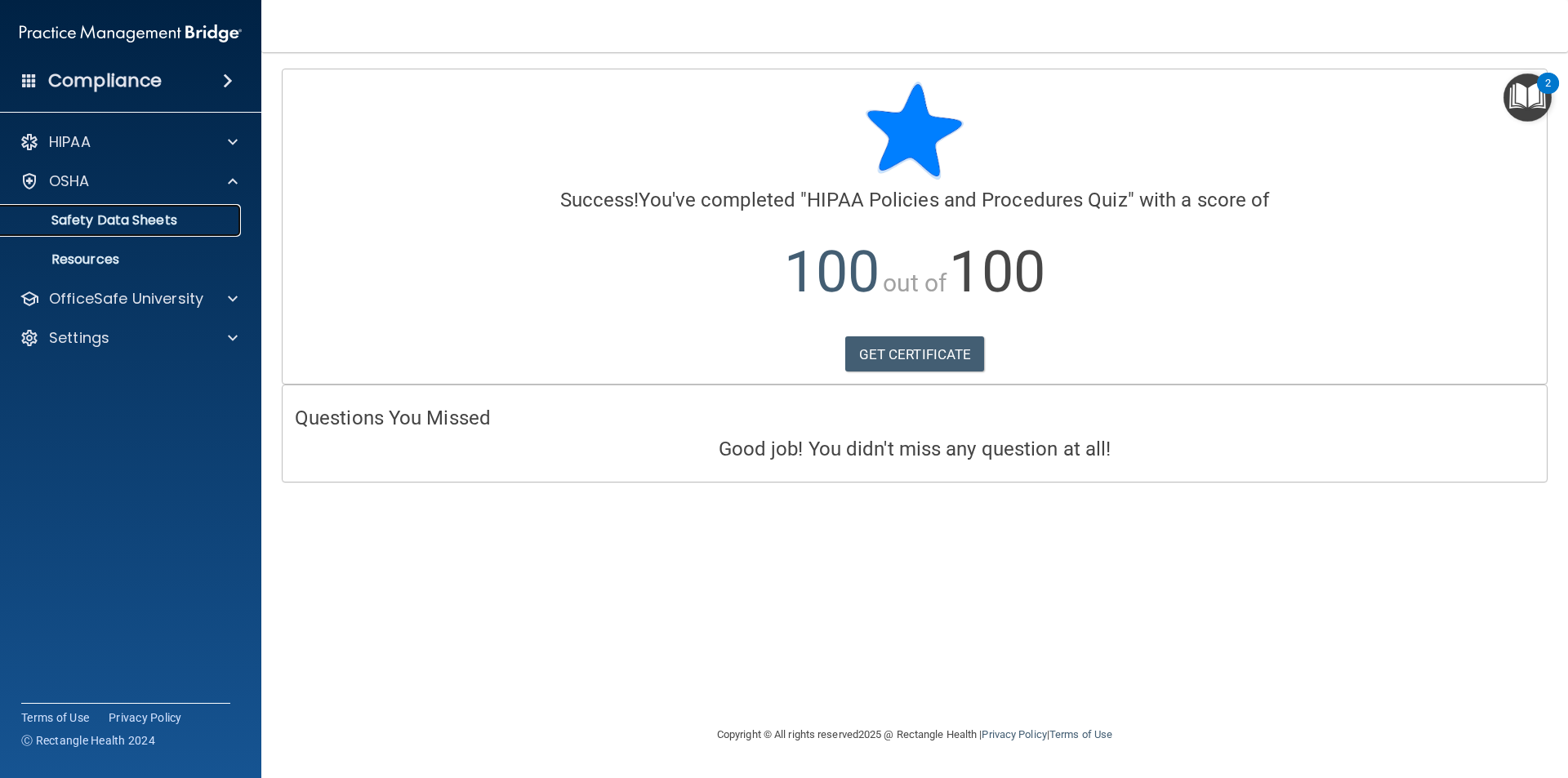
click at [151, 221] on p "Safety Data Sheets" at bounding box center [122, 221] width 223 height 16
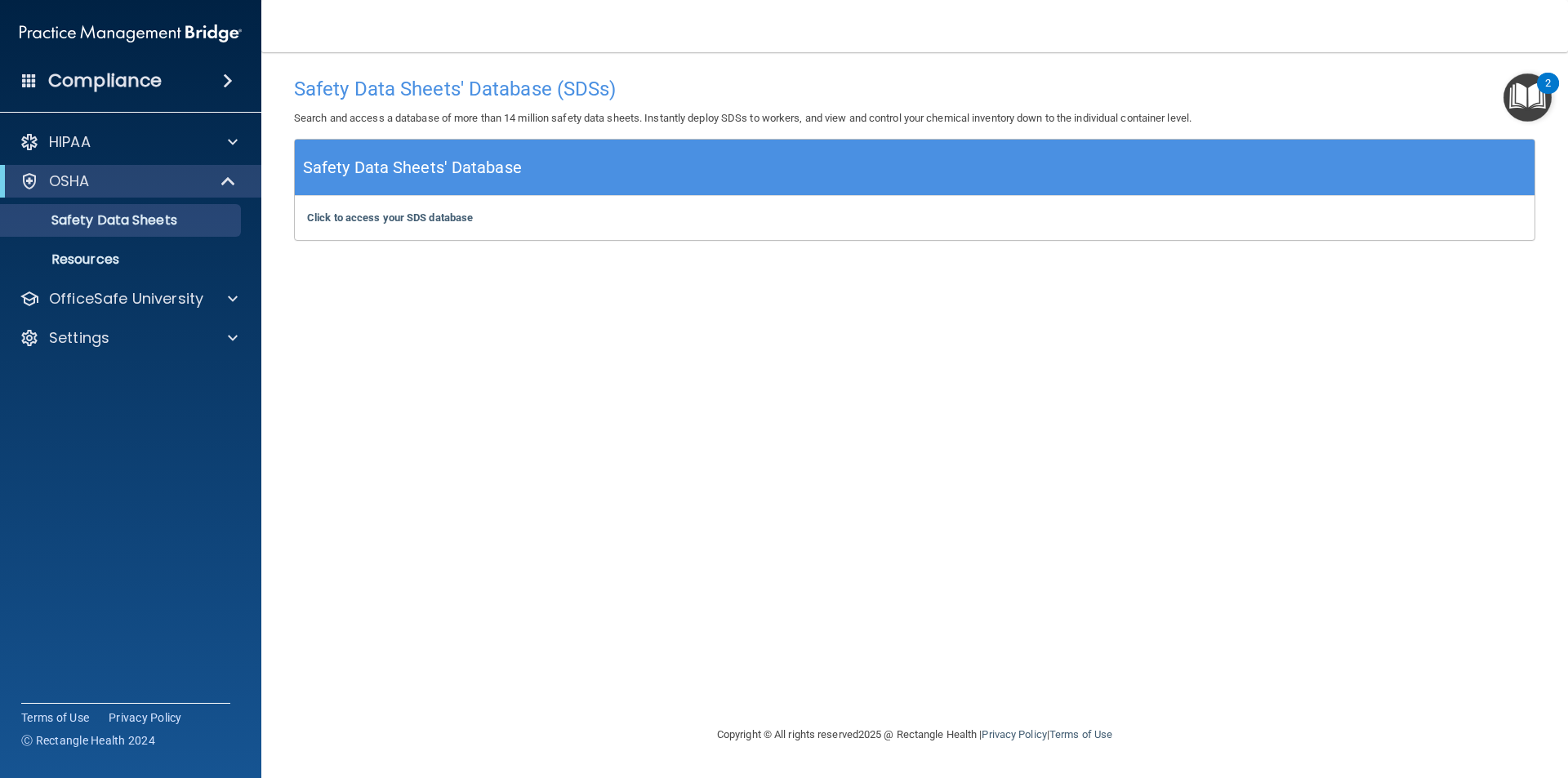
click at [1530, 93] on img "Open Resource Center, 2 new notifications" at bounding box center [1528, 97] width 49 height 49
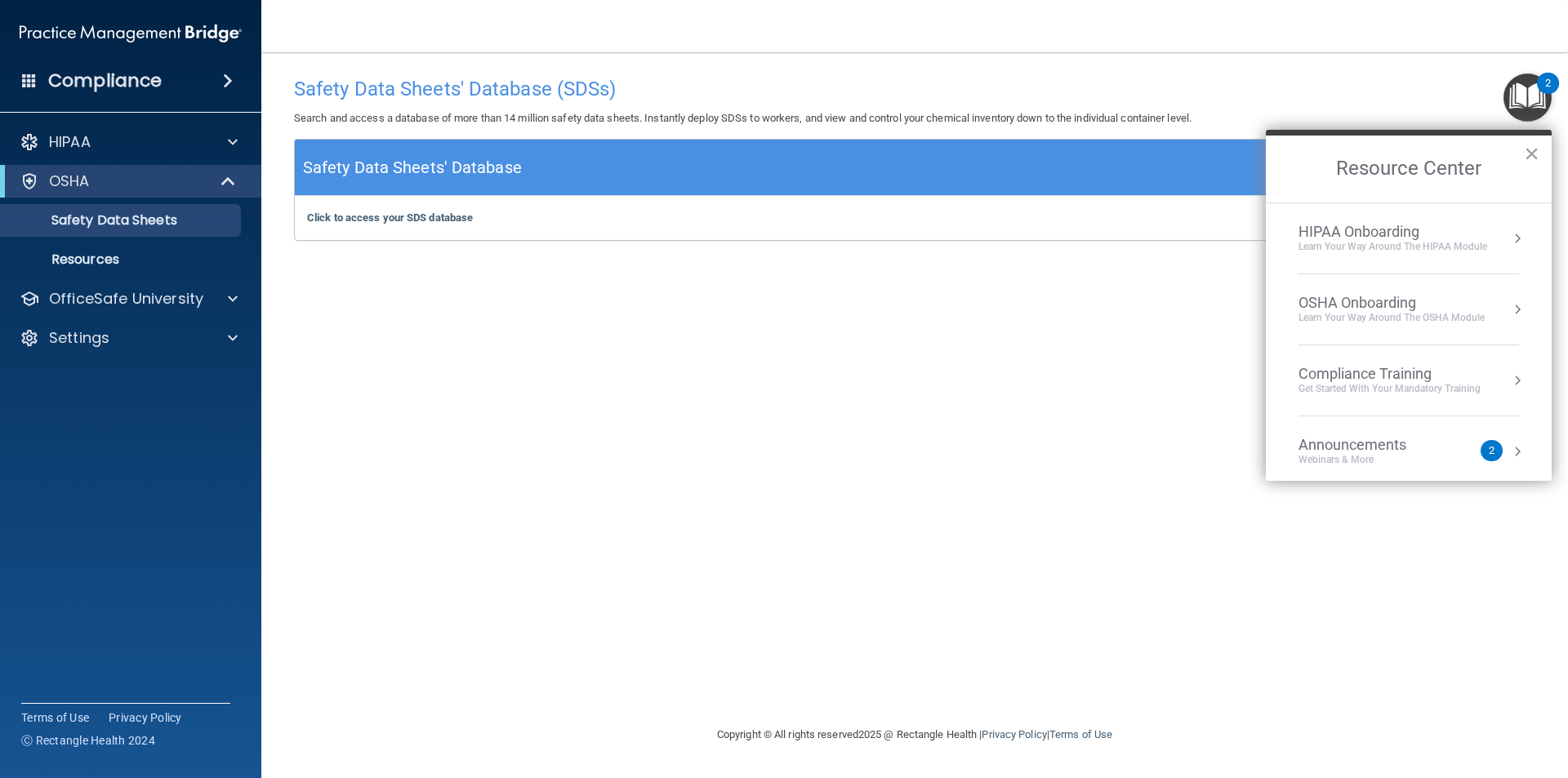
click at [1509, 309] on button "Resource Center" at bounding box center [1518, 310] width 17 height 16
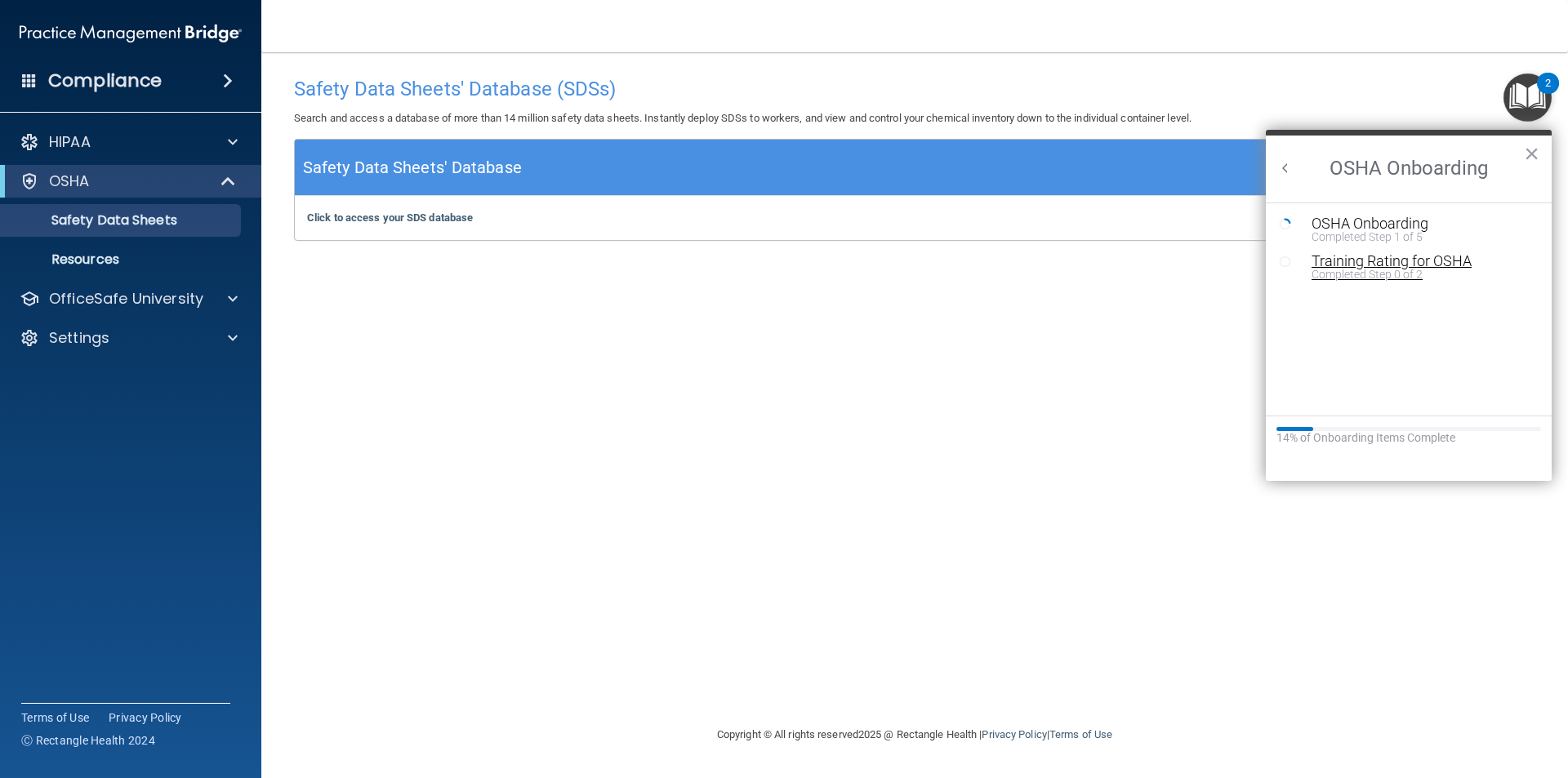
click at [1331, 266] on div "Training Rating for OSHA" at bounding box center [1421, 261] width 219 height 15
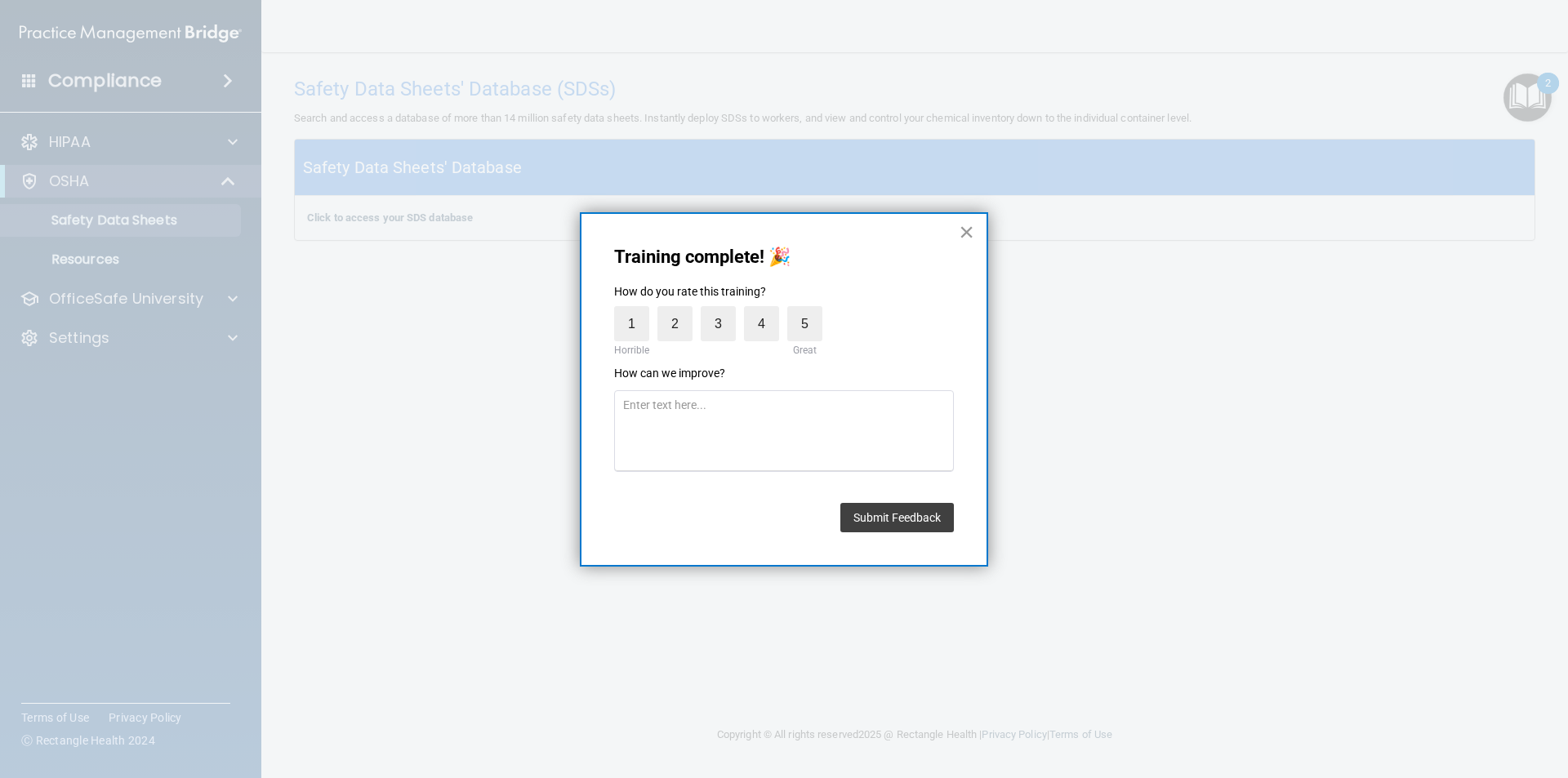
click at [961, 228] on button "×" at bounding box center [966, 232] width 16 height 27
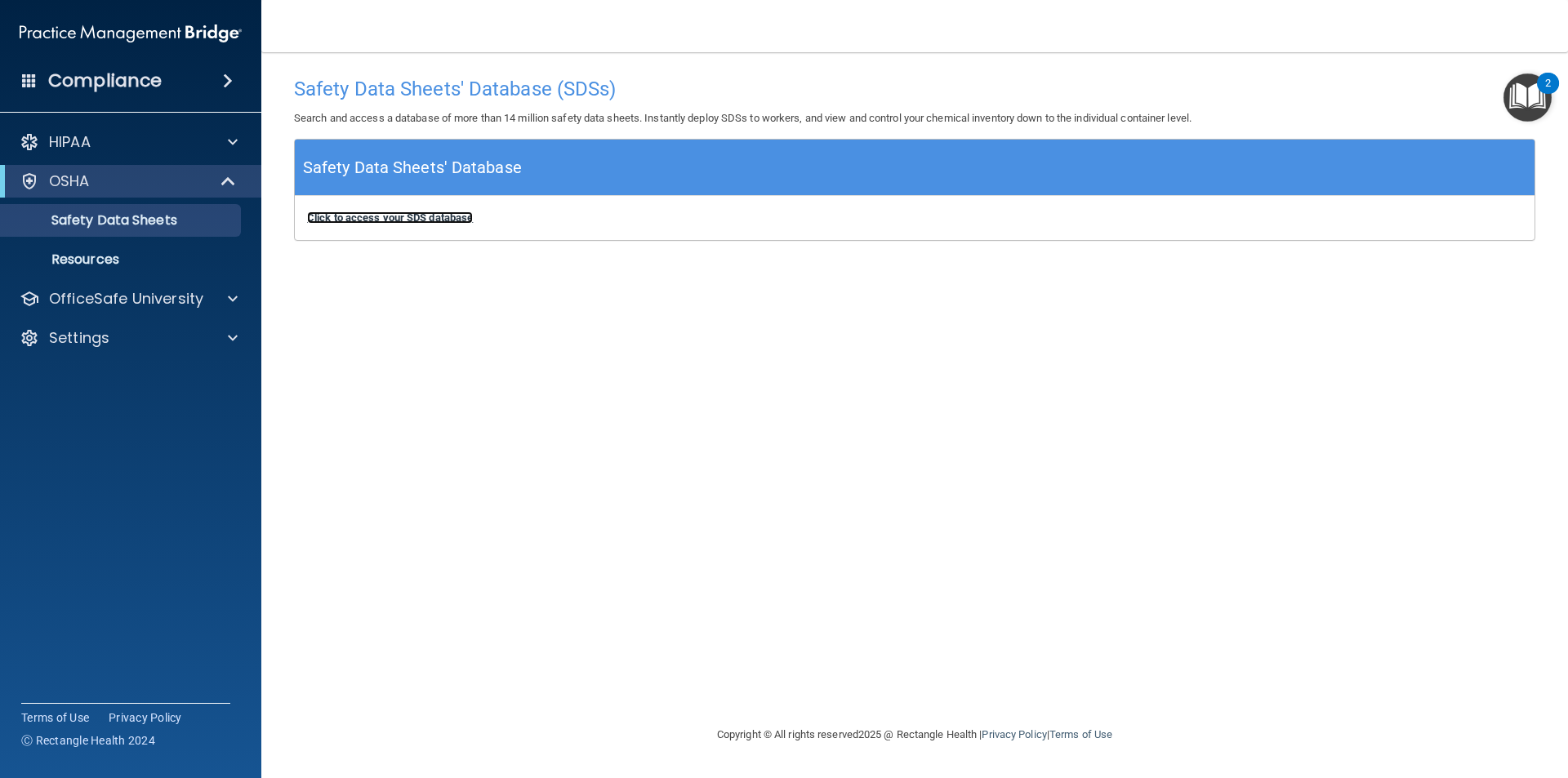
click at [436, 220] on b "Click to access your SDS database" at bounding box center [390, 217] width 166 height 12
click at [1527, 93] on img "Open Resource Center, 2 new notifications" at bounding box center [1528, 97] width 49 height 49
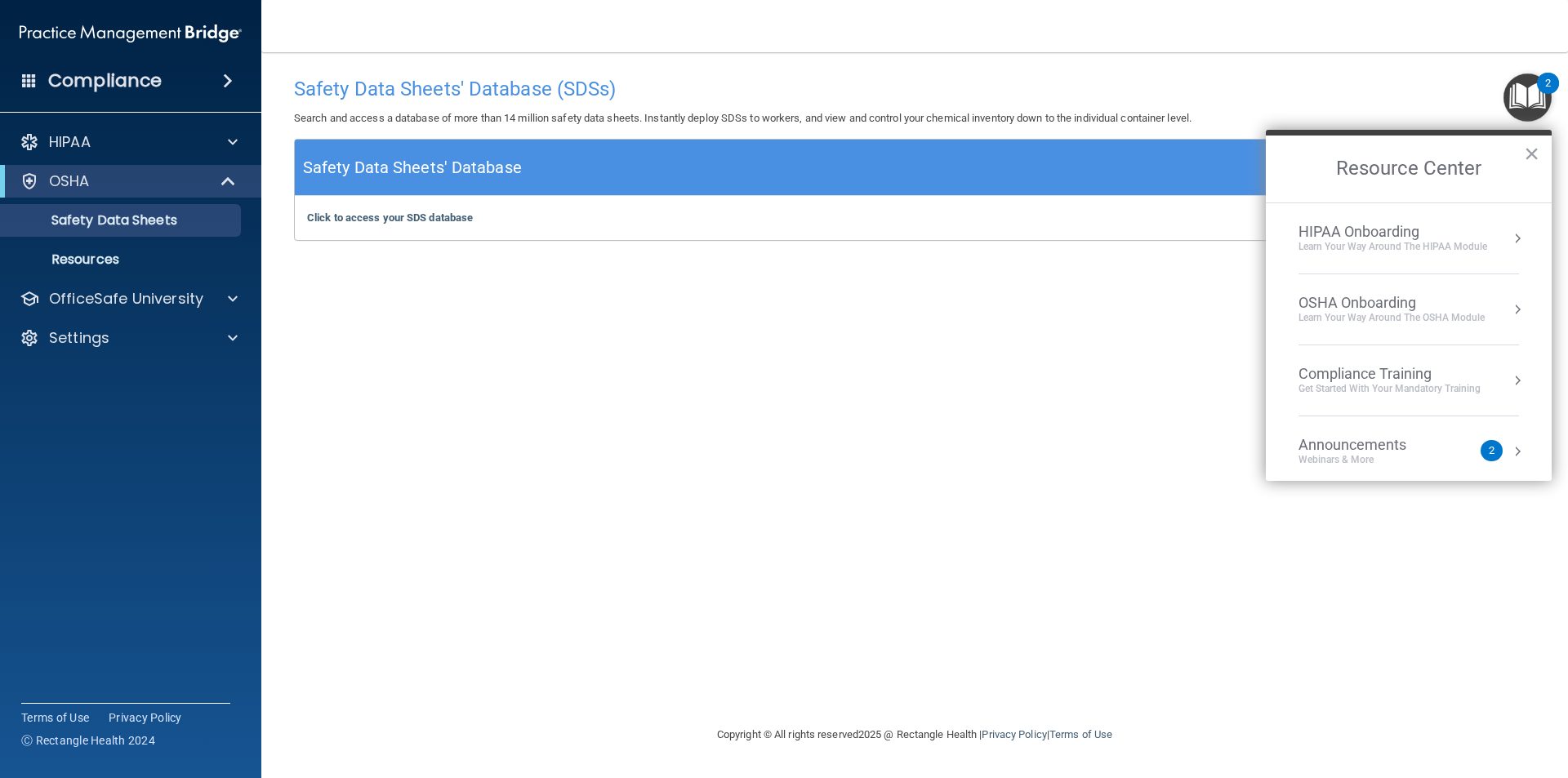
click at [1379, 308] on div "OSHA Onboarding" at bounding box center [1391, 303] width 186 height 18
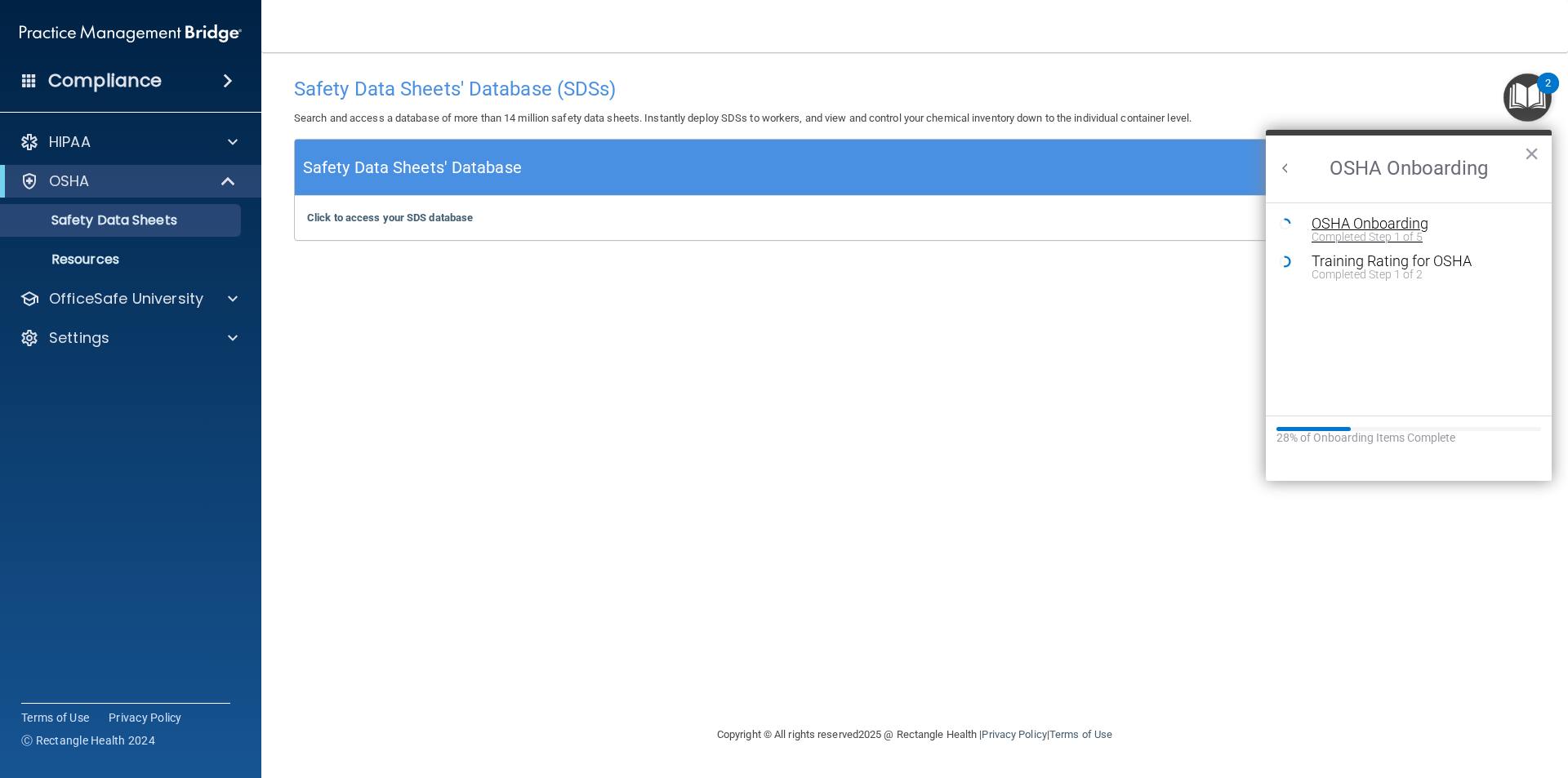
click at [1322, 225] on div "OSHA Onboarding" at bounding box center [1421, 224] width 219 height 15
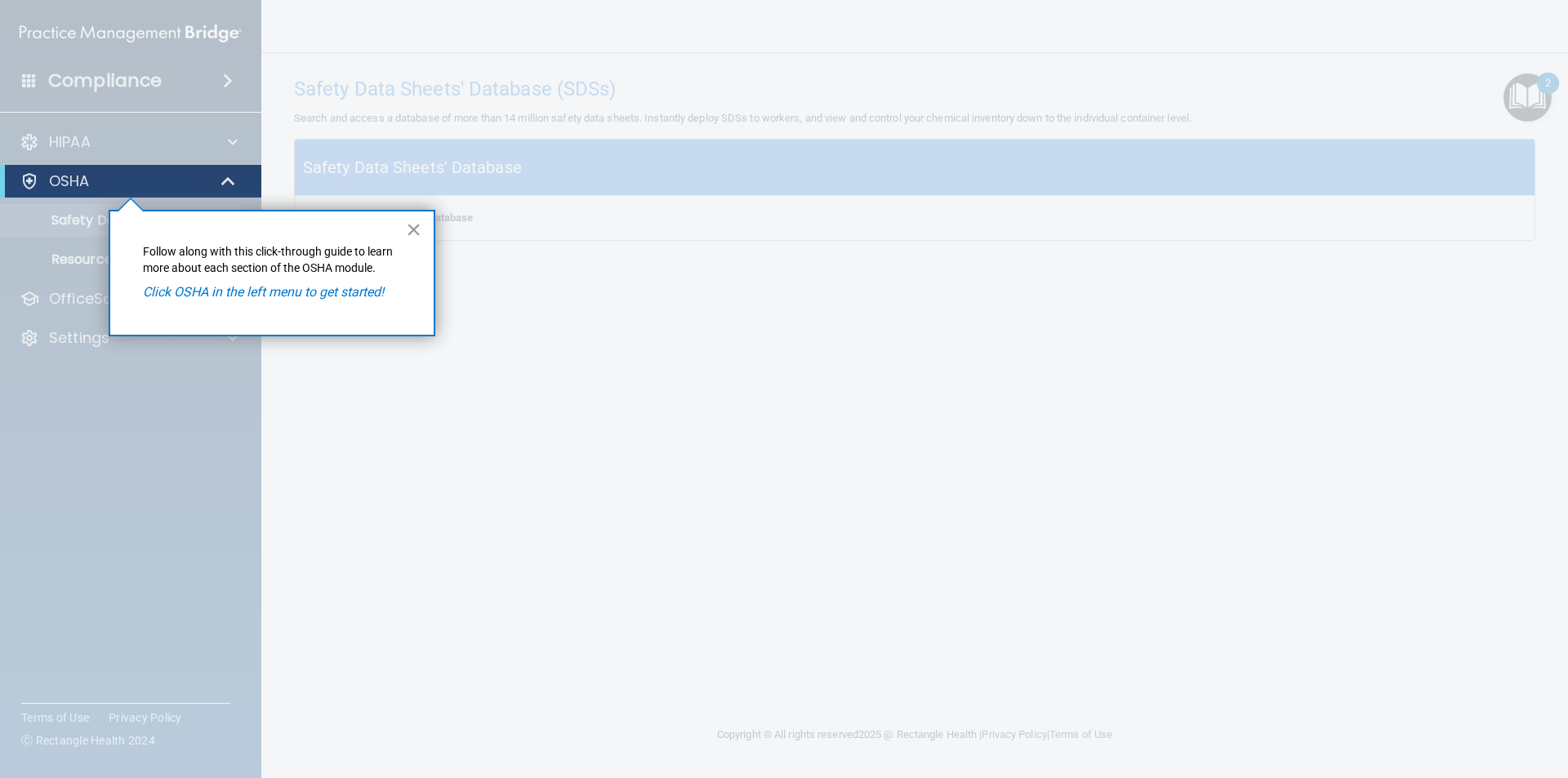
click at [412, 228] on button "×" at bounding box center [414, 229] width 16 height 27
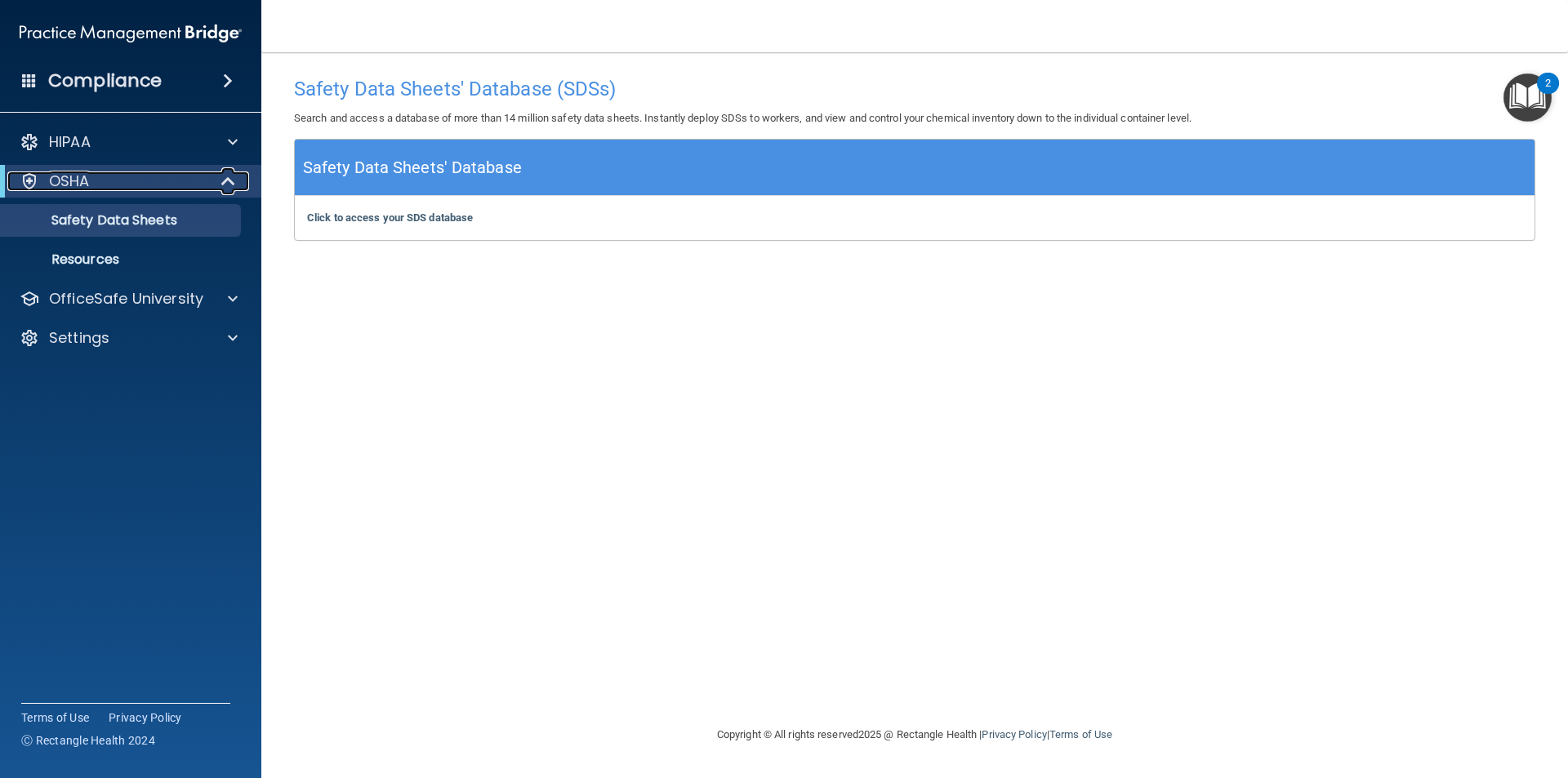
click at [27, 176] on div at bounding box center [28, 181] width 19 height 19
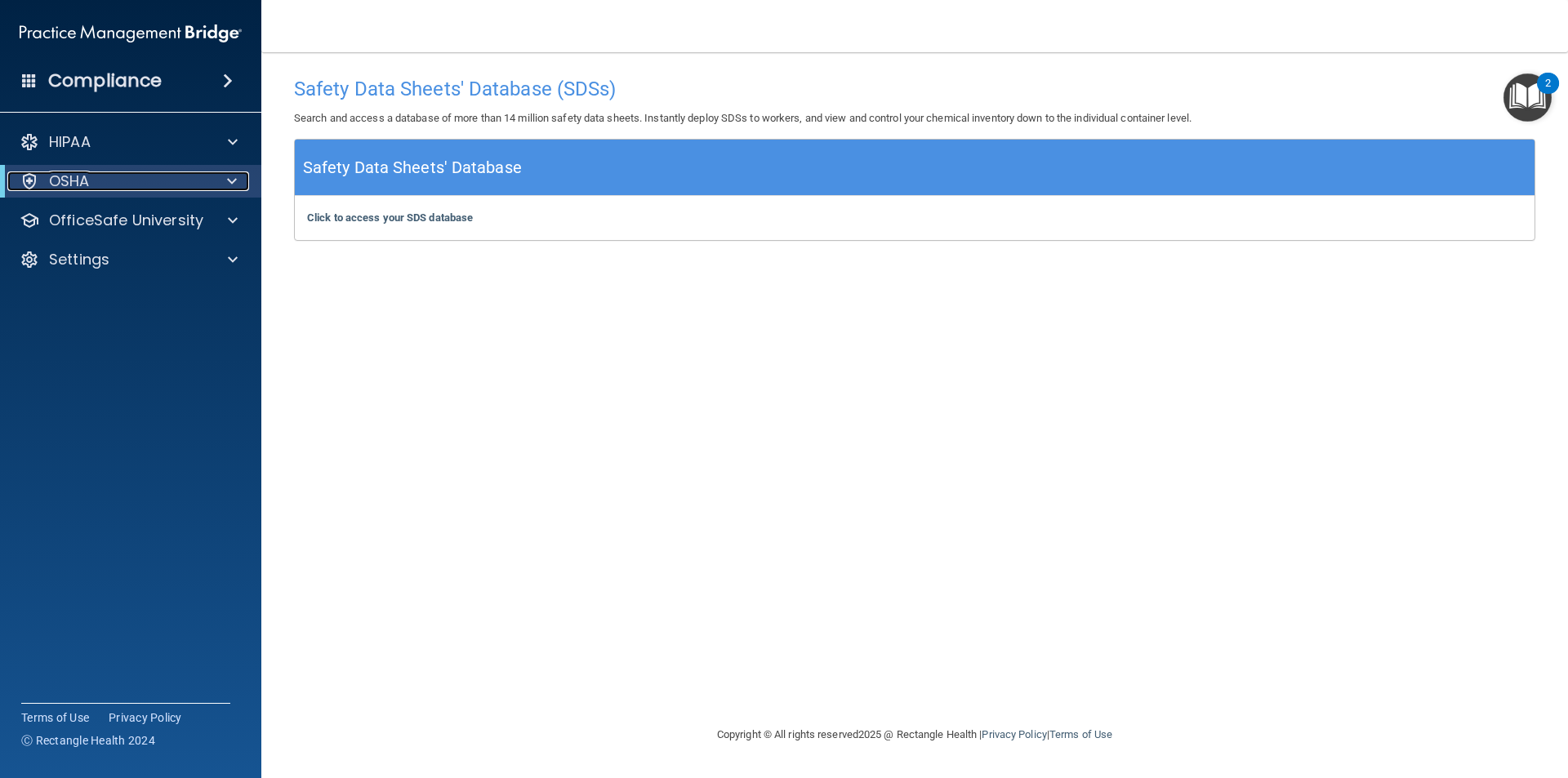
click at [81, 187] on p "OSHA" at bounding box center [69, 181] width 41 height 19
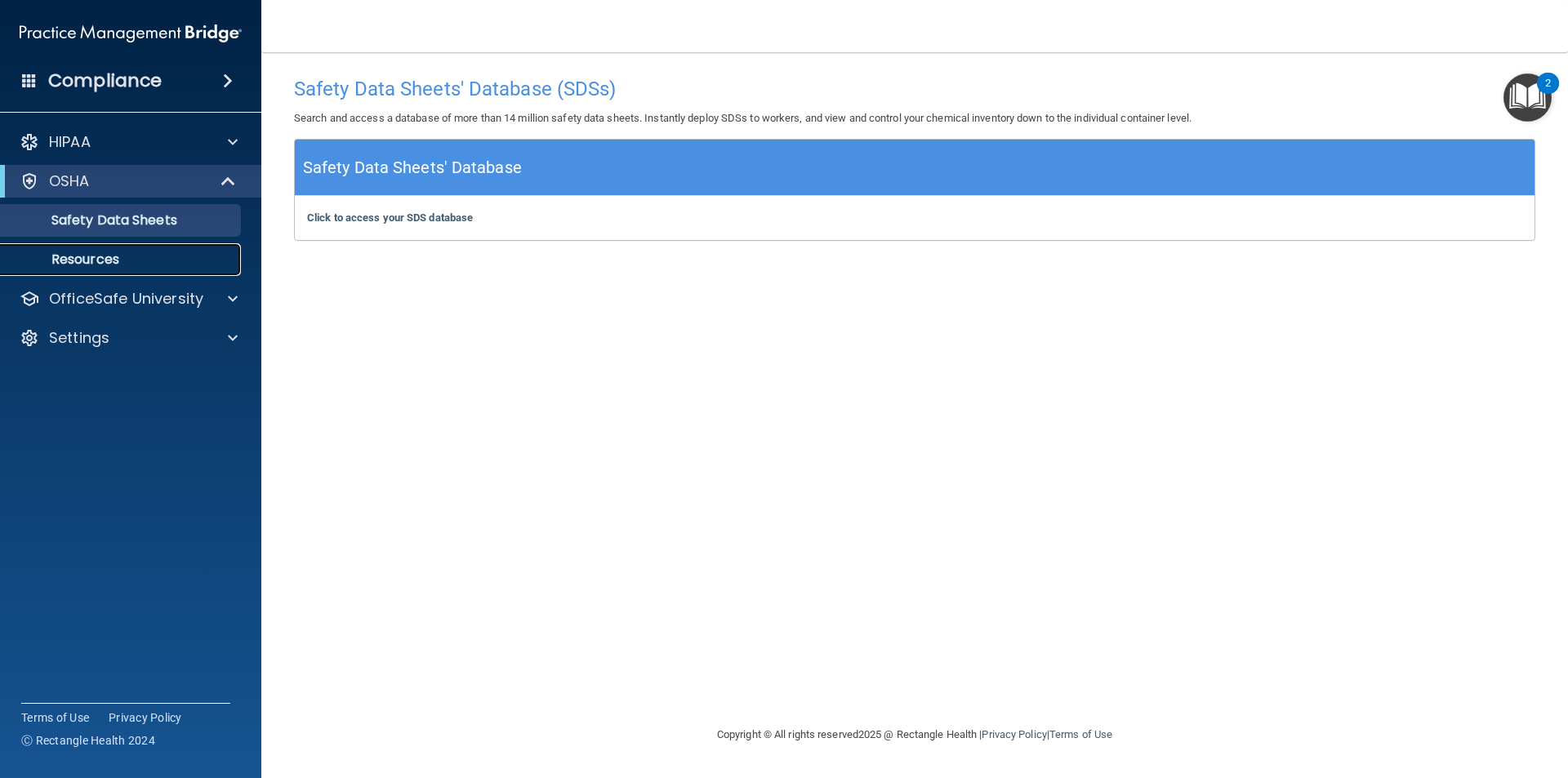
click at [95, 258] on p "Resources" at bounding box center [122, 259] width 223 height 16
